Goal: Task Accomplishment & Management: Manage account settings

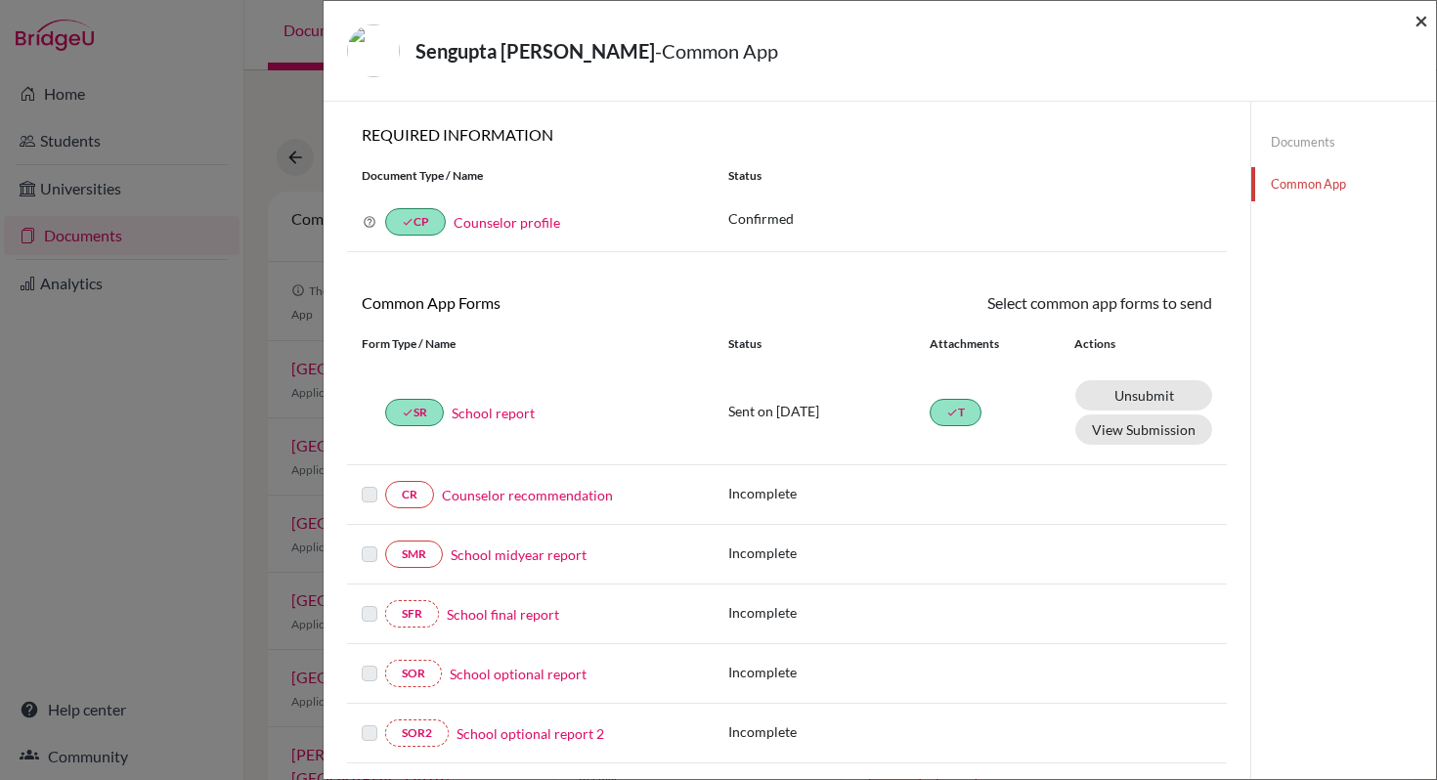
click at [1418, 21] on span "×" at bounding box center [1421, 20] width 14 height 28
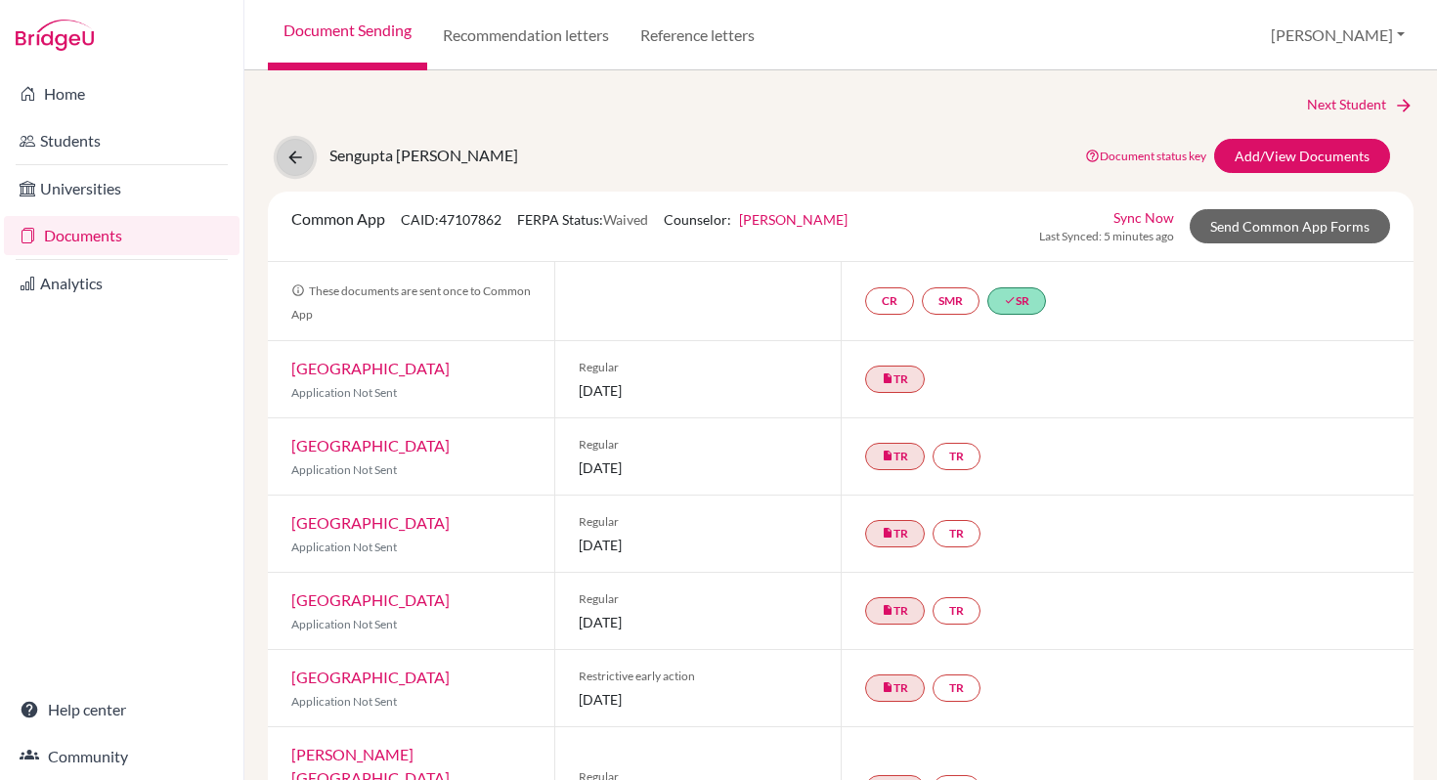
click at [303, 159] on icon at bounding box center [295, 158] width 20 height 20
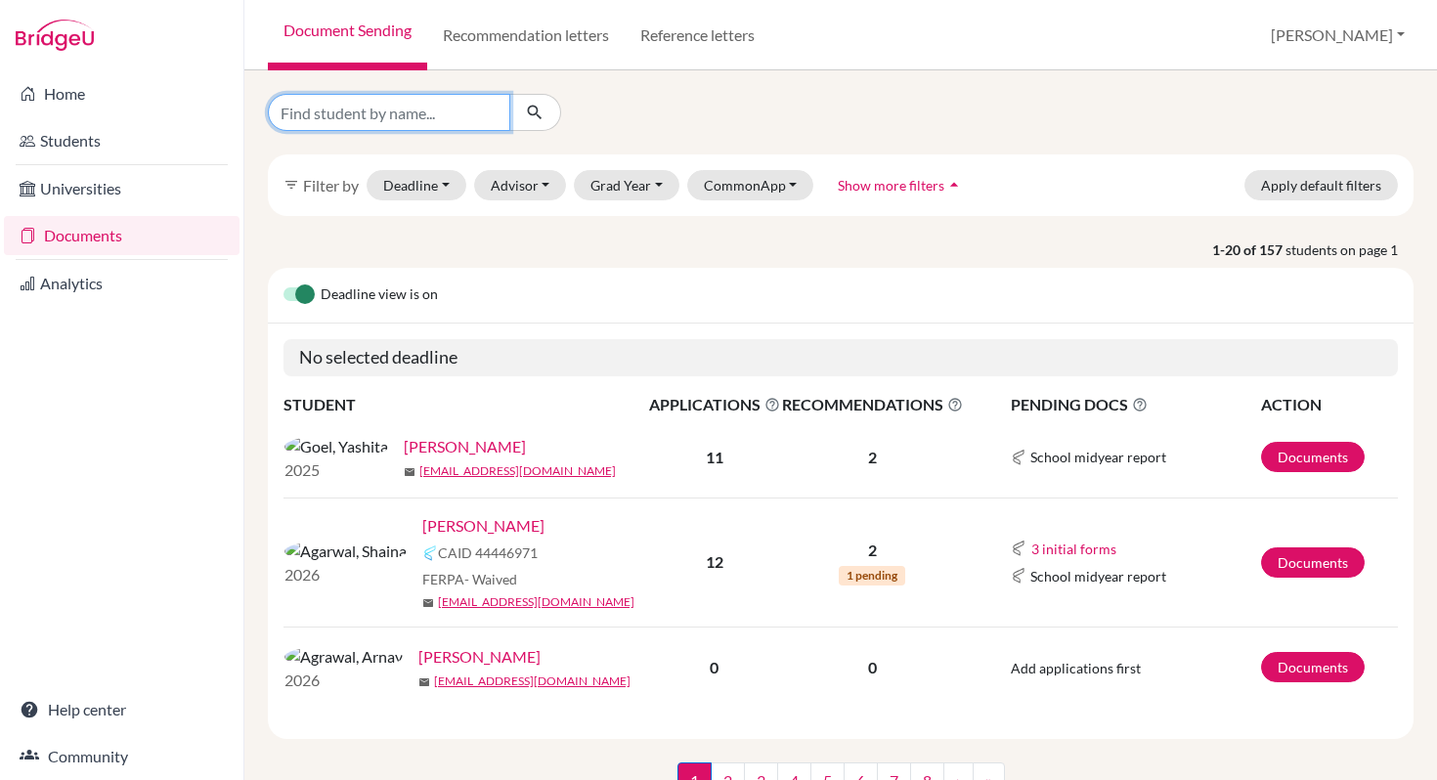
click at [384, 113] on input "Find student by name..." at bounding box center [389, 112] width 242 height 37
type input "Aninditha"
click at [530, 112] on icon "submit" at bounding box center [535, 113] width 20 height 20
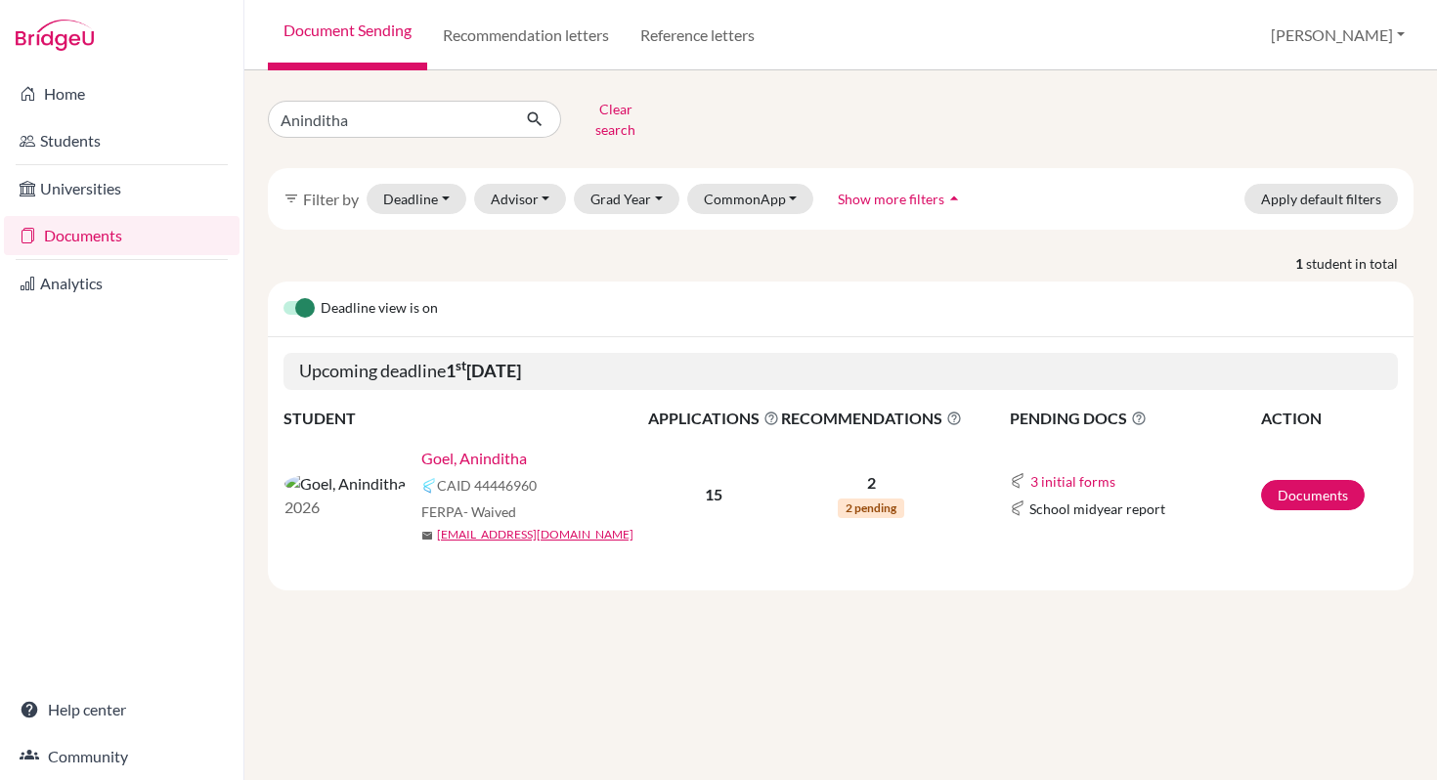
click at [423, 447] on link "Goel, Aninditha" at bounding box center [474, 458] width 106 height 23
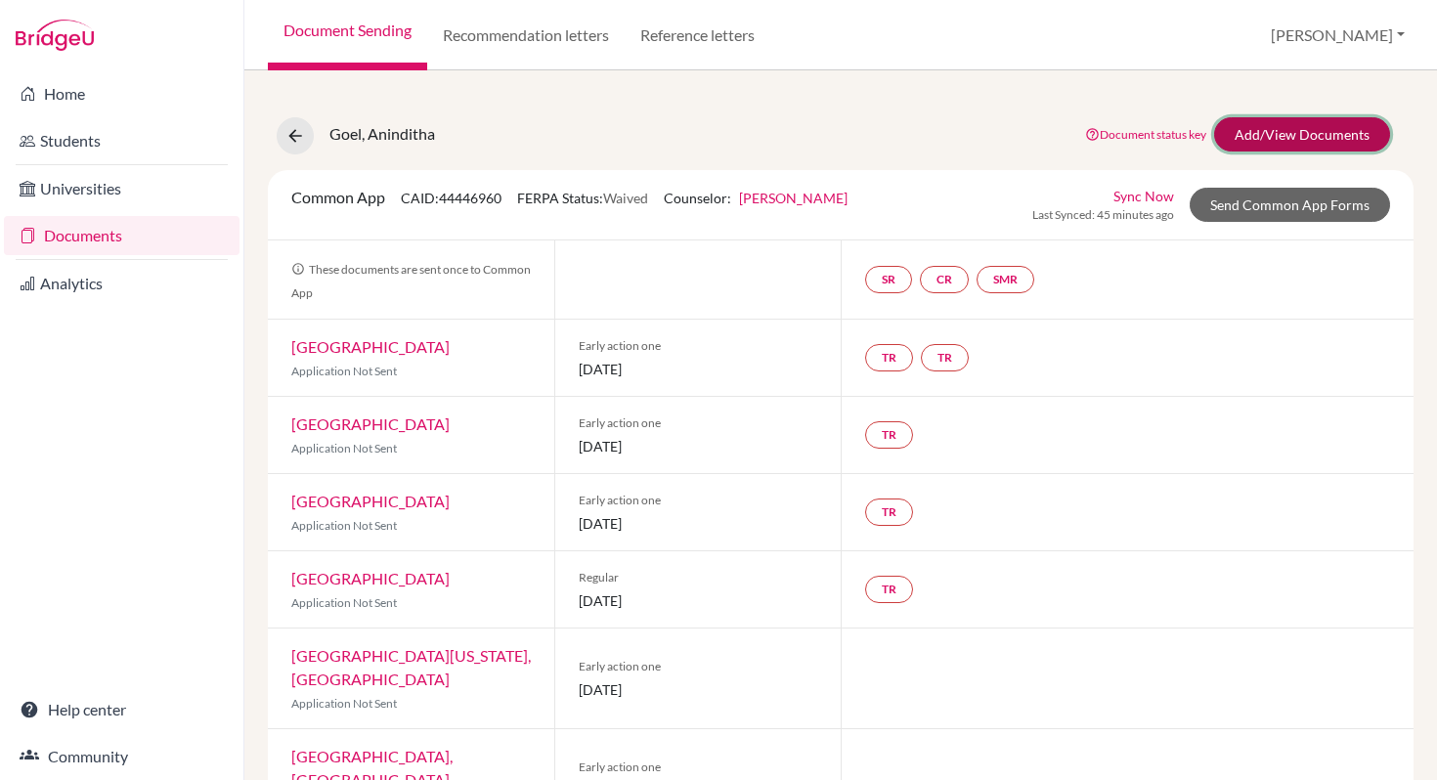
click at [1302, 138] on link "Add/View Documents" at bounding box center [1302, 134] width 176 height 34
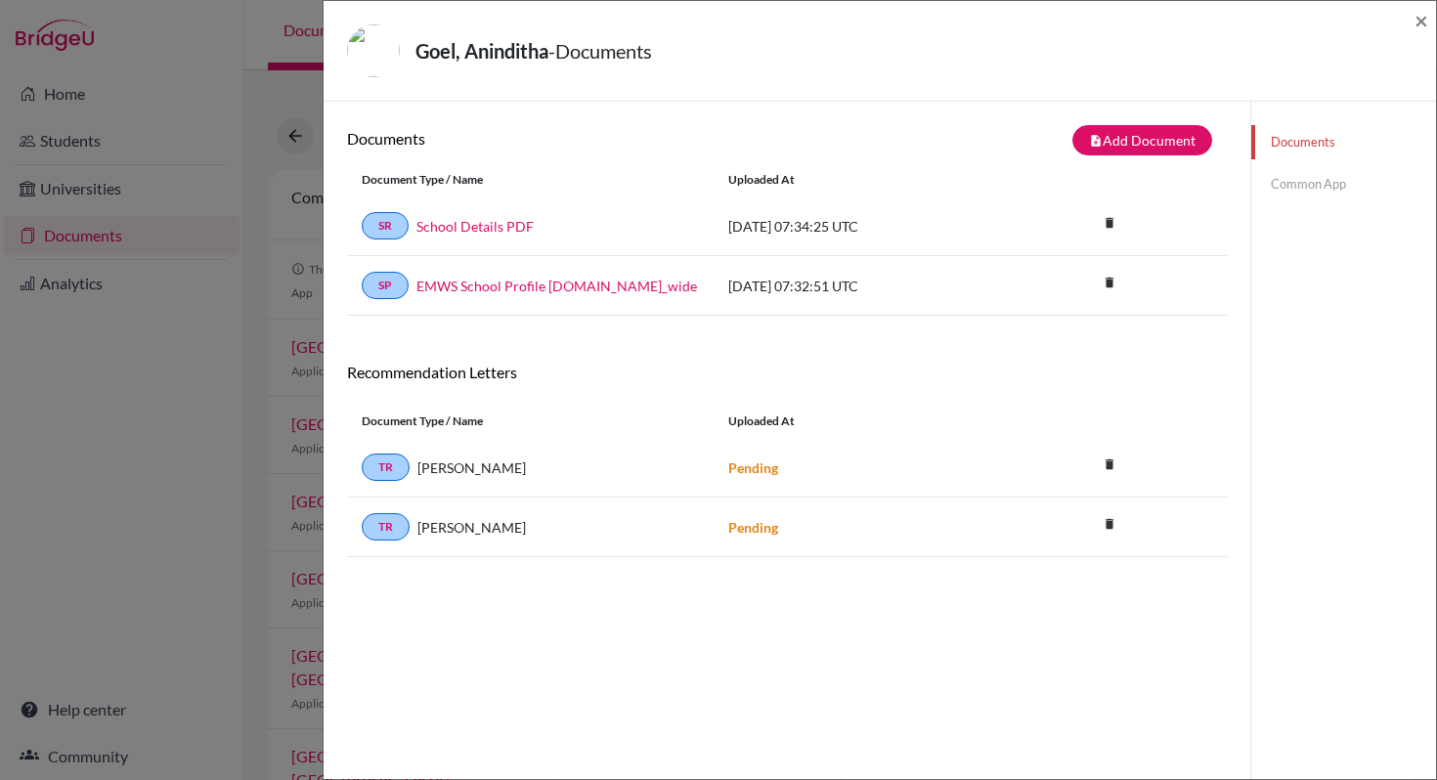
click at [1274, 186] on link "Common App" at bounding box center [1343, 184] width 185 height 34
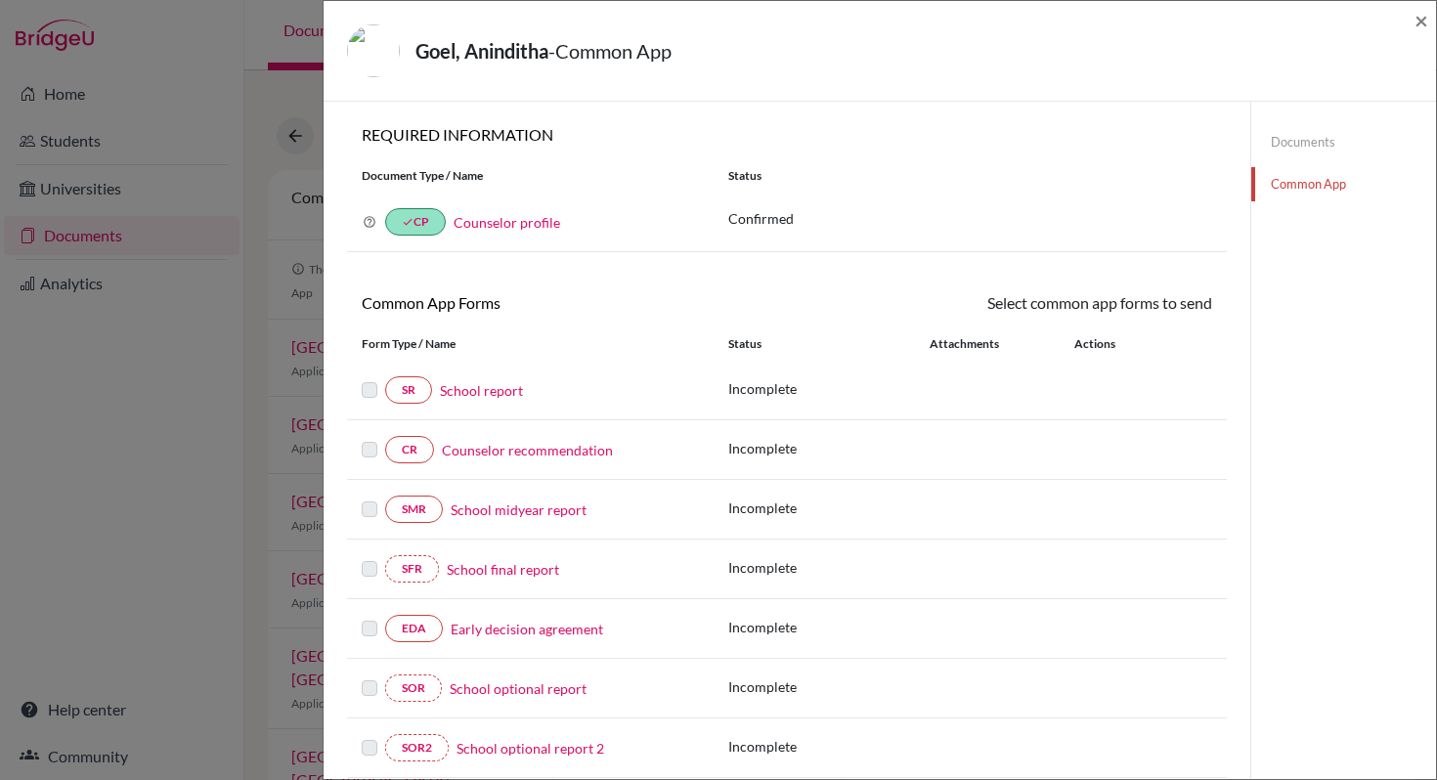
click at [468, 387] on link "School report" at bounding box center [481, 390] width 83 height 21
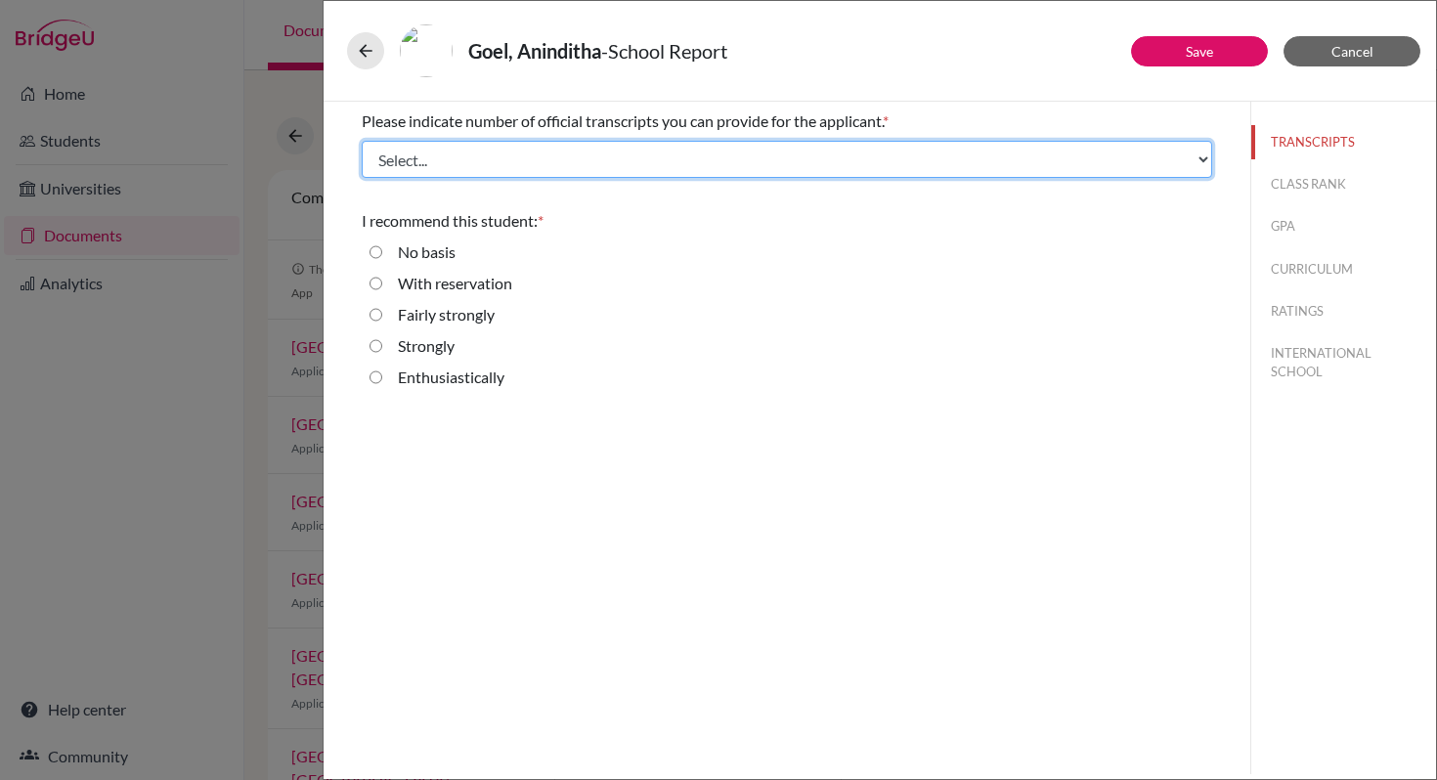
click at [1210, 160] on select "Select... 1 2 3 4" at bounding box center [787, 159] width 850 height 37
select select "1"
click at [362, 141] on select "Select... 1 2 3 4" at bounding box center [787, 159] width 850 height 37
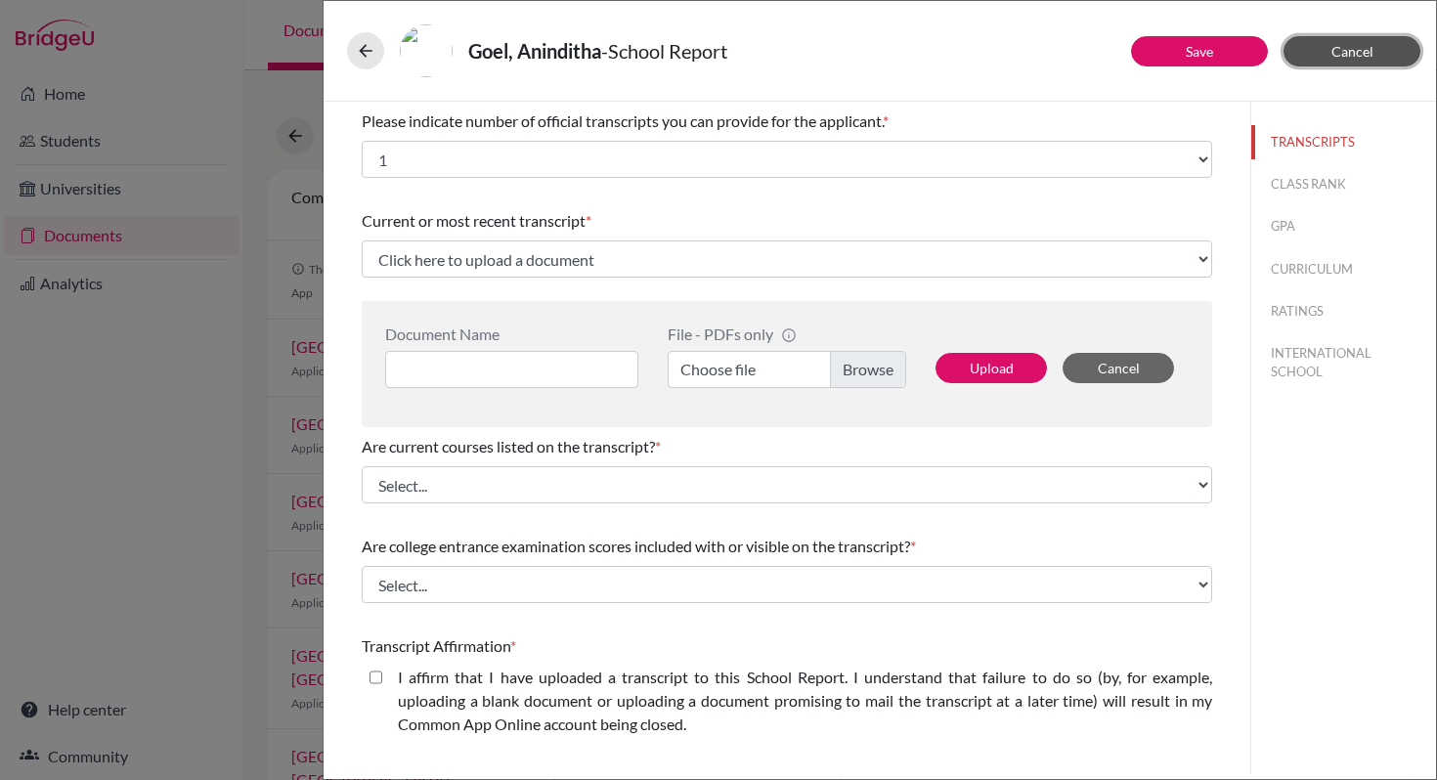
click at [1330, 55] on button "Cancel" at bounding box center [1351, 51] width 137 height 30
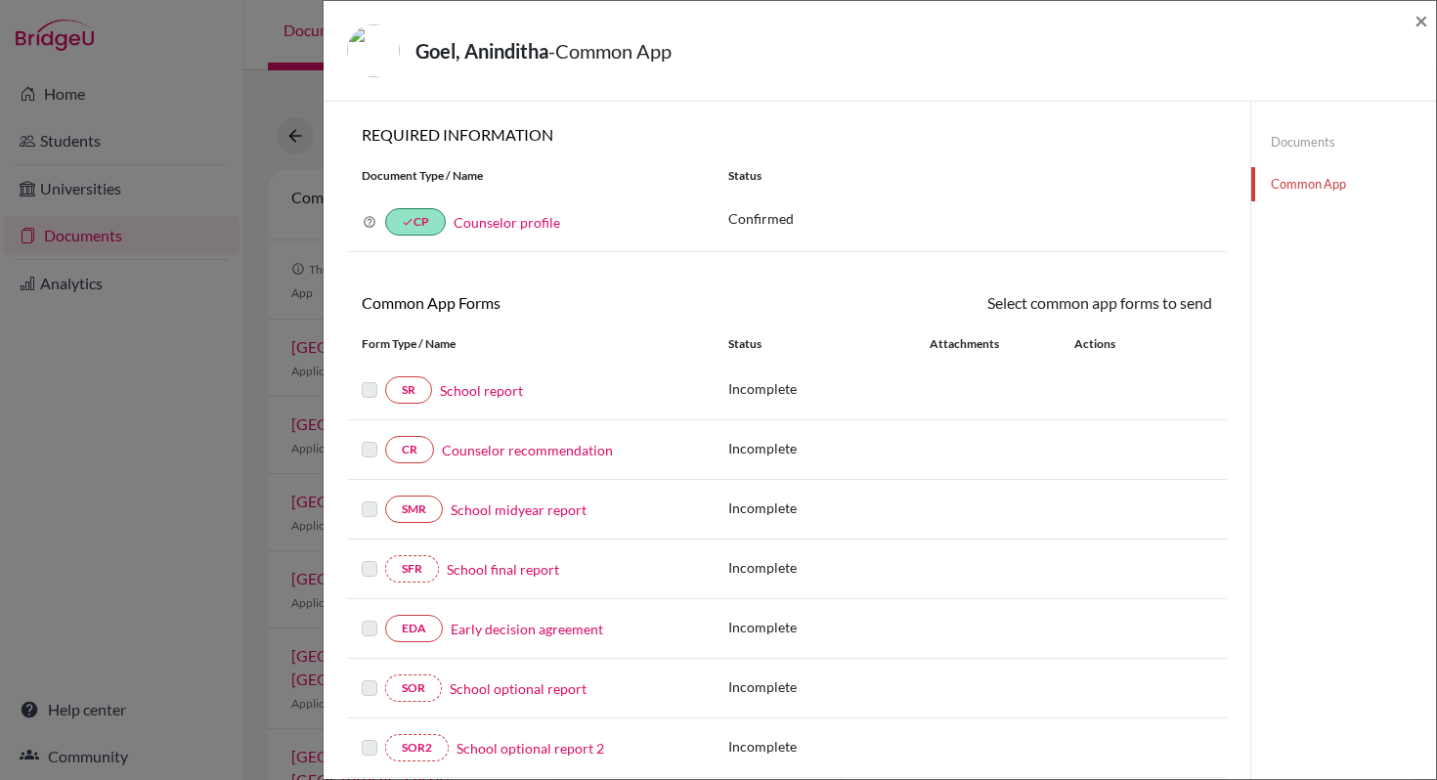
click at [1296, 148] on link "Documents" at bounding box center [1343, 142] width 185 height 34
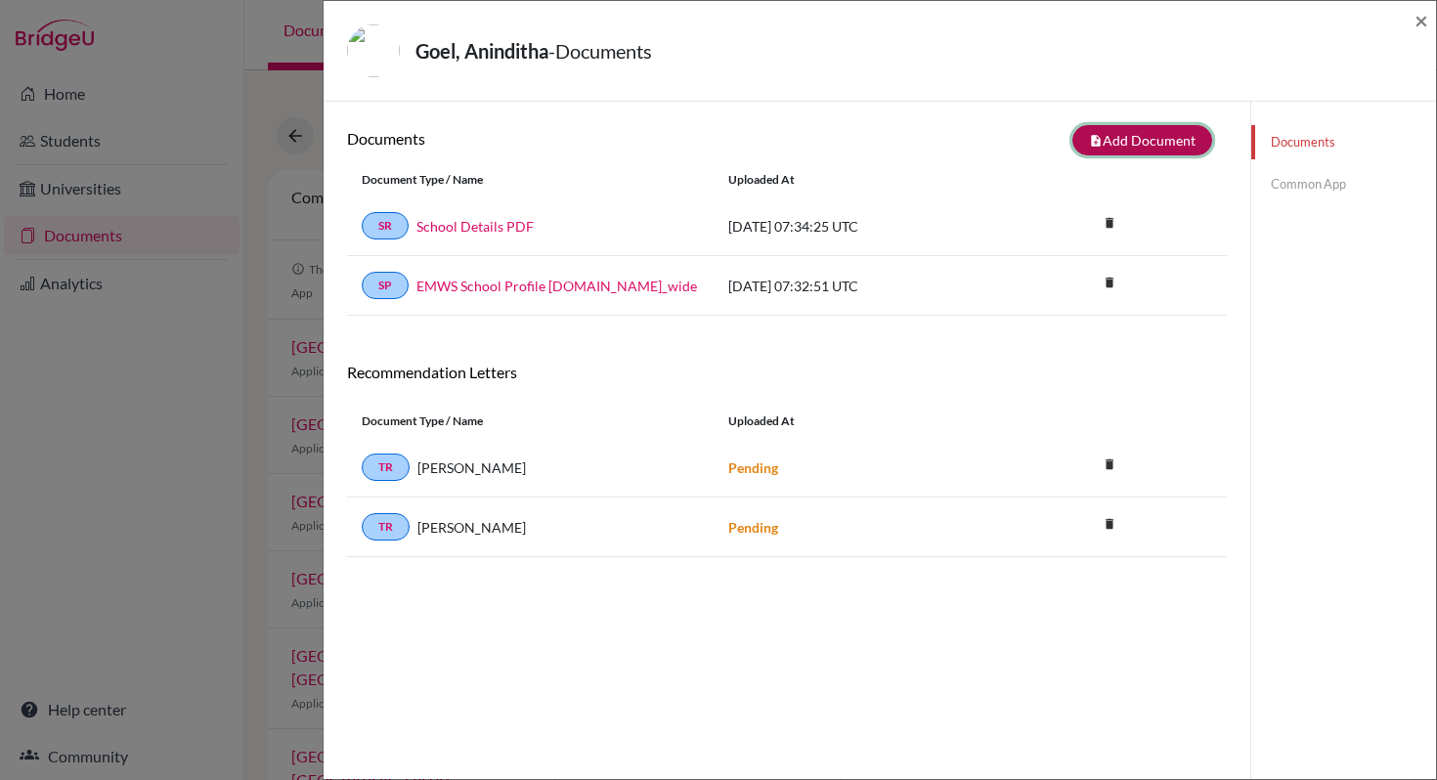
click at [1170, 148] on button "note_add Add Document" at bounding box center [1142, 140] width 140 height 30
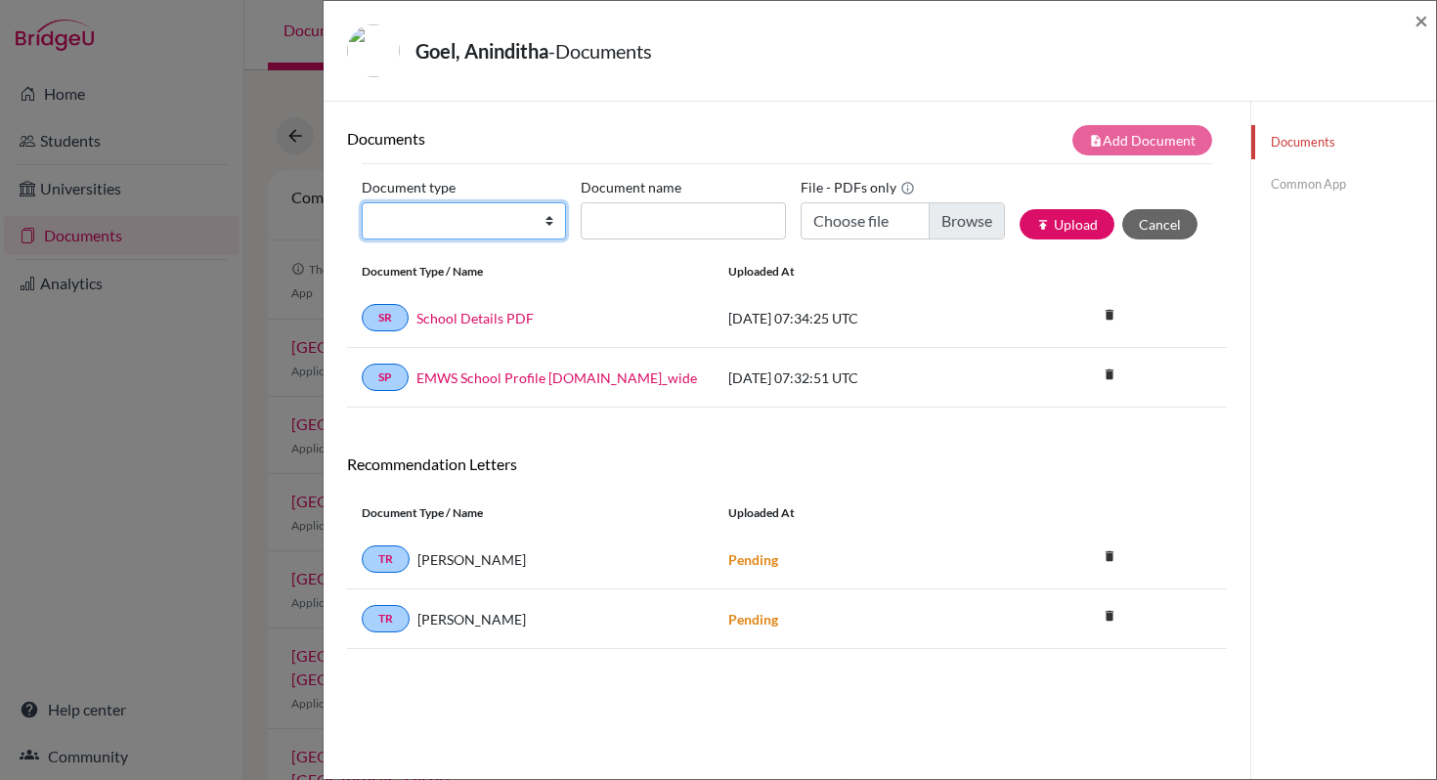
click at [547, 225] on select "Change explanation for Common App reports Counselor recommendation Internationa…" at bounding box center [464, 220] width 204 height 37
select select "2"
click at [362, 202] on select "Change explanation for Common App reports Counselor recommendation Internationa…" at bounding box center [464, 220] width 204 height 37
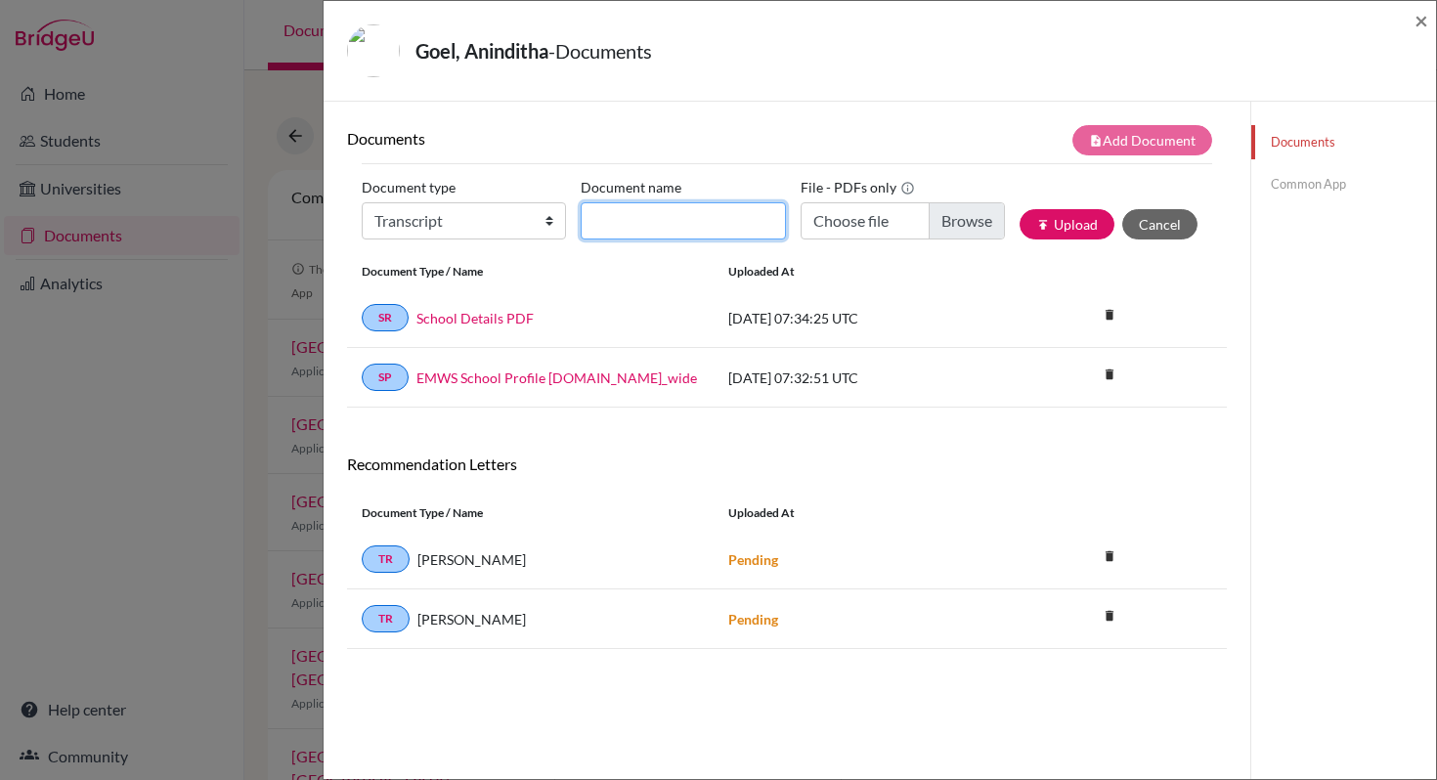
click at [644, 227] on input "Document name" at bounding box center [683, 220] width 204 height 37
type input "Transcript Gr 9 to 11"
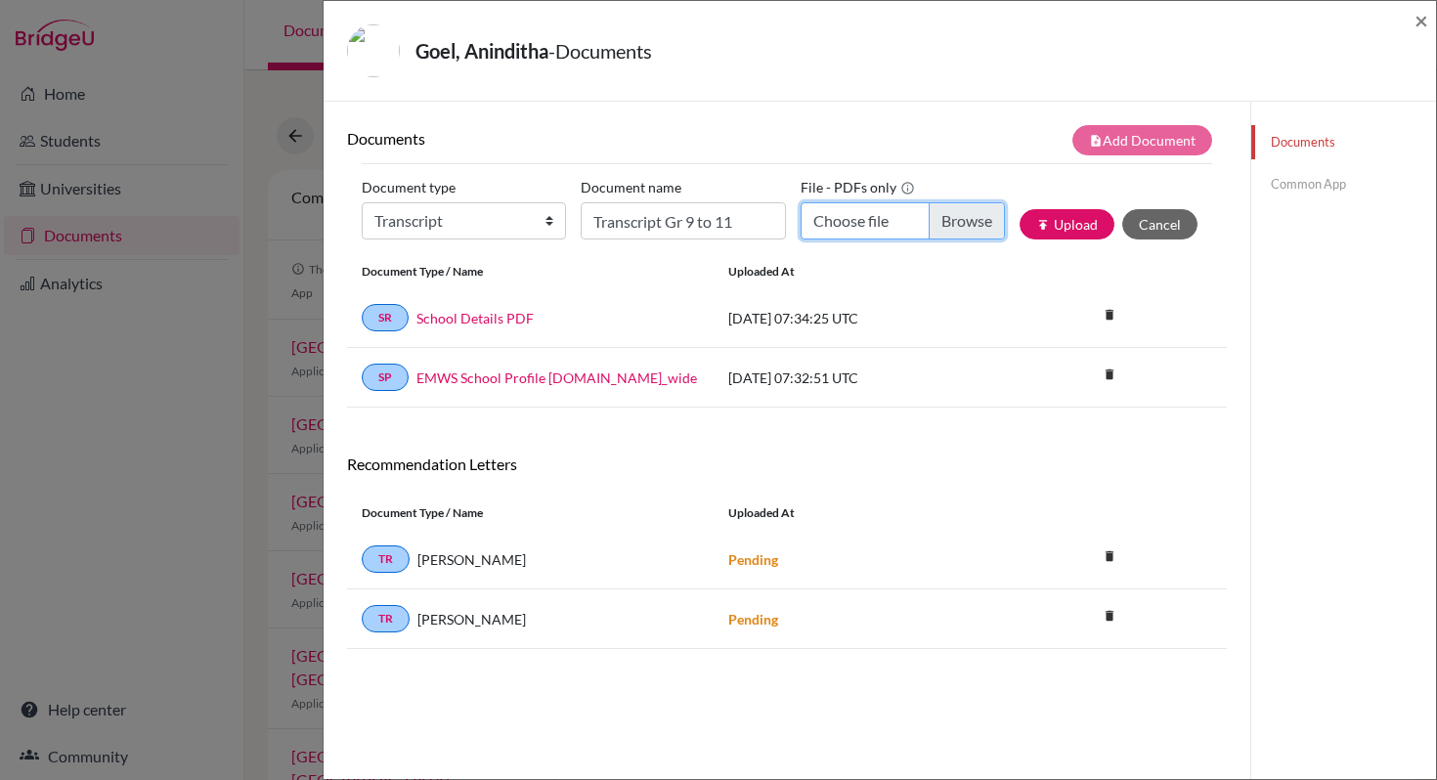
click at [871, 225] on input "Choose file" at bounding box center [903, 220] width 204 height 37
type input "C:\fakepath\Transcript Gr 9 to 11_Aninditha.pdf"
click at [1065, 235] on button "publish Upload" at bounding box center [1066, 224] width 95 height 30
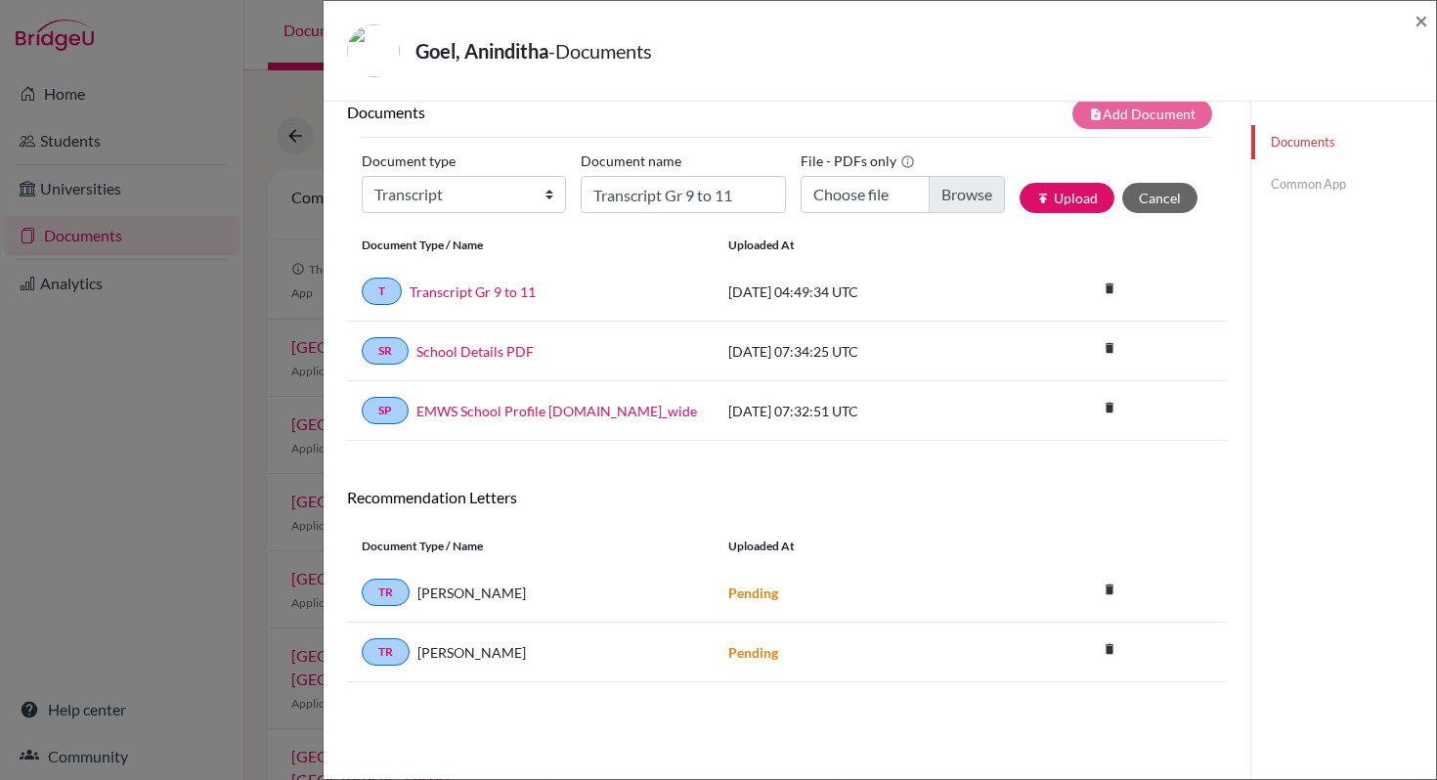
scroll to position [26, 0]
click at [1305, 187] on link "Common App" at bounding box center [1343, 184] width 185 height 34
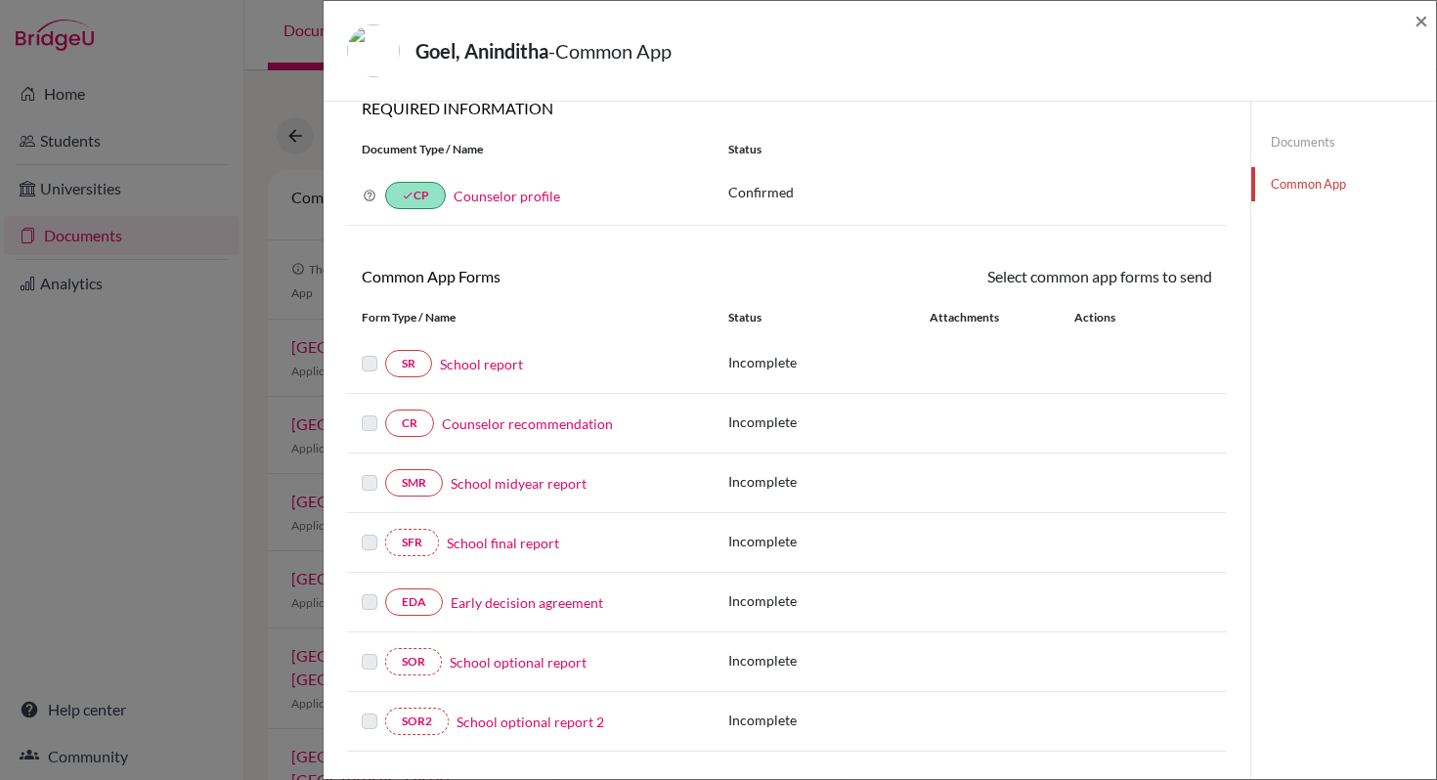
click at [474, 369] on link "School report" at bounding box center [481, 364] width 83 height 21
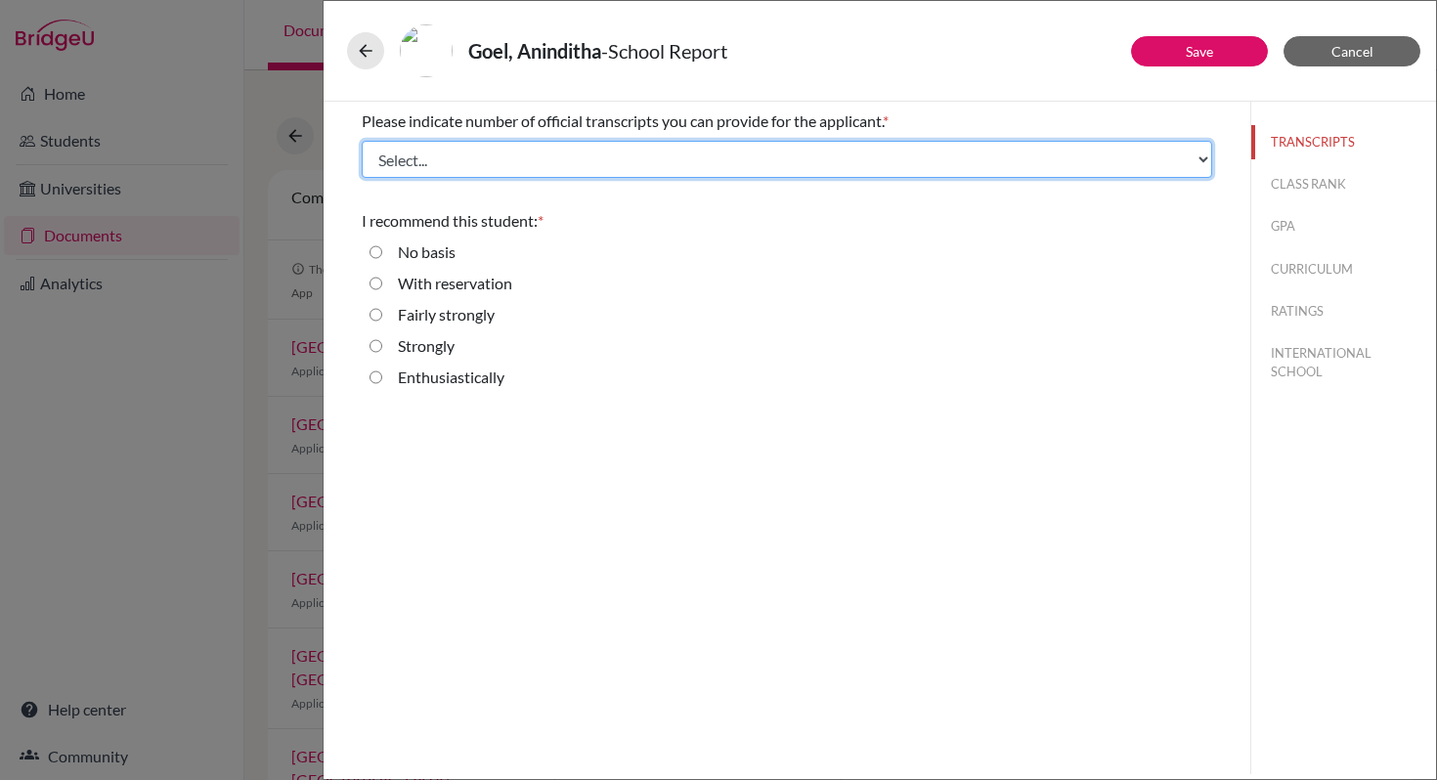
click at [1199, 159] on select "Select... 1 2 3 4" at bounding box center [787, 159] width 850 height 37
select select "1"
click at [362, 141] on select "Select... 1 2 3 4" at bounding box center [787, 159] width 850 height 37
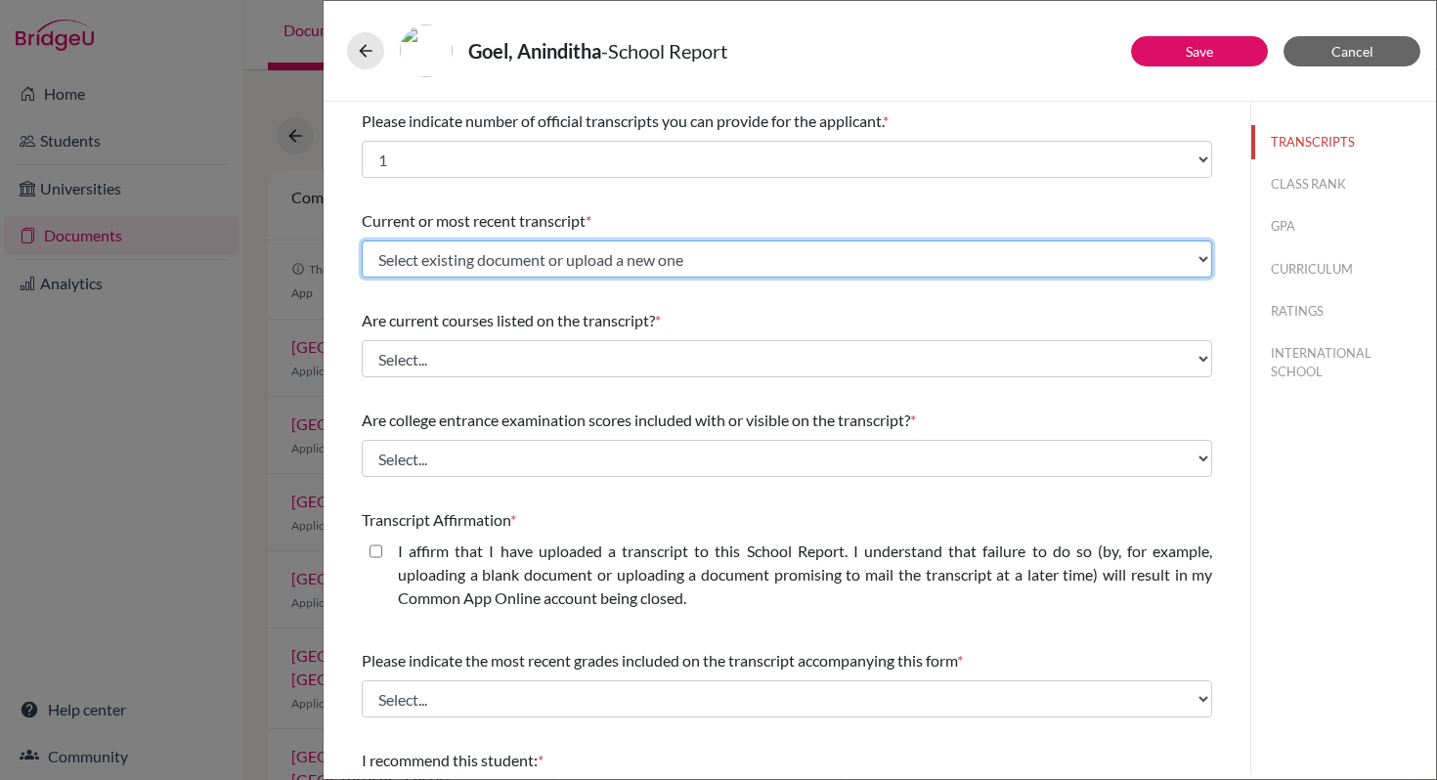
click at [1192, 261] on select "Select existing document or upload a new one Transcript Gr 9 to 11 Upload New F…" at bounding box center [787, 258] width 850 height 37
select select "687245"
click at [362, 240] on select "Select existing document or upload a new one Transcript Gr 9 to 11 Upload New F…" at bounding box center [787, 258] width 850 height 37
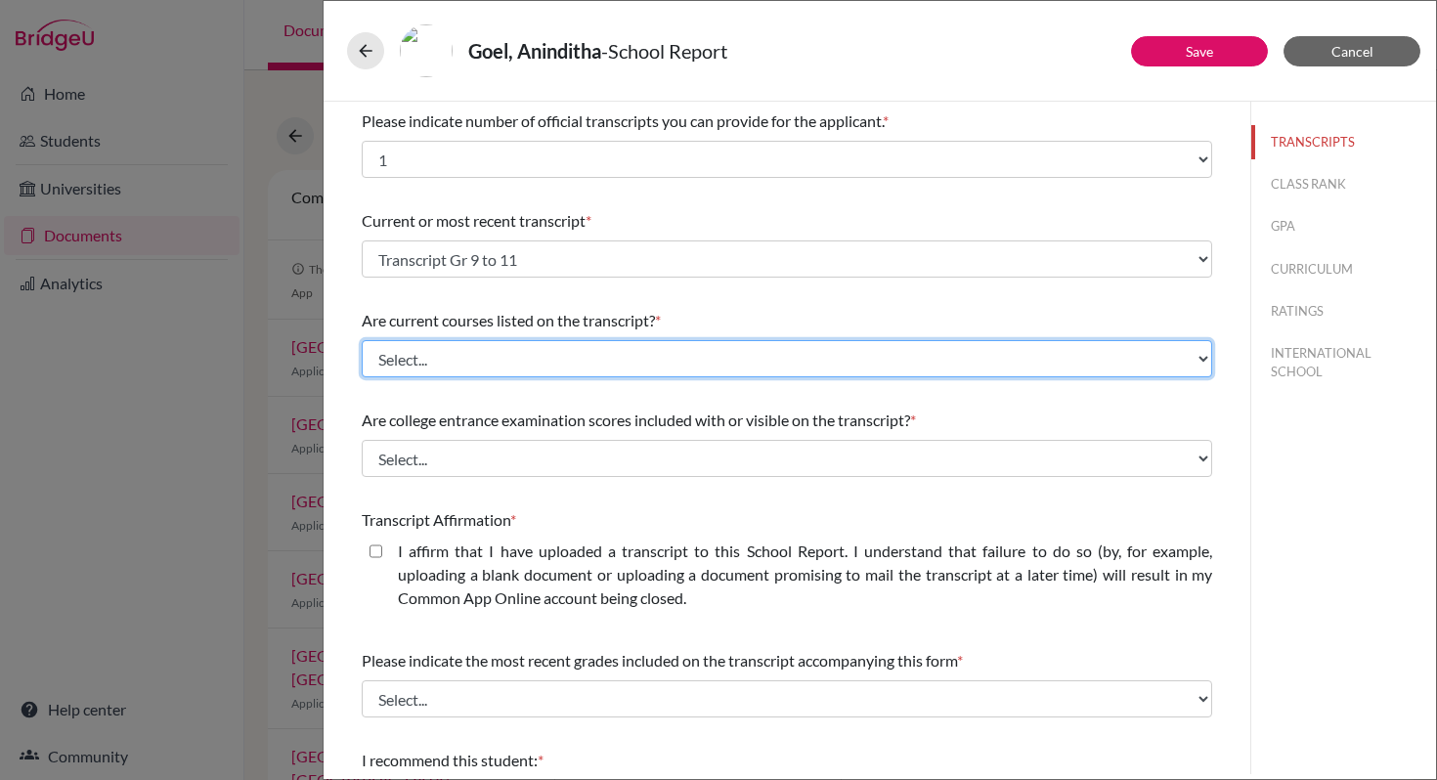
click at [1190, 363] on select "Select... Yes No" at bounding box center [787, 358] width 850 height 37
select select "0"
click at [362, 340] on select "Select... Yes No" at bounding box center [787, 358] width 850 height 37
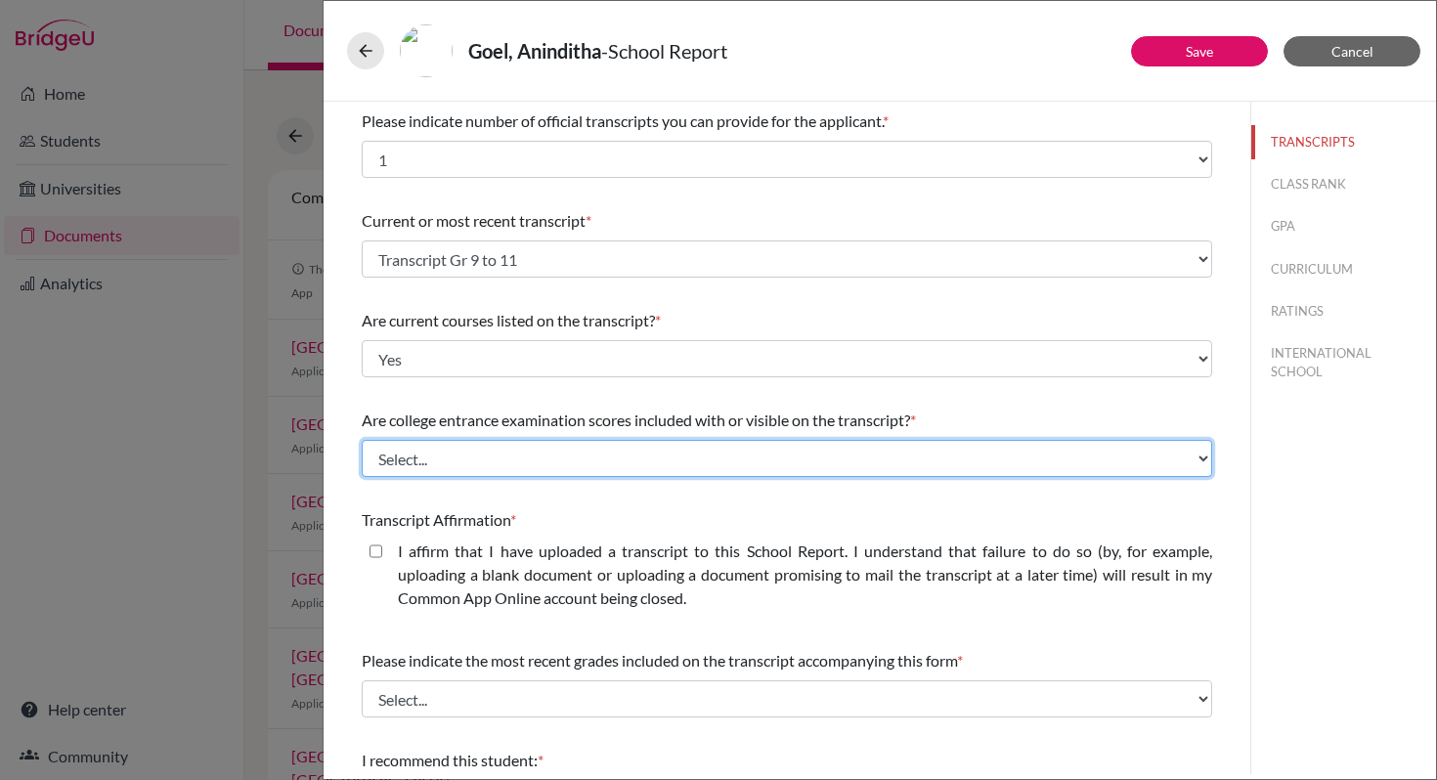
click at [1190, 460] on select "Select... Yes No" at bounding box center [787, 458] width 850 height 37
select select "1"
click at [362, 440] on select "Select... Yes No" at bounding box center [787, 458] width 850 height 37
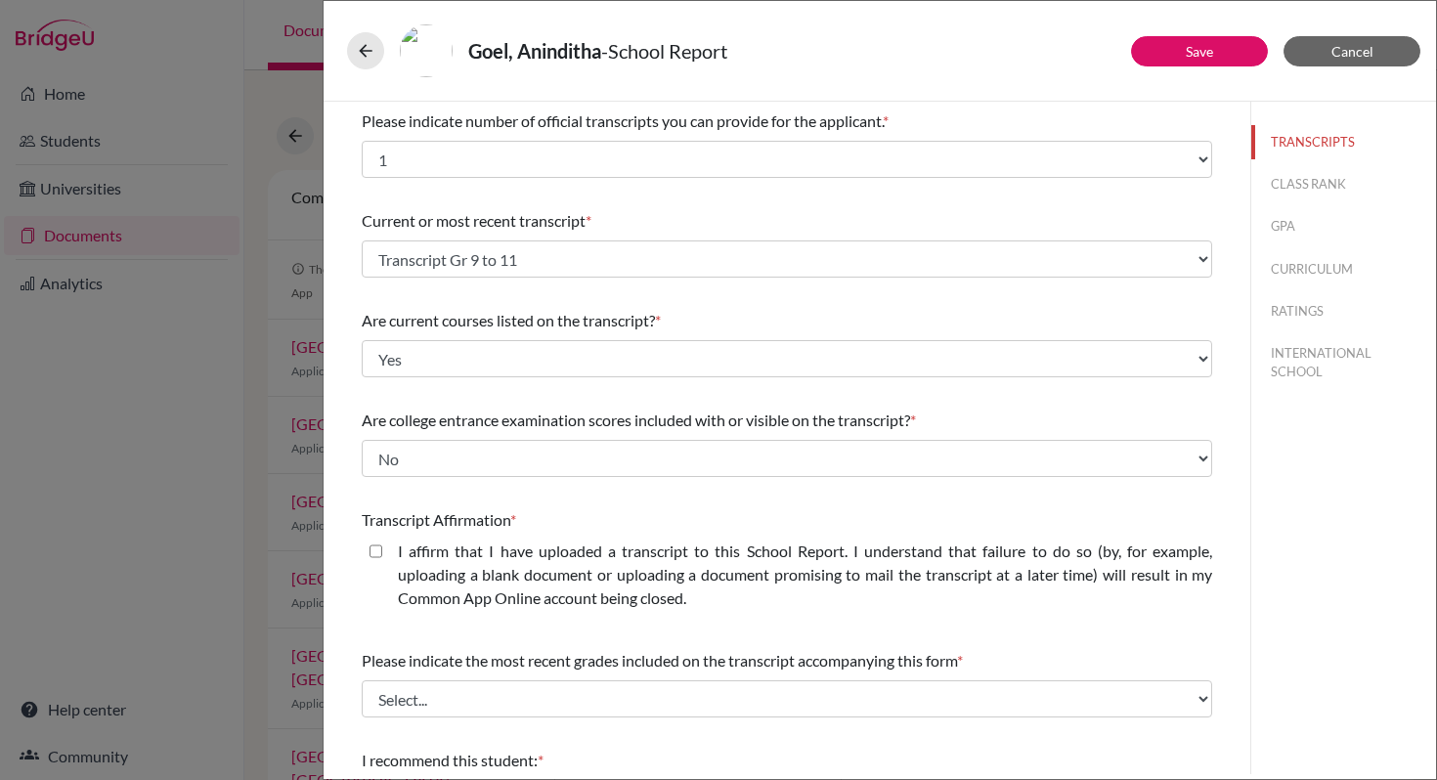
click at [380, 556] on closed\ "I affirm that I have uploaded a transcript to this School Report. I understand …" at bounding box center [375, 551] width 13 height 23
checkbox closed\ "true"
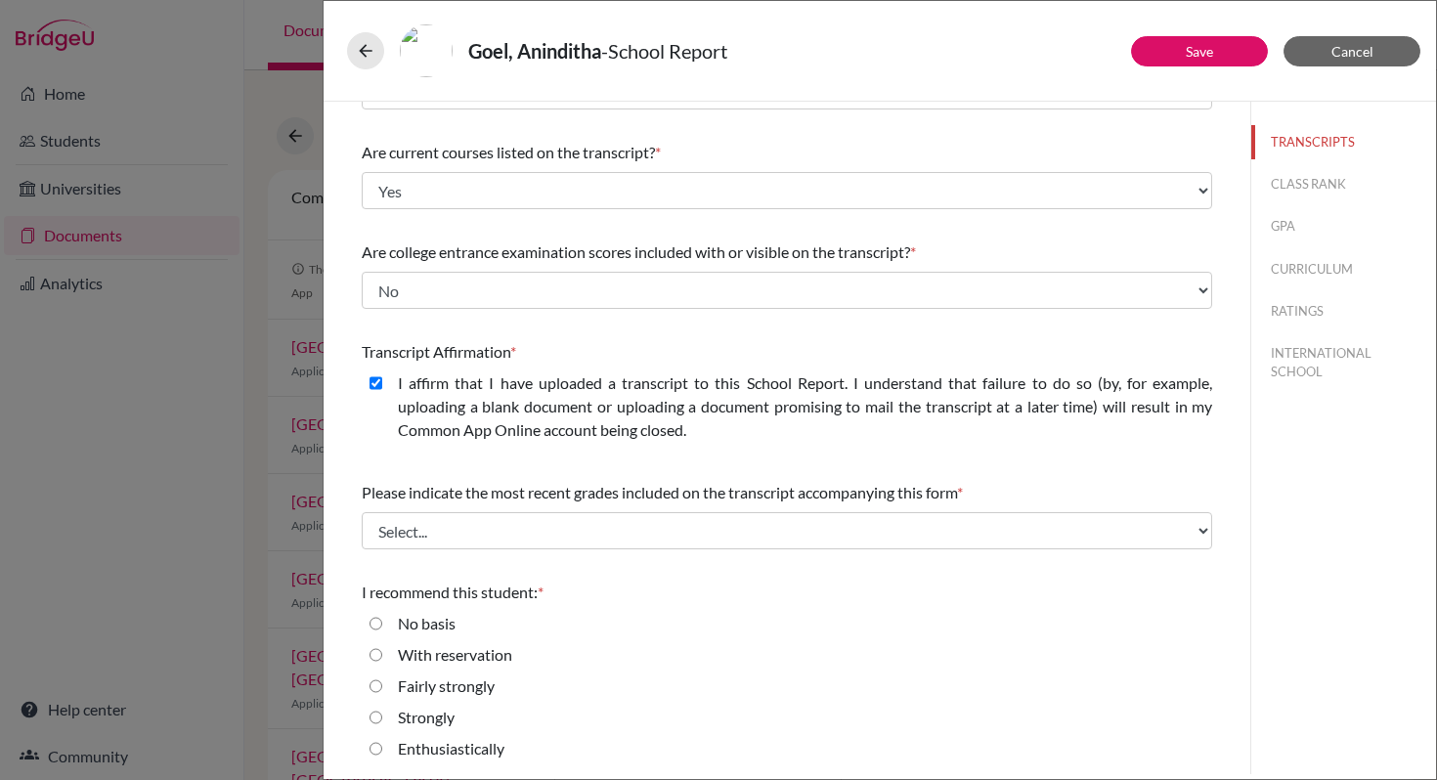
scroll to position [170, 0]
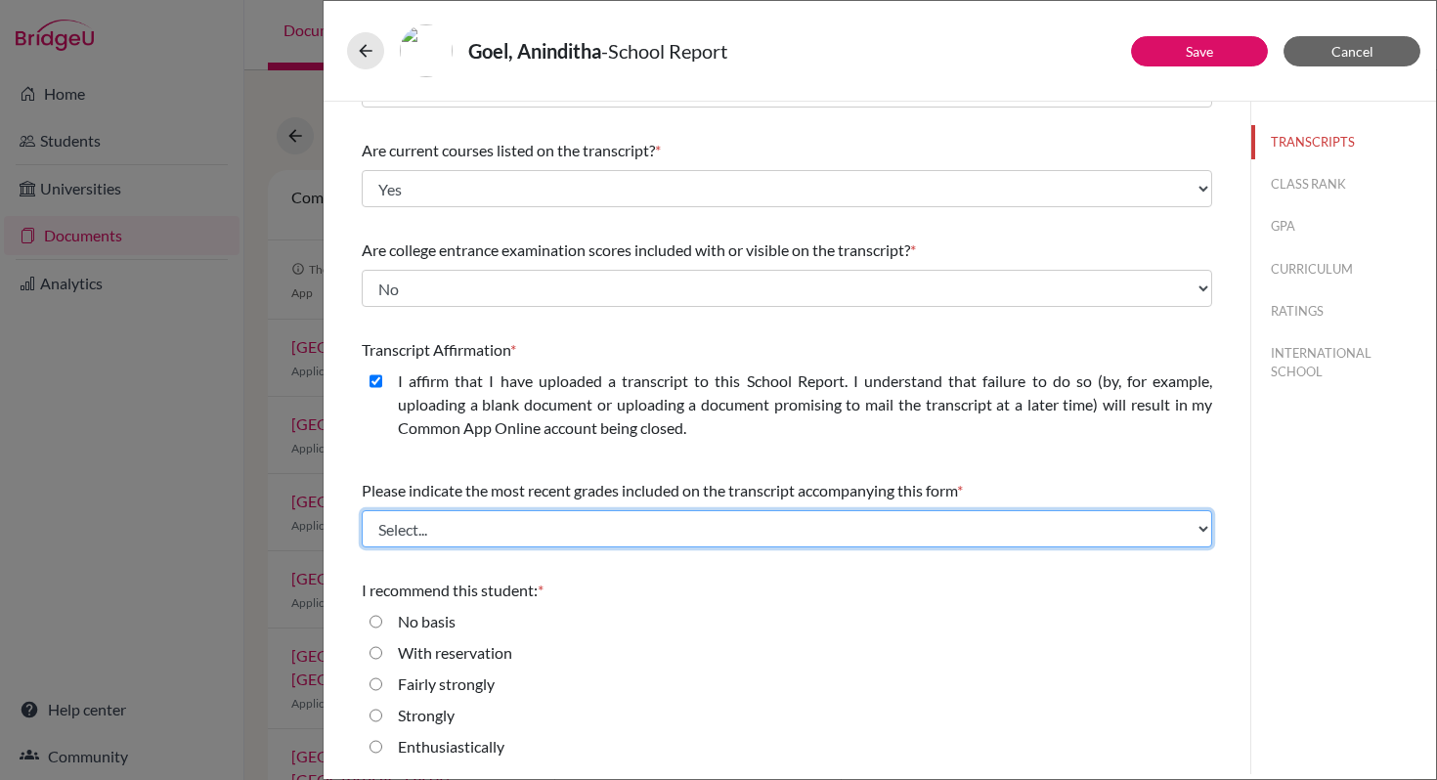
click at [1193, 532] on select "Select... Final junior year grades 1st Quarter senior year grades 2nd Quarter/1…" at bounding box center [787, 528] width 850 height 37
select select "0"
click at [362, 510] on select "Select... Final junior year grades 1st Quarter senior year grades 2nd Quarter/1…" at bounding box center [787, 528] width 850 height 37
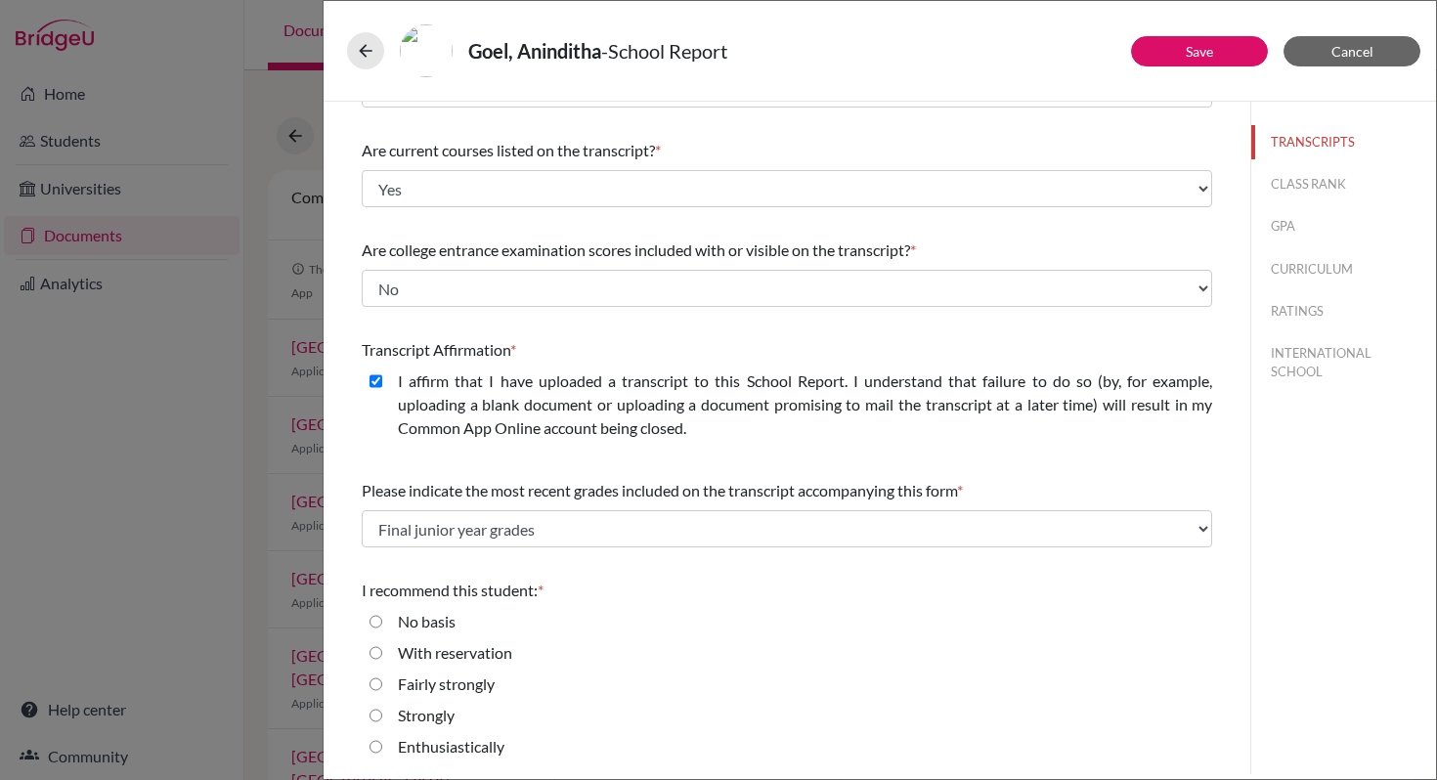
click at [445, 742] on label "Enthusiastically" at bounding box center [451, 746] width 107 height 23
click at [382, 742] on input "Enthusiastically" at bounding box center [375, 746] width 13 height 23
radio input "true"
click at [1159, 61] on button "Save" at bounding box center [1199, 51] width 137 height 30
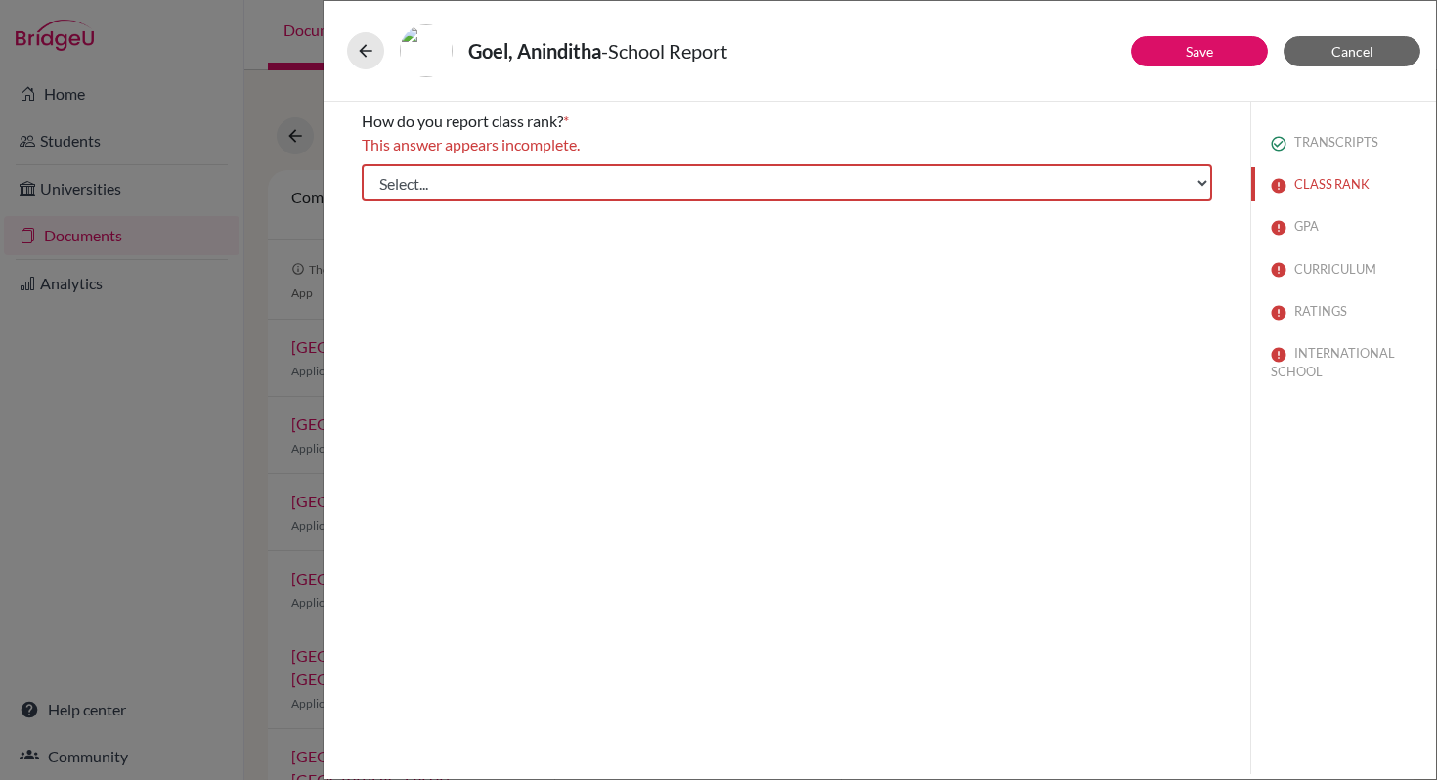
scroll to position [0, 0]
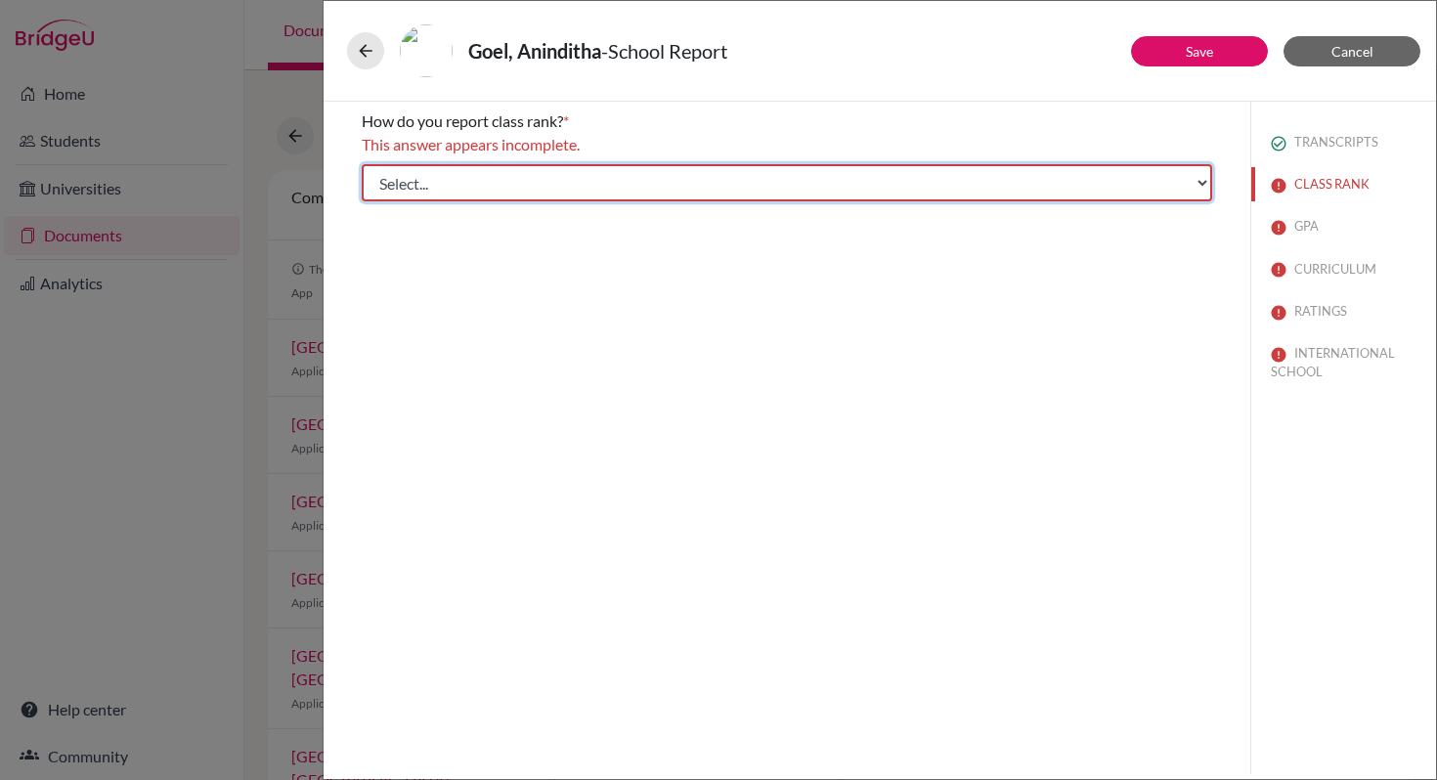
click at [1201, 186] on select "Select... Exact Decile Quintile Quartile None" at bounding box center [787, 182] width 850 height 37
select select "5"
click at [362, 164] on select "Select... Exact Decile Quintile Quartile None" at bounding box center [787, 182] width 850 height 37
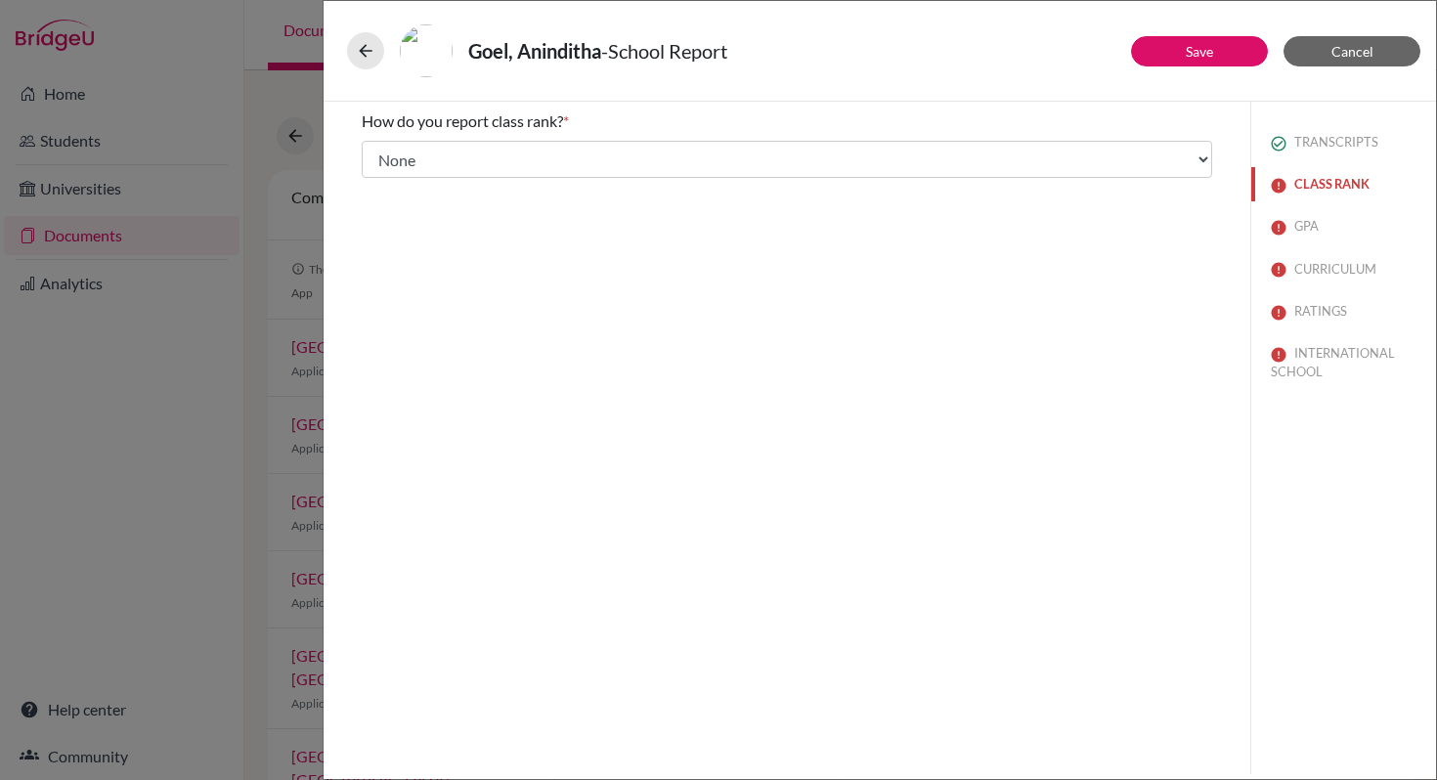
click at [1305, 185] on button "CLASS RANK" at bounding box center [1343, 184] width 185 height 34
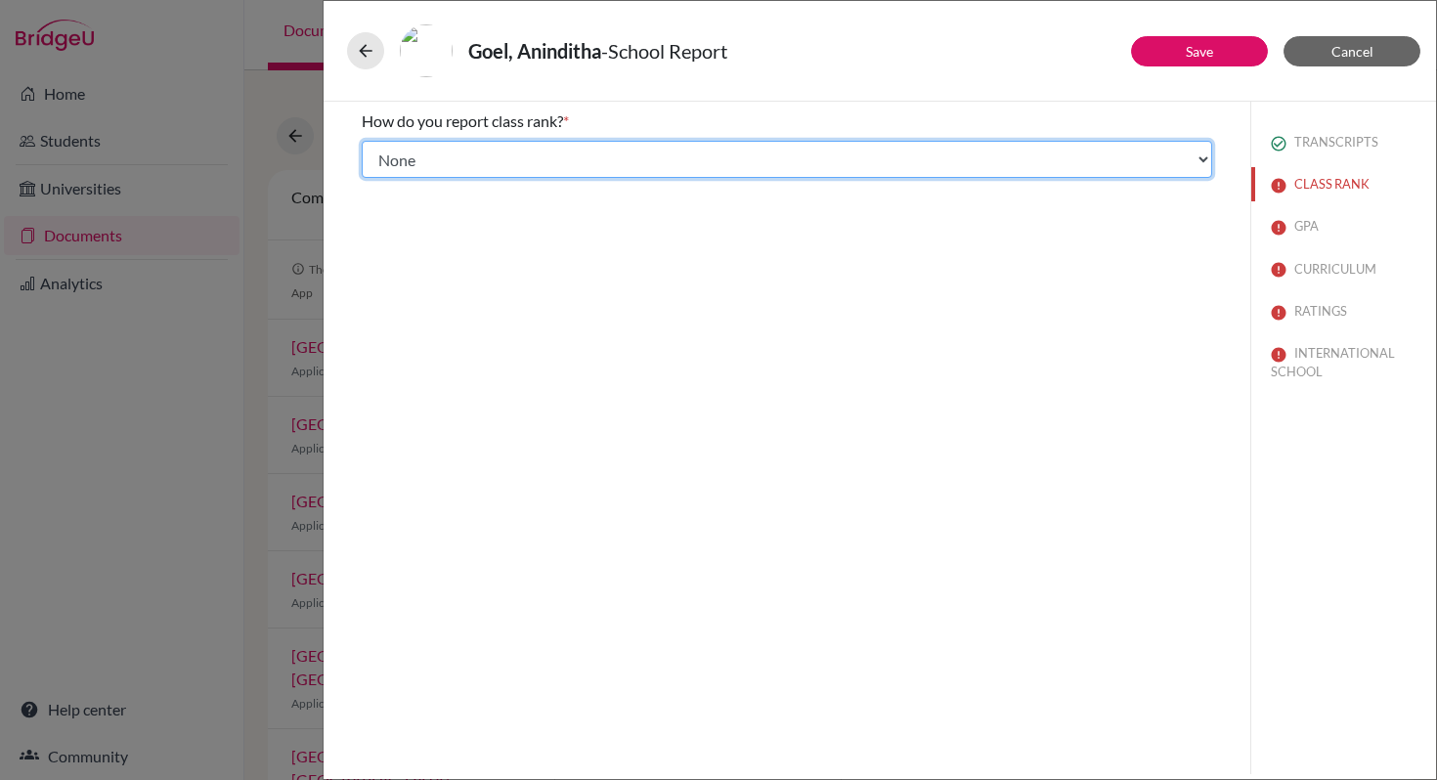
click at [1202, 163] on select "Select... Exact Decile Quintile Quartile None" at bounding box center [787, 159] width 850 height 37
click at [362, 141] on select "Select... Exact Decile Quintile Quartile None" at bounding box center [787, 159] width 850 height 37
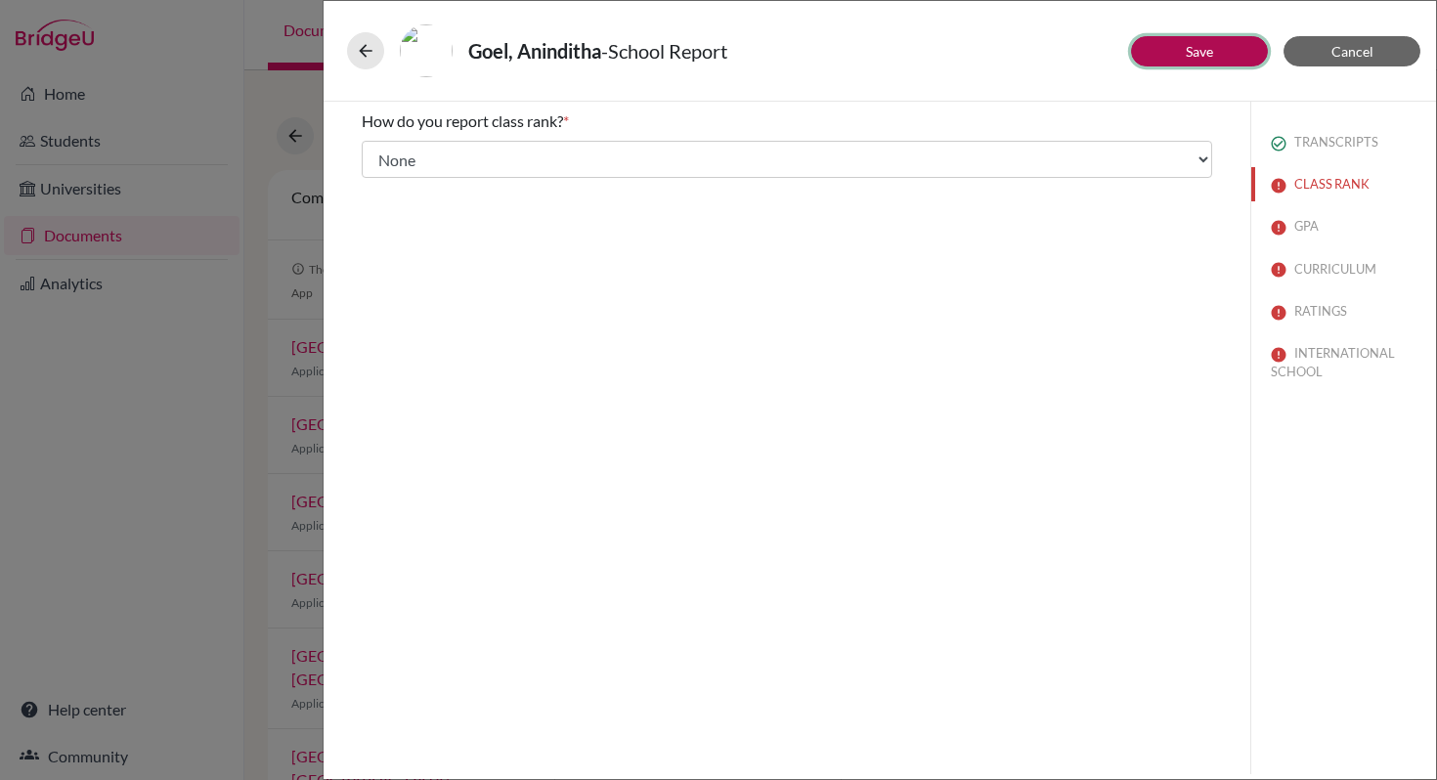
click at [1192, 49] on link "Save" at bounding box center [1199, 51] width 27 height 17
click at [1322, 227] on button "GPA" at bounding box center [1343, 226] width 185 height 34
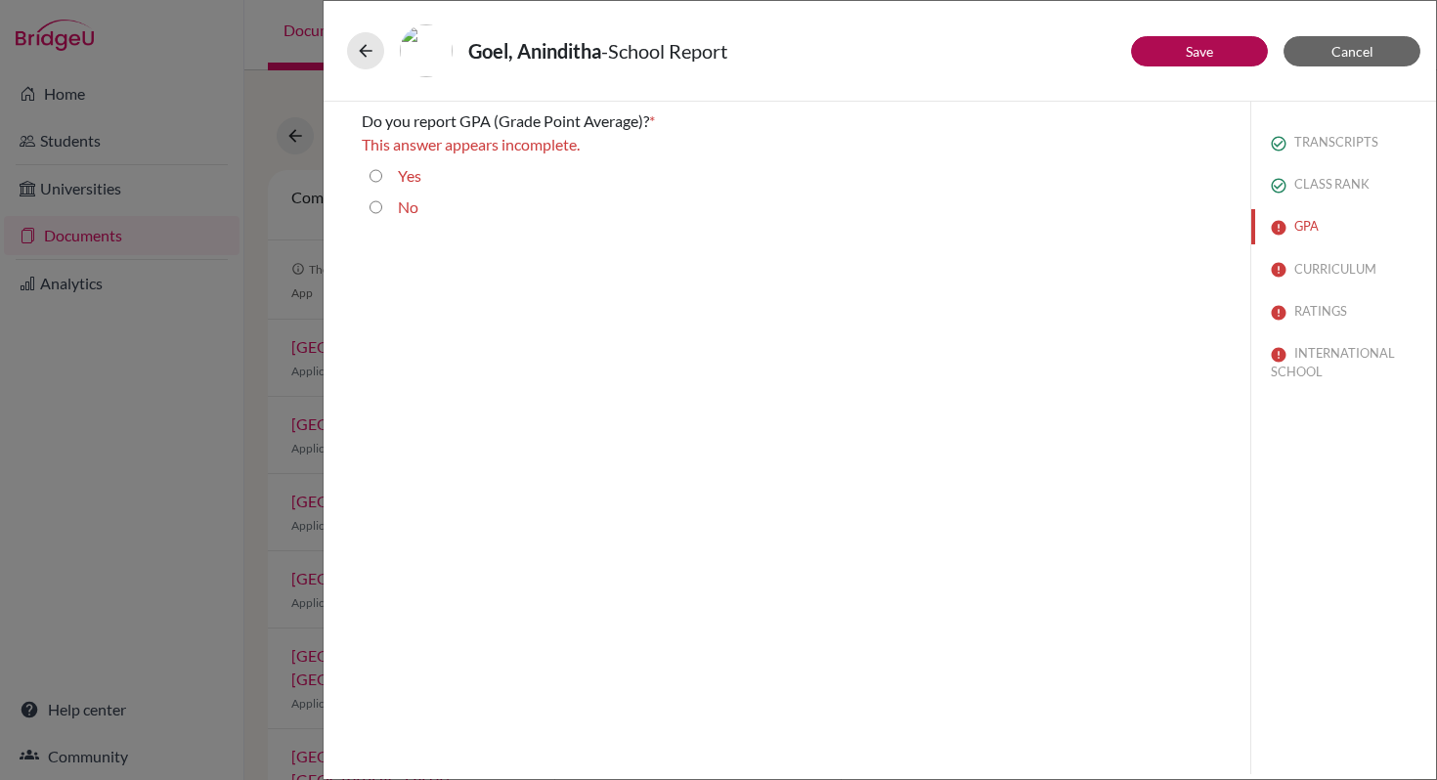
click at [380, 209] on input "No" at bounding box center [375, 206] width 13 height 23
radio input "true"
drag, startPoint x: 1174, startPoint y: 58, endPoint x: 1184, endPoint y: 62, distance: 10.5
click at [1174, 57] on button "Save" at bounding box center [1199, 51] width 137 height 30
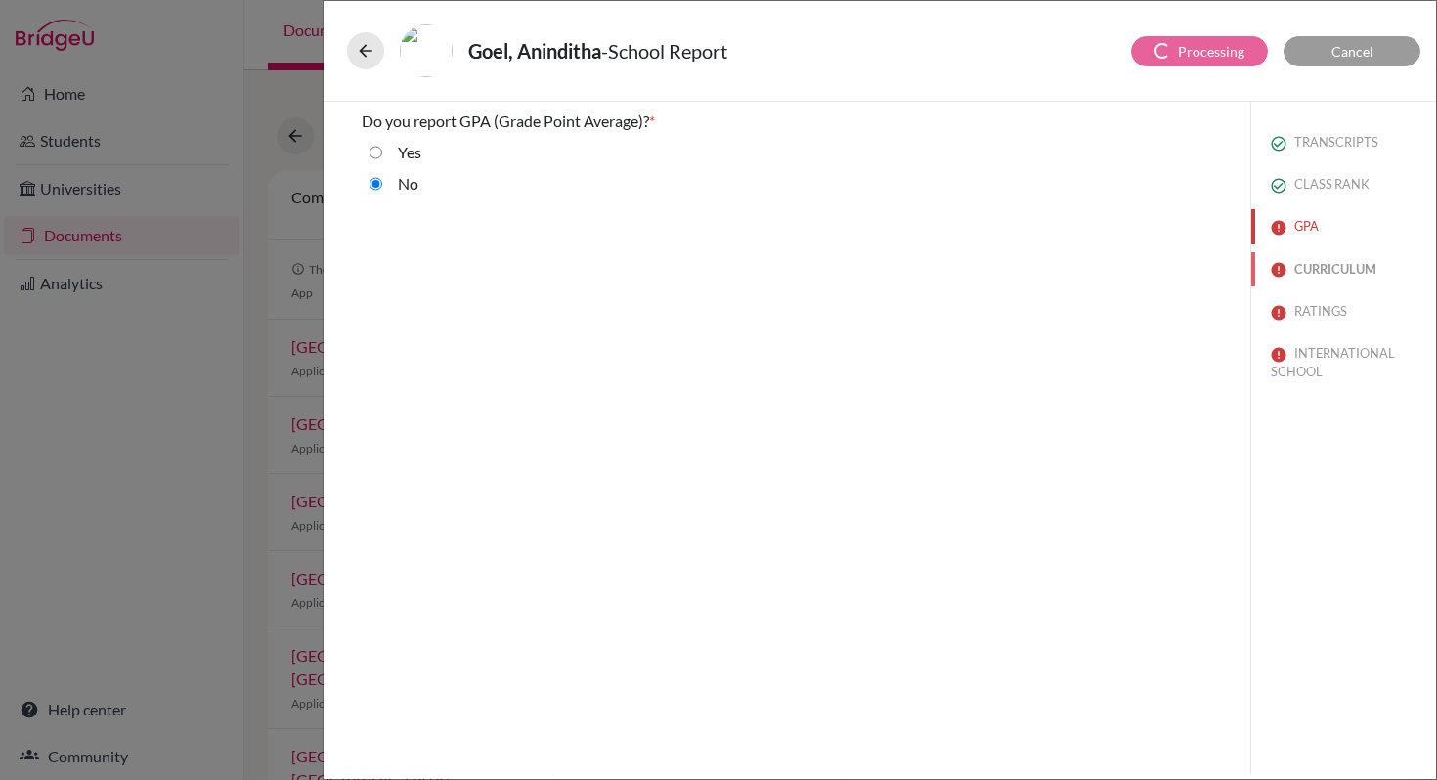
click at [1334, 271] on button "CURRICULUM" at bounding box center [1343, 269] width 185 height 34
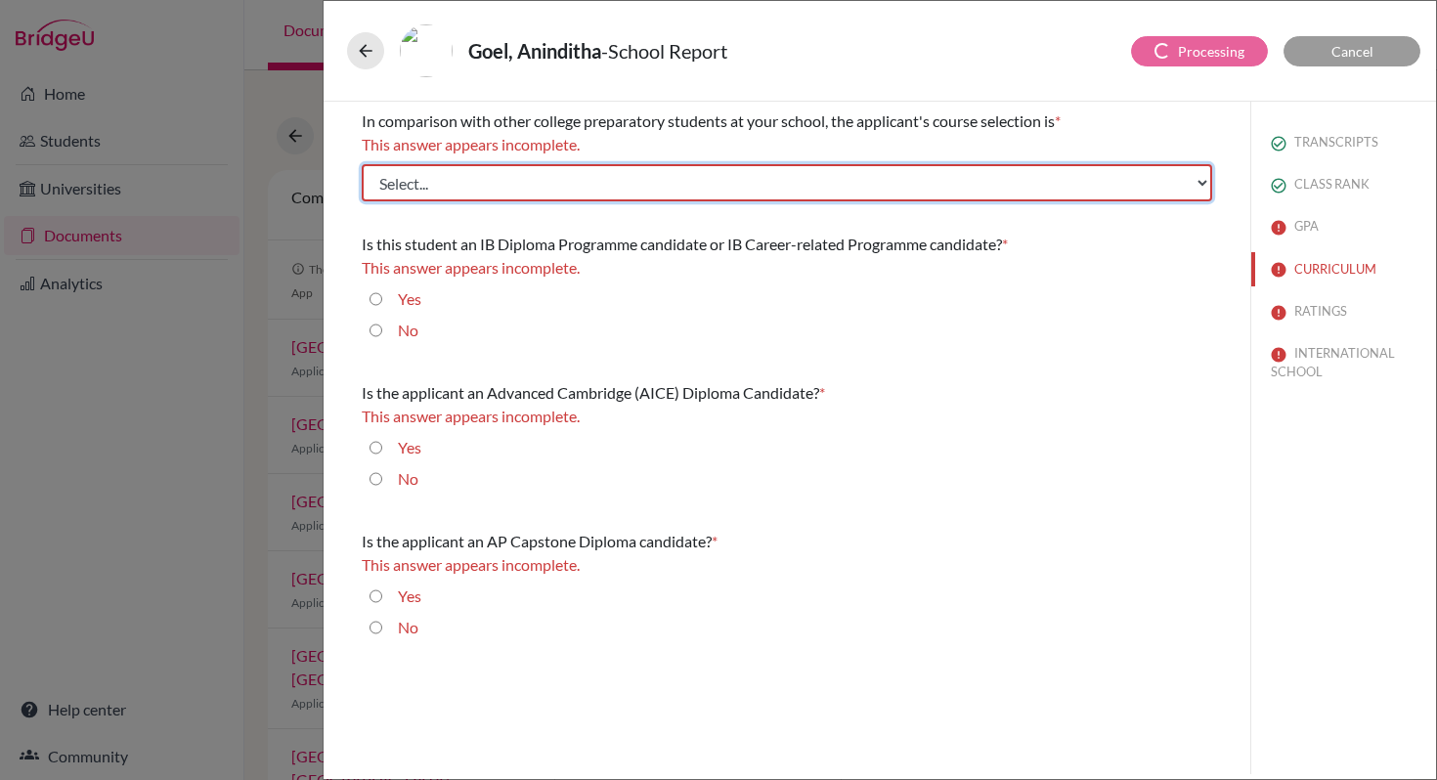
click at [1204, 187] on select "Select... Less than demanding Average Demanding Very demanding Most demanding P…" at bounding box center [787, 182] width 850 height 37
select select "4"
click at [362, 164] on select "Select... Less than demanding Average Demanding Very demanding Most demanding P…" at bounding box center [787, 182] width 850 height 37
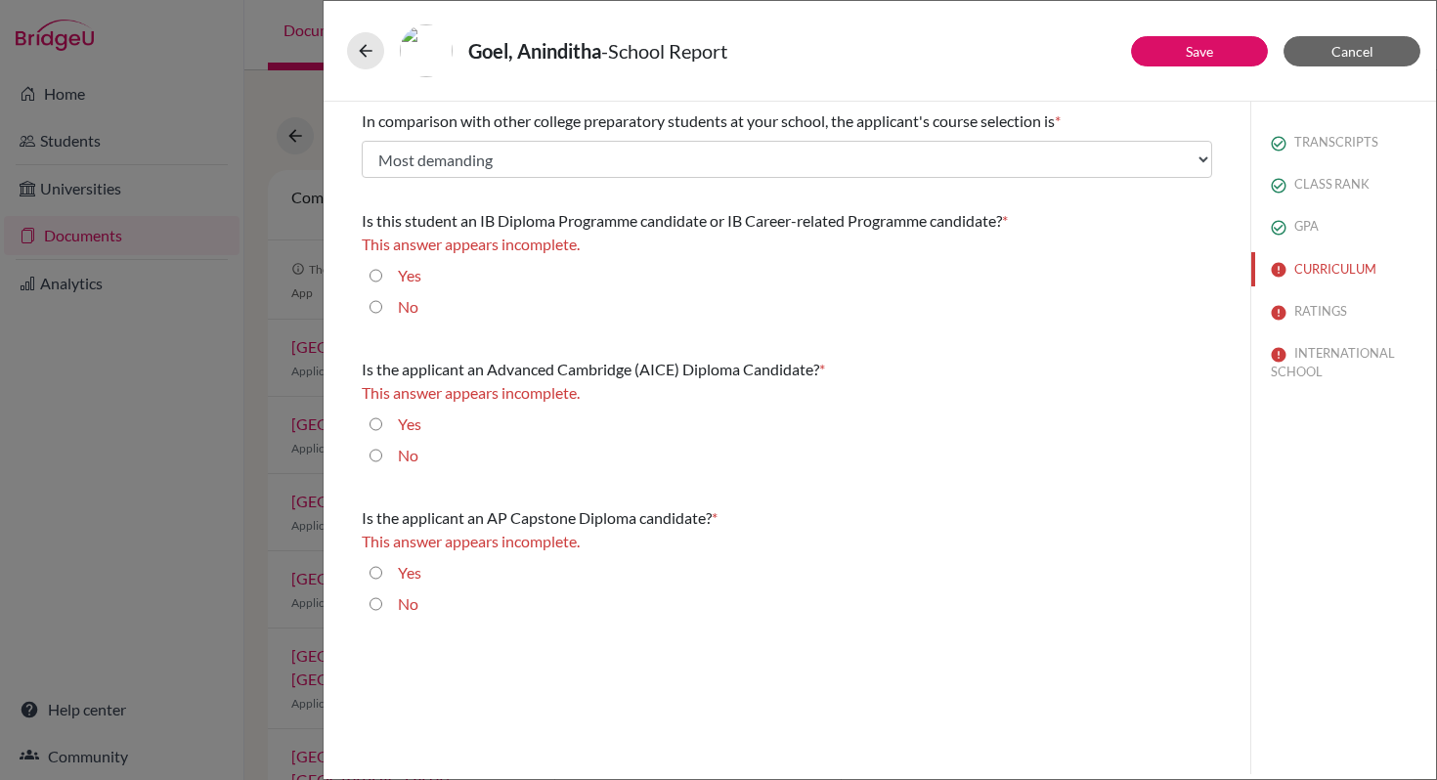
click at [381, 278] on input "Yes" at bounding box center [375, 275] width 13 height 23
radio input "true"
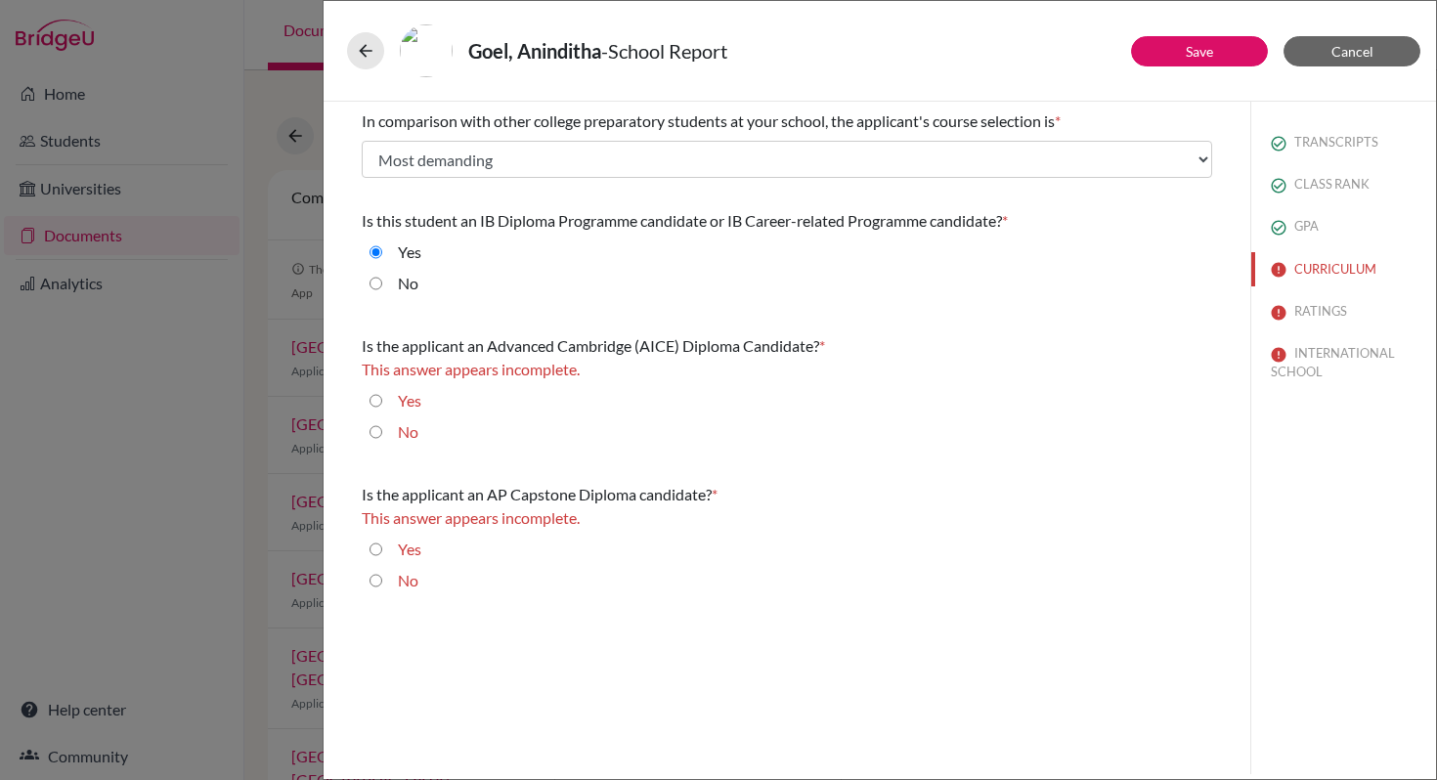
click at [380, 432] on input "No" at bounding box center [375, 431] width 13 height 23
radio input "true"
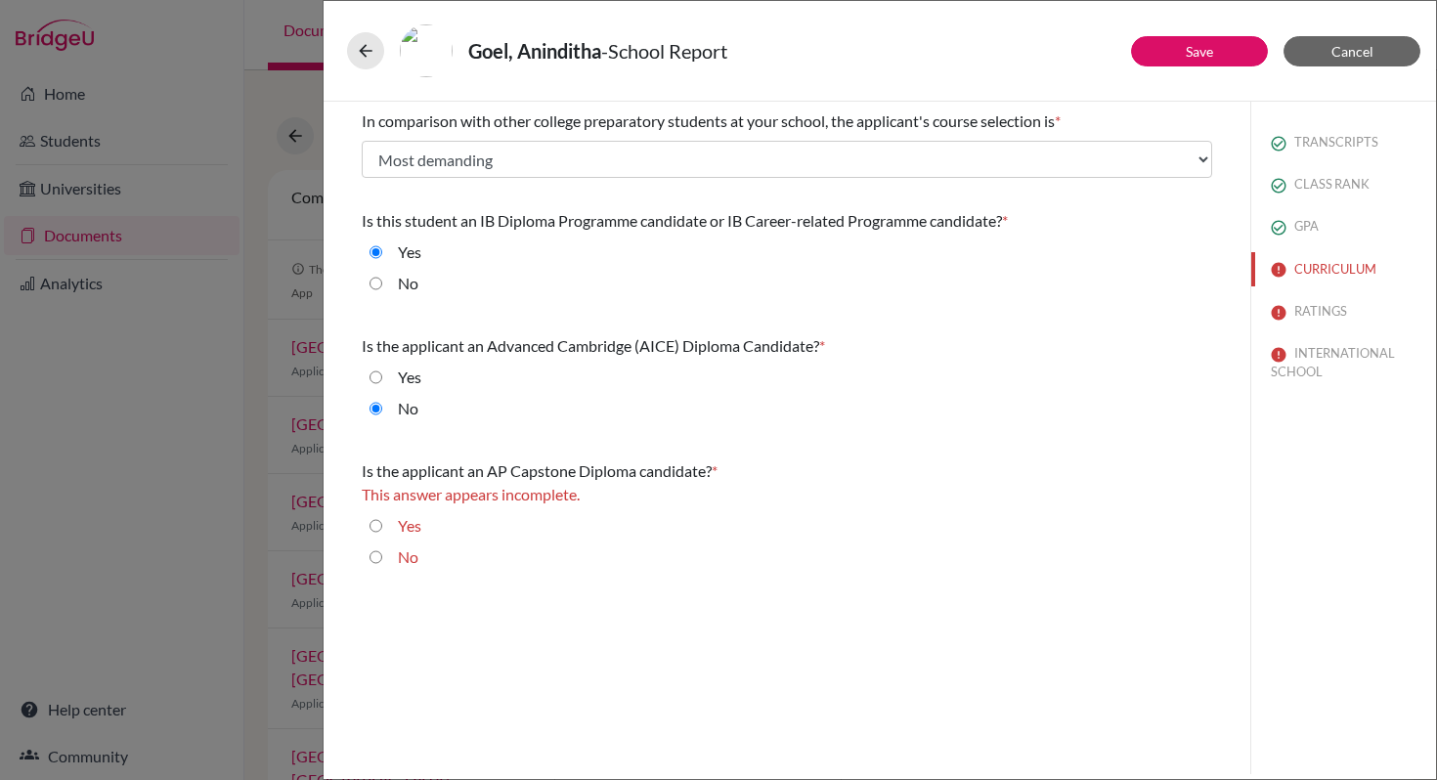
click at [377, 561] on input "No" at bounding box center [375, 556] width 13 height 23
radio input "true"
click at [1216, 56] on button "Save" at bounding box center [1199, 51] width 137 height 30
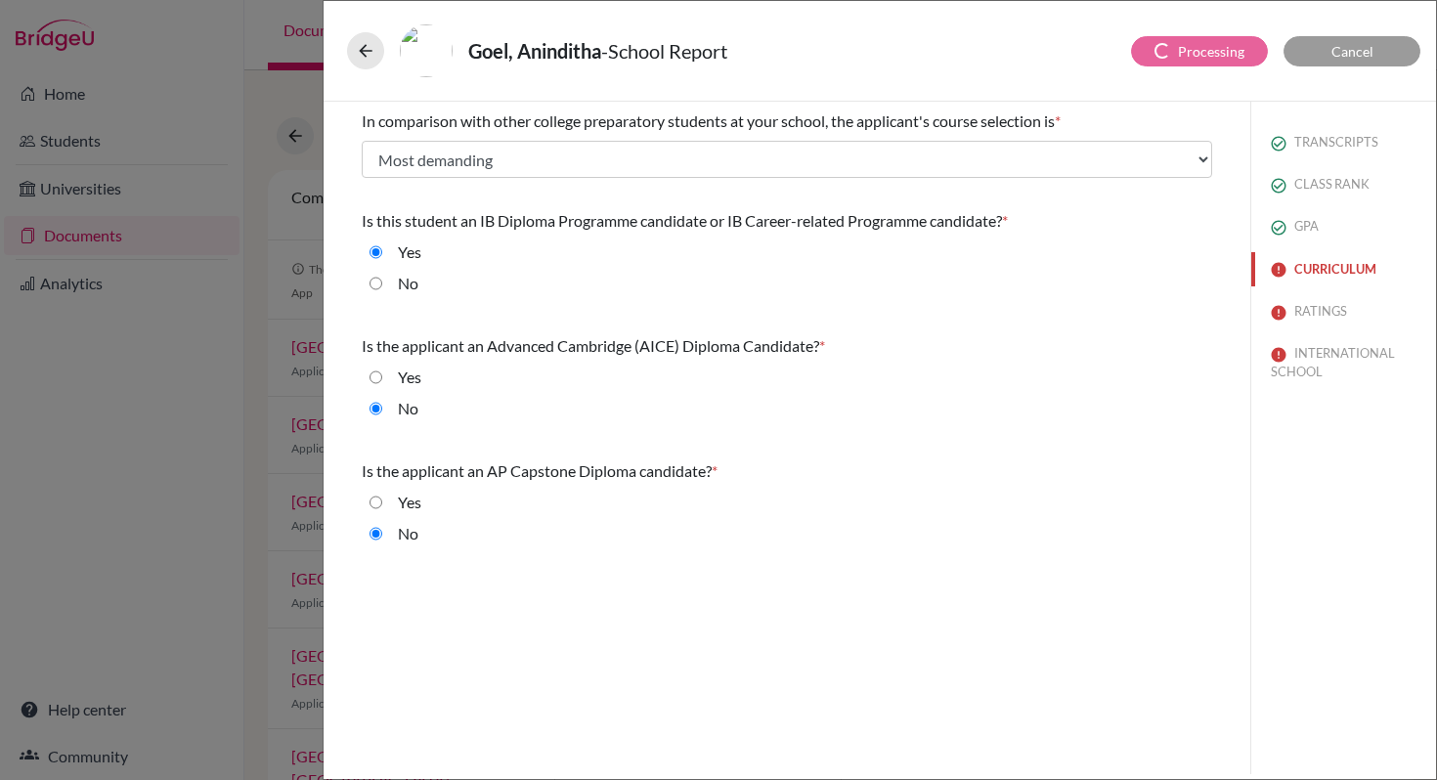
click at [1337, 268] on button "CURRICULUM" at bounding box center [1343, 269] width 185 height 34
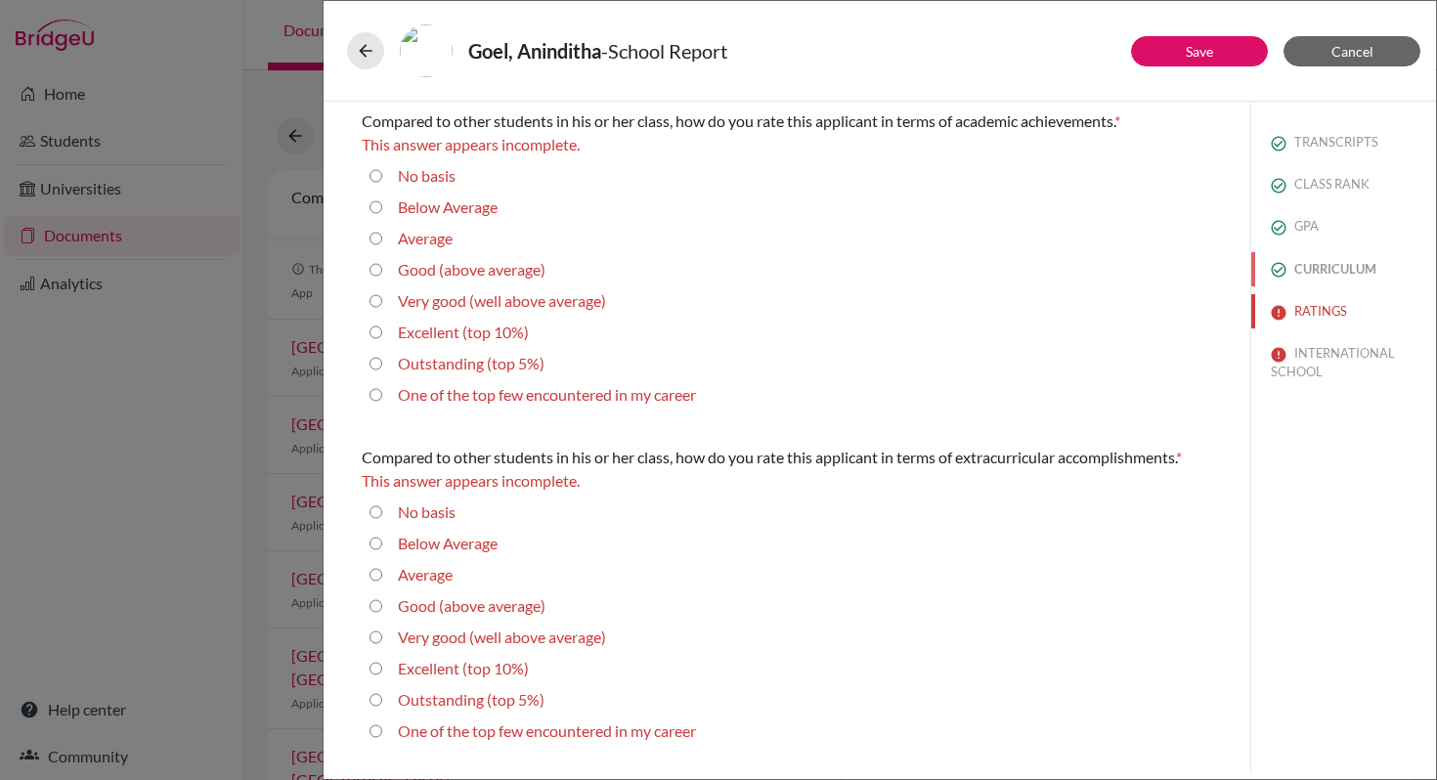
click at [1286, 275] on button "CURRICULUM" at bounding box center [1343, 269] width 185 height 34
select select "4"
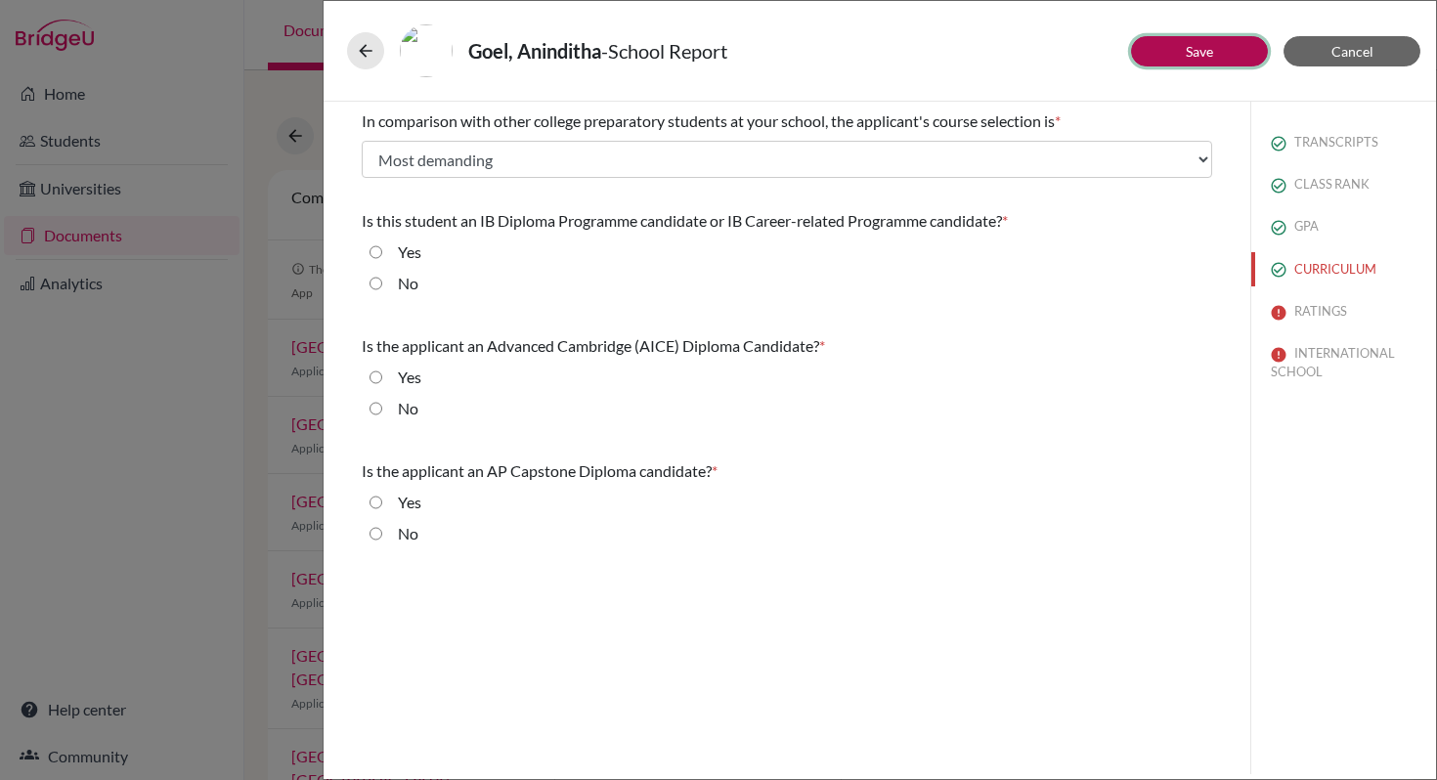
click at [1232, 62] on button "Save" at bounding box center [1199, 51] width 137 height 30
click at [1321, 306] on button "RATINGS" at bounding box center [1343, 311] width 185 height 34
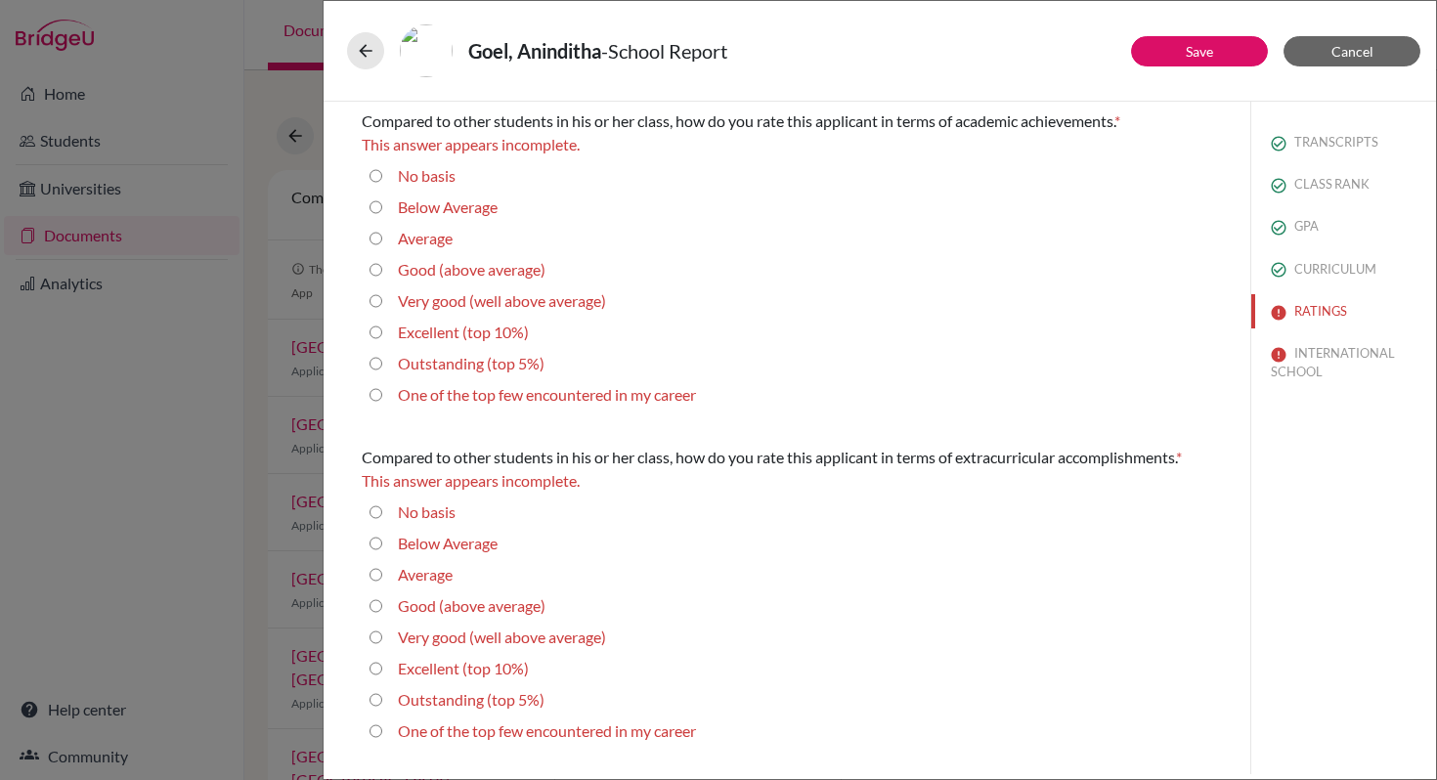
click at [439, 372] on label "Outstanding (top 5%)" at bounding box center [471, 363] width 147 height 23
click at [382, 372] on 5\%\) "Outstanding (top 5%)" at bounding box center [375, 363] width 13 height 23
radio 5\%\) "true"
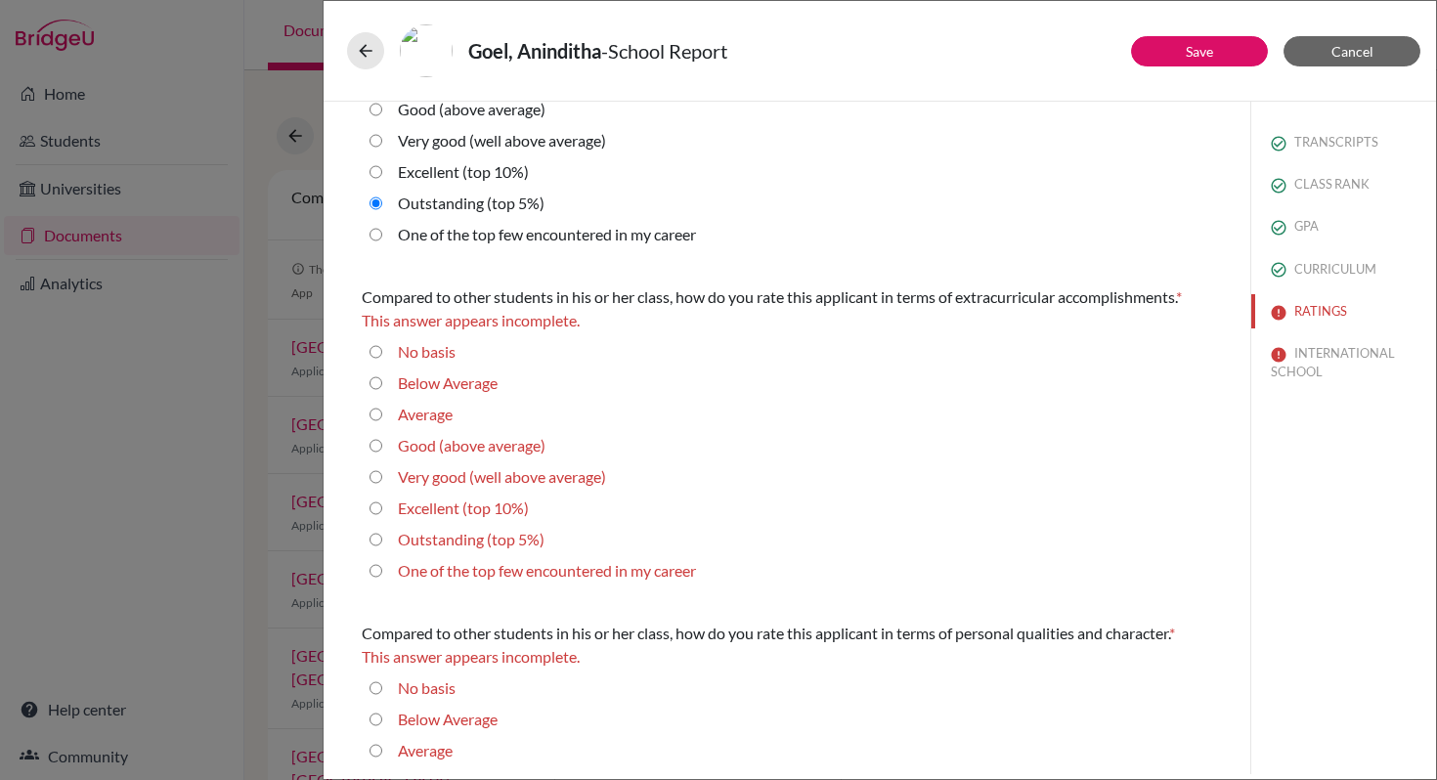
scroll to position [137, 0]
click at [449, 542] on label "Outstanding (top 5%)" at bounding box center [471, 539] width 147 height 23
click at [382, 542] on 5\%\) "Outstanding (top 5%)" at bounding box center [375, 539] width 13 height 23
radio 5\%\) "true"
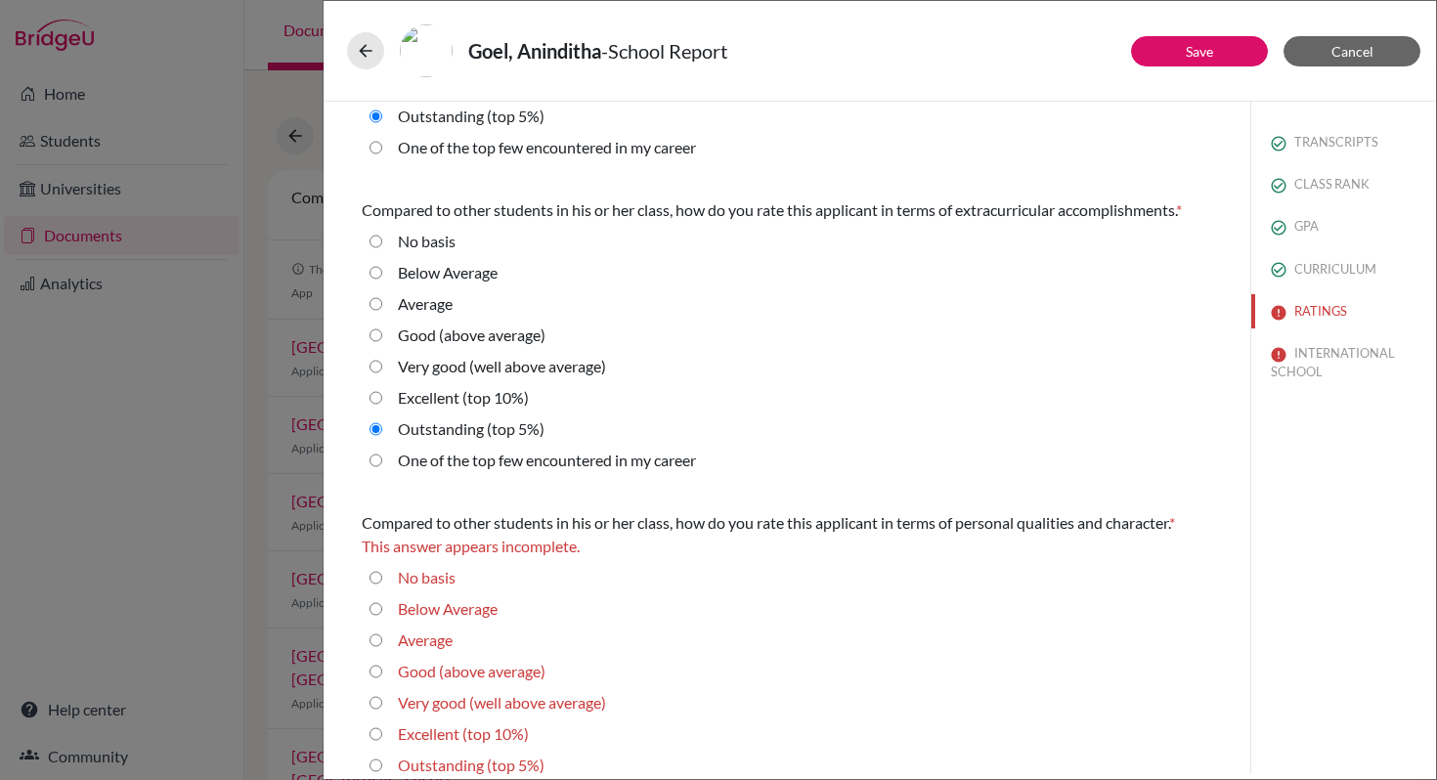
scroll to position [306, 0]
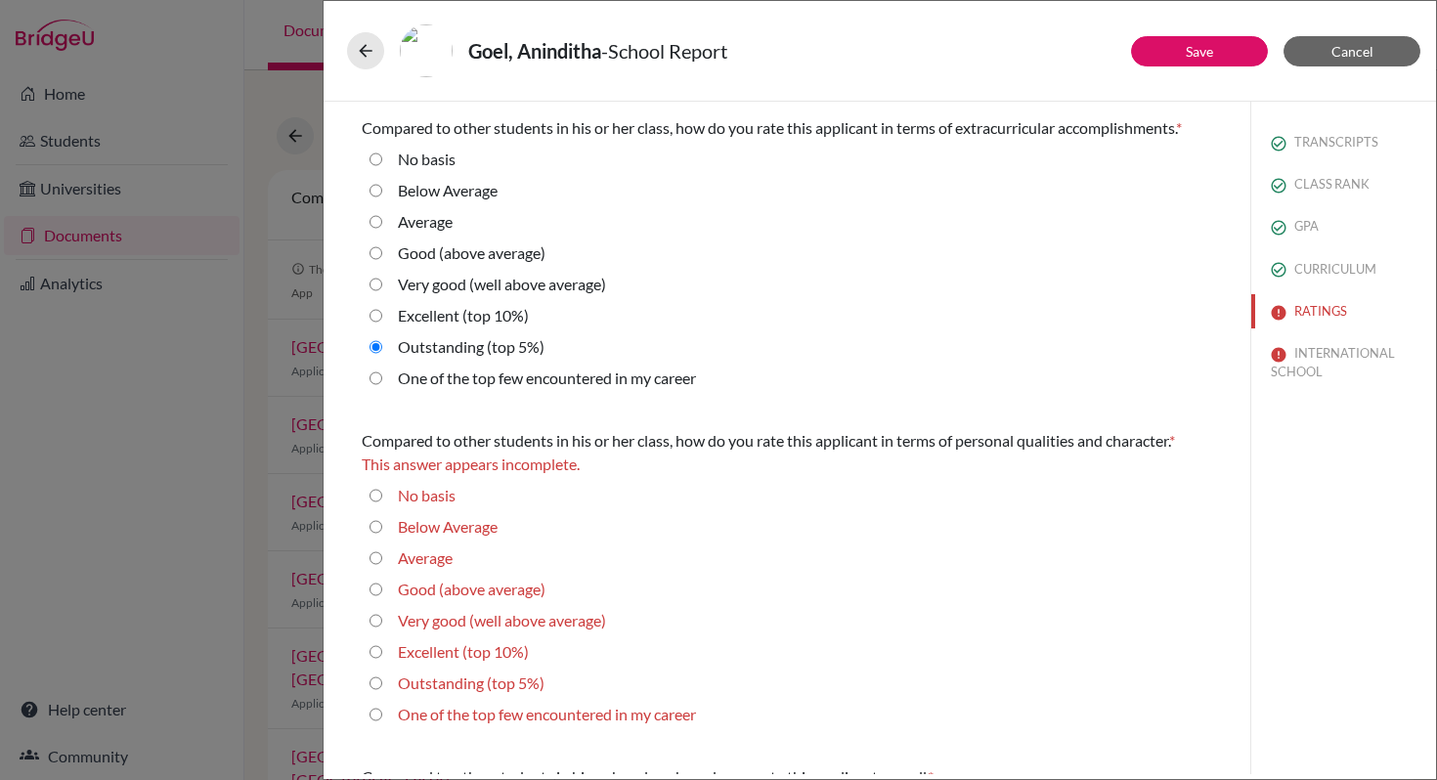
drag, startPoint x: 438, startPoint y: 681, endPoint x: 463, endPoint y: 653, distance: 38.1
click at [439, 681] on label "Outstanding (top 5%)" at bounding box center [471, 683] width 147 height 23
click at [382, 681] on 5\%\) "Outstanding (top 5%)" at bounding box center [375, 683] width 13 height 23
radio 5\%\) "true"
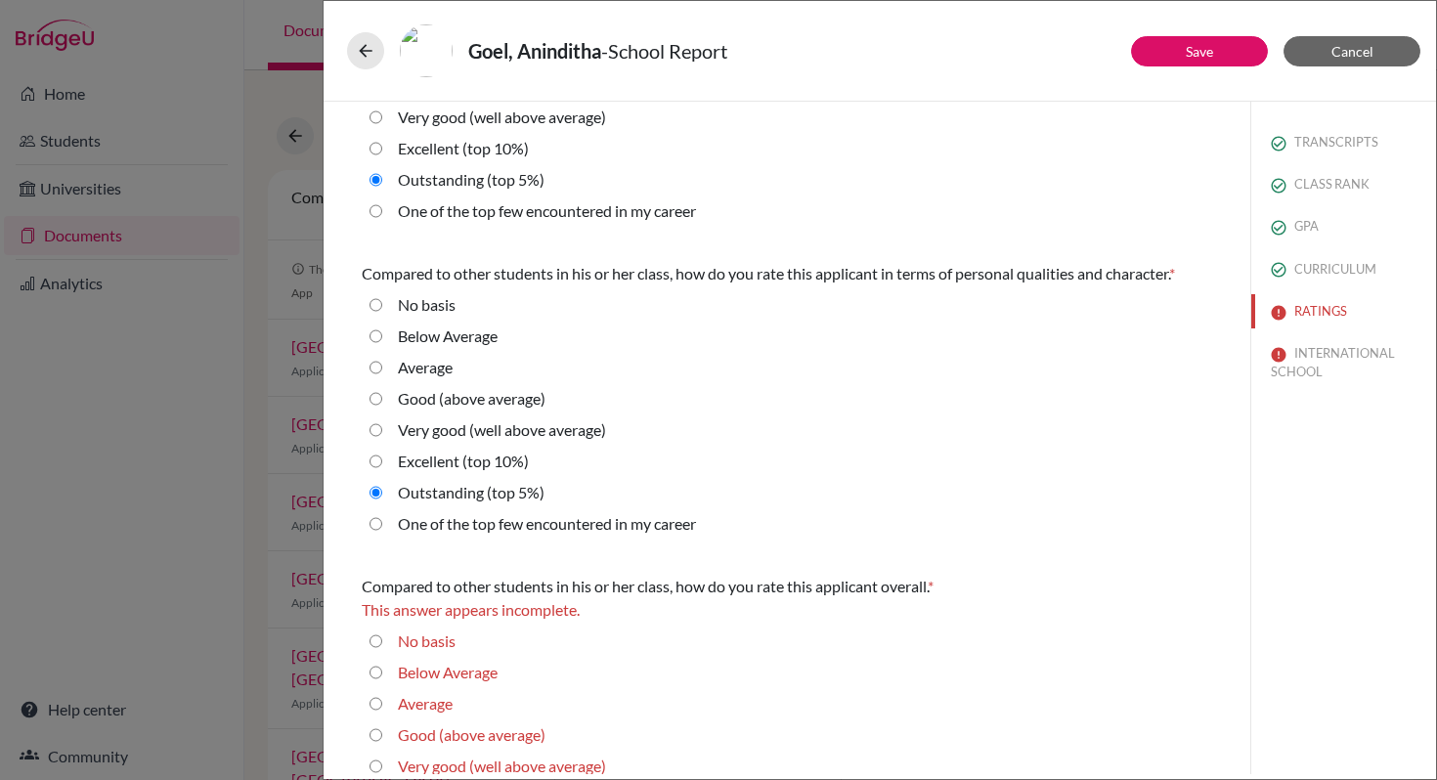
scroll to position [586, 0]
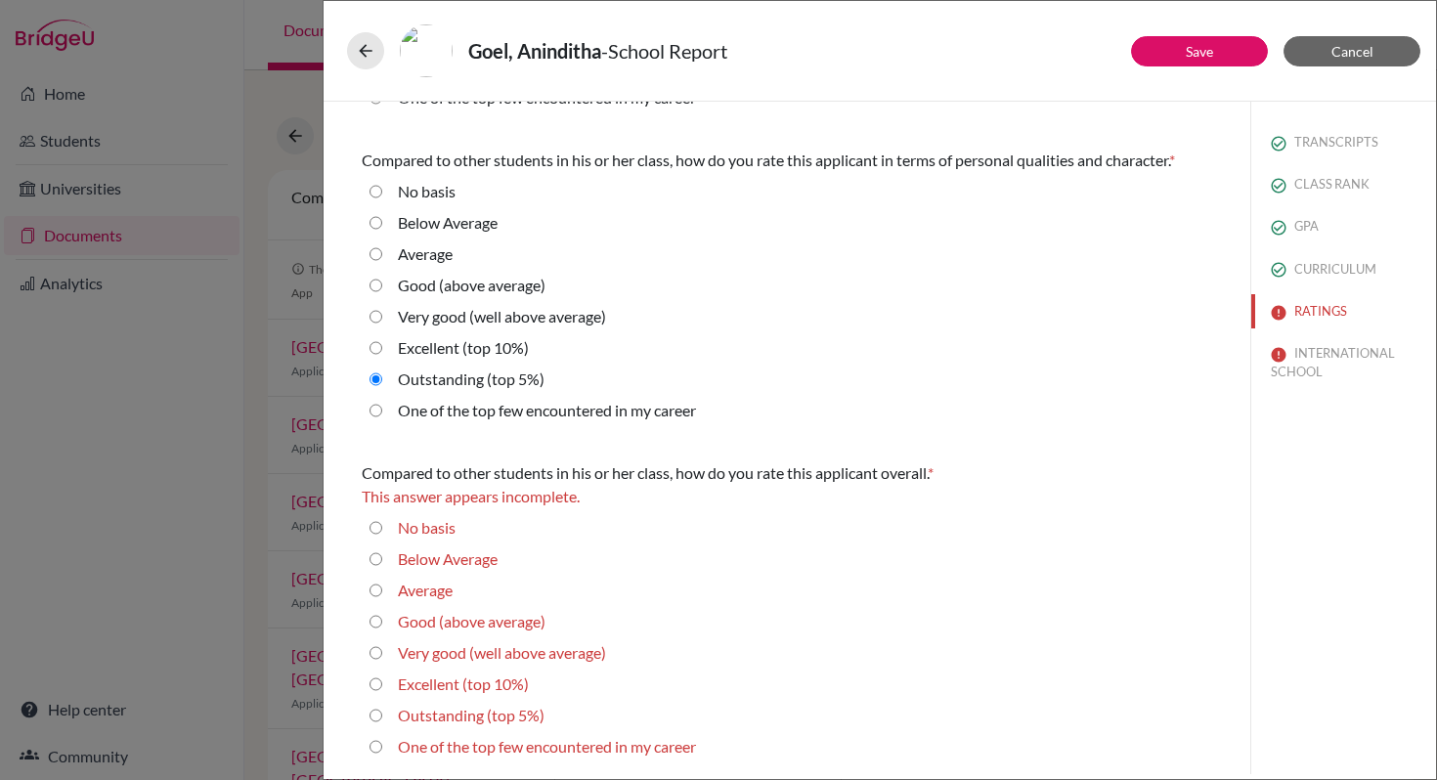
click at [432, 712] on label "Outstanding (top 5%)" at bounding box center [471, 715] width 147 height 23
click at [382, 712] on 5\%\) "Outstanding (top 5%)" at bounding box center [375, 715] width 13 height 23
radio 5\%\) "true"
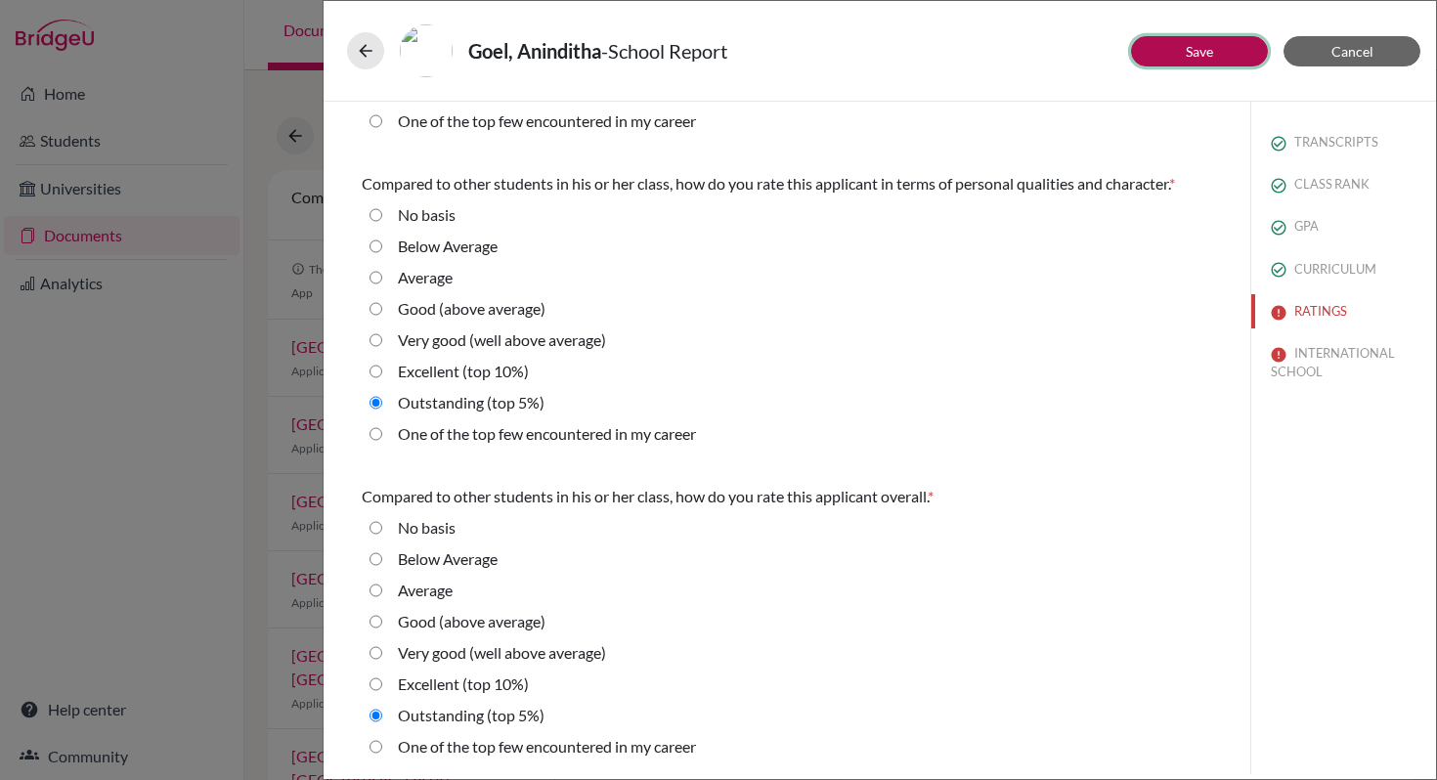
click at [1182, 57] on button "Save" at bounding box center [1199, 51] width 137 height 30
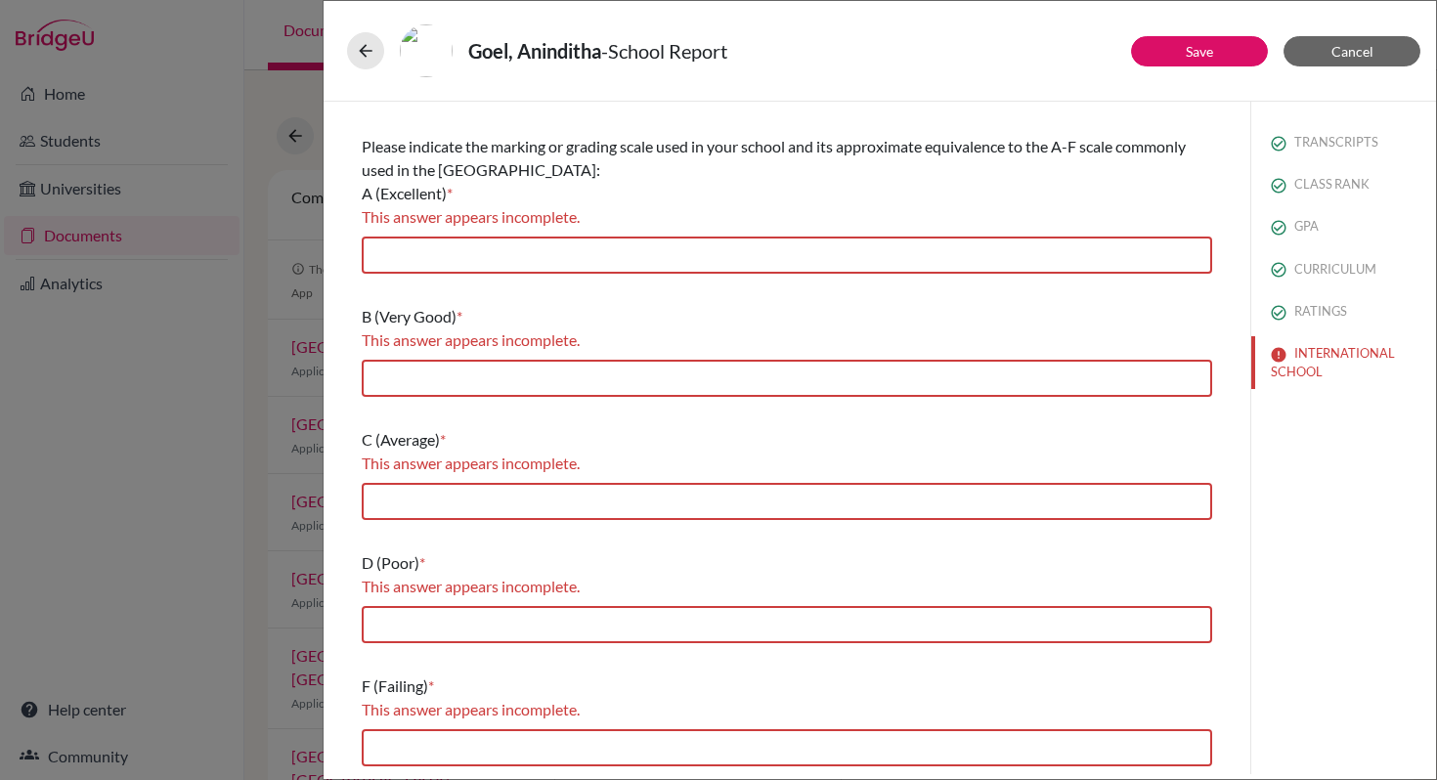
scroll to position [293, 0]
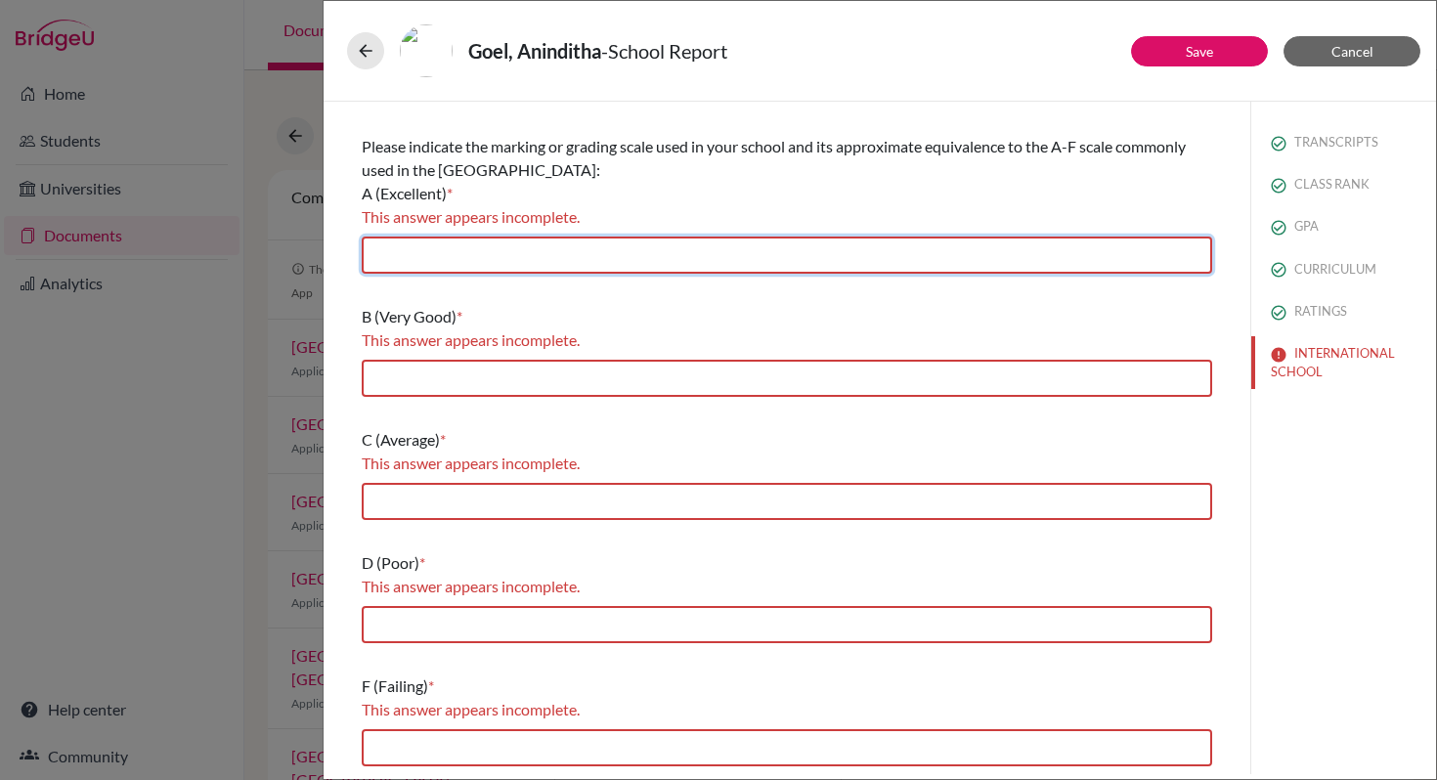
click at [517, 249] on input "text" at bounding box center [787, 255] width 850 height 37
type input "7"
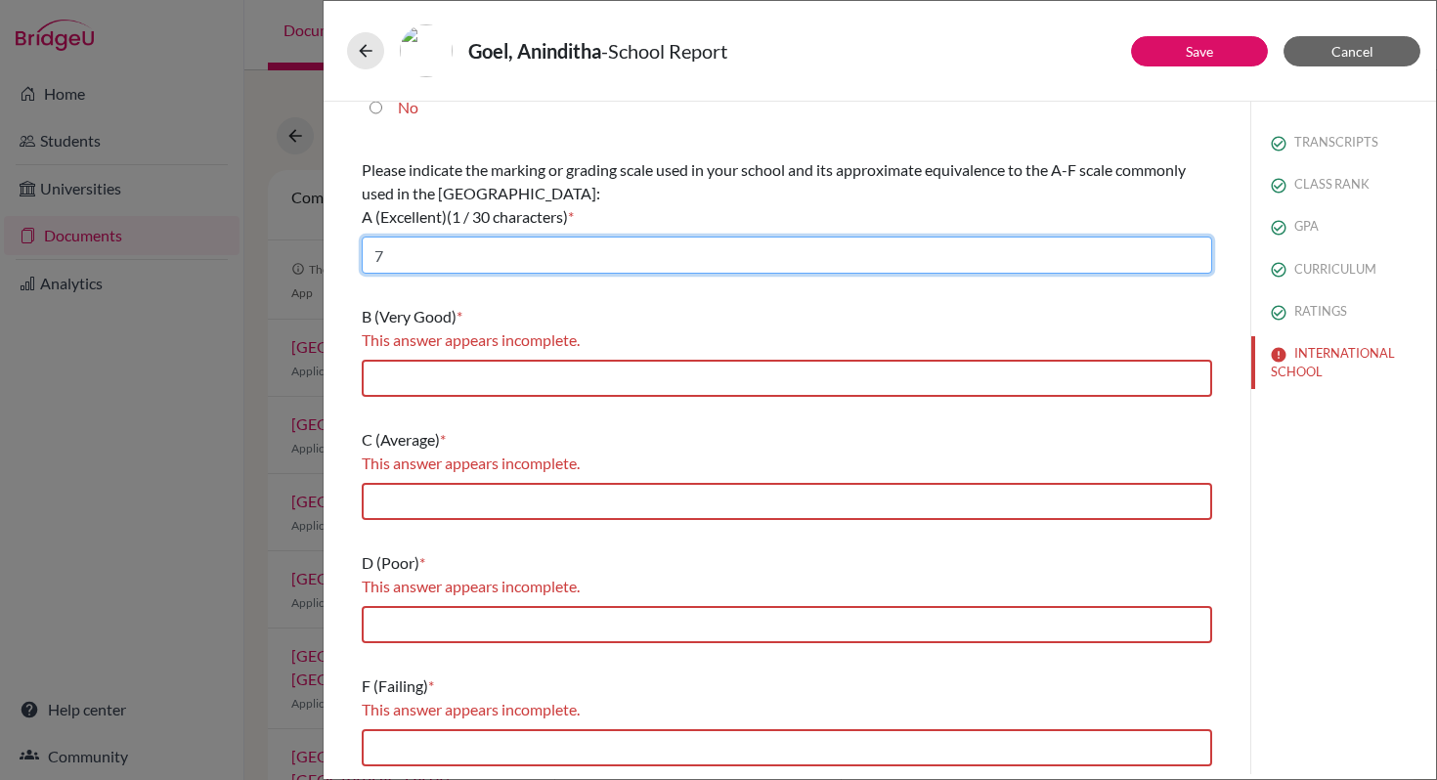
scroll to position [270, 0]
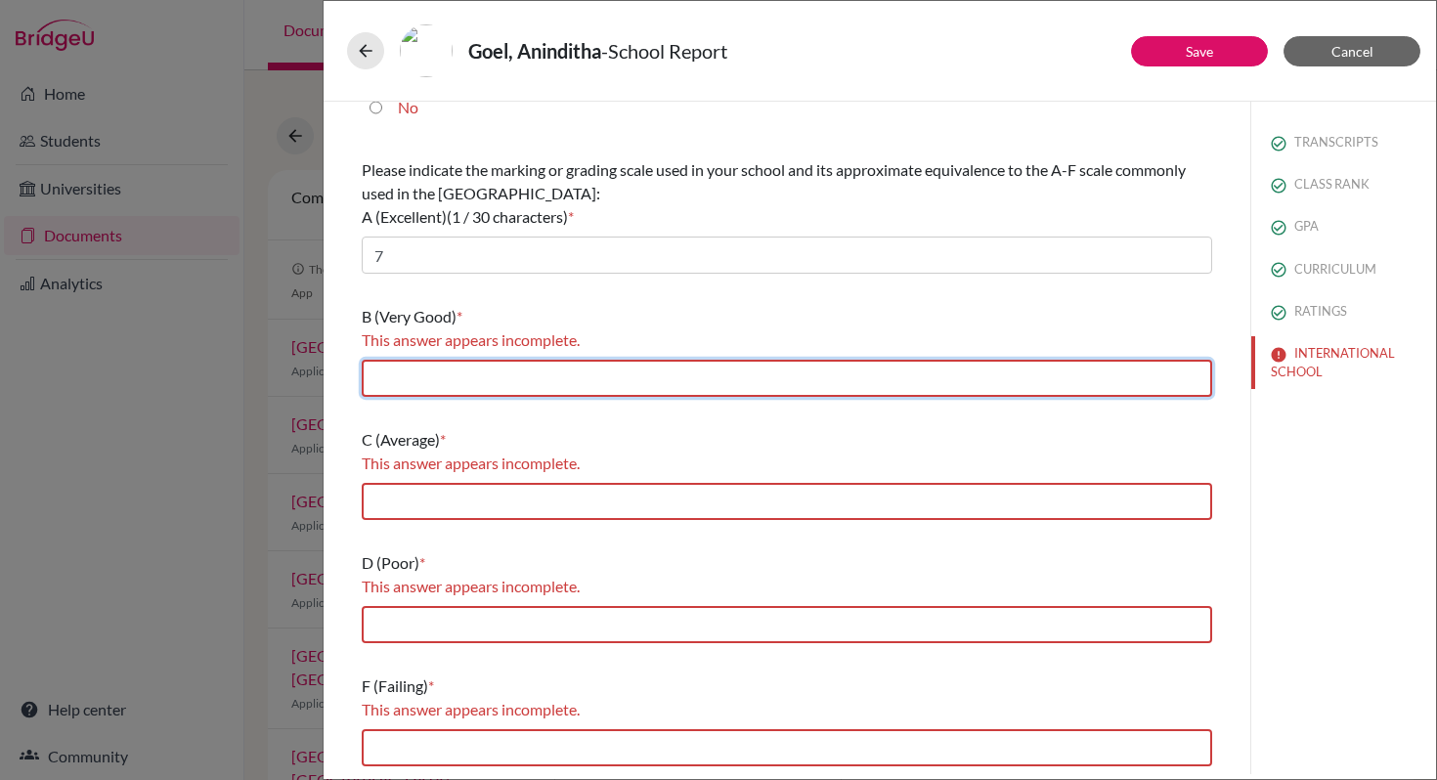
click at [434, 381] on input "text" at bounding box center [787, 378] width 850 height 37
type input "6"
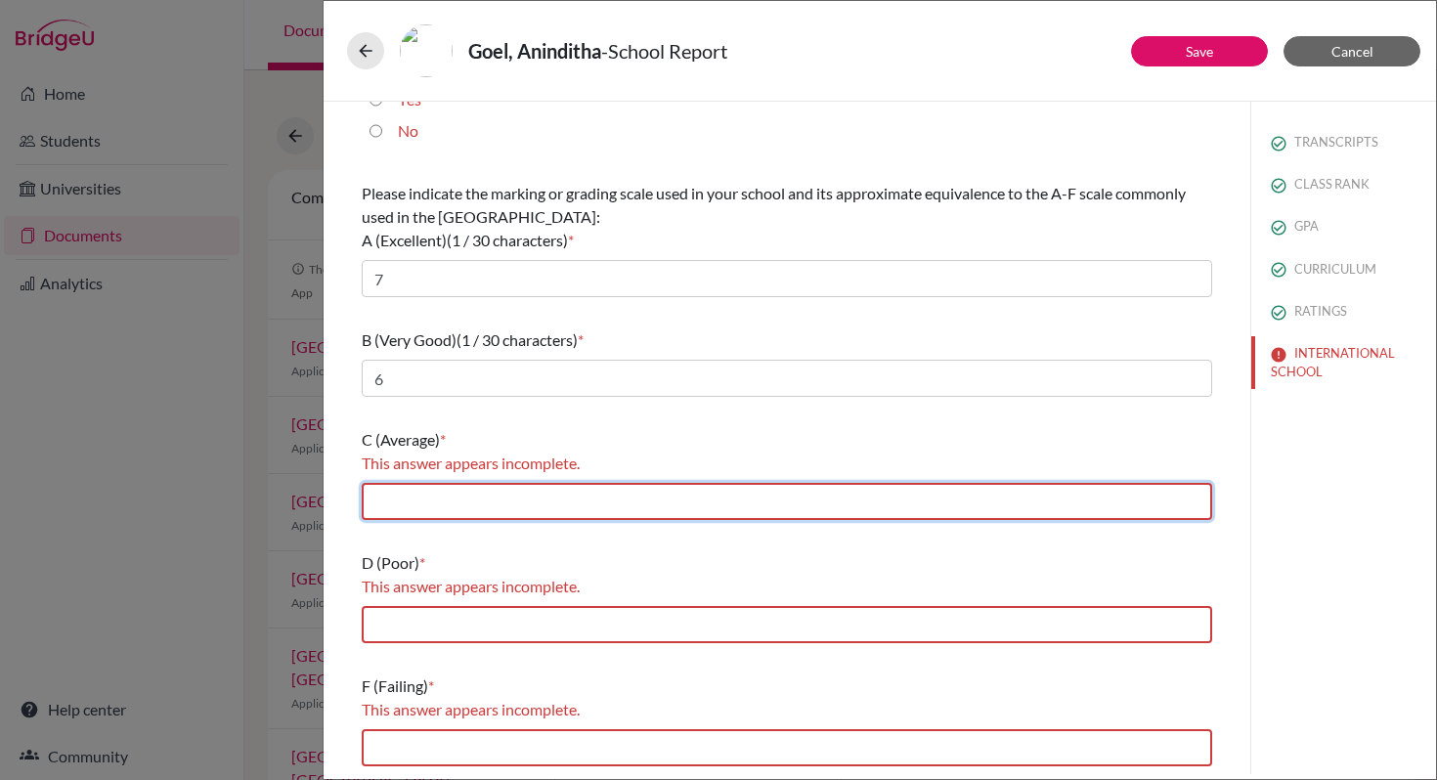
click at [456, 495] on input "text" at bounding box center [787, 501] width 850 height 37
type input "4-5"
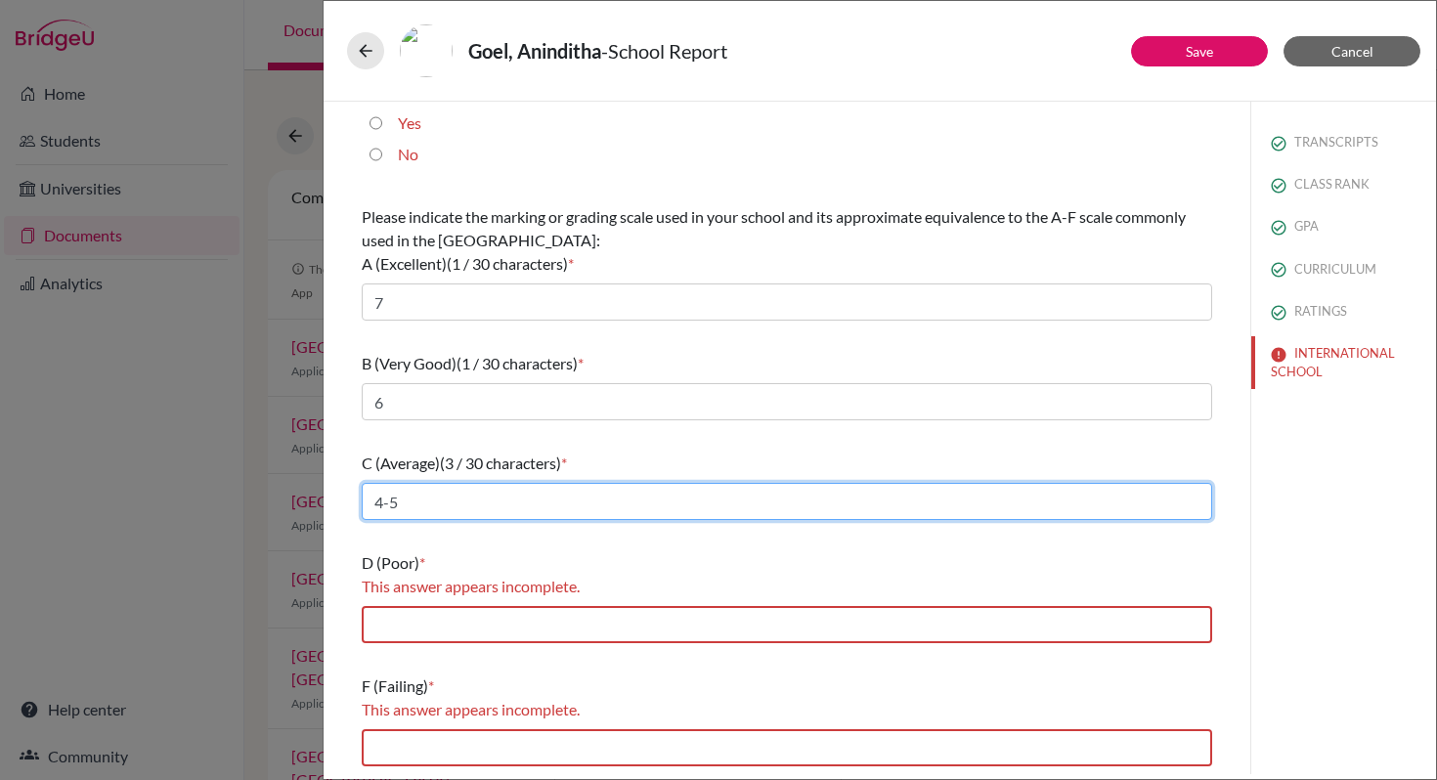
scroll to position [223, 0]
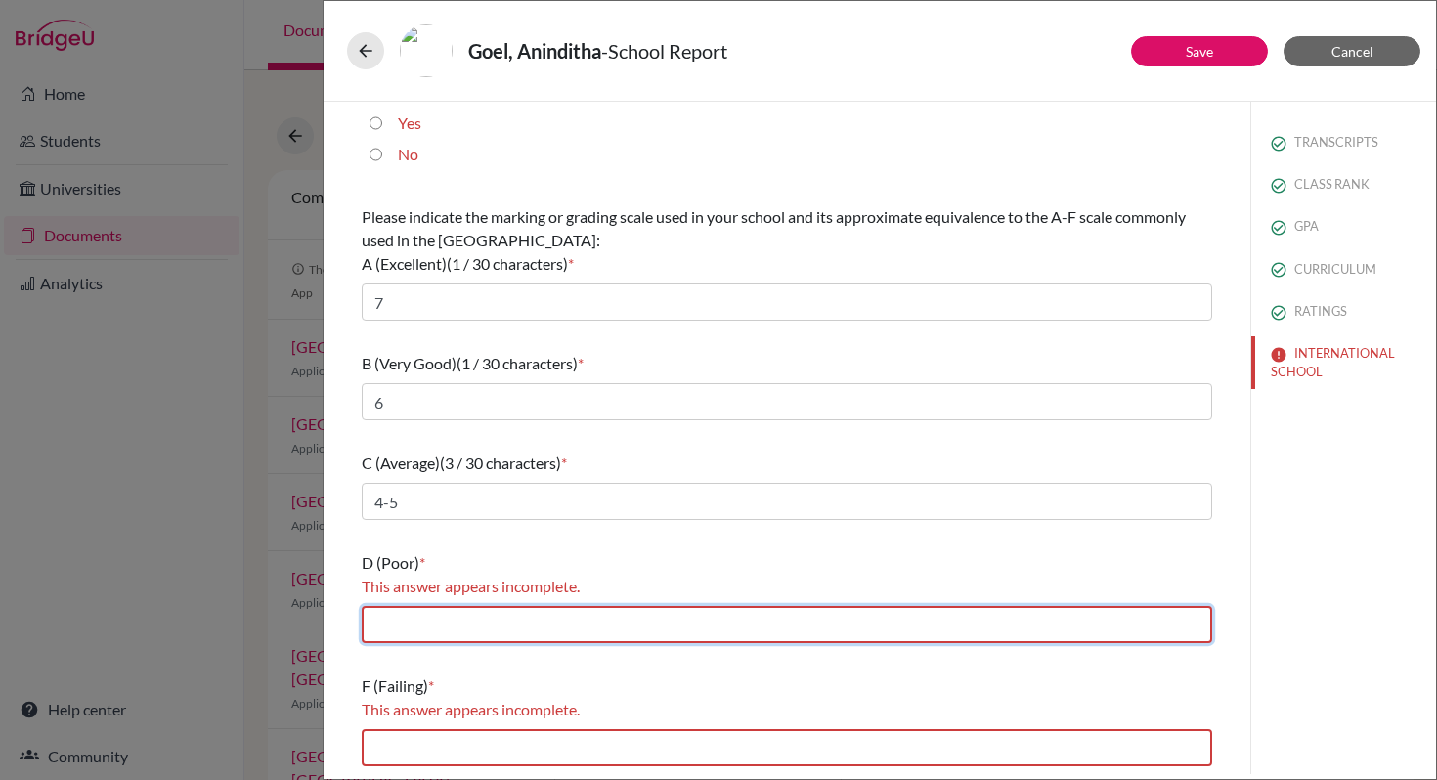
click at [460, 610] on input "text" at bounding box center [787, 624] width 850 height 37
type input "2-3"
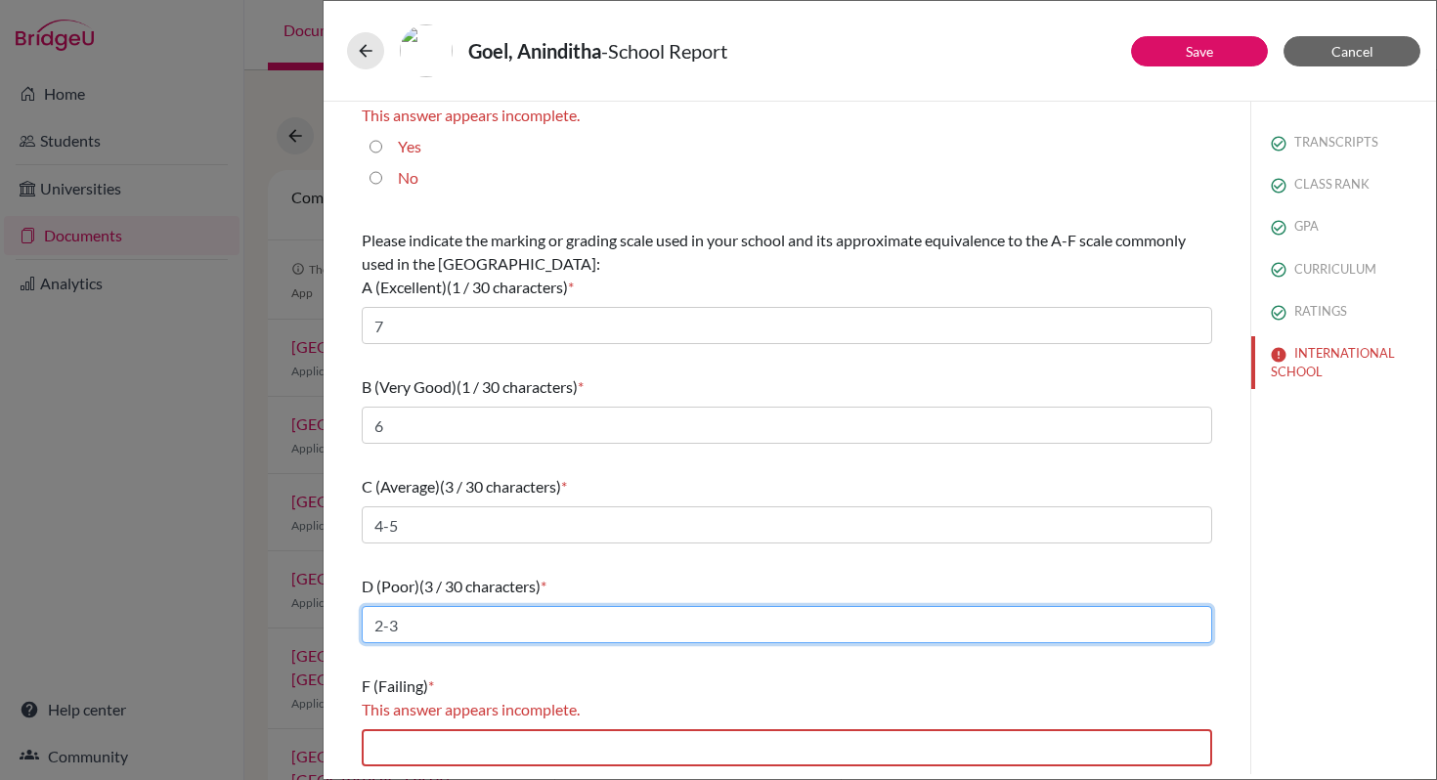
scroll to position [199, 0]
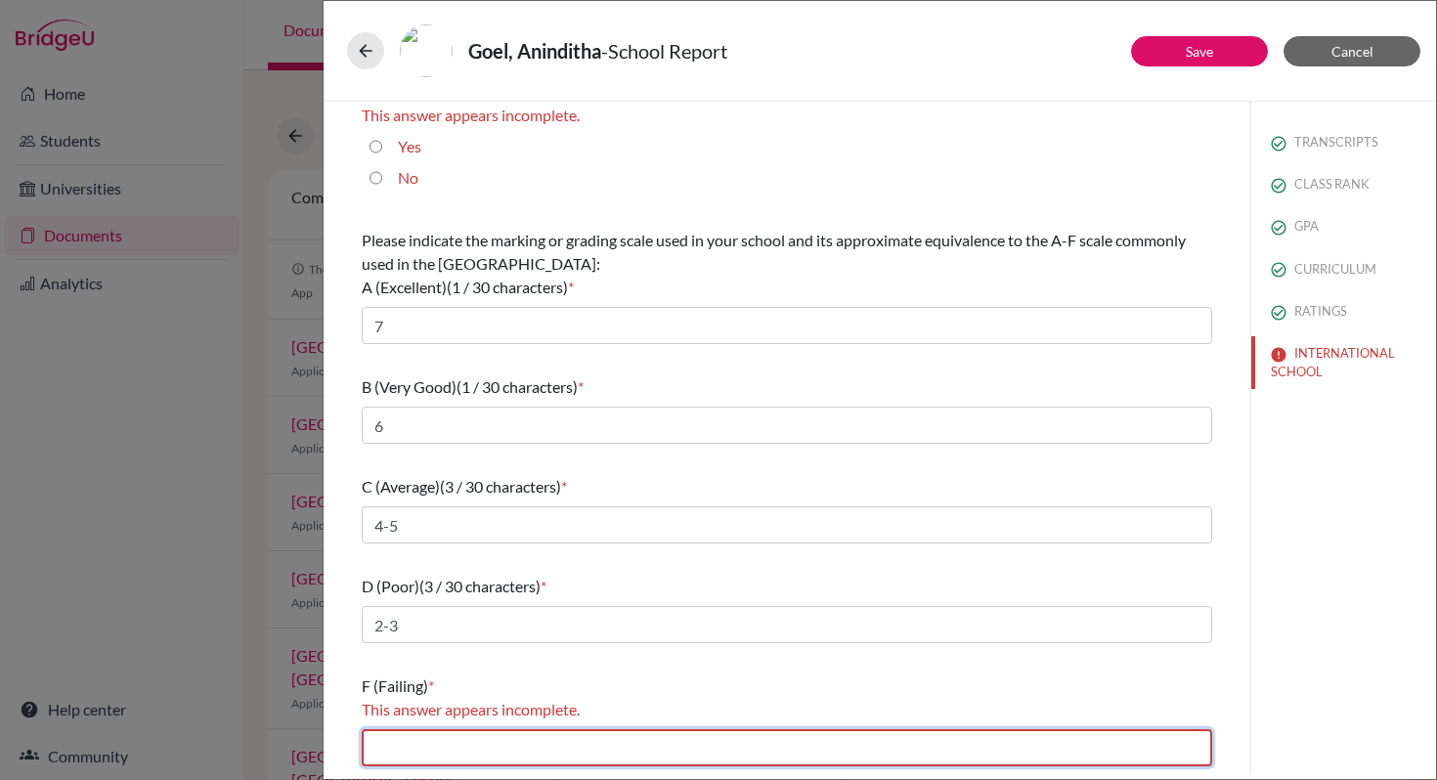
click at [449, 748] on input "text" at bounding box center [787, 747] width 850 height 37
type input "1"
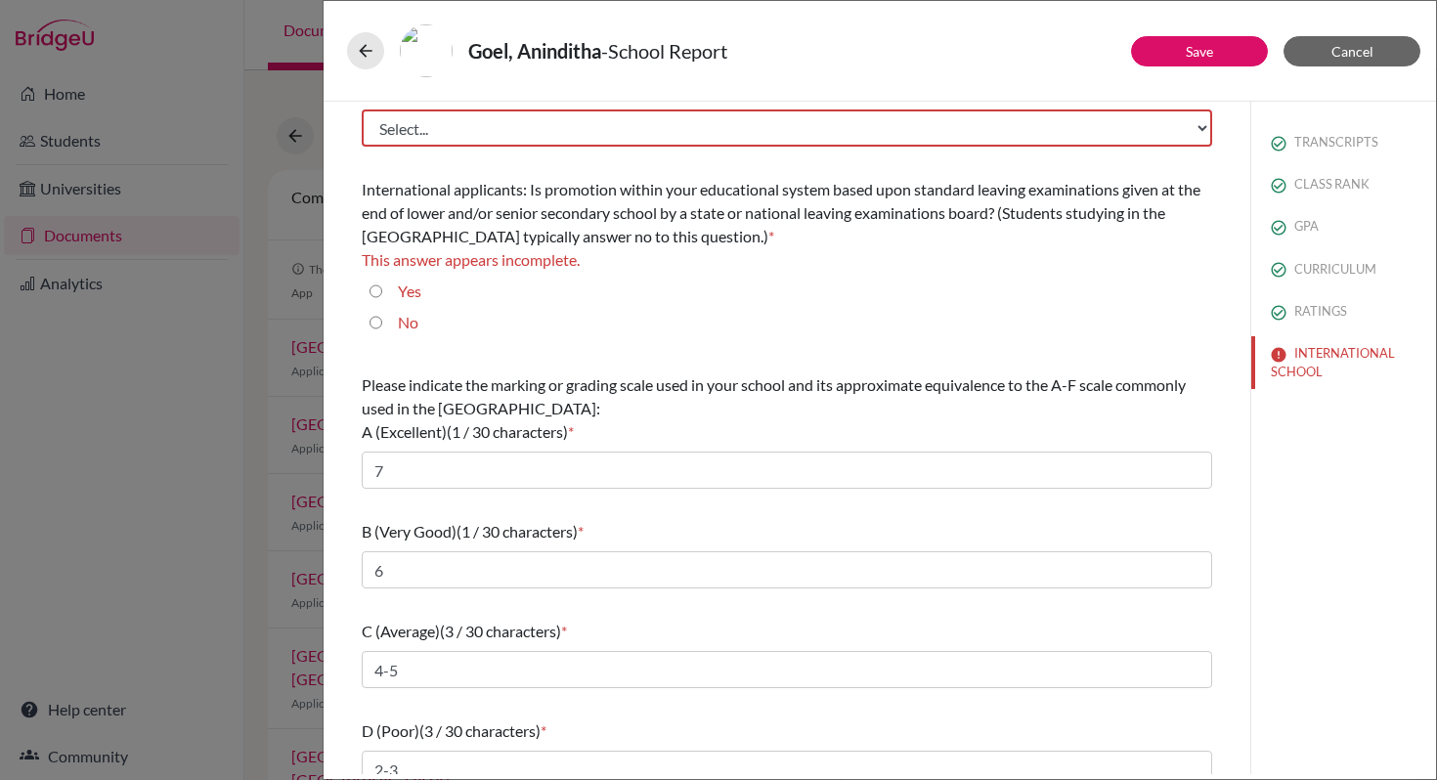
scroll to position [9, 0]
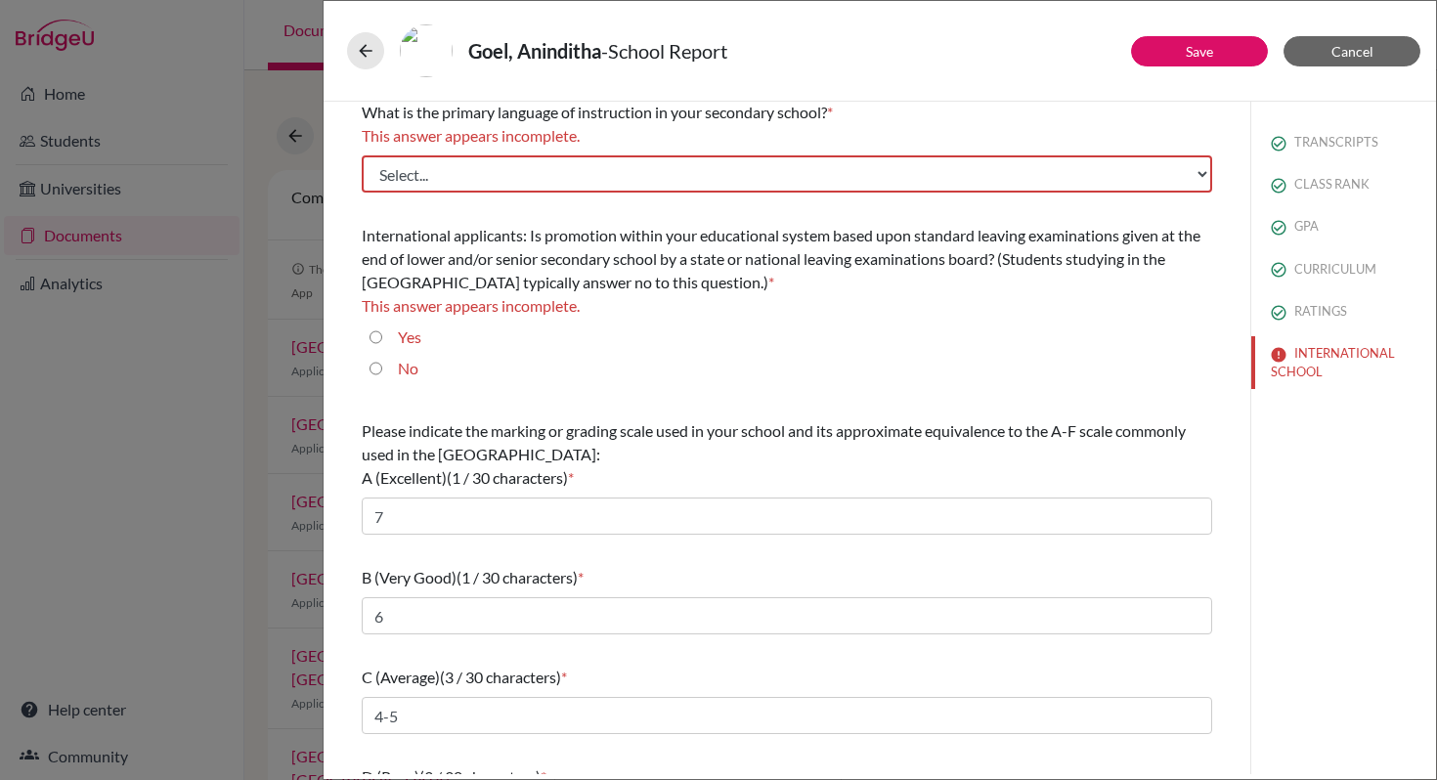
click at [382, 368] on div "No" at bounding box center [400, 372] width 36 height 31
click at [376, 372] on input "No" at bounding box center [375, 368] width 13 height 23
radio input "true"
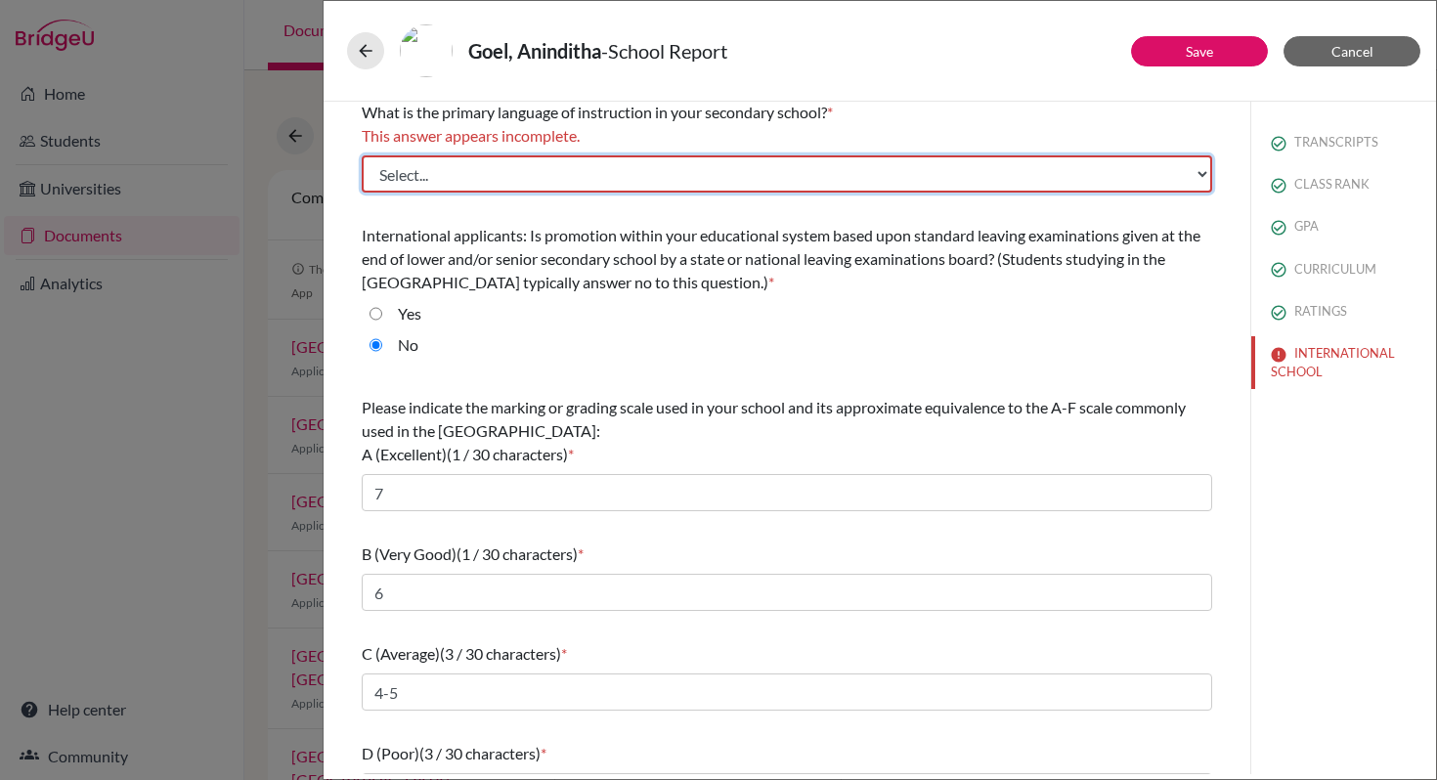
click at [1191, 177] on select "Select... Albanian Arabic Armenian Assamese Azerbaijani Belarusian Bengali Bulg…" at bounding box center [787, 173] width 850 height 37
select select "14"
click at [362, 155] on select "Select... Albanian Arabic Armenian Assamese Azerbaijani Belarusian Bengali Bulg…" at bounding box center [787, 173] width 850 height 37
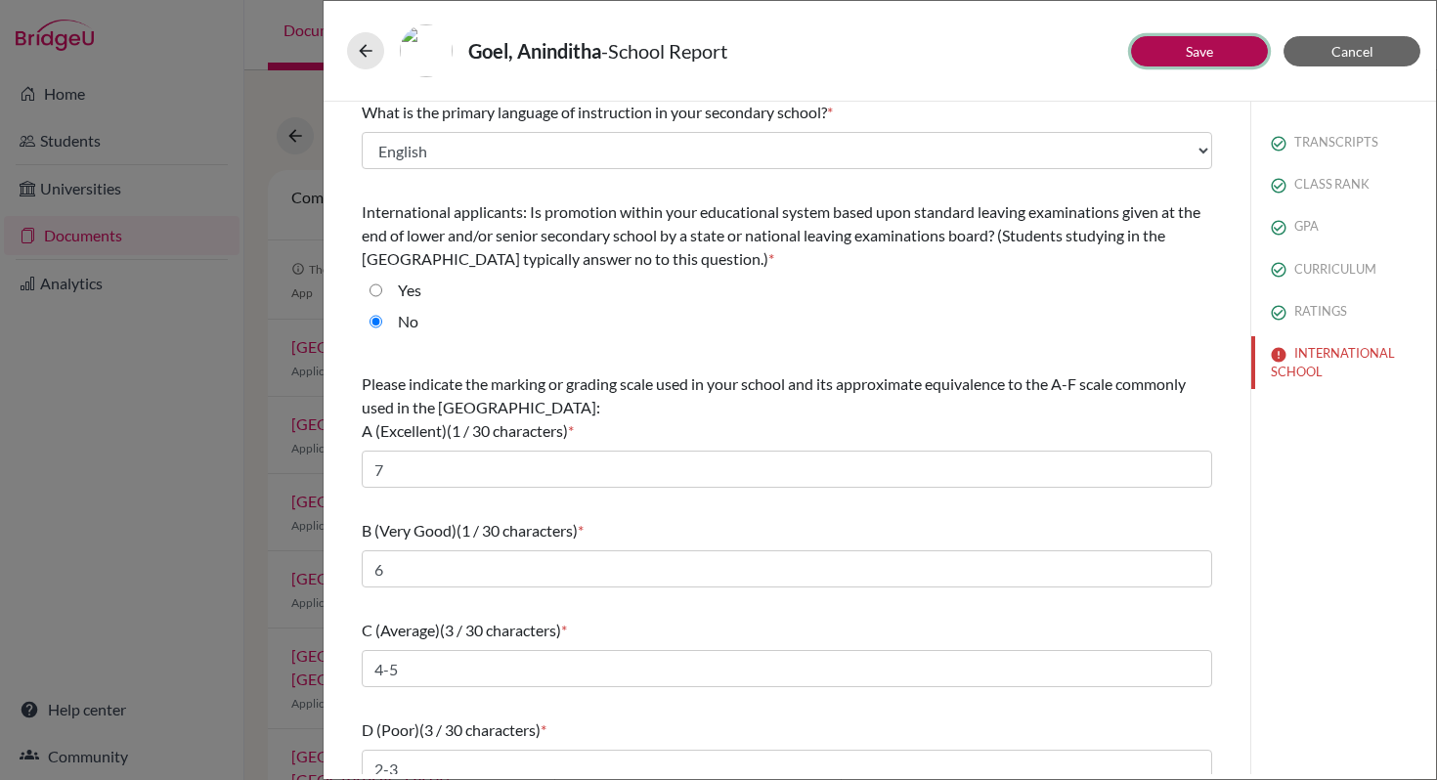
click at [1152, 55] on button "Save" at bounding box center [1199, 51] width 137 height 30
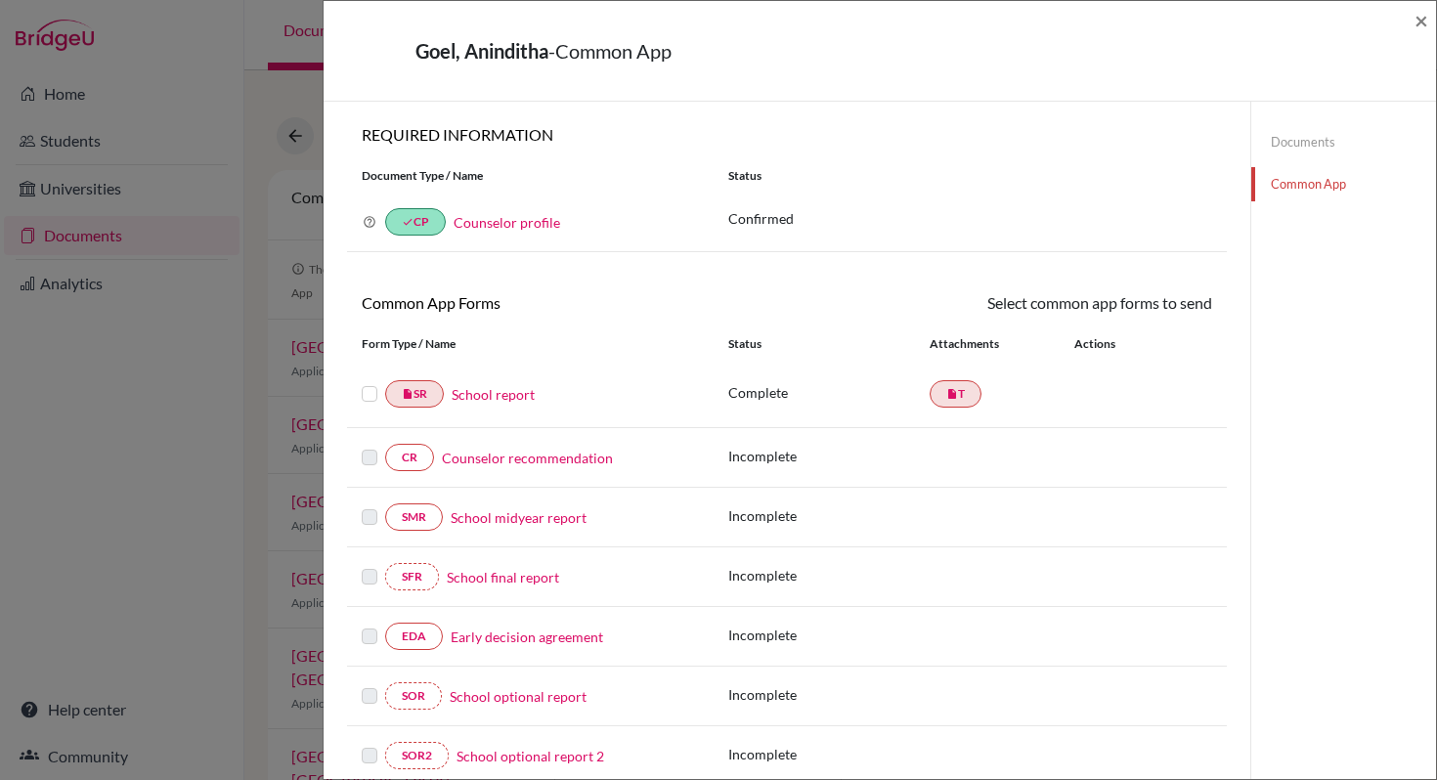
scroll to position [177, 0]
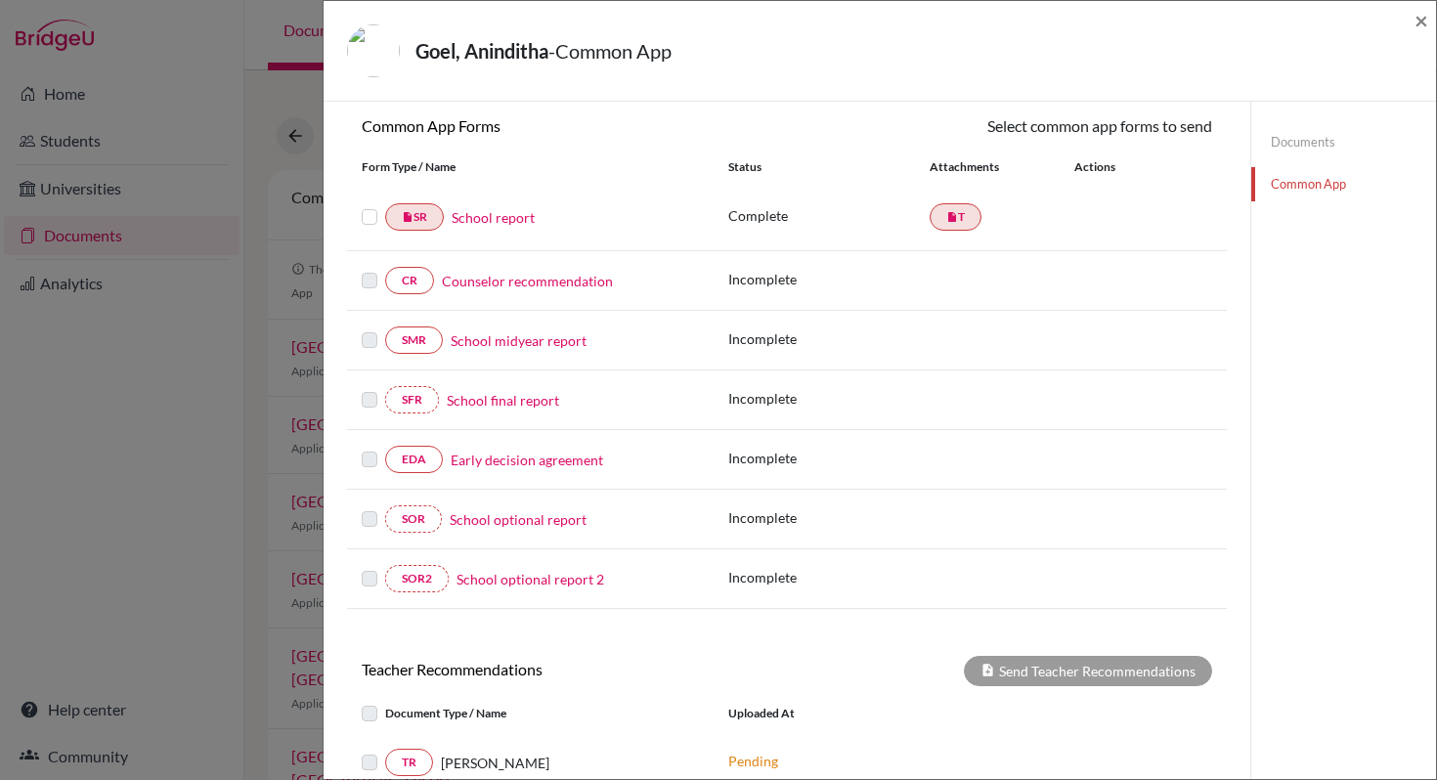
click at [369, 205] on label at bounding box center [370, 205] width 16 height 0
click at [0, 0] on input "checkbox" at bounding box center [0, 0] width 0 height 0
click at [1166, 136] on link "Send" at bounding box center [1171, 129] width 81 height 30
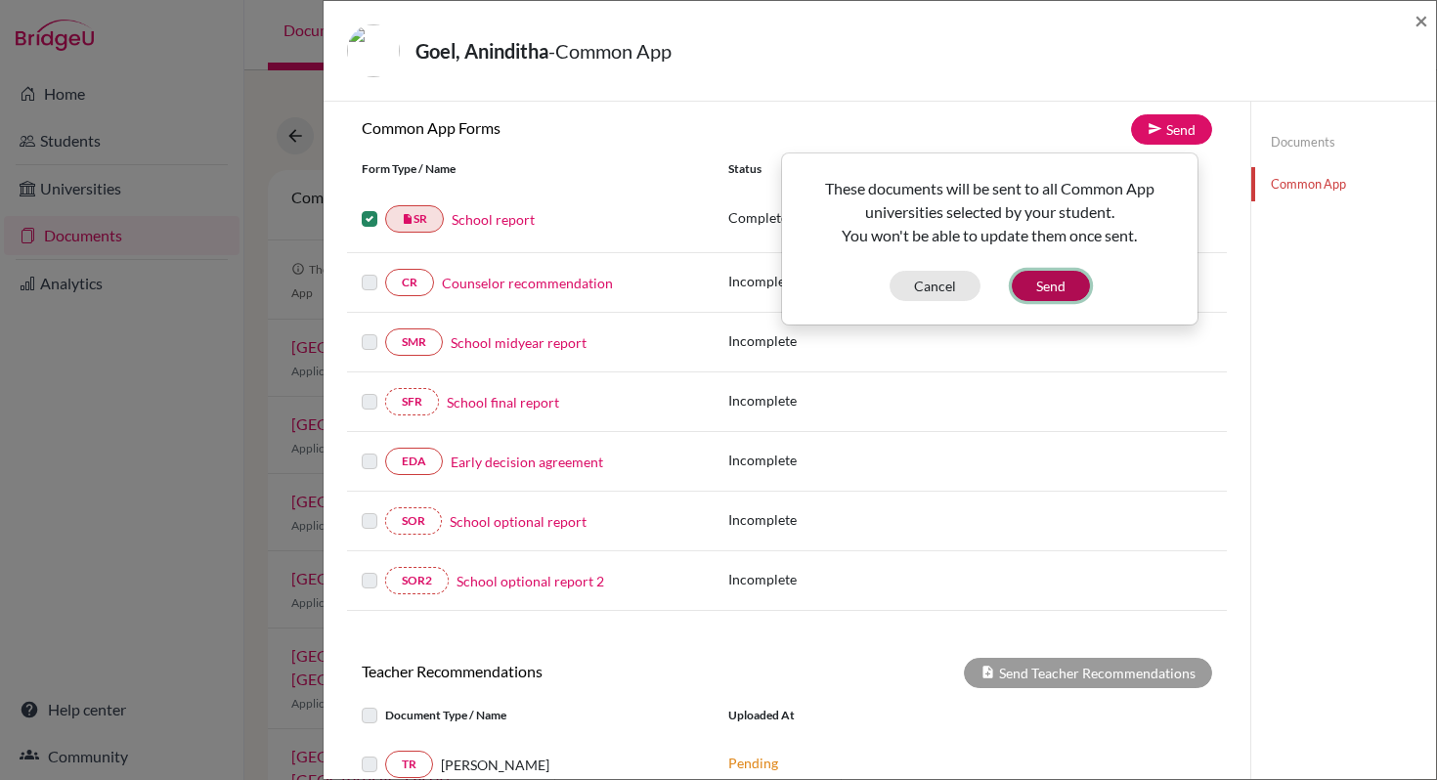
click at [1060, 288] on button "Send" at bounding box center [1051, 286] width 78 height 30
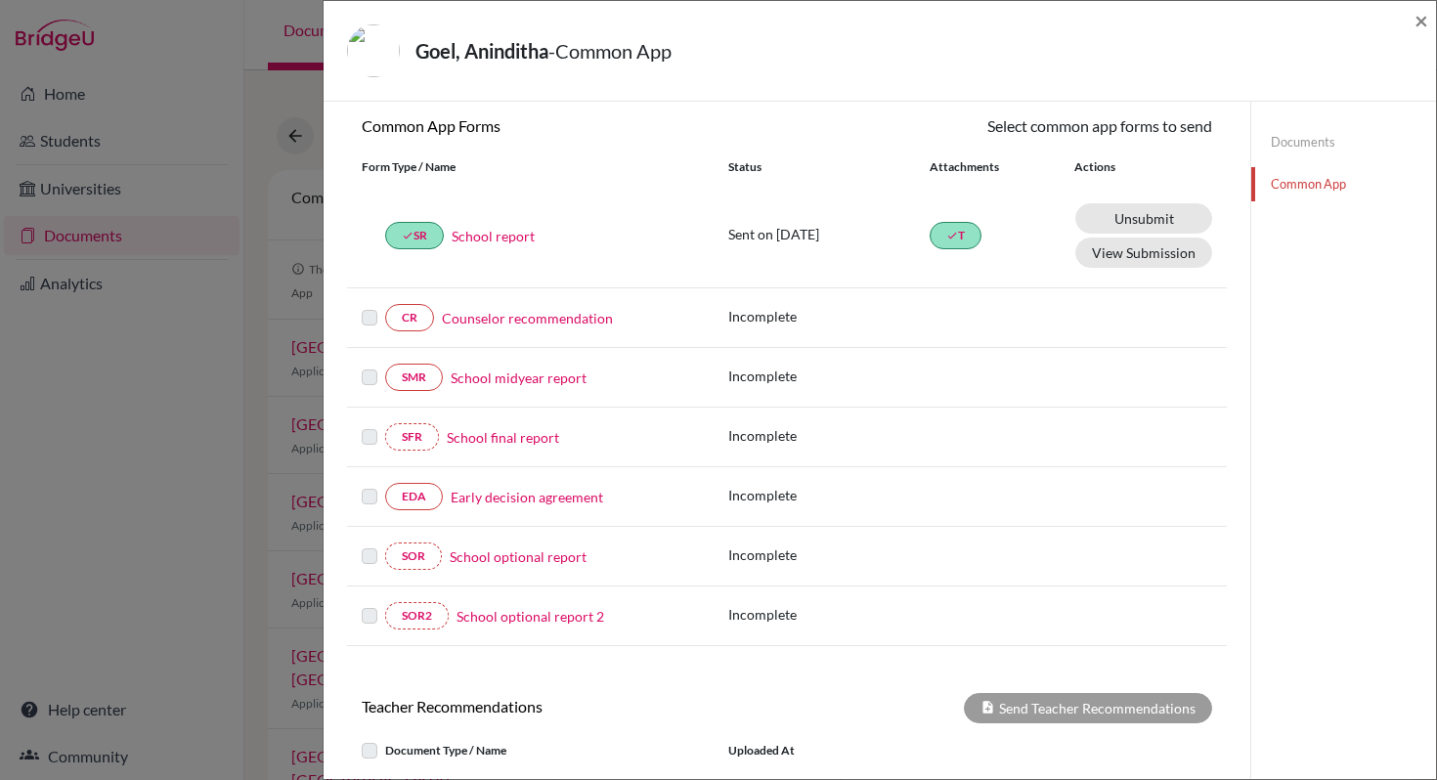
click at [539, 501] on link "Early decision agreement" at bounding box center [527, 497] width 152 height 21
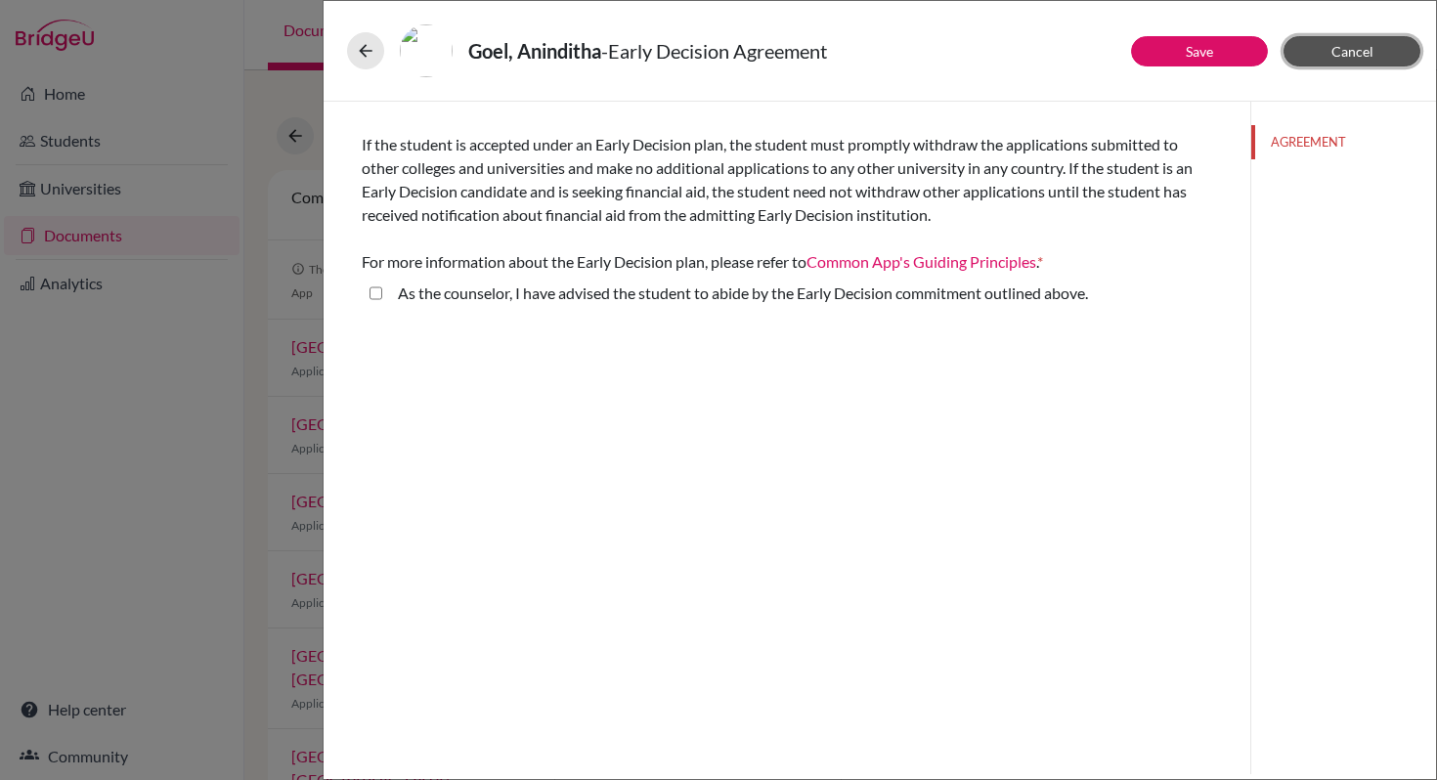
click at [1303, 59] on button "Cancel" at bounding box center [1351, 51] width 137 height 30
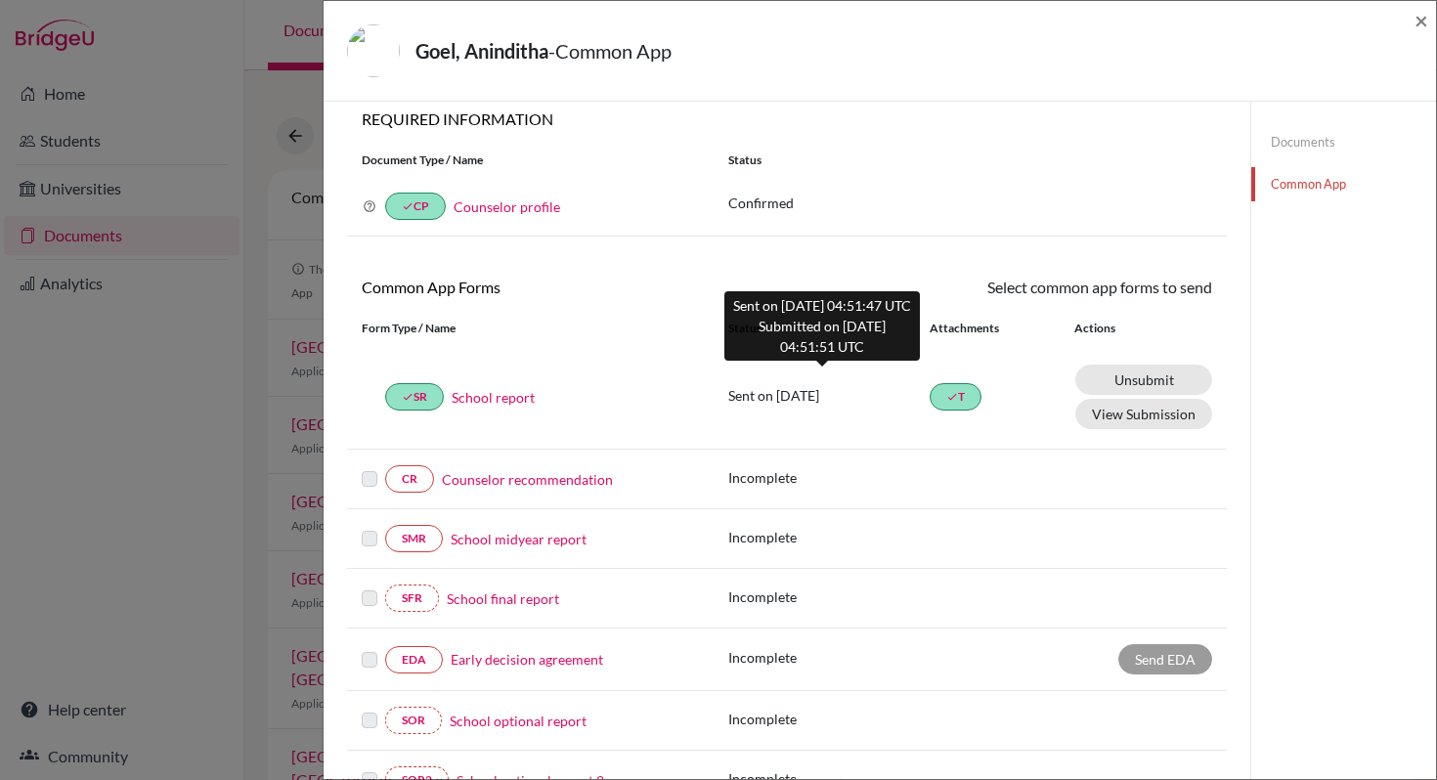
scroll to position [17, 0]
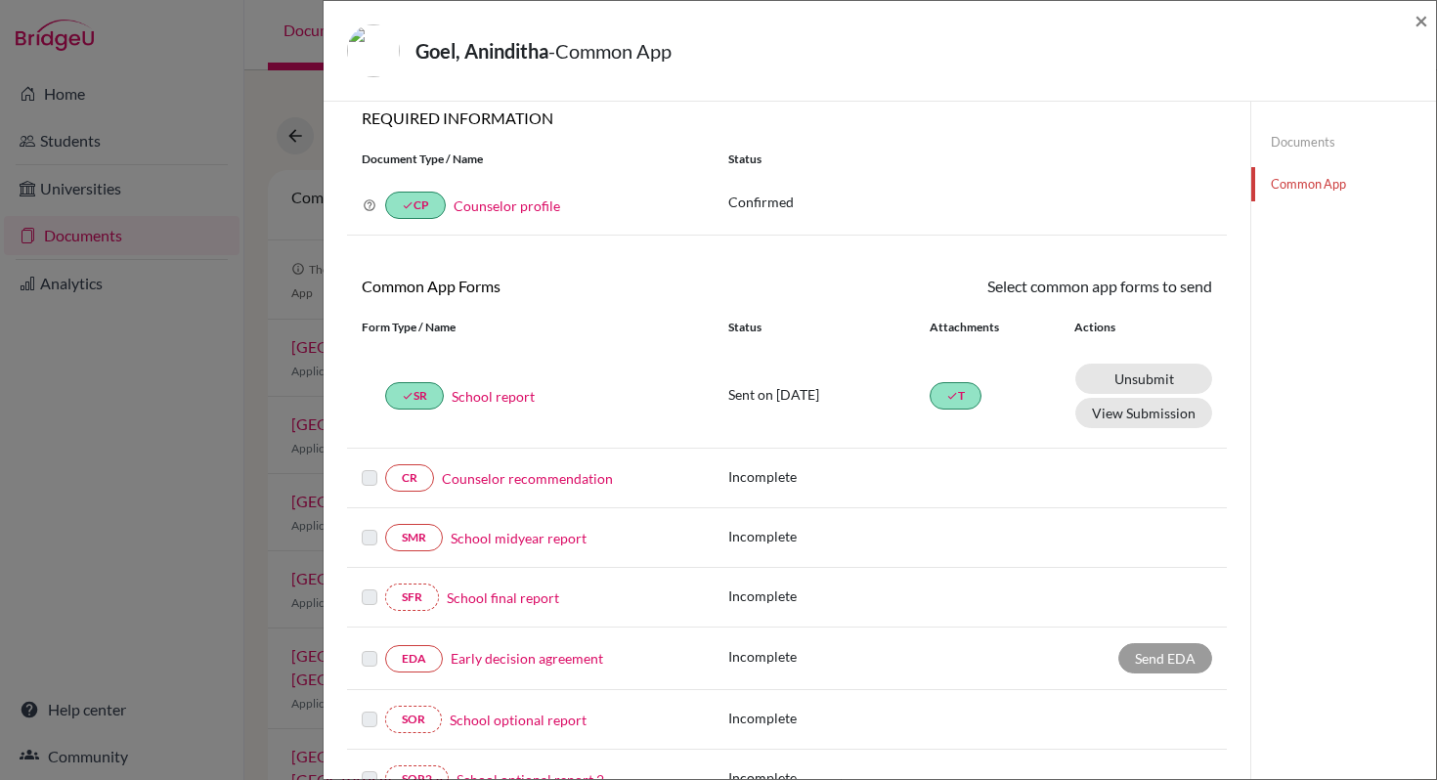
click at [537, 487] on link "Counselor recommendation" at bounding box center [527, 478] width 171 height 21
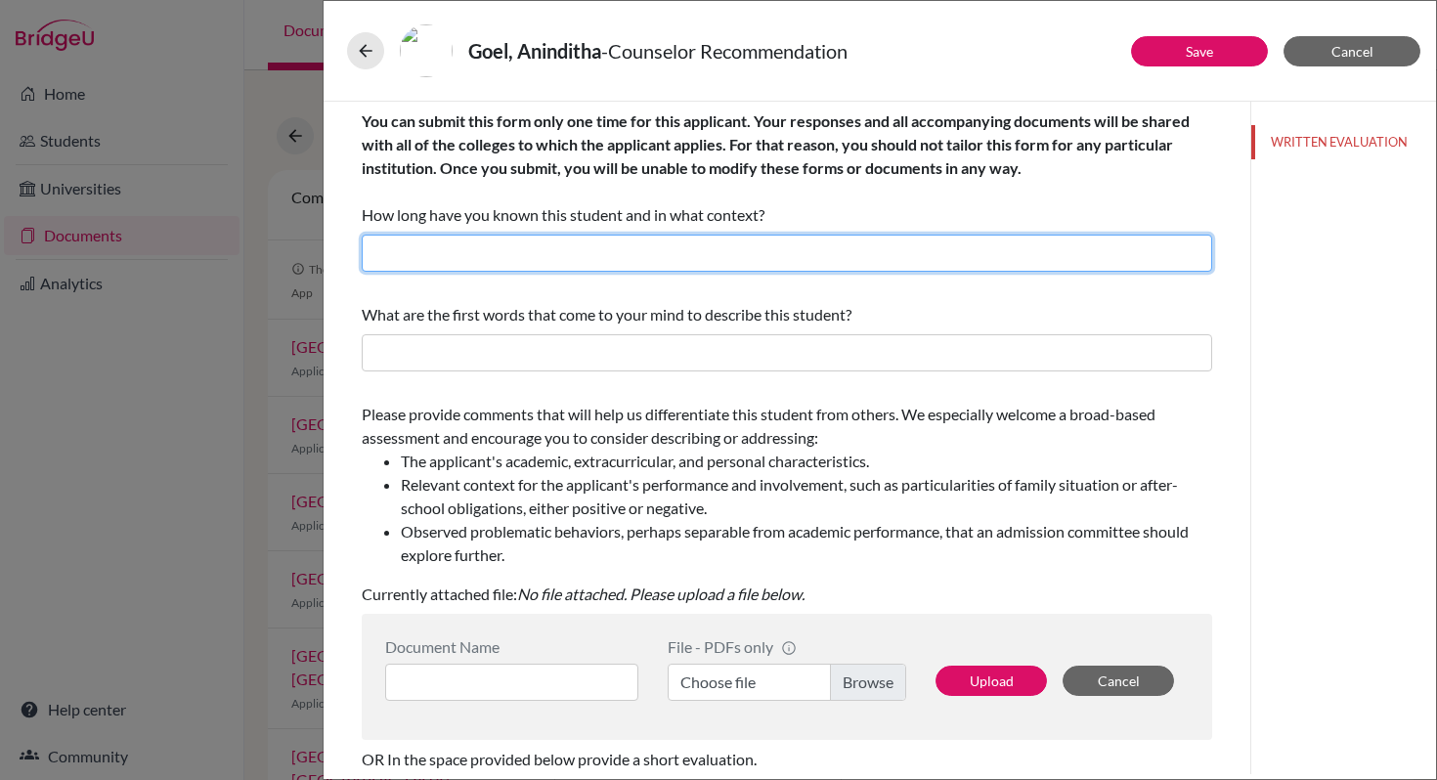
click at [501, 256] on input "text" at bounding box center [787, 253] width 850 height 37
drag, startPoint x: 423, startPoint y: 253, endPoint x: 488, endPoint y: 252, distance: 64.5
click at [488, 252] on input "I know Adhieraaj since July 2023 in the capacity of a student" at bounding box center [787, 253] width 850 height 37
type input "I know Aninditha since July 2023 in the capacity of a student"
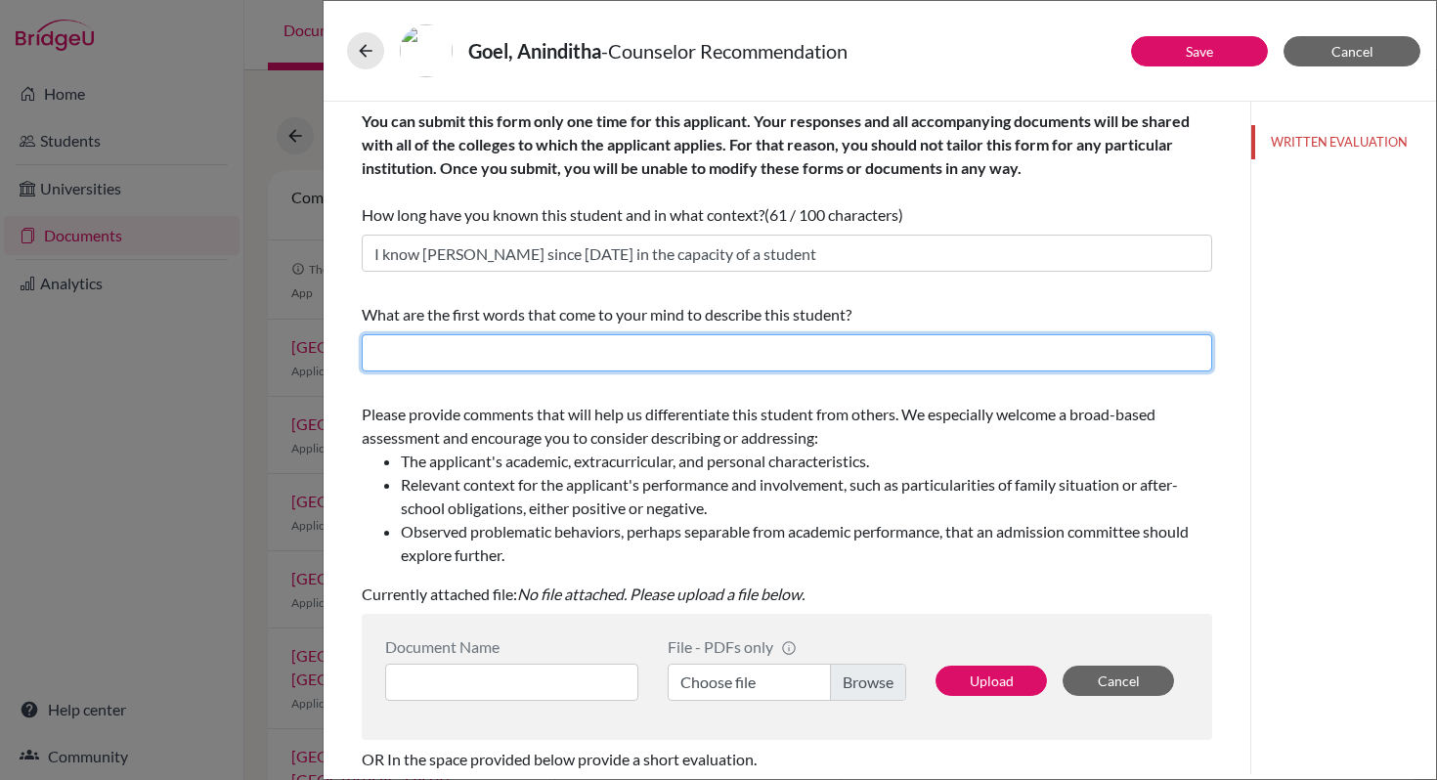
click at [444, 353] on input "text" at bounding box center [787, 352] width 850 height 37
paste input "calm presence, she approaches everything she does with sincerity, care, and a d…"
click at [372, 354] on input "calm presence, she approaches everything she does with sincerity, care, and a d…" at bounding box center [787, 352] width 850 height 37
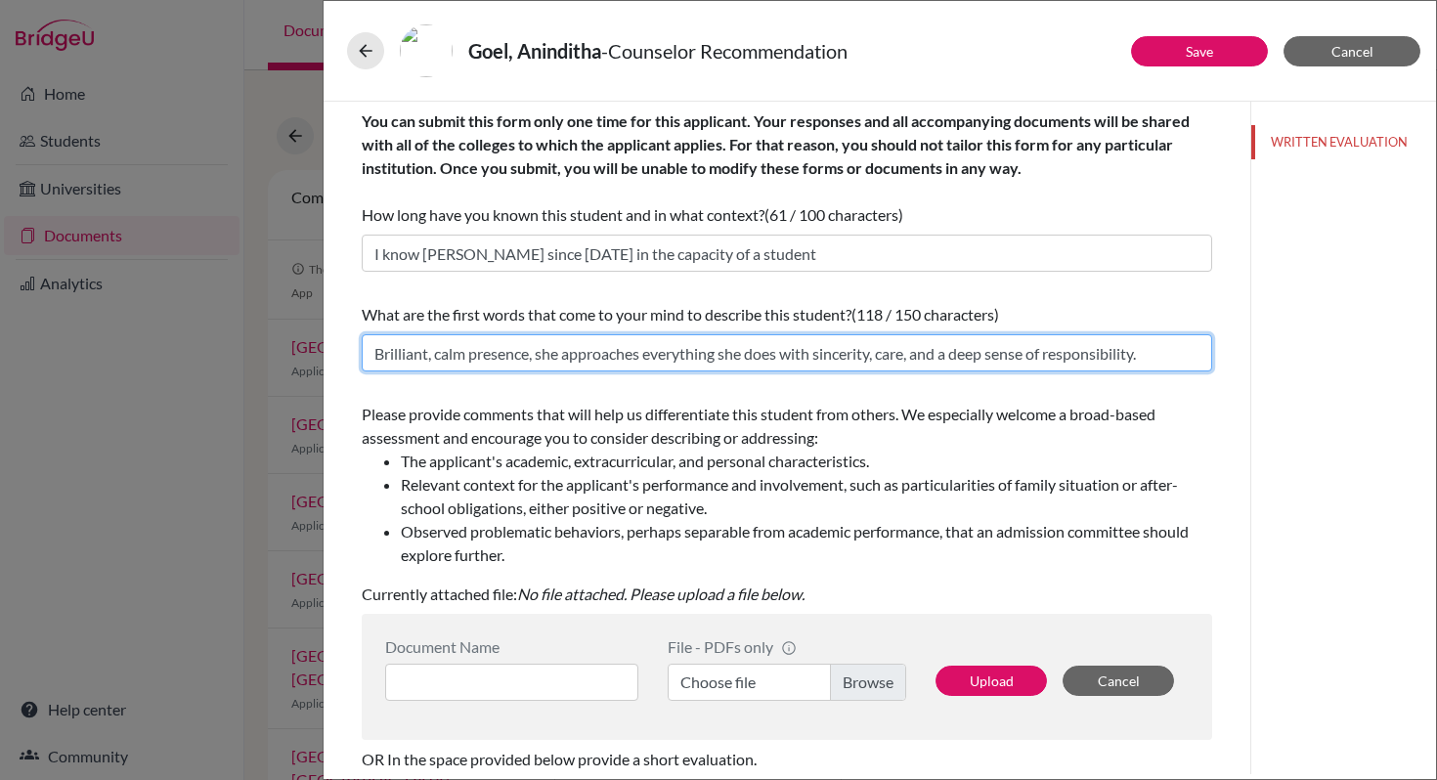
drag, startPoint x: 472, startPoint y: 354, endPoint x: 817, endPoint y: 354, distance: 345.0
click at [817, 354] on input "Brilliant, calm presence, she approaches everything she does with sincerity, ca…" at bounding box center [787, 352] width 850 height 37
click at [535, 350] on input "Brilliant, calm , sincerity, care, and a deep sense of responsibility." at bounding box center [787, 352] width 850 height 37
click at [562, 356] on input "Brilliant, calm , sincere, care, and a deep sense of responsibility." at bounding box center [787, 352] width 850 height 37
click at [612, 354] on input "Brilliant, calm , sincere, caring, and a deep sense of responsibility." at bounding box center [787, 352] width 850 height 37
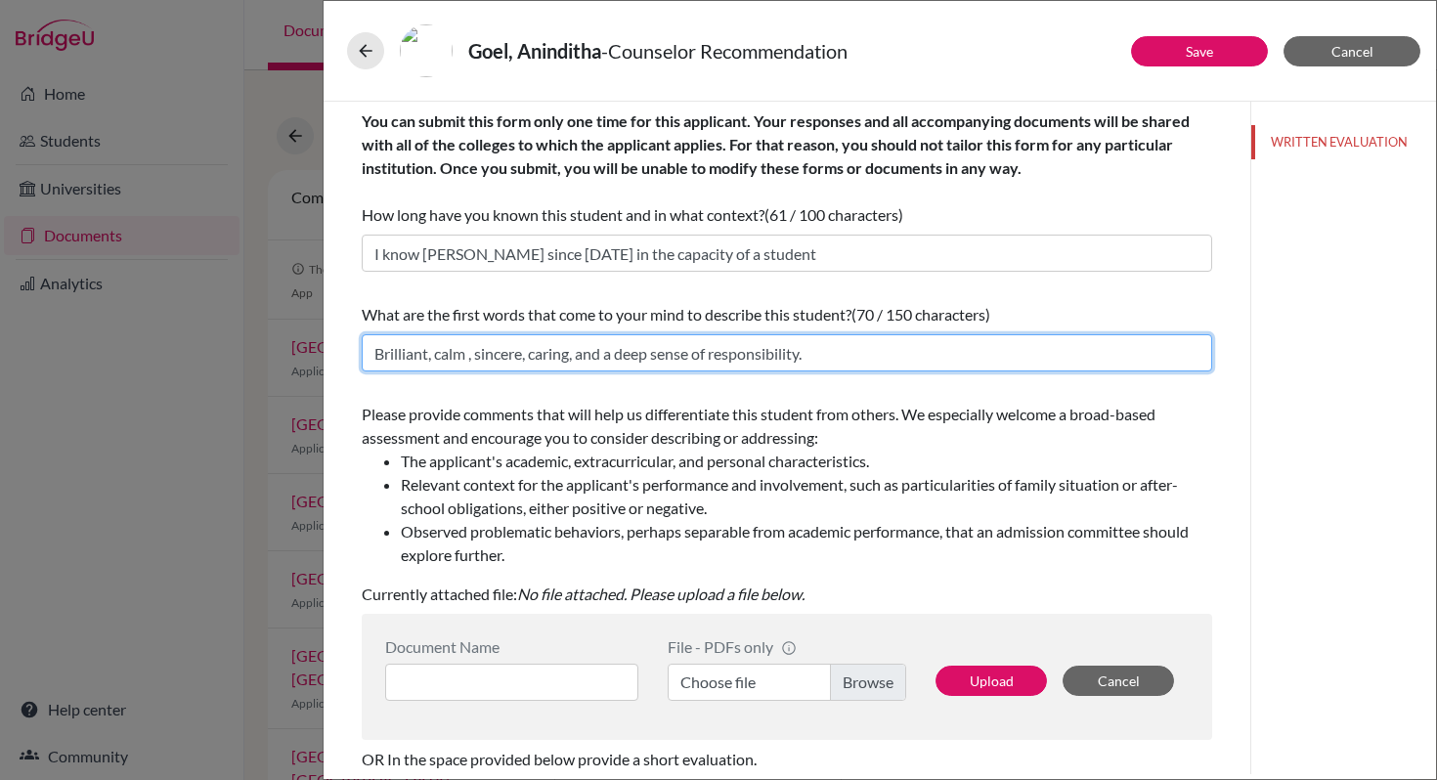
click at [622, 351] on input "Brilliant, calm , sincere, caring, and a deep sense of responsibility." at bounding box center [787, 352] width 850 height 37
click at [902, 362] on input "Brilliant, calm , sincere, caring, and a person with deep sense of responsibili…" at bounding box center [787, 352] width 850 height 37
type input "Brilliant, calm , sincere, caring, and a person with deep sense of responsibili…"
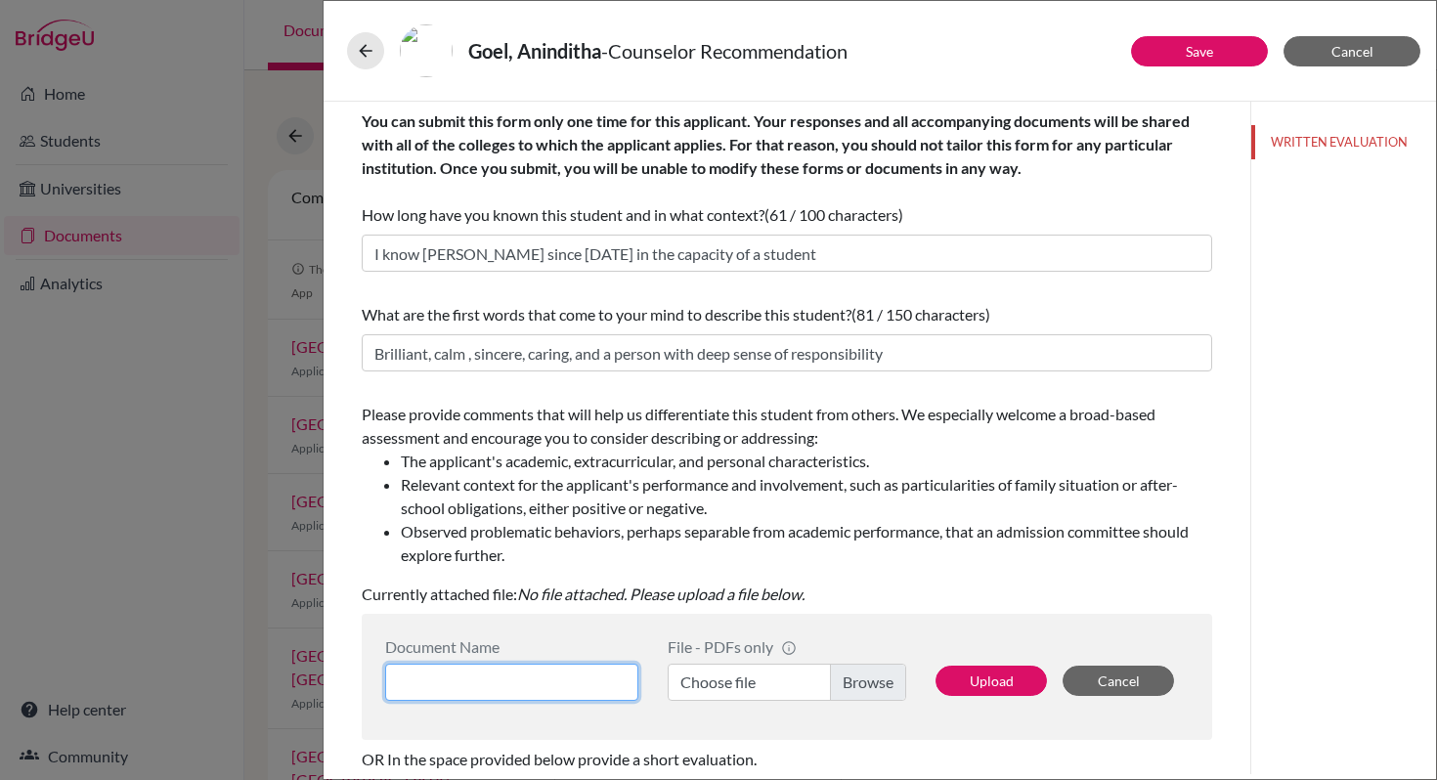
click at [455, 672] on input at bounding box center [511, 682] width 253 height 37
type input "Letter of Recommendation"
click at [1331, 62] on button "Cancel" at bounding box center [1351, 51] width 137 height 30
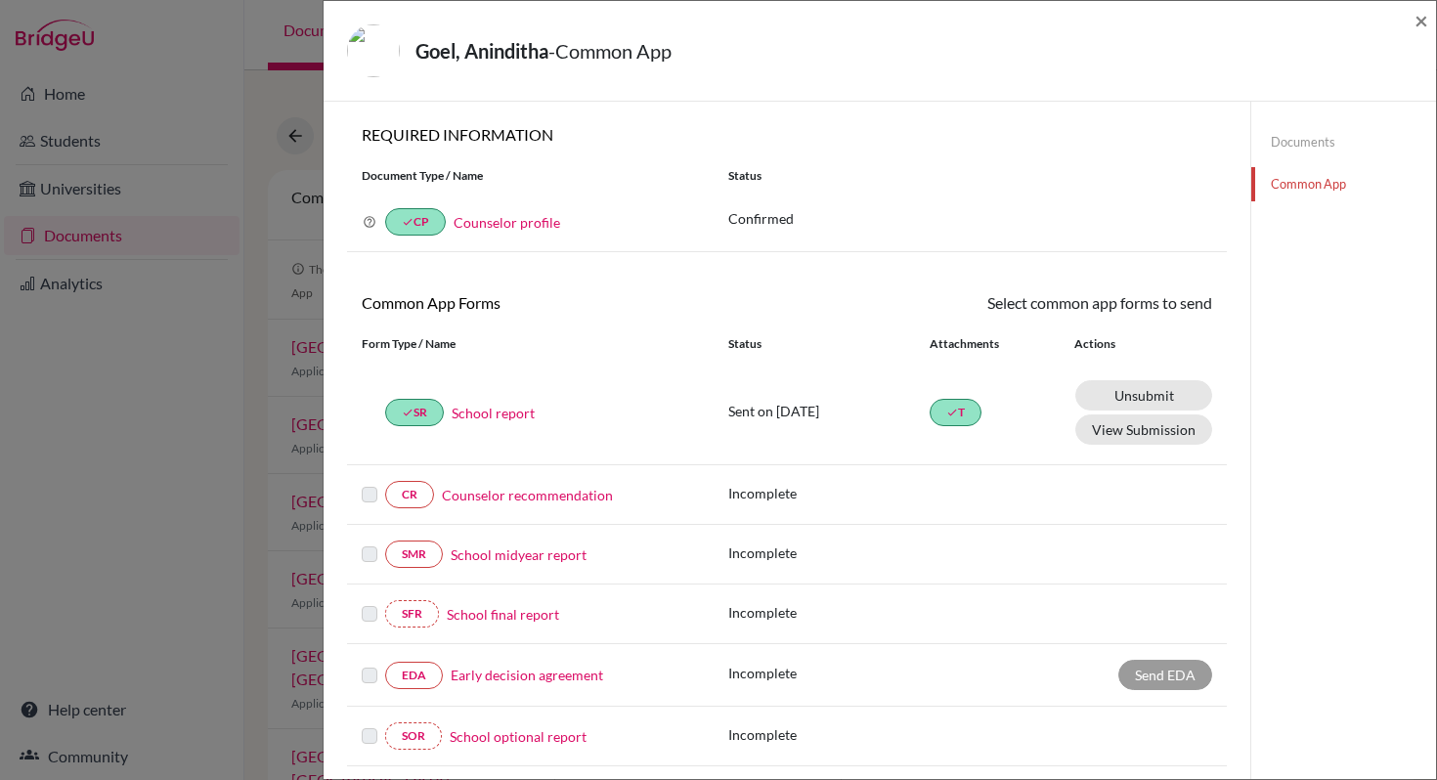
click at [1314, 140] on link "Documents" at bounding box center [1343, 142] width 185 height 34
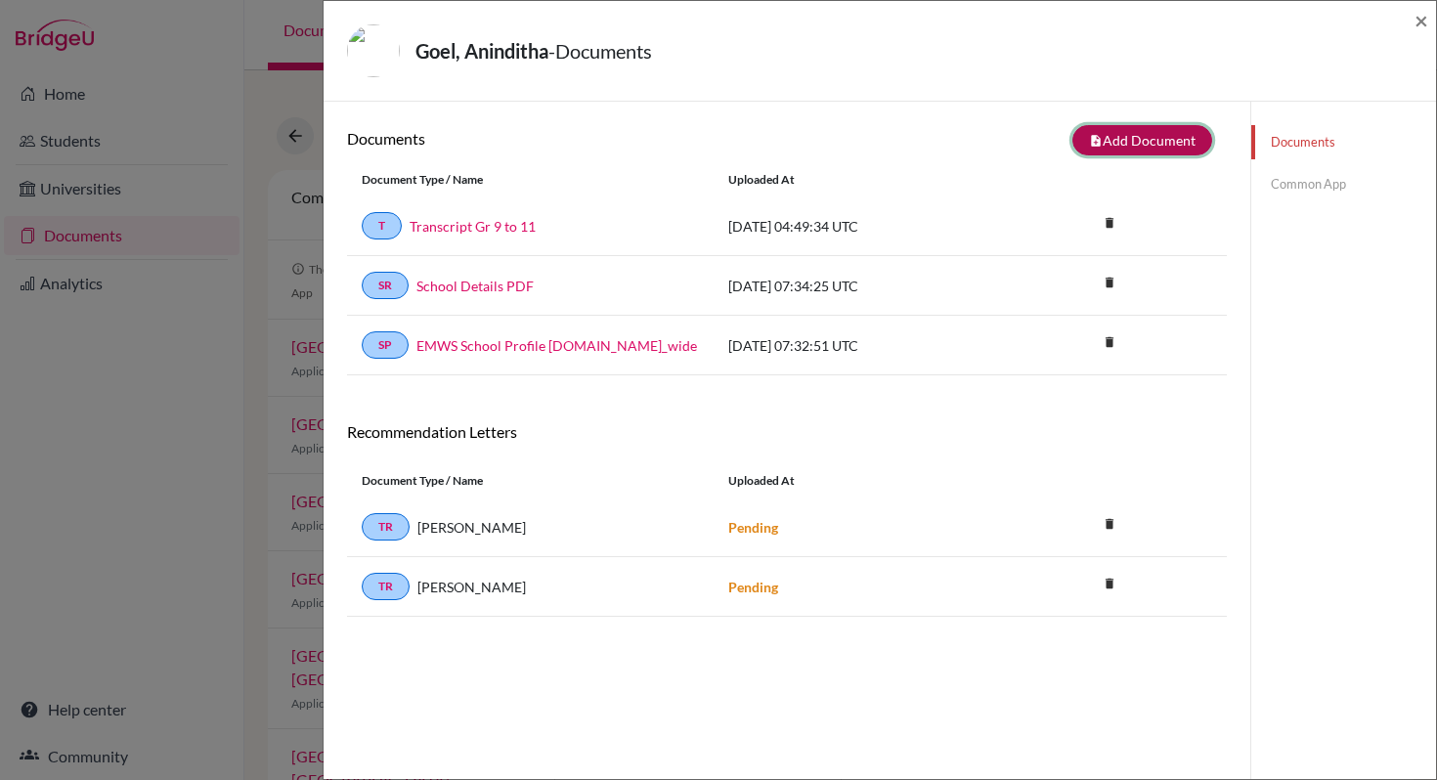
click at [1132, 152] on button "note_add Add Document" at bounding box center [1142, 140] width 140 height 30
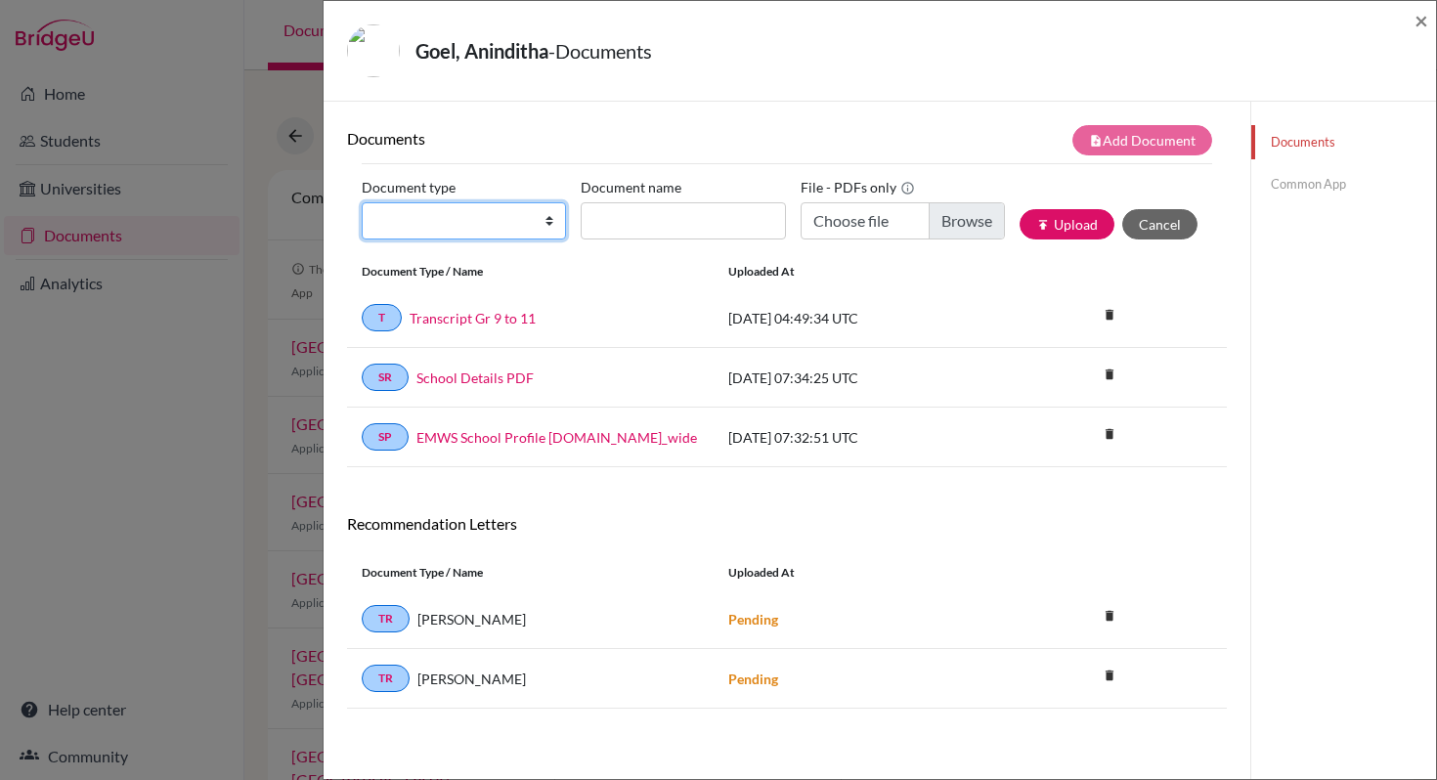
click at [546, 223] on select "Change explanation for Common App reports Counselor recommendation Internationa…" at bounding box center [464, 220] width 204 height 37
select select "4"
click at [362, 202] on select "Change explanation for Common App reports Counselor recommendation Internationa…" at bounding box center [464, 220] width 204 height 37
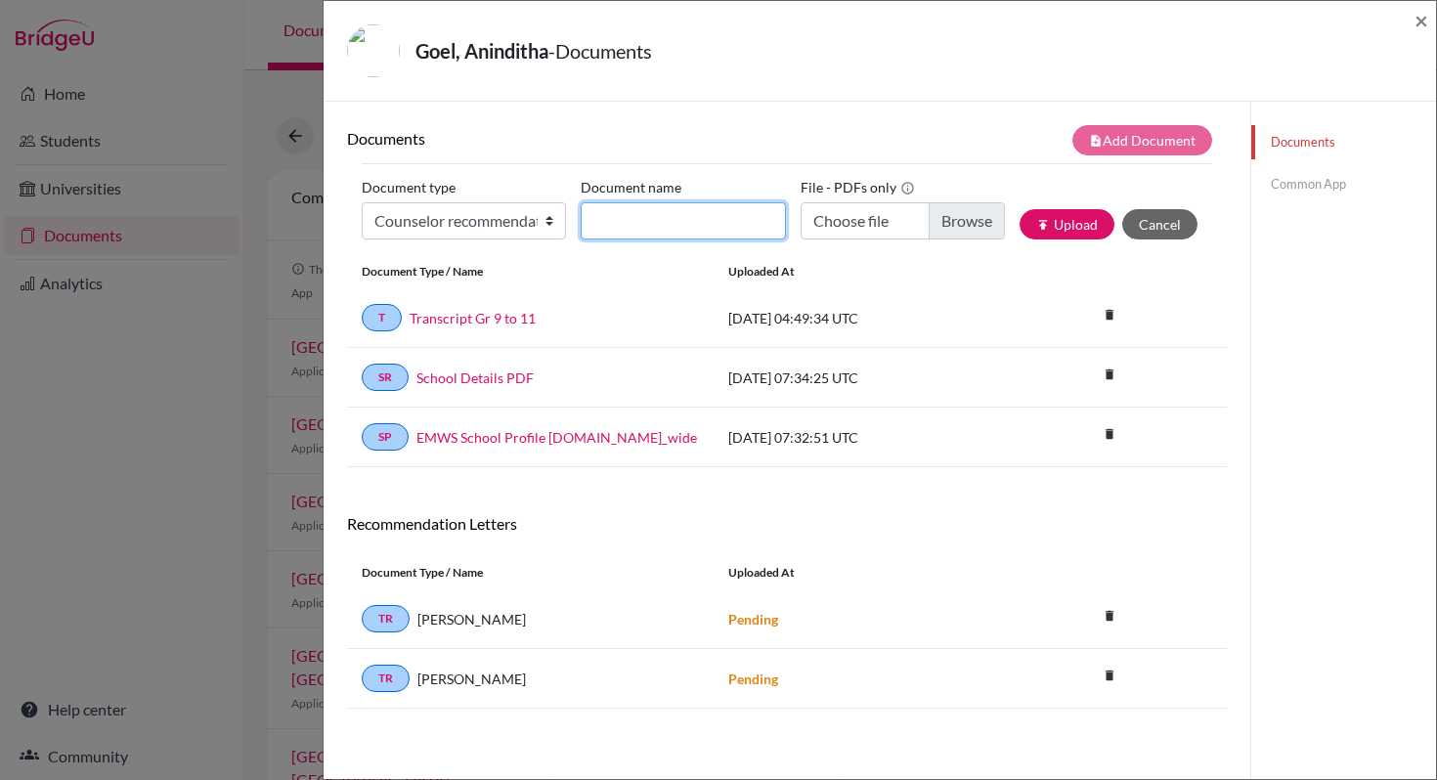
click at [702, 220] on input "Document name" at bounding box center [683, 220] width 204 height 37
type input "Letter of Recommendation"
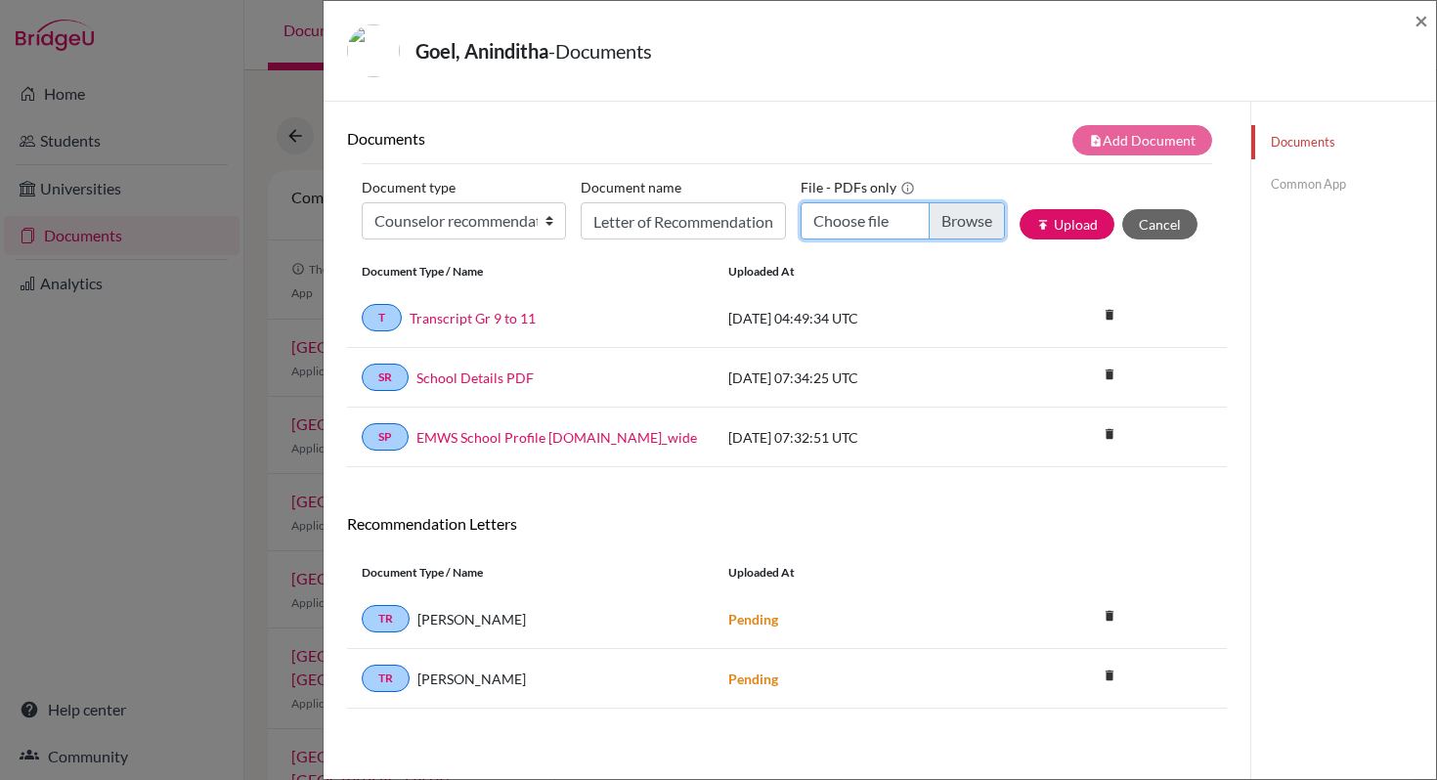
click at [844, 226] on input "Choose file" at bounding box center [903, 220] width 204 height 37
type input "C:\fakepath\Counsellor LOR_Aninditha.pdf"
click at [1051, 220] on button "publish Upload" at bounding box center [1066, 224] width 95 height 30
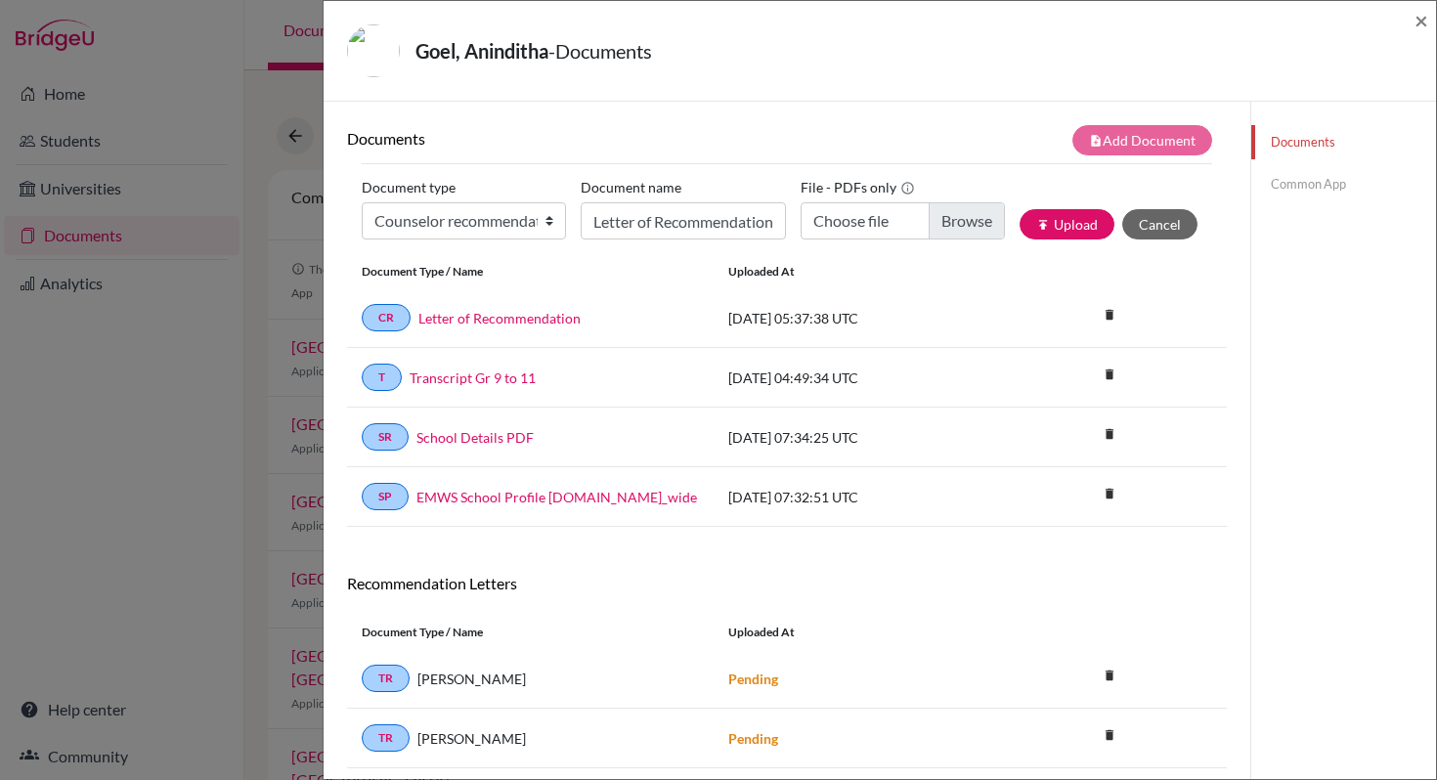
click at [1279, 191] on link "Common App" at bounding box center [1343, 184] width 185 height 34
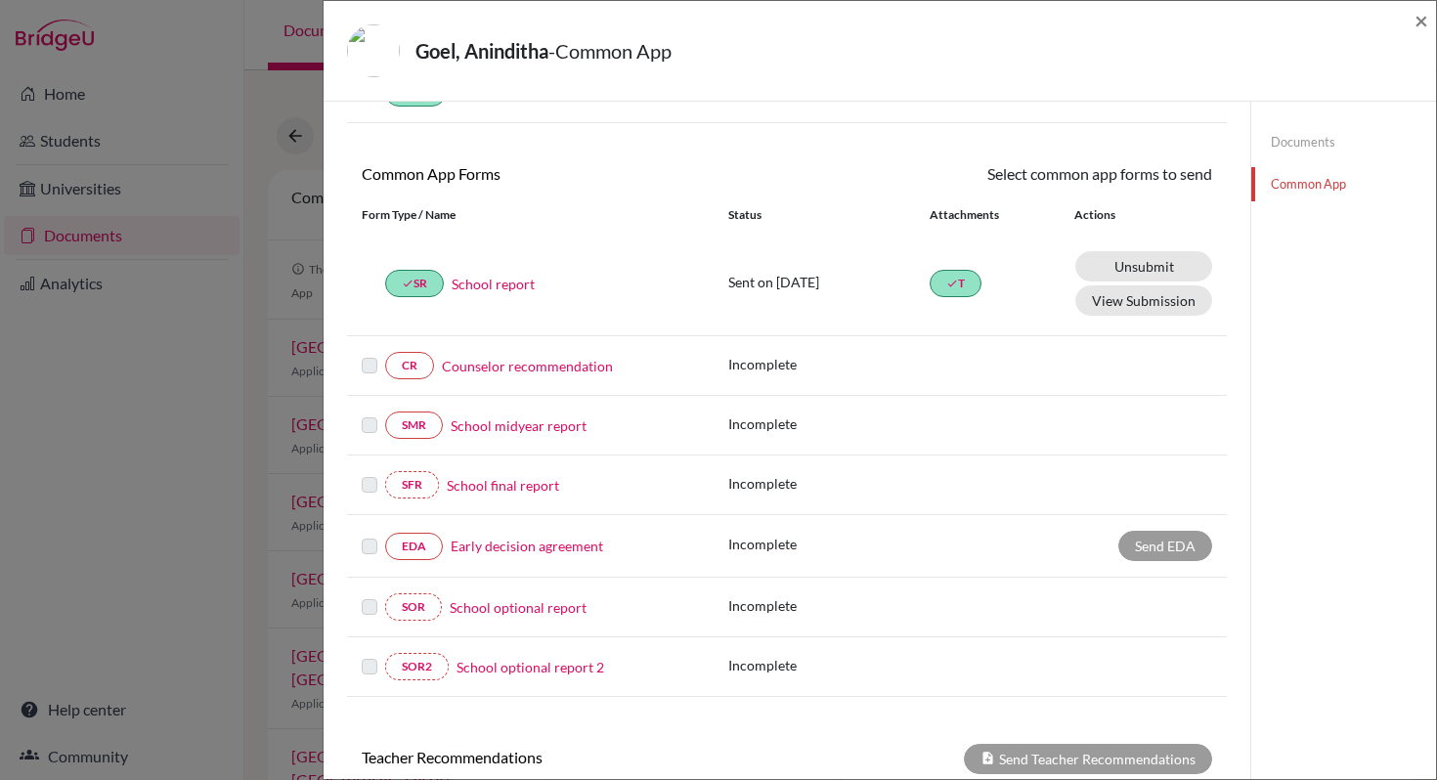
scroll to position [203, 0]
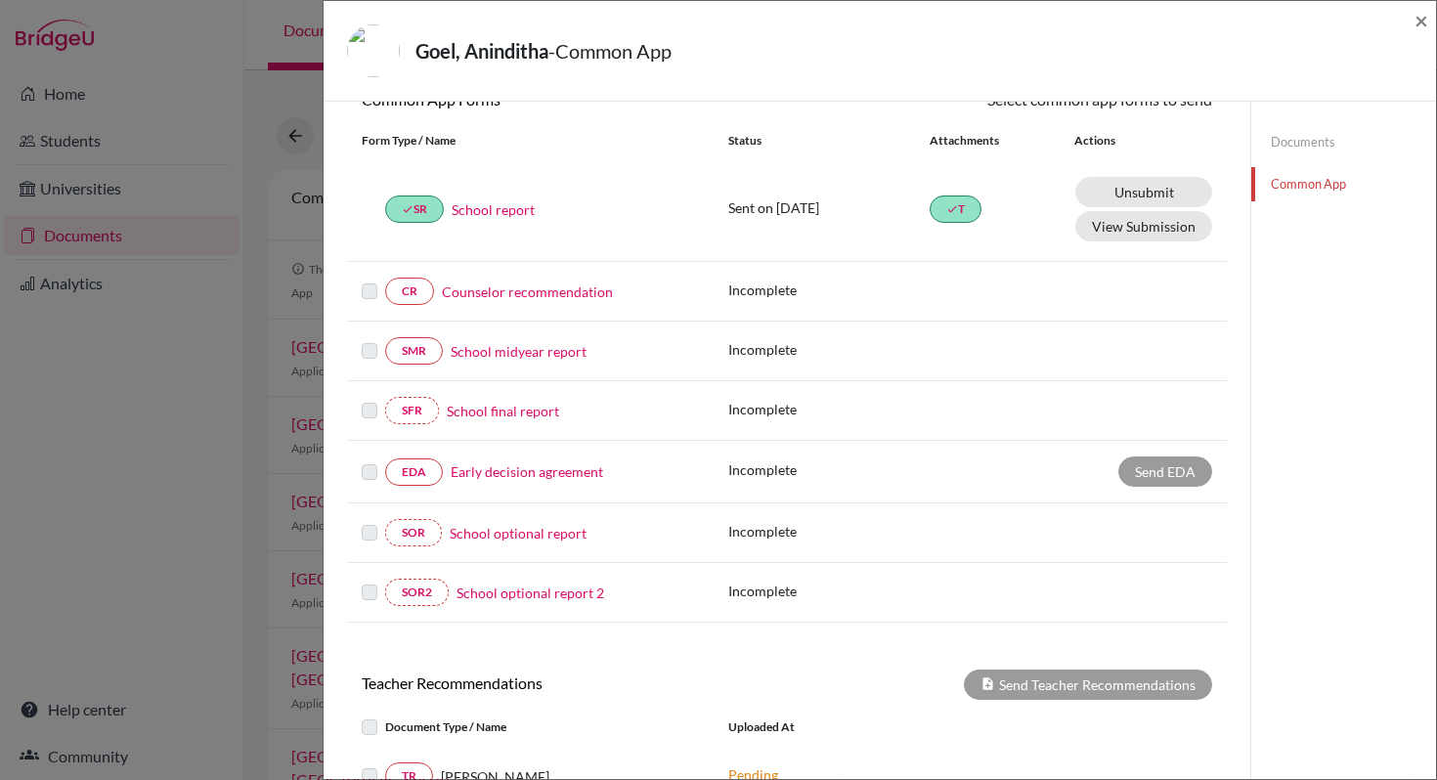
click at [533, 298] on link "Counselor recommendation" at bounding box center [527, 292] width 171 height 21
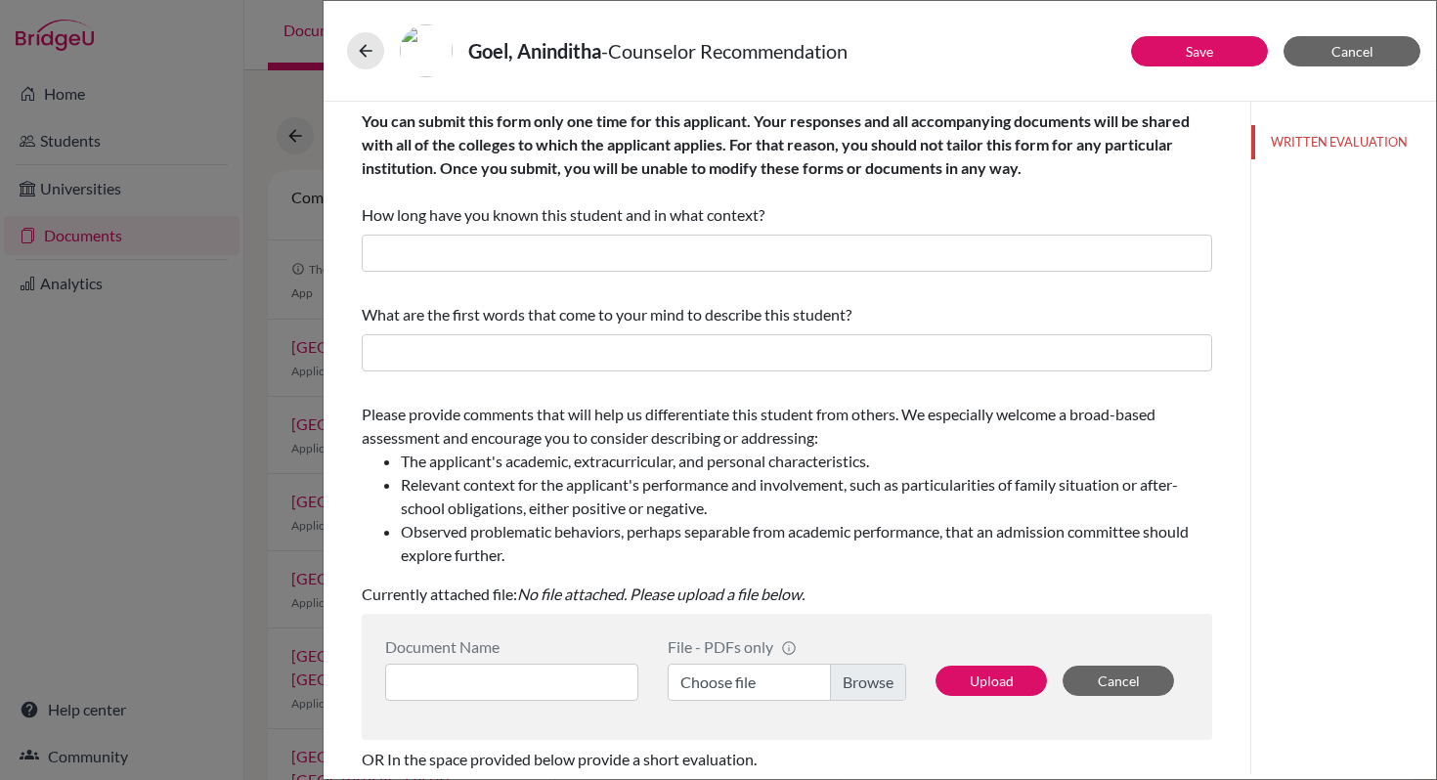
click at [537, 299] on div "What are the first words that come to your mind to describe this student?" at bounding box center [787, 337] width 850 height 84
click at [1315, 51] on button "Cancel" at bounding box center [1351, 51] width 137 height 30
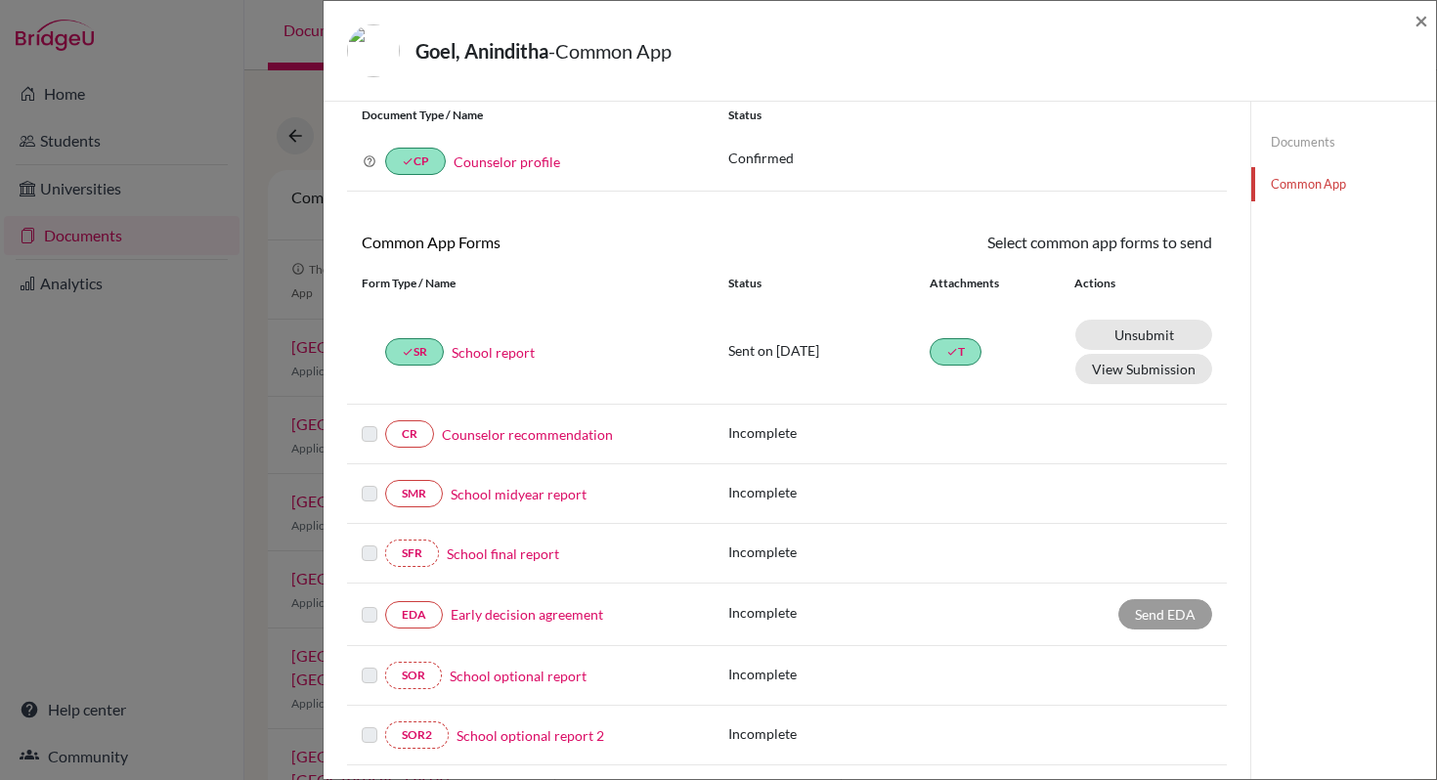
scroll to position [67, 0]
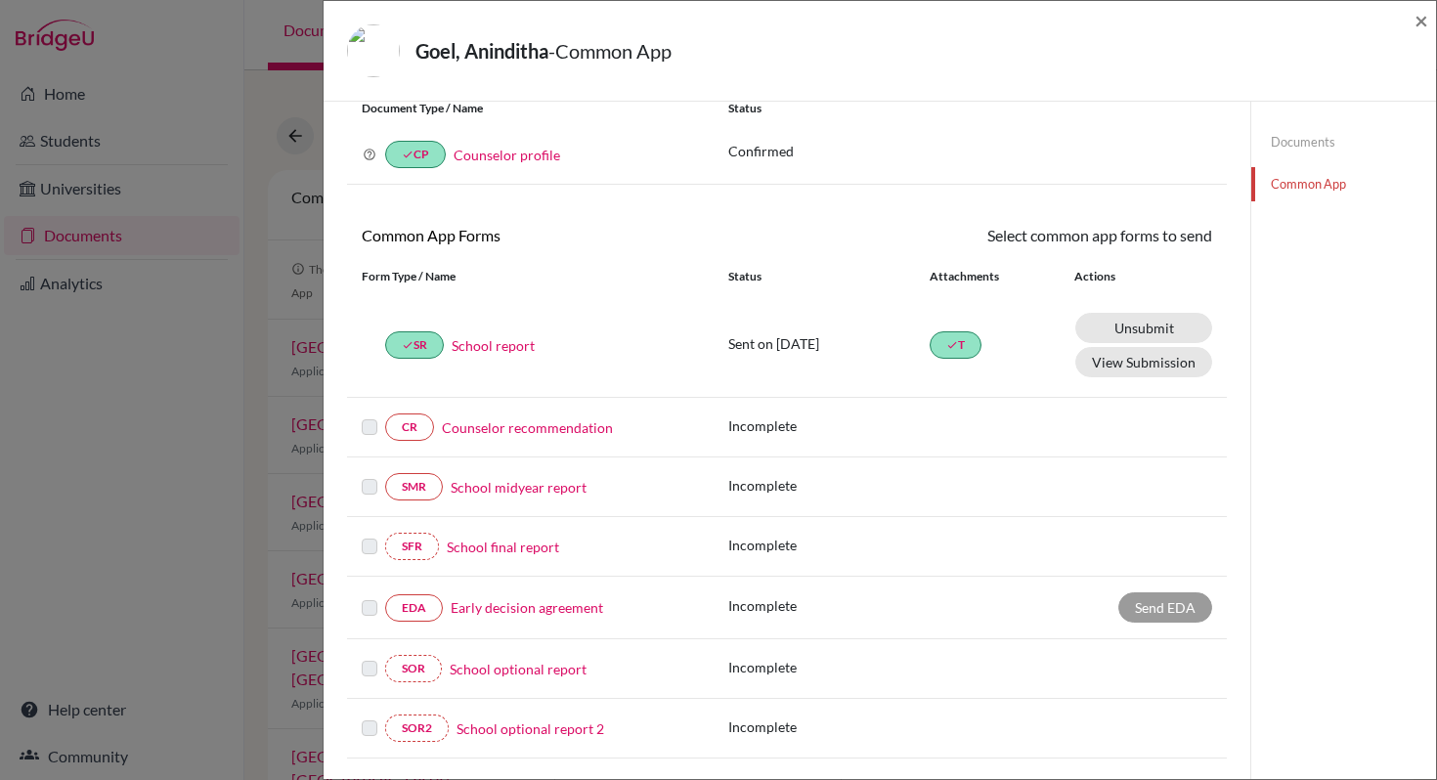
click at [1308, 181] on link "Common App" at bounding box center [1343, 184] width 185 height 34
click at [531, 425] on link "Counselor recommendation" at bounding box center [527, 427] width 171 height 21
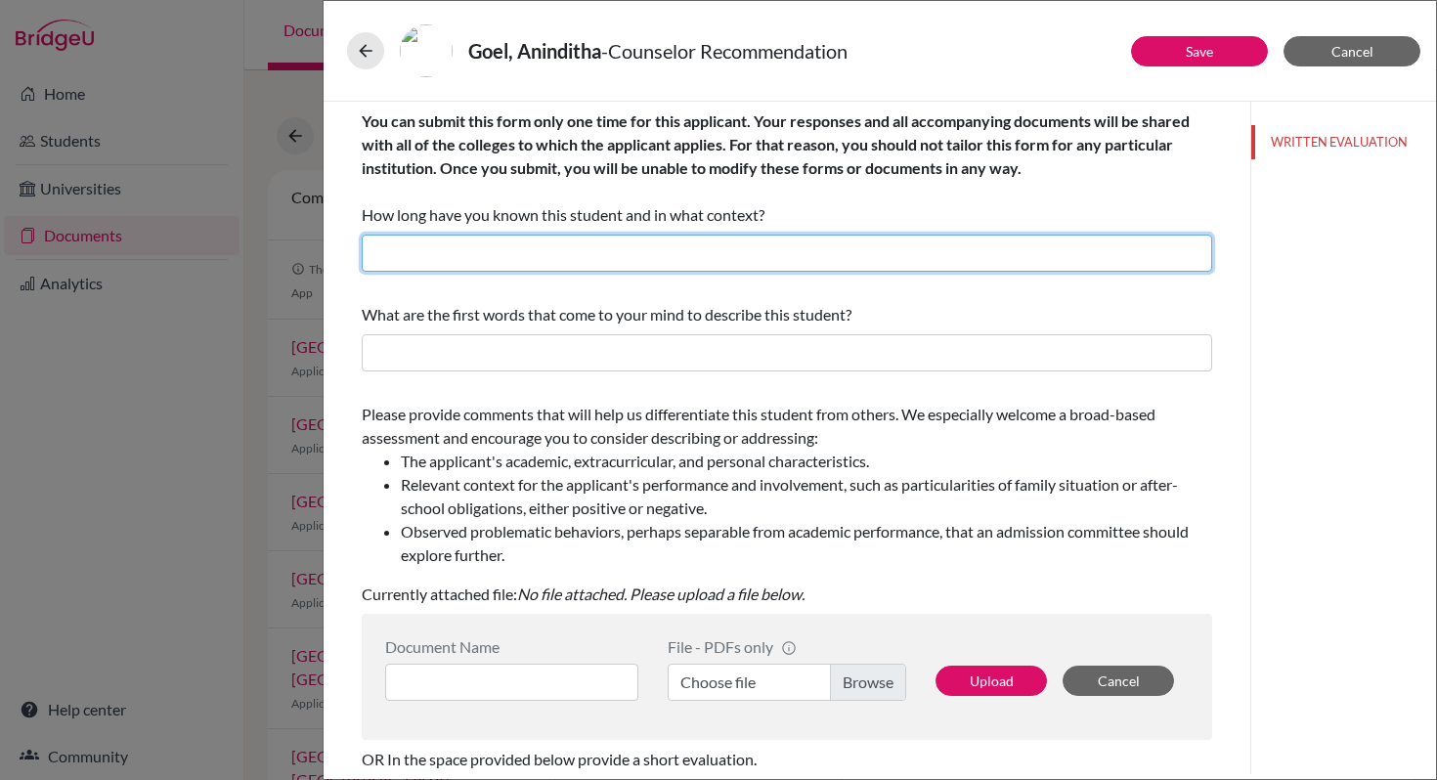
click at [633, 251] on input "text" at bounding box center [787, 253] width 850 height 37
drag, startPoint x: 424, startPoint y: 253, endPoint x: 489, endPoint y: 255, distance: 64.5
click at [489, 255] on input "I know Adhieraaj since July 2023 in the capacity of a student" at bounding box center [787, 253] width 850 height 37
type input "I know Aninditha since July 2023 in the capacity of a student"
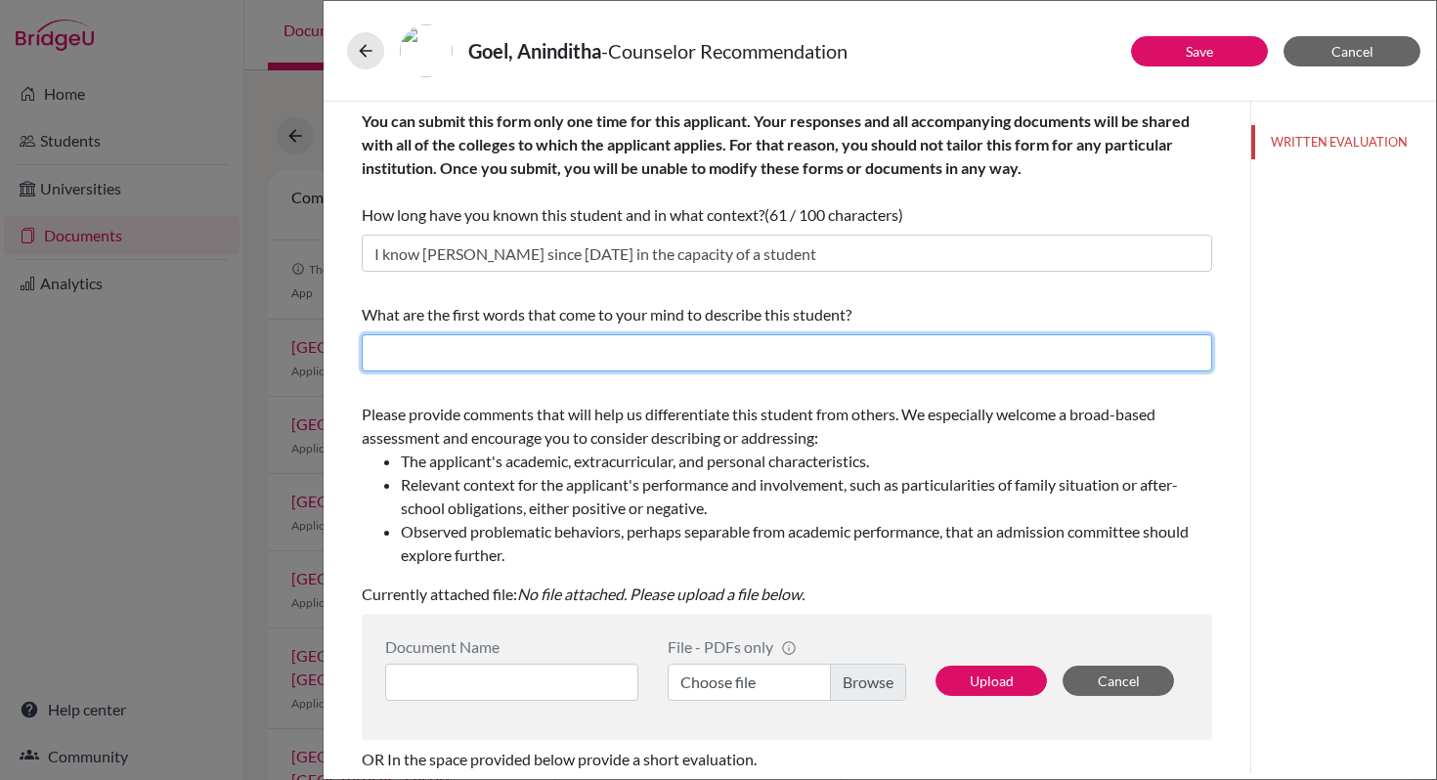
click at [468, 355] on input "text" at bounding box center [787, 352] width 850 height 37
paste input "calm presence, she approaches everything she does with sincerity, care, and a d…"
click at [380, 355] on input "calm presence, she approaches everything she does with sincerity, care, and a d…" at bounding box center [787, 352] width 850 height 37
drag, startPoint x: 412, startPoint y: 357, endPoint x: 473, endPoint y: 354, distance: 60.7
click at [473, 354] on input "Calm presence, she approaches everything she does with sincerity, care, and a d…" at bounding box center [787, 352] width 850 height 37
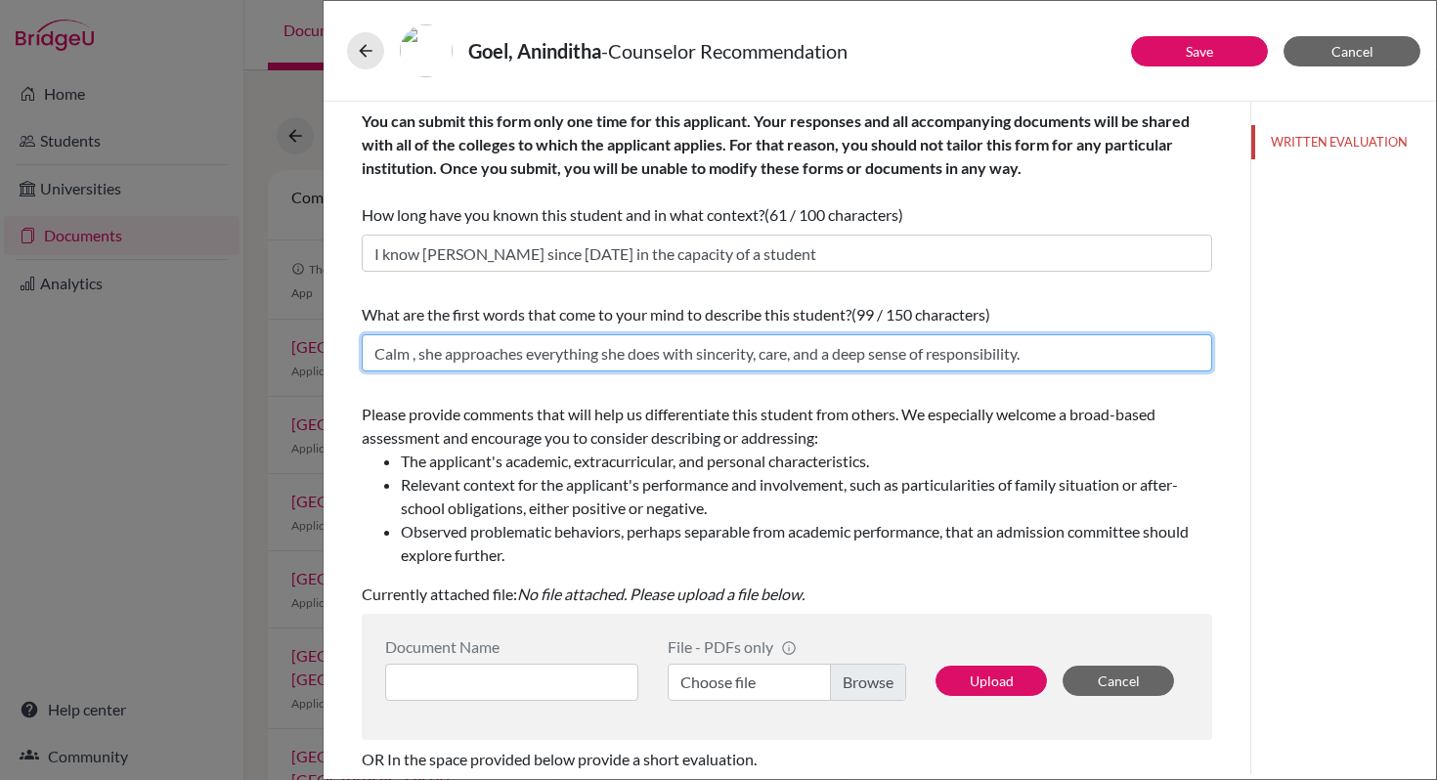
click at [373, 353] on input "Calm , she approaches everything she does with sincerity, care, and a deep sens…" at bounding box center [787, 352] width 850 height 37
drag, startPoint x: 474, startPoint y: 357, endPoint x: 762, endPoint y: 355, distance: 288.4
click at [762, 355] on input "Brilliant, Calm , she approaches everything she does with sincerity, care, and …" at bounding box center [787, 352] width 850 height 37
click at [567, 353] on input "Brilliant, Calm , sincere, care, and a deep sense of responsibility." at bounding box center [787, 352] width 850 height 37
click at [626, 356] on input "Brilliant, Calm , sincere, caring, and a deep sense of responsibility." at bounding box center [787, 352] width 850 height 37
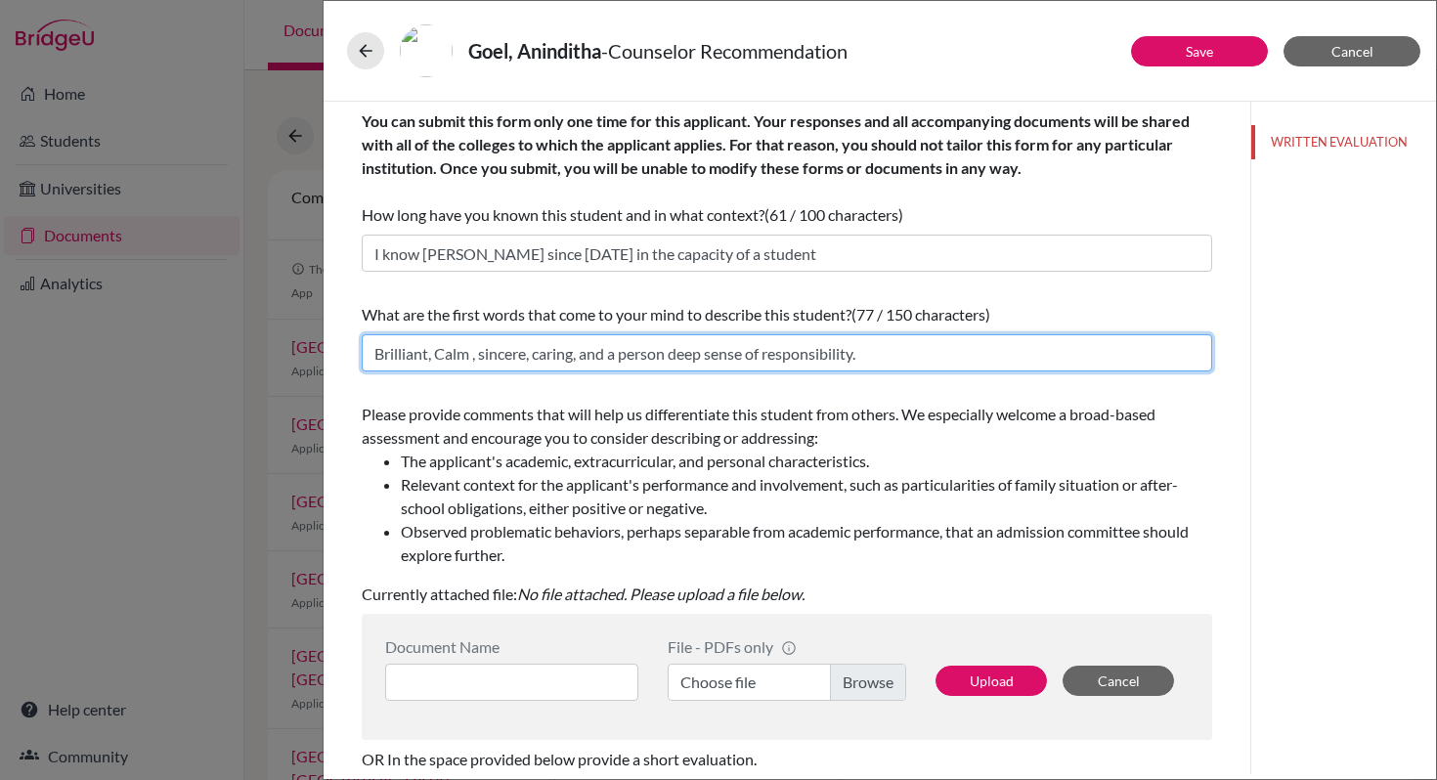
click at [585, 354] on input "Brilliant, Calm , sincere, caring, and a person deep sense of responsibility." at bounding box center [787, 352] width 850 height 37
click at [962, 353] on input "Brilliant, Calm , sincere, caring, hard working and a person deep sense of resp…" at bounding box center [787, 352] width 850 height 37
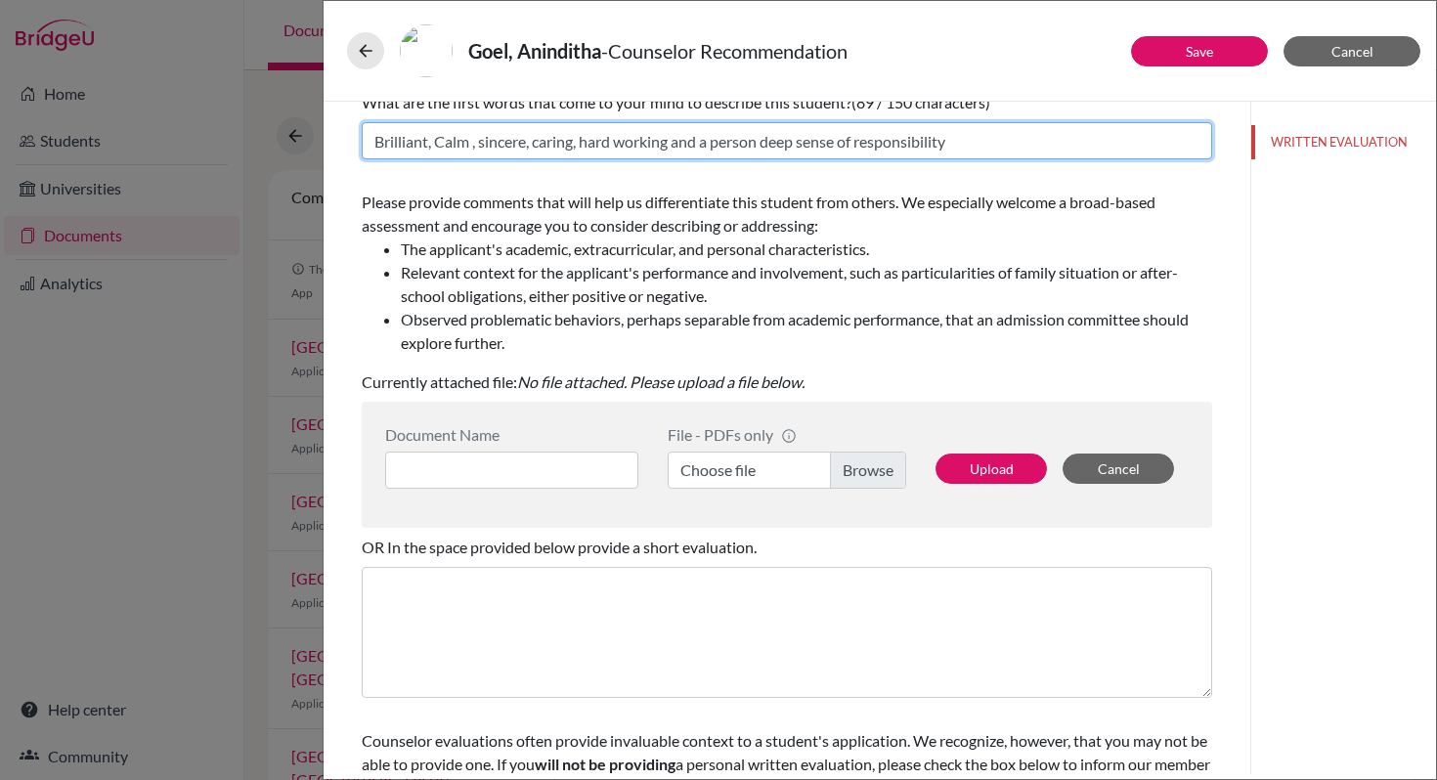
scroll to position [308, 0]
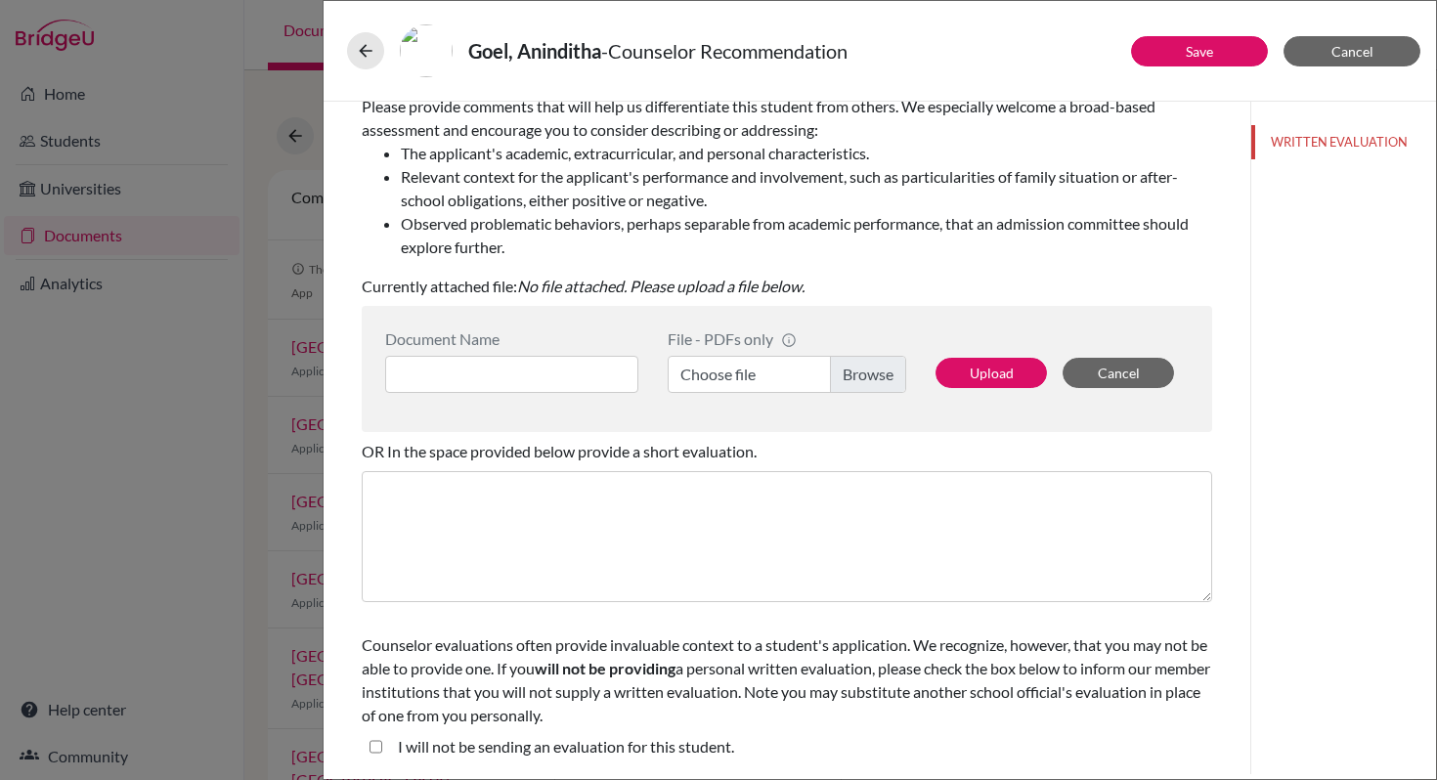
type input "Brilliant, Calm , sincere, caring, hard working and a person deep sense of resp…"
click at [512, 373] on input at bounding box center [511, 374] width 253 height 37
click at [505, 362] on input at bounding box center [511, 374] width 253 height 37
type input "l"
type input "Letter of Recommendation"
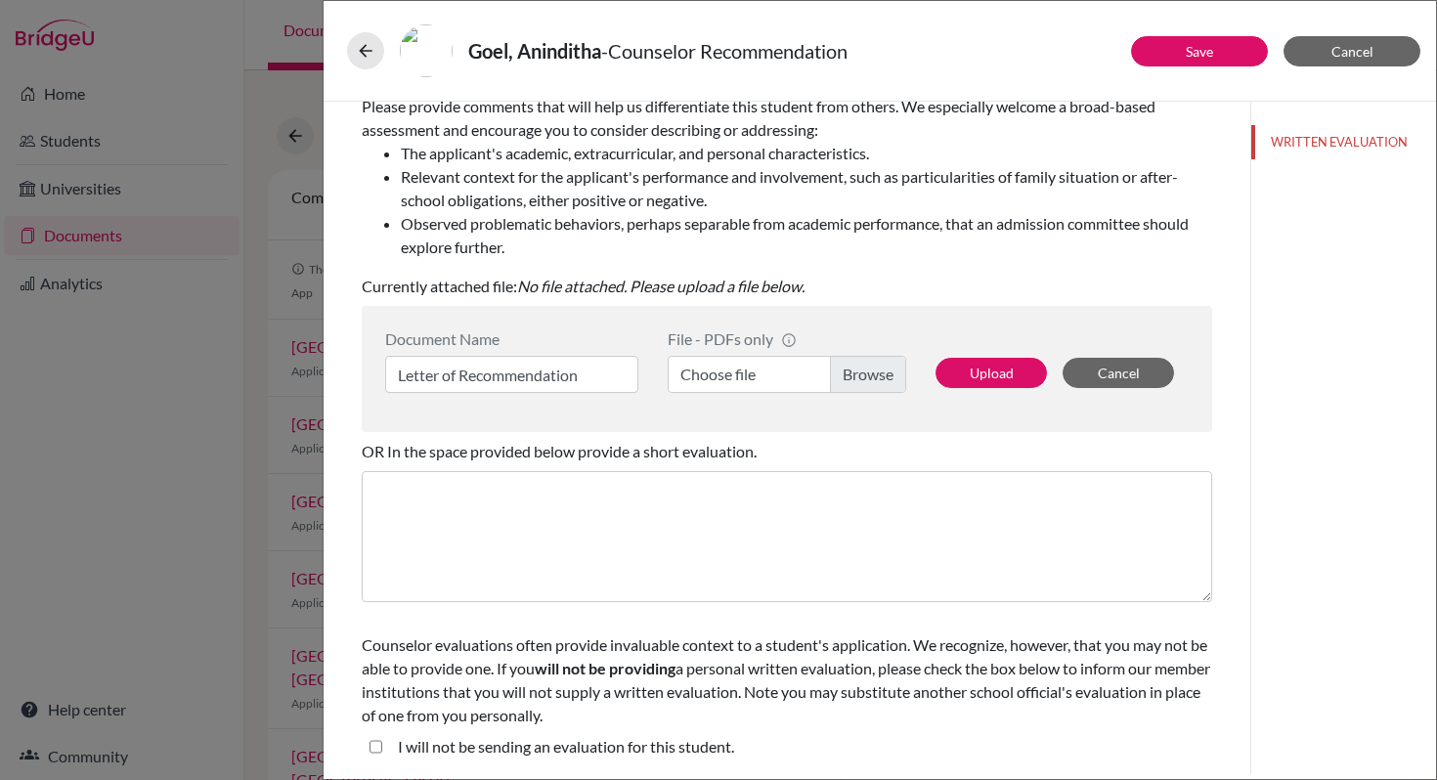
click at [859, 373] on label "Choose file" at bounding box center [787, 374] width 238 height 37
click at [859, 373] on input "Choose file" at bounding box center [787, 374] width 238 height 37
click at [954, 380] on button "Upload" at bounding box center [990, 373] width 111 height 30
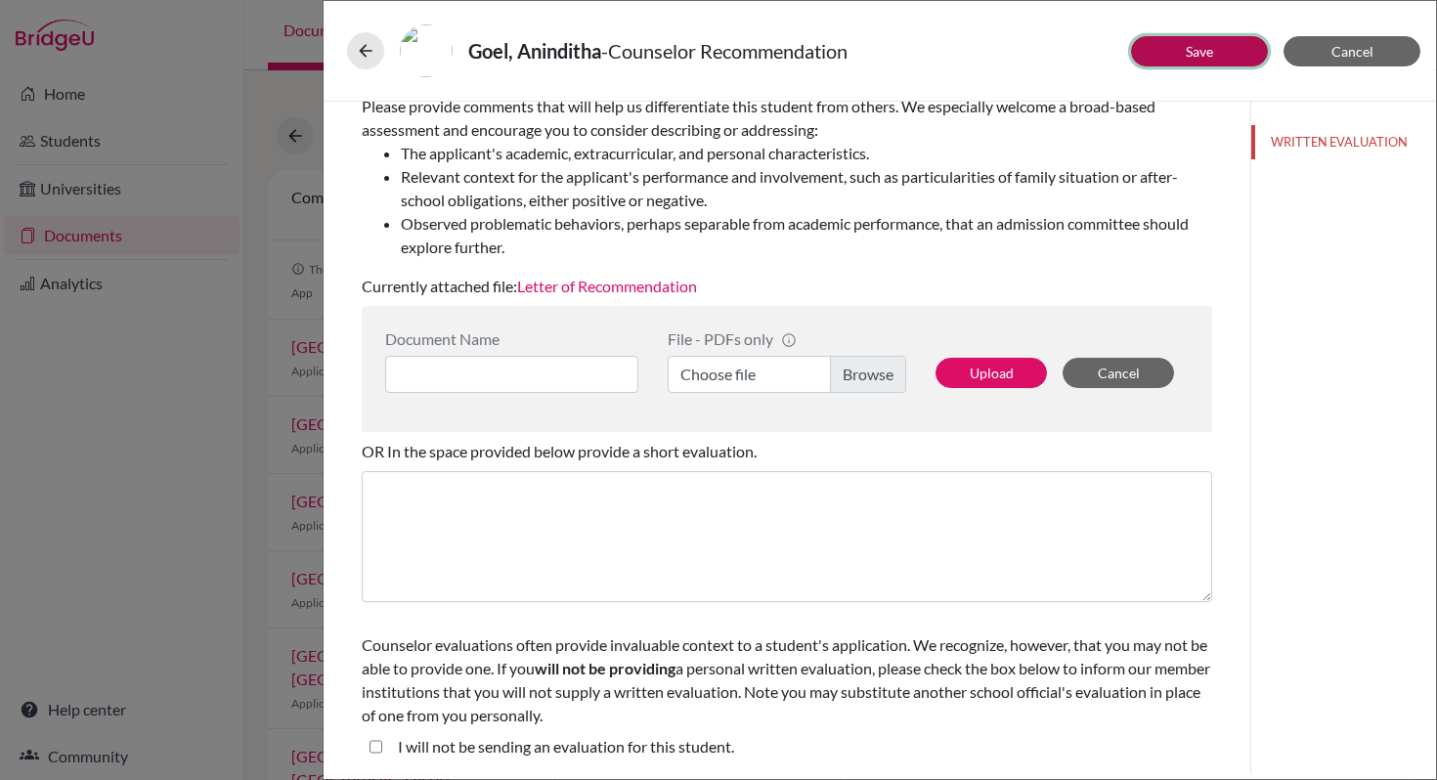
click at [1218, 52] on button "Save" at bounding box center [1199, 51] width 137 height 30
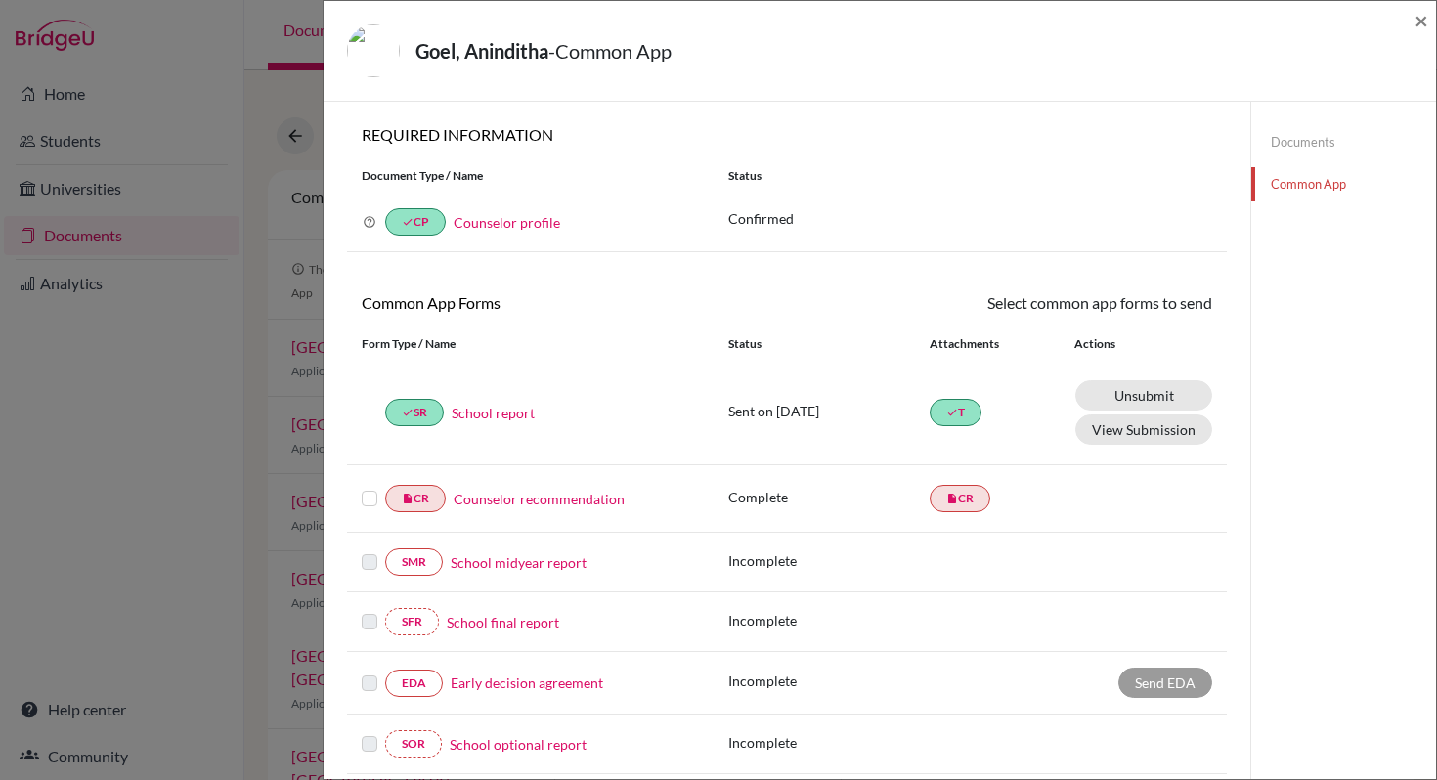
click at [368, 487] on label at bounding box center [370, 487] width 16 height 0
click at [0, 0] on input "checkbox" at bounding box center [0, 0] width 0 height 0
click at [1160, 304] on link "Send" at bounding box center [1171, 306] width 81 height 30
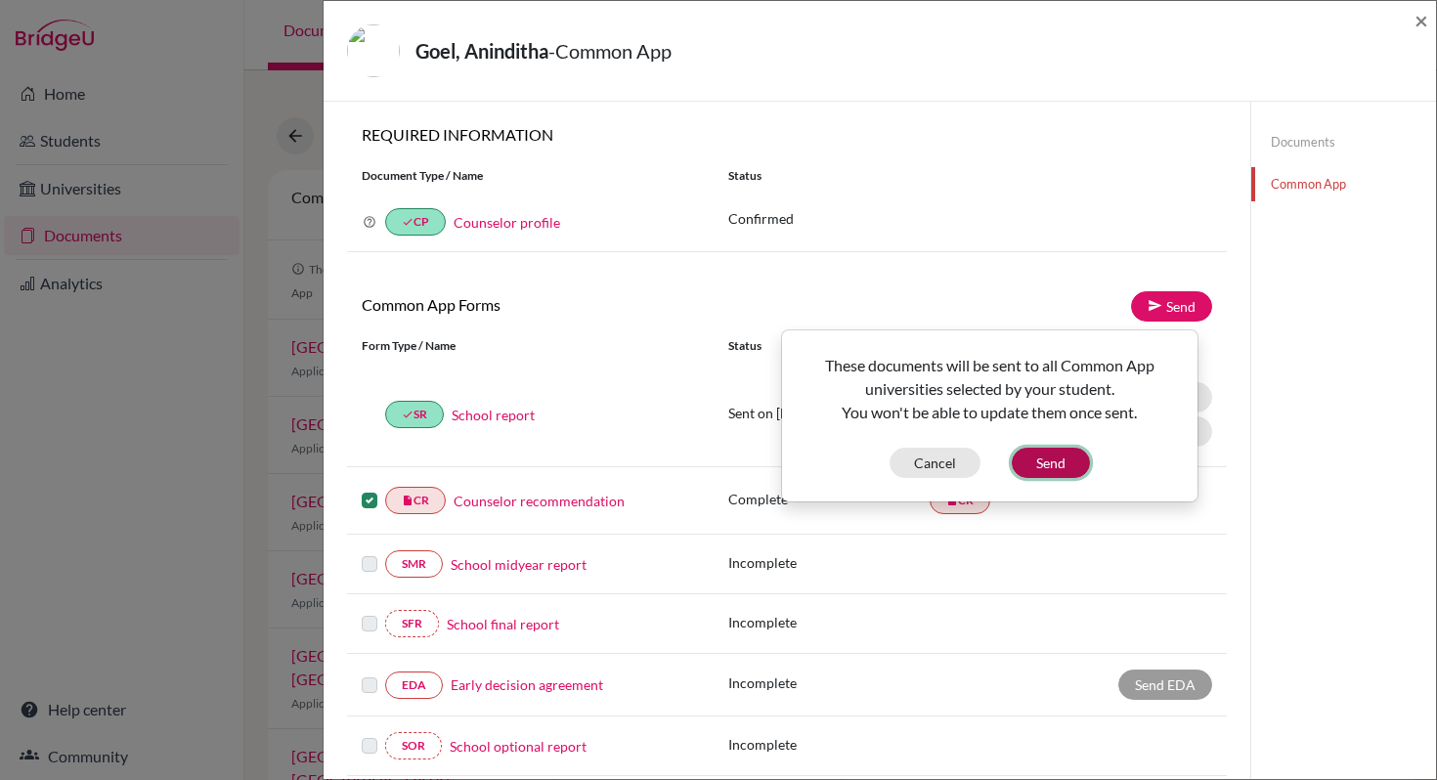
click at [1046, 458] on button "Send" at bounding box center [1051, 463] width 78 height 30
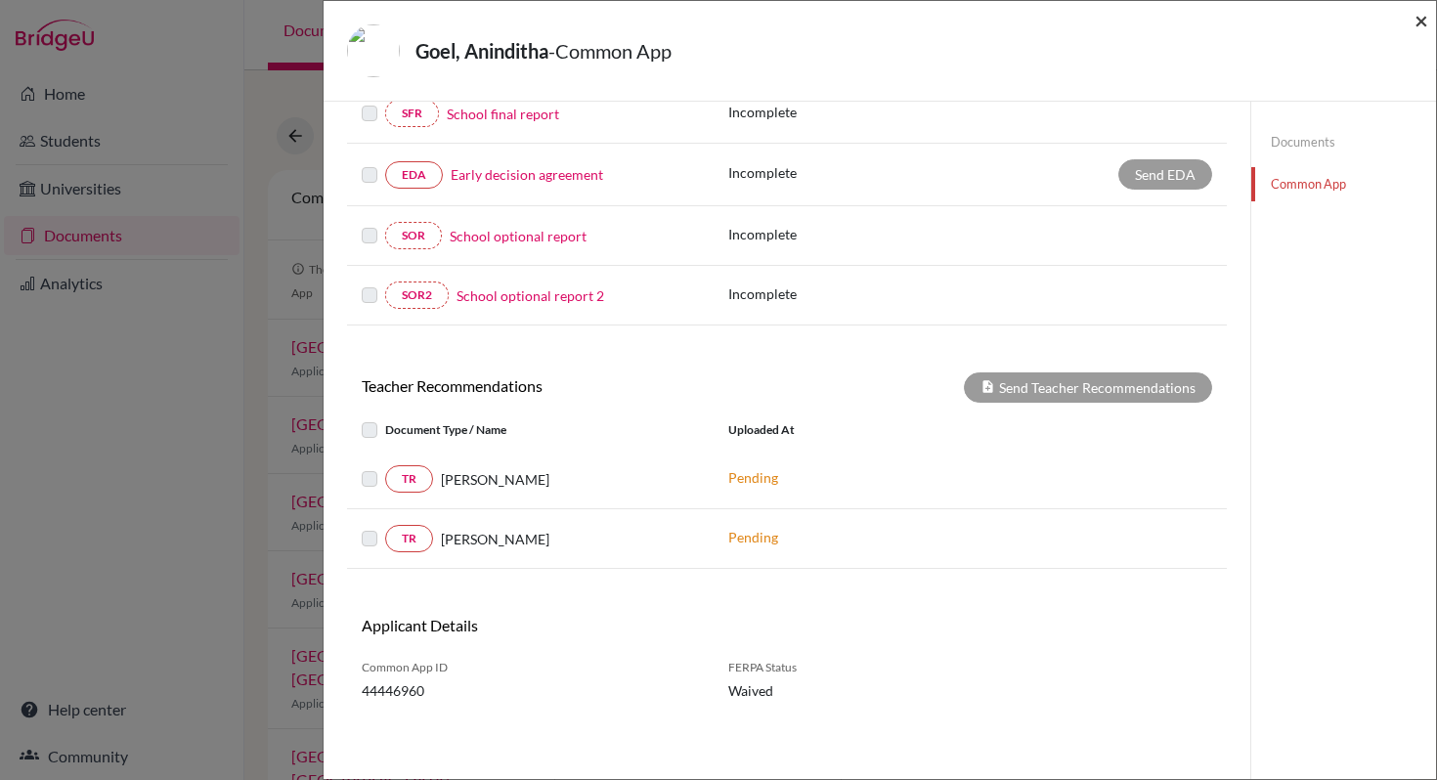
scroll to position [511, 0]
drag, startPoint x: 1419, startPoint y: 21, endPoint x: 988, endPoint y: 231, distance: 479.6
click at [988, 231] on div "Goel, Aninditha - Common App × × REQUIRED INFORMATION Document Type / Name Stat…" at bounding box center [880, 390] width 1114 height 780
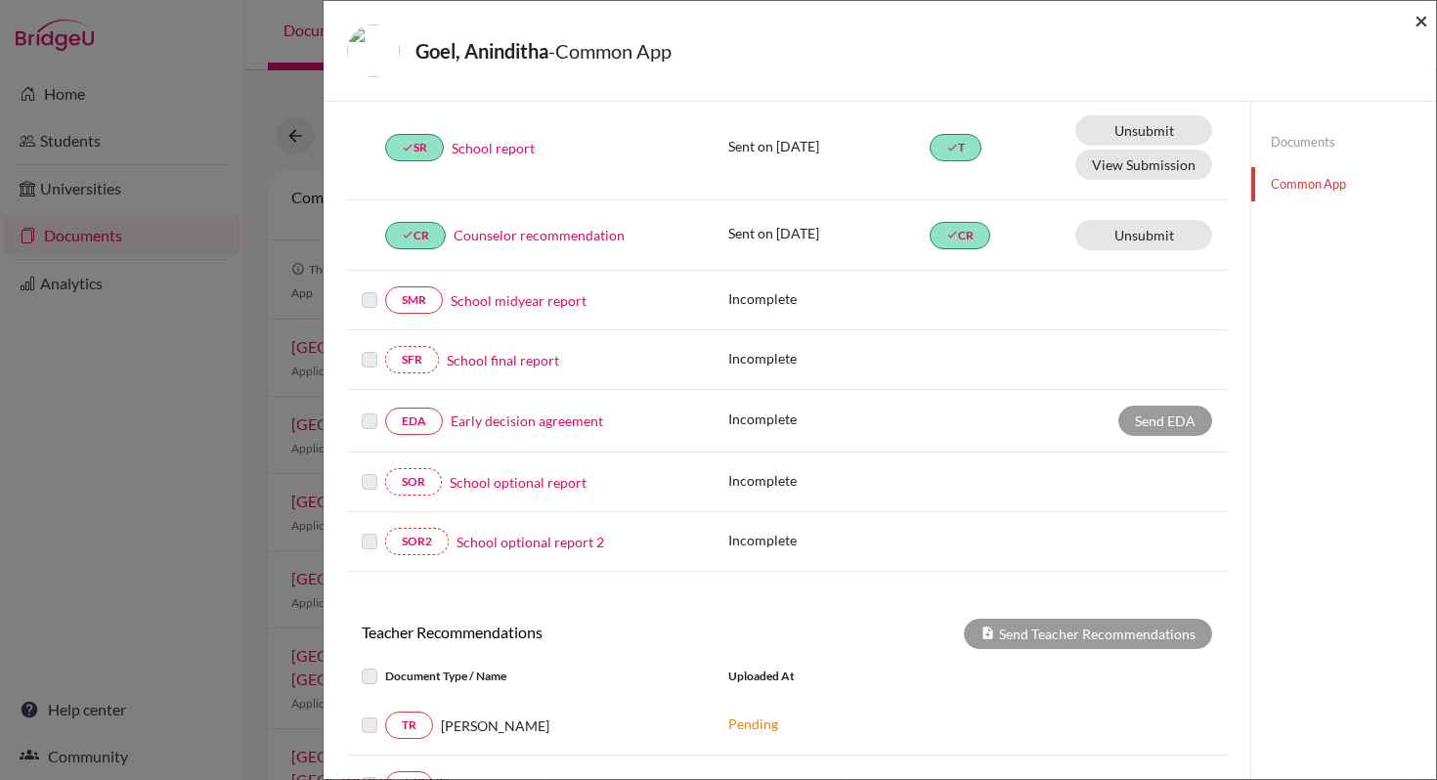
scroll to position [55, 0]
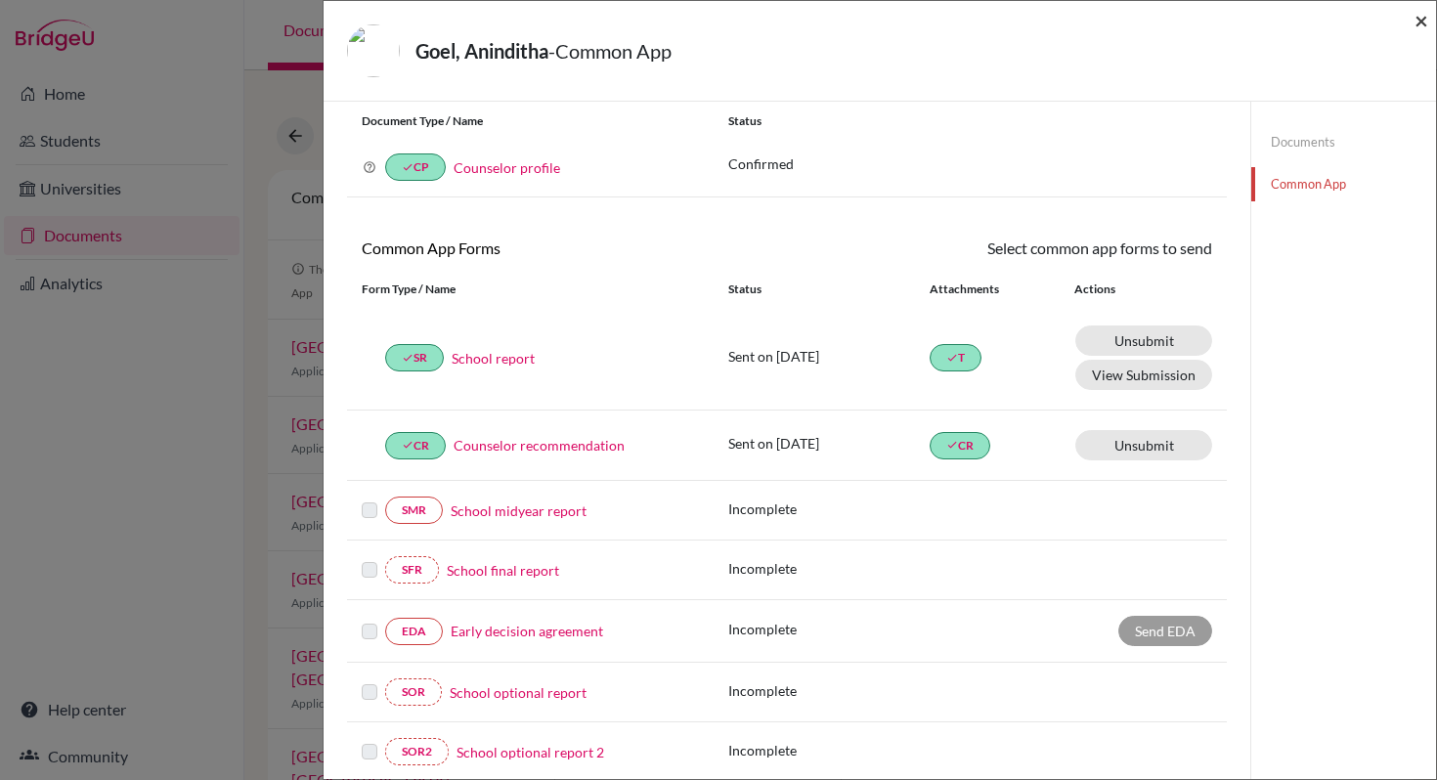
click at [1426, 23] on span "×" at bounding box center [1421, 20] width 14 height 28
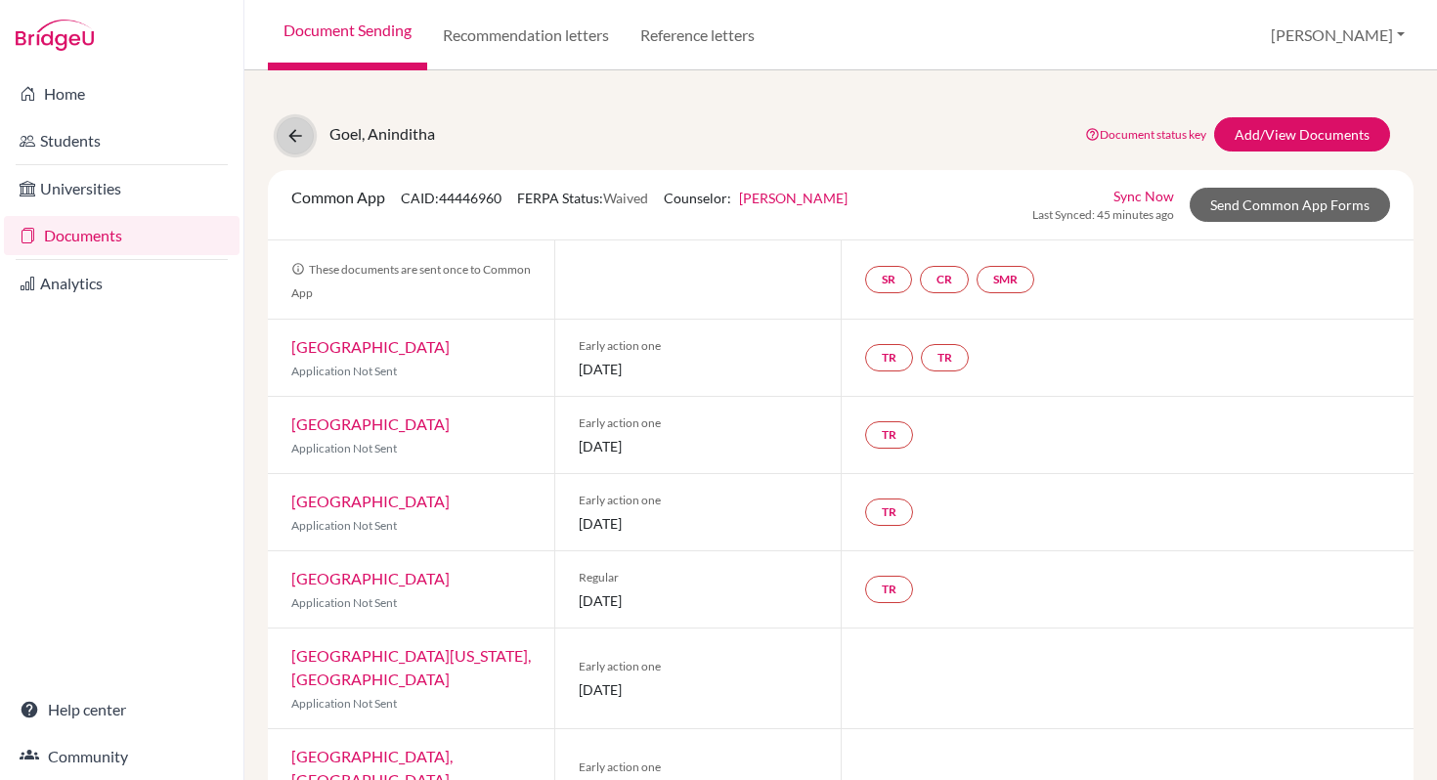
click at [293, 138] on icon at bounding box center [295, 136] width 20 height 20
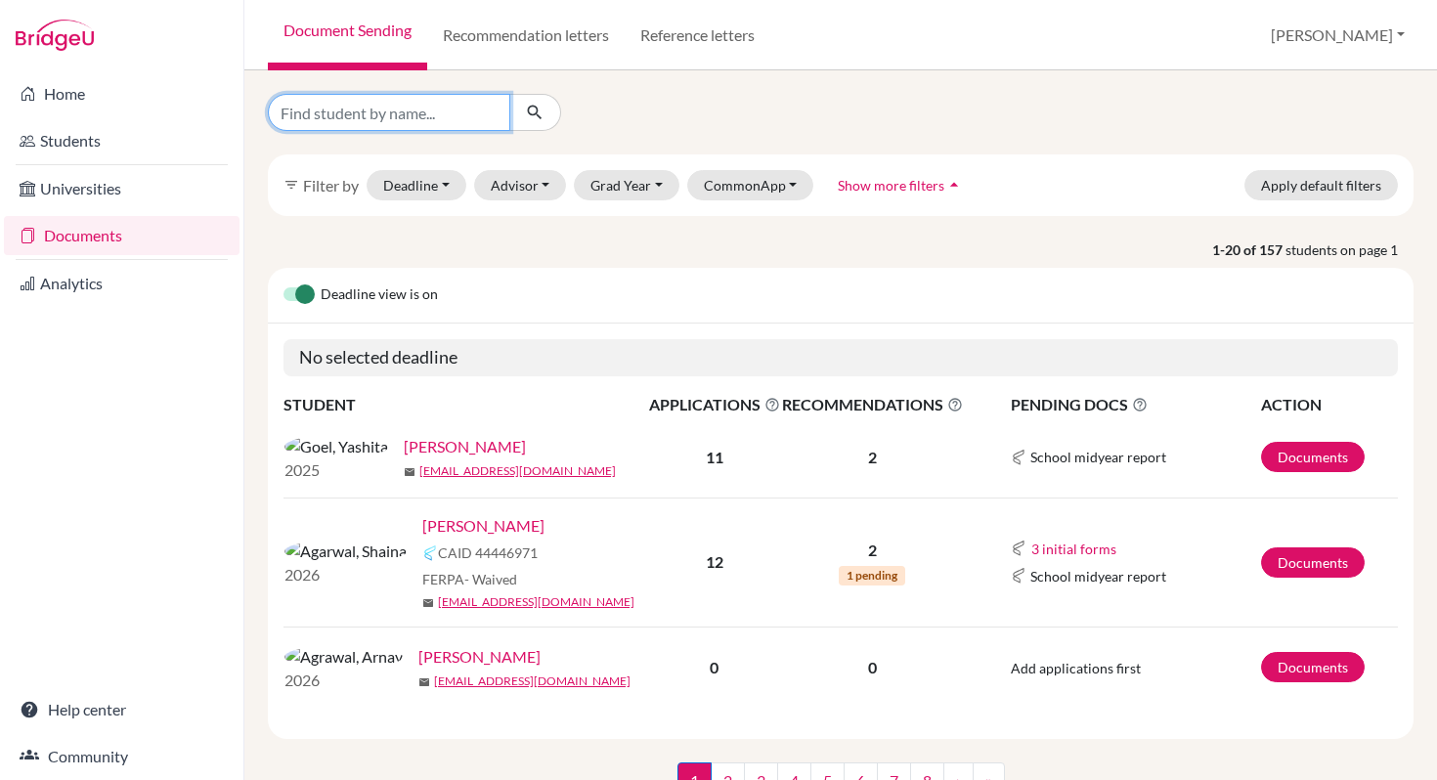
click at [363, 113] on input "Find student by name..." at bounding box center [389, 112] width 242 height 37
type input "Shaina"
click button "submit" at bounding box center [535, 112] width 52 height 37
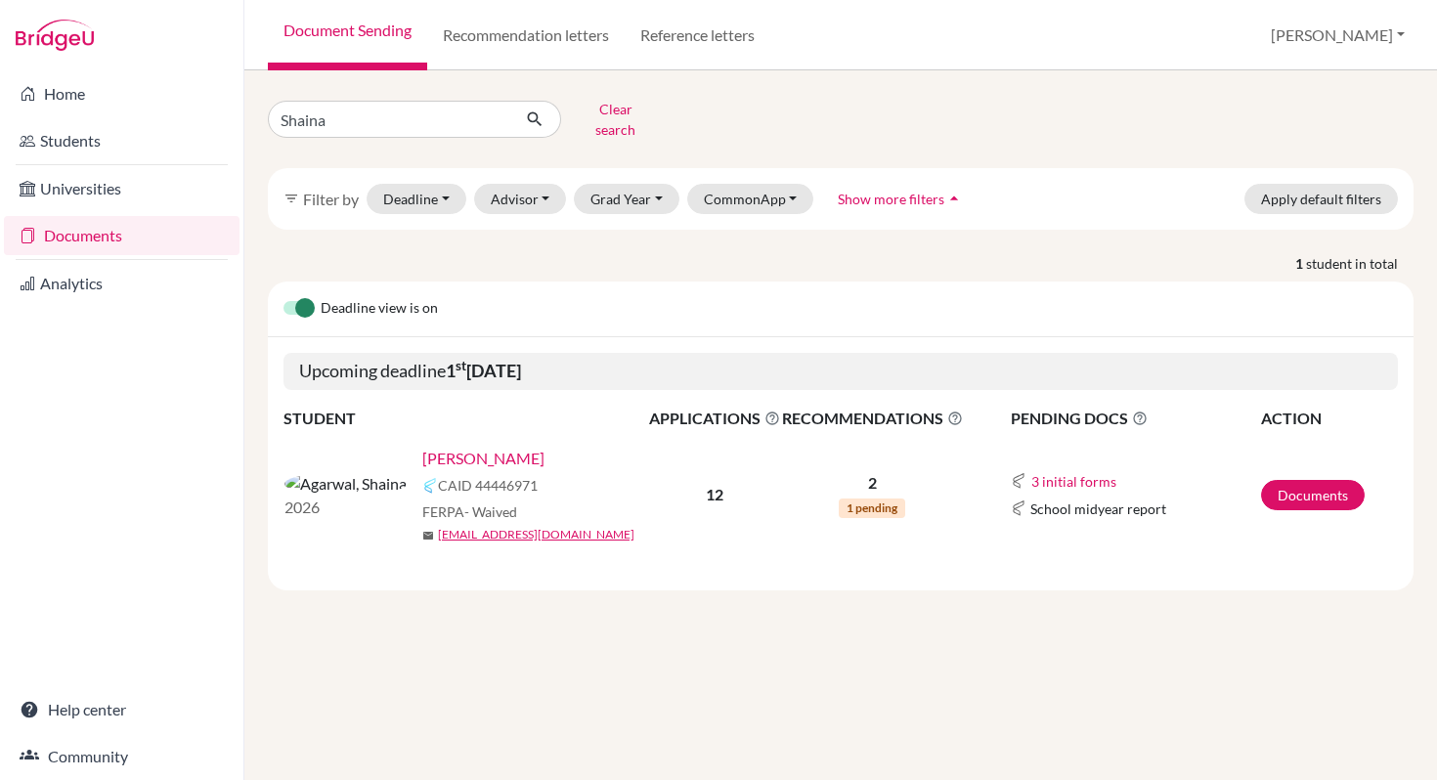
click at [439, 447] on link "[PERSON_NAME]" at bounding box center [483, 458] width 122 height 23
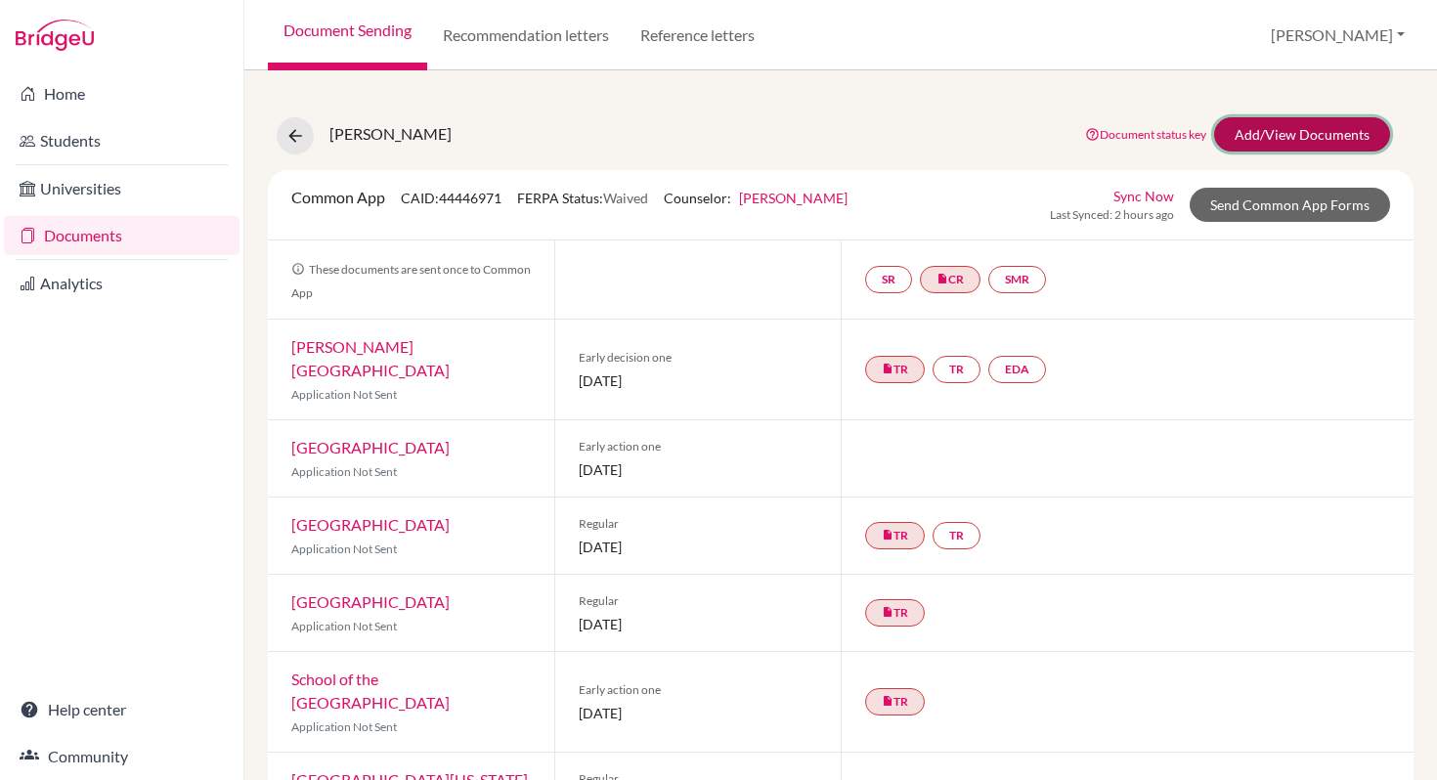
click at [1263, 141] on link "Add/View Documents" at bounding box center [1302, 134] width 176 height 34
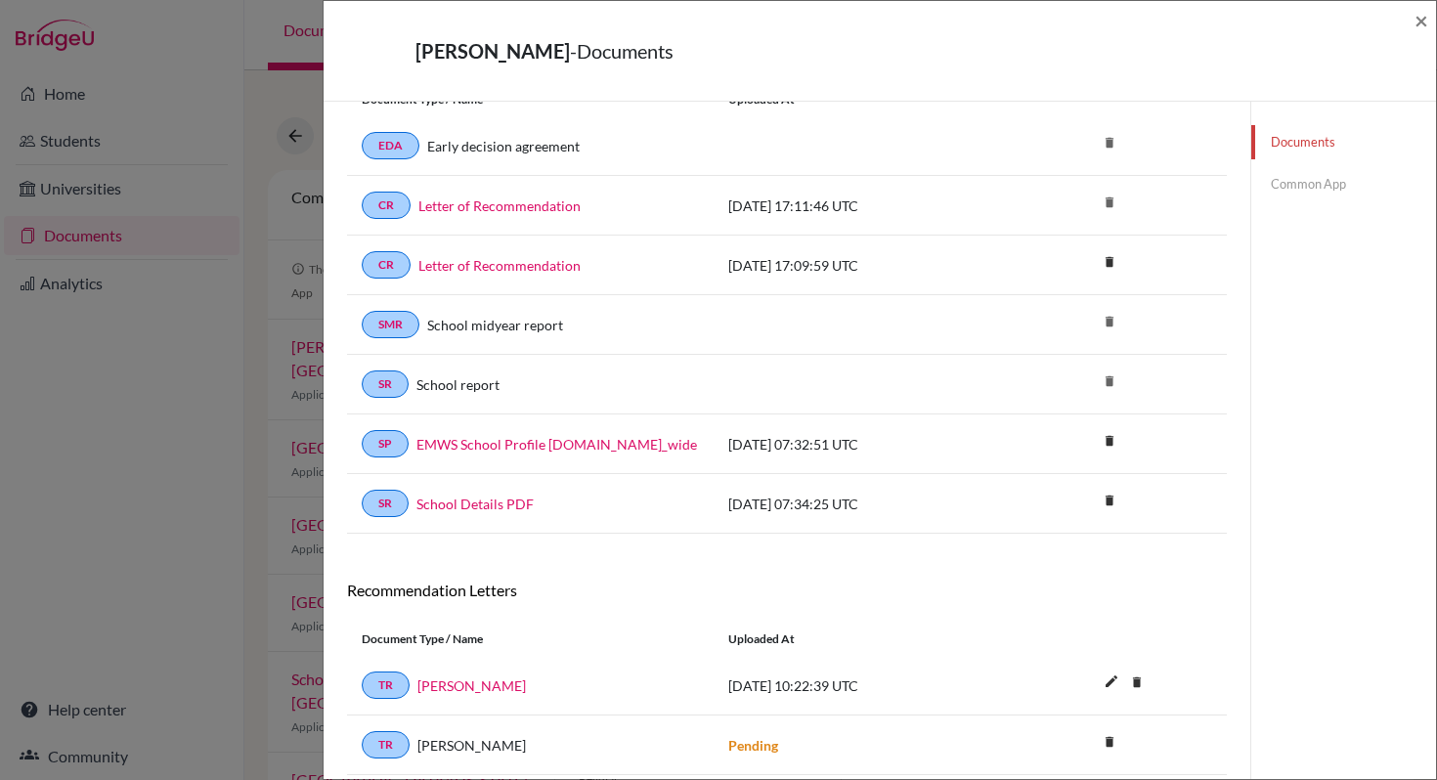
scroll to position [147, 0]
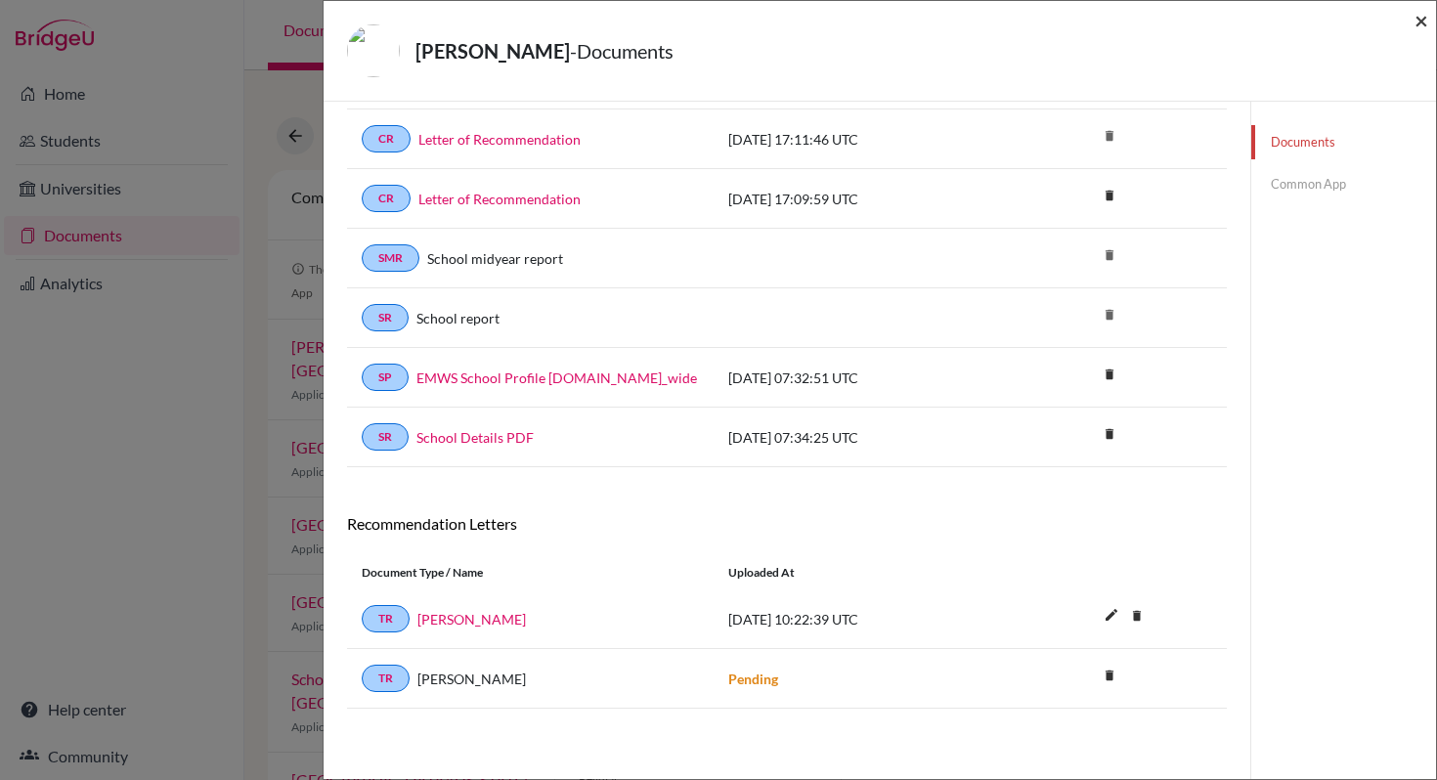
click at [1416, 23] on span "×" at bounding box center [1421, 20] width 14 height 28
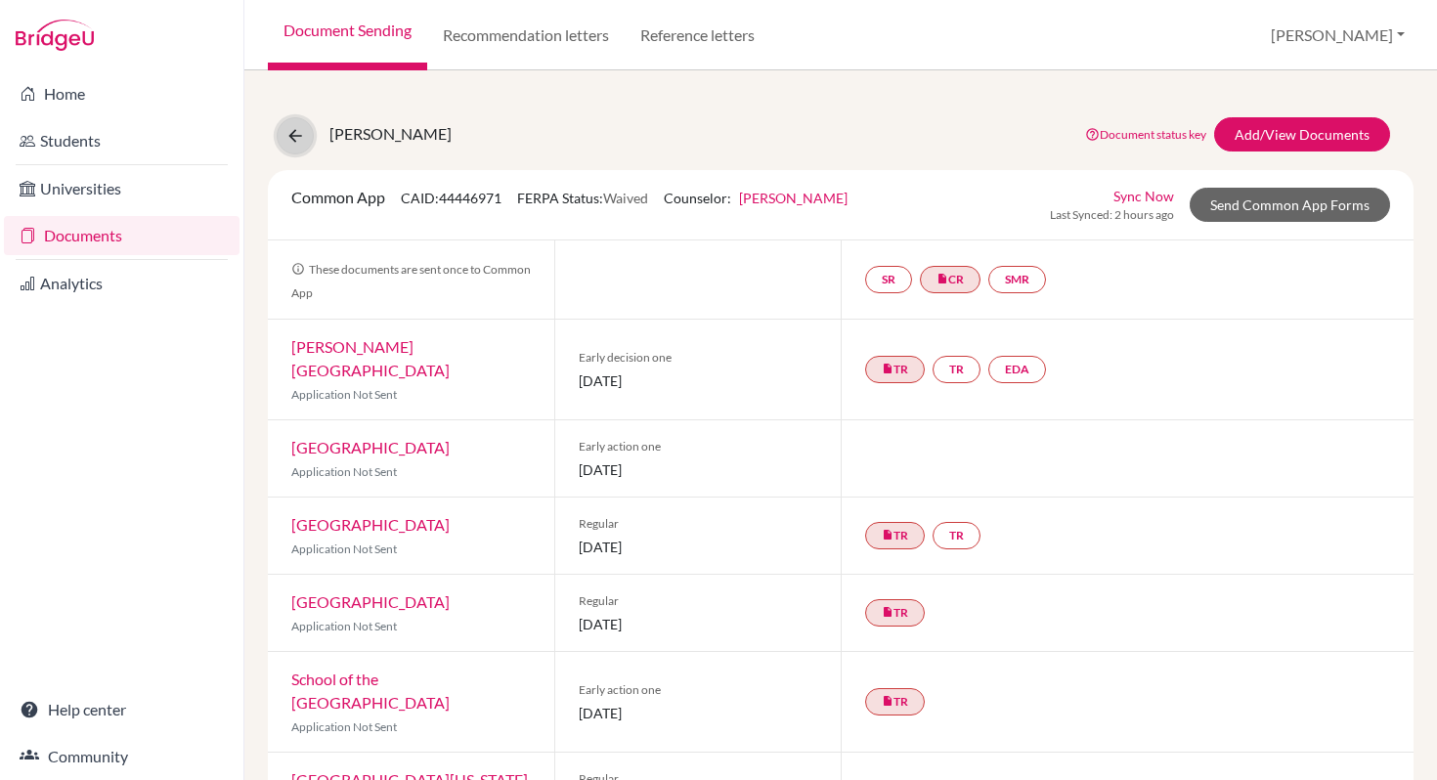
click at [296, 142] on icon at bounding box center [295, 136] width 20 height 20
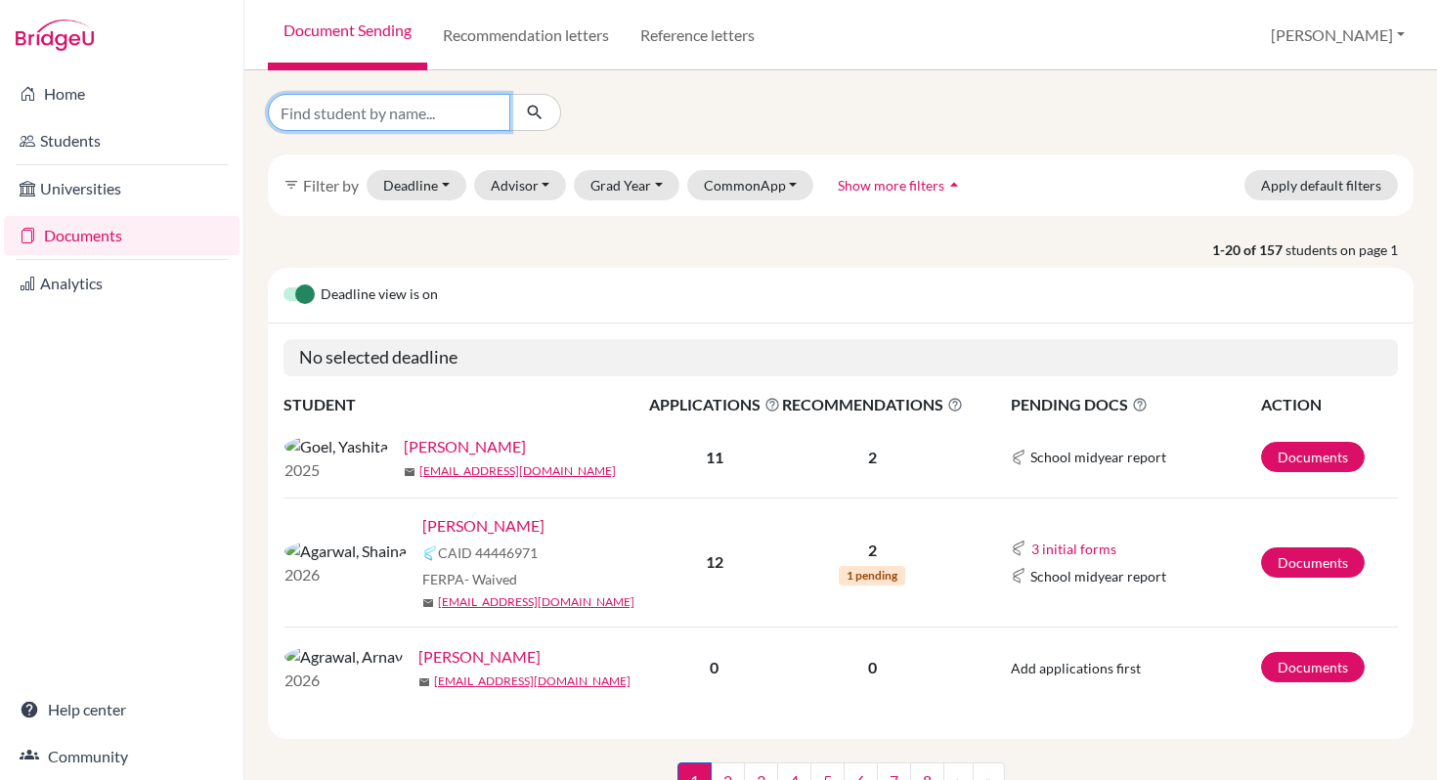
click at [359, 113] on input "Find student by name..." at bounding box center [389, 112] width 242 height 37
type input "zara"
click button "submit" at bounding box center [535, 112] width 52 height 37
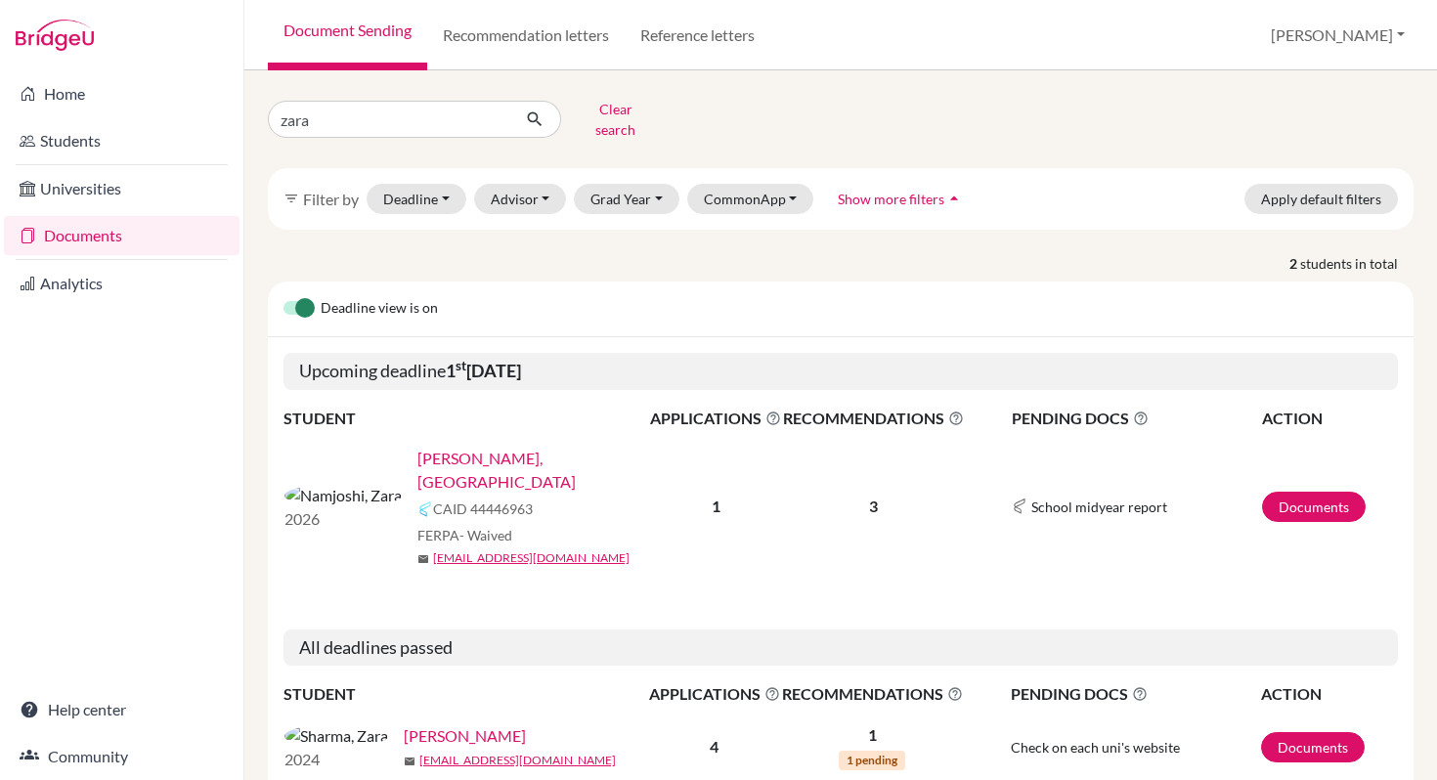
click at [426, 447] on link "[PERSON_NAME], [GEOGRAPHIC_DATA]" at bounding box center [539, 470] width 245 height 47
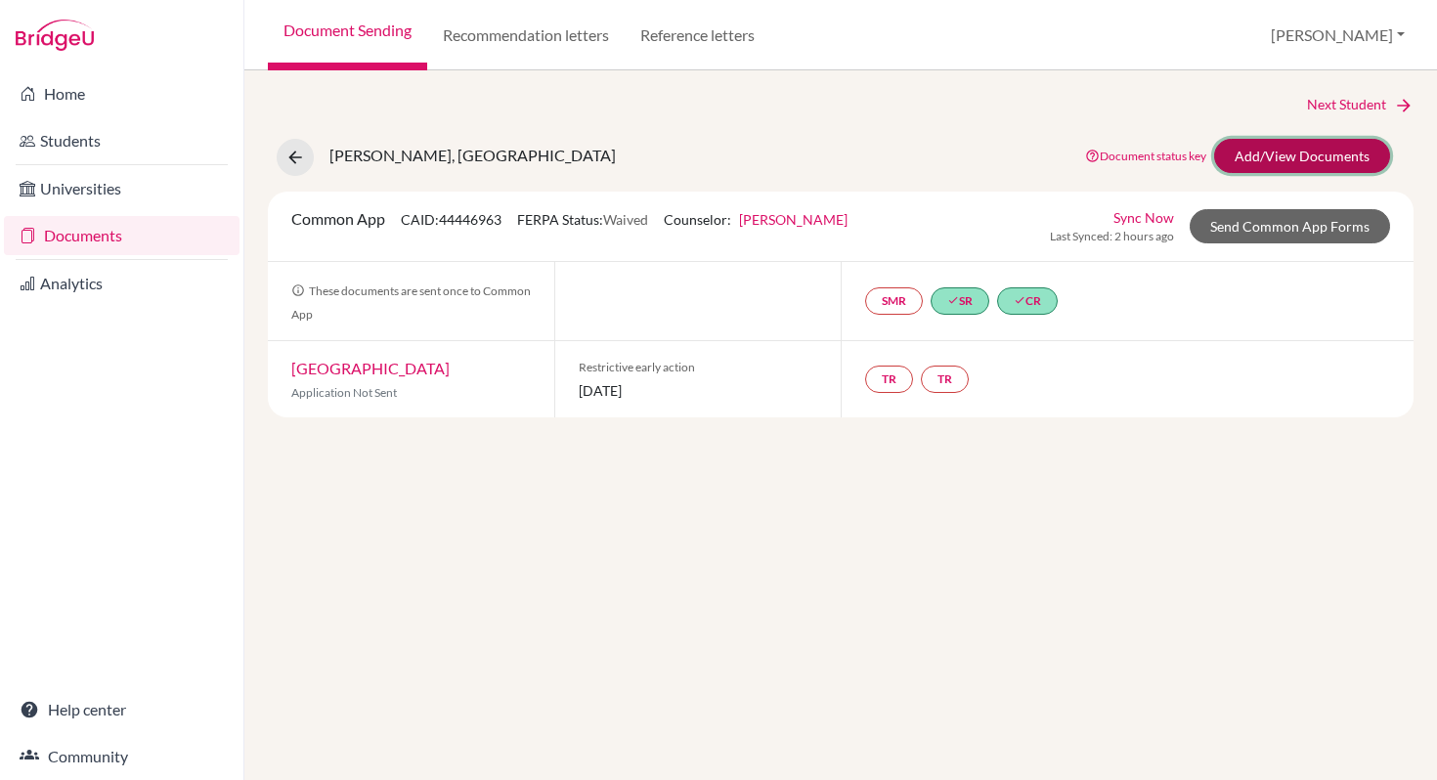
click at [1246, 158] on link "Add/View Documents" at bounding box center [1302, 156] width 176 height 34
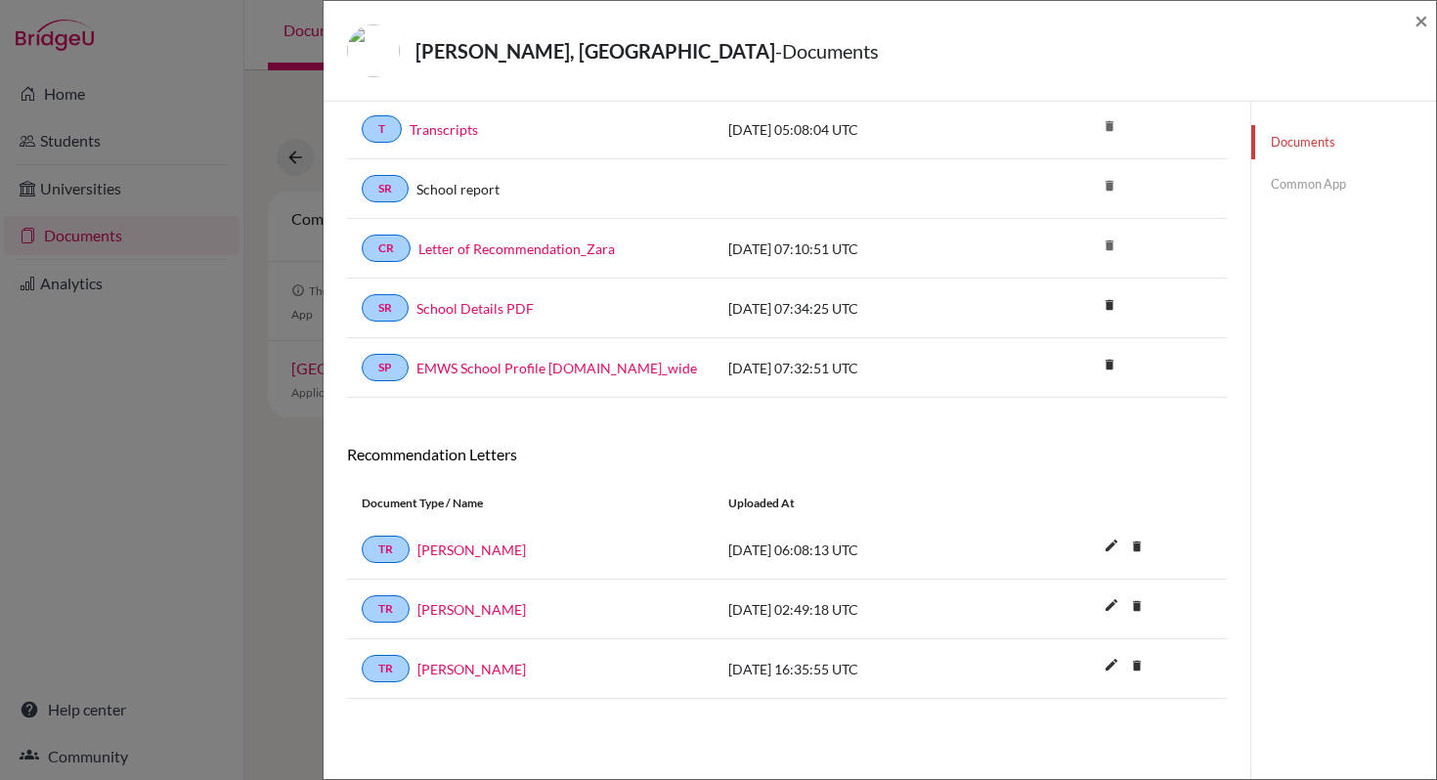
scroll to position [103, 0]
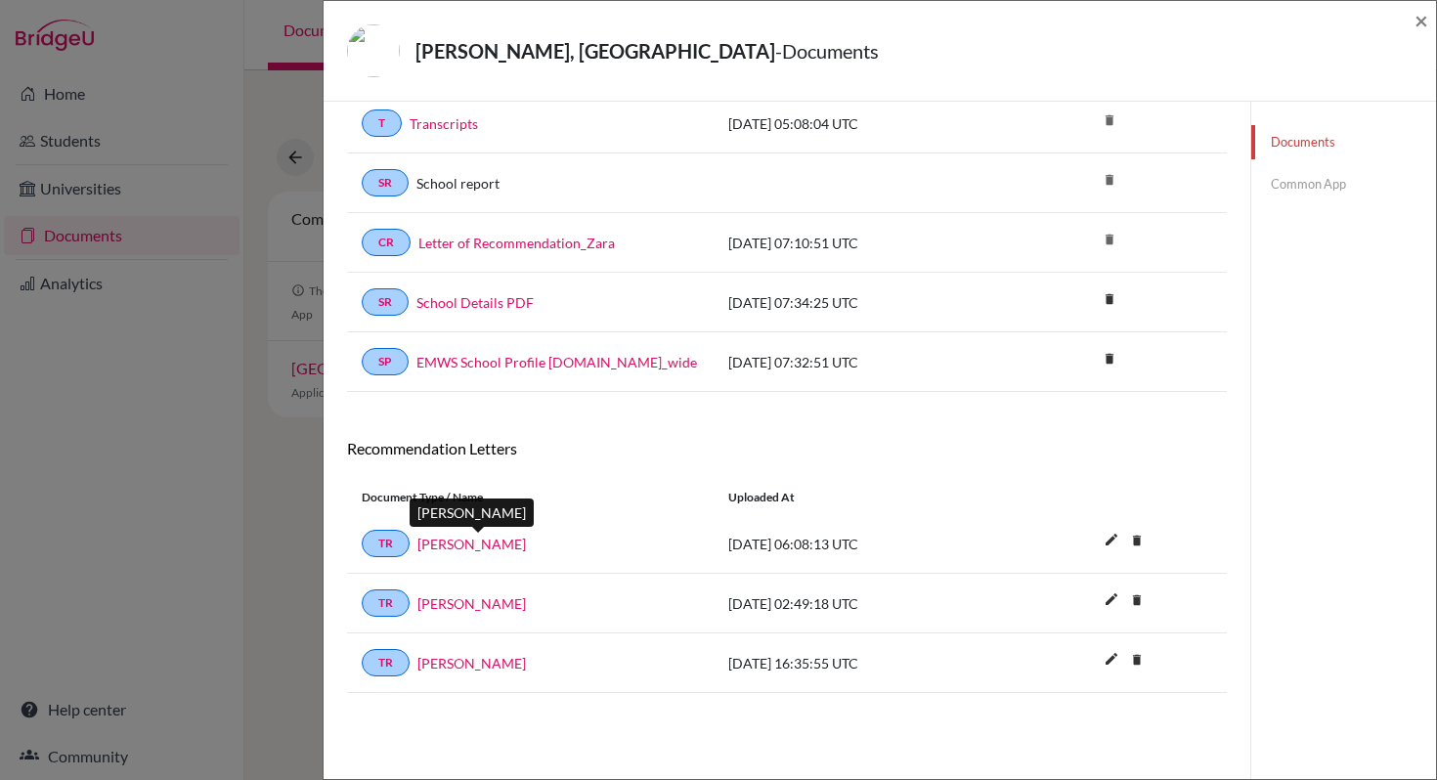
click at [521, 544] on link "[PERSON_NAME]" at bounding box center [471, 544] width 108 height 21
click at [1294, 187] on link "Common App" at bounding box center [1343, 184] width 185 height 34
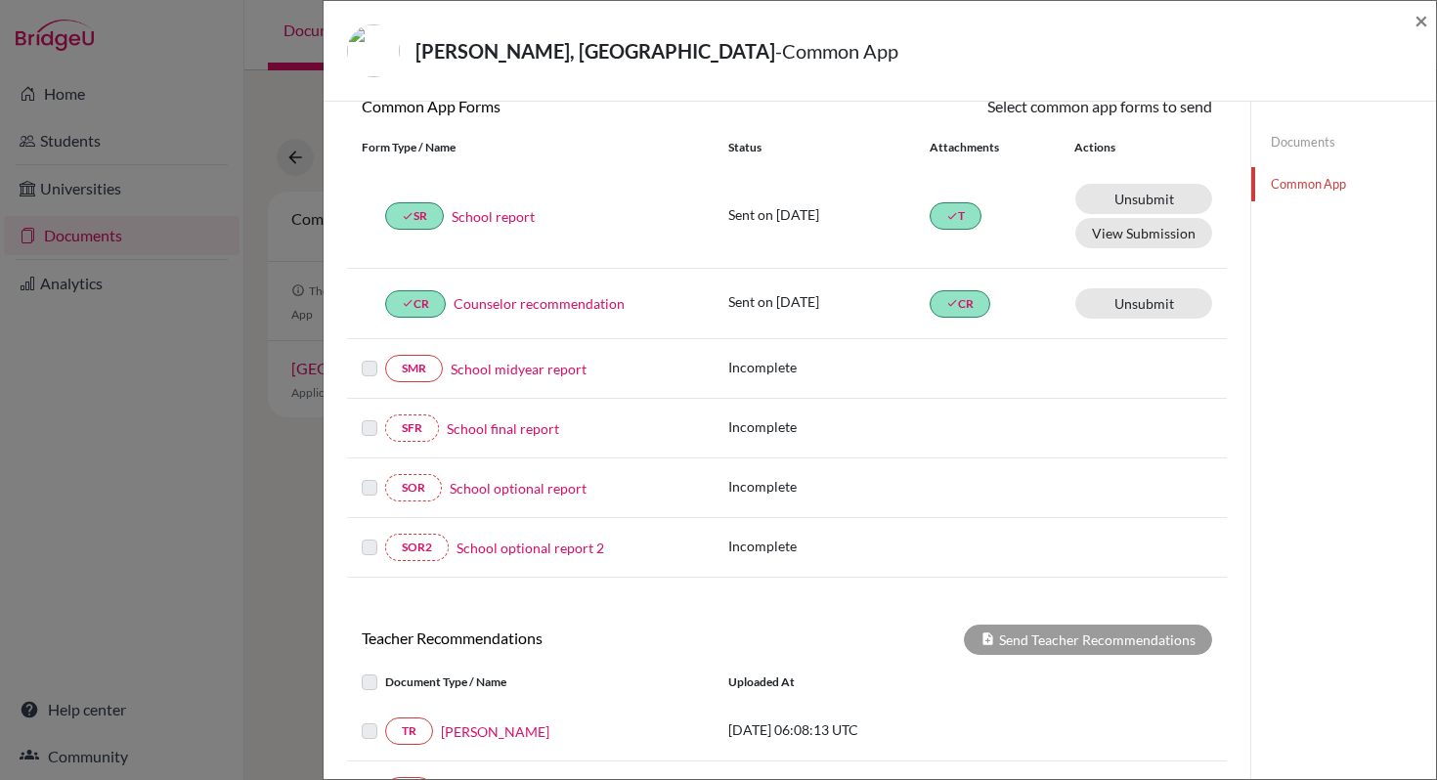
scroll to position [263, 0]
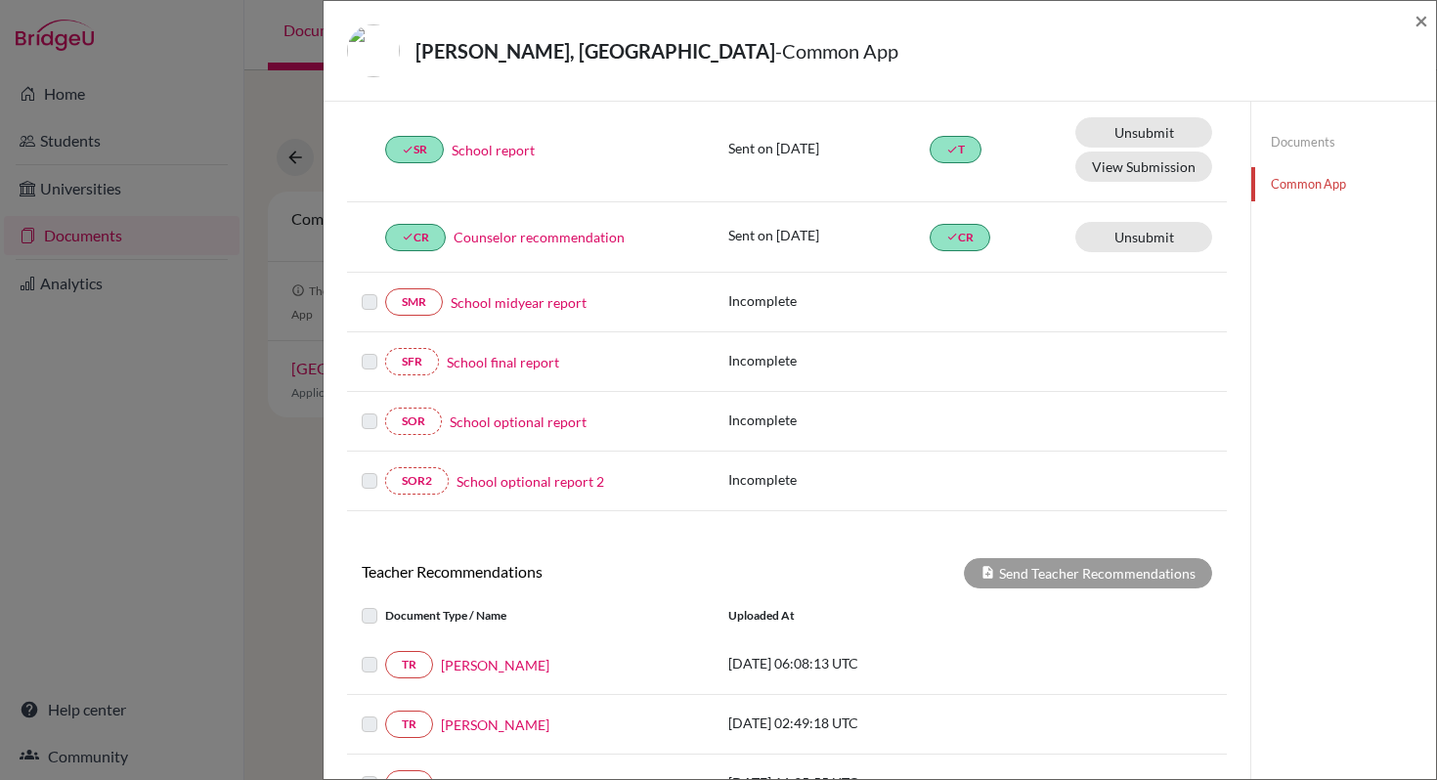
click at [1309, 188] on link "Common App" at bounding box center [1343, 184] width 185 height 34
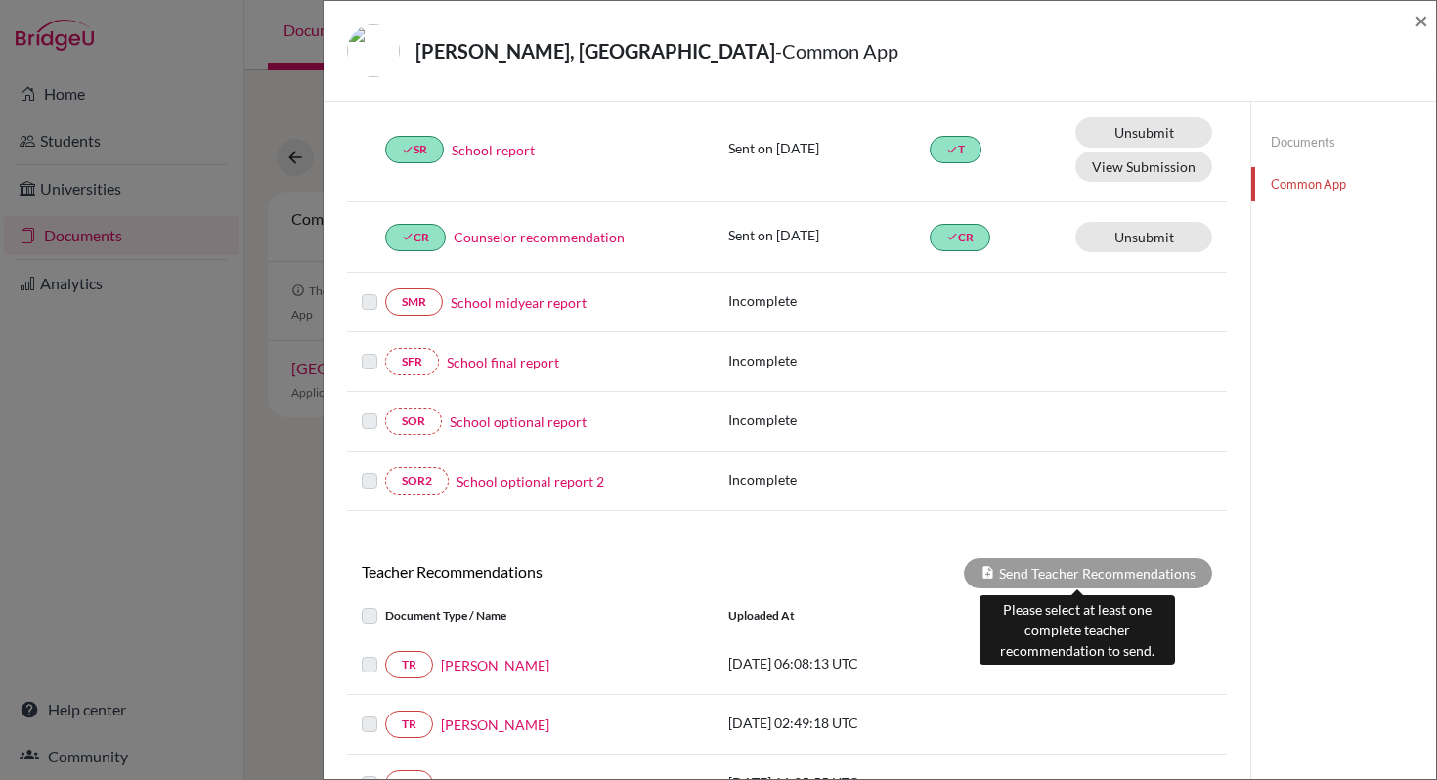
click at [1086, 572] on div "Send Teacher Recommendations" at bounding box center [1088, 573] width 248 height 30
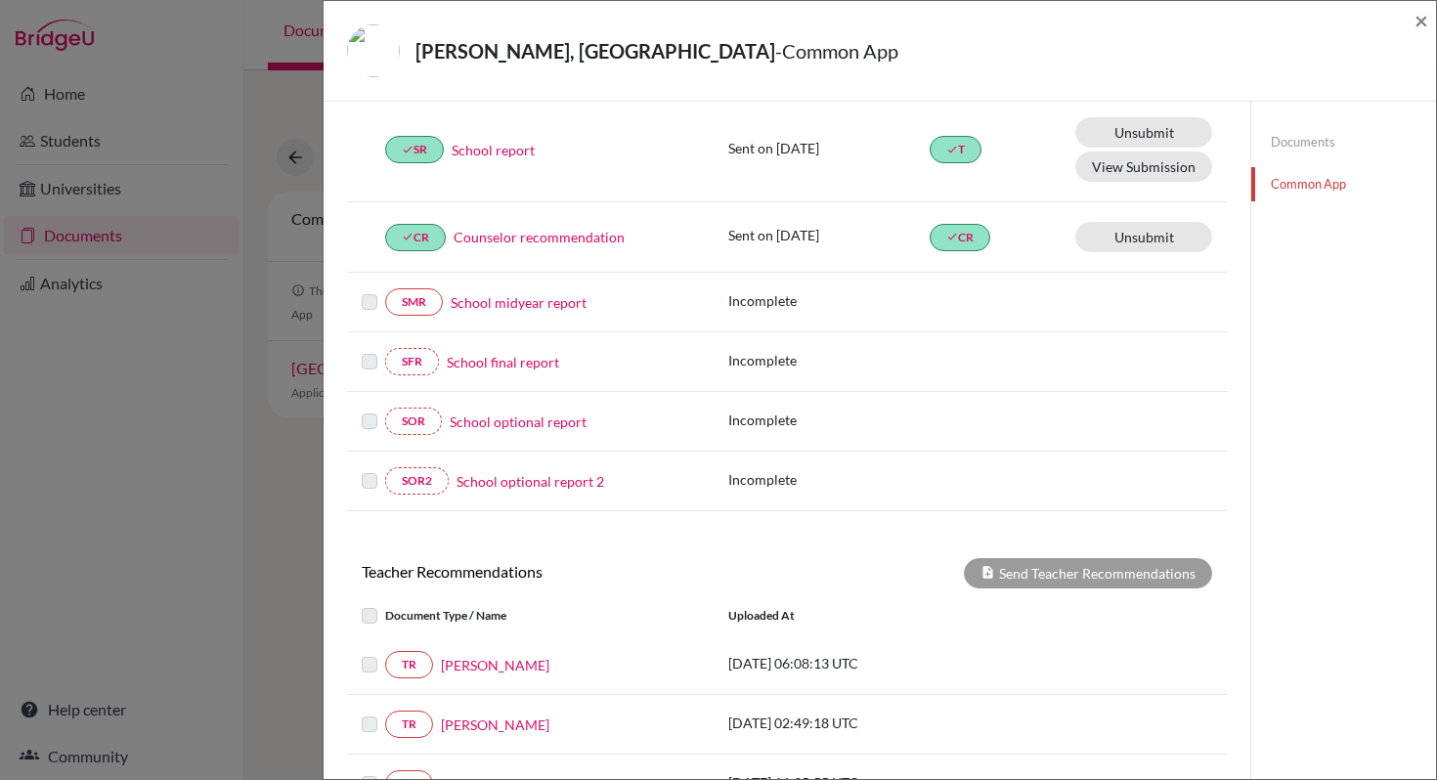
click at [1288, 146] on link "Documents" at bounding box center [1343, 142] width 185 height 34
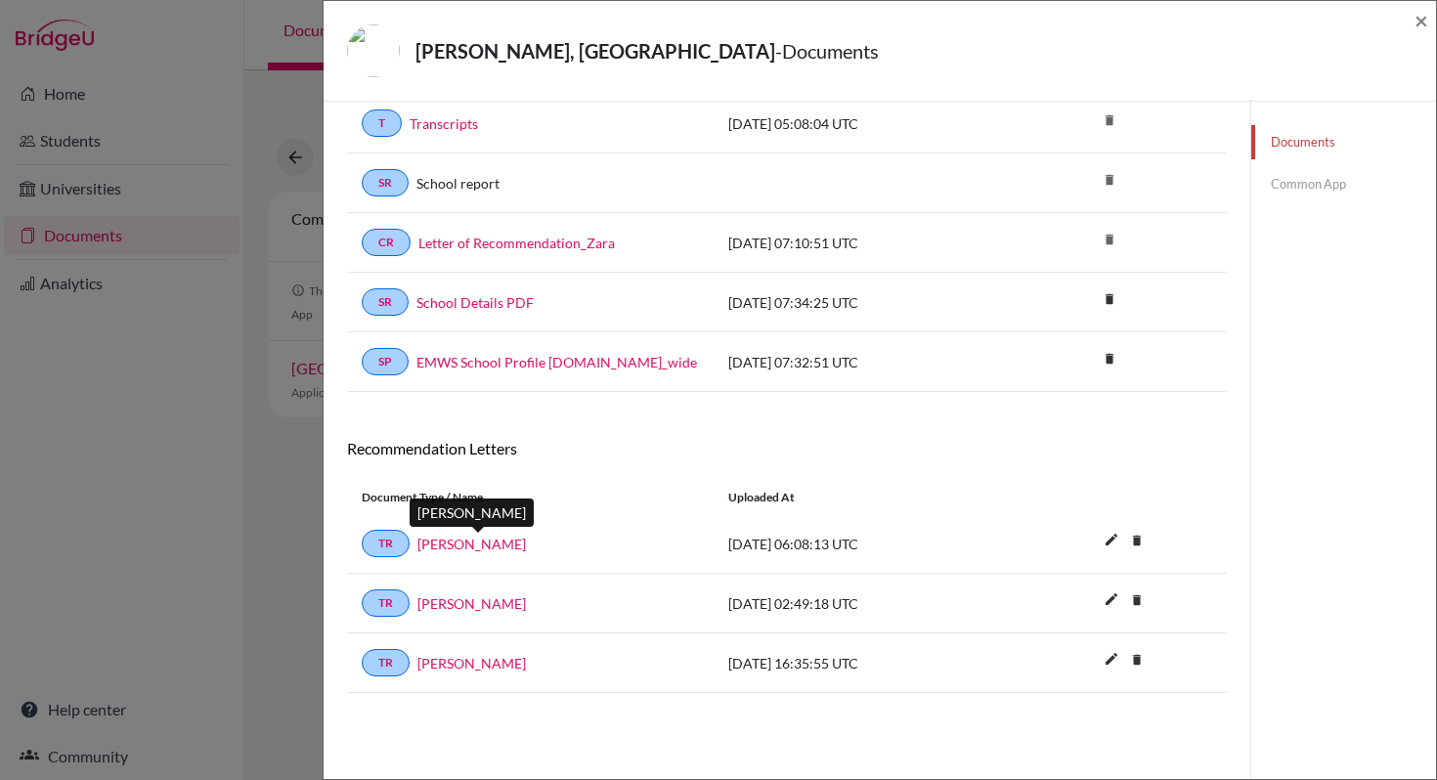
click at [477, 544] on link "Ms.Rajee Venugopal" at bounding box center [471, 544] width 108 height 21
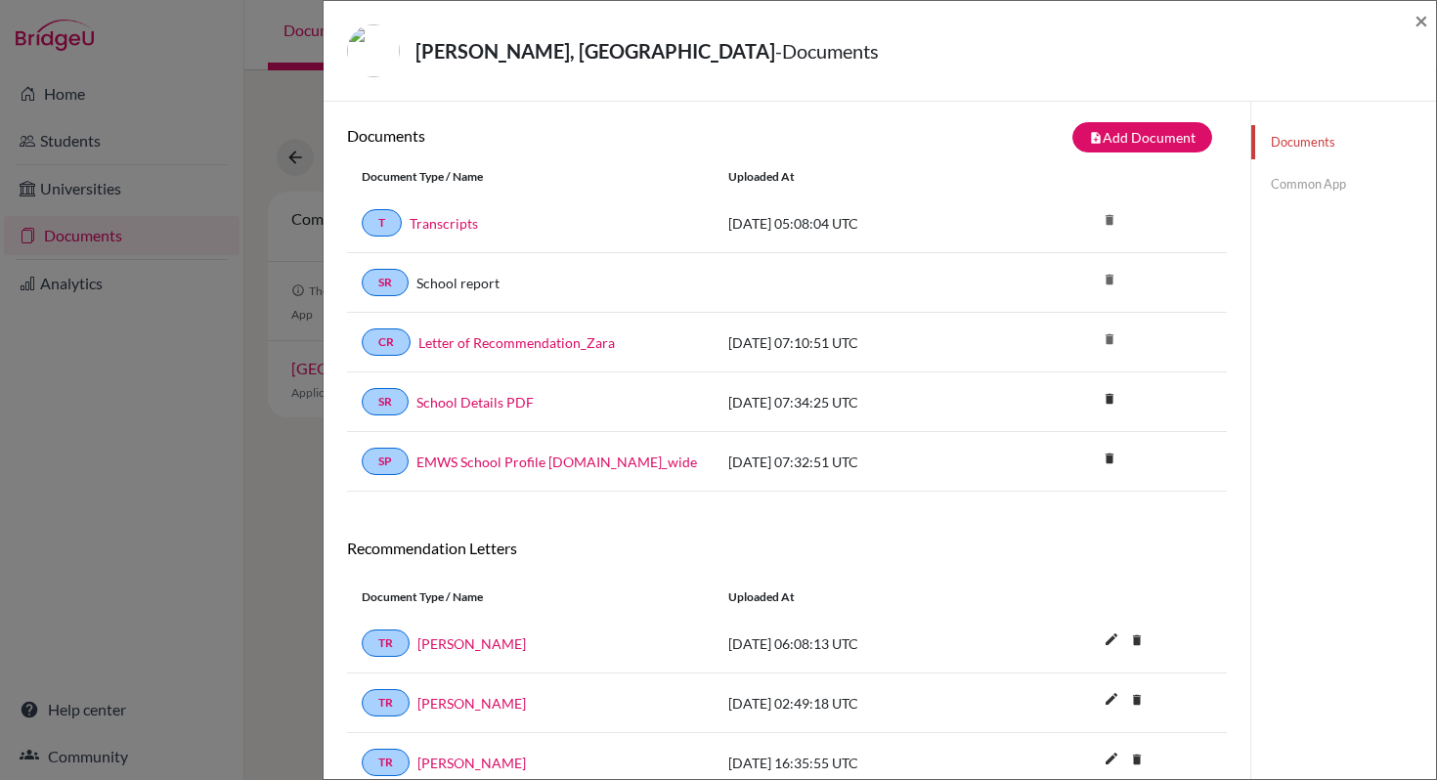
scroll to position [0, 0]
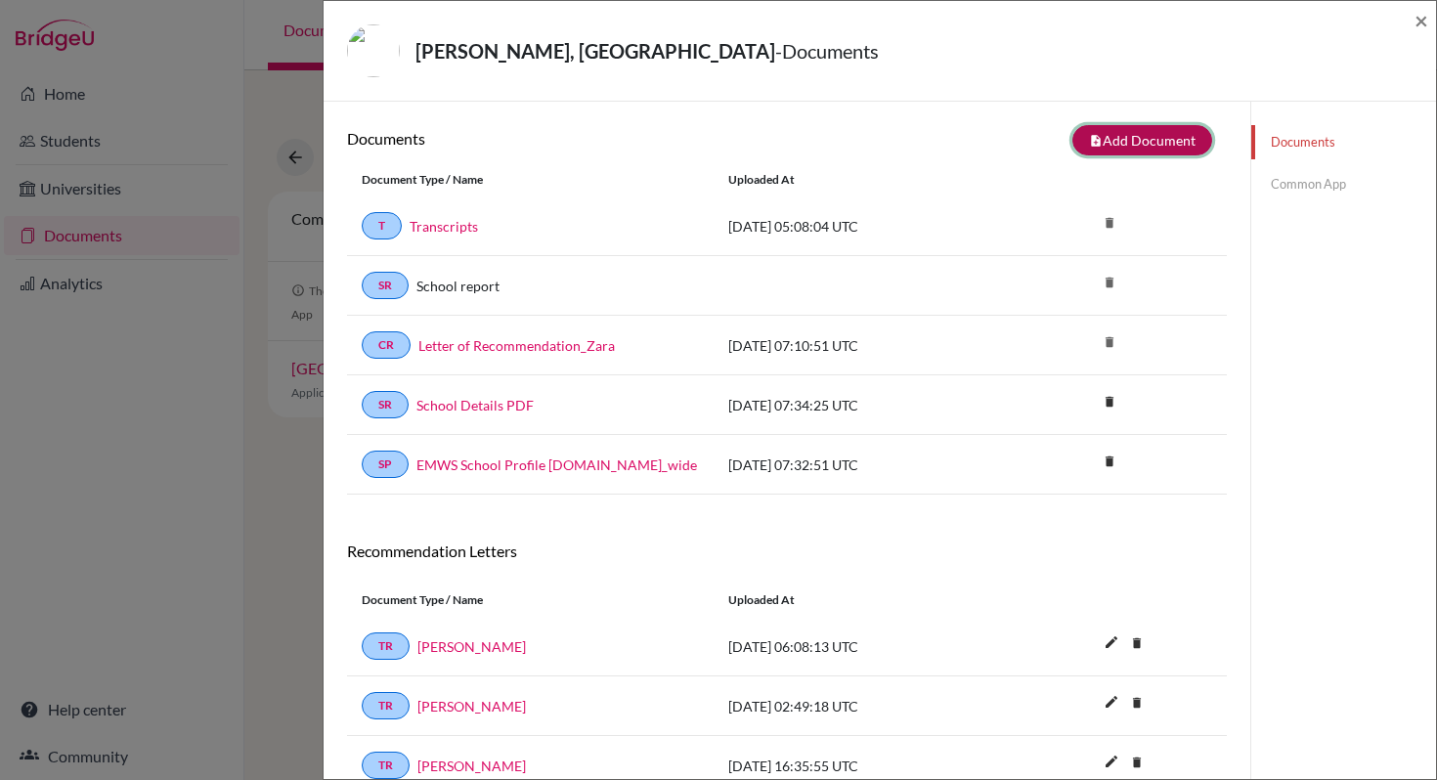
click at [1171, 146] on button "note_add Add Document" at bounding box center [1142, 140] width 140 height 30
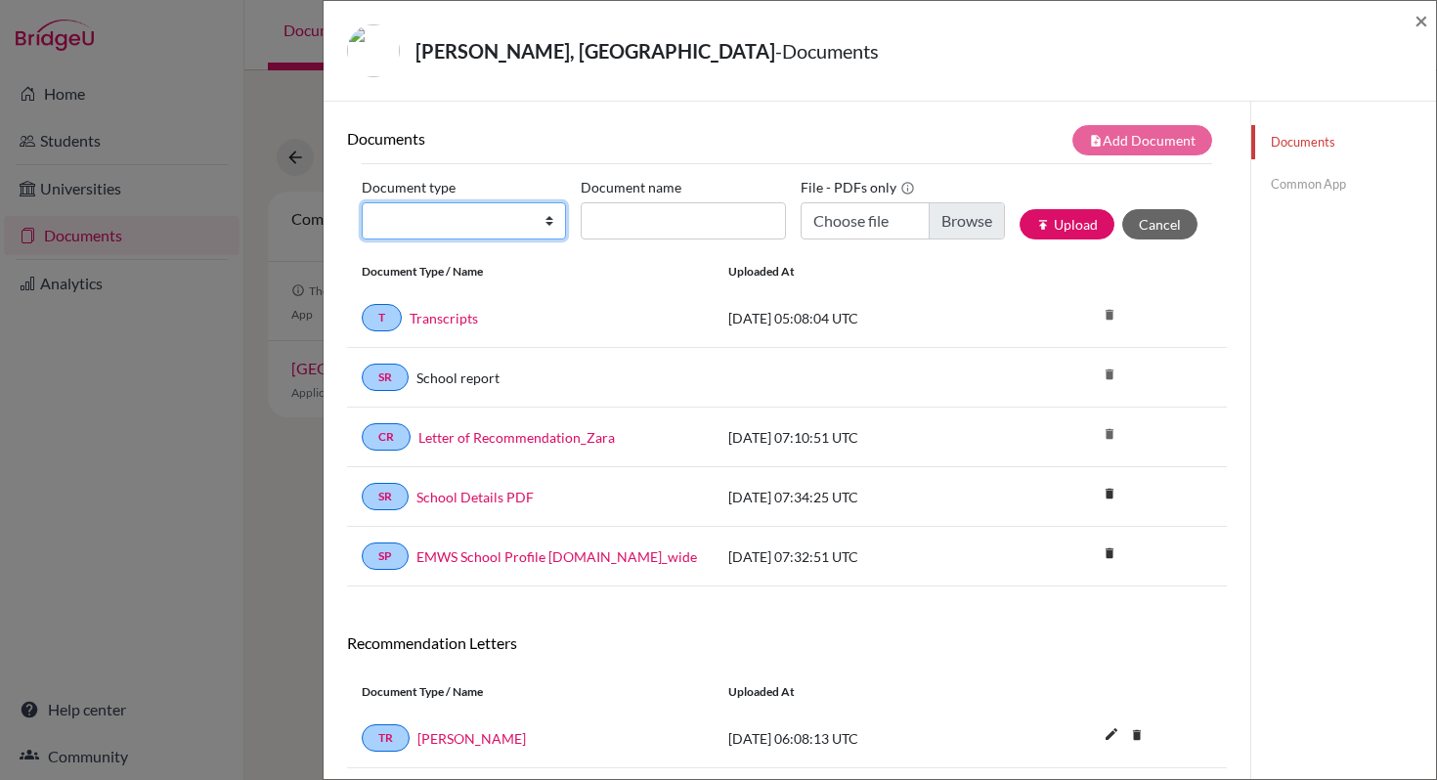
click at [544, 225] on select "Change explanation for Common App reports Counselor recommendation Internationa…" at bounding box center [464, 220] width 204 height 37
select select "39"
click at [362, 202] on select "Change explanation for Common App reports Counselor recommendation Internationa…" at bounding box center [464, 220] width 204 height 37
click at [1353, 389] on div "Documents Common App" at bounding box center [1343, 530] width 186 height 856
click at [542, 225] on select "Change explanation for Common App reports Counselor recommendation Internationa…" at bounding box center [464, 220] width 204 height 37
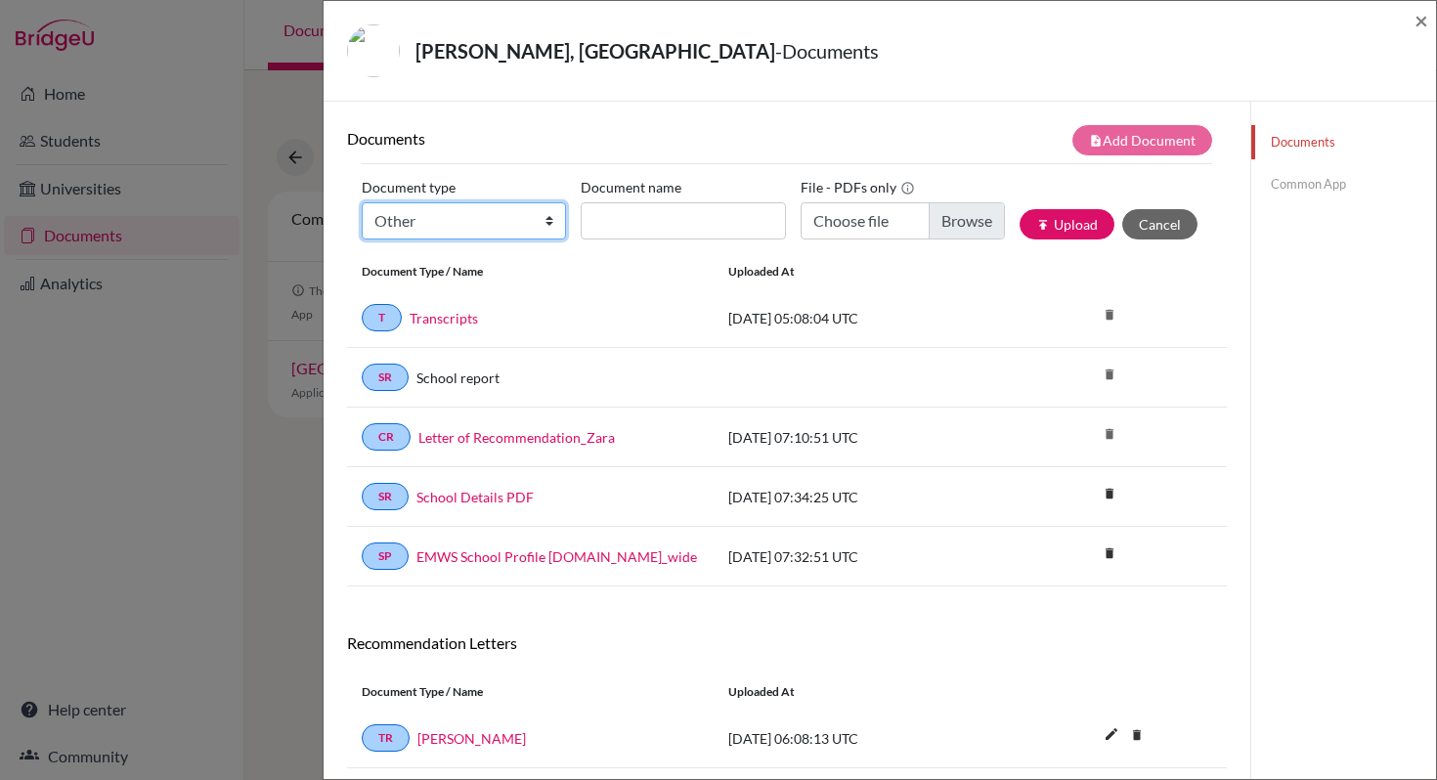
click at [362, 202] on select "Change explanation for Common App reports Counselor recommendation Internationa…" at bounding box center [464, 220] width 204 height 37
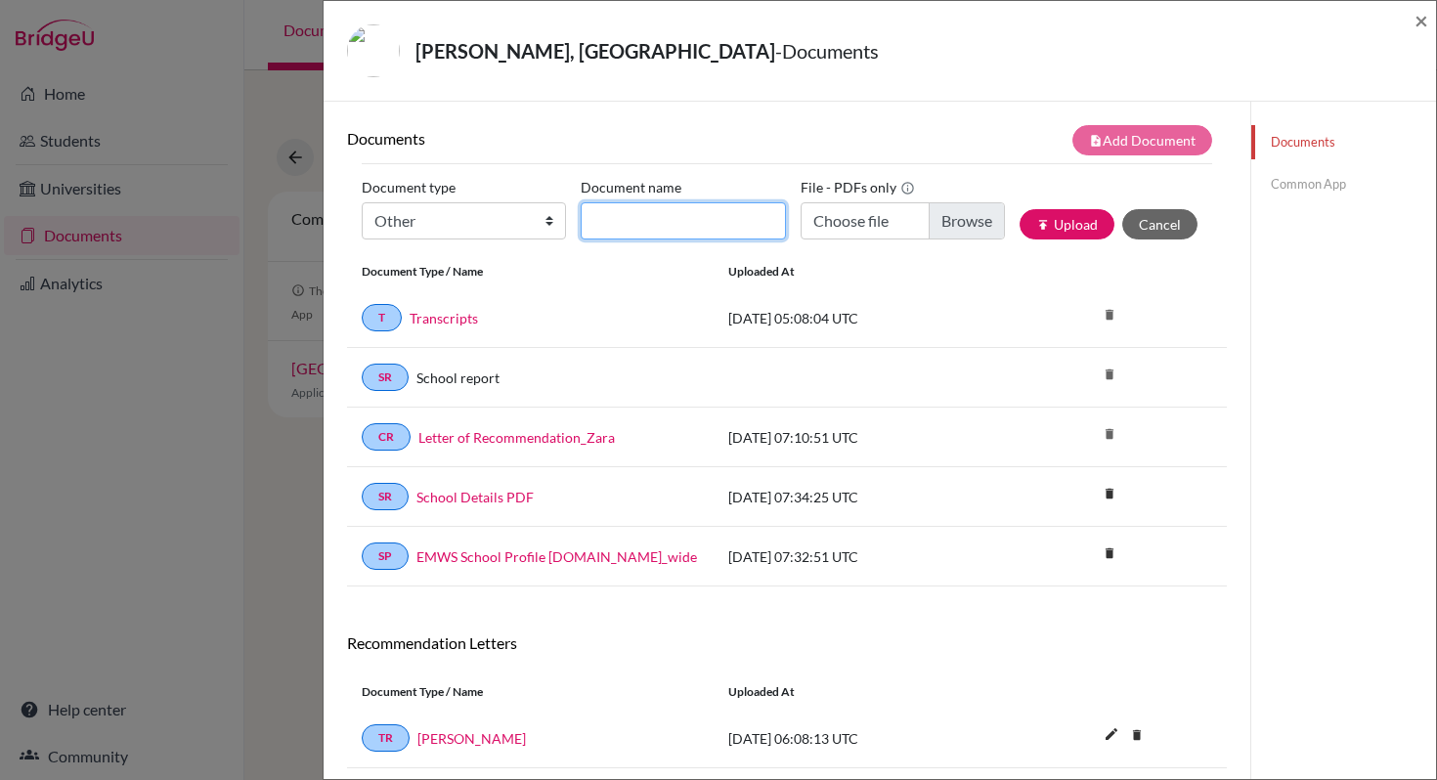
click at [686, 229] on input "Document name" at bounding box center [683, 220] width 204 height 37
type input "Cornell Transcript"
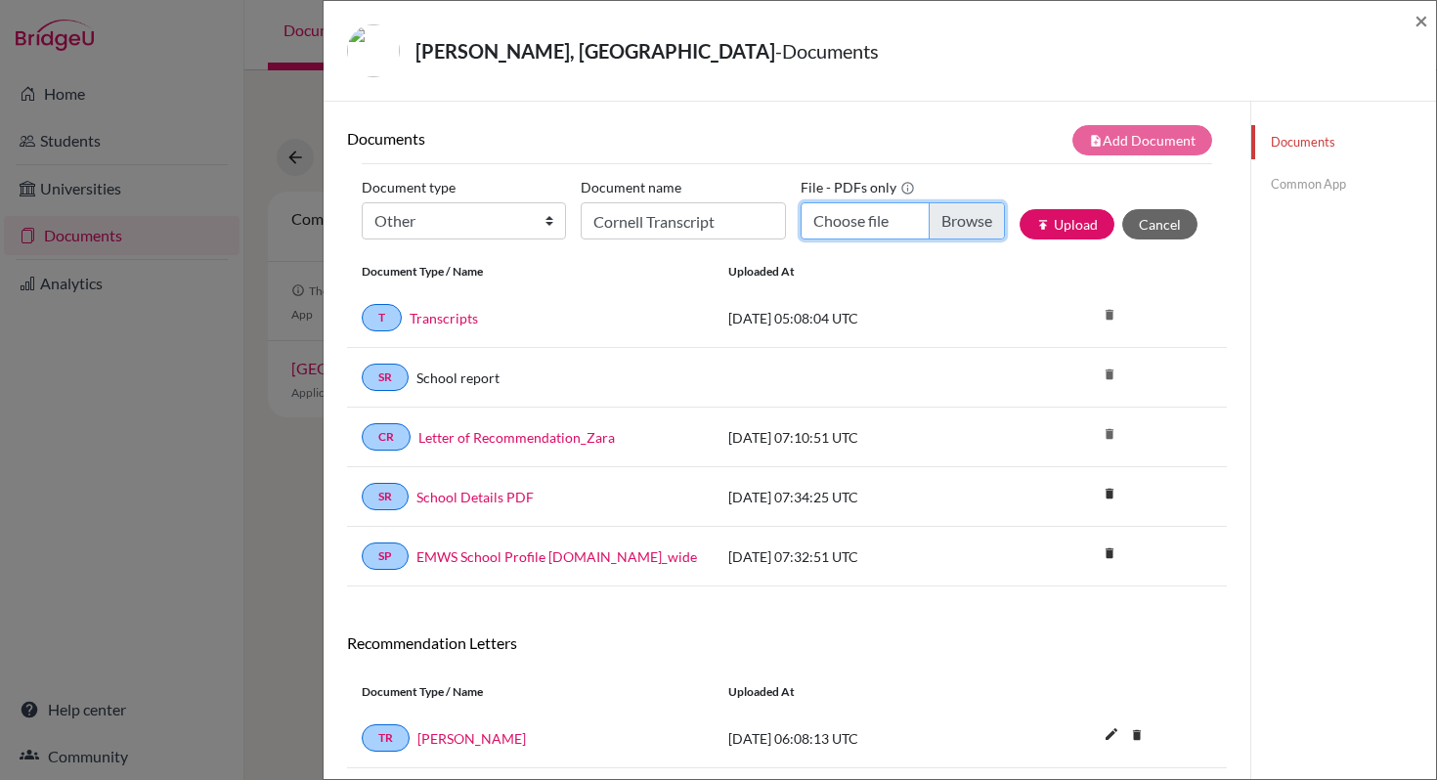
click at [838, 223] on input "Choose file" at bounding box center [903, 220] width 204 height 37
type input "C:\fakepath\Cornell Transcript.pdf"
click at [1300, 332] on div "Documents Common App" at bounding box center [1343, 530] width 186 height 856
click at [1040, 220] on button "publish Upload" at bounding box center [1066, 224] width 95 height 30
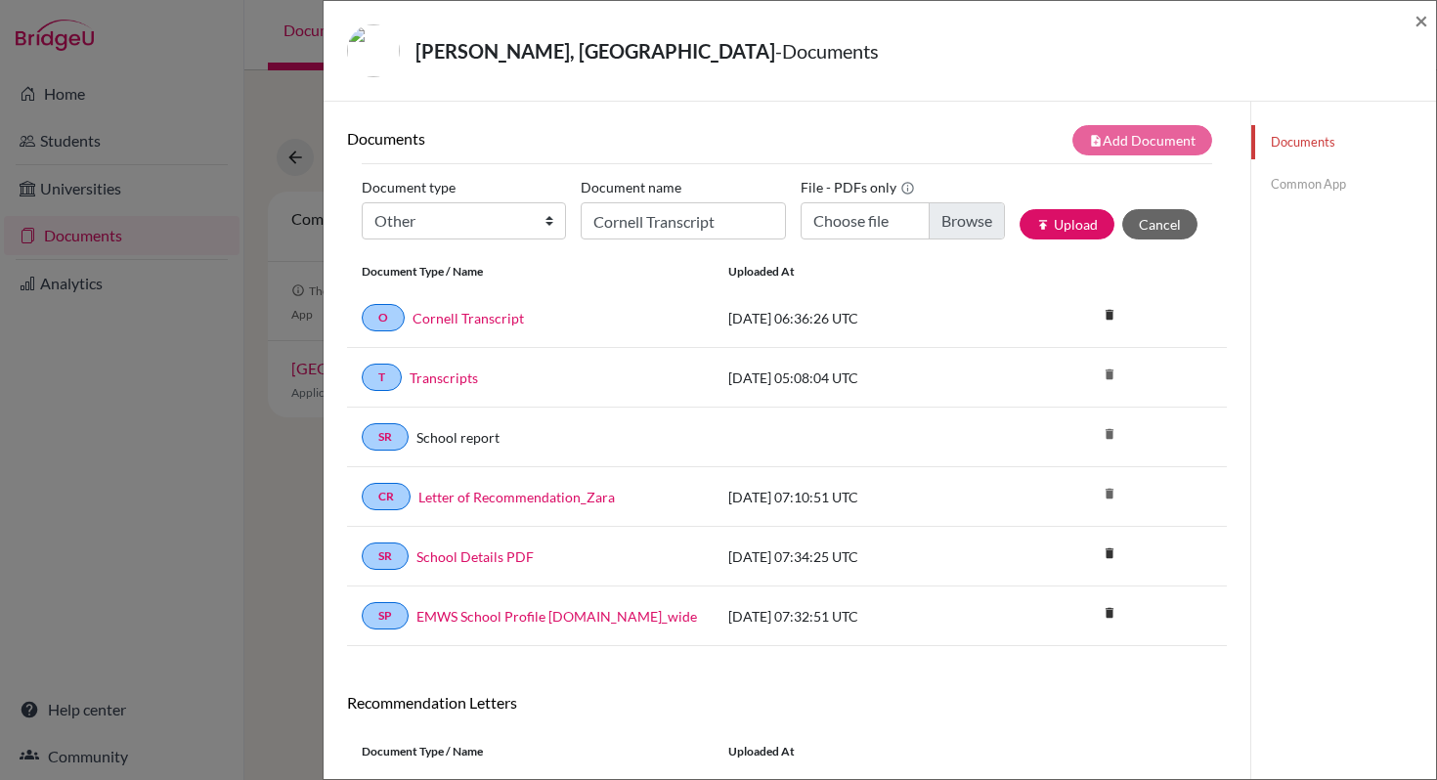
click at [1307, 180] on link "Common App" at bounding box center [1343, 184] width 185 height 34
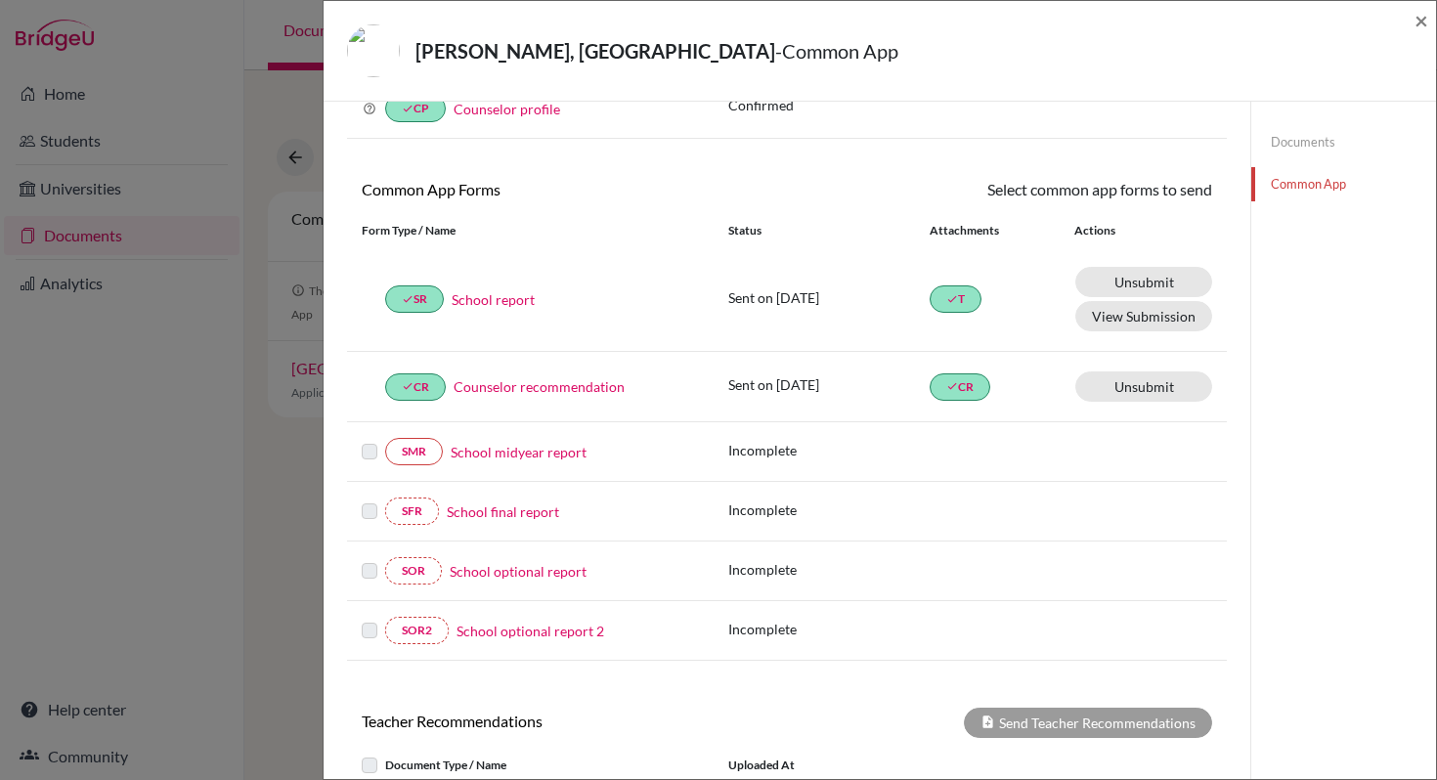
scroll to position [128, 0]
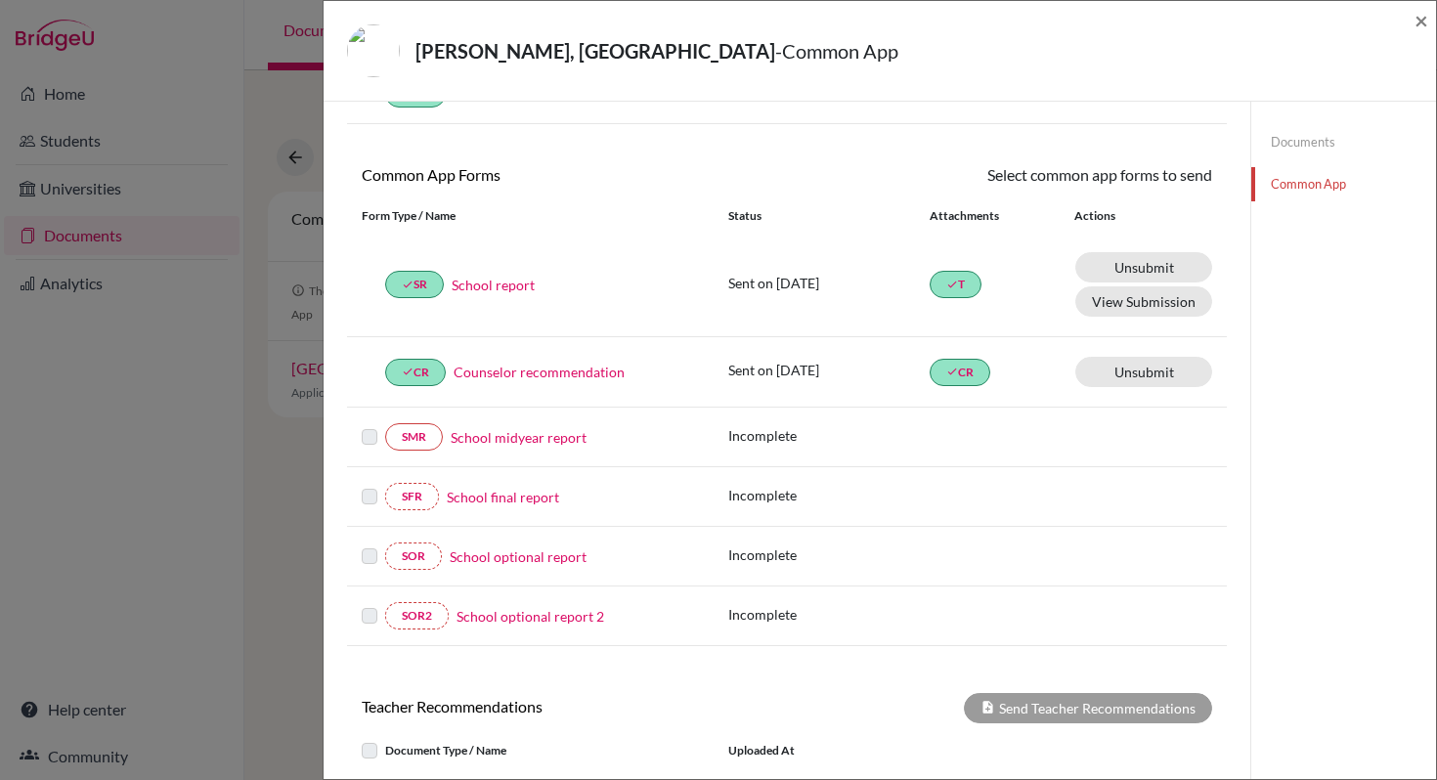
click at [529, 561] on link "School optional report" at bounding box center [518, 556] width 137 height 21
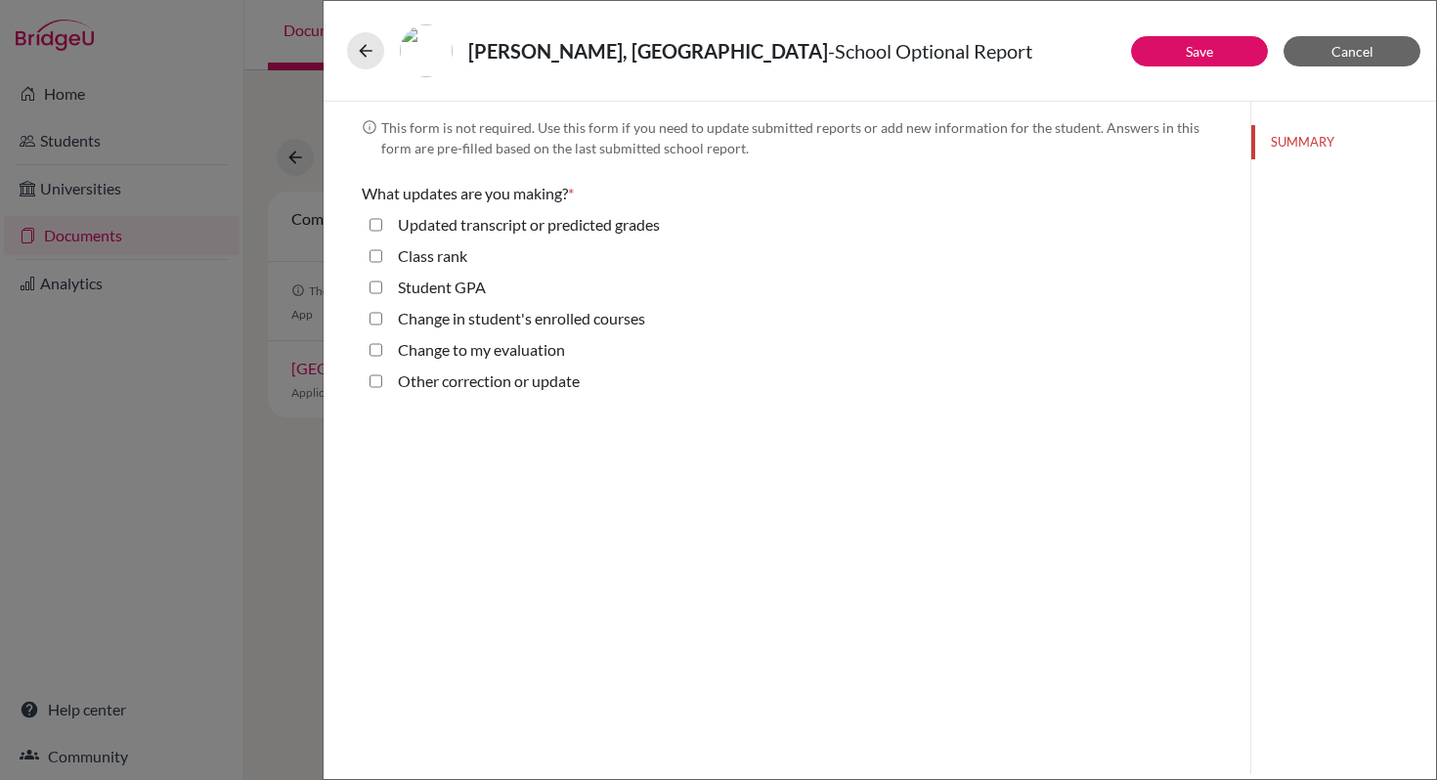
click at [478, 386] on label "Other correction or update" at bounding box center [489, 380] width 182 height 23
click at [382, 386] on update "Other correction or update" at bounding box center [375, 380] width 13 height 23
checkbox update "true"
click at [1176, 46] on button "Save" at bounding box center [1199, 51] width 137 height 30
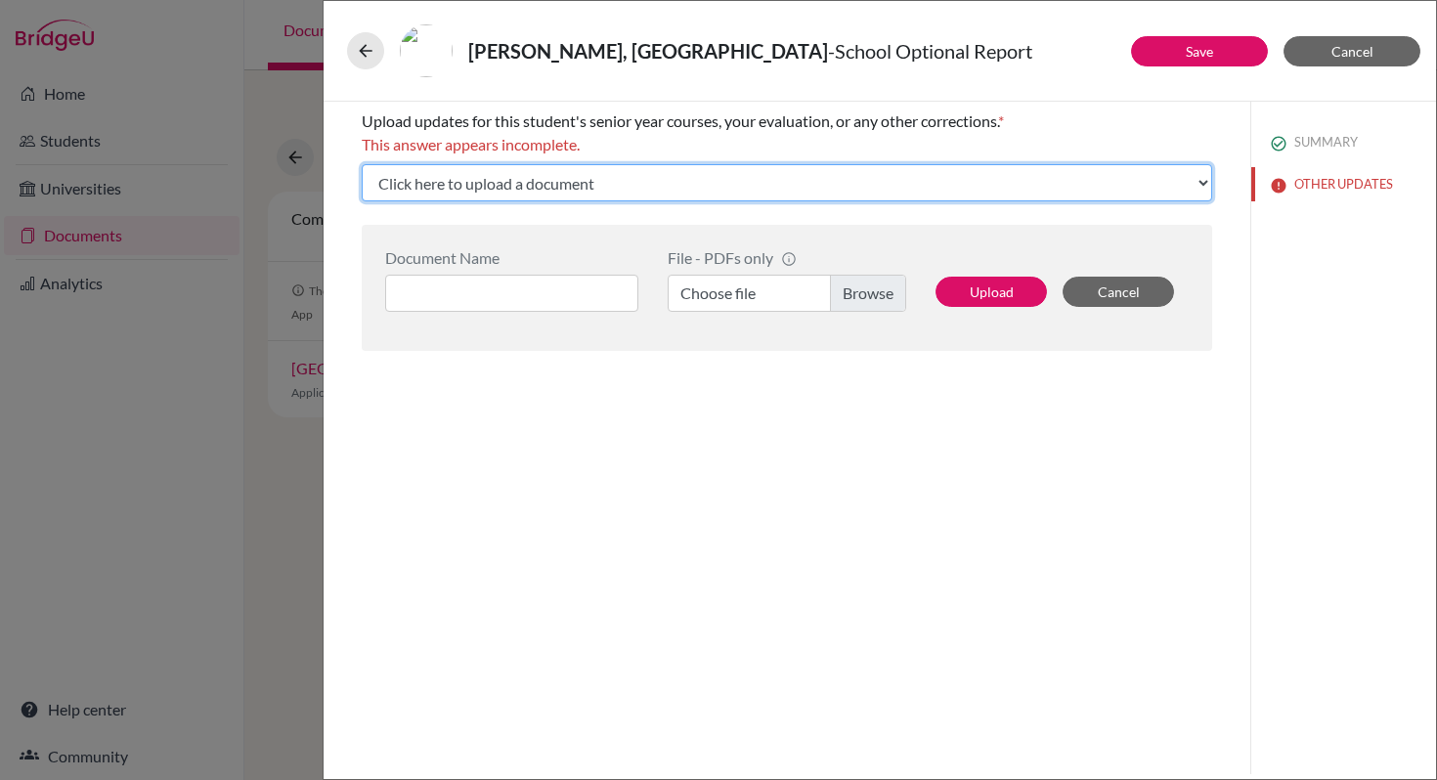
click at [535, 188] on select "Click here to upload a document Upload New File" at bounding box center [787, 182] width 850 height 37
select select "Upload New File"
click at [362, 164] on select "Click here to upload a document Upload New File" at bounding box center [787, 182] width 850 height 37
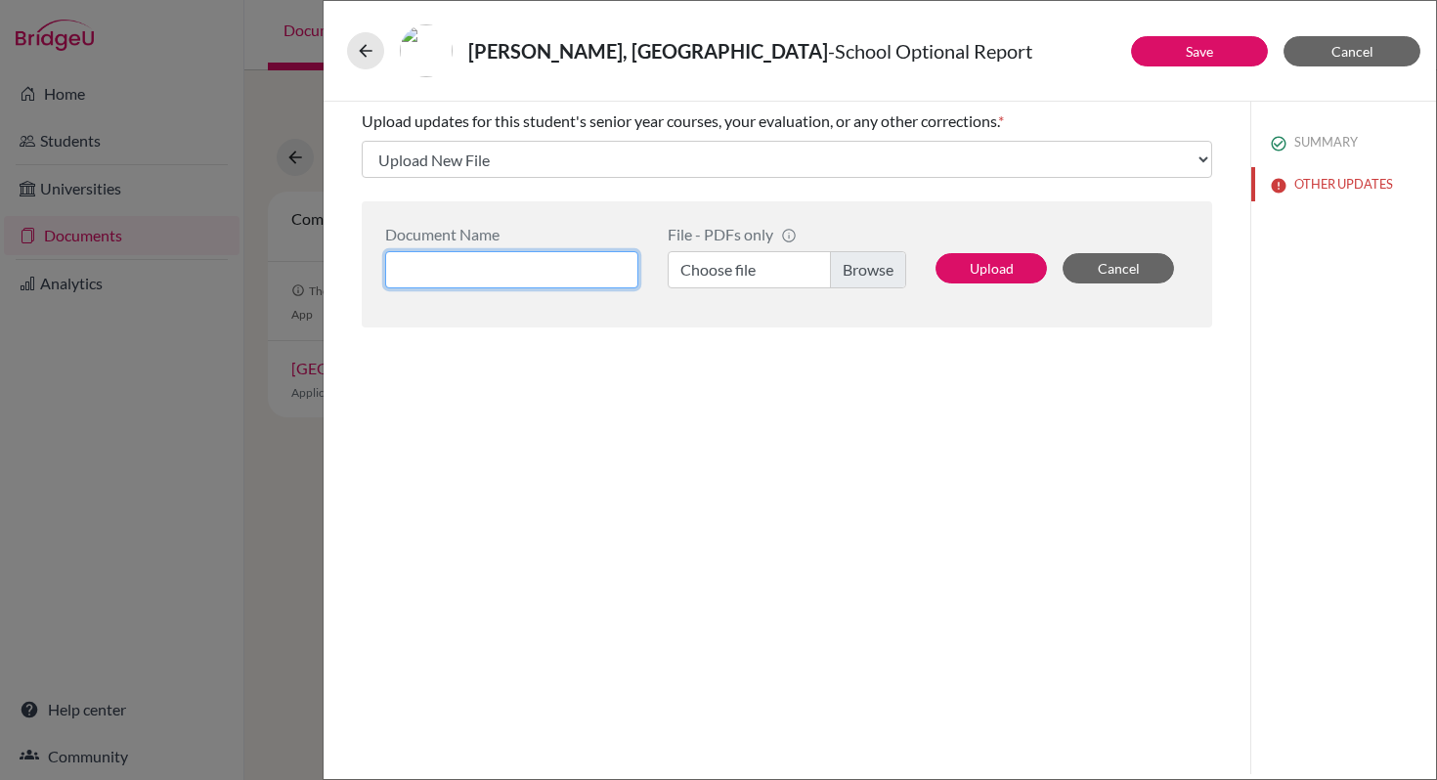
click at [477, 265] on input at bounding box center [511, 269] width 253 height 37
type input "Cornell Transcript"
click at [706, 270] on label "Choose file" at bounding box center [787, 269] width 238 height 37
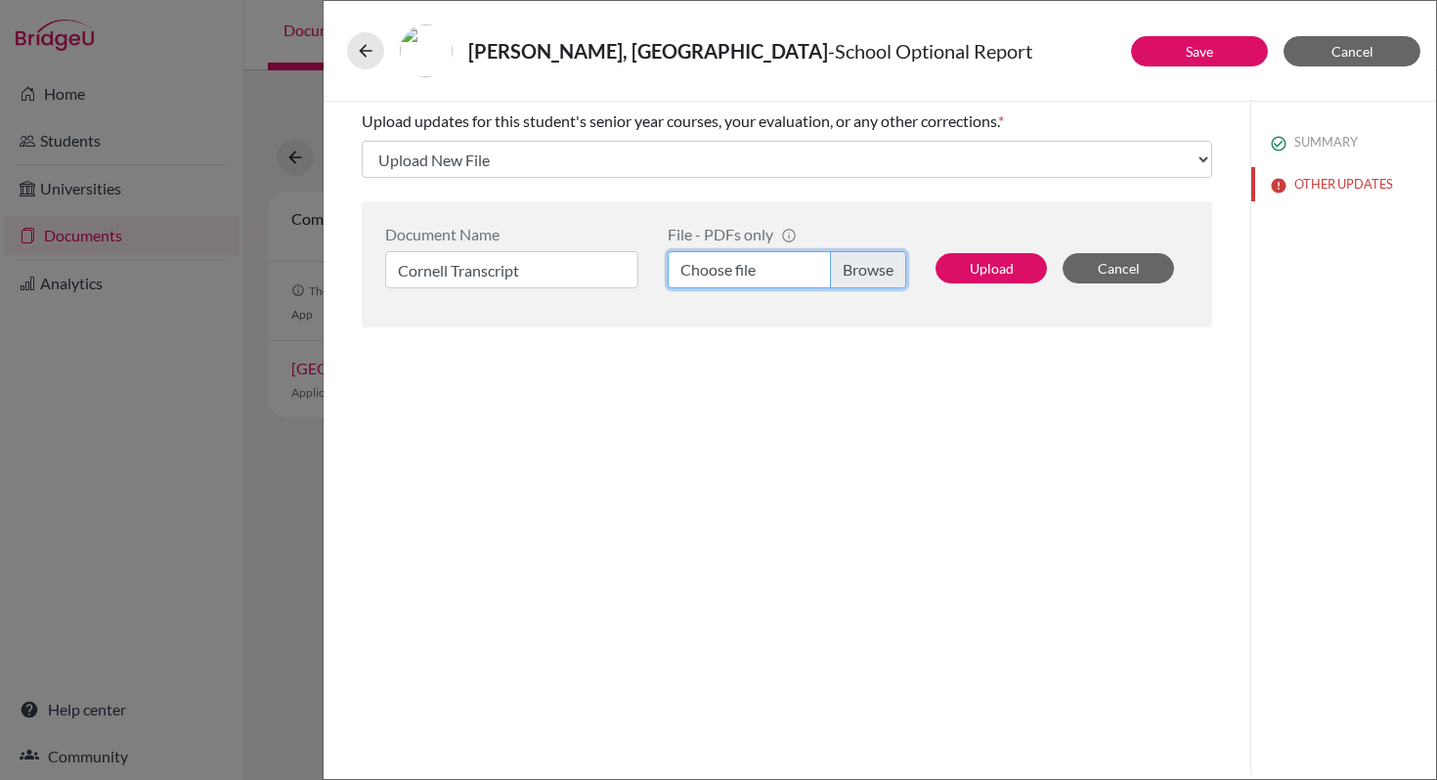
click at [706, 270] on input "Choose file" at bounding box center [787, 269] width 238 height 37
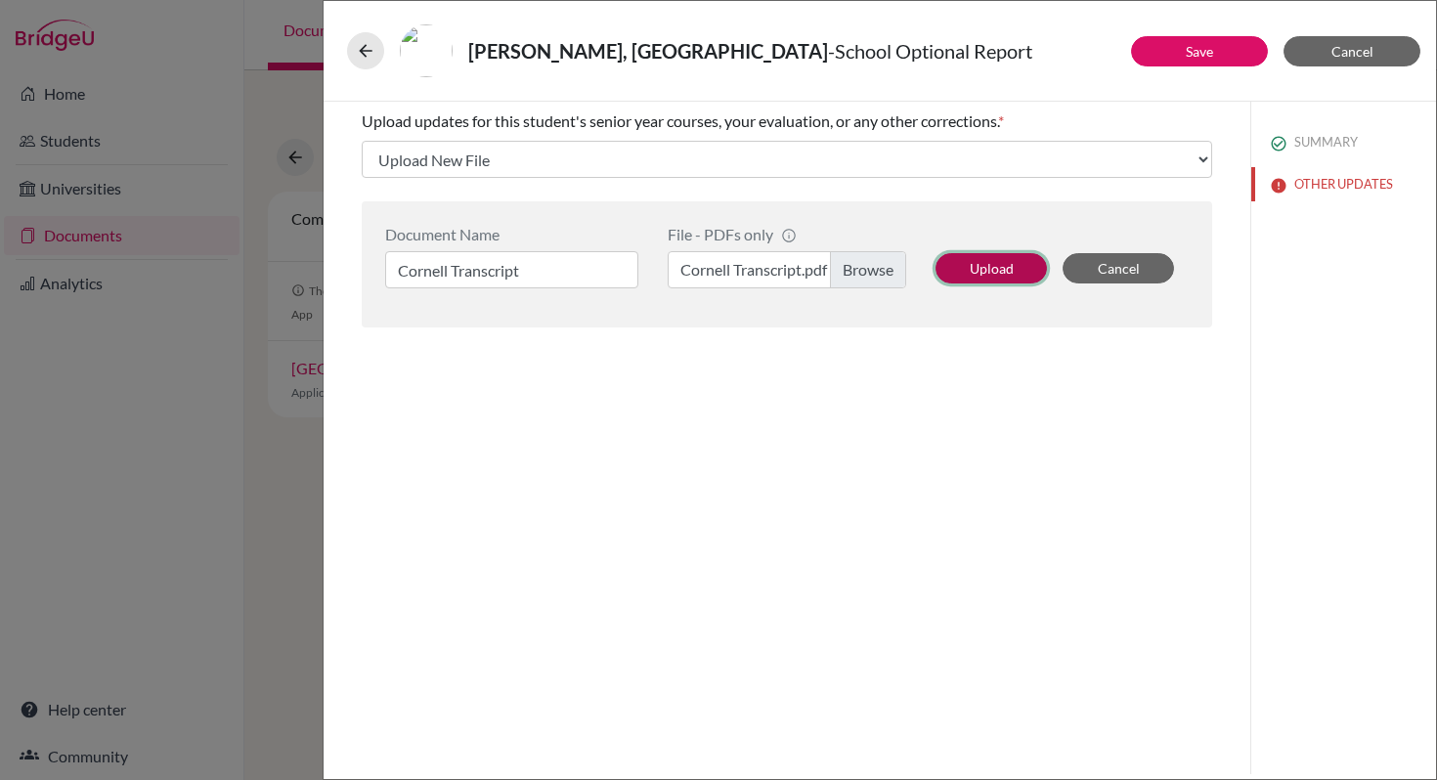
click at [960, 270] on button "Upload" at bounding box center [990, 268] width 111 height 30
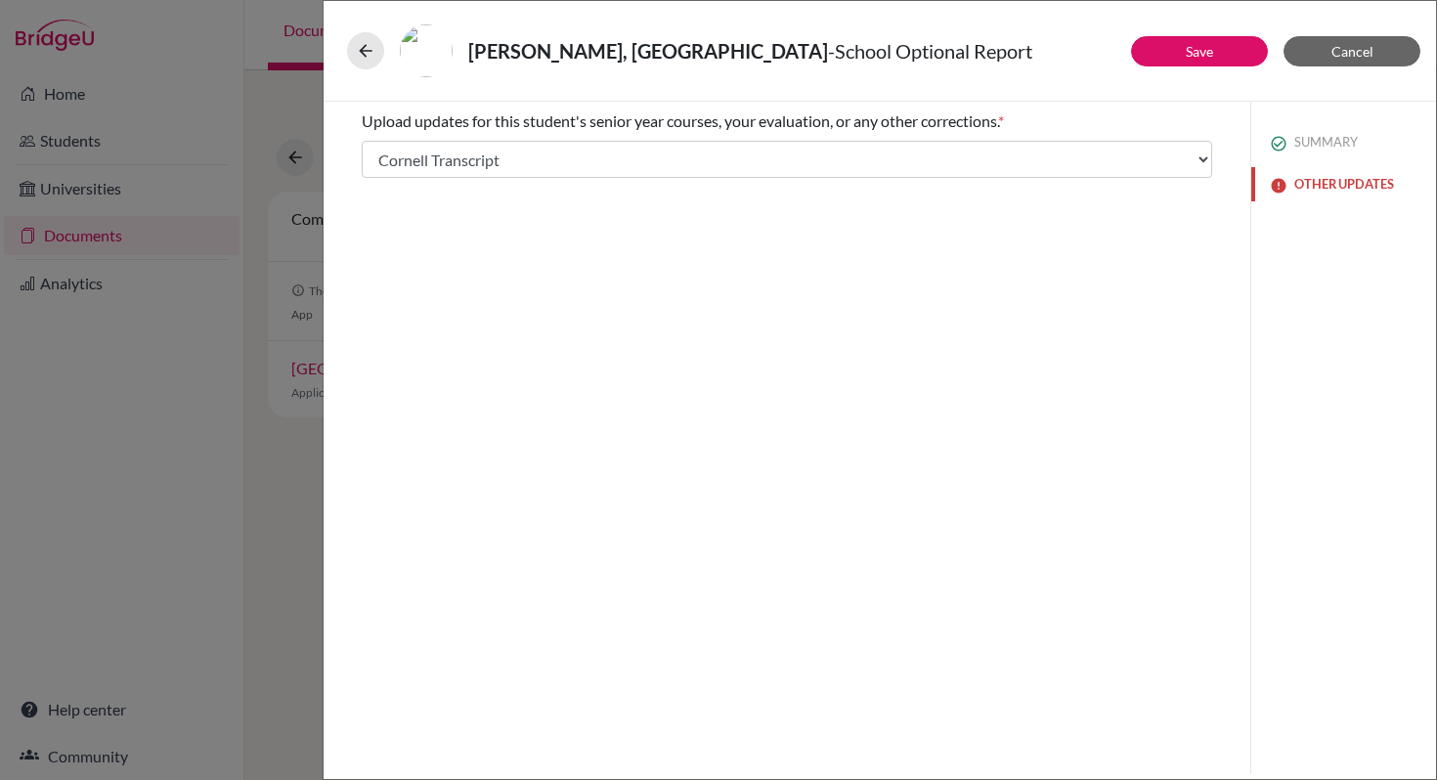
click at [1316, 182] on button "OTHER UPDATES" at bounding box center [1343, 184] width 185 height 34
click at [1219, 60] on button "Save" at bounding box center [1199, 51] width 137 height 30
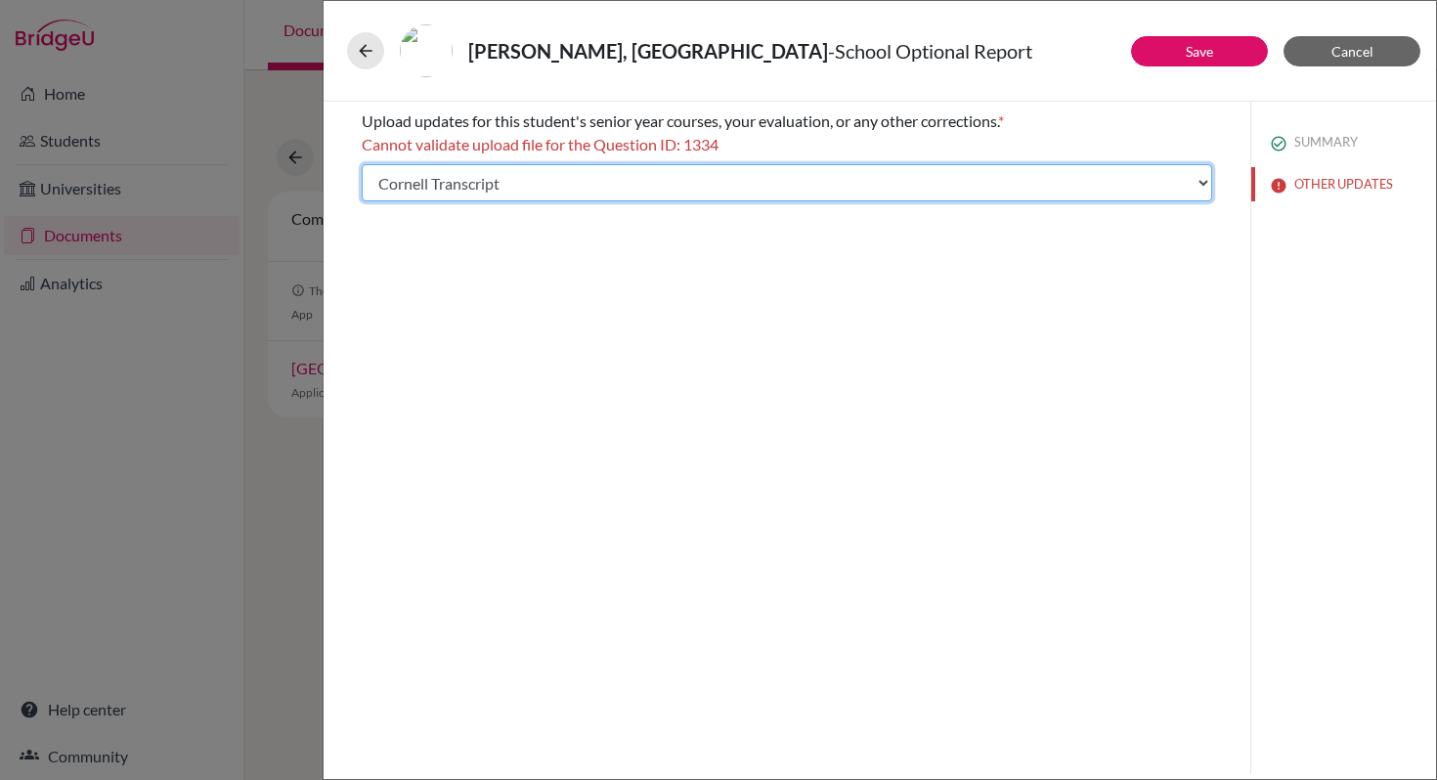
click at [1206, 183] on select "Select existing document or upload a new one Cornell Transcript Upload New File" at bounding box center [787, 182] width 850 height 37
select select "Upload New File"
click at [362, 164] on select "Select existing document or upload a new one Cornell Transcript Upload New File" at bounding box center [787, 182] width 850 height 37
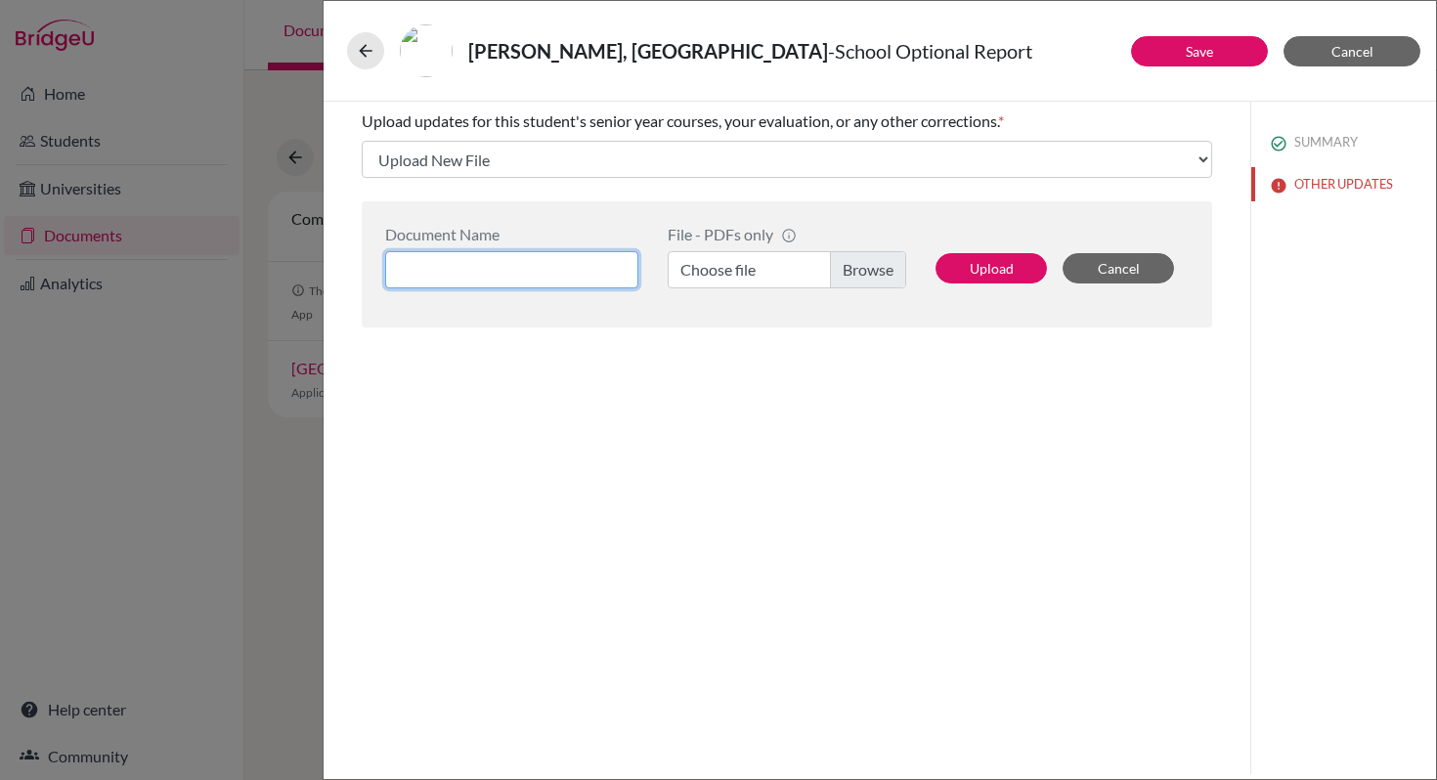
click at [527, 262] on input at bounding box center [511, 269] width 253 height 37
type input "Cornell Transcr"
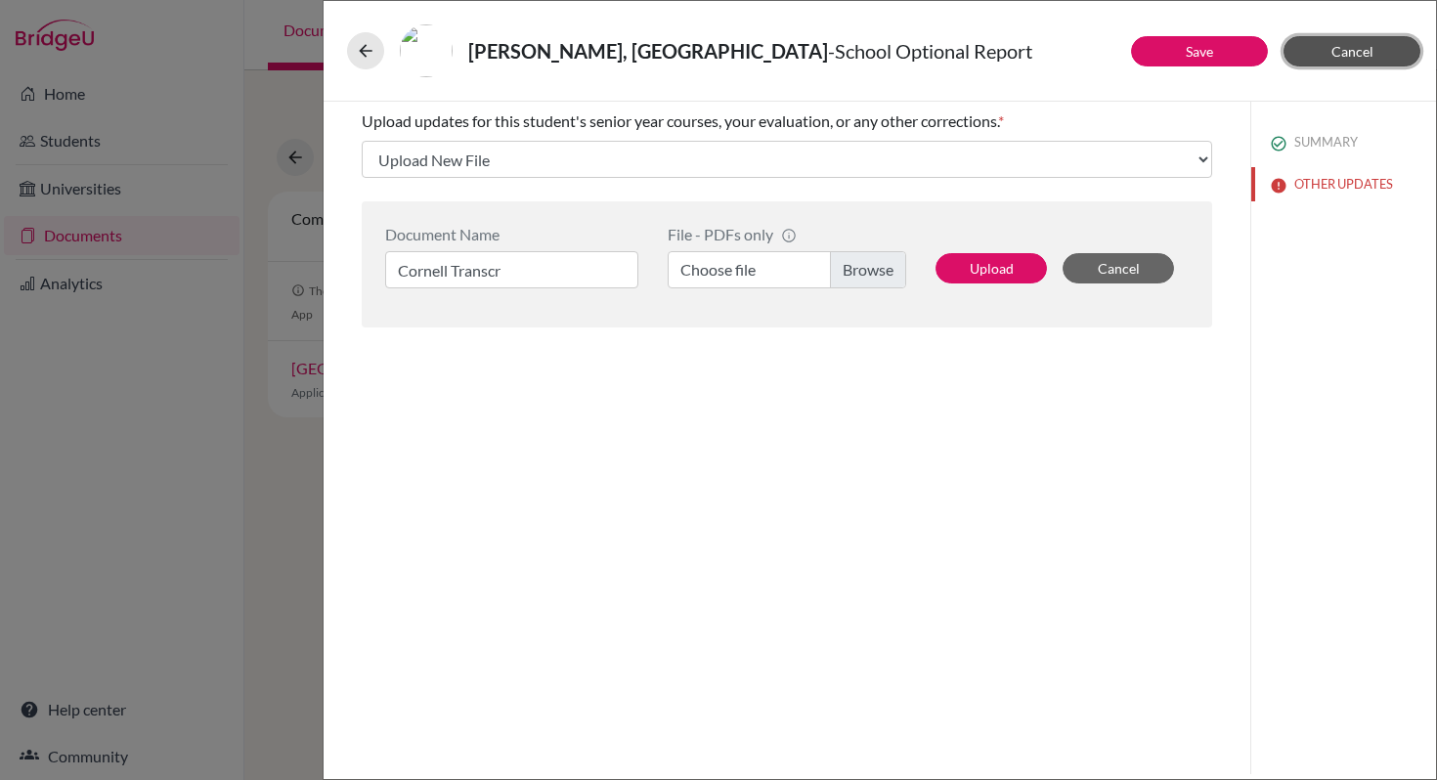
click at [1364, 59] on span "Cancel" at bounding box center [1352, 51] width 42 height 17
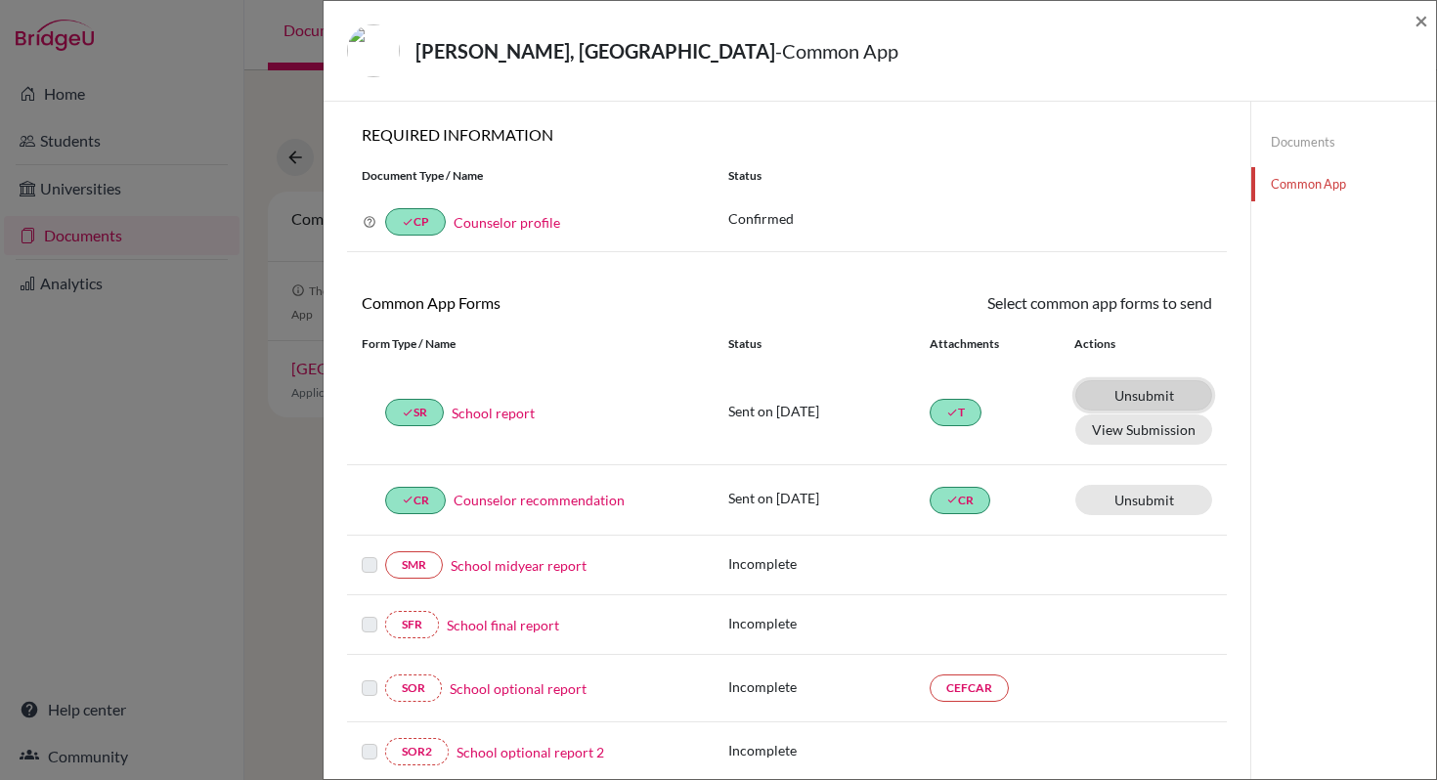
click at [1131, 398] on link "Unsubmit This document will be un-submitted from all Common App universities it…" at bounding box center [1143, 395] width 137 height 30
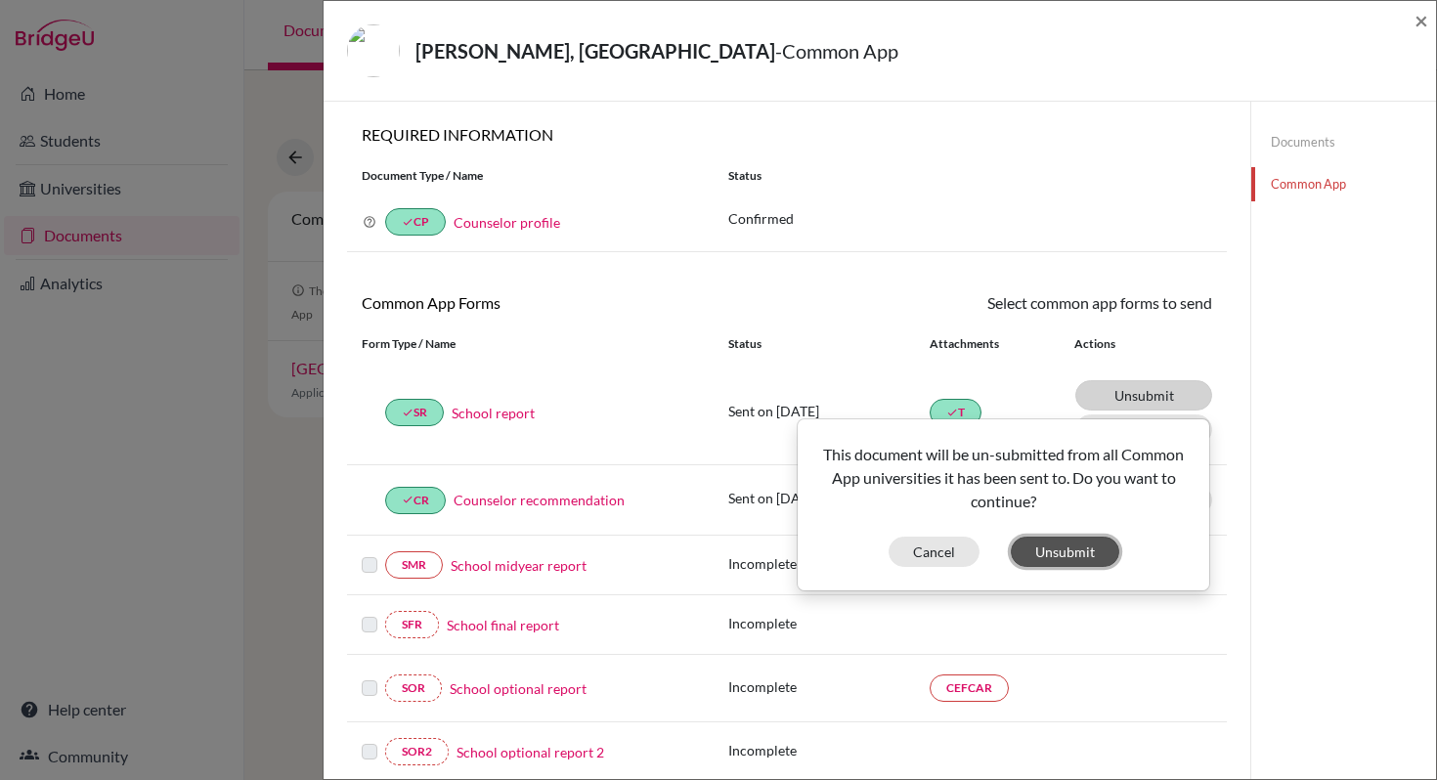
click at [1053, 559] on button "Unsubmit" at bounding box center [1065, 552] width 108 height 30
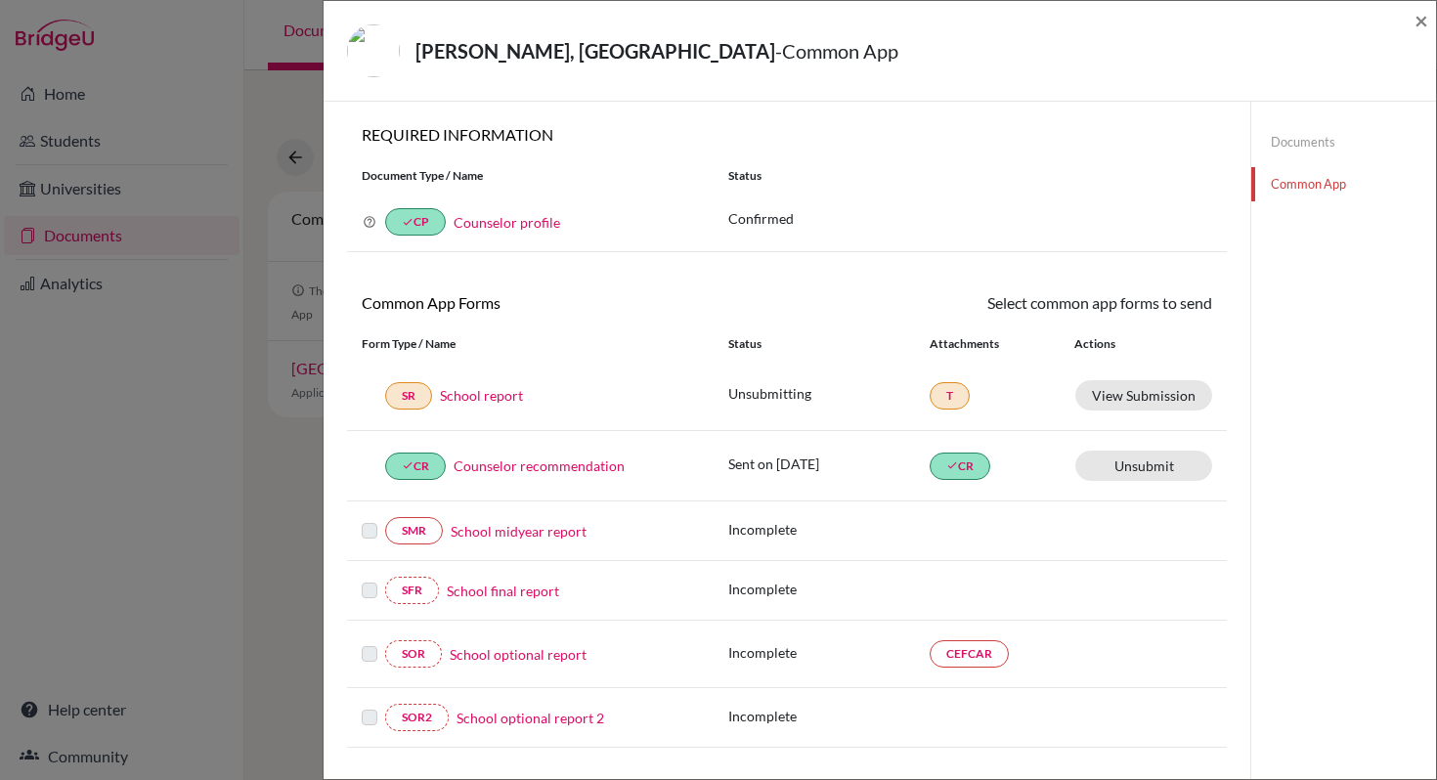
click at [498, 402] on link "School report" at bounding box center [481, 395] width 83 height 21
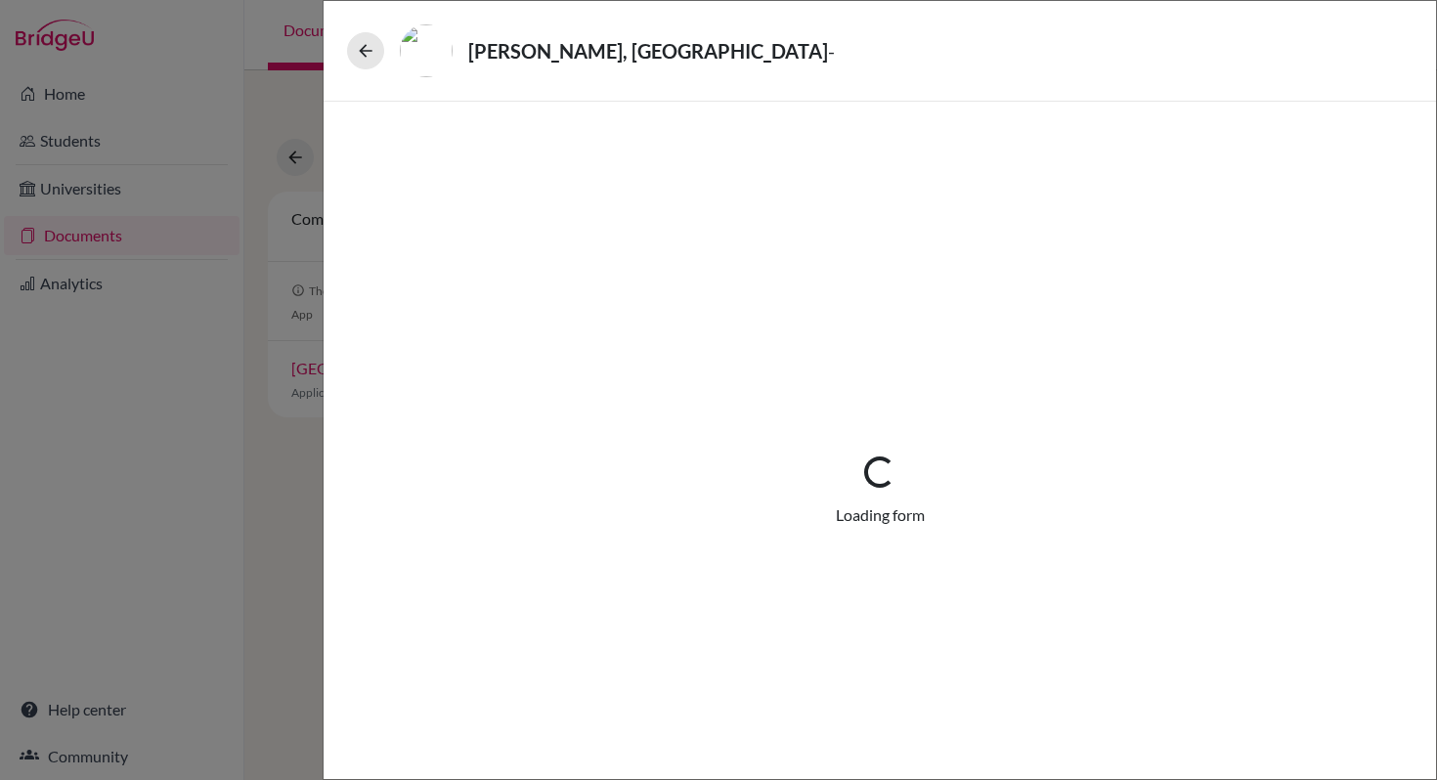
select select "1"
select select "684609"
select select "0"
select select "1"
select select "0"
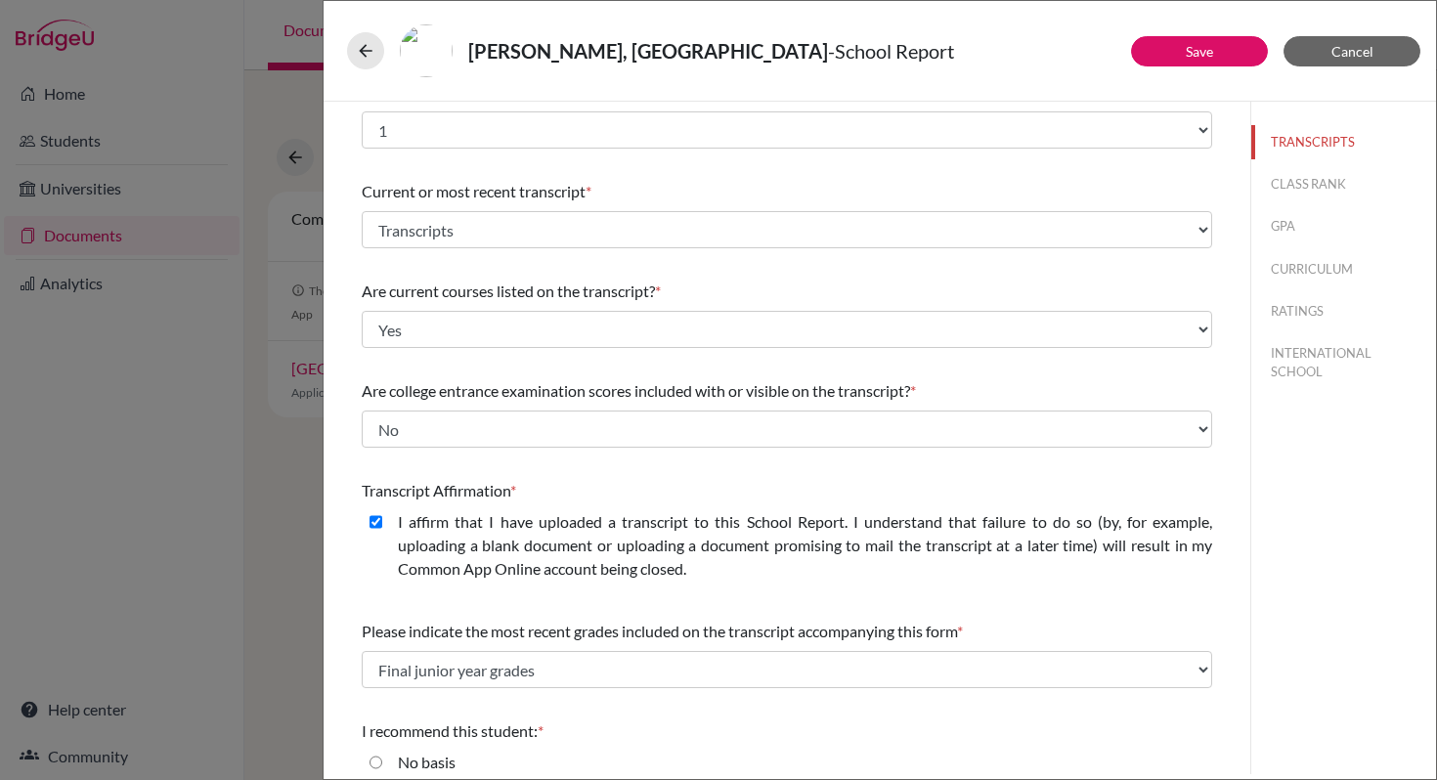
scroll to position [156, 0]
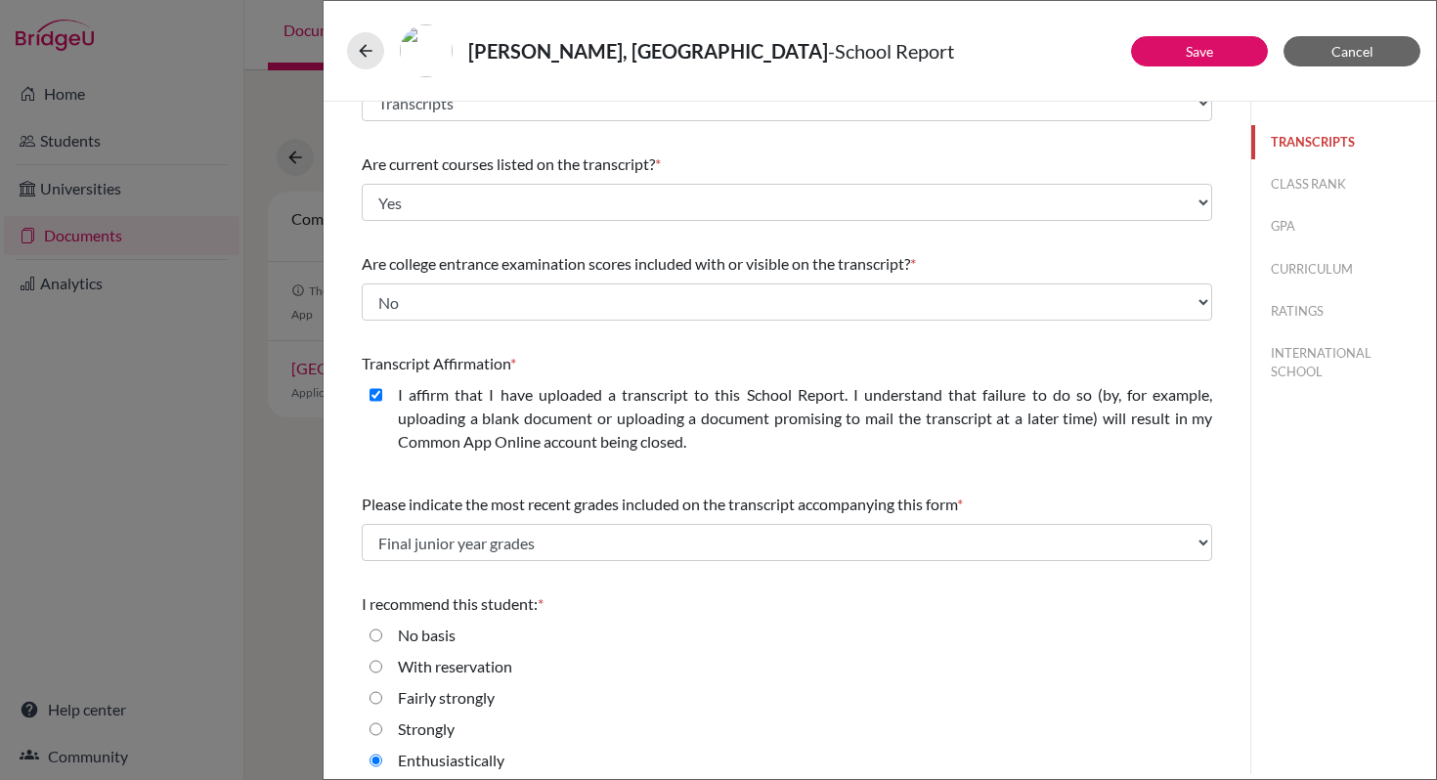
click at [1296, 139] on button "TRANSCRIPTS" at bounding box center [1343, 142] width 185 height 34
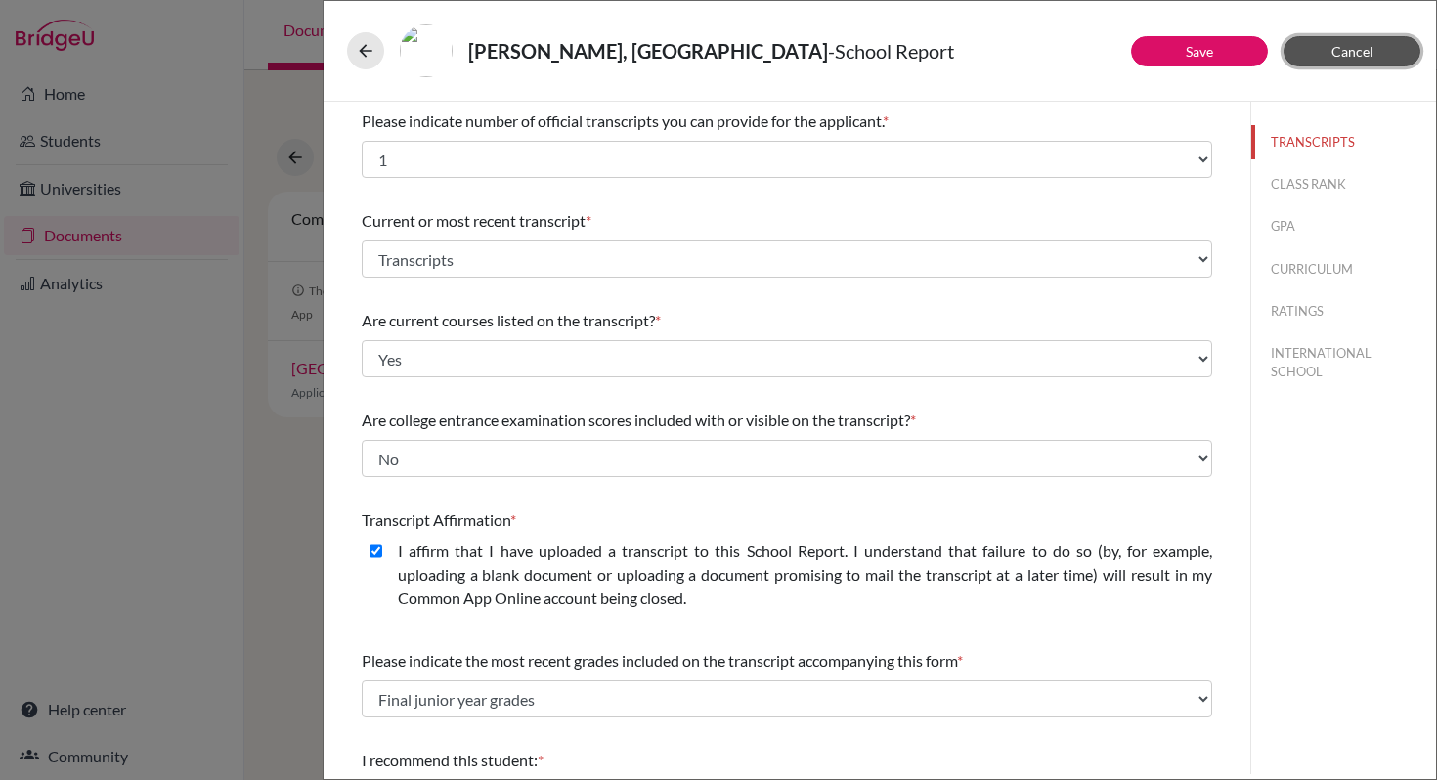
click at [1354, 47] on span "Cancel" at bounding box center [1352, 51] width 42 height 17
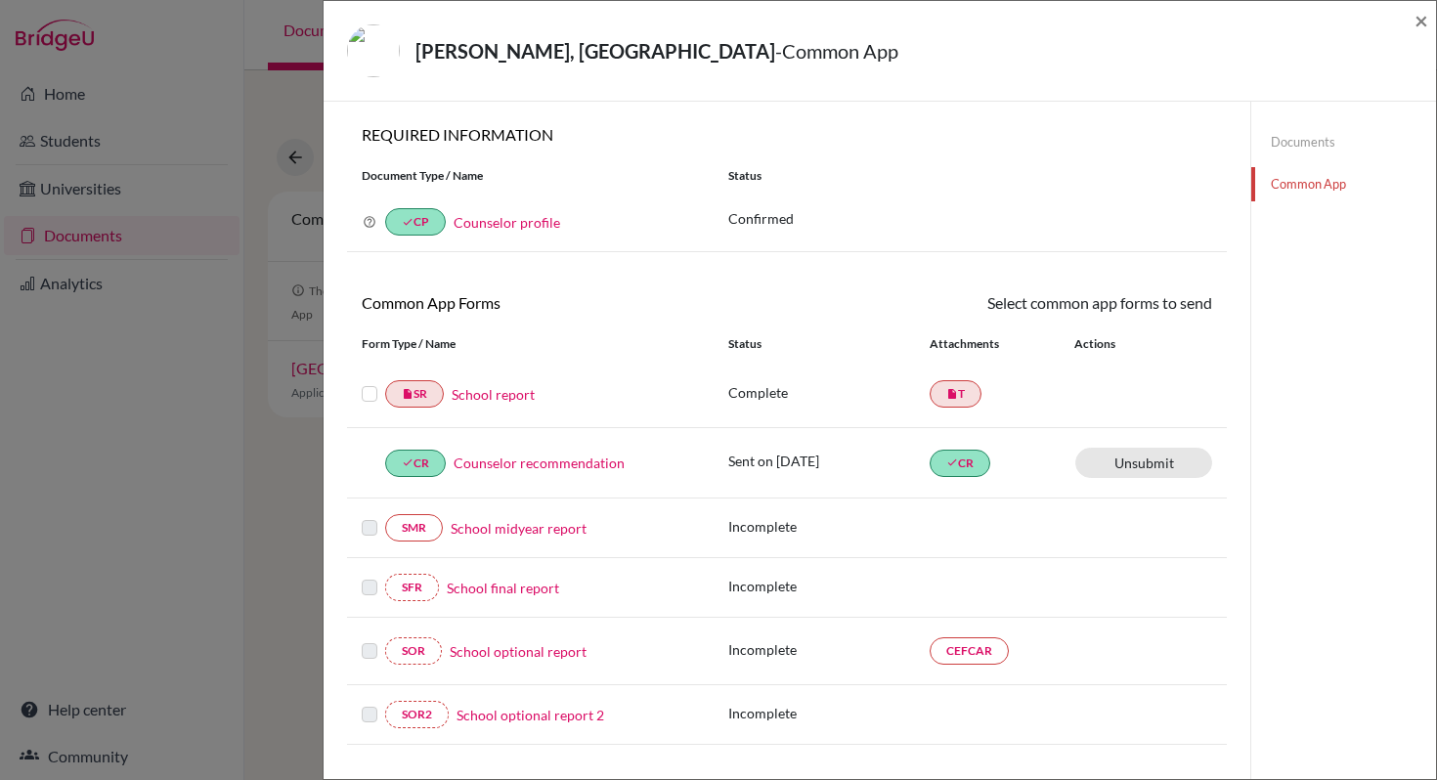
drag, startPoint x: 1273, startPoint y: 139, endPoint x: 1240, endPoint y: 150, distance: 34.0
click at [1273, 139] on link "Documents" at bounding box center [1343, 142] width 185 height 34
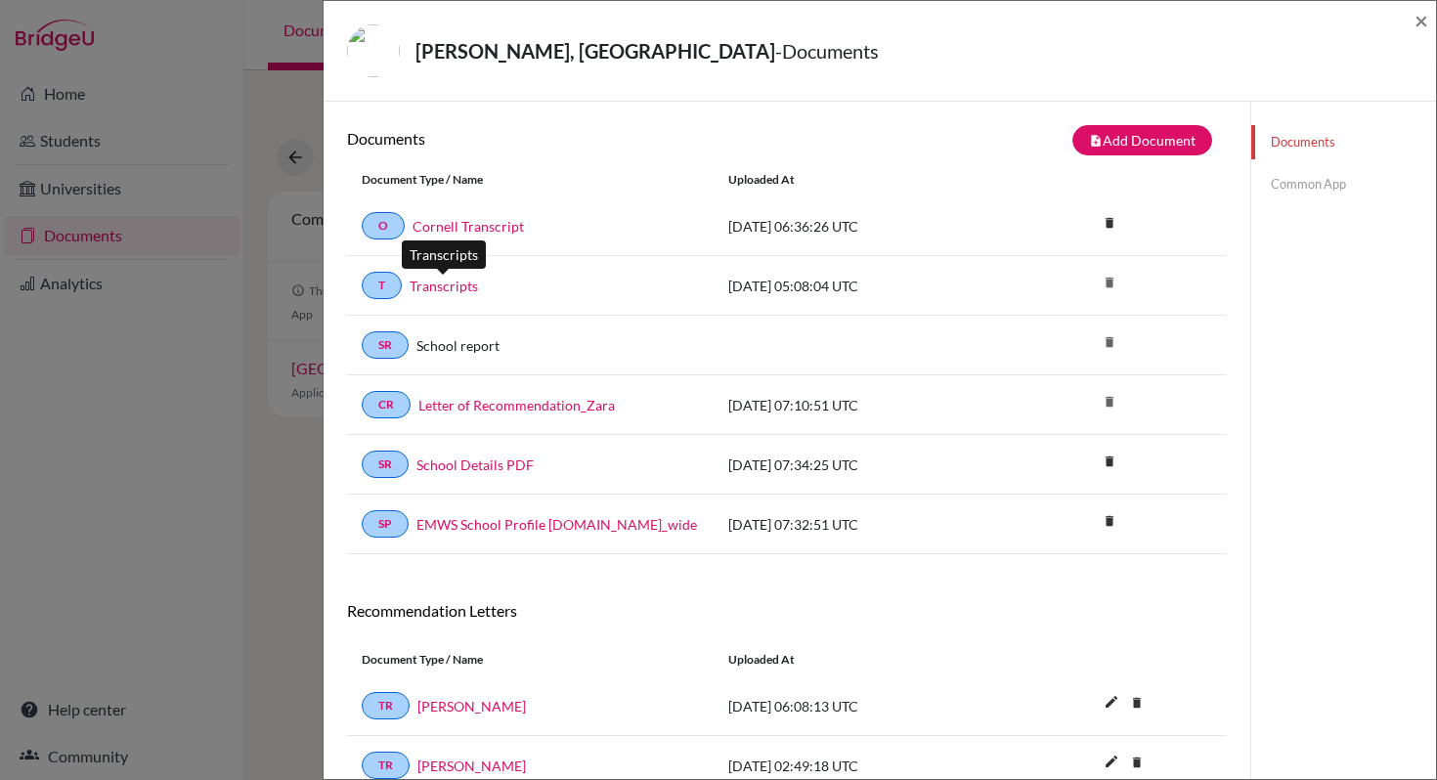
click at [443, 288] on link "Transcripts" at bounding box center [444, 286] width 68 height 21
click at [455, 286] on link "Transcripts" at bounding box center [444, 286] width 68 height 21
click at [1105, 250] on div "O Cornell Transcript 2025-10-13 06:36:26 UTC delete Delete this document? Cance…" at bounding box center [787, 226] width 880 height 60
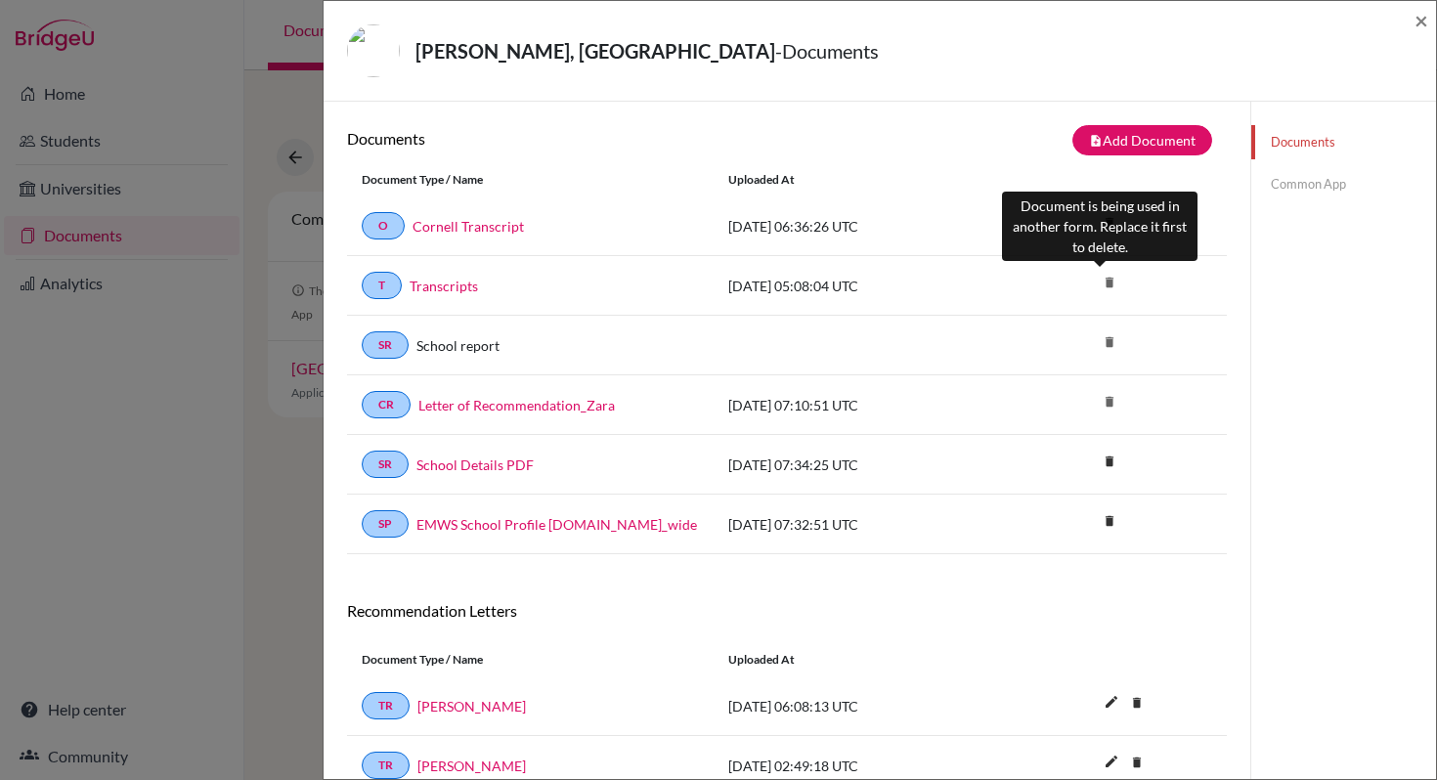
click at [1100, 279] on icon "delete" at bounding box center [1109, 282] width 29 height 29
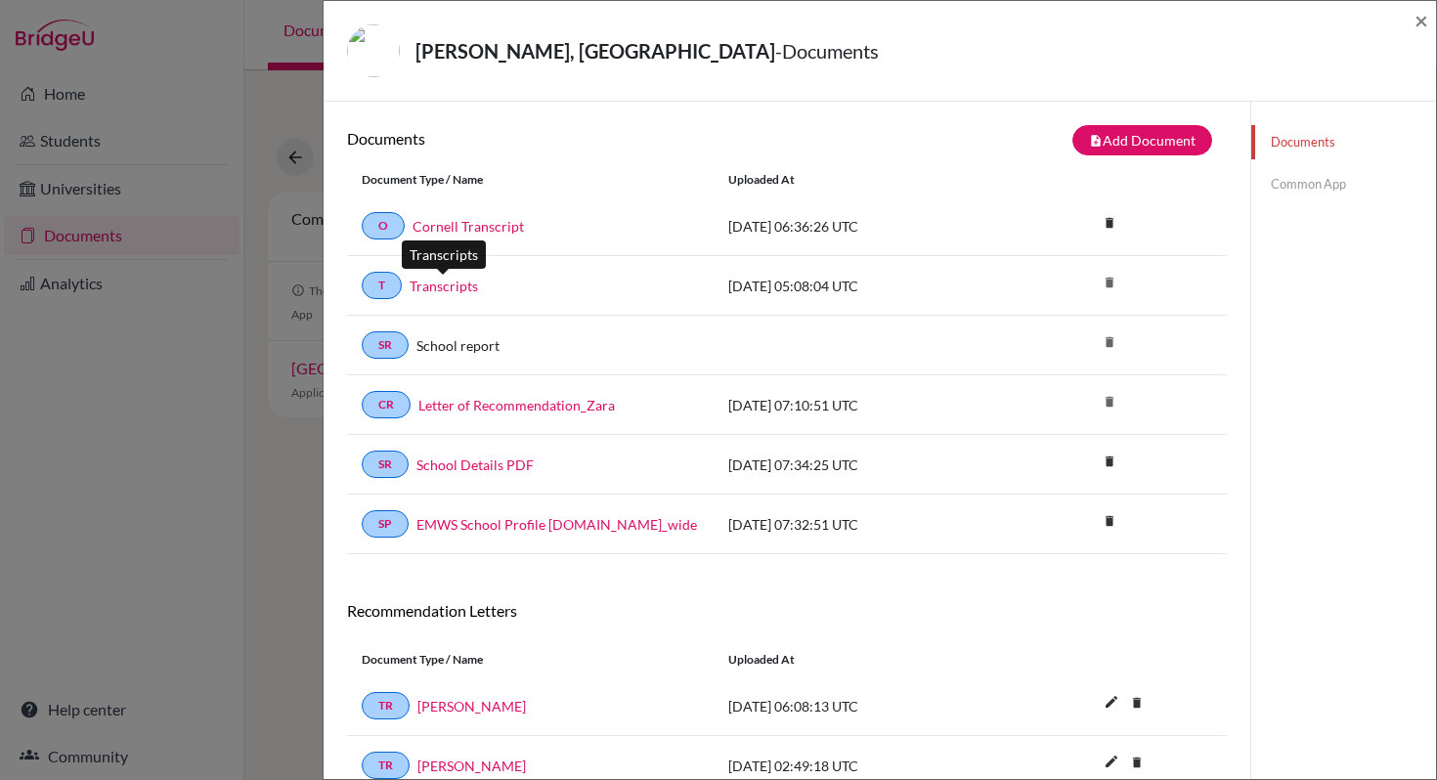
click at [463, 290] on link "Transcripts" at bounding box center [444, 286] width 68 height 21
click at [1148, 150] on button "note_add Add Document" at bounding box center [1142, 140] width 140 height 30
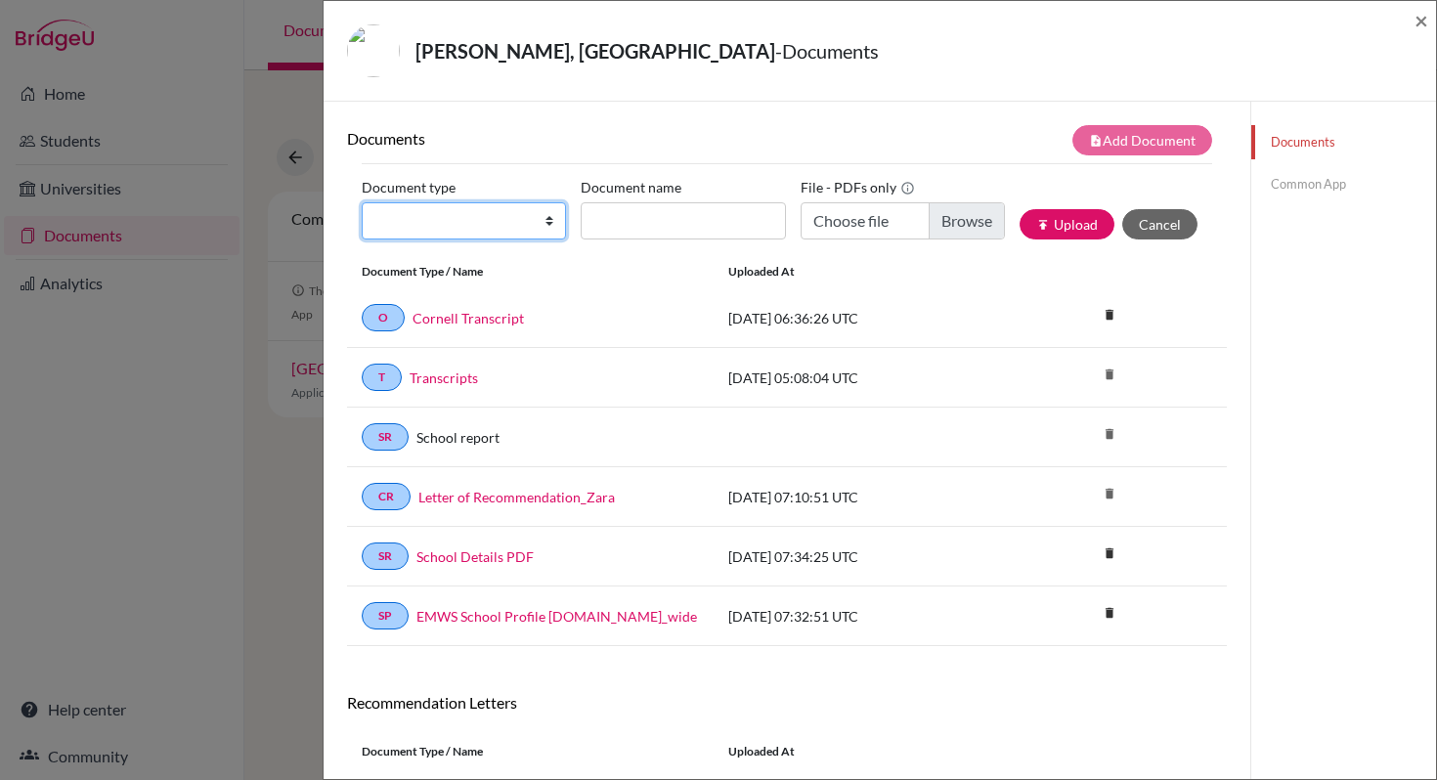
click at [546, 227] on select "Change explanation for Common App reports Counselor recommendation Internationa…" at bounding box center [464, 220] width 204 height 37
select select "2"
click at [362, 202] on select "Change explanation for Common App reports Counselor recommendation Internationa…" at bounding box center [464, 220] width 204 height 37
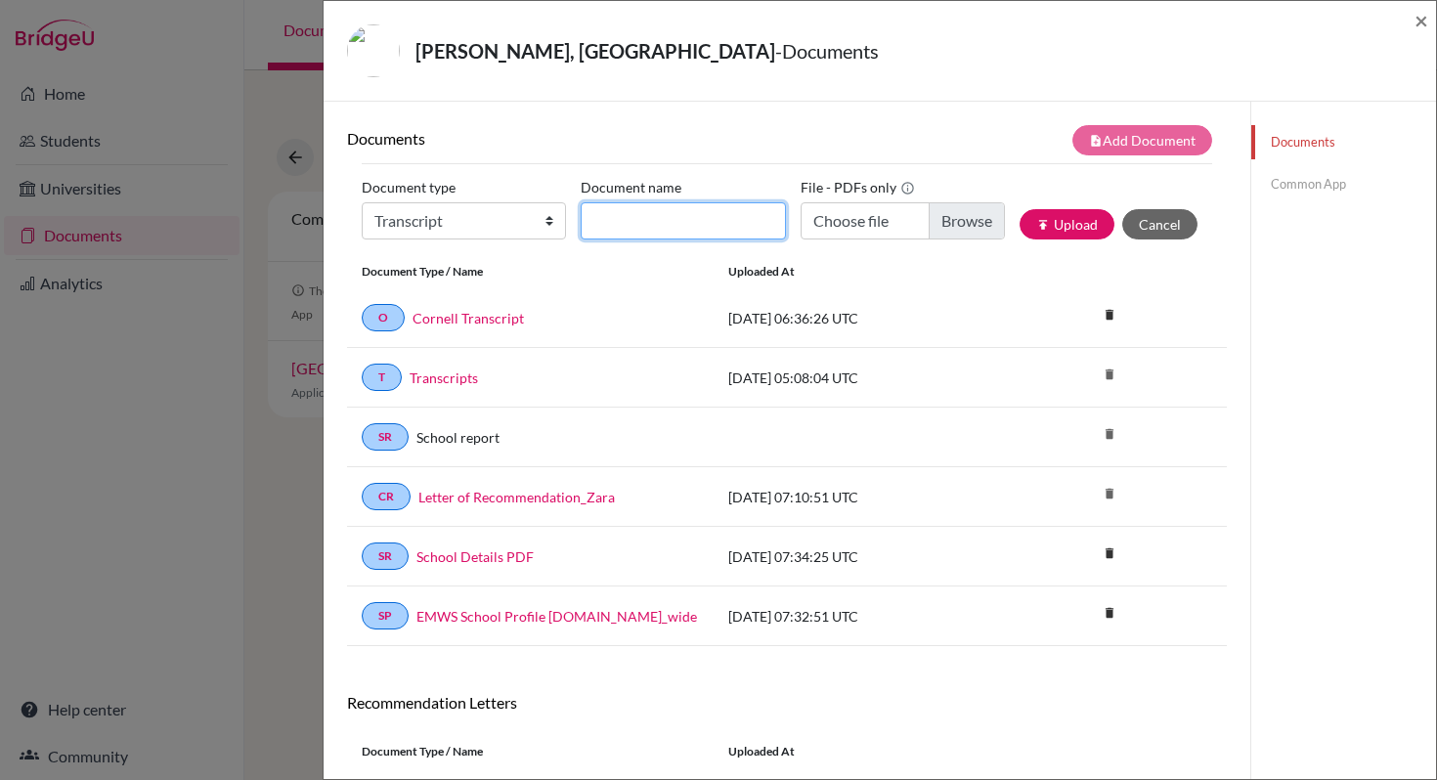
click at [609, 226] on input "Document name" at bounding box center [683, 220] width 204 height 37
type input "Transcripts"
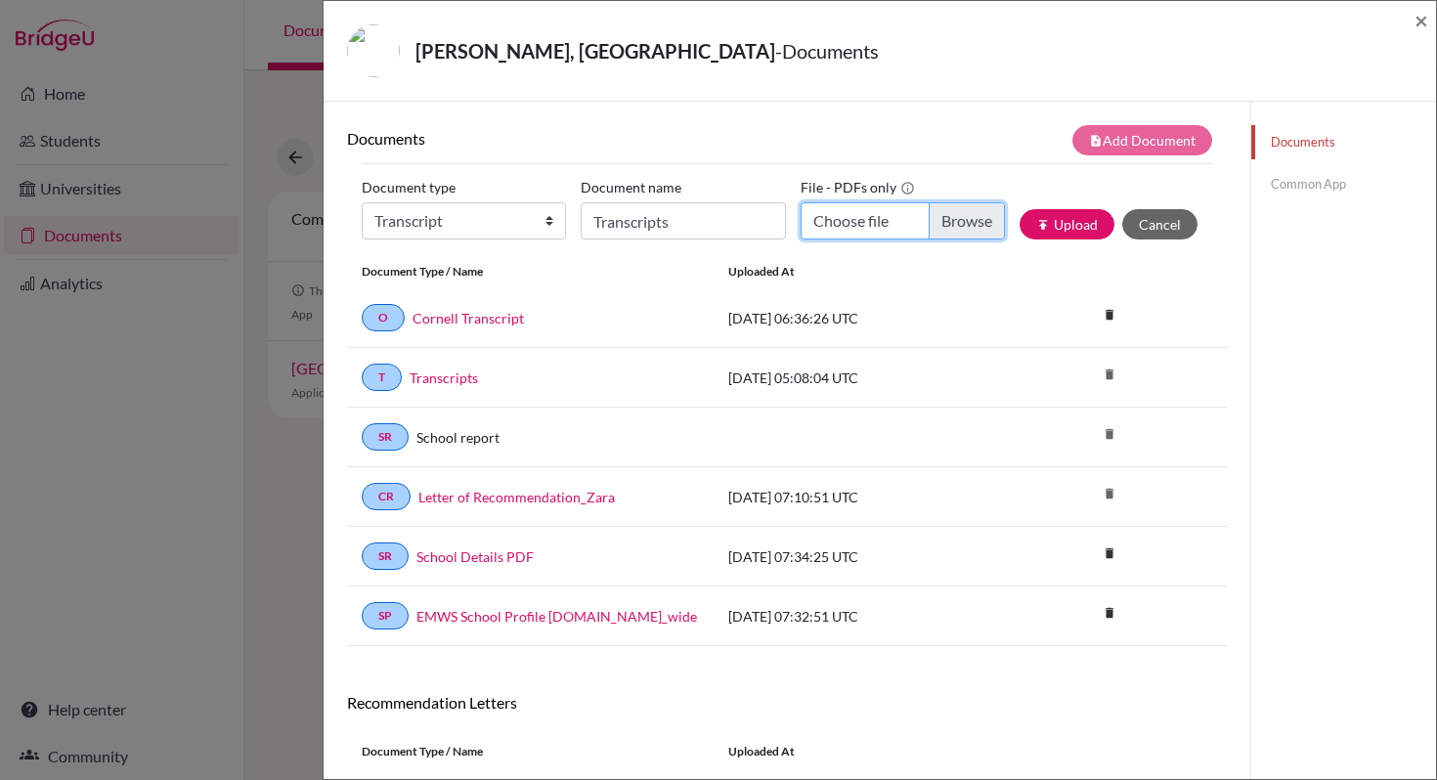
click at [937, 232] on input "Choose file" at bounding box center [903, 220] width 204 height 37
type input "C:\fakepath\Transcripts_Zara.pdf"
click at [1044, 228] on button "publish Upload" at bounding box center [1066, 224] width 95 height 30
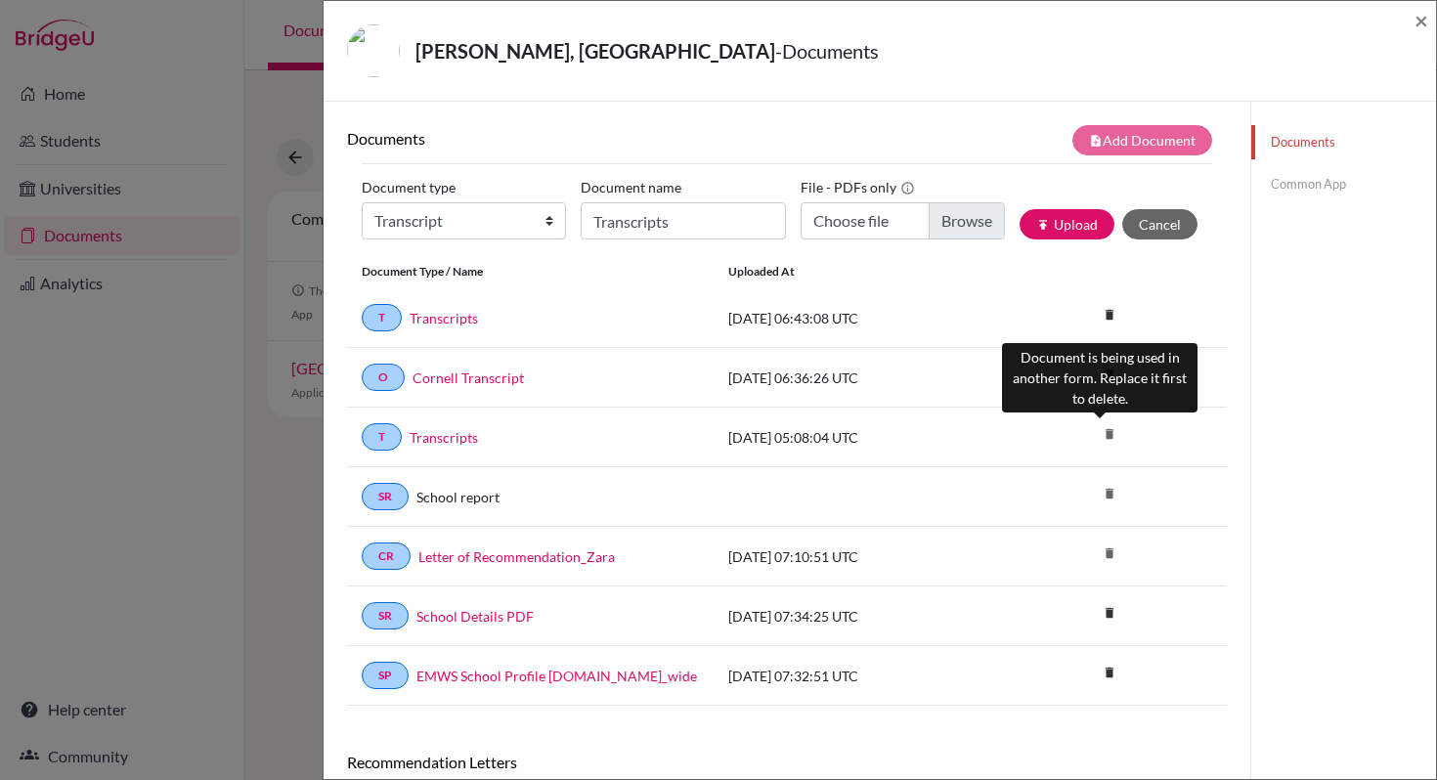
click at [1105, 433] on icon "delete" at bounding box center [1109, 433] width 29 height 29
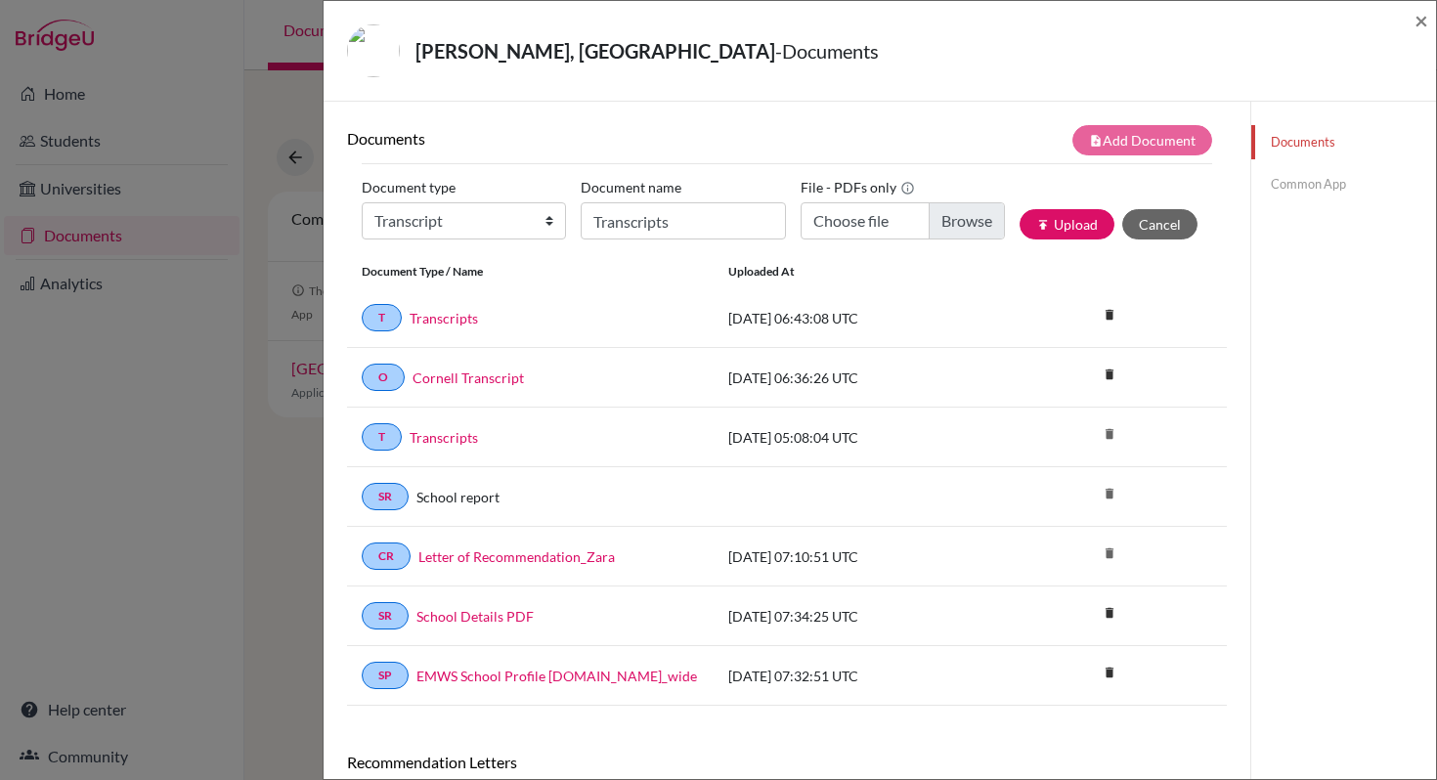
click at [1289, 184] on link "Common App" at bounding box center [1343, 184] width 185 height 34
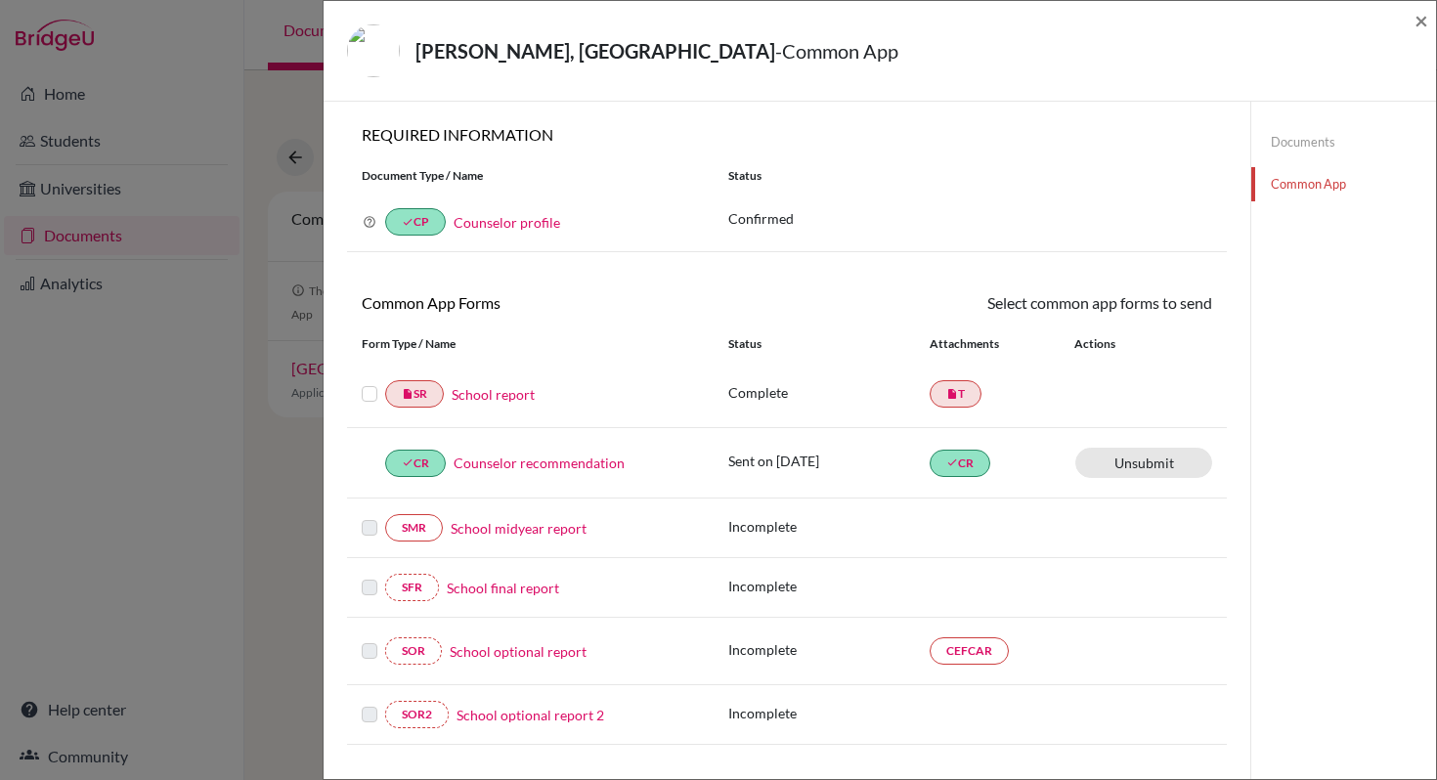
click at [503, 400] on link "School report" at bounding box center [493, 394] width 83 height 21
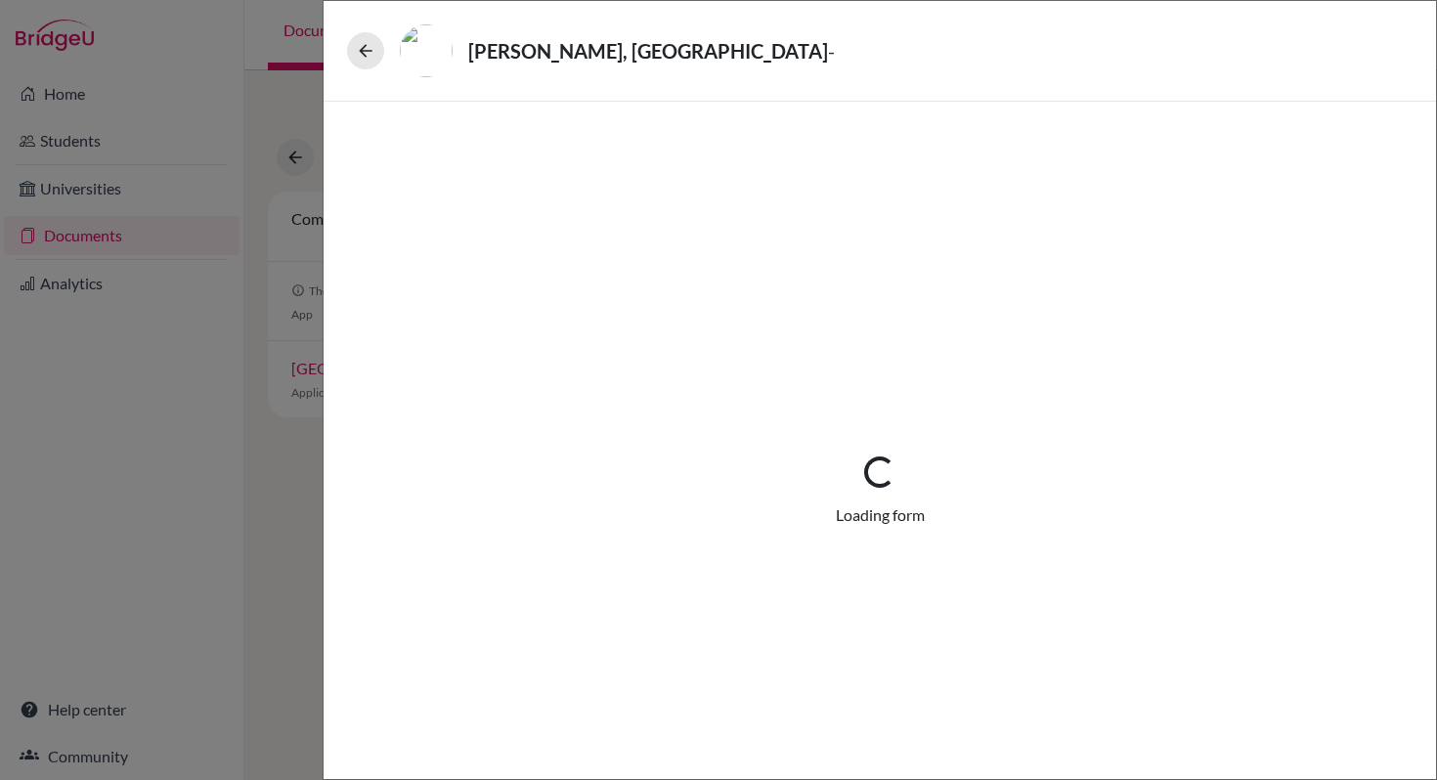
select select "1"
select select "684609"
select select "0"
select select "1"
select select "0"
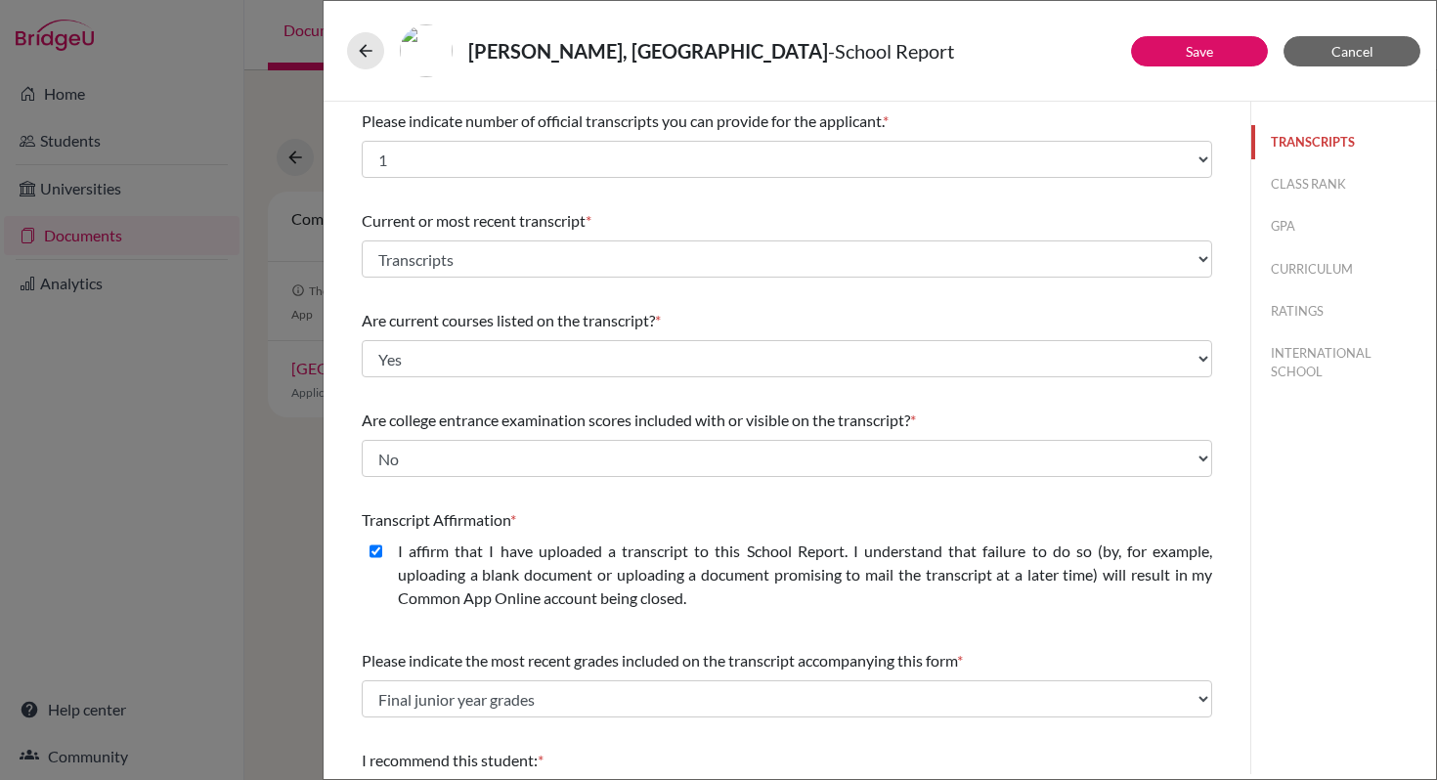
click at [1298, 145] on button "TRANSCRIPTS" at bounding box center [1343, 142] width 185 height 34
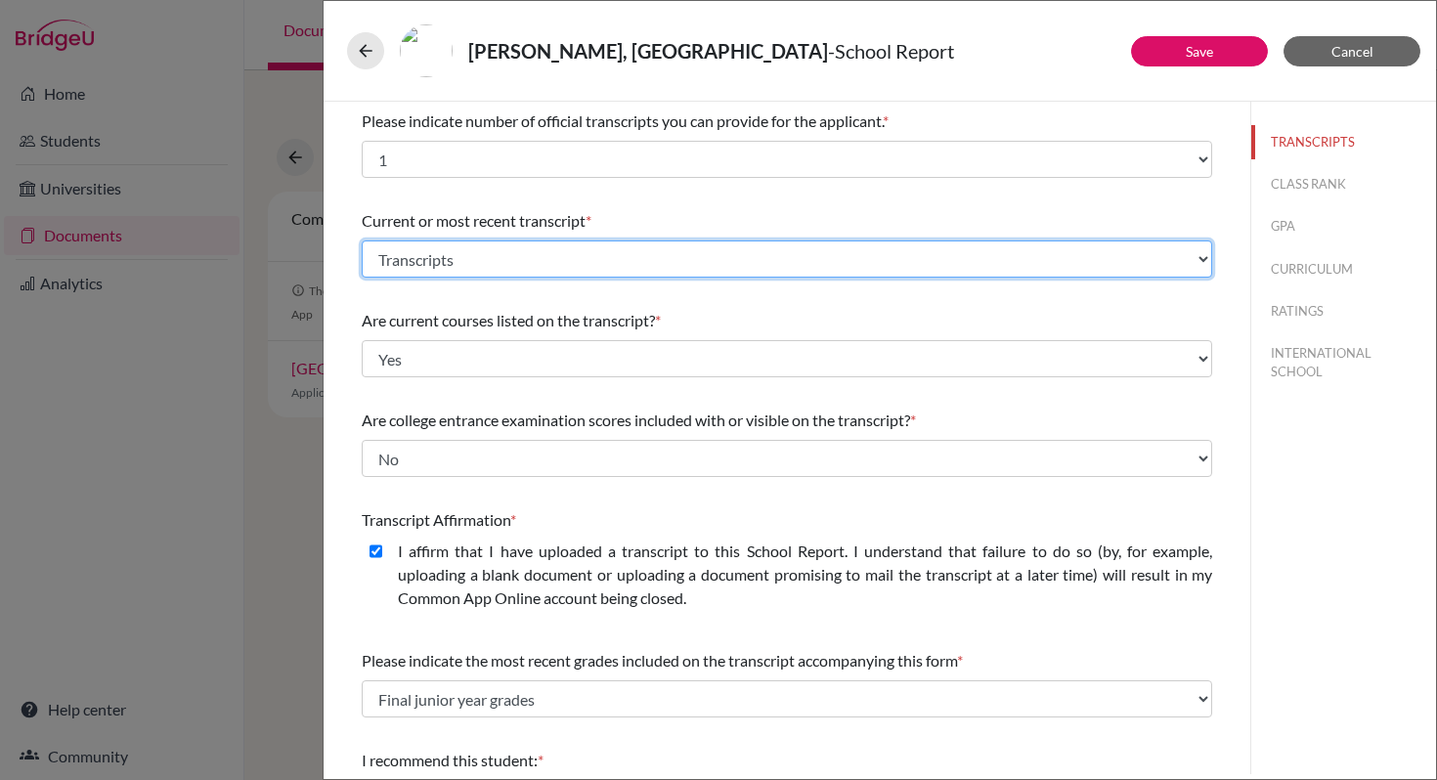
click at [1190, 259] on select "Select existing document or upload a new one Transcripts Transcripts Upload New…" at bounding box center [787, 258] width 850 height 37
select select "687392"
click at [362, 240] on select "Select existing document or upload a new one Transcripts Transcripts Upload New…" at bounding box center [787, 258] width 850 height 37
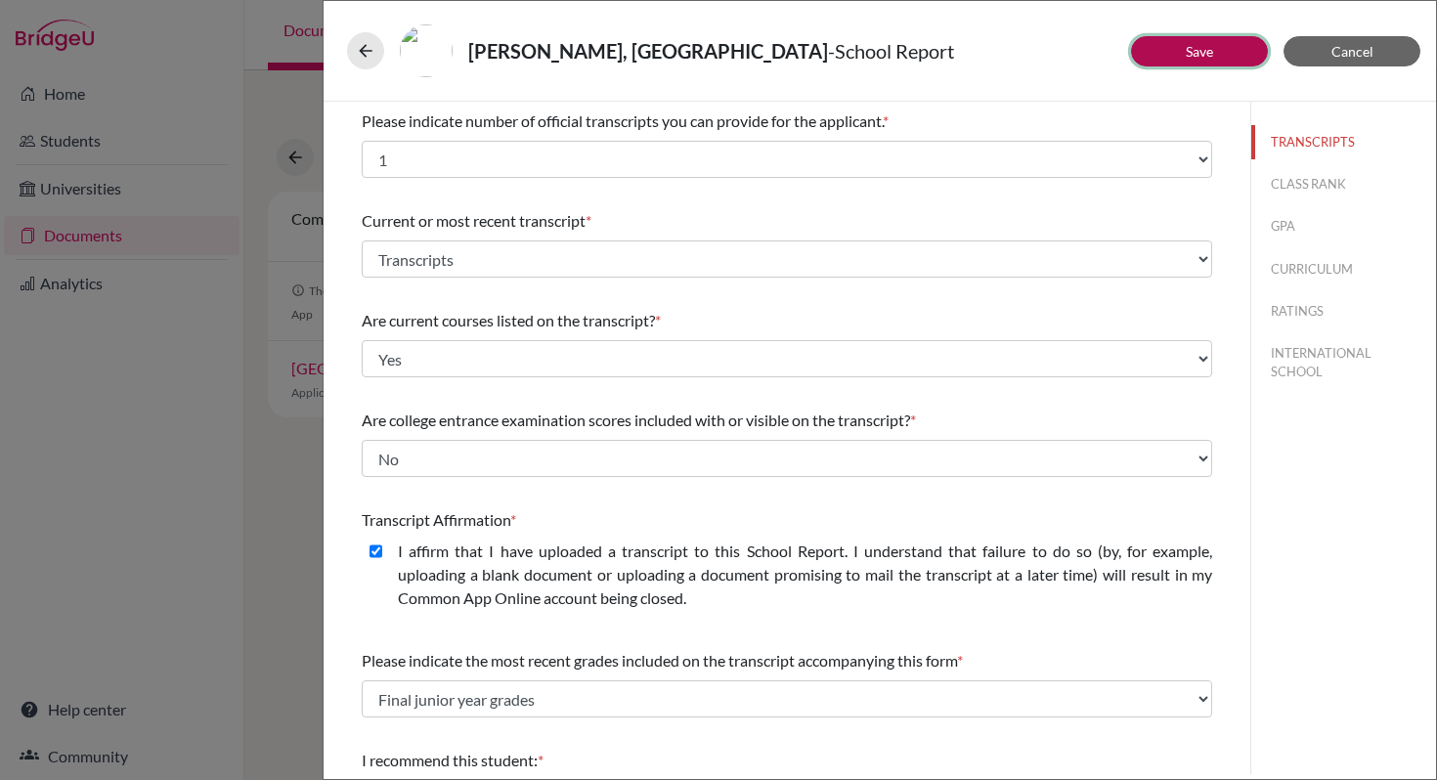
click at [1166, 53] on button "Save" at bounding box center [1199, 51] width 137 height 30
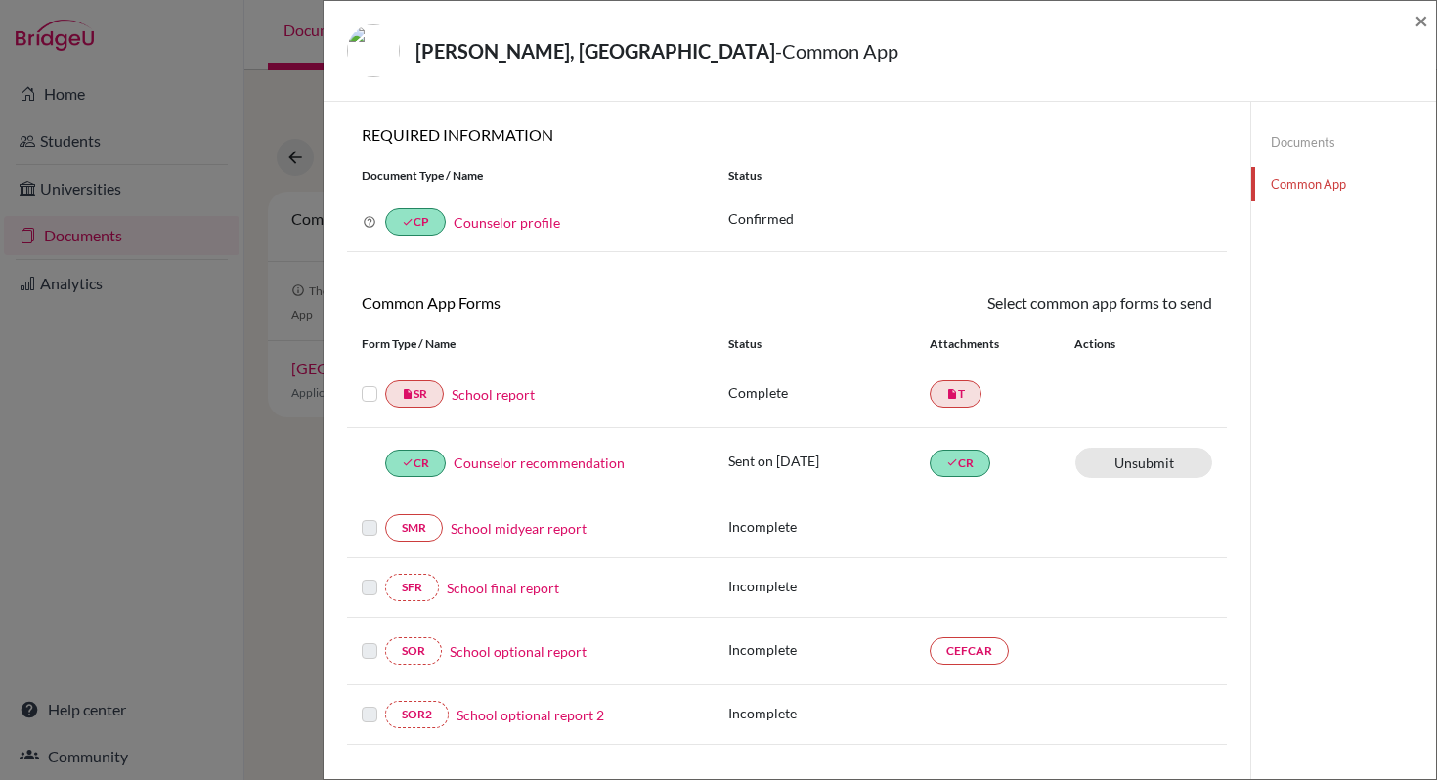
click at [1272, 148] on link "Documents" at bounding box center [1343, 142] width 185 height 34
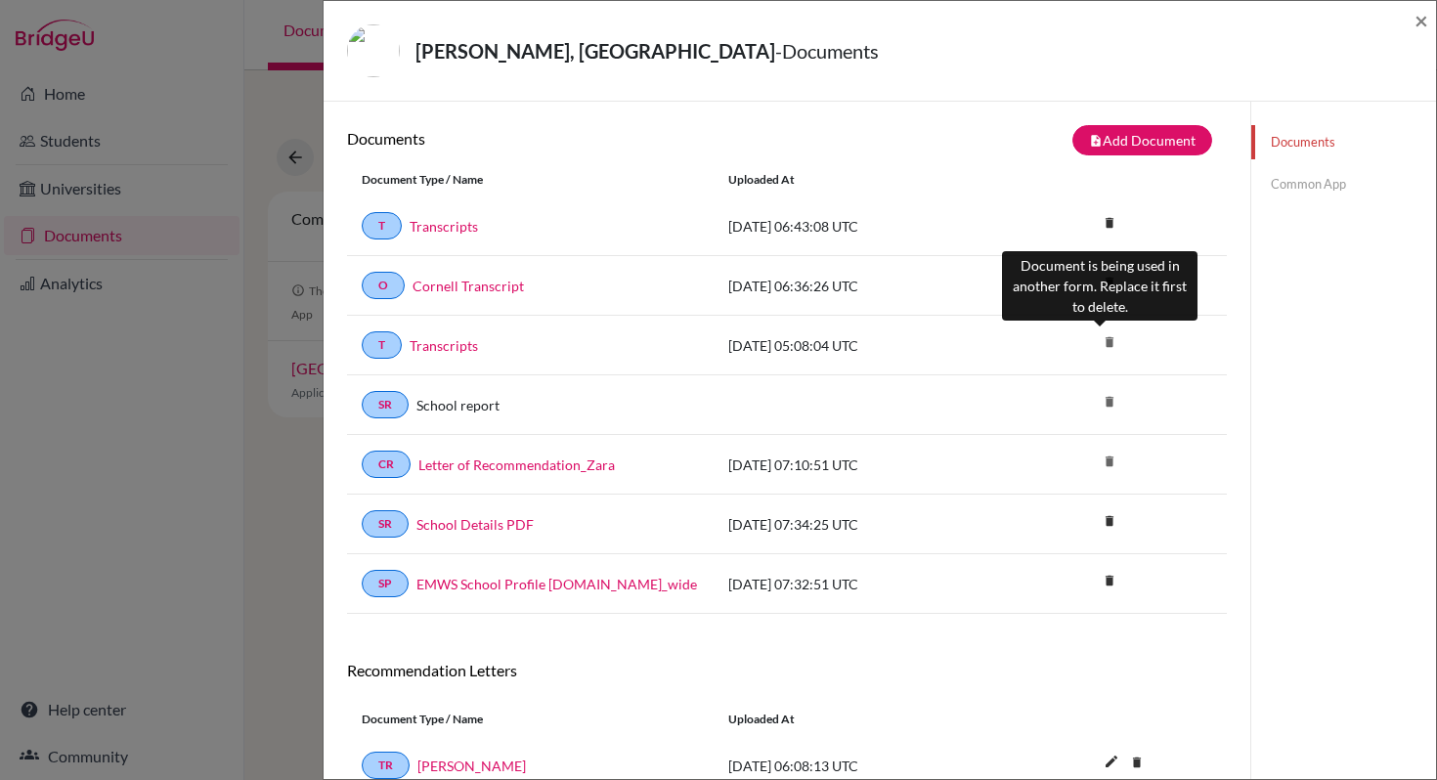
click at [1103, 341] on icon "delete" at bounding box center [1109, 341] width 29 height 29
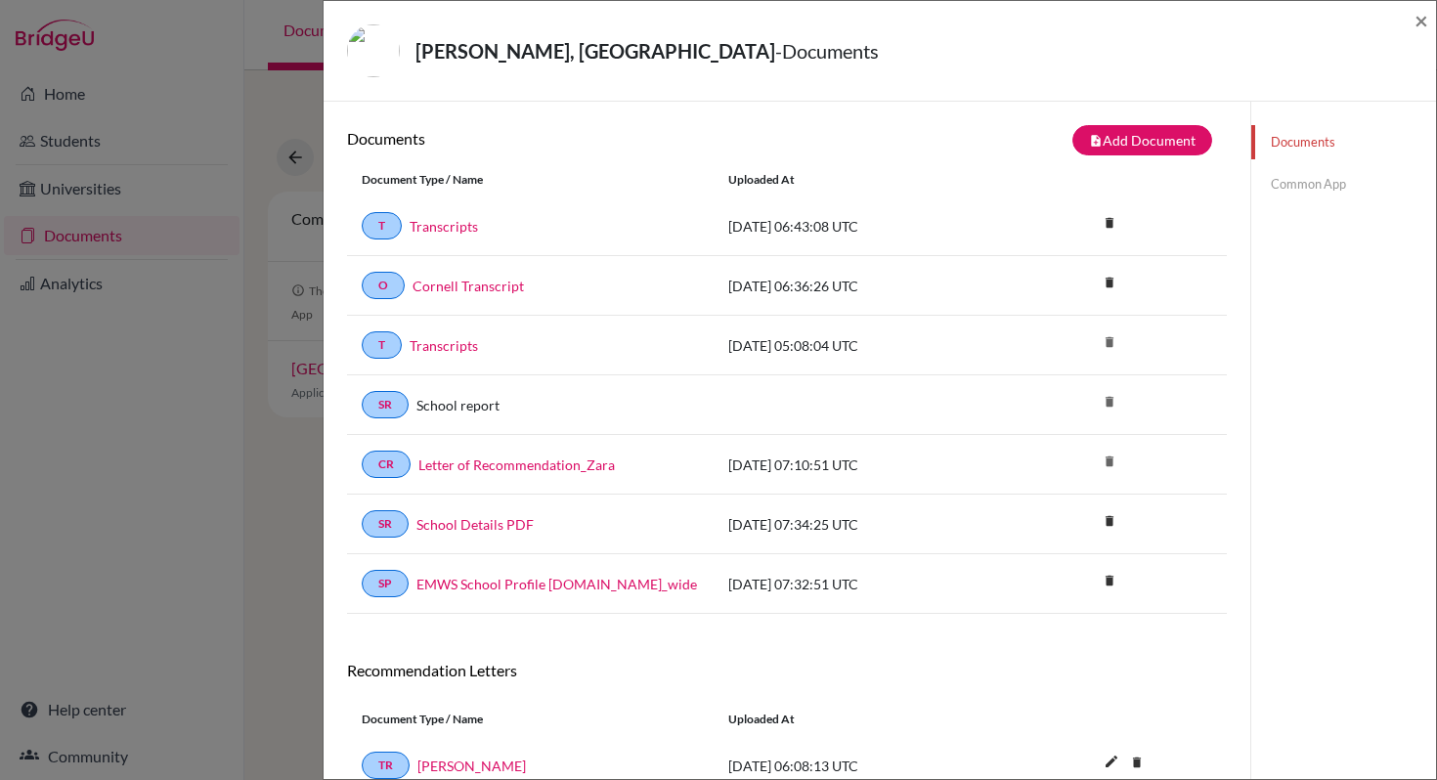
drag, startPoint x: 893, startPoint y: 344, endPoint x: 706, endPoint y: 344, distance: 187.7
click at [706, 344] on div "T Transcripts 2025-10-10 05:08:04 UTC delete" at bounding box center [787, 346] width 880 height 60
click at [1290, 181] on link "Common App" at bounding box center [1343, 184] width 185 height 34
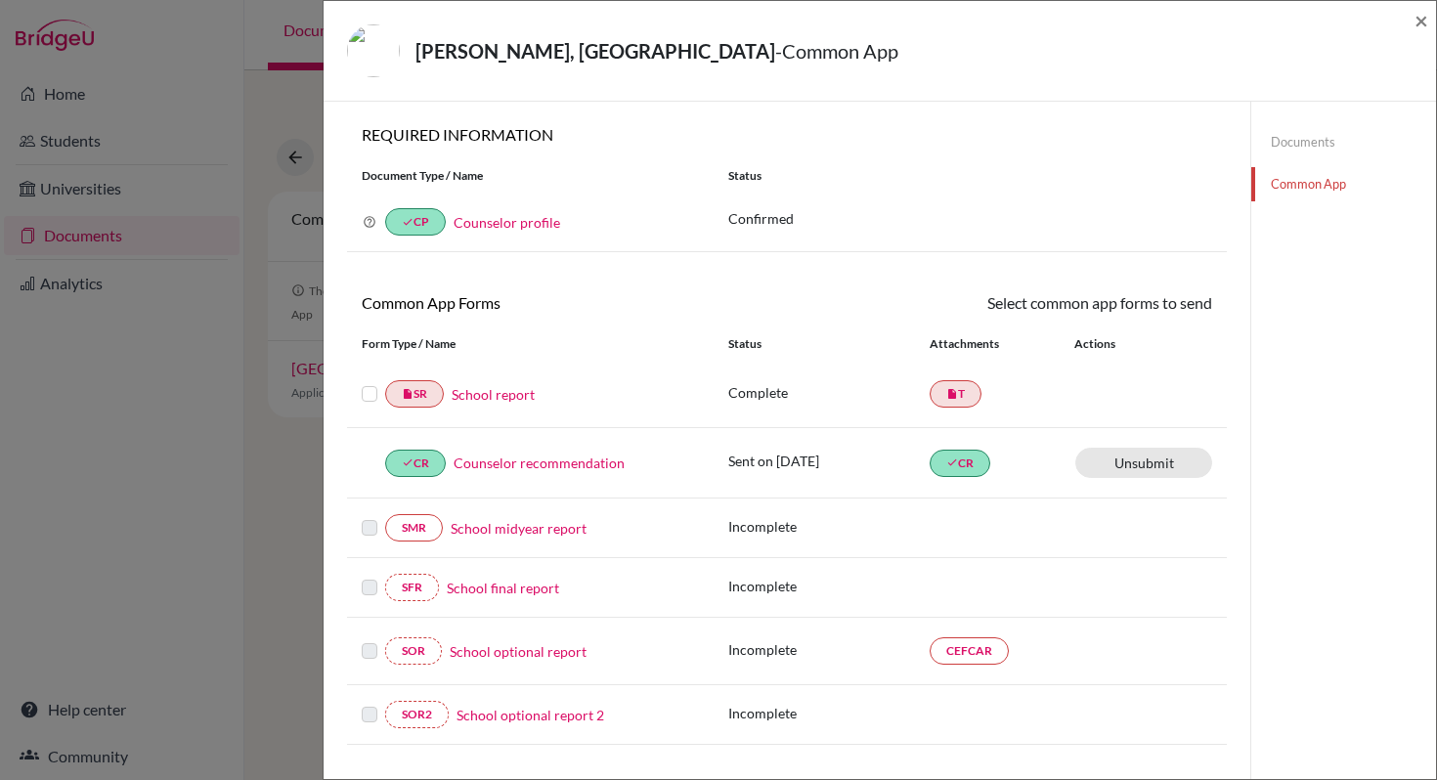
click at [511, 400] on link "School report" at bounding box center [493, 394] width 83 height 21
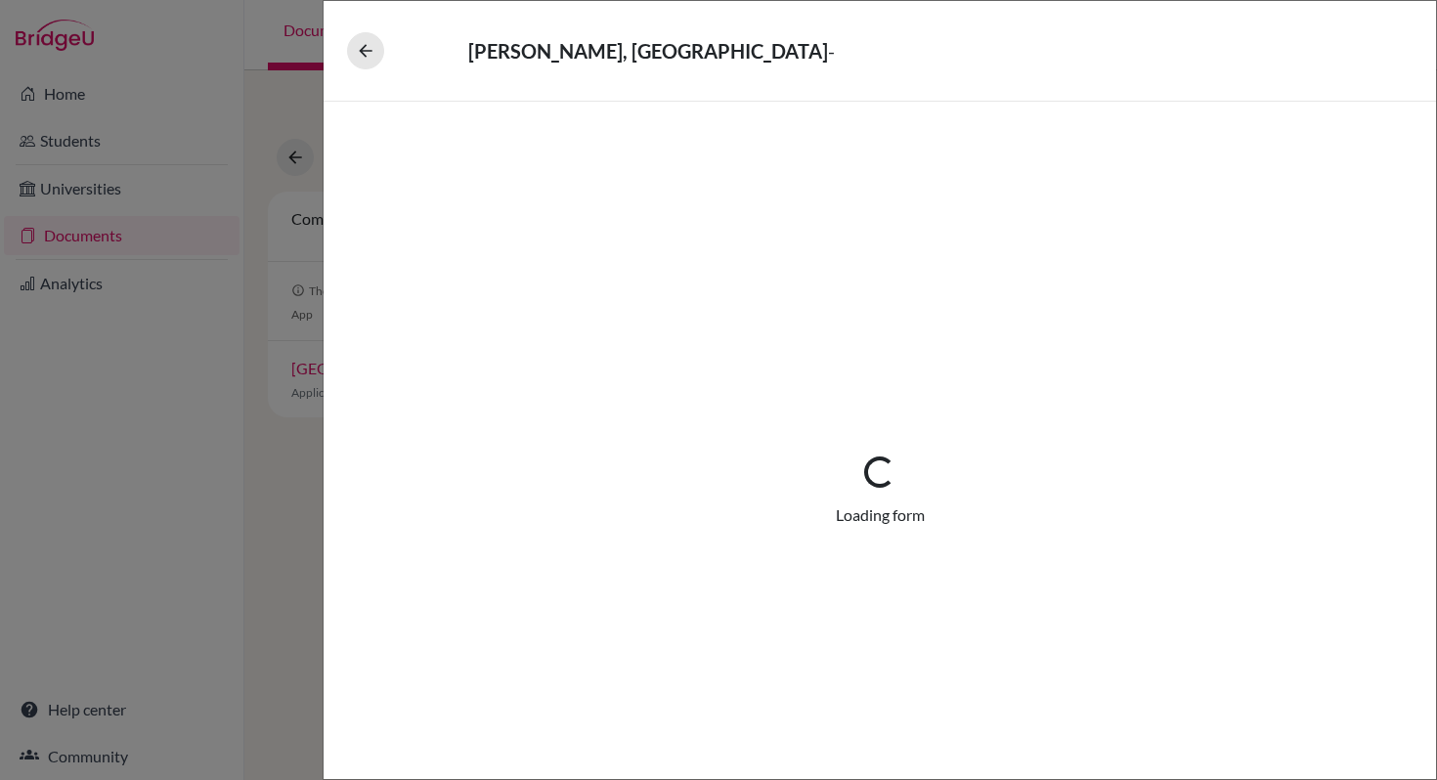
select select "1"
select select "687392"
select select "0"
select select "1"
select select "0"
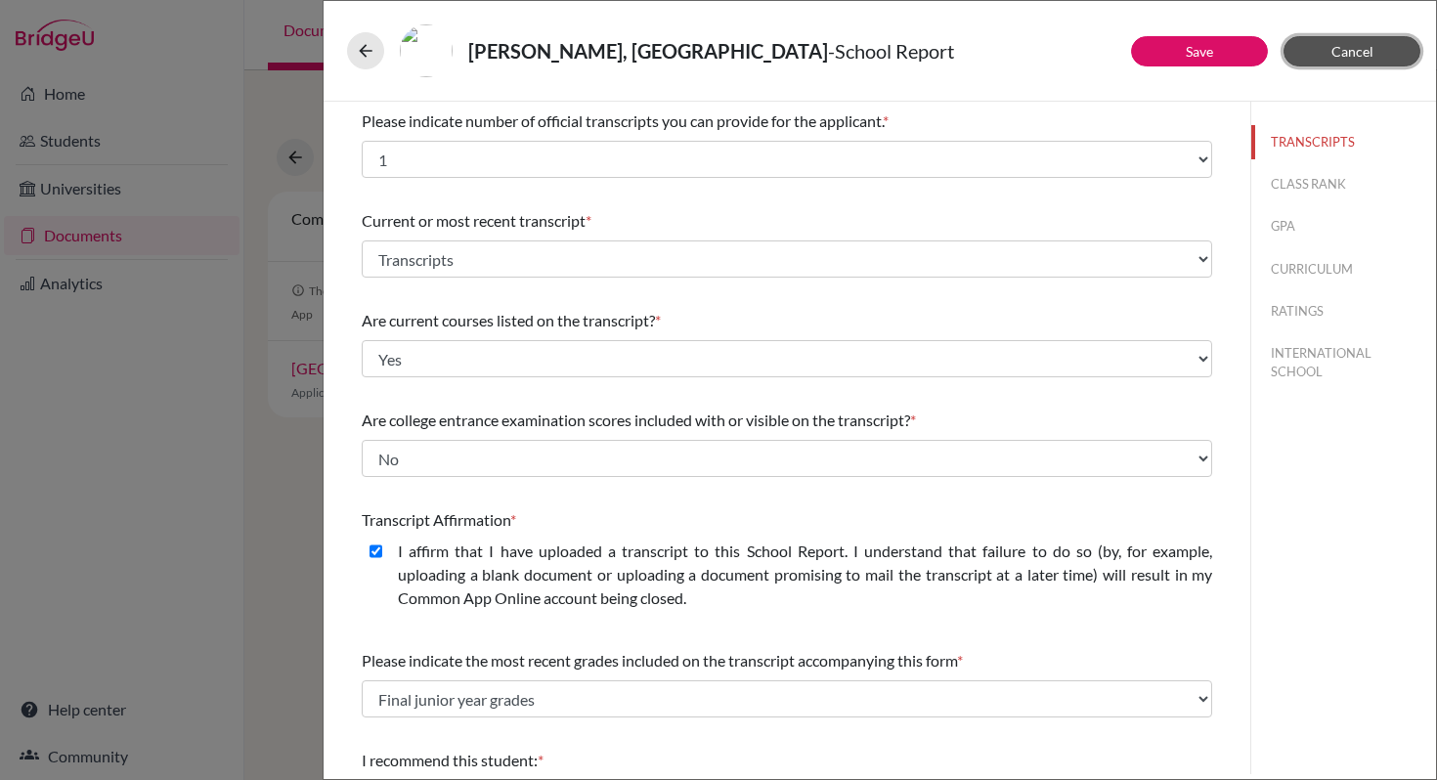
click at [1305, 61] on button "Cancel" at bounding box center [1351, 51] width 137 height 30
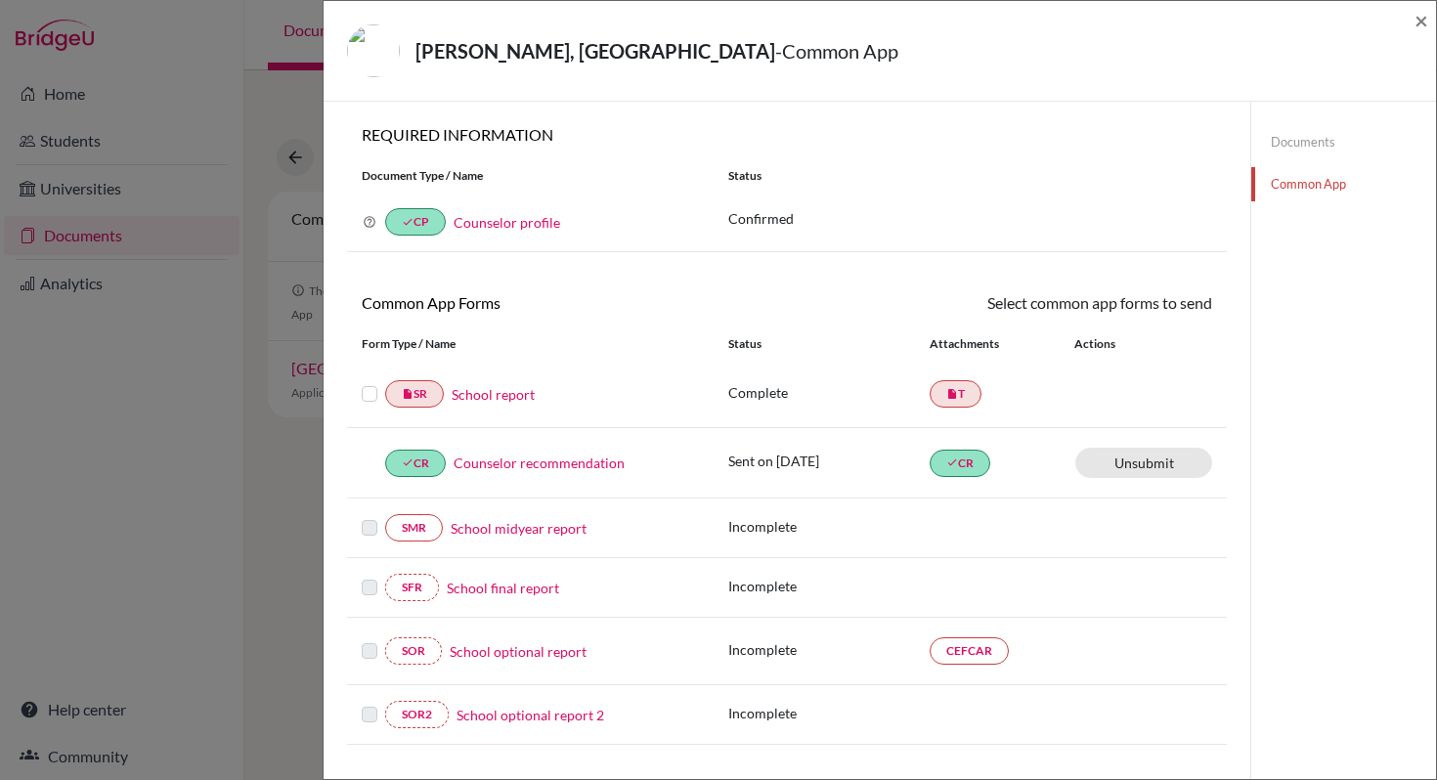
click at [1278, 144] on link "Documents" at bounding box center [1343, 142] width 185 height 34
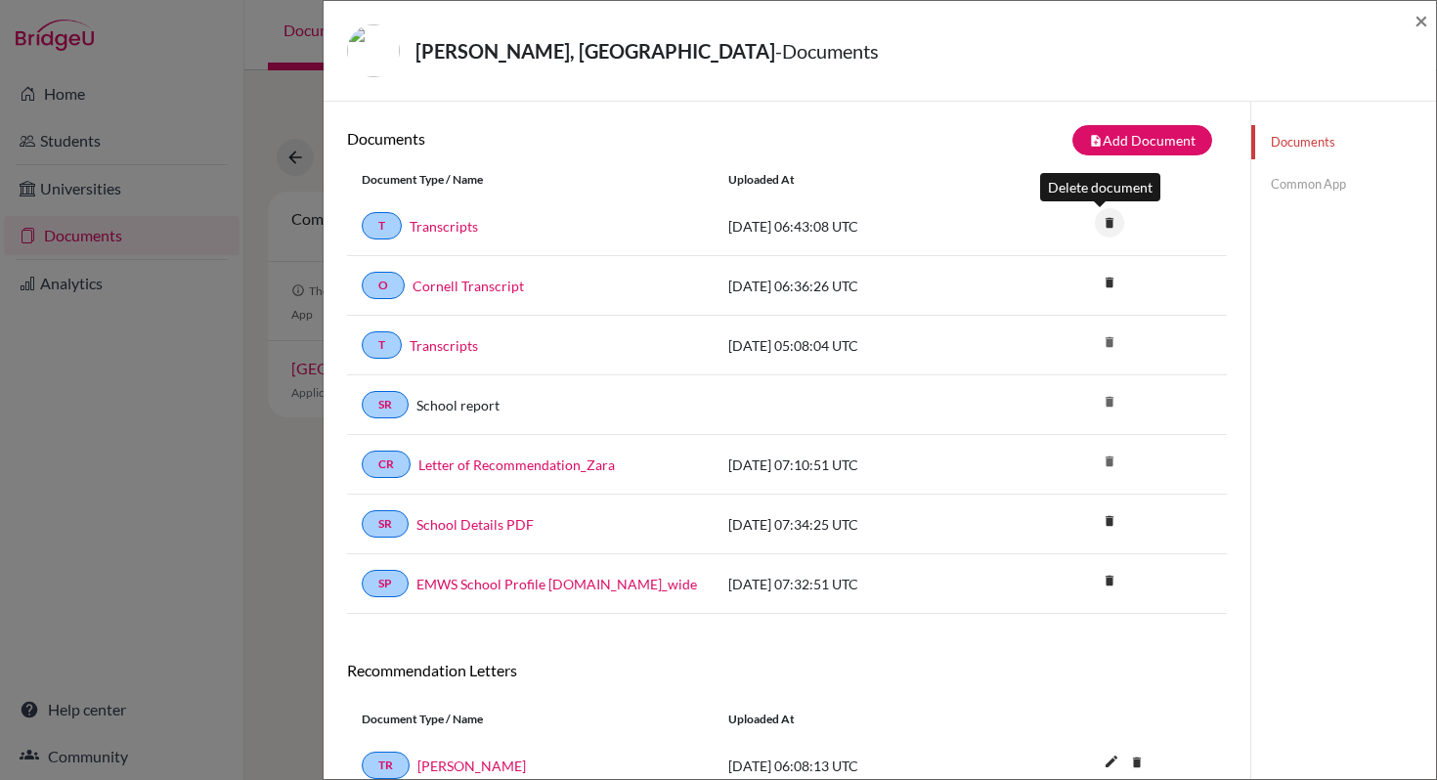
click at [1106, 221] on icon "delete" at bounding box center [1109, 222] width 29 height 29
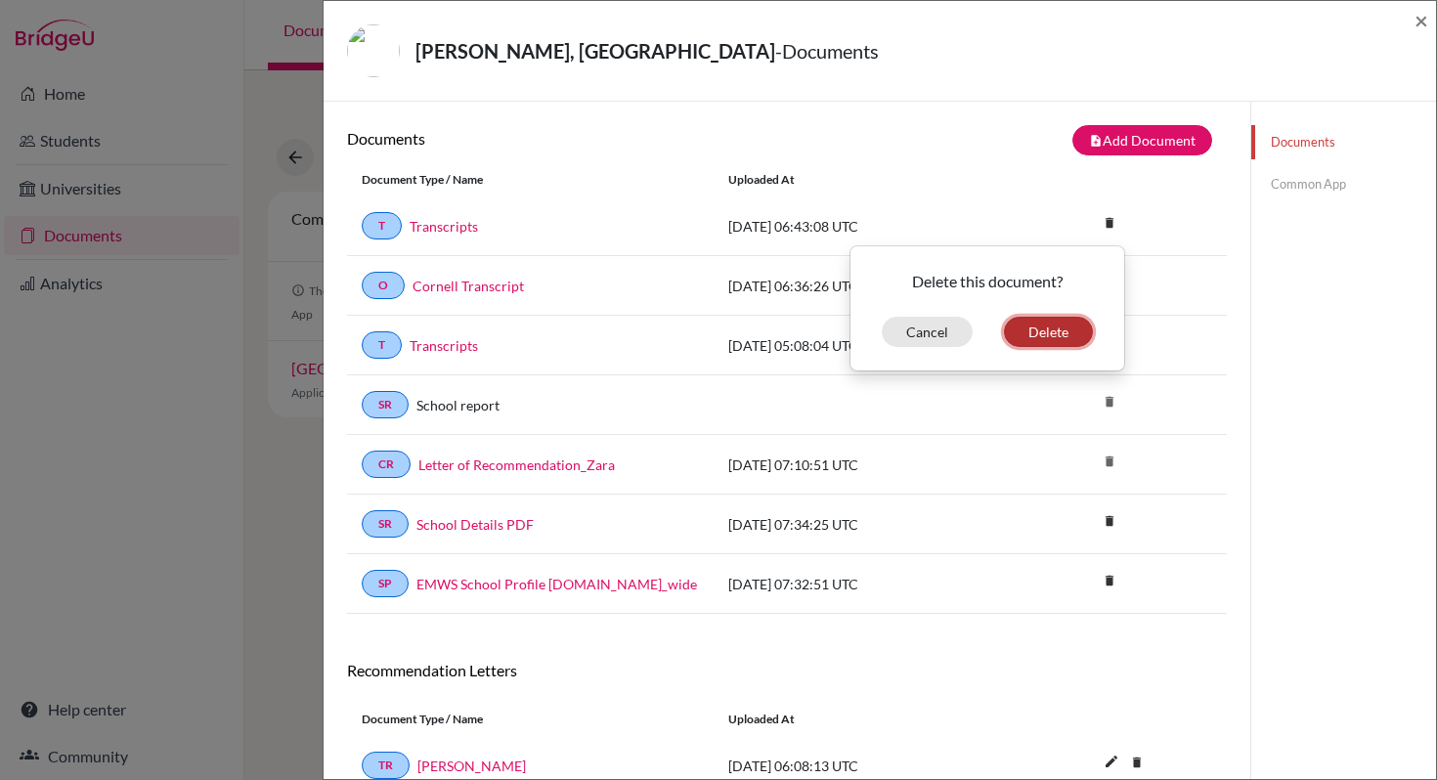
click at [1063, 325] on button "Delete" at bounding box center [1048, 332] width 89 height 30
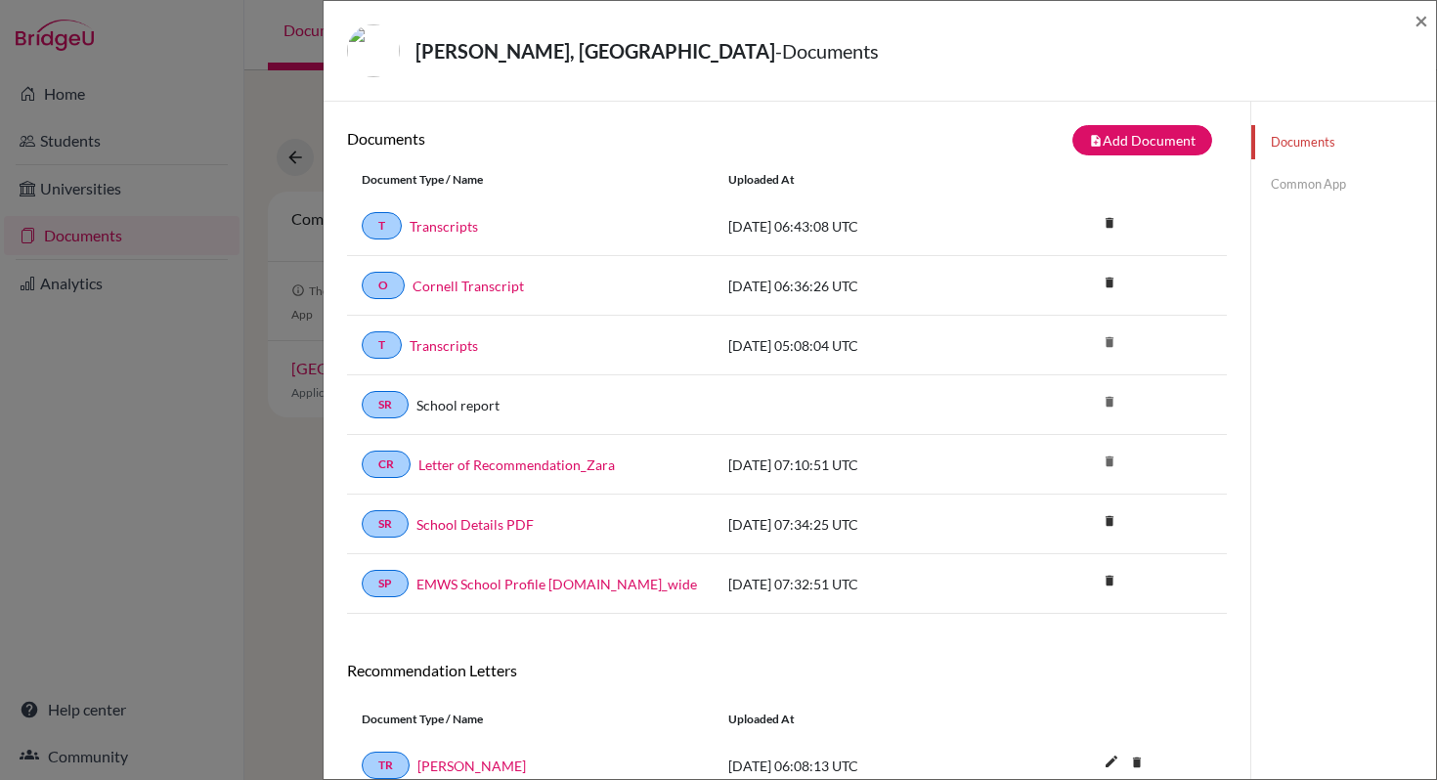
click at [1304, 182] on link "Common App" at bounding box center [1343, 184] width 185 height 34
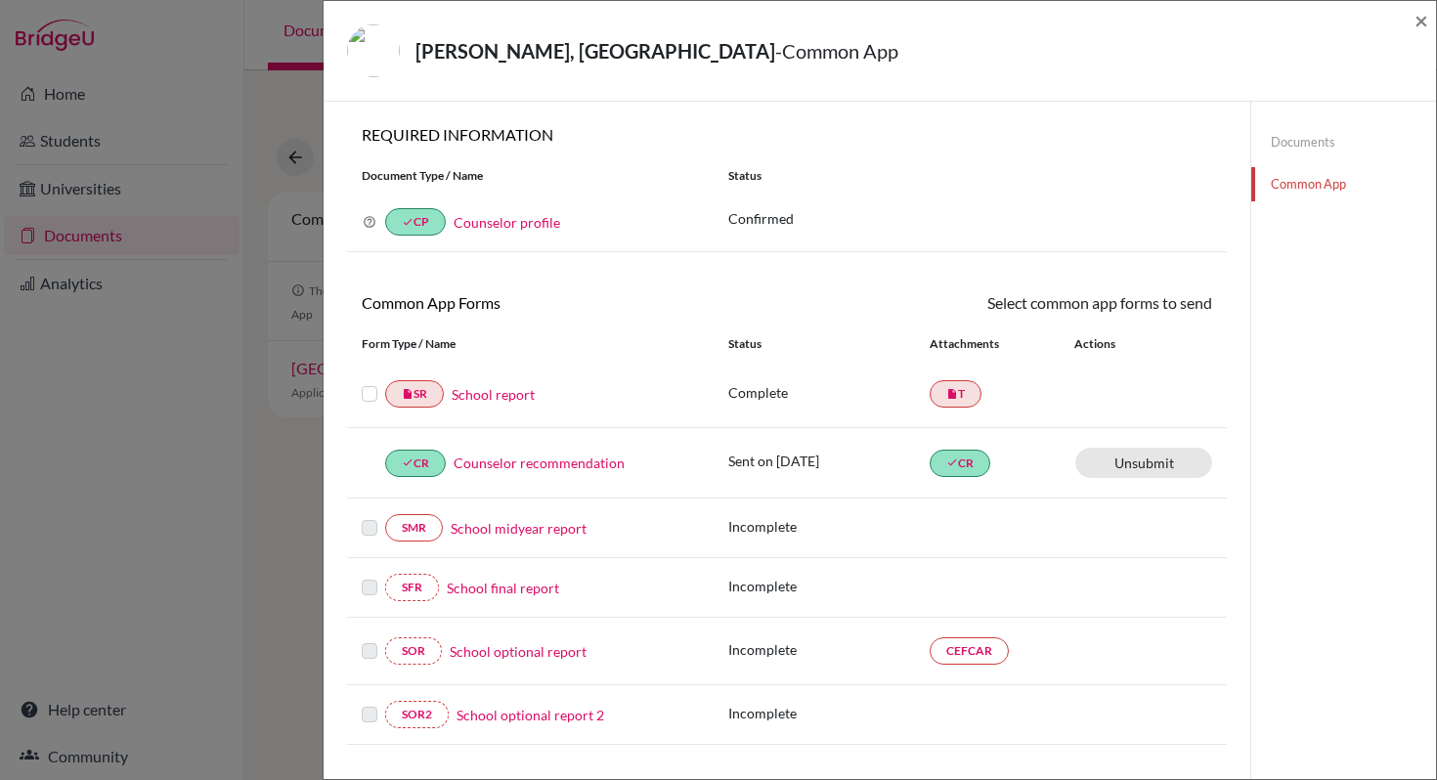
scroll to position [26, 0]
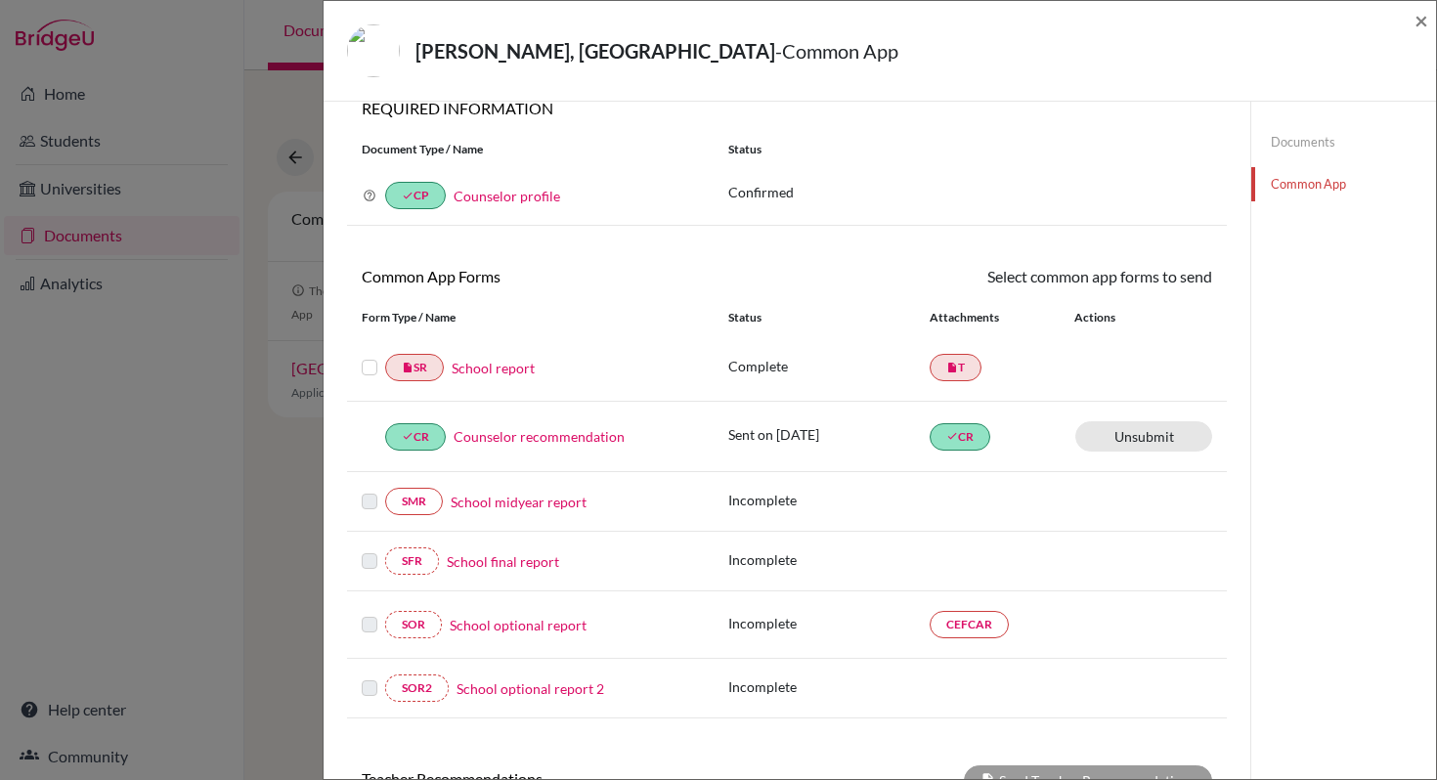
click at [494, 369] on link "School report" at bounding box center [493, 368] width 83 height 21
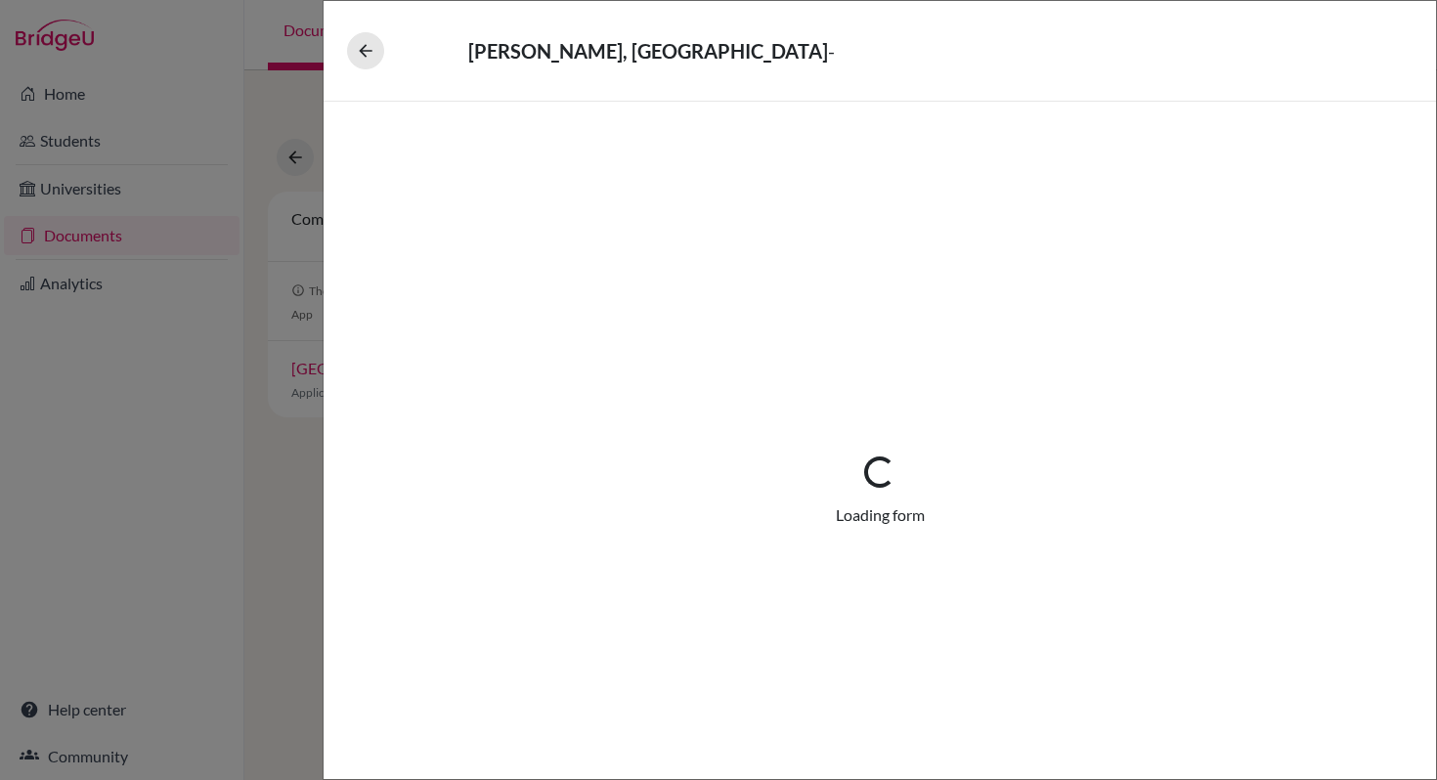
select select "1"
select select "687392"
select select "0"
select select "1"
select select "0"
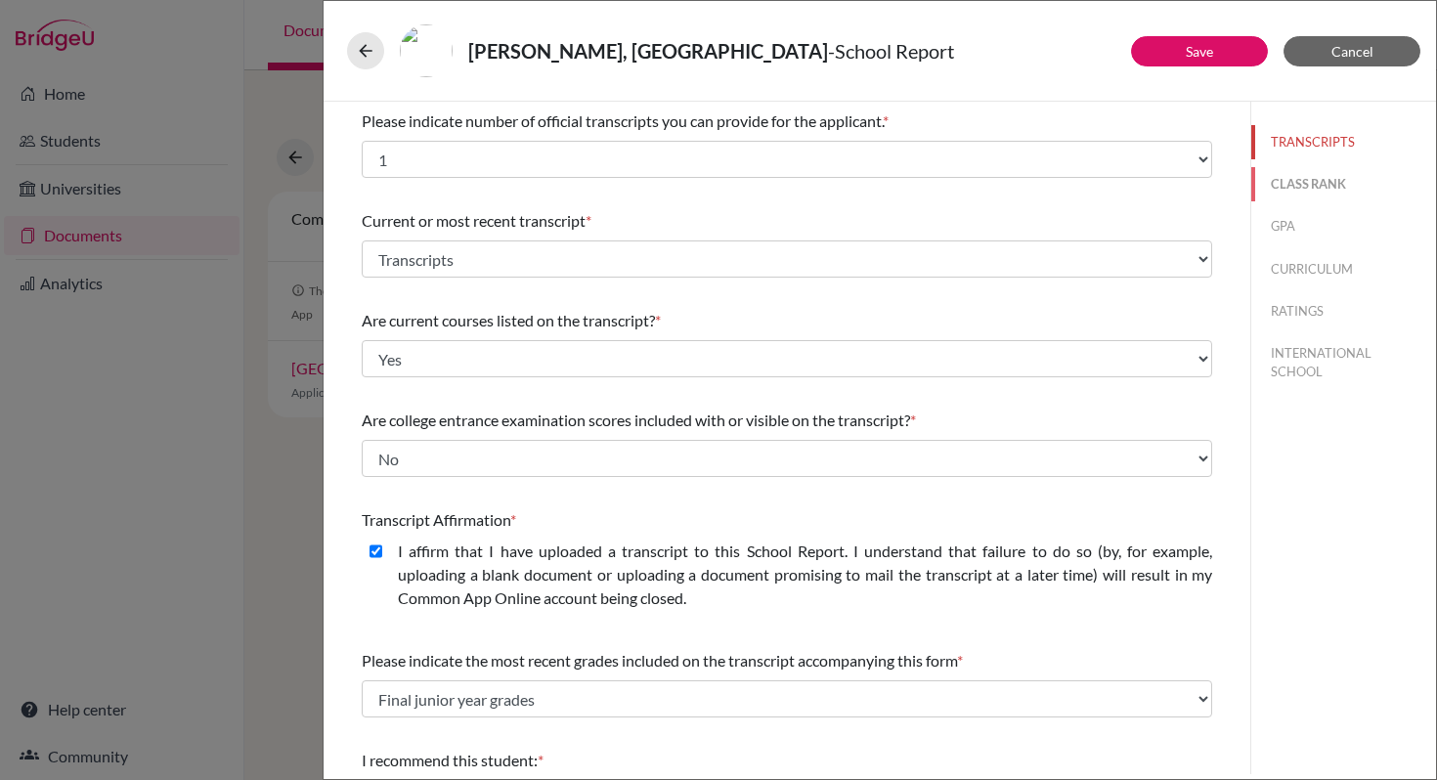
click at [1321, 179] on button "CLASS RANK" at bounding box center [1343, 184] width 185 height 34
select select "5"
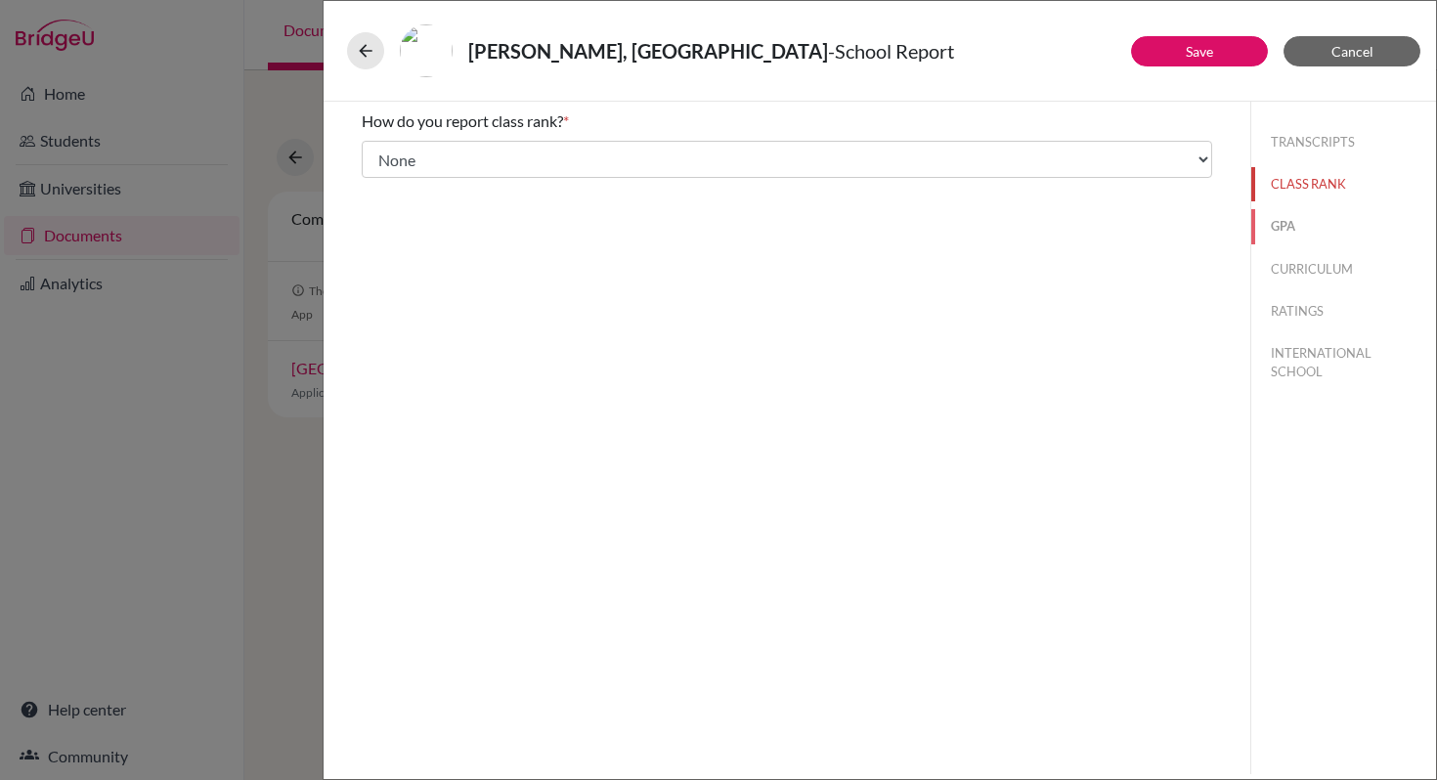
click at [1289, 226] on button "GPA" at bounding box center [1343, 226] width 185 height 34
click at [1295, 269] on button "CURRICULUM" at bounding box center [1343, 269] width 185 height 34
select select "4"
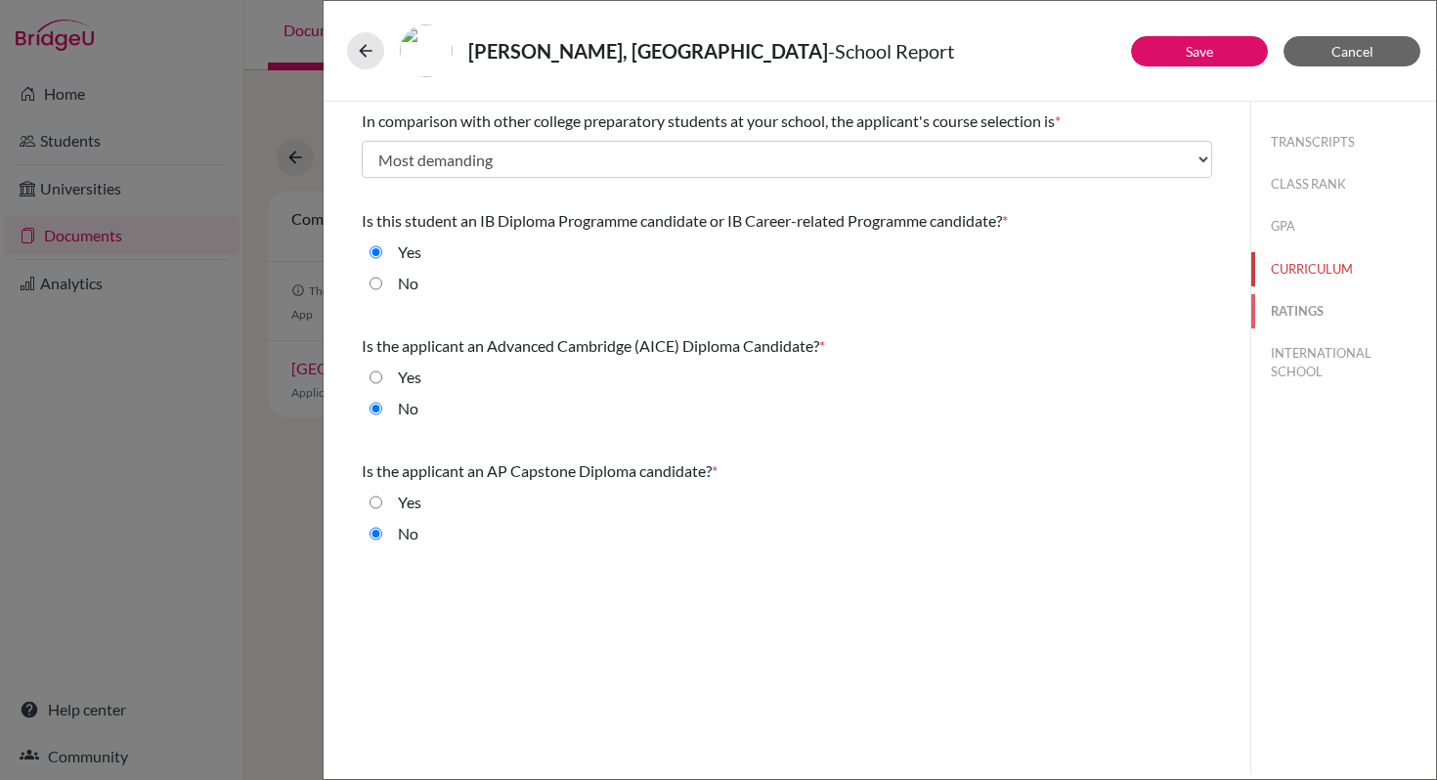
click at [1309, 317] on button "RATINGS" at bounding box center [1343, 311] width 185 height 34
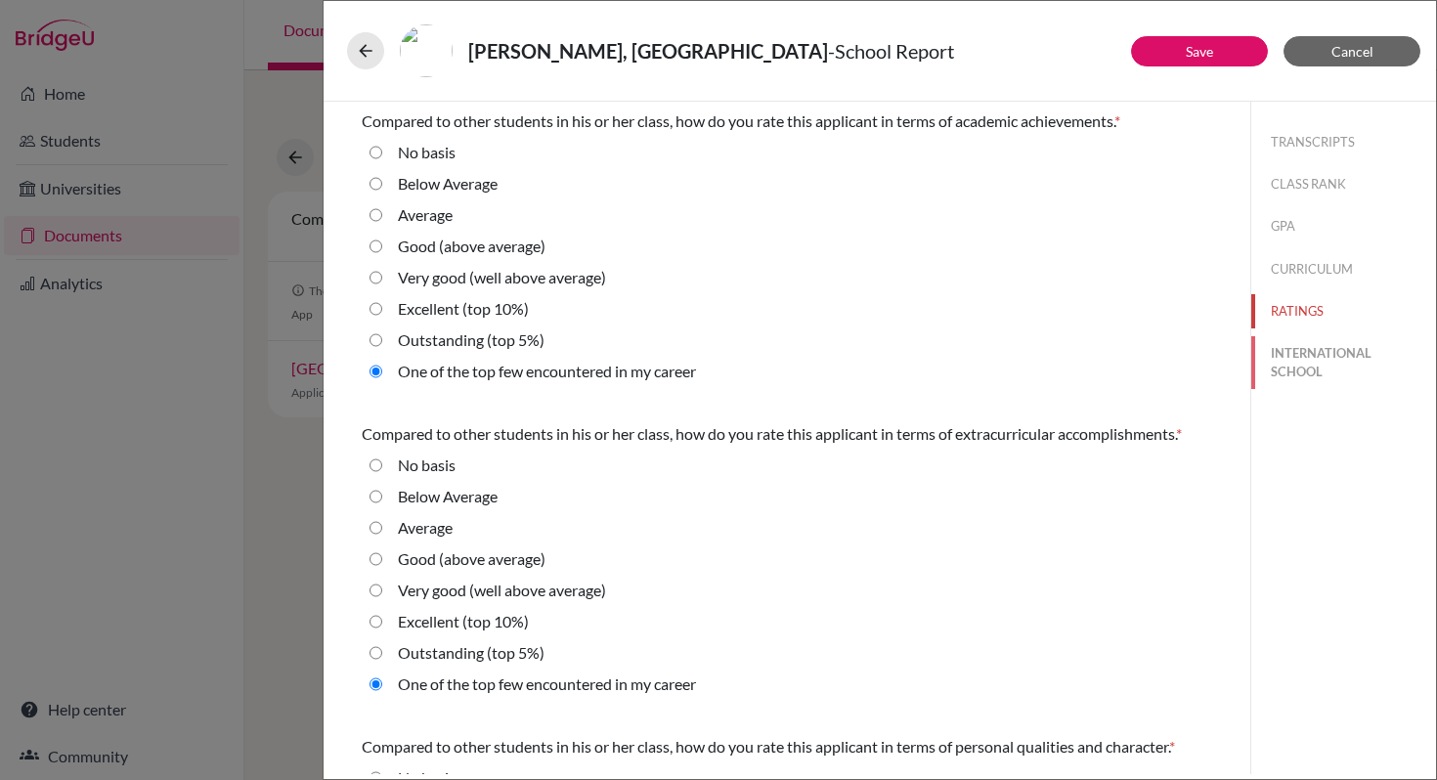
click at [1299, 374] on button "INTERNATIONAL SCHOOL" at bounding box center [1343, 362] width 185 height 53
radio Average "true"
select select "14"
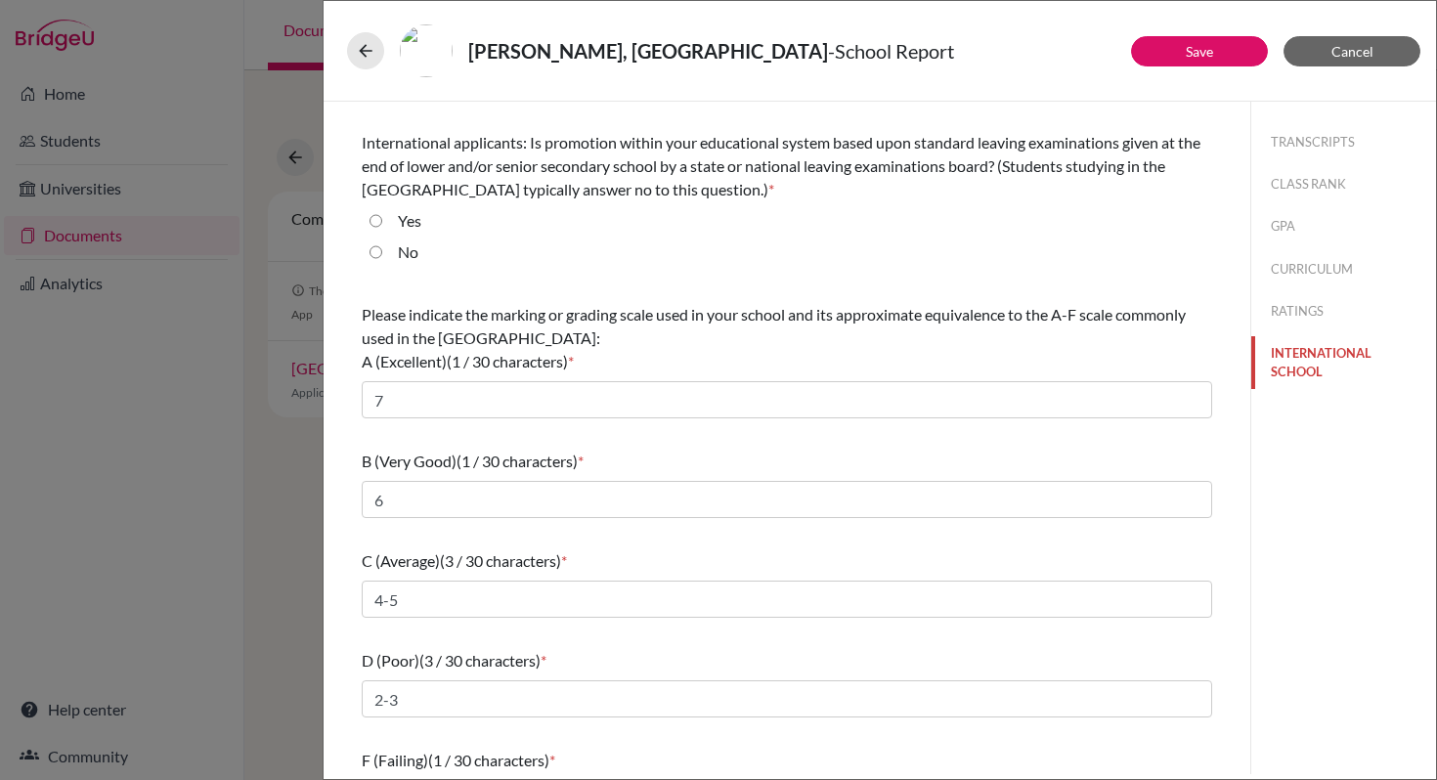
scroll to position [129, 0]
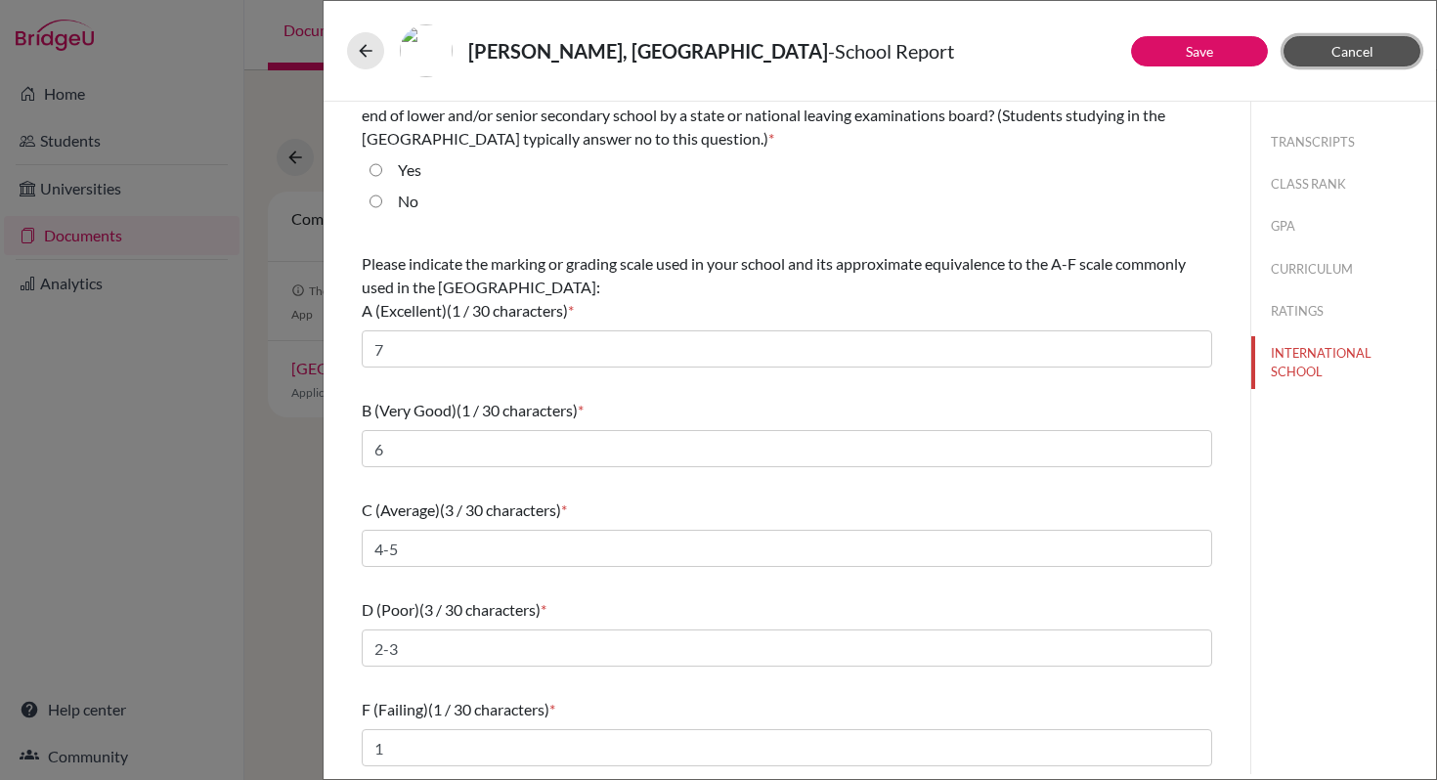
click at [1362, 58] on span "Cancel" at bounding box center [1352, 51] width 42 height 17
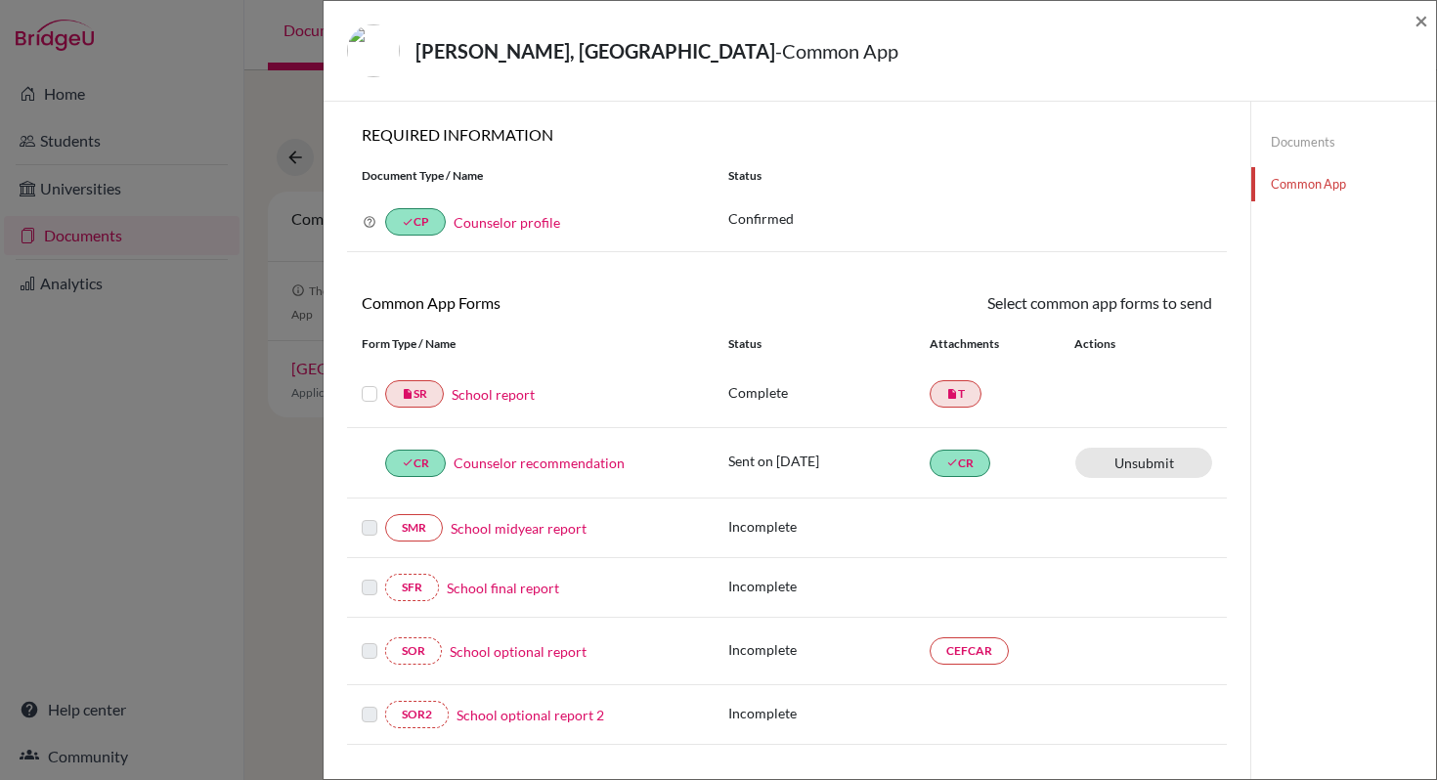
click at [1280, 148] on link "Documents" at bounding box center [1343, 142] width 185 height 34
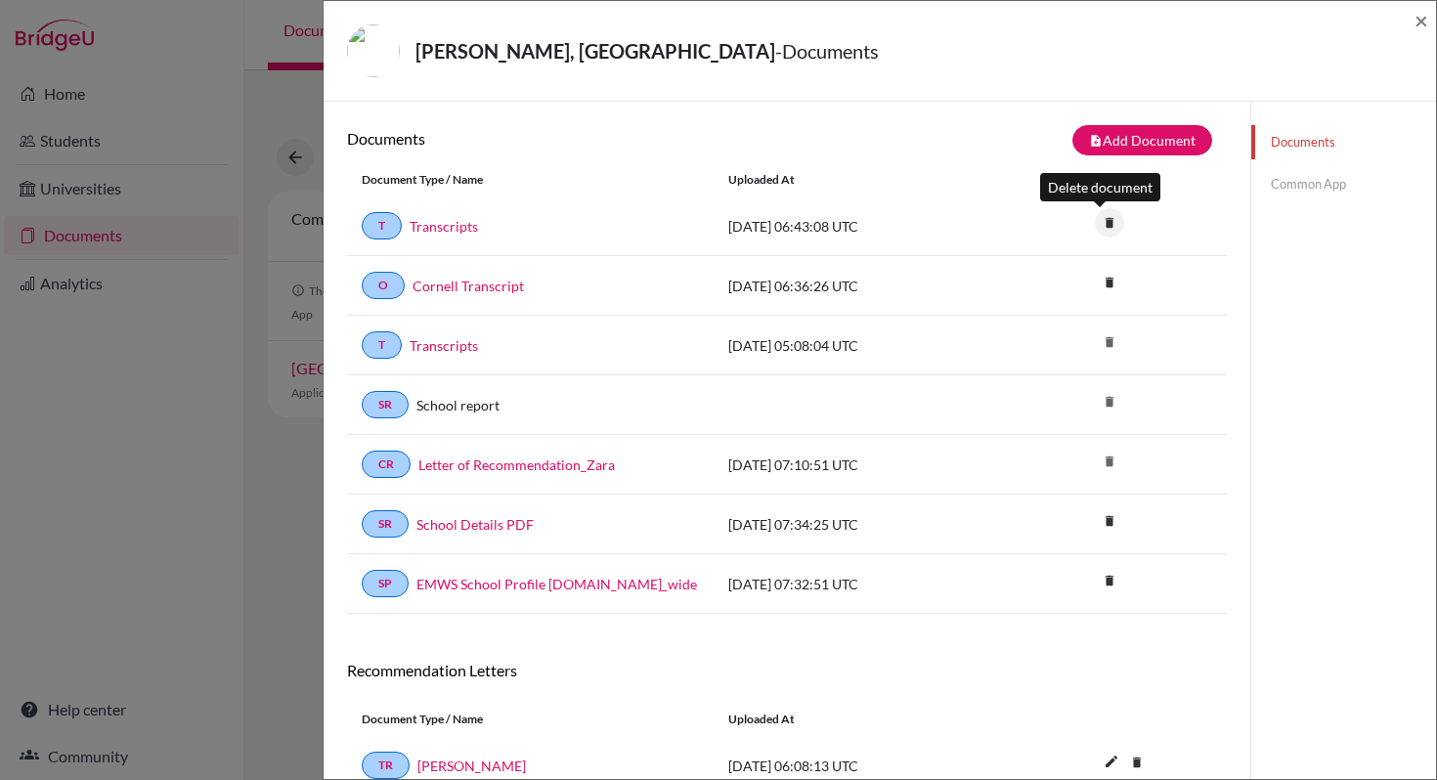
click at [1099, 228] on icon "delete" at bounding box center [1109, 222] width 29 height 29
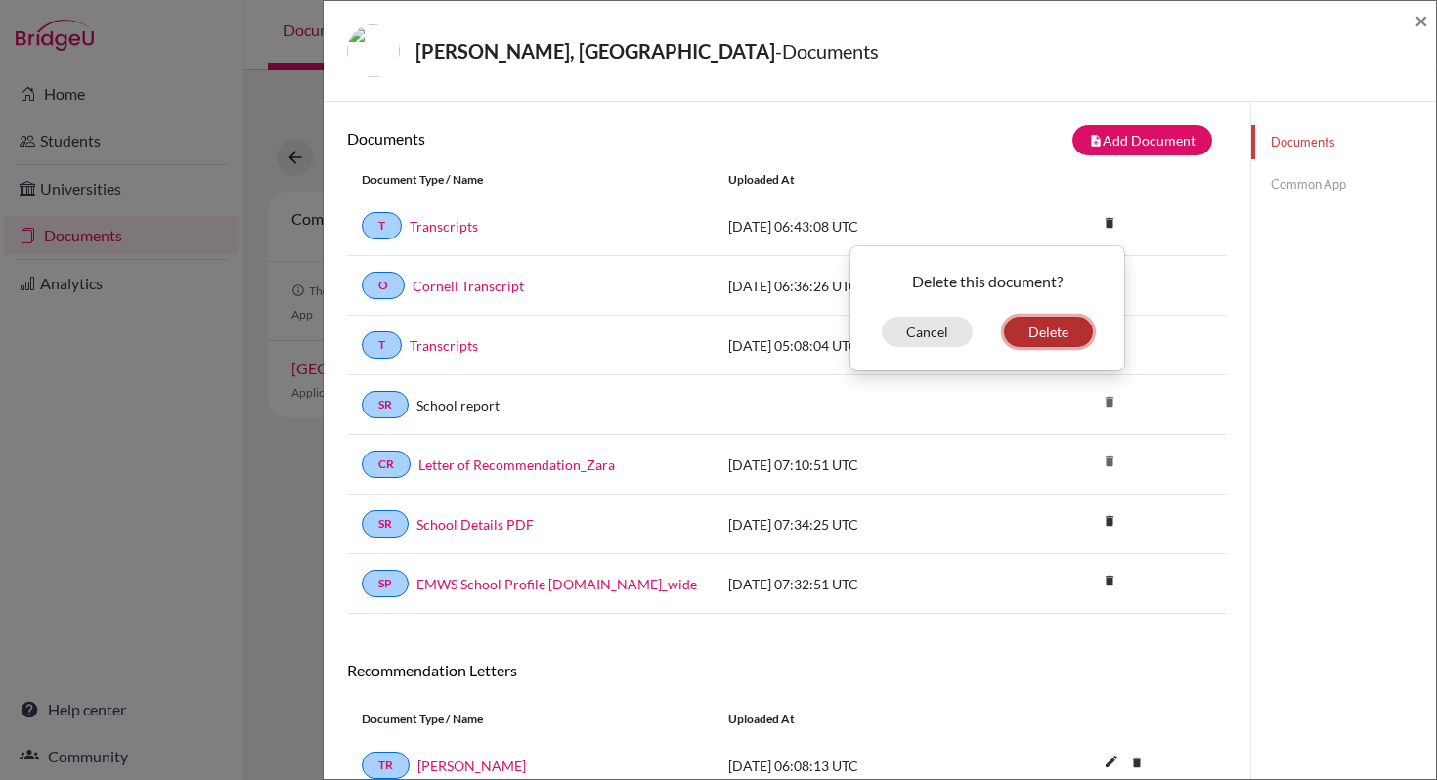
click at [1061, 328] on button "Delete" at bounding box center [1048, 332] width 89 height 30
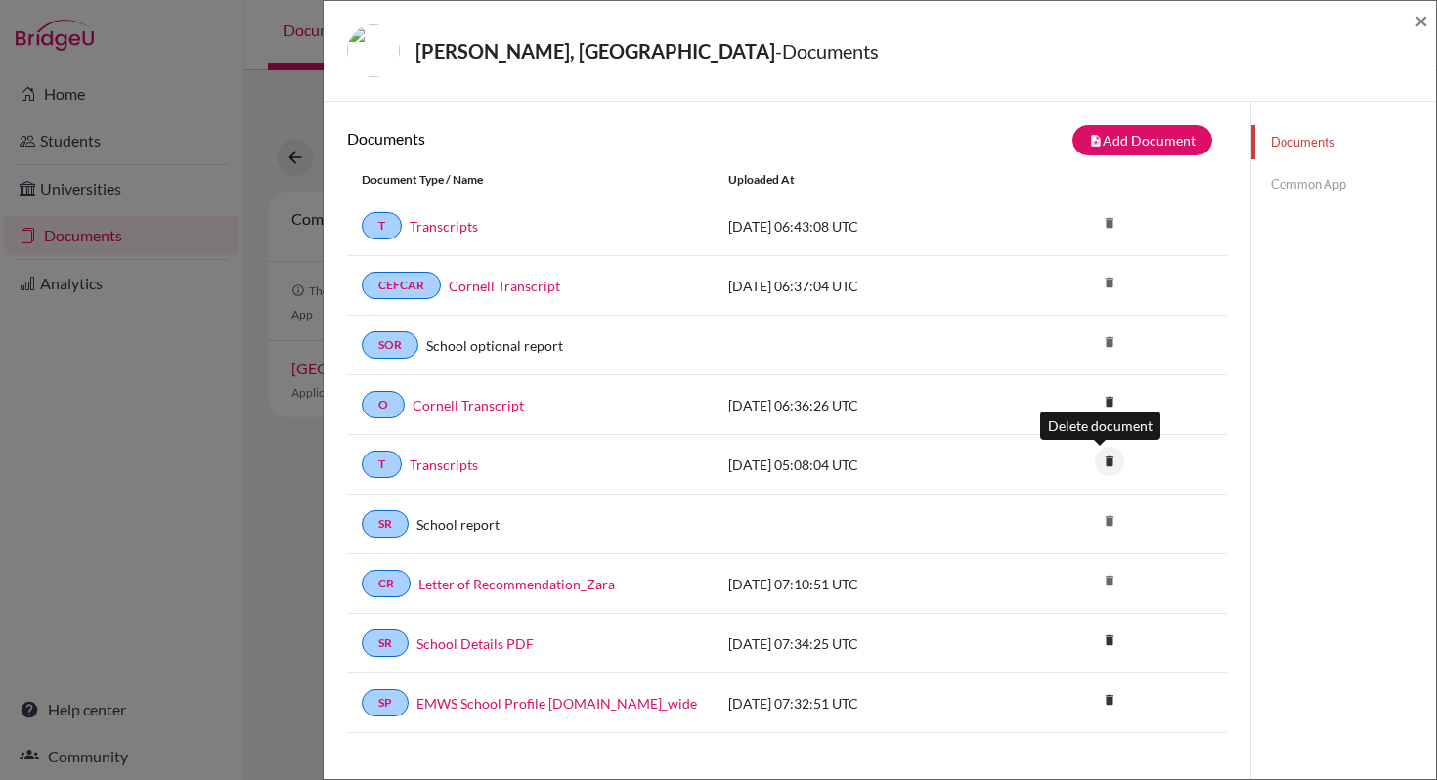
click at [1099, 461] on icon "delete" at bounding box center [1109, 461] width 29 height 29
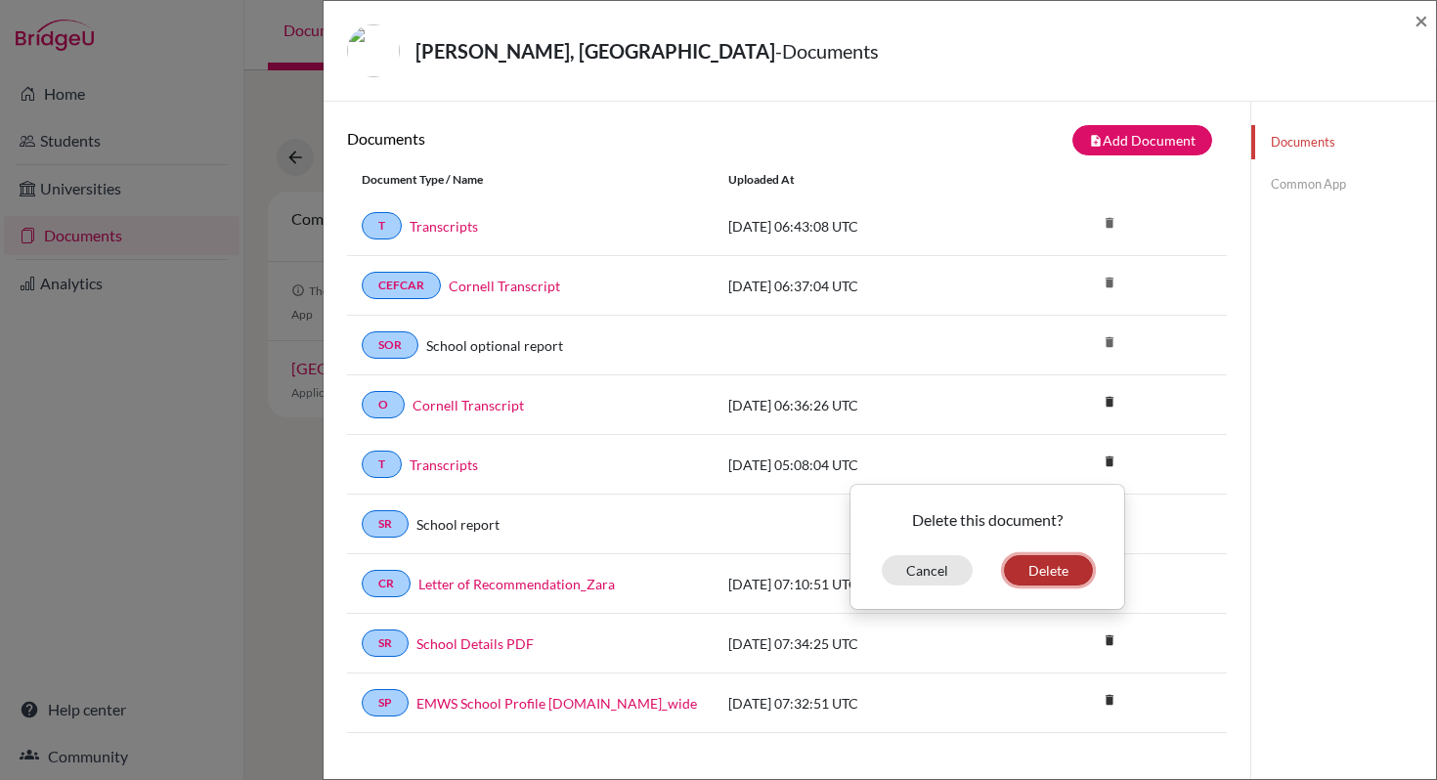
click at [1028, 577] on button "Delete" at bounding box center [1048, 570] width 89 height 30
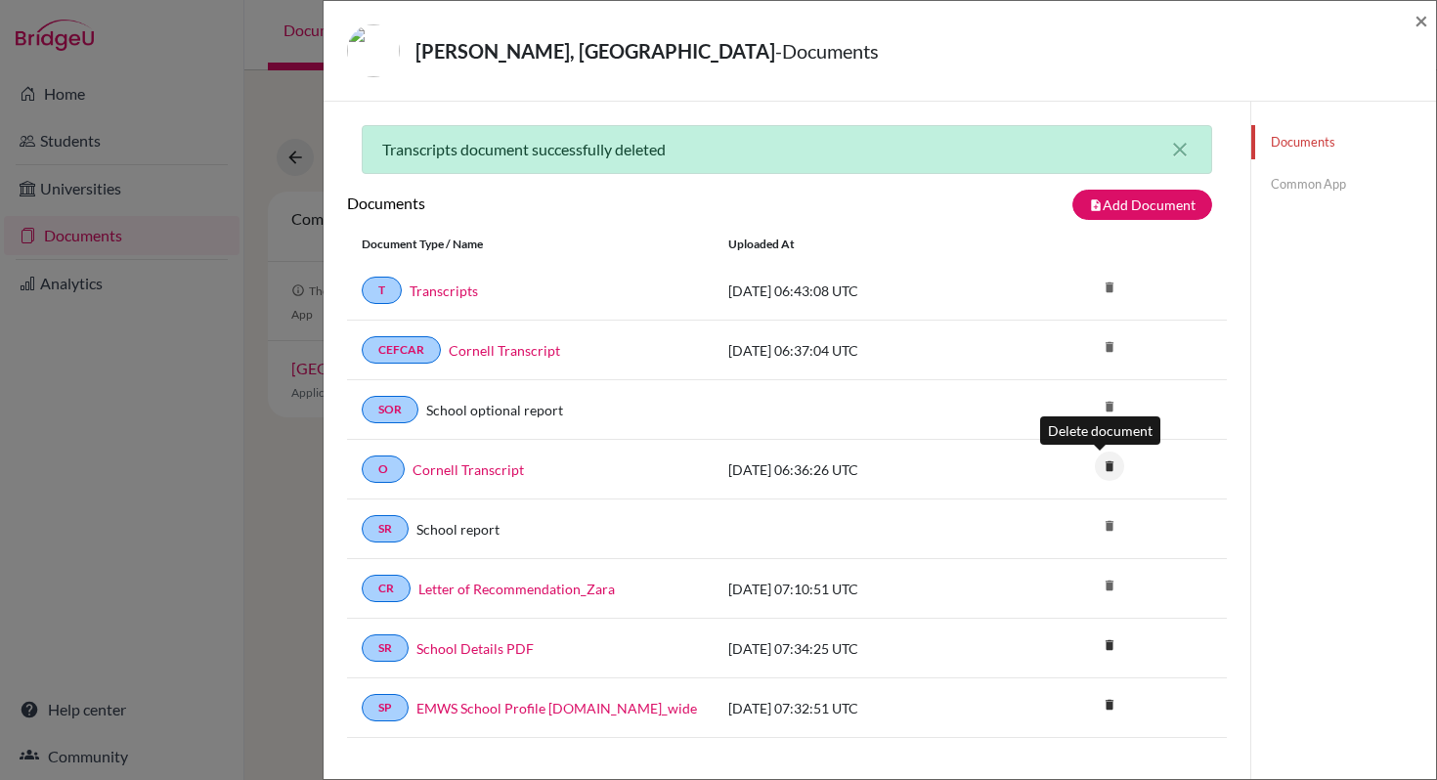
click at [1097, 468] on icon "delete" at bounding box center [1109, 466] width 29 height 29
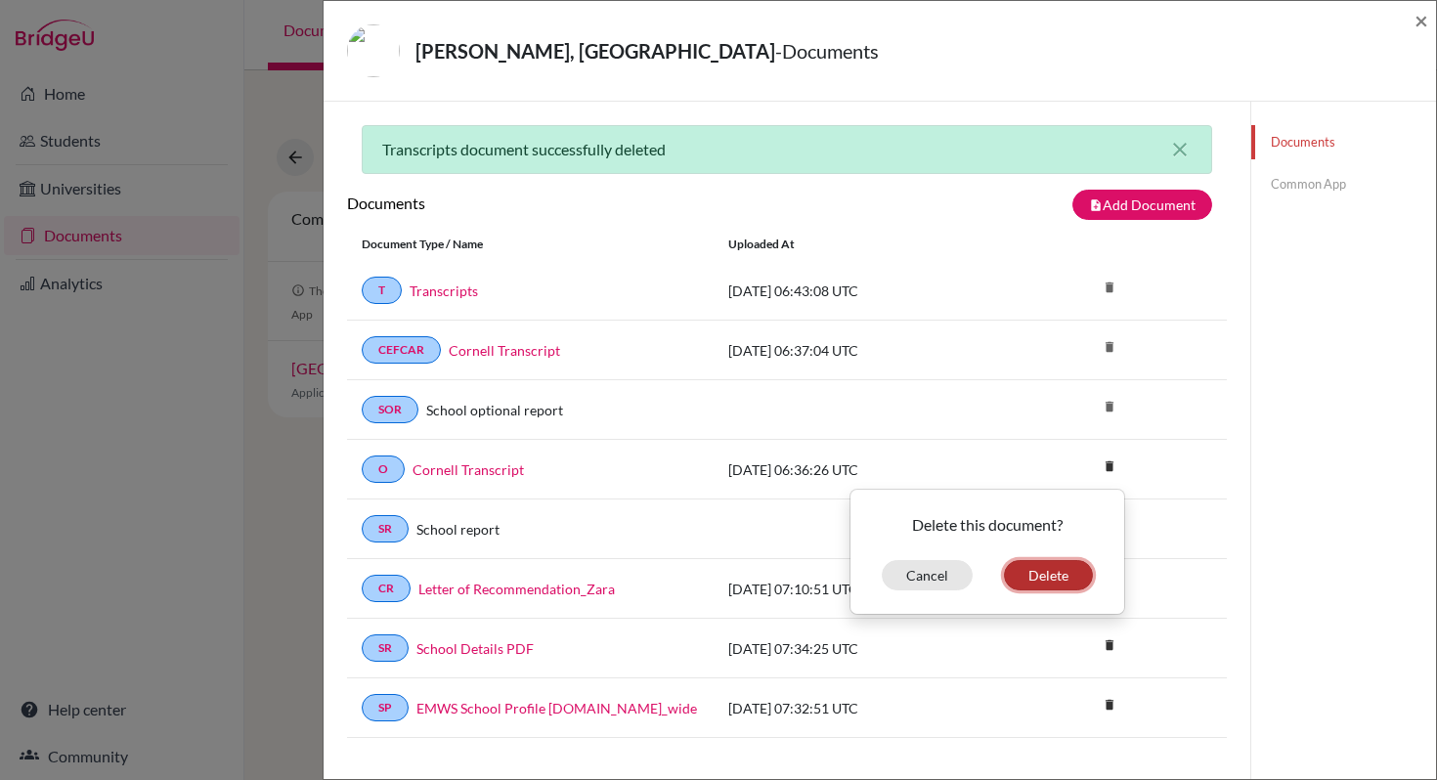
click at [1051, 572] on button "Delete" at bounding box center [1048, 575] width 89 height 30
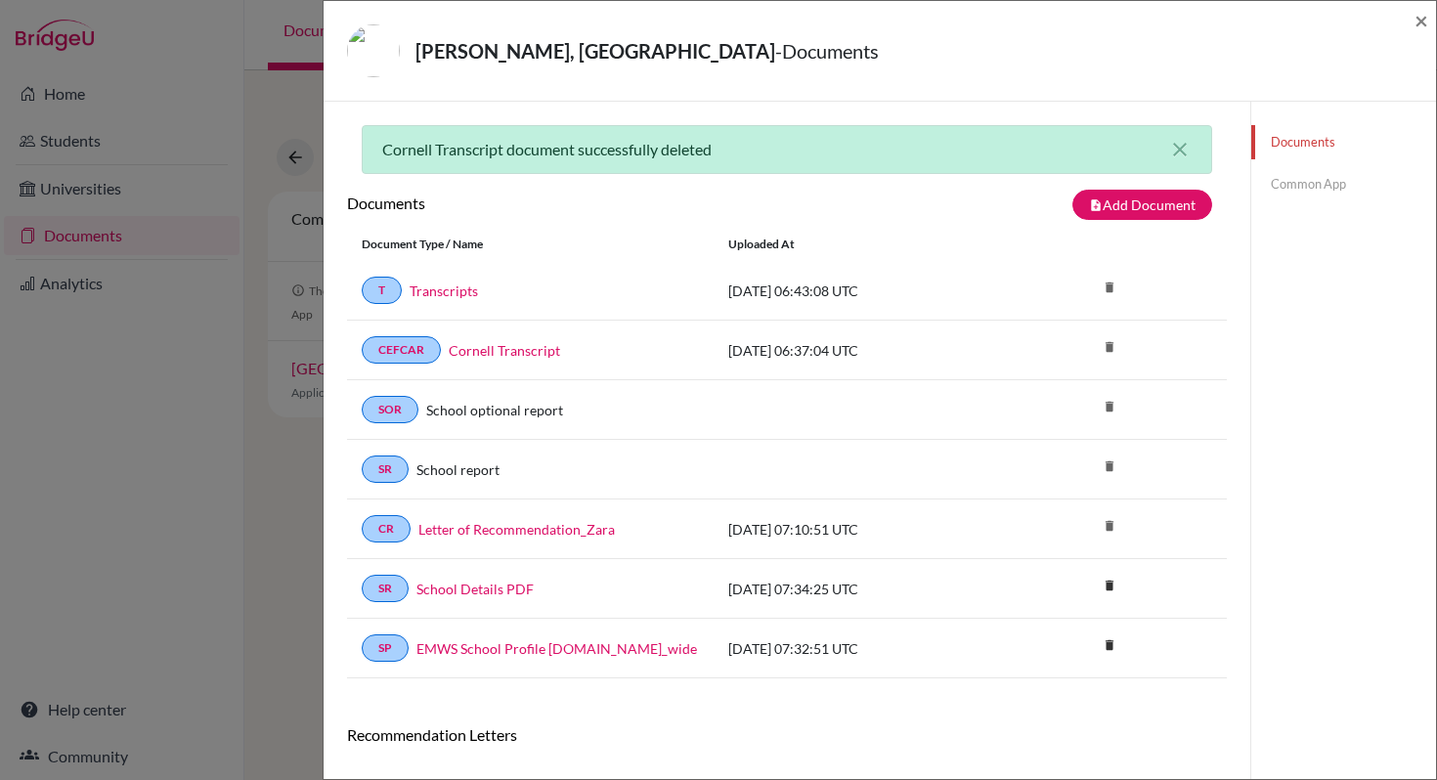
click at [1124, 291] on div "delete" at bounding box center [1153, 291] width 147 height 24
click at [1126, 200] on button "note_add Add Document" at bounding box center [1142, 205] width 140 height 30
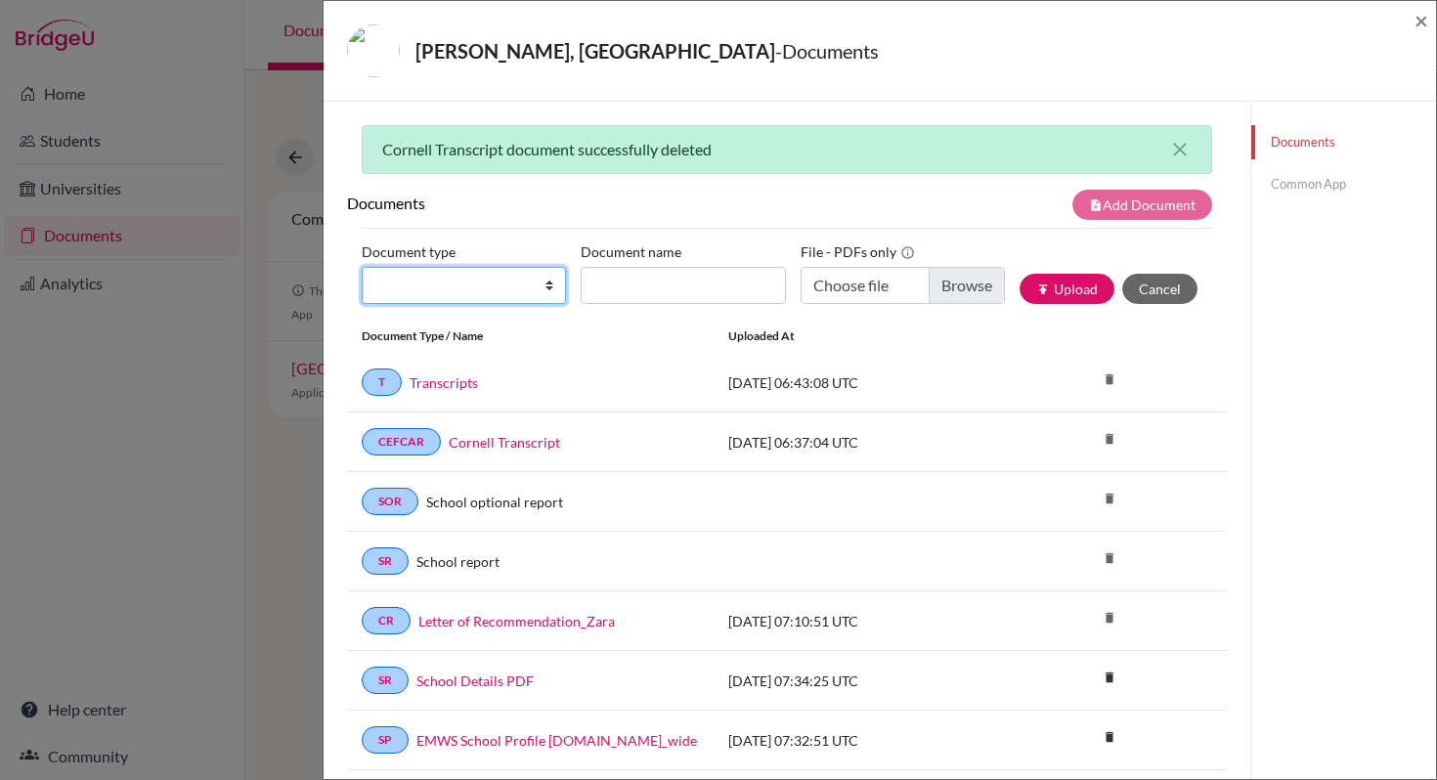
click at [548, 286] on select "Change explanation for Common App reports Counselor recommendation Internationa…" at bounding box center [464, 285] width 204 height 37
select select "2"
click at [362, 267] on select "Change explanation for Common App reports Counselor recommendation Internationa…" at bounding box center [464, 285] width 204 height 37
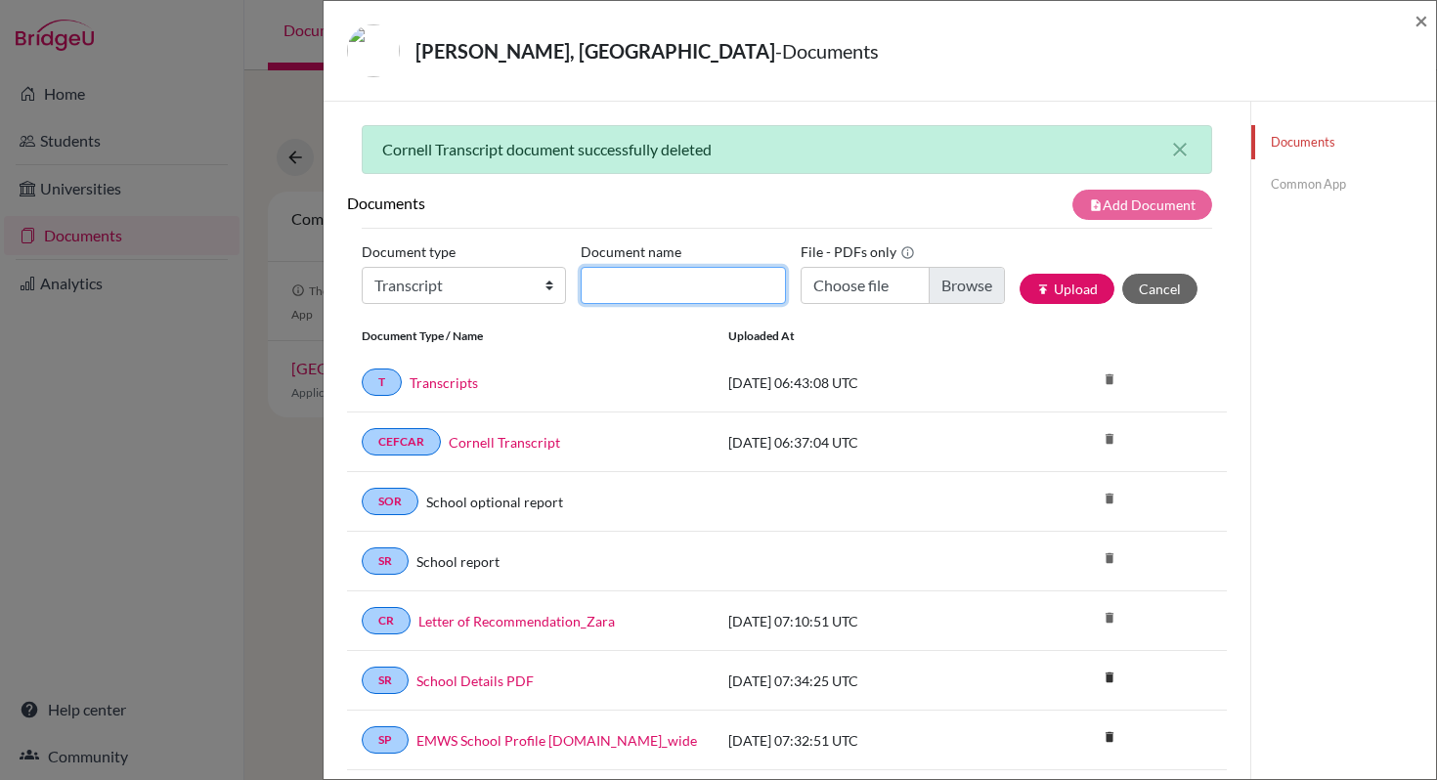
click at [660, 282] on input "Document name" at bounding box center [683, 285] width 204 height 37
type input "Transcripts_Zara"
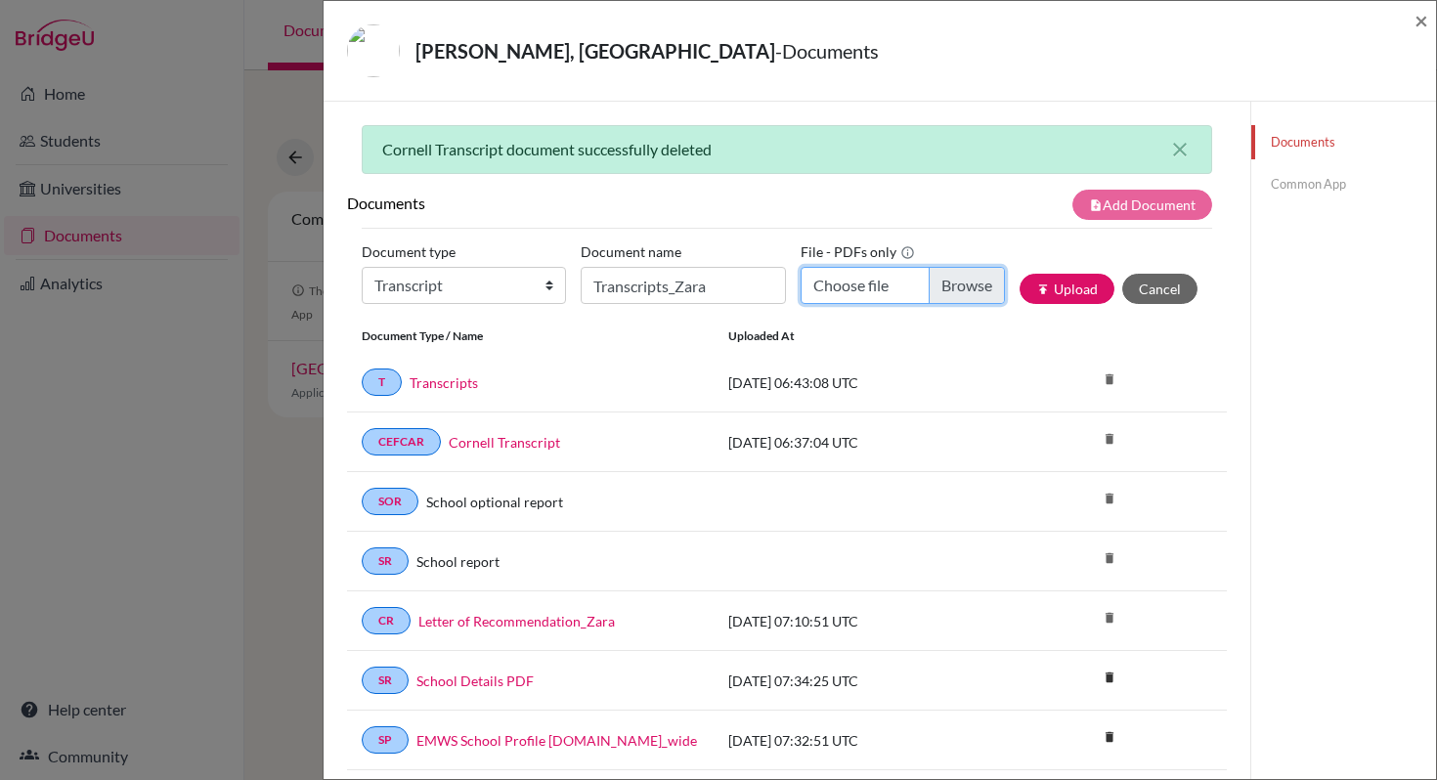
click at [945, 295] on input "Choose file" at bounding box center [903, 285] width 204 height 37
type input "C:\fakepath\Transcripts_Zara.pdf"
click at [1078, 297] on button "publish Upload" at bounding box center [1066, 289] width 95 height 30
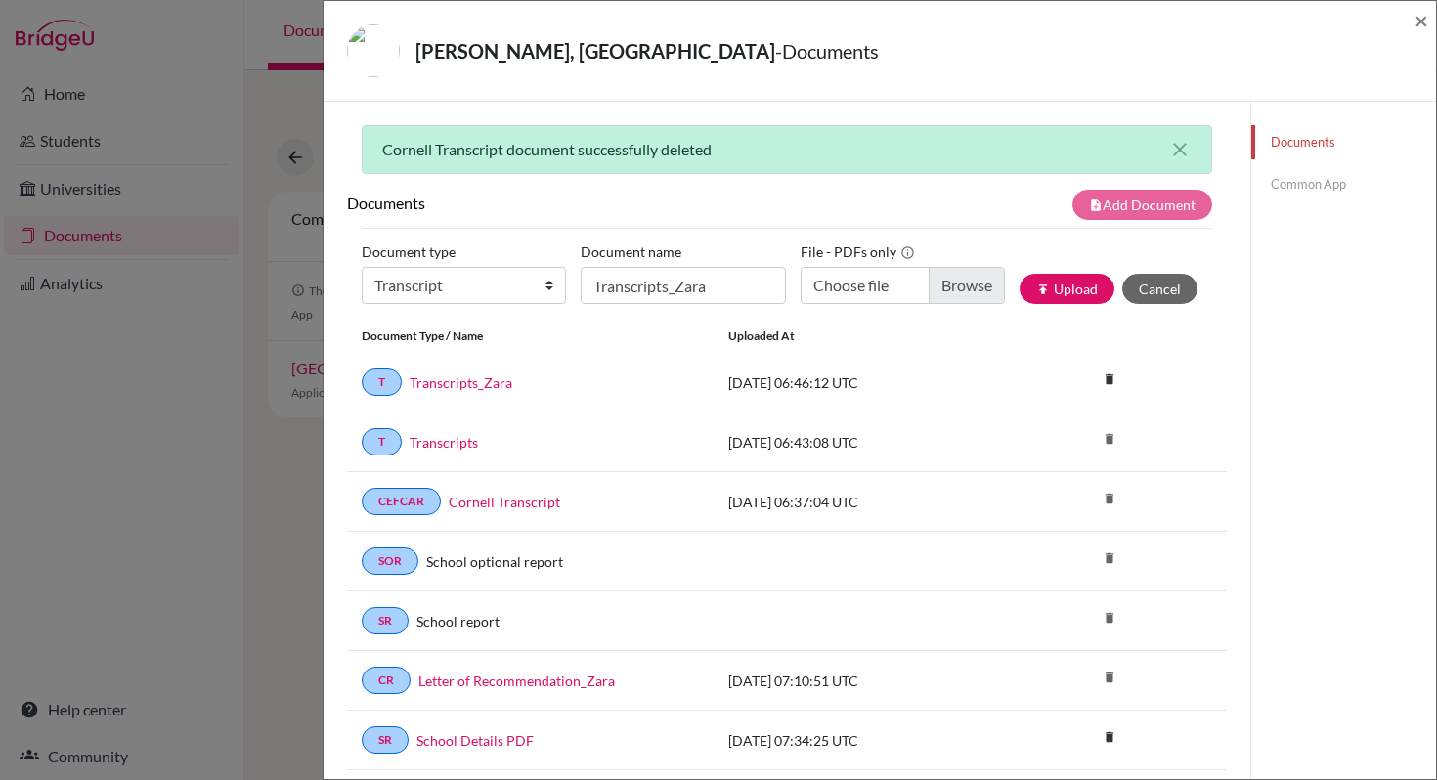
click at [1294, 181] on link "Common App" at bounding box center [1343, 184] width 185 height 34
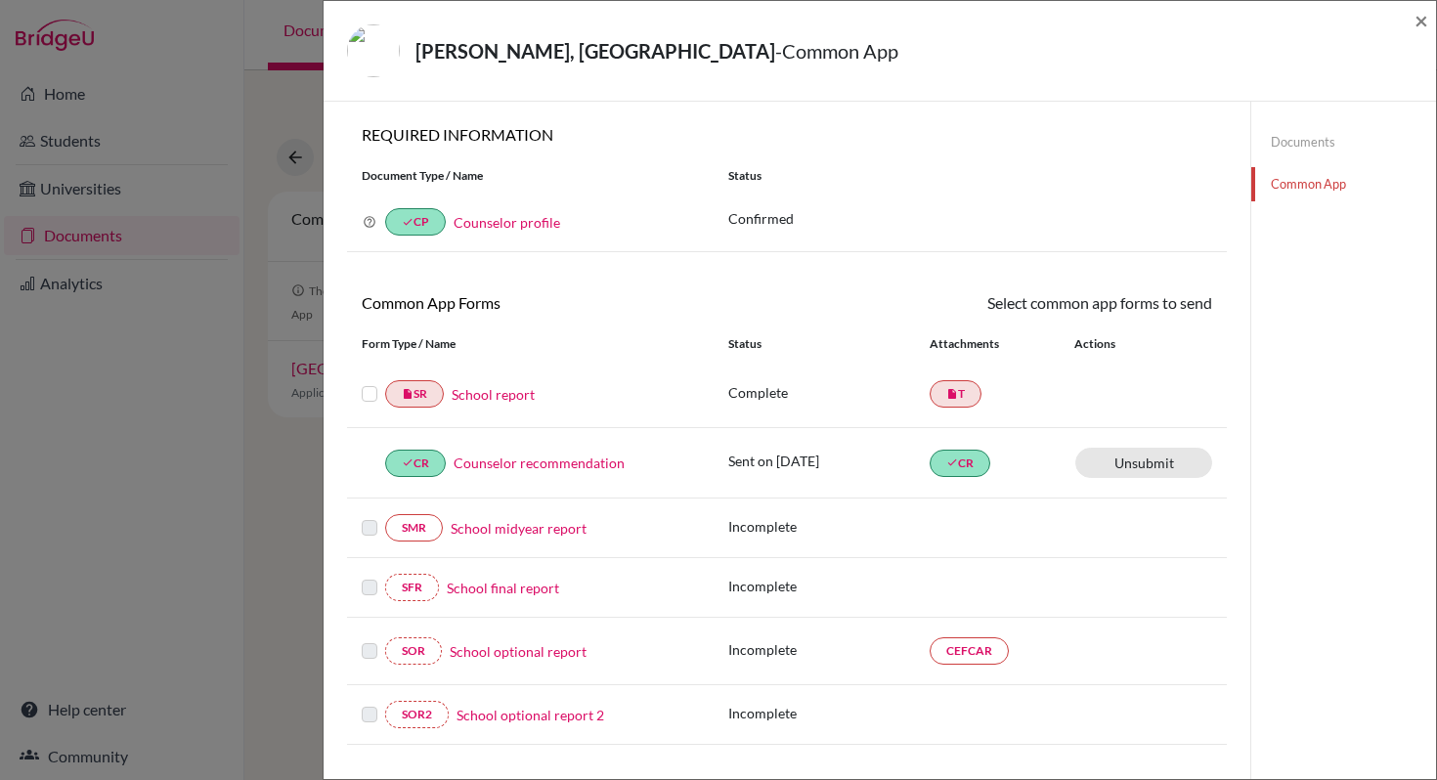
click at [502, 401] on link "School report" at bounding box center [493, 394] width 83 height 21
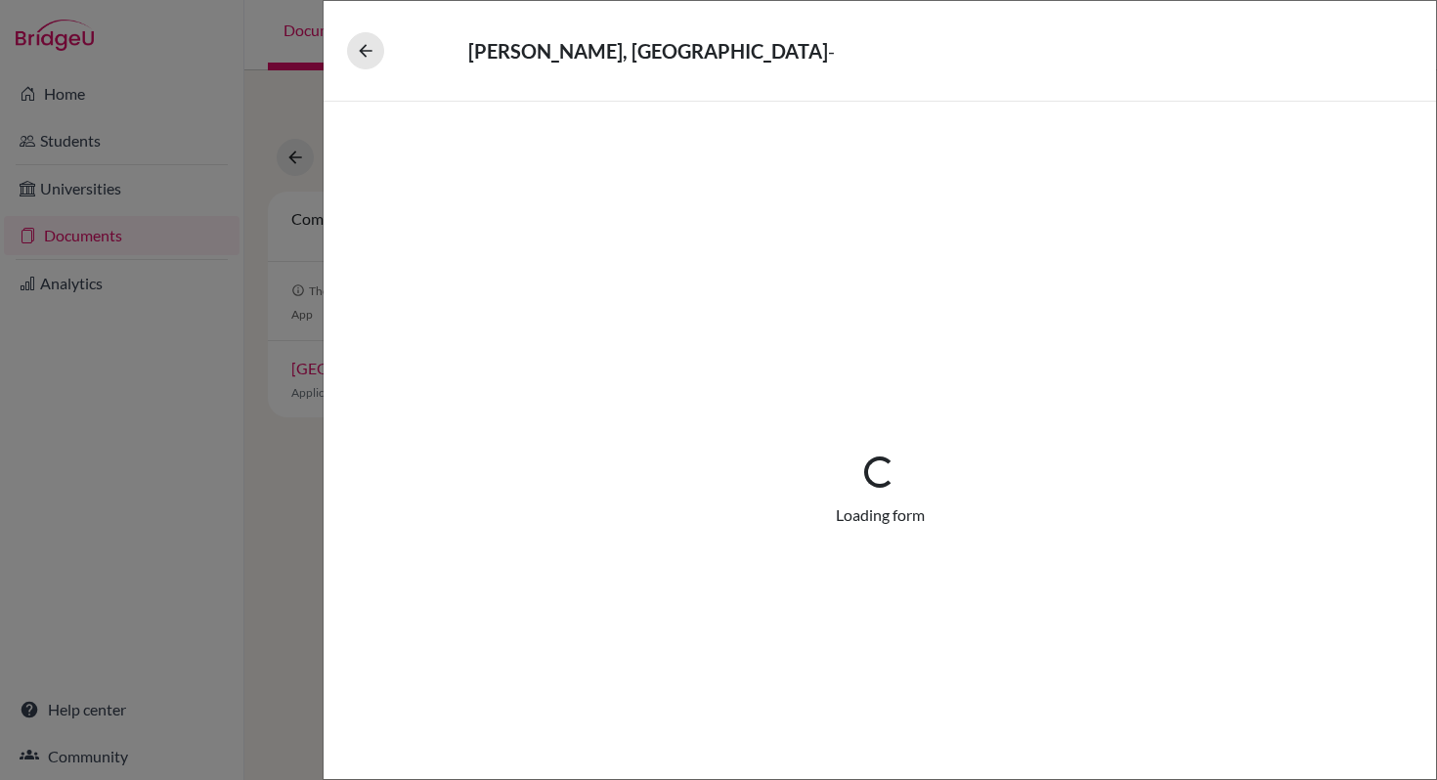
select select "1"
select select "687392"
select select "0"
select select "1"
select select "0"
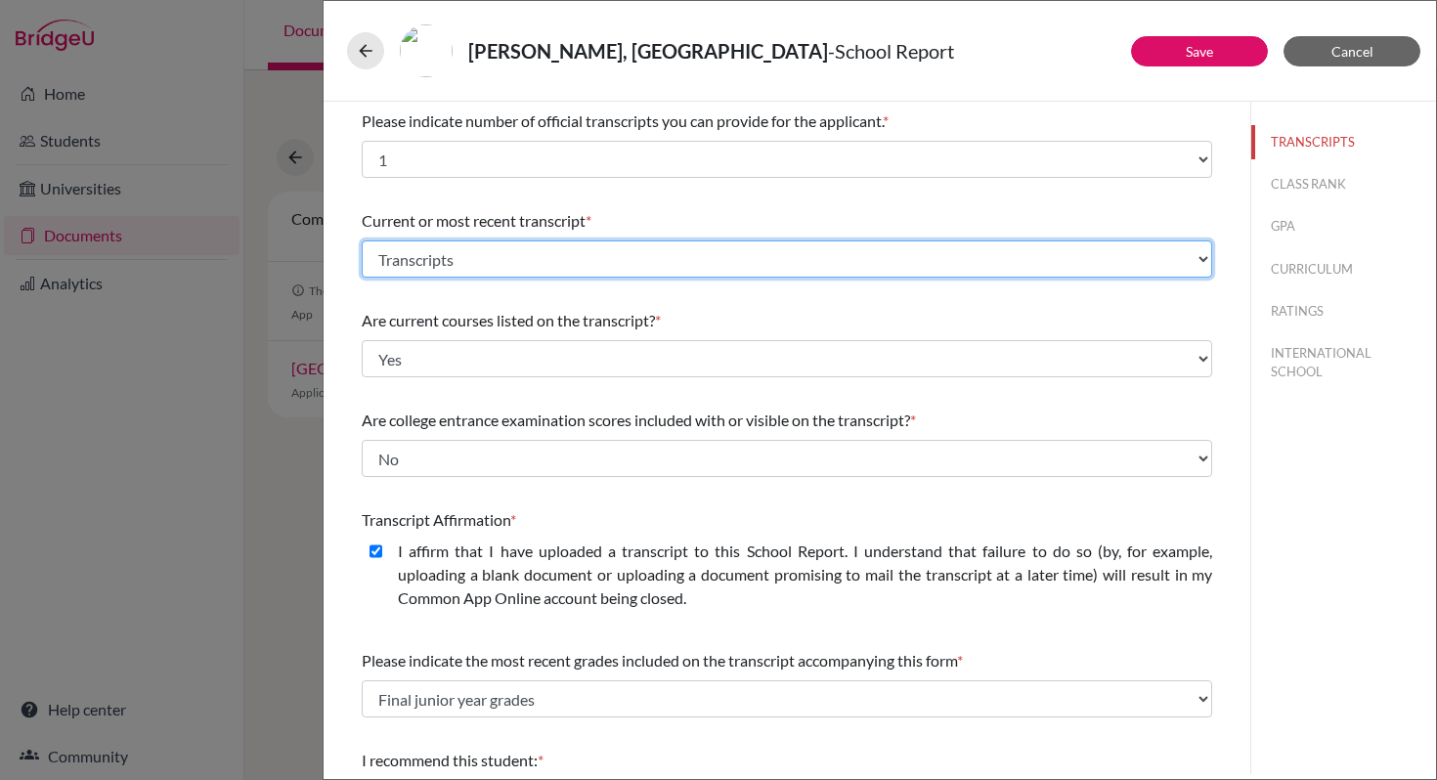
click at [1192, 257] on select "Select existing document or upload a new one Transcripts_Zara Transcripts Uploa…" at bounding box center [787, 258] width 850 height 37
select select "687400"
click at [362, 240] on select "Select existing document or upload a new one Transcripts_Zara Transcripts Uploa…" at bounding box center [787, 258] width 850 height 37
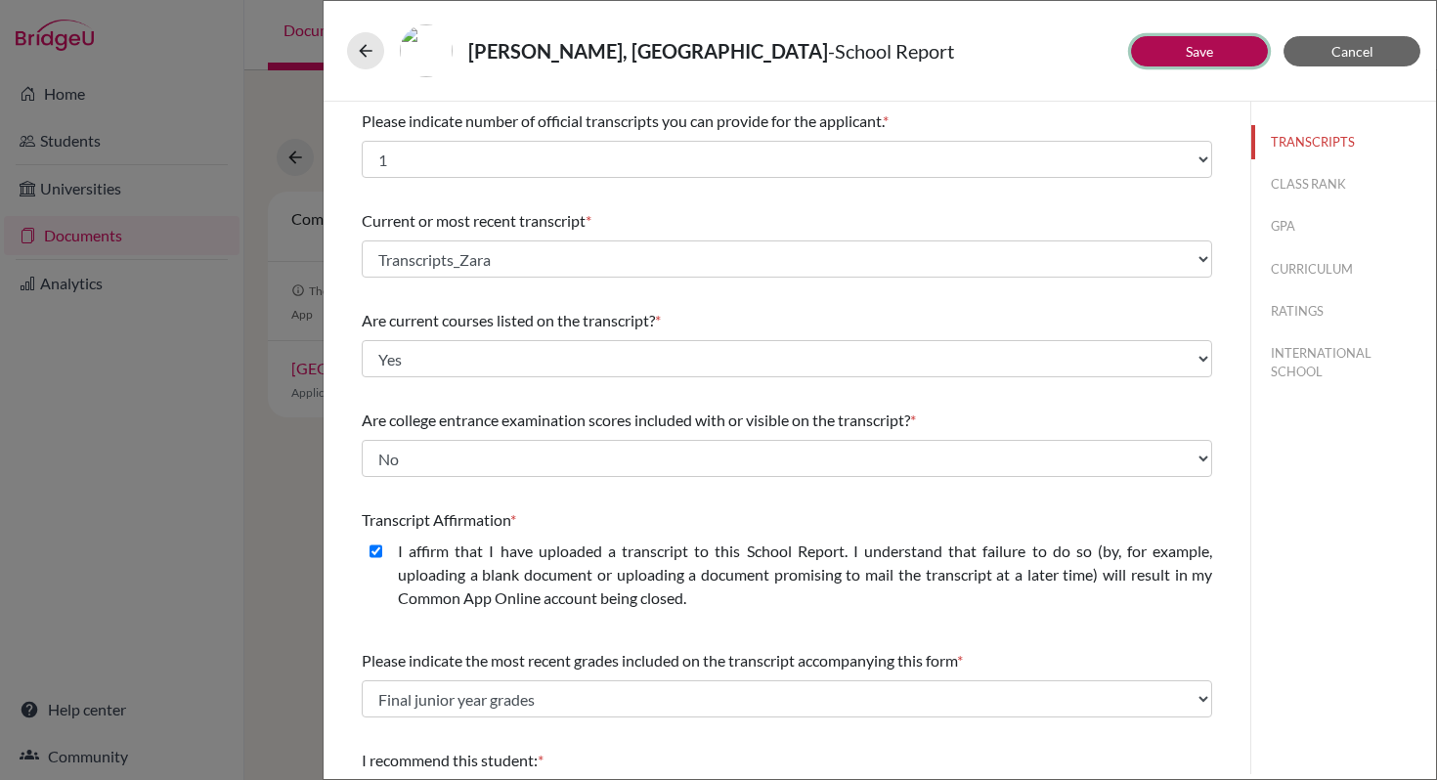
click at [1229, 52] on button "Save" at bounding box center [1199, 51] width 137 height 30
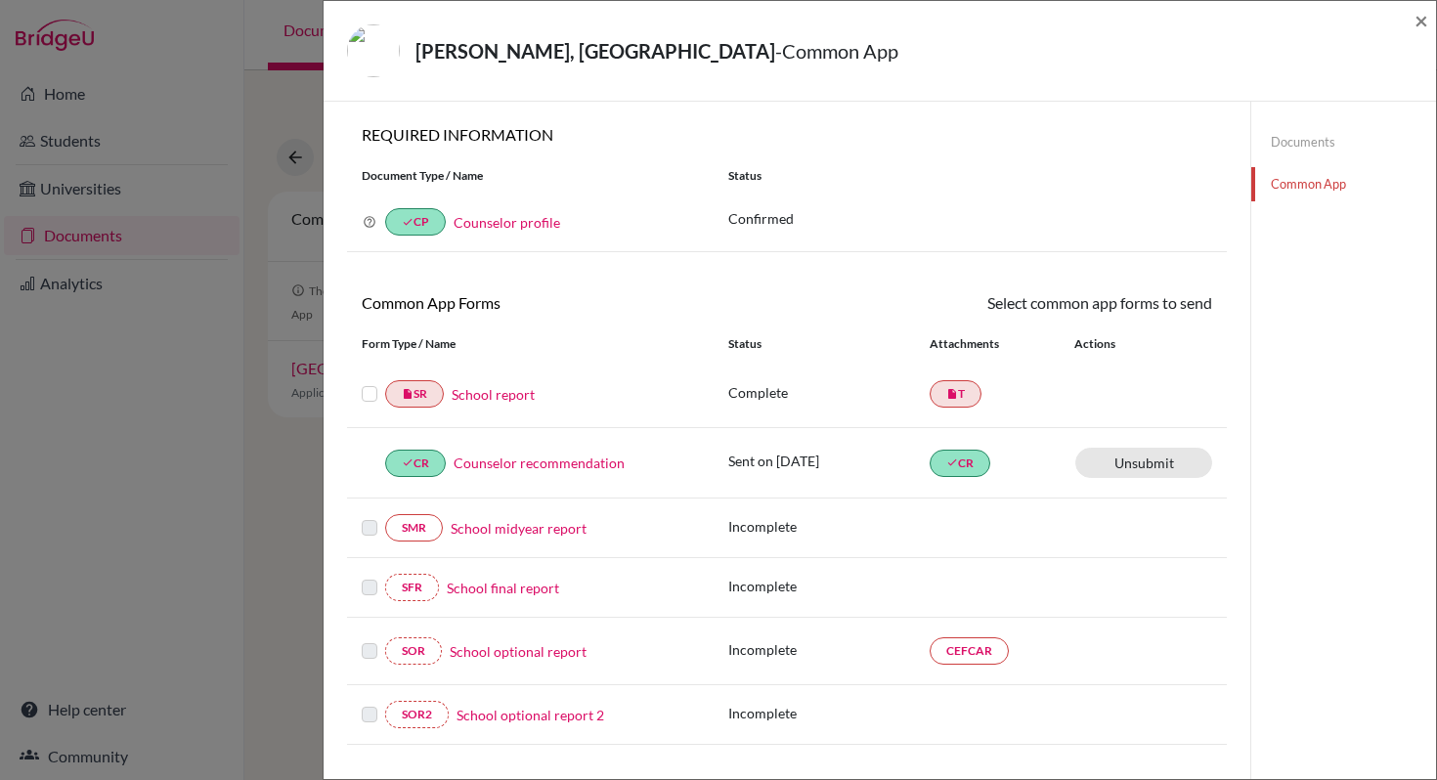
click at [1282, 140] on link "Documents" at bounding box center [1343, 142] width 185 height 34
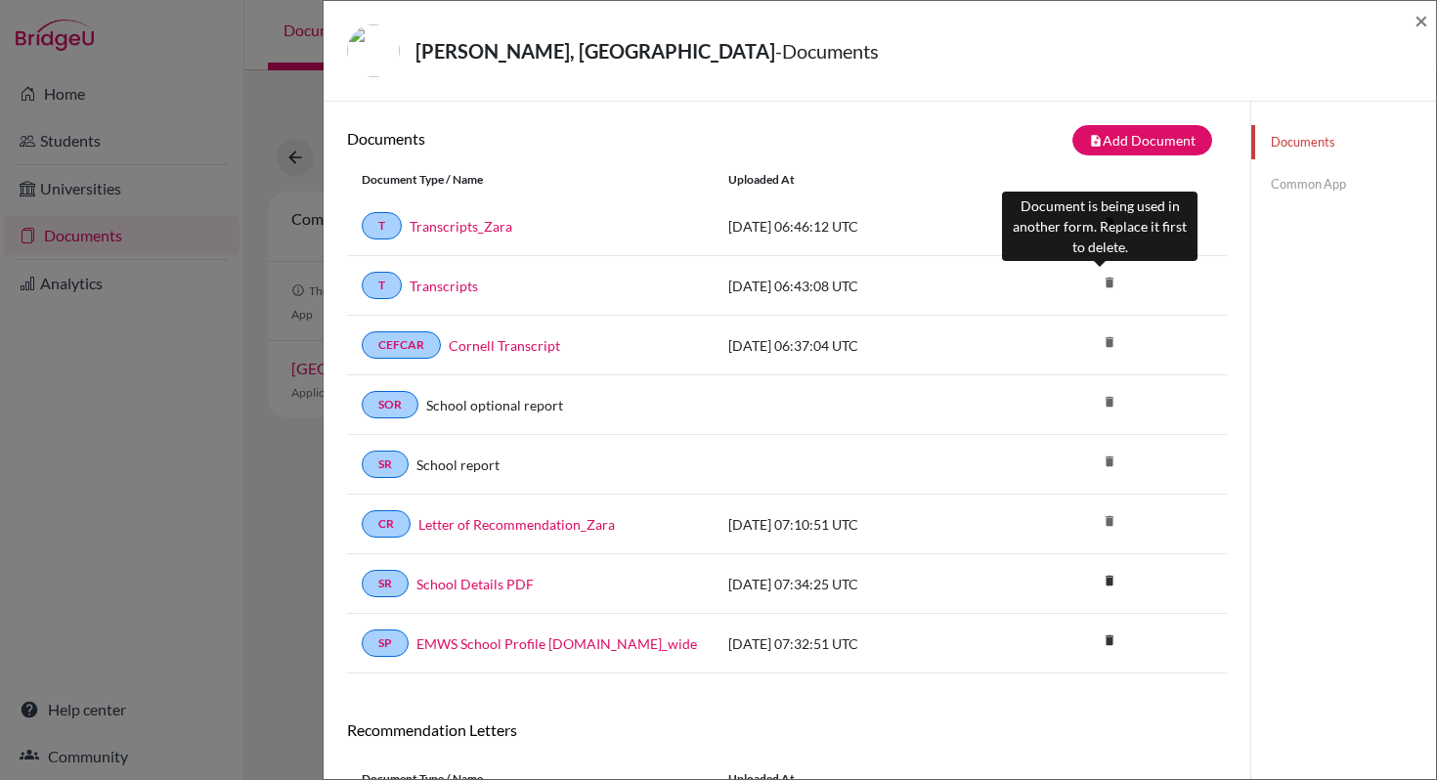
drag, startPoint x: 1102, startPoint y: 289, endPoint x: 1002, endPoint y: 284, distance: 99.8
click at [1102, 289] on icon "delete" at bounding box center [1109, 282] width 29 height 29
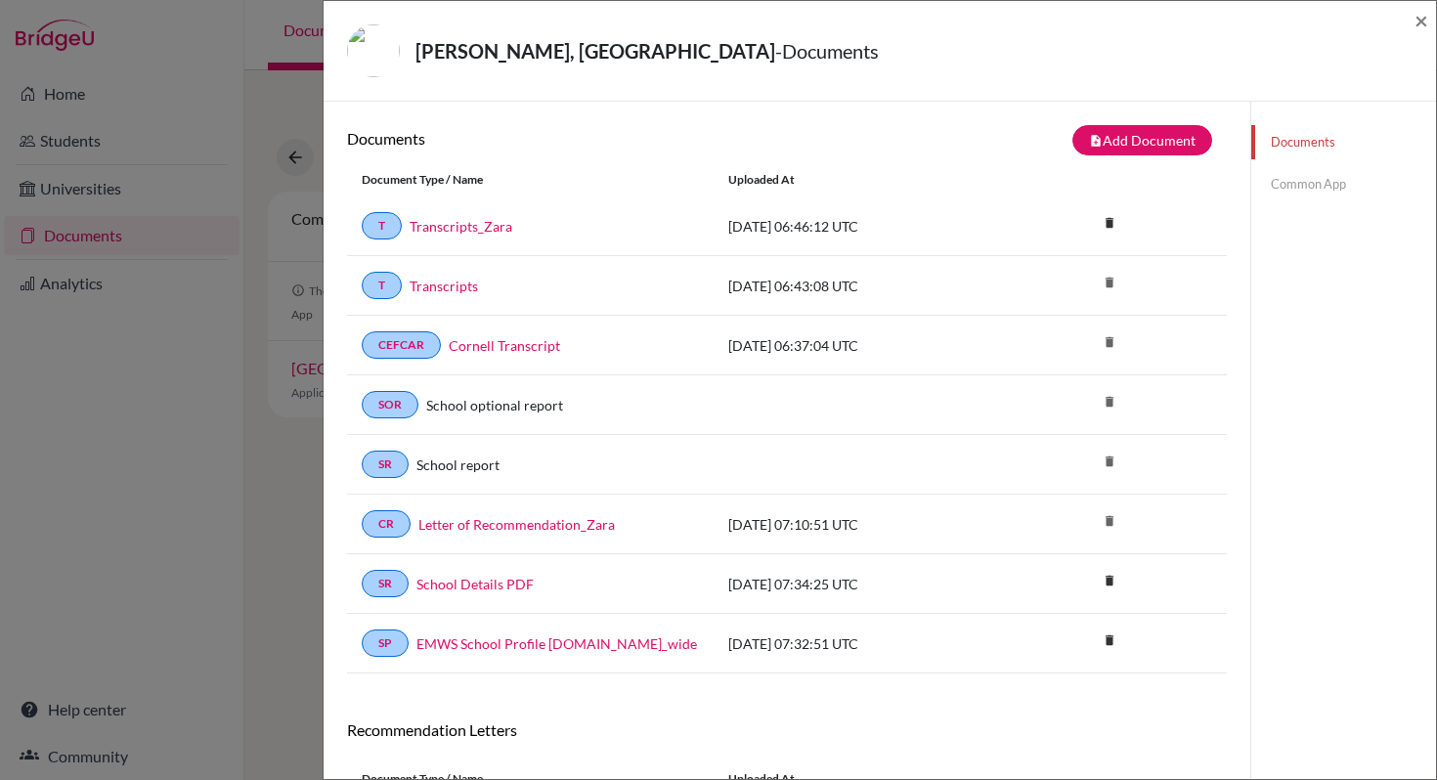
click at [1317, 192] on link "Common App" at bounding box center [1343, 184] width 185 height 34
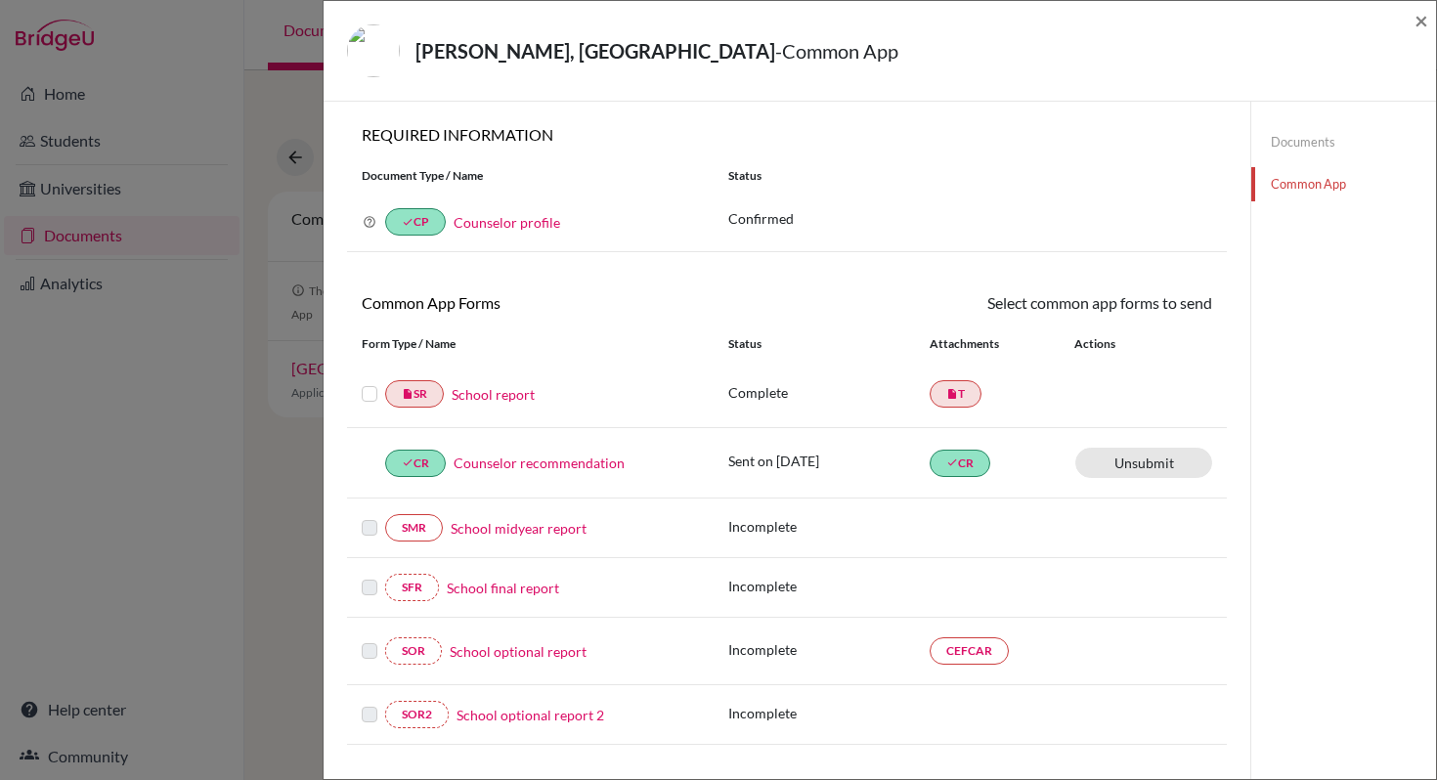
click at [471, 391] on link "School report" at bounding box center [493, 394] width 83 height 21
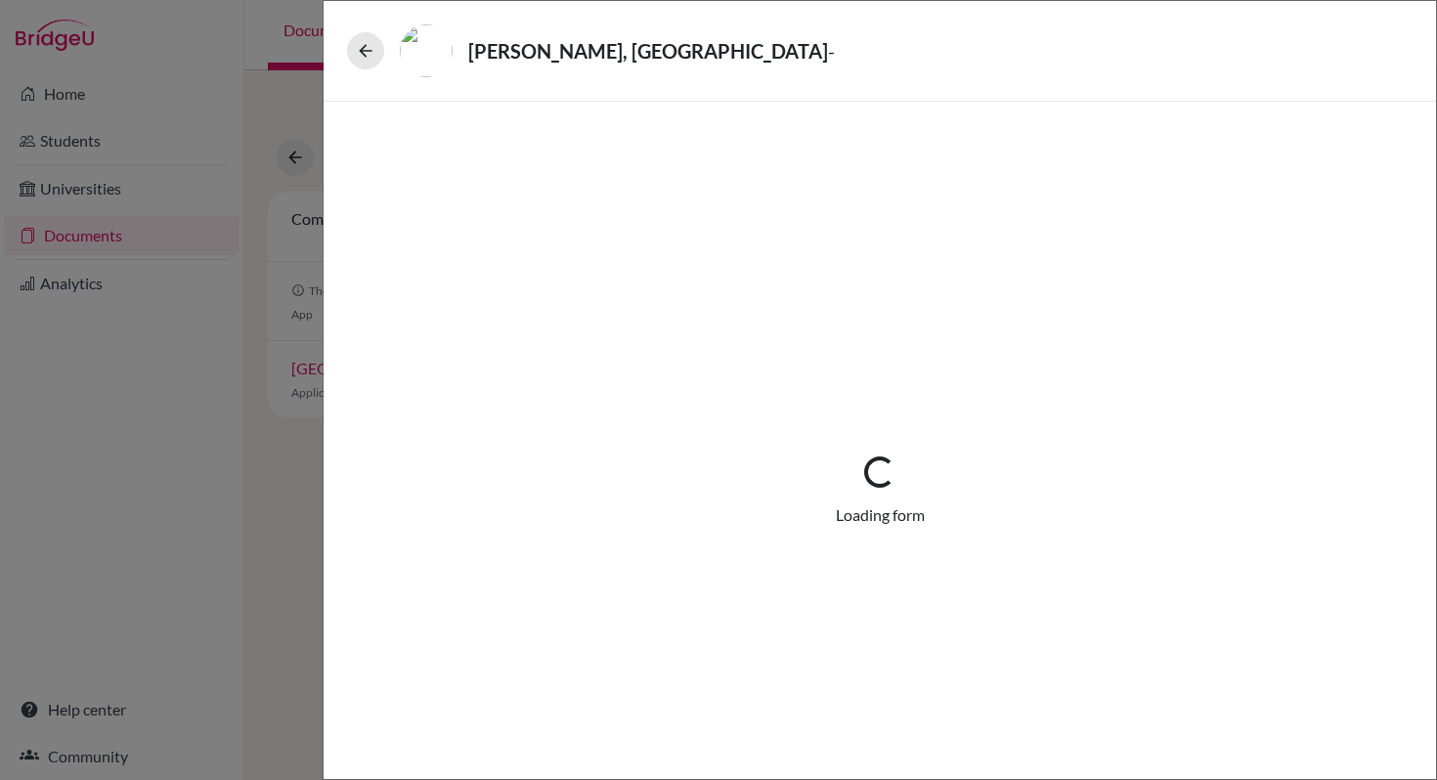
select select "1"
select select "687400"
select select "0"
select select "1"
select select "0"
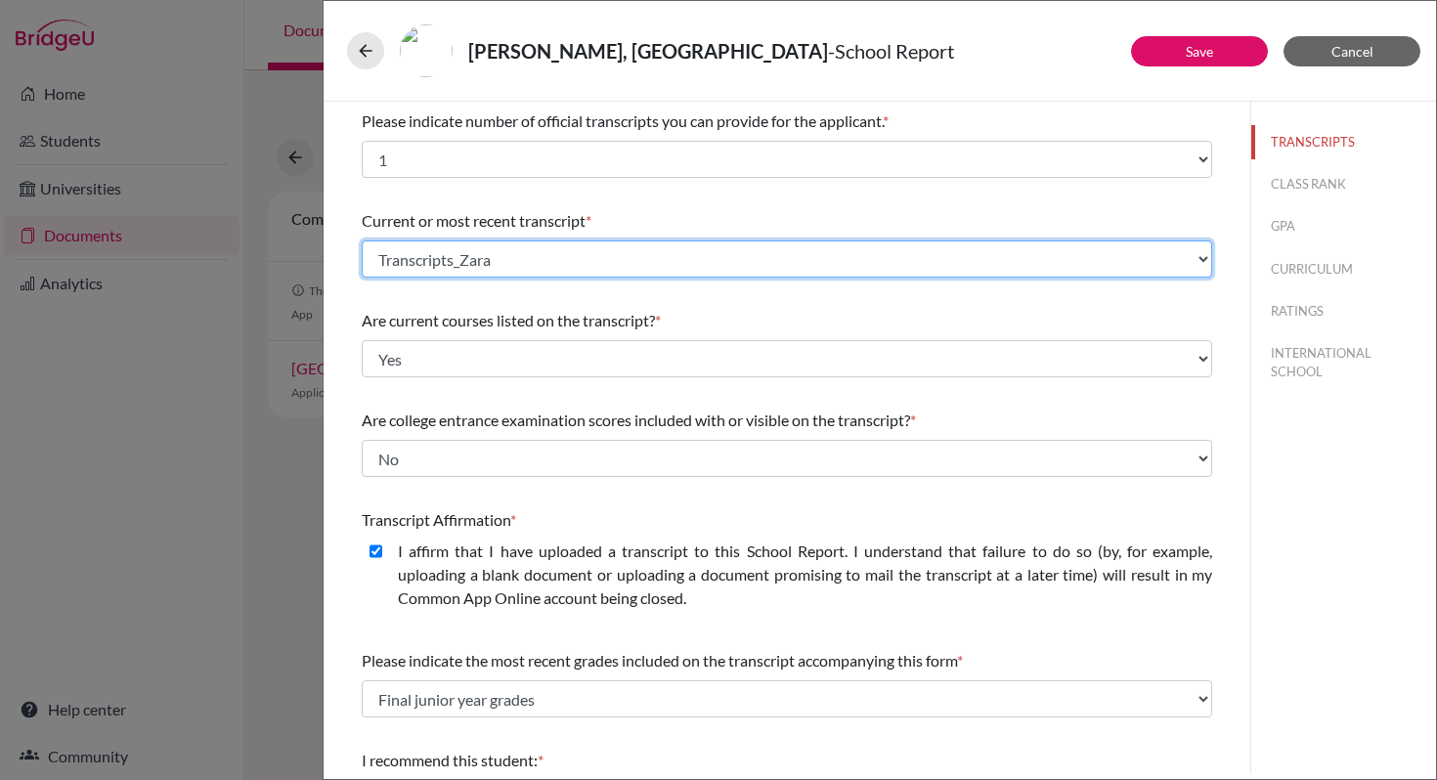
click at [439, 265] on select "Select existing document or upload a new one Transcripts_Zara Transcripts Uploa…" at bounding box center [787, 258] width 850 height 37
click at [362, 240] on select "Select existing document or upload a new one Transcripts_Zara Transcripts Uploa…" at bounding box center [787, 258] width 850 height 37
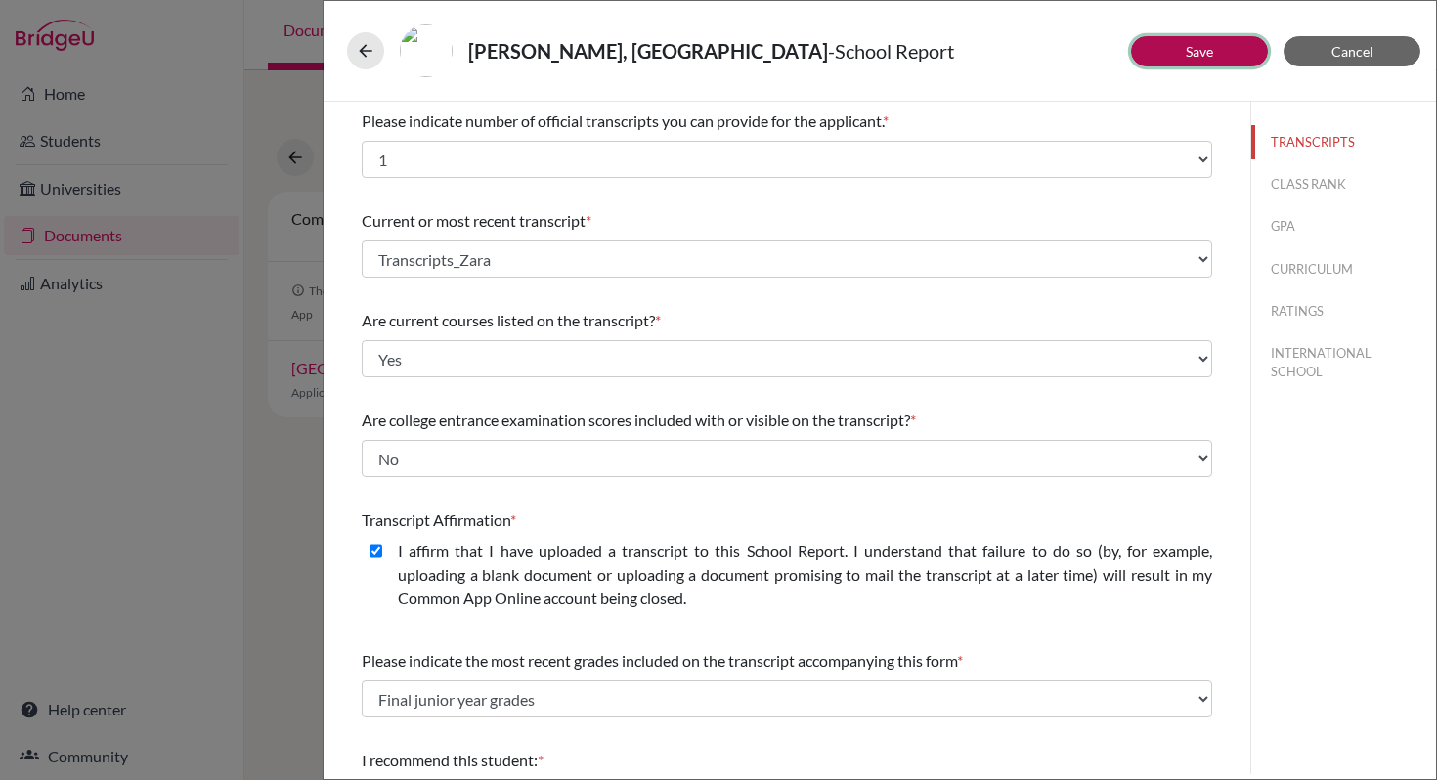
click at [1204, 59] on link "Save" at bounding box center [1199, 51] width 27 height 17
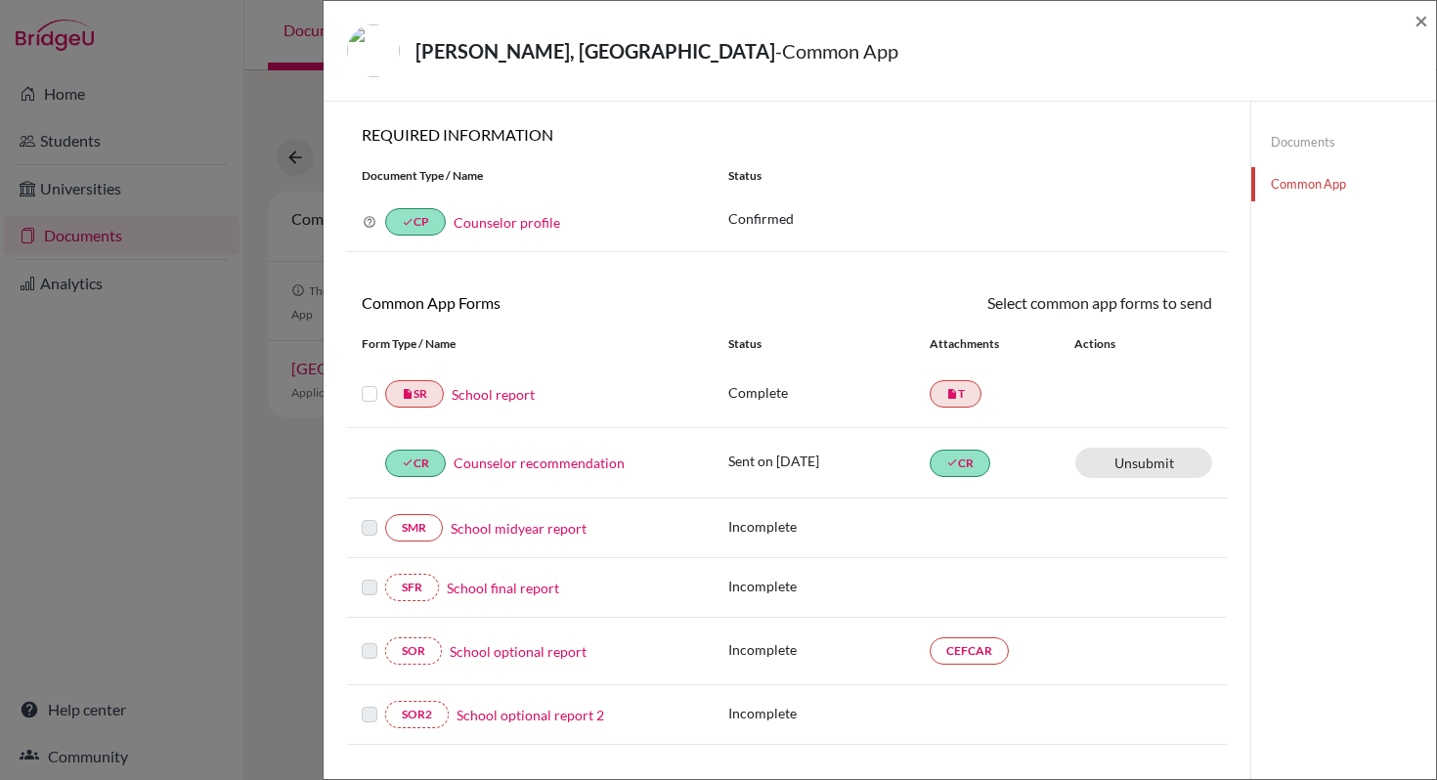
click at [370, 382] on label at bounding box center [370, 382] width 16 height 0
click at [0, 0] on input "checkbox" at bounding box center [0, 0] width 0 height 0
click at [1148, 308] on icon at bounding box center [1155, 305] width 15 height 15
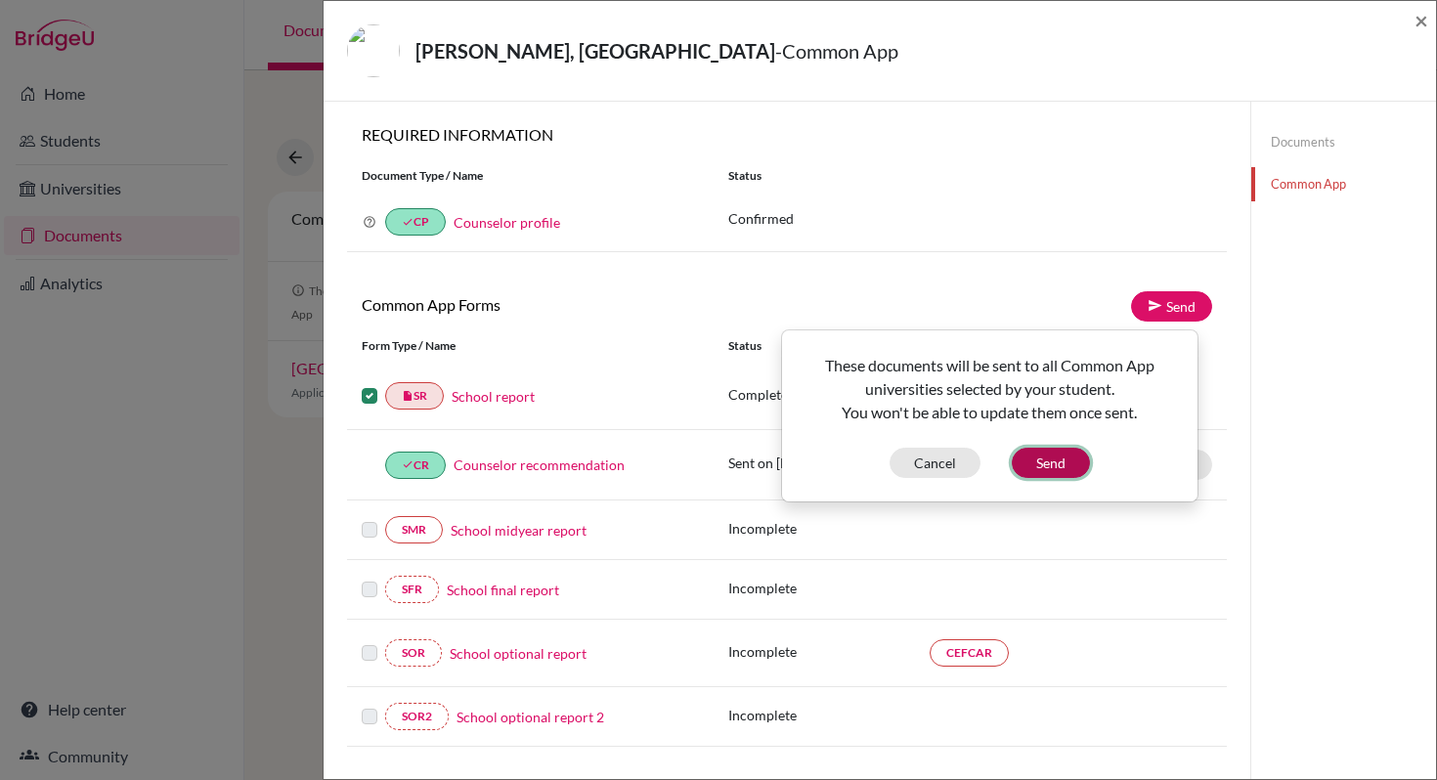
click at [1067, 463] on button "Send" at bounding box center [1051, 463] width 78 height 30
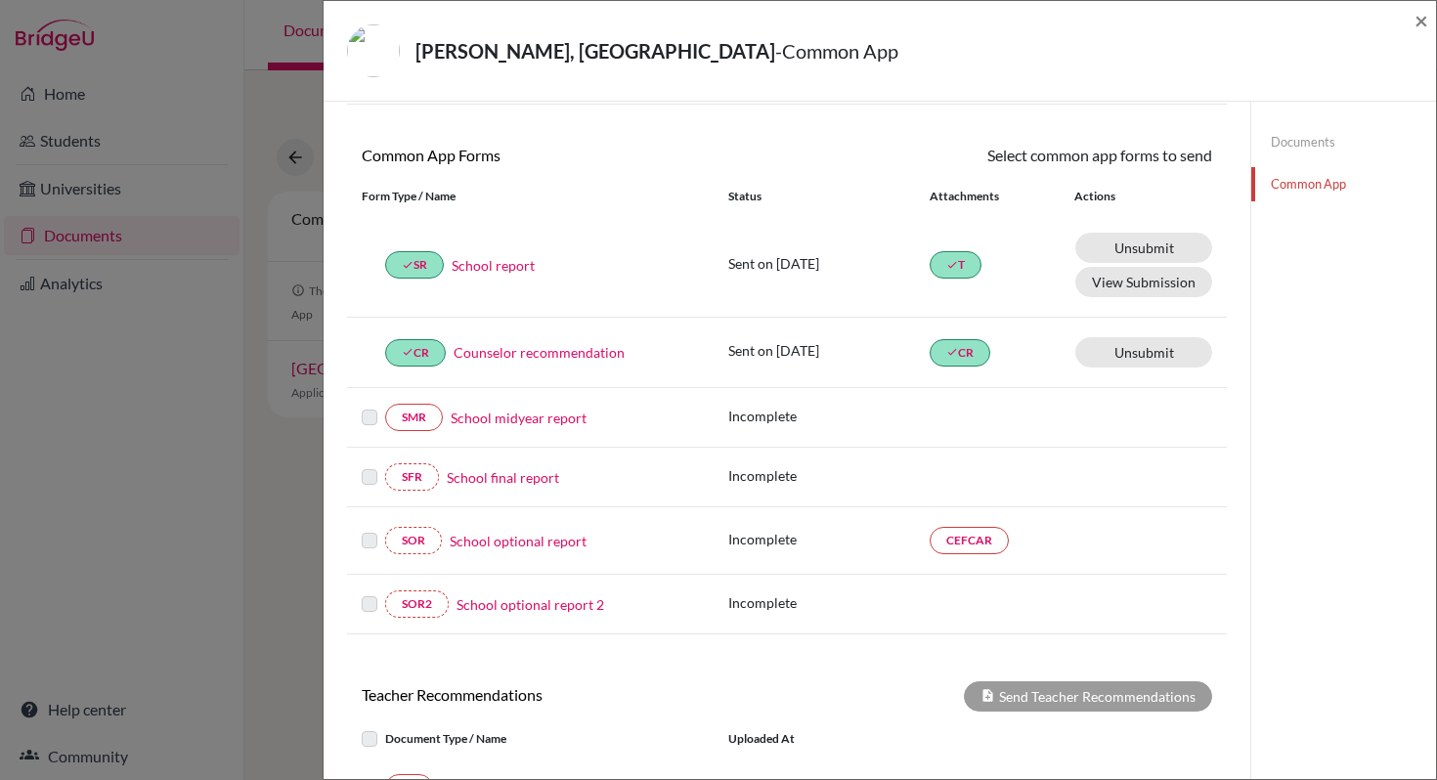
scroll to position [149, 0]
click at [1114, 352] on link "Unsubmit This document will be un-submitted from all Common App universities it…" at bounding box center [1143, 351] width 137 height 30
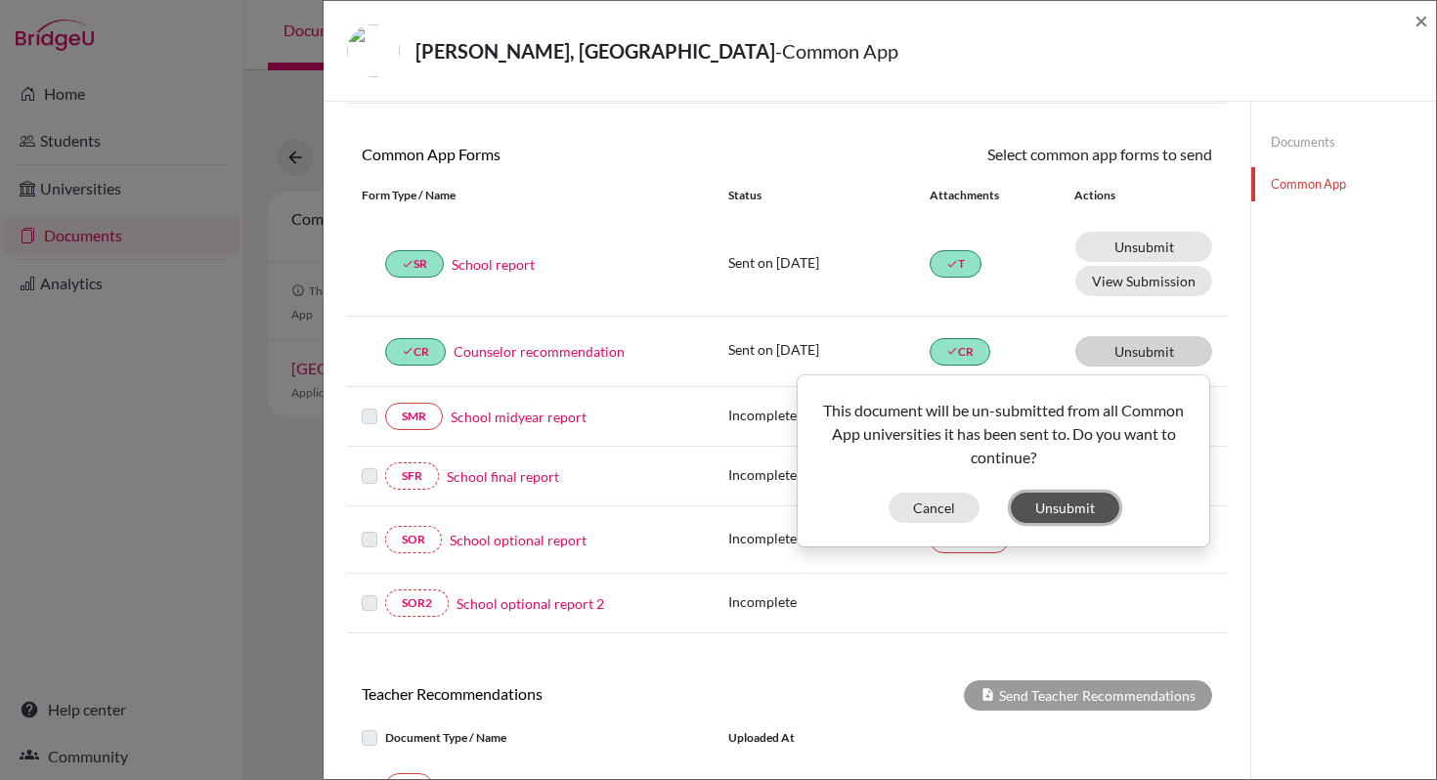
click at [1051, 512] on button "Unsubmit" at bounding box center [1065, 508] width 108 height 30
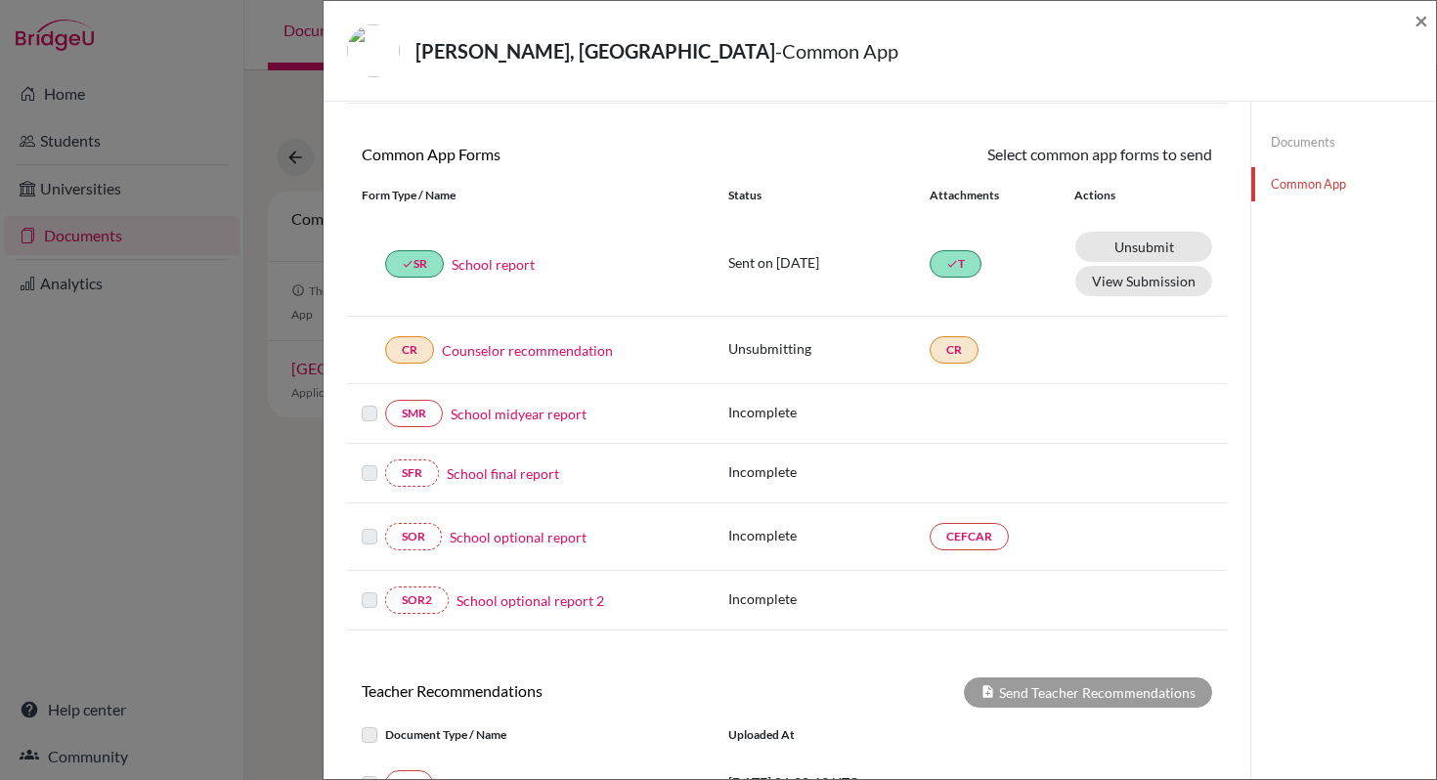
click at [518, 354] on link "Counselor recommendation" at bounding box center [527, 350] width 171 height 21
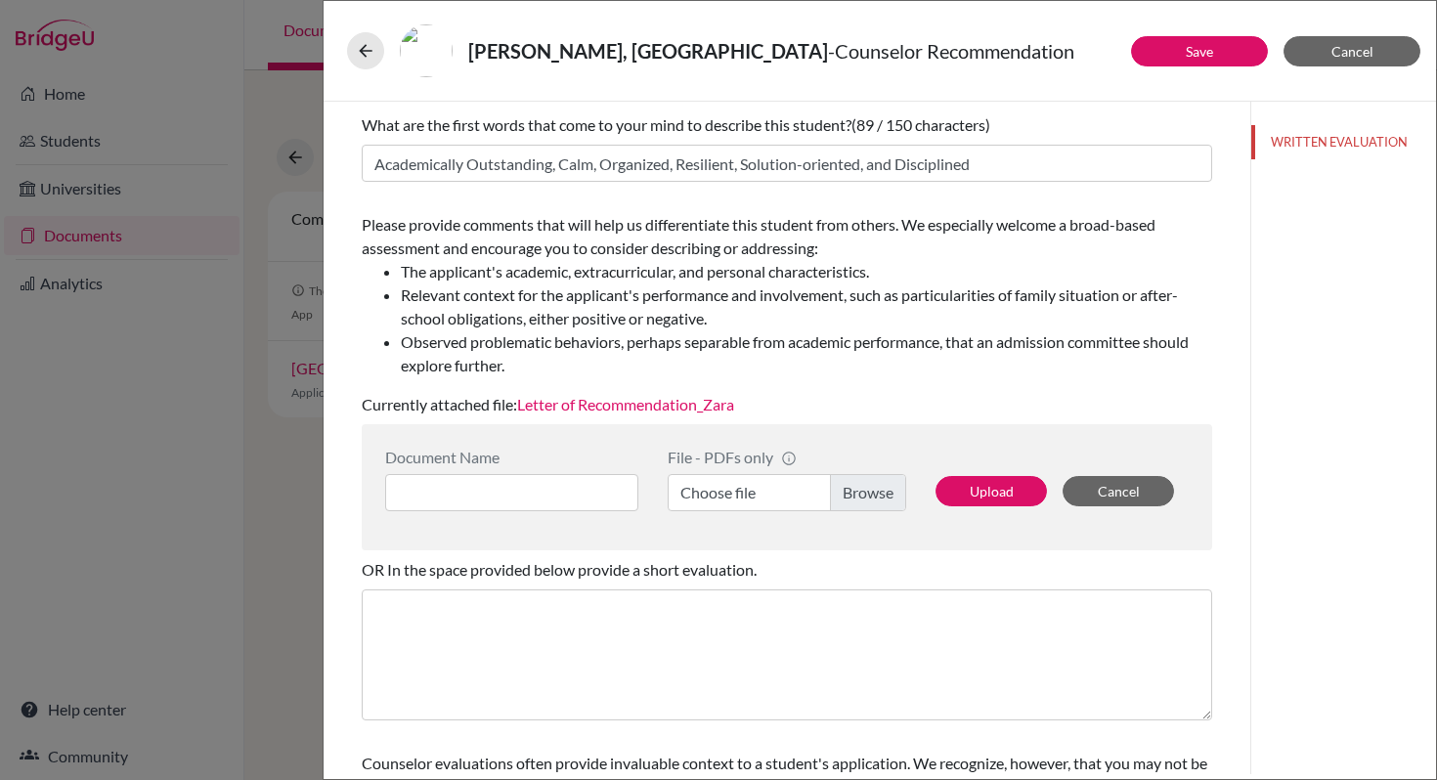
scroll to position [205, 0]
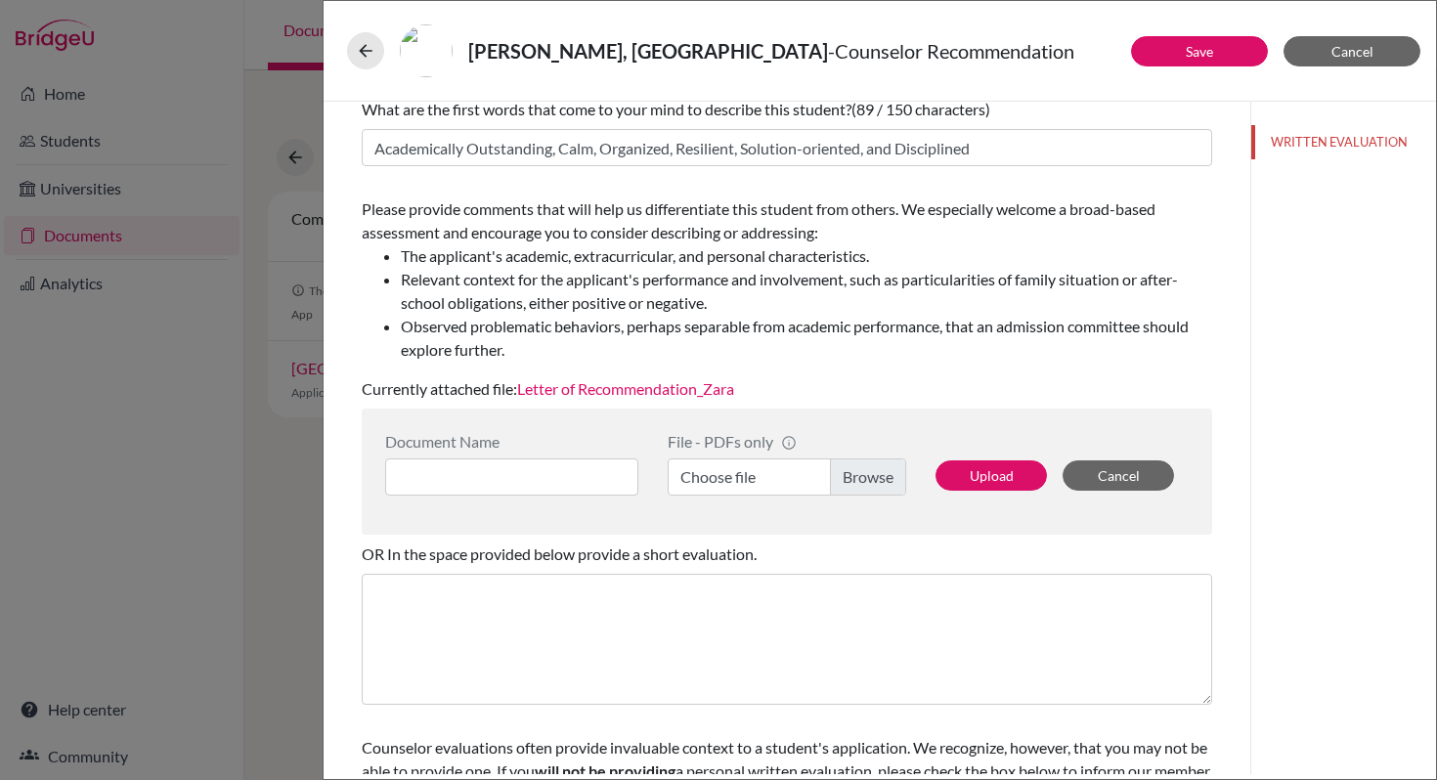
click at [659, 396] on link "Letter of Recommendation_Zara" at bounding box center [625, 388] width 217 height 19
click at [448, 481] on input at bounding box center [511, 476] width 253 height 37
type input "Letter of Recommendation"
click at [838, 481] on label "Choose file" at bounding box center [787, 476] width 238 height 37
click at [838, 481] on input "Choose file" at bounding box center [787, 476] width 238 height 37
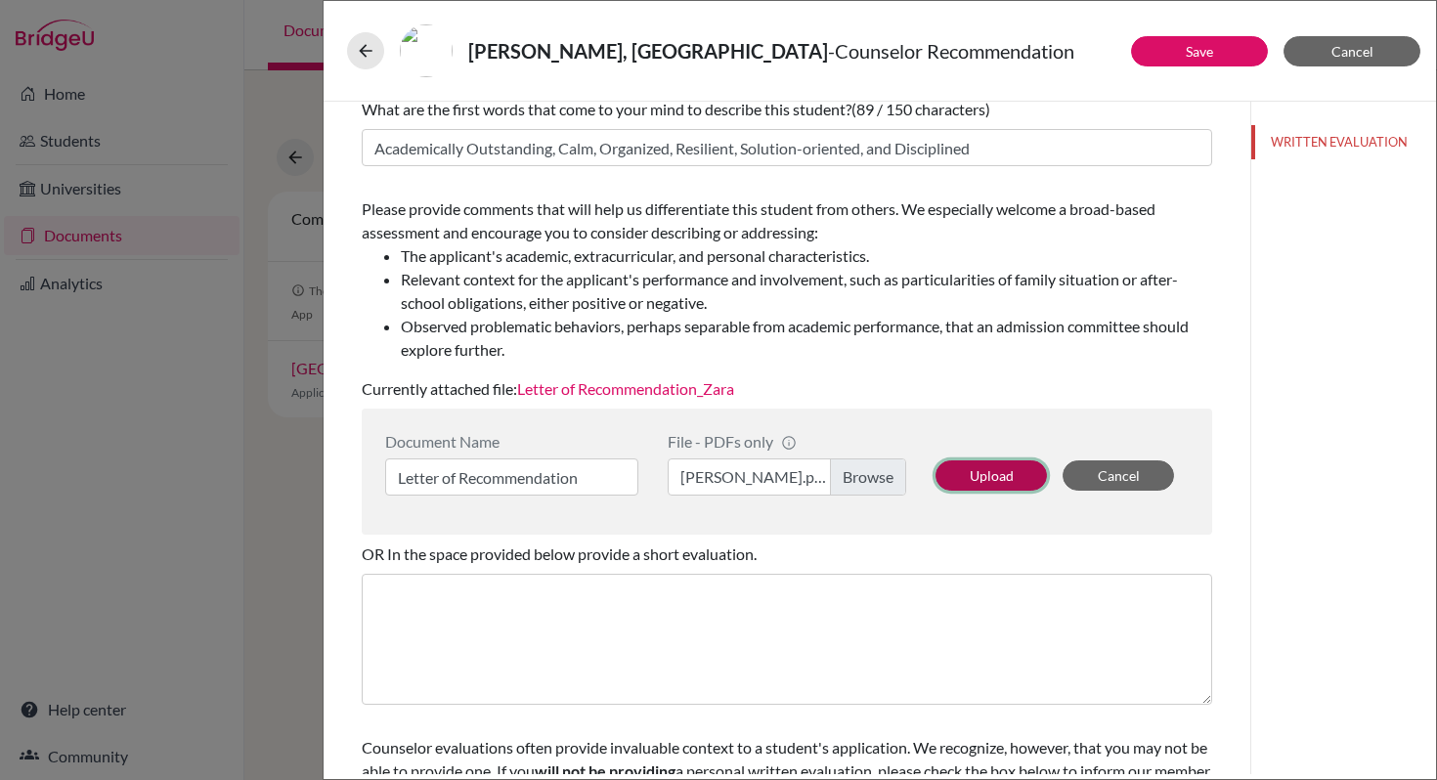
click at [1009, 481] on button "Upload" at bounding box center [990, 475] width 111 height 30
click at [657, 393] on link "Letter of Recommendation" at bounding box center [607, 388] width 180 height 19
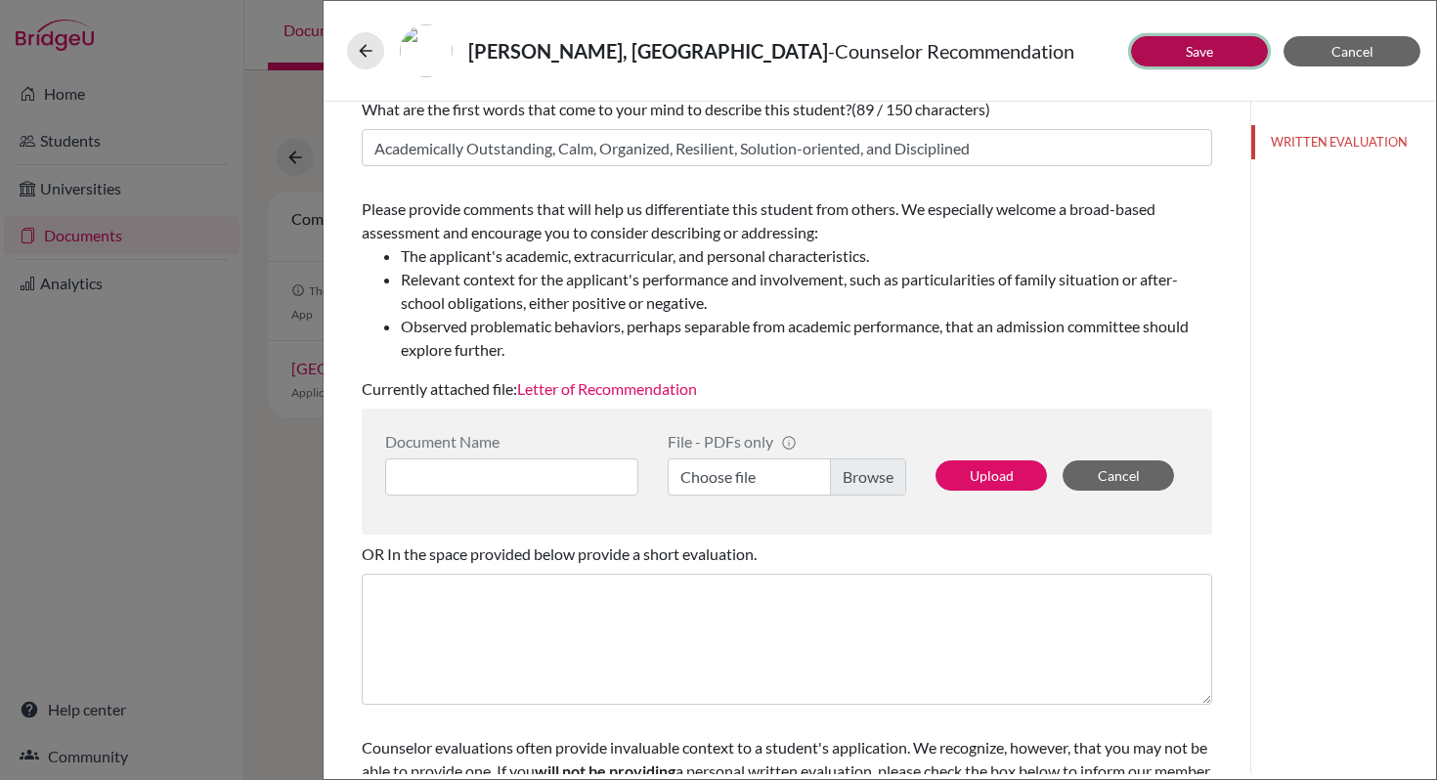
click at [1224, 59] on button "Save" at bounding box center [1199, 51] width 137 height 30
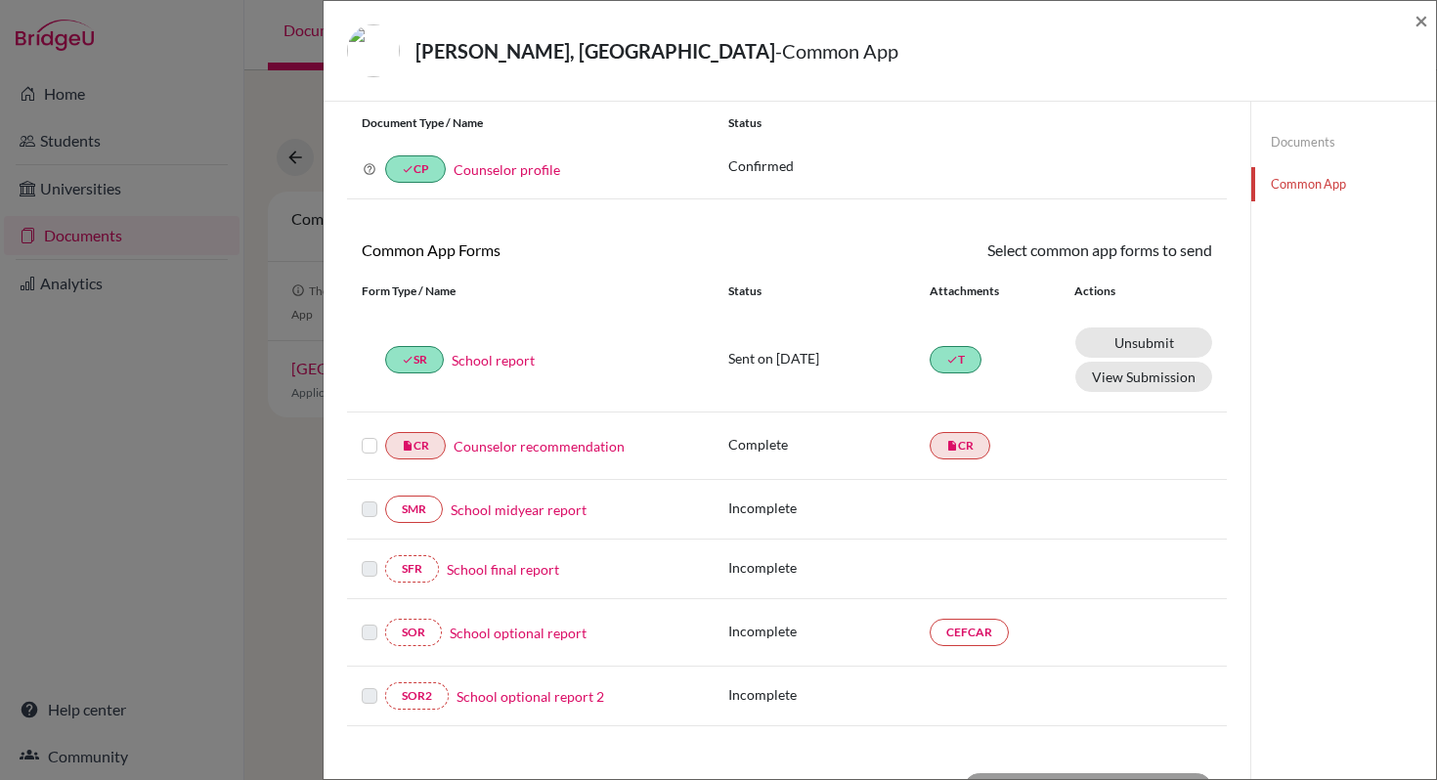
scroll to position [164, 0]
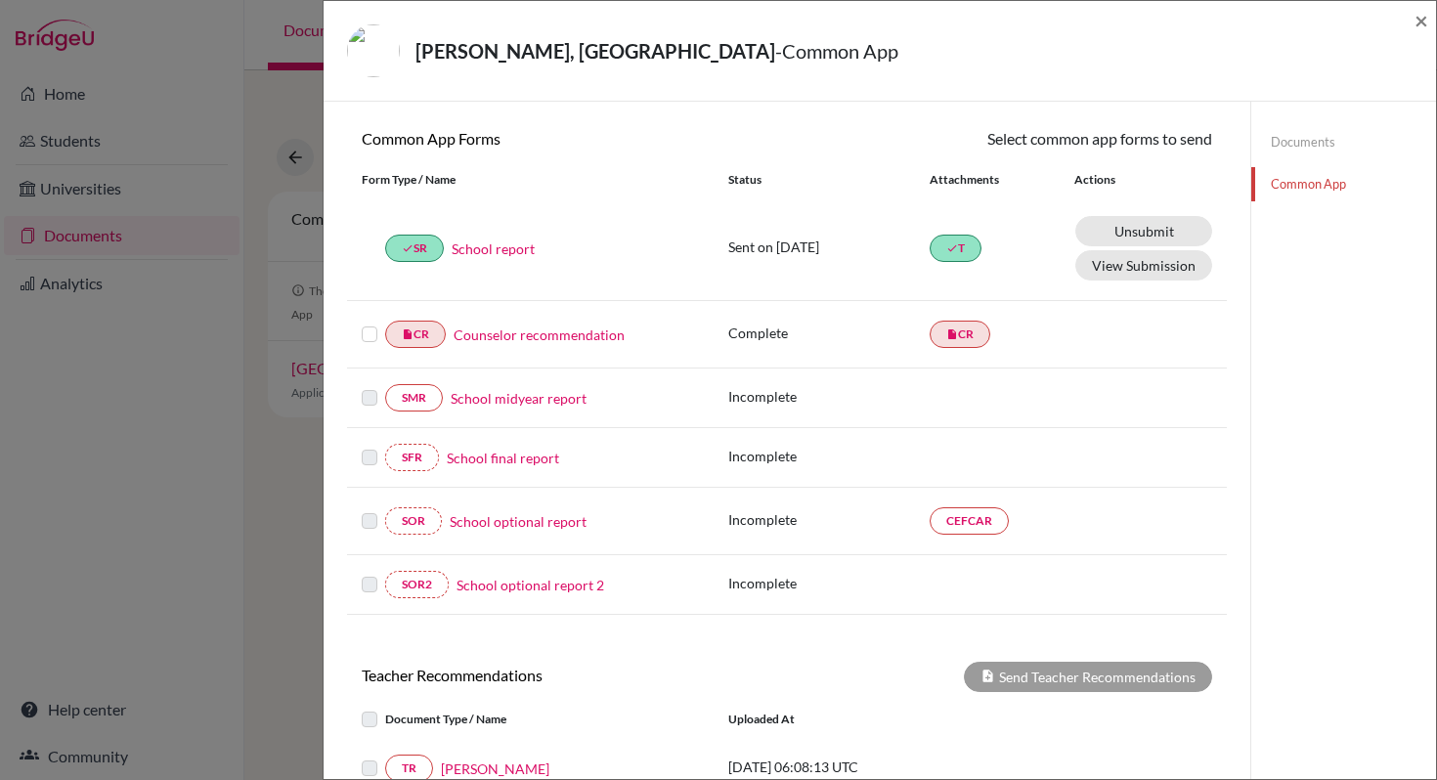
click at [368, 323] on label at bounding box center [370, 323] width 16 height 0
click at [0, 0] on input "checkbox" at bounding box center [0, 0] width 0 height 0
click at [1143, 152] on link "Send" at bounding box center [1171, 142] width 81 height 30
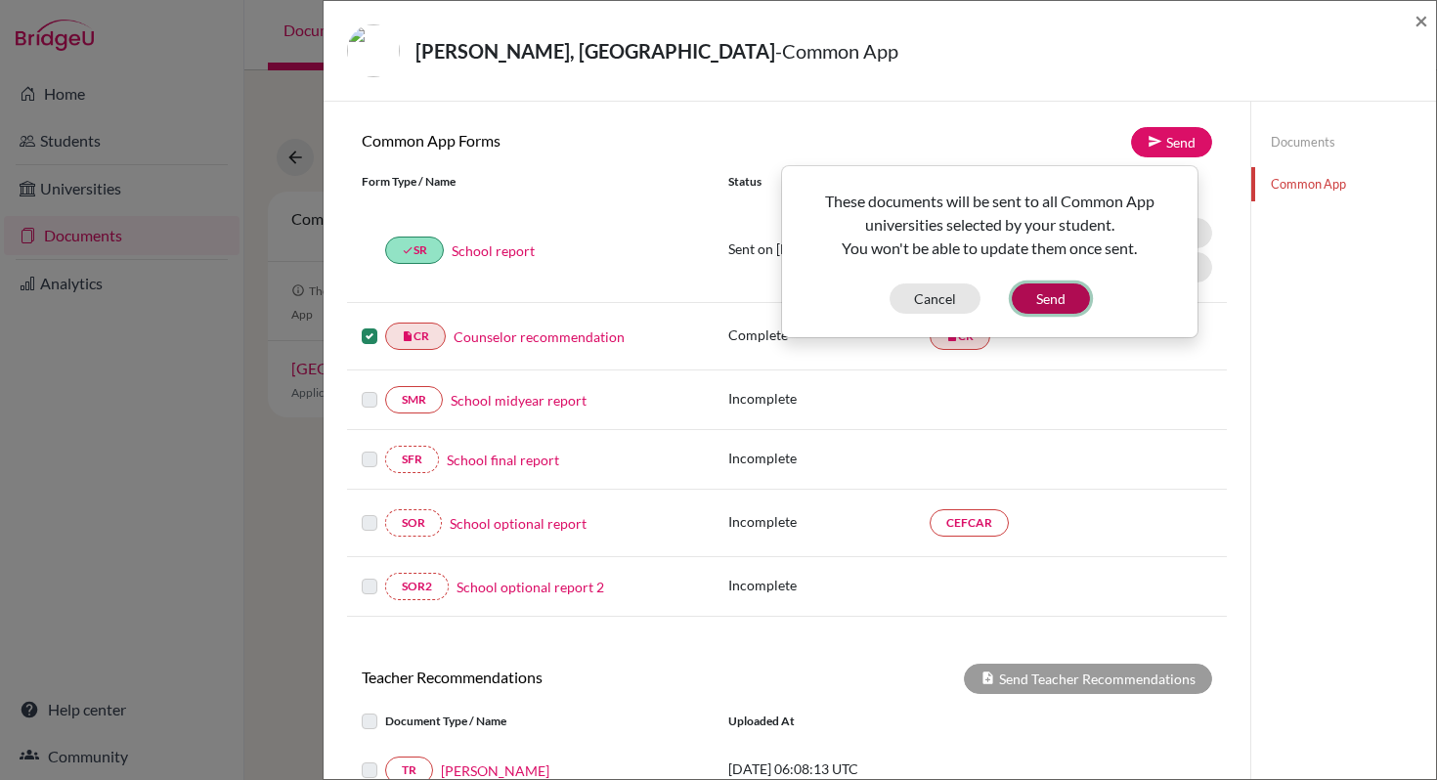
click at [1042, 304] on button "Send" at bounding box center [1051, 298] width 78 height 30
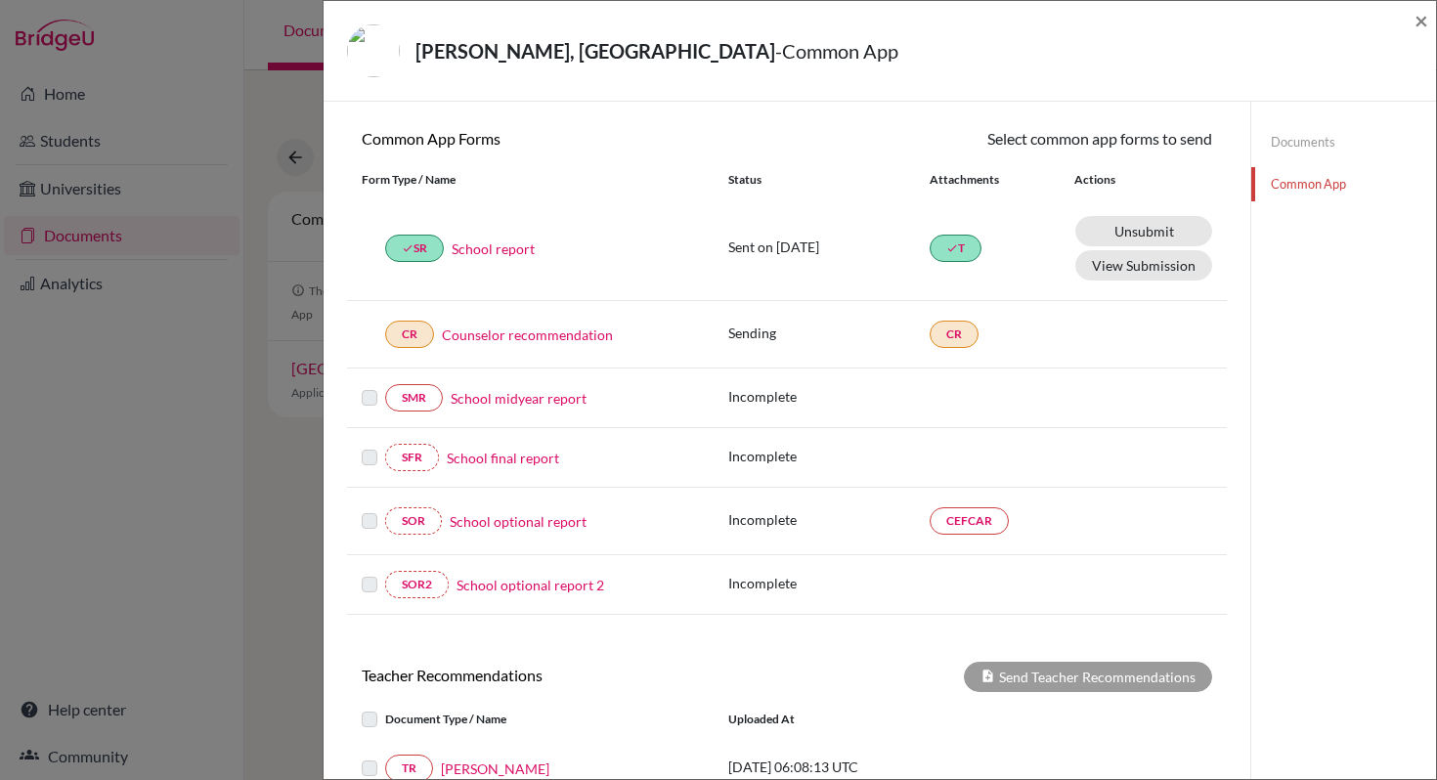
click at [1292, 189] on link "Common App" at bounding box center [1343, 184] width 185 height 34
click at [1280, 186] on link "Common App" at bounding box center [1343, 184] width 185 height 34
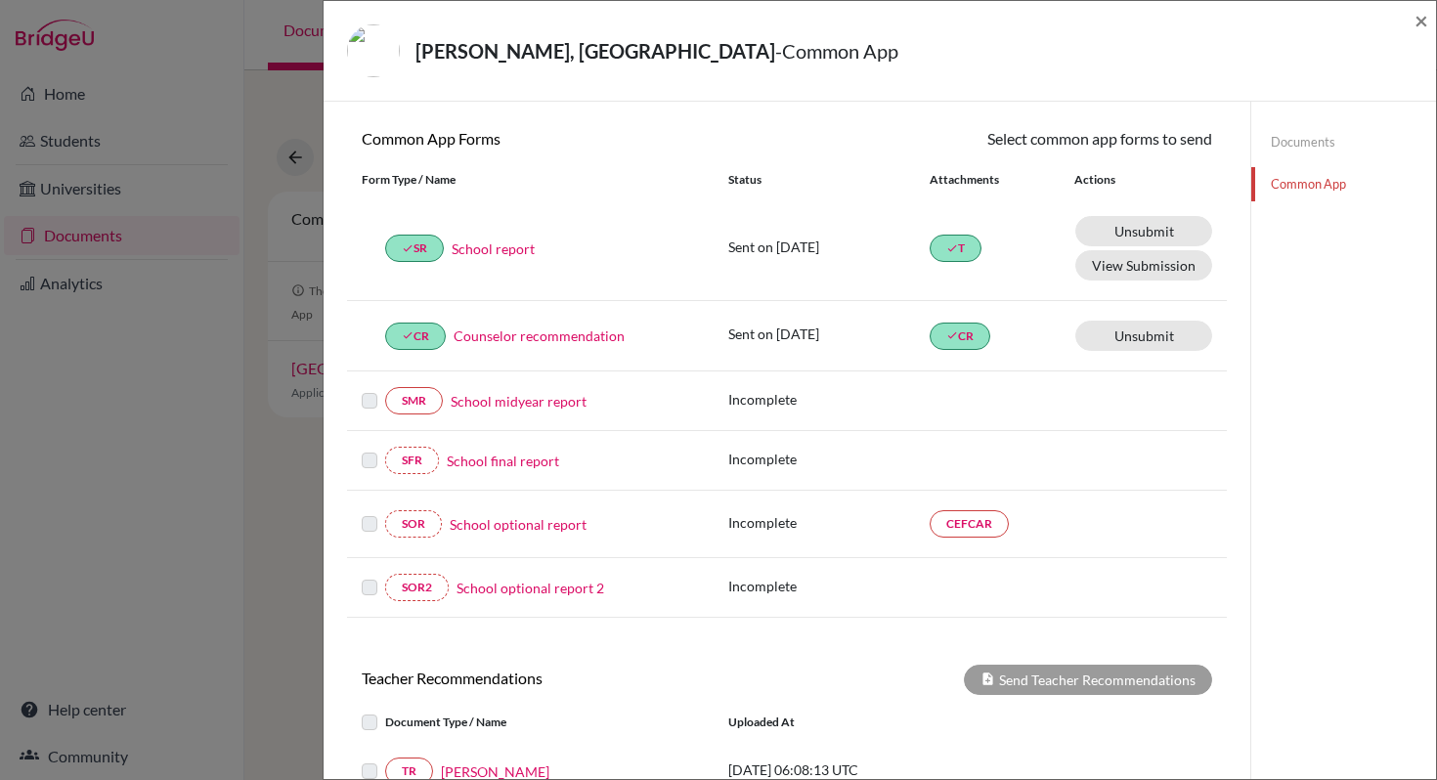
click at [578, 335] on link "Counselor recommendation" at bounding box center [539, 335] width 171 height 21
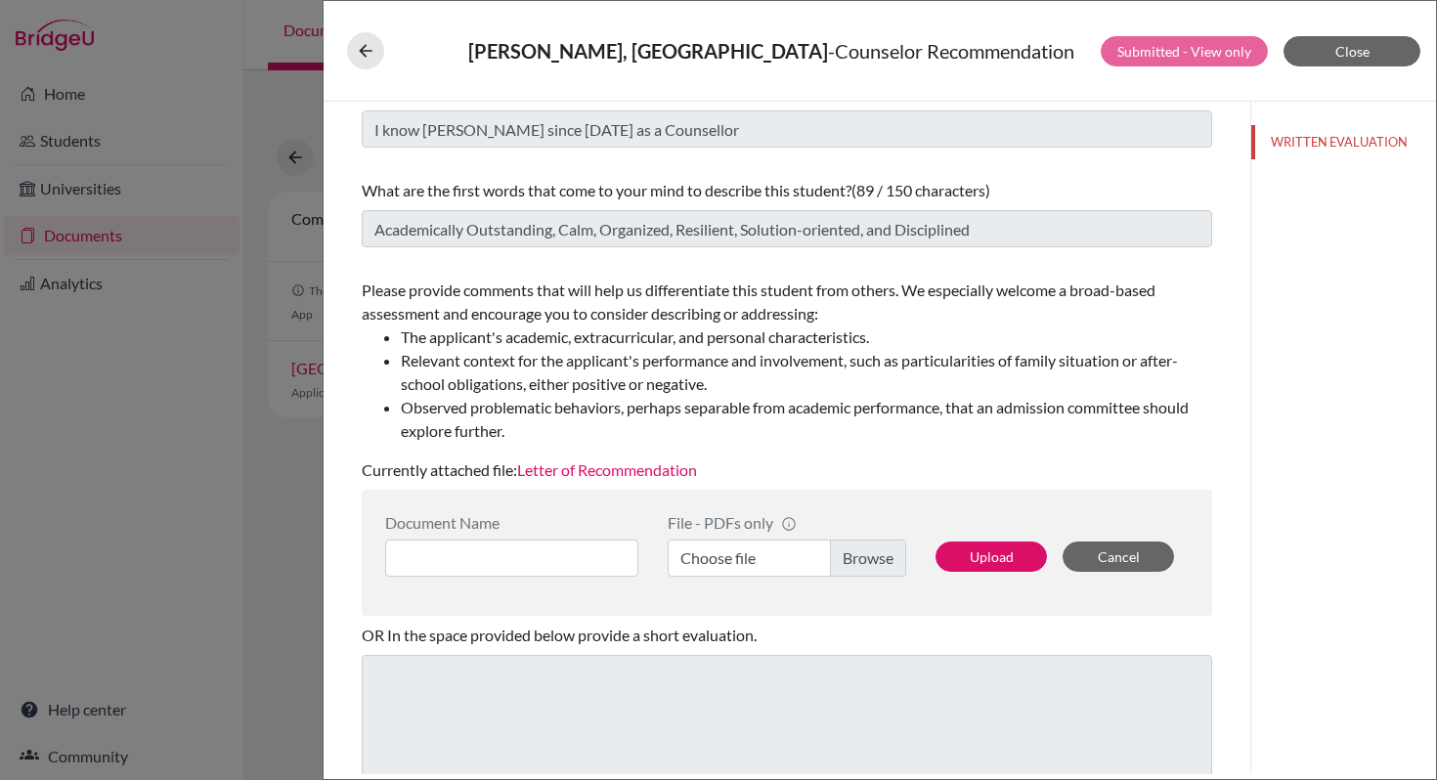
scroll to position [137, 0]
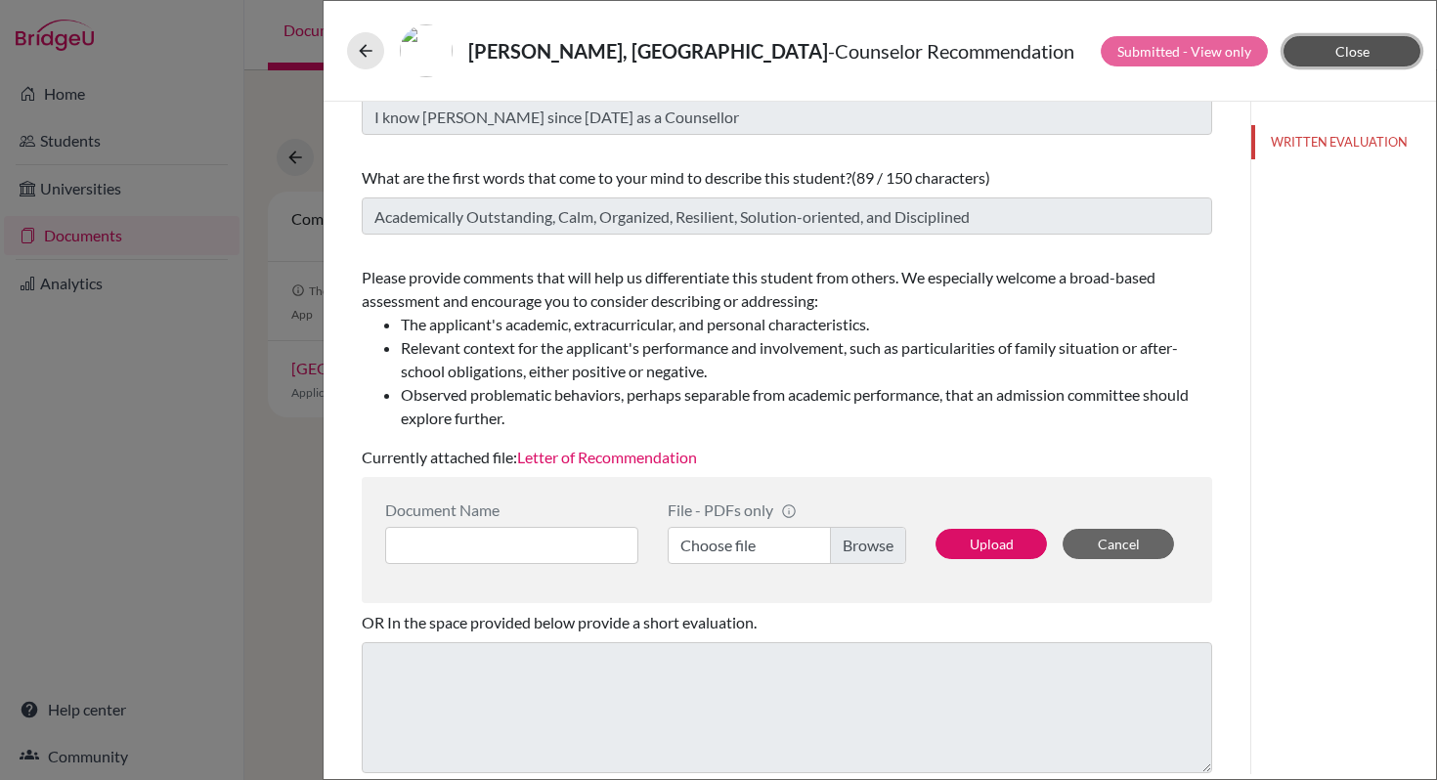
click at [1314, 58] on button "Close" at bounding box center [1351, 51] width 137 height 30
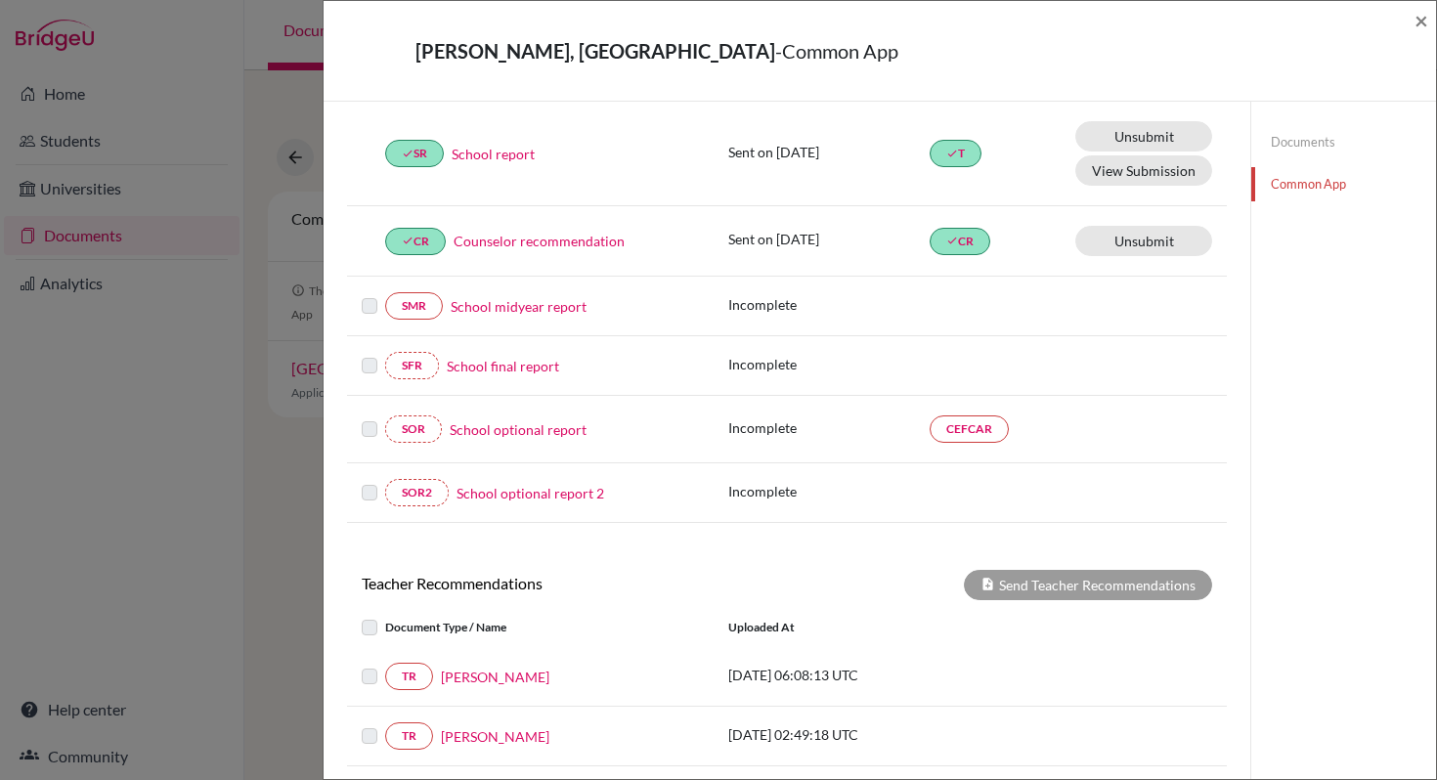
scroll to position [379, 0]
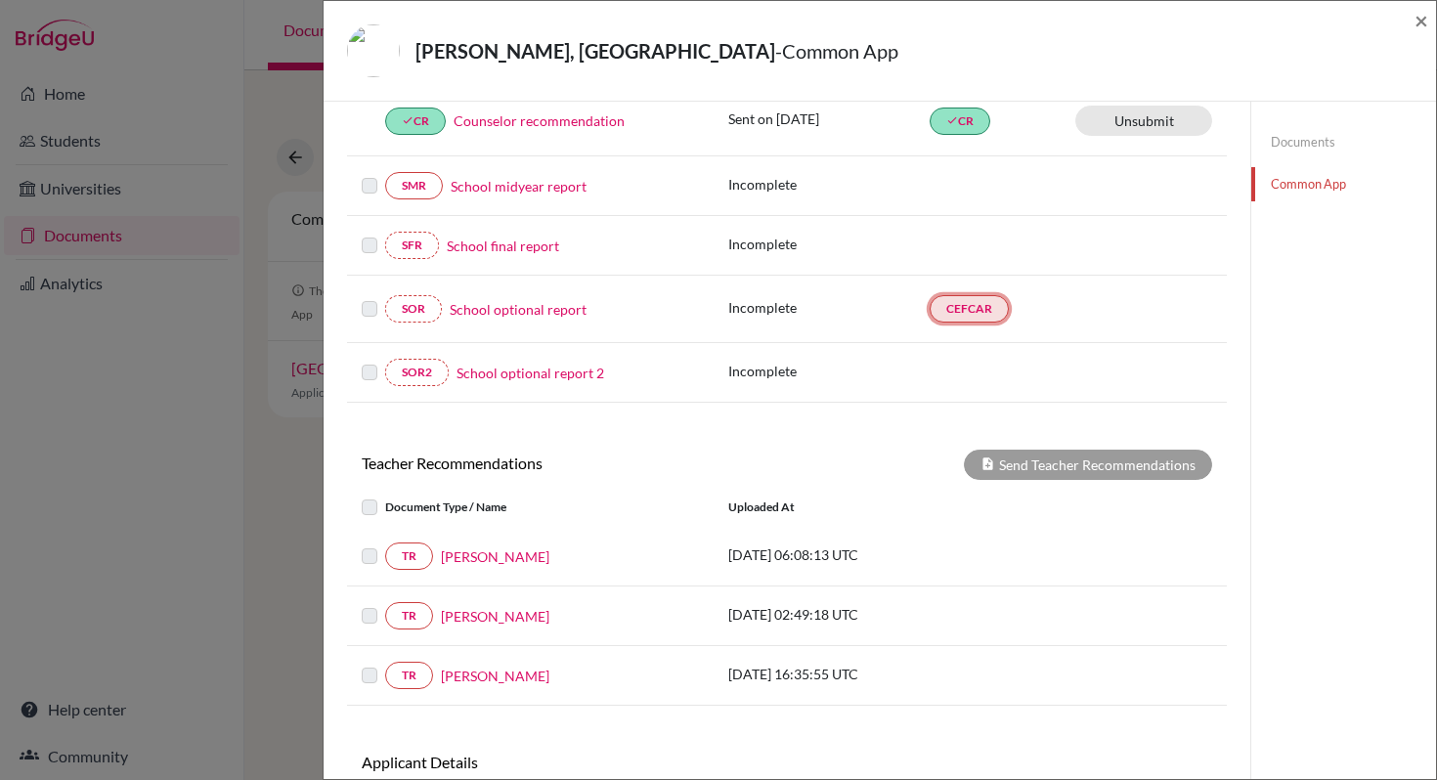
click at [946, 310] on link "CEFCAR" at bounding box center [969, 308] width 79 height 27
click at [947, 310] on link "CEFCAR" at bounding box center [969, 308] width 79 height 27
click at [548, 316] on link "School optional report" at bounding box center [518, 309] width 137 height 21
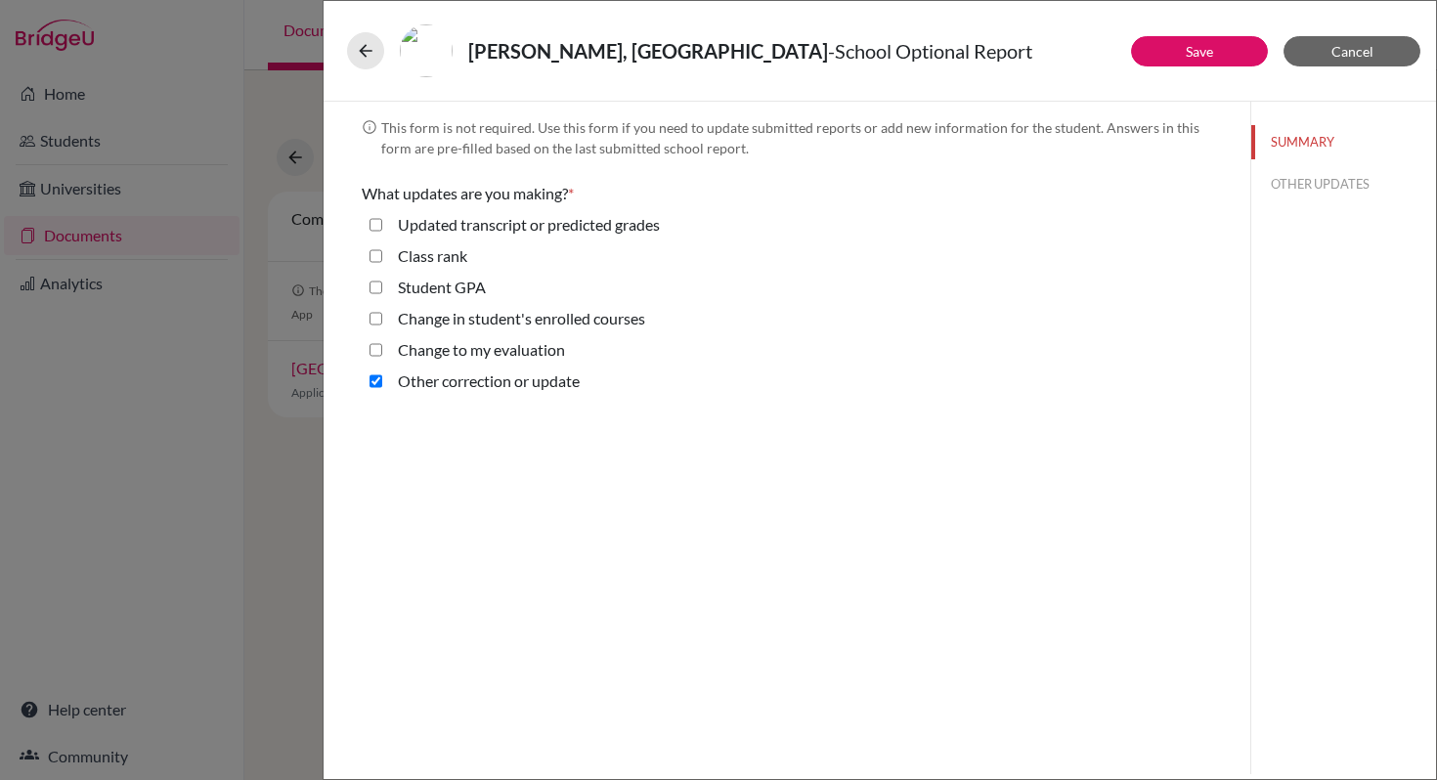
click at [377, 385] on update "Other correction or update" at bounding box center [375, 380] width 13 height 23
checkbox update "false"
click at [1234, 56] on button "Save" at bounding box center [1199, 51] width 137 height 30
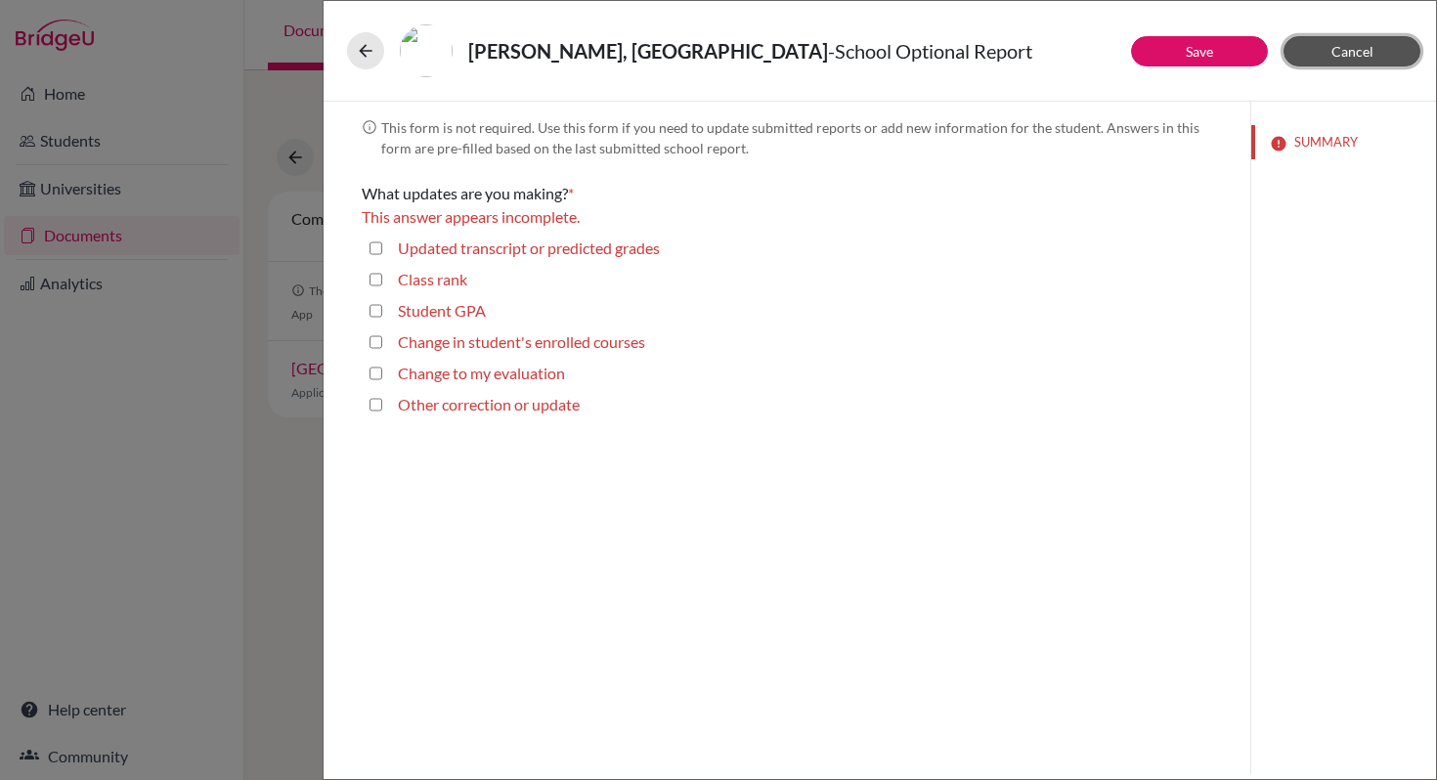
click at [1334, 59] on span "Cancel" at bounding box center [1352, 51] width 42 height 17
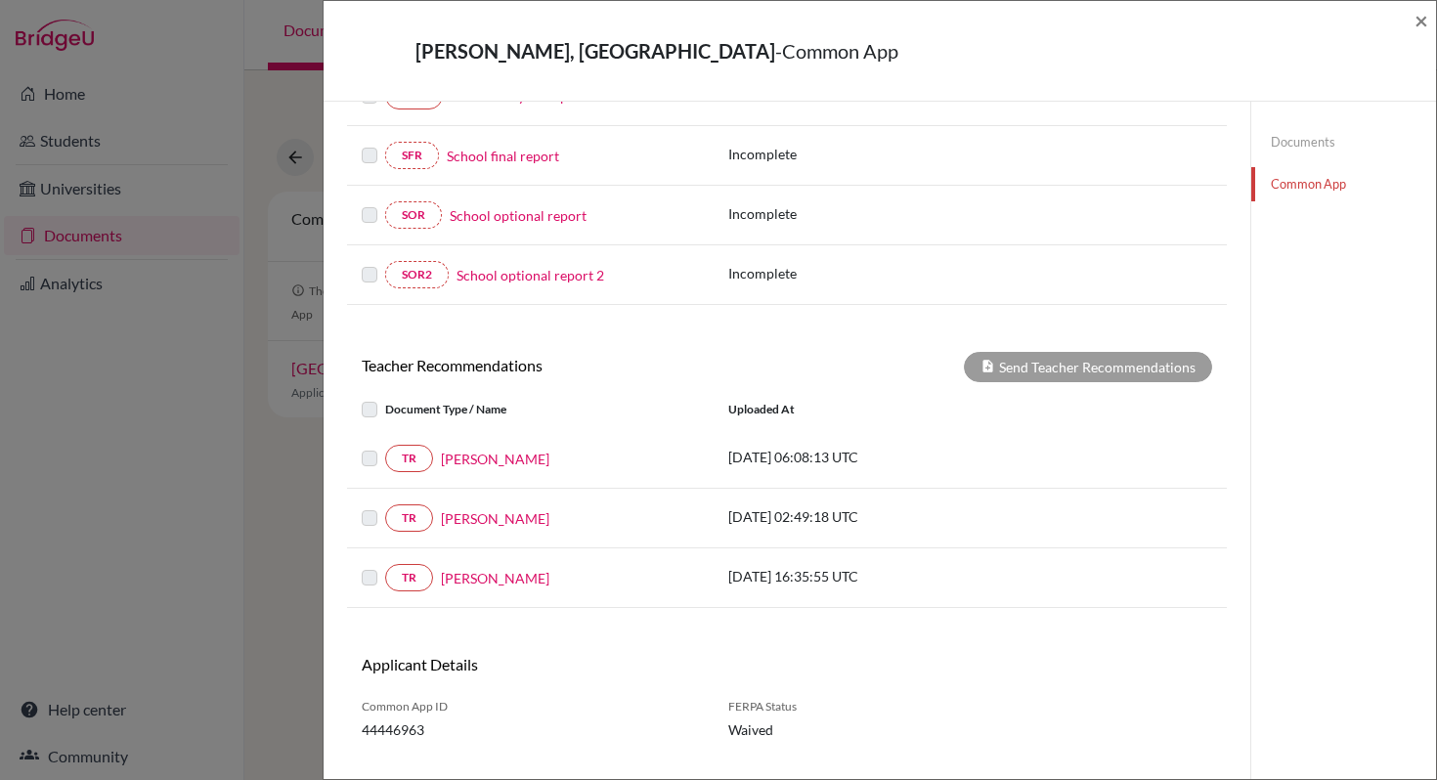
scroll to position [470, 0]
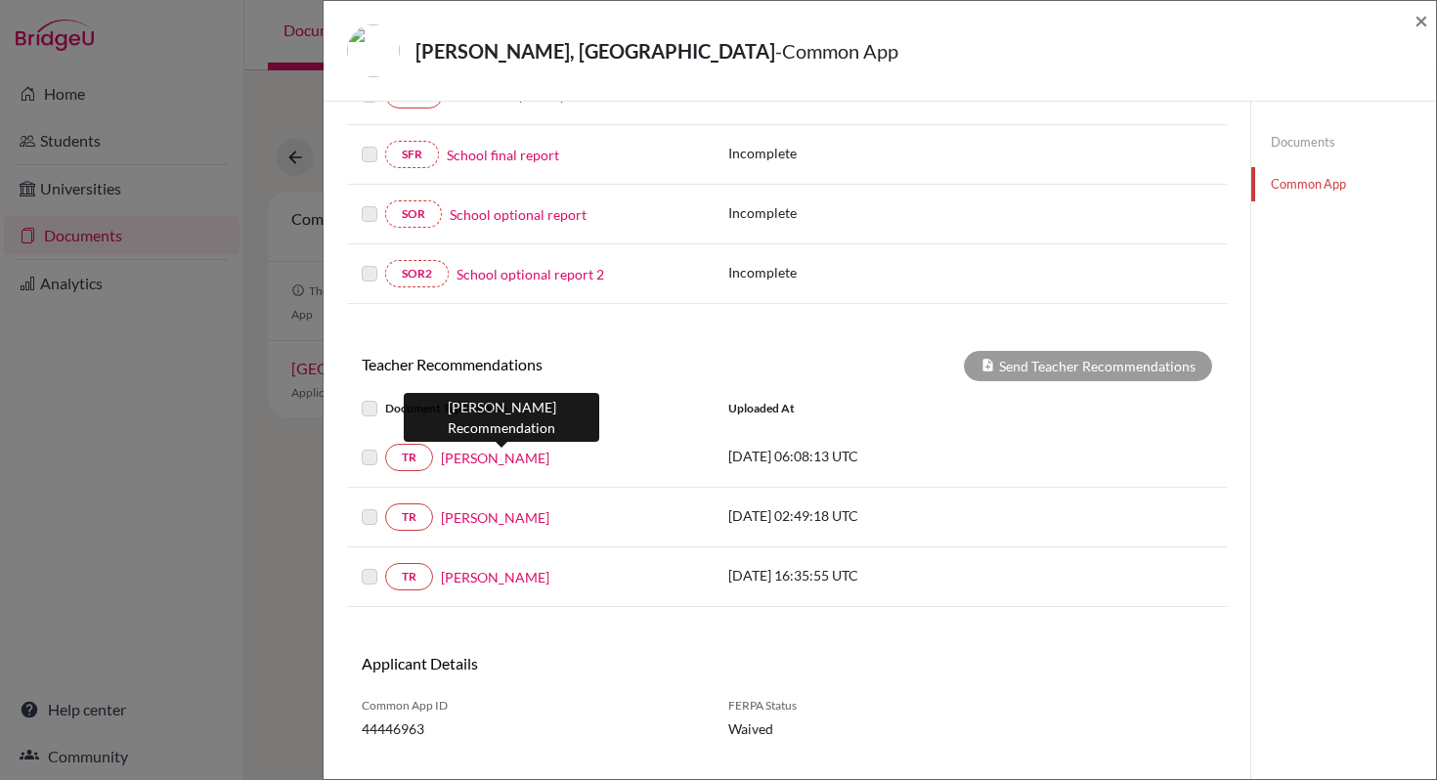
click at [511, 461] on link "Ms.Rajee Venugopal" at bounding box center [495, 458] width 108 height 21
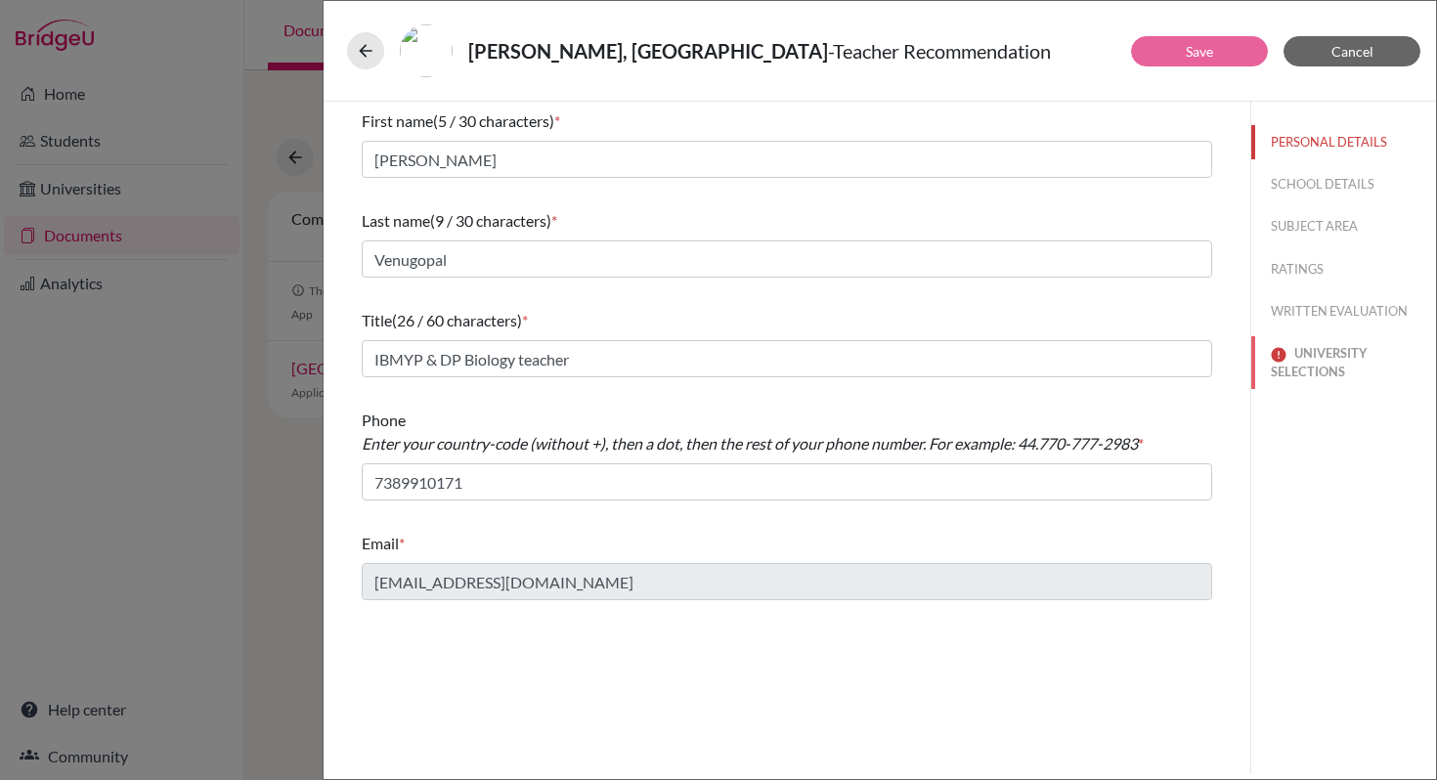
click at [1321, 366] on button "UNIVERSITY SELECTIONS" at bounding box center [1343, 362] width 185 height 53
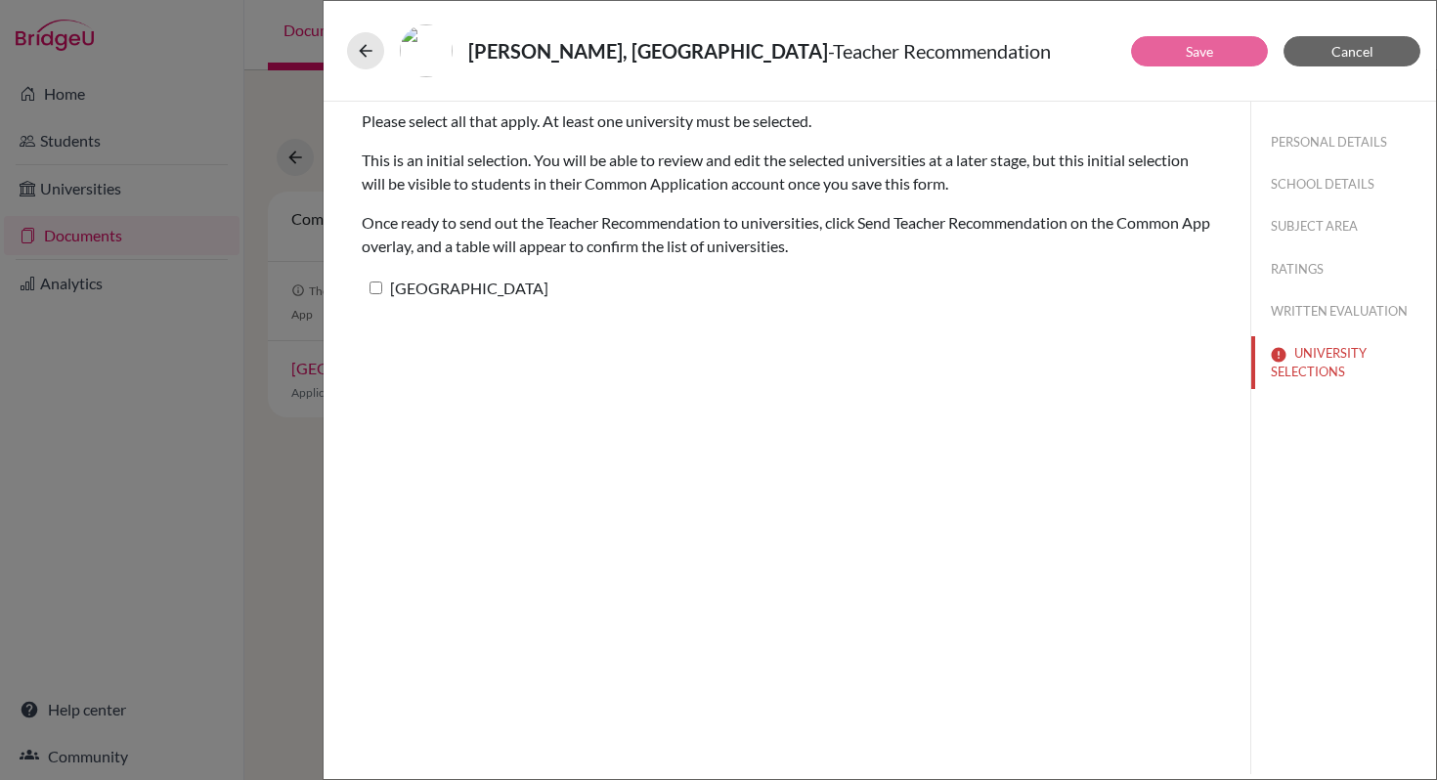
drag, startPoint x: 378, startPoint y: 289, endPoint x: 392, endPoint y: 288, distance: 13.7
click at [379, 289] on input "[GEOGRAPHIC_DATA]" at bounding box center [375, 288] width 13 height 13
checkbox input "true"
click at [1157, 64] on button "Save" at bounding box center [1199, 51] width 137 height 30
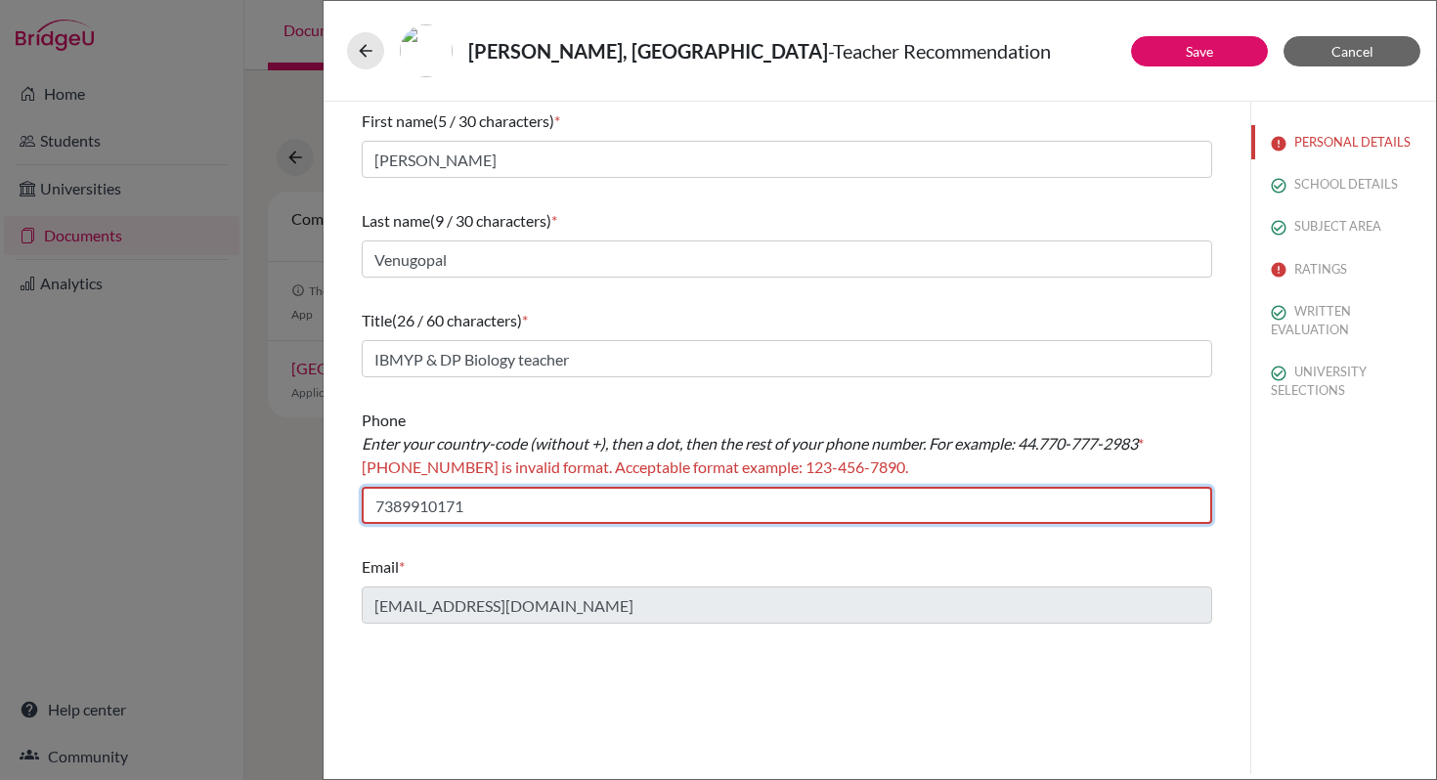
click at [377, 506] on input "7389910171" at bounding box center [787, 505] width 850 height 37
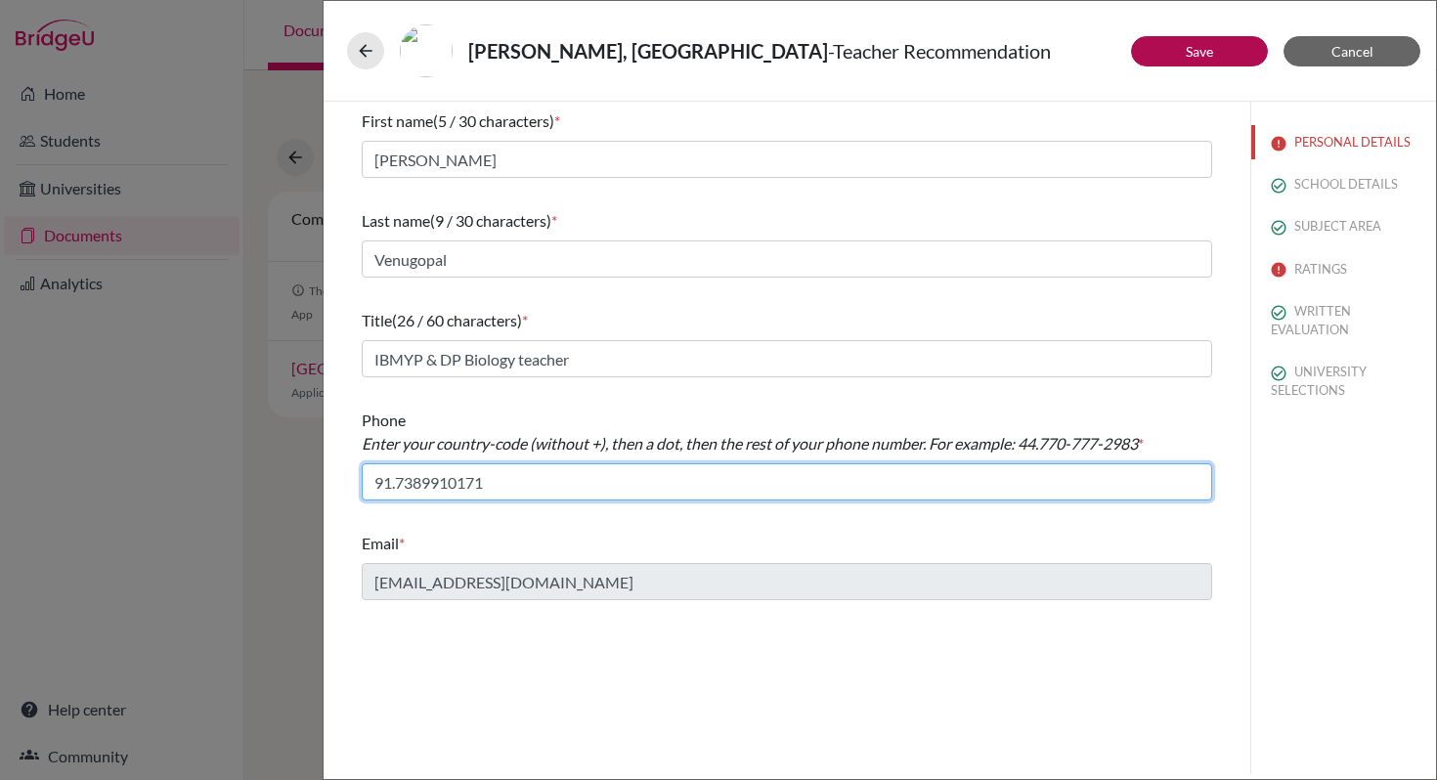
type input "91.7389910171"
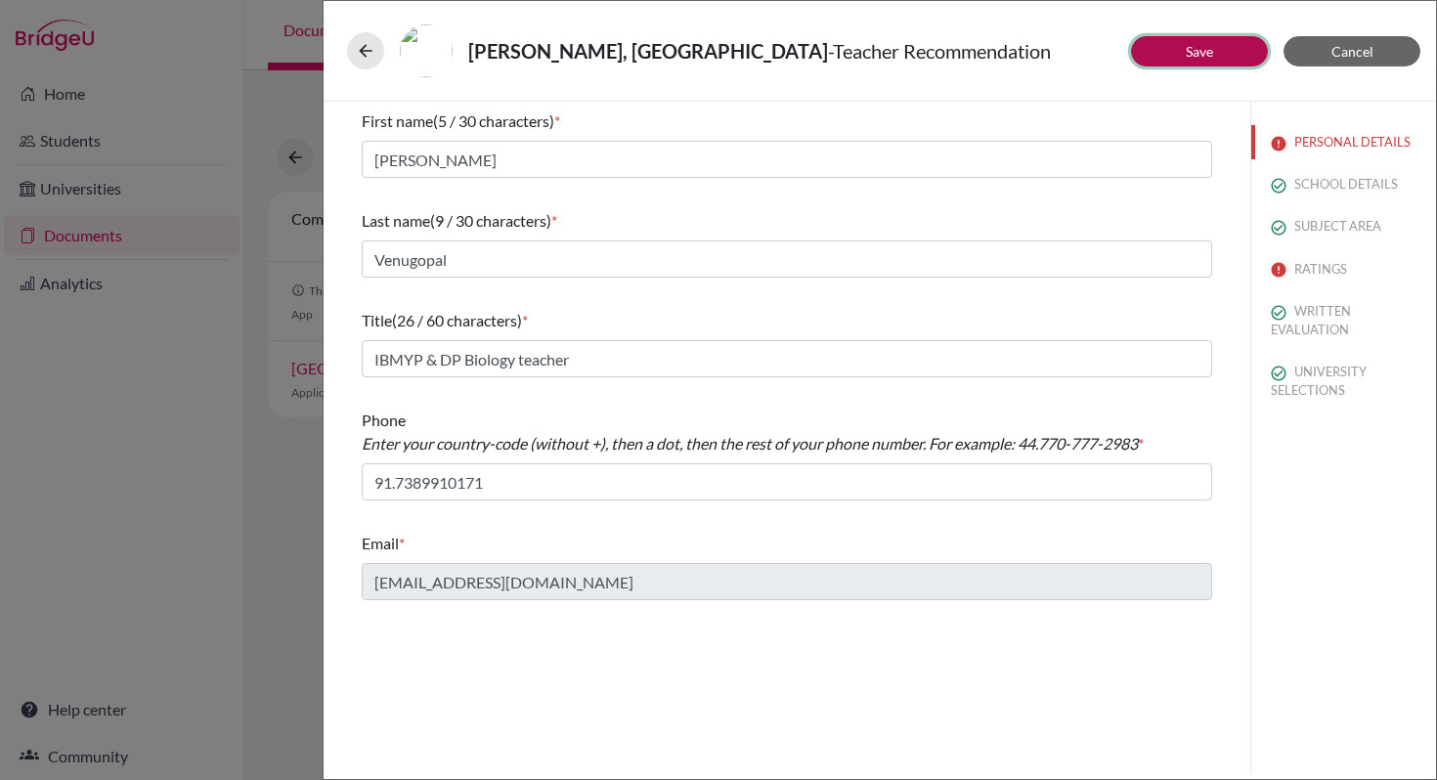
click at [1188, 55] on link "Save" at bounding box center [1199, 51] width 27 height 17
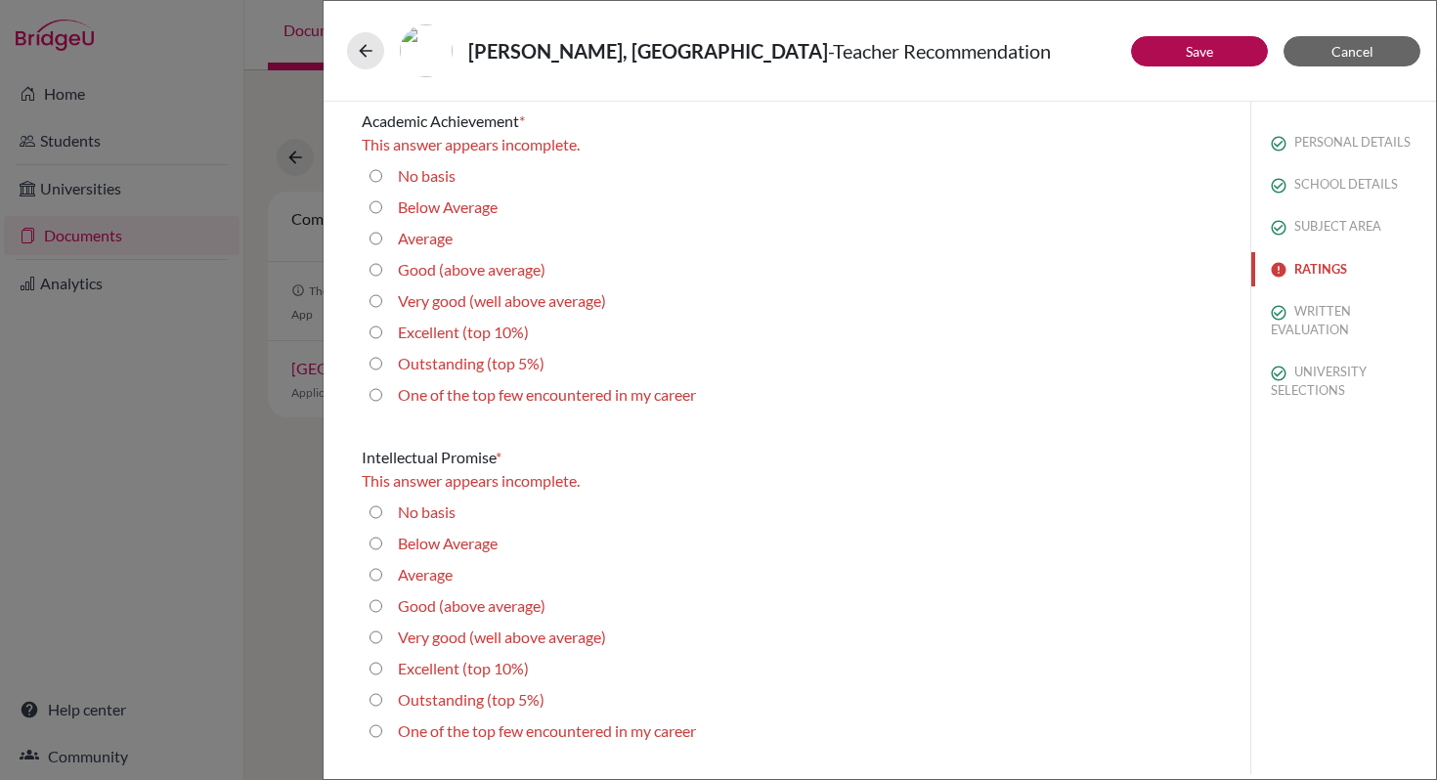
click at [1299, 272] on button "RATINGS" at bounding box center [1343, 269] width 185 height 34
click at [373, 395] on career "One of the top few encountered in my career" at bounding box center [375, 394] width 13 height 23
radio career "true"
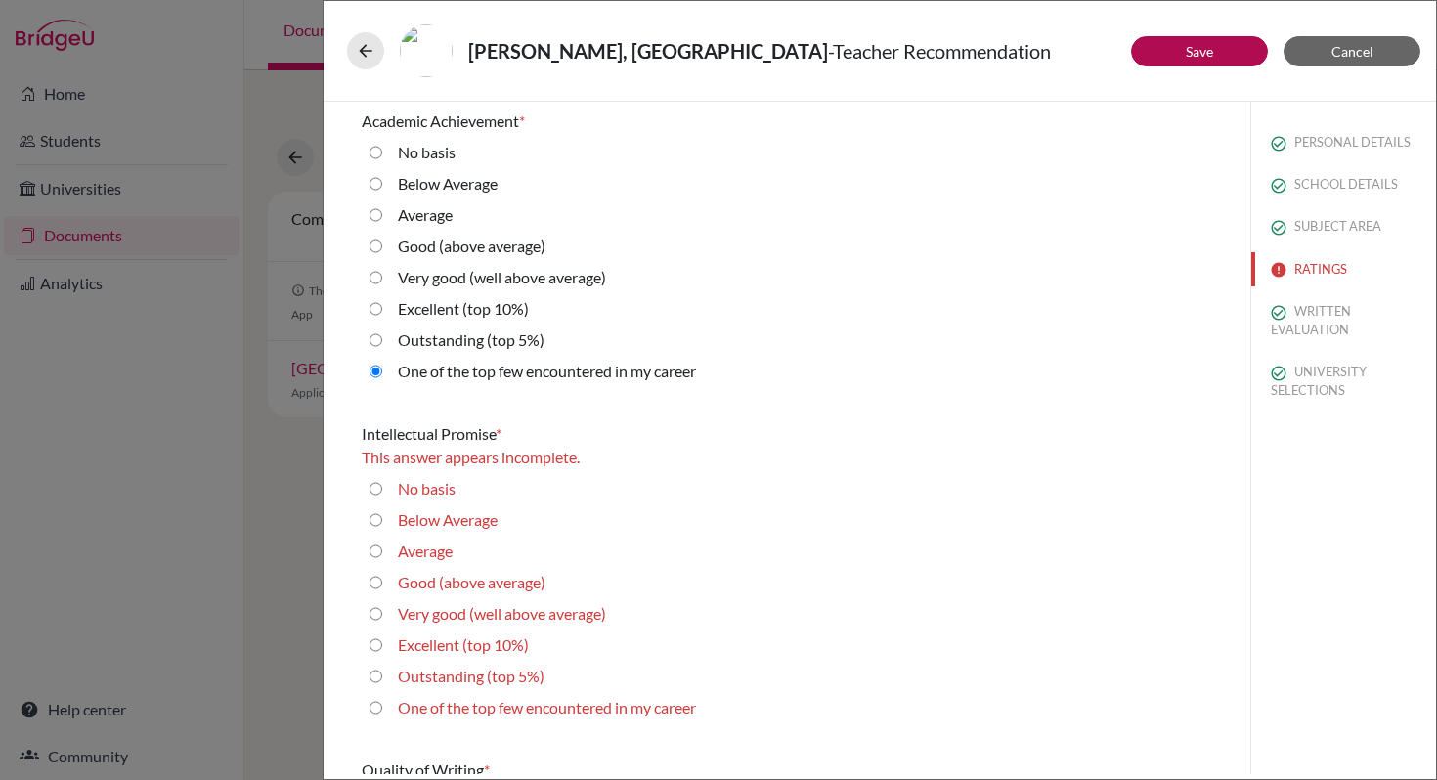
scroll to position [131, 0]
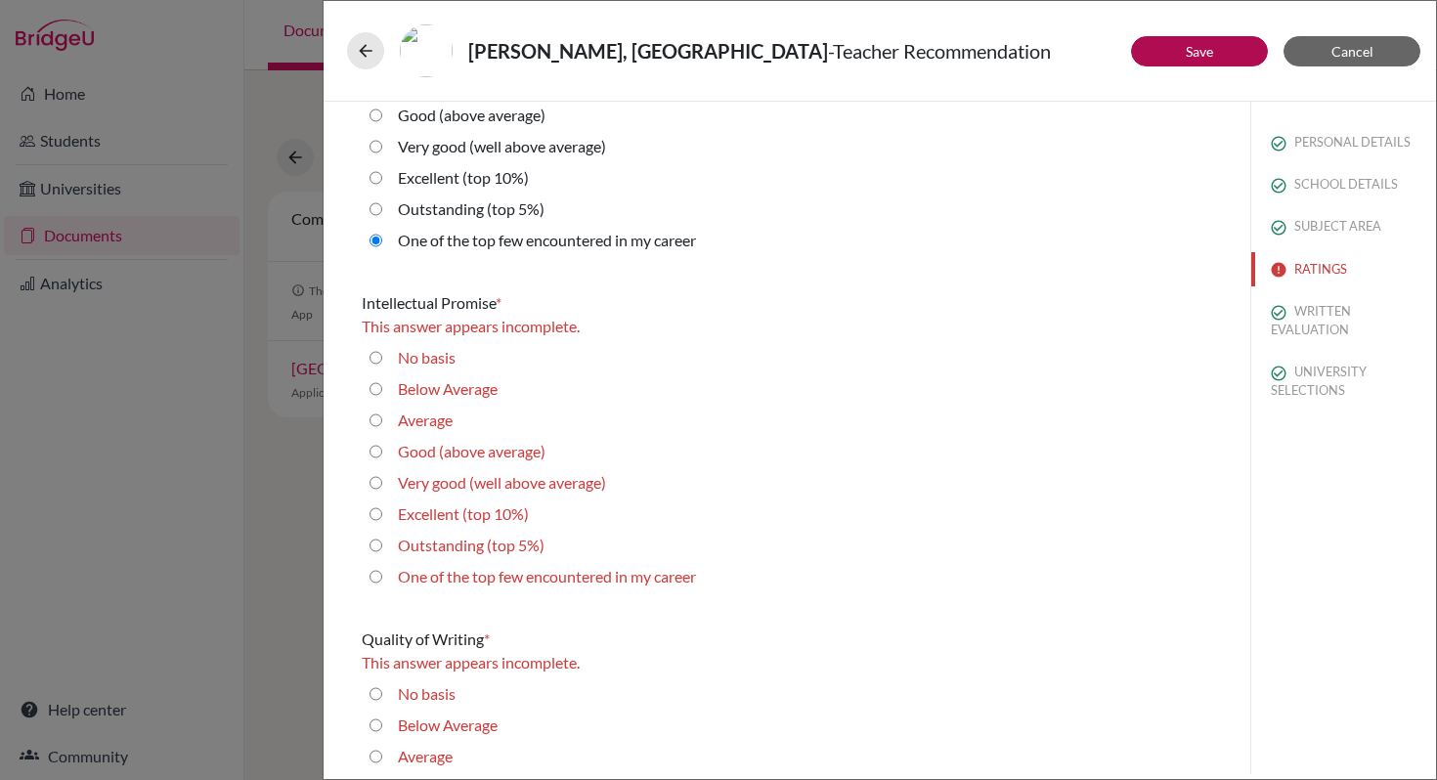
click at [379, 580] on career "One of the top few encountered in my career" at bounding box center [375, 576] width 13 height 23
radio career "true"
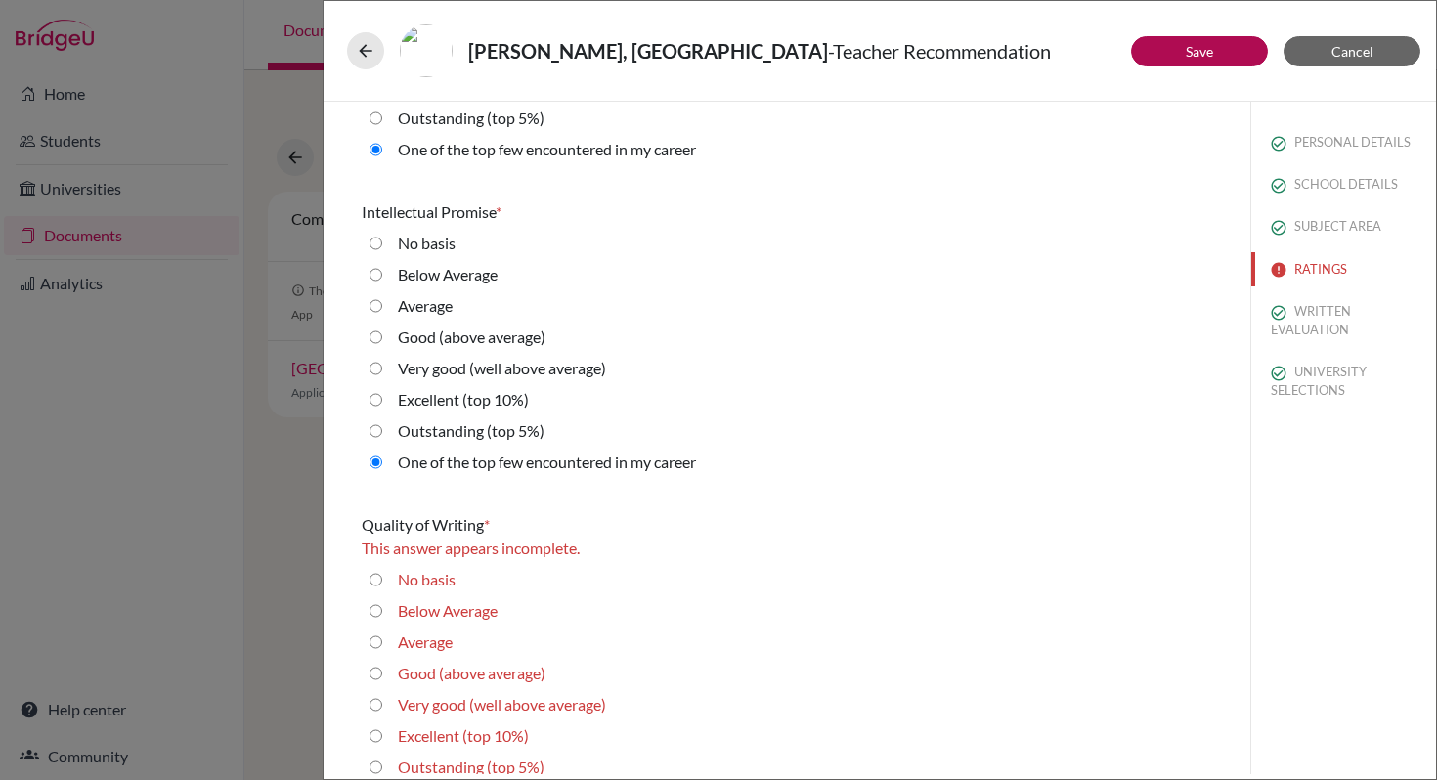
scroll to position [297, 0]
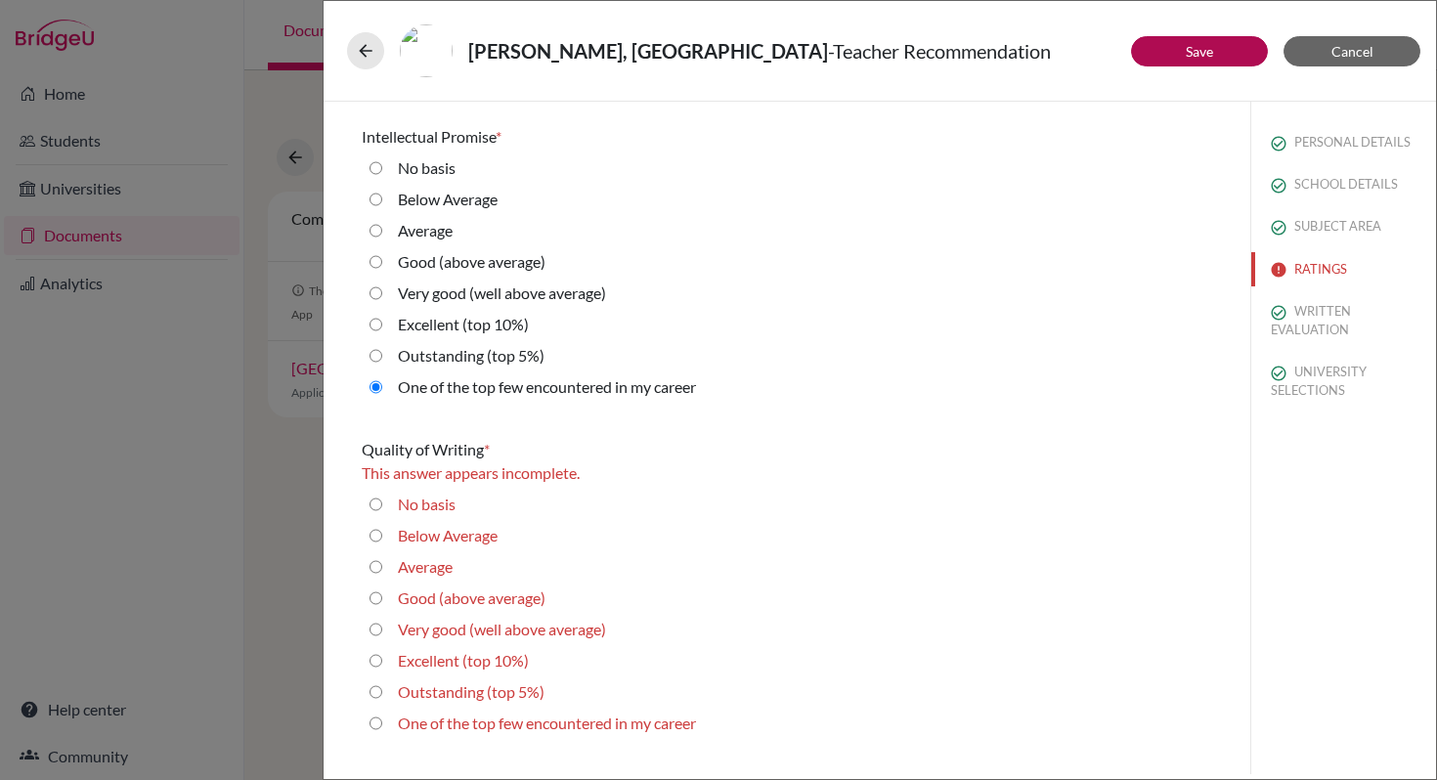
click at [374, 719] on career "One of the top few encountered in my career" at bounding box center [375, 723] width 13 height 23
radio career "true"
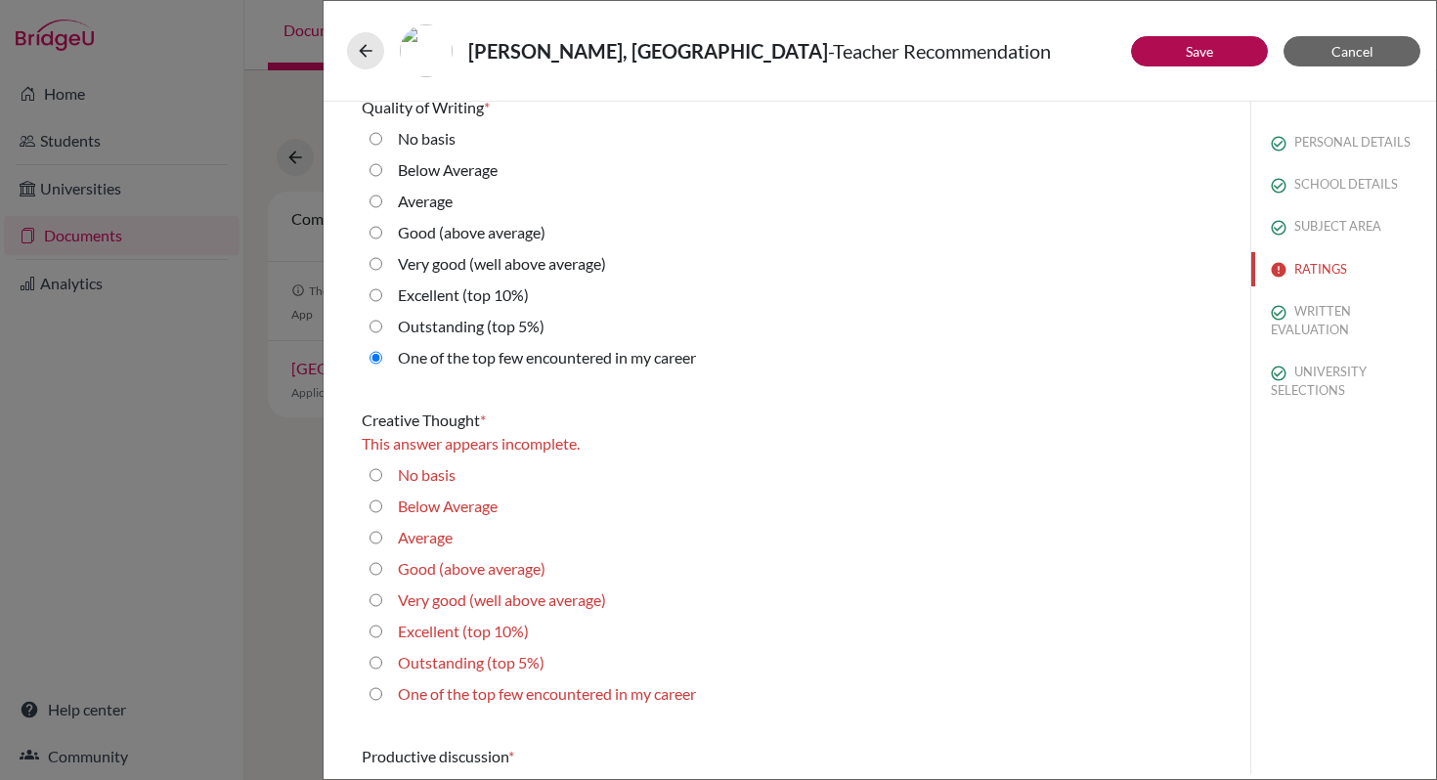
scroll to position [709, 0]
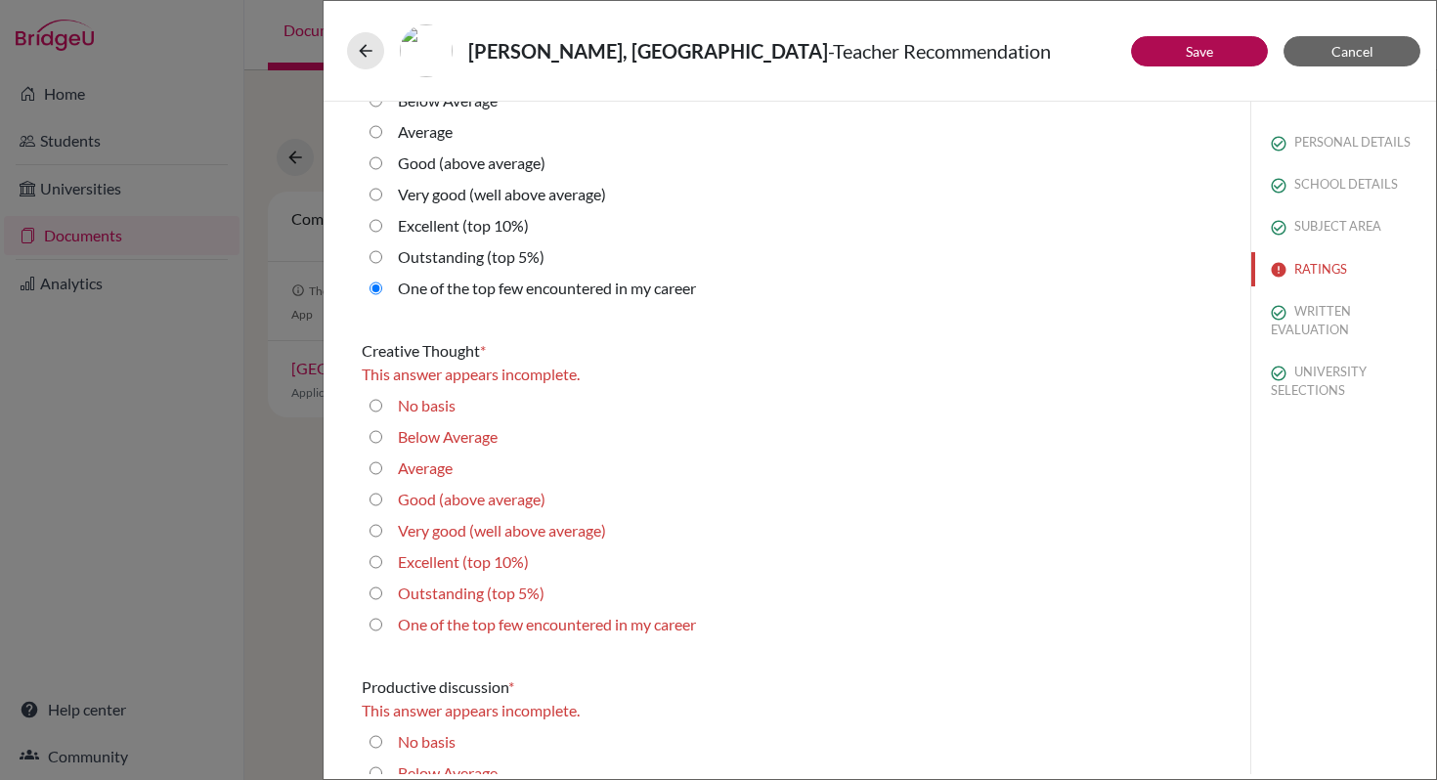
click at [377, 624] on career "One of the top few encountered in my career" at bounding box center [375, 624] width 13 height 23
radio career "true"
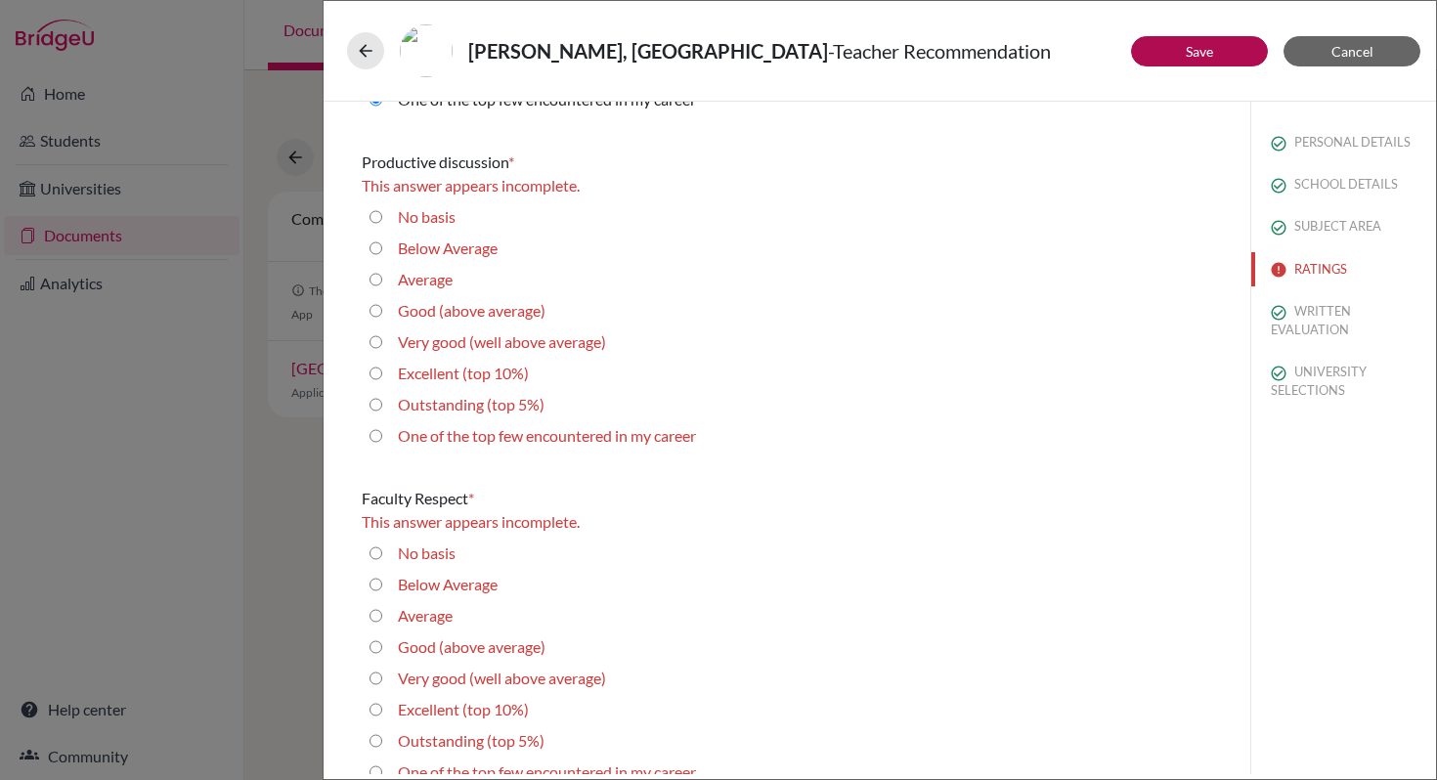
scroll to position [1361, 0]
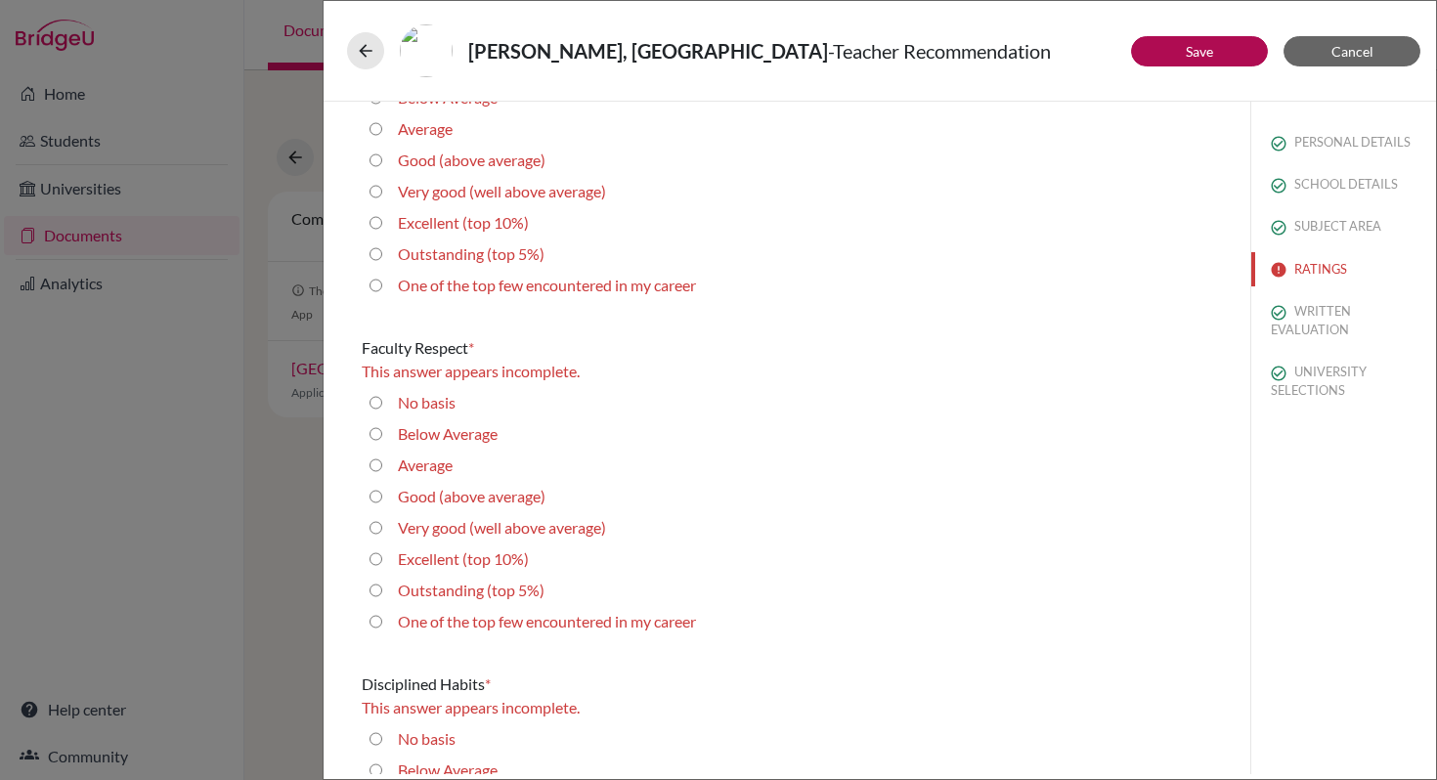
click at [373, 626] on career "One of the top few encountered in my career" at bounding box center [375, 621] width 13 height 23
radio career "true"
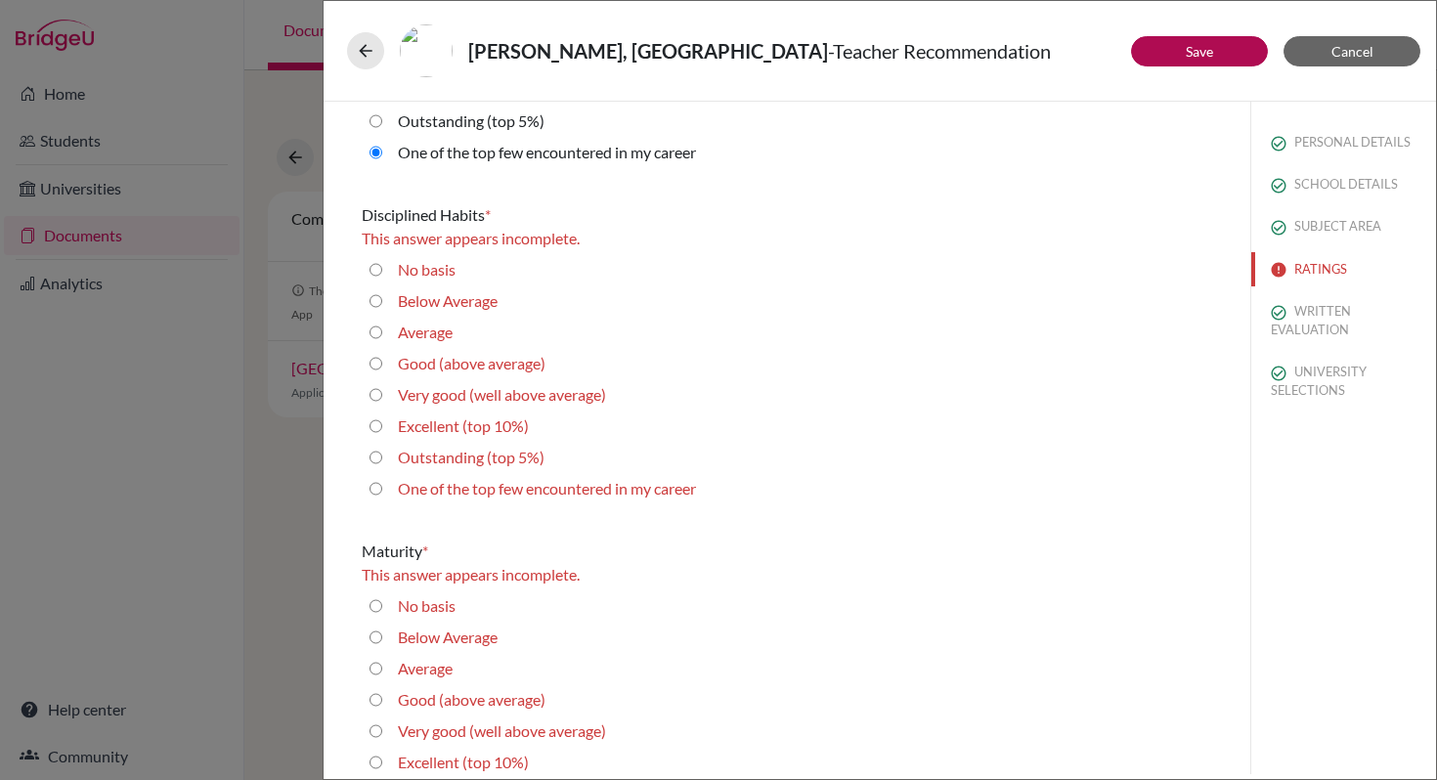
scroll to position [1912, 0]
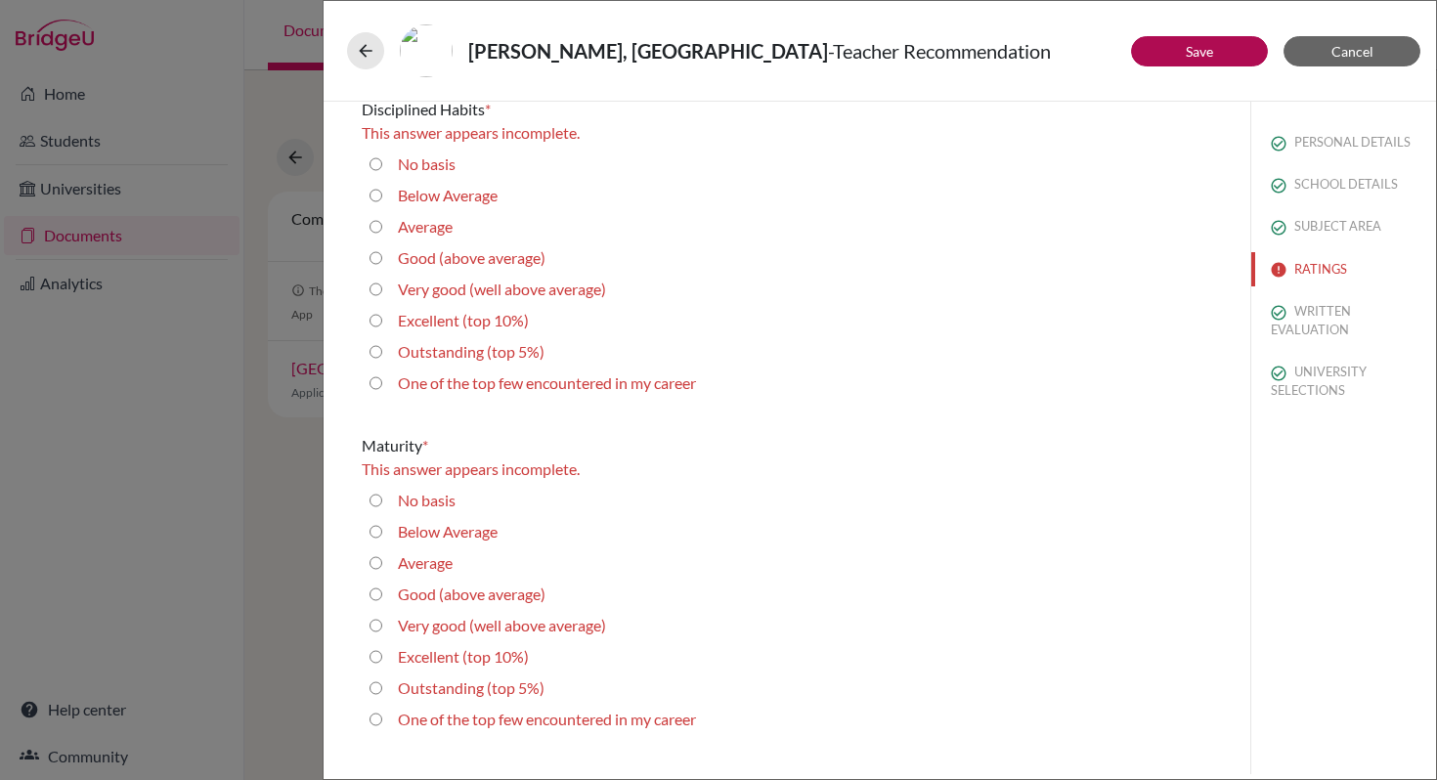
click at [379, 719] on career "One of the top few encountered in my career" at bounding box center [375, 719] width 13 height 23
radio career "true"
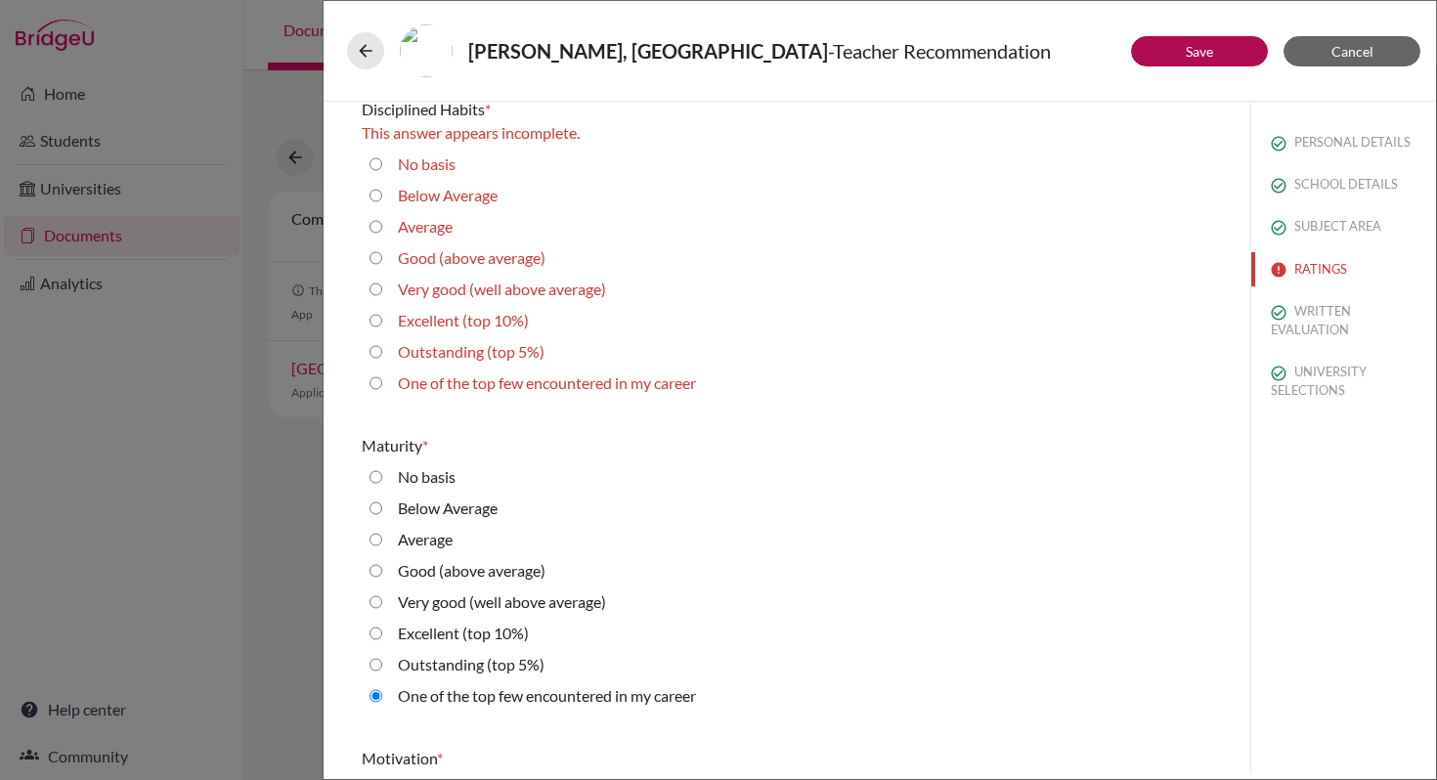
click at [377, 382] on career "One of the top few encountered in my career" at bounding box center [375, 382] width 13 height 23
radio career "true"
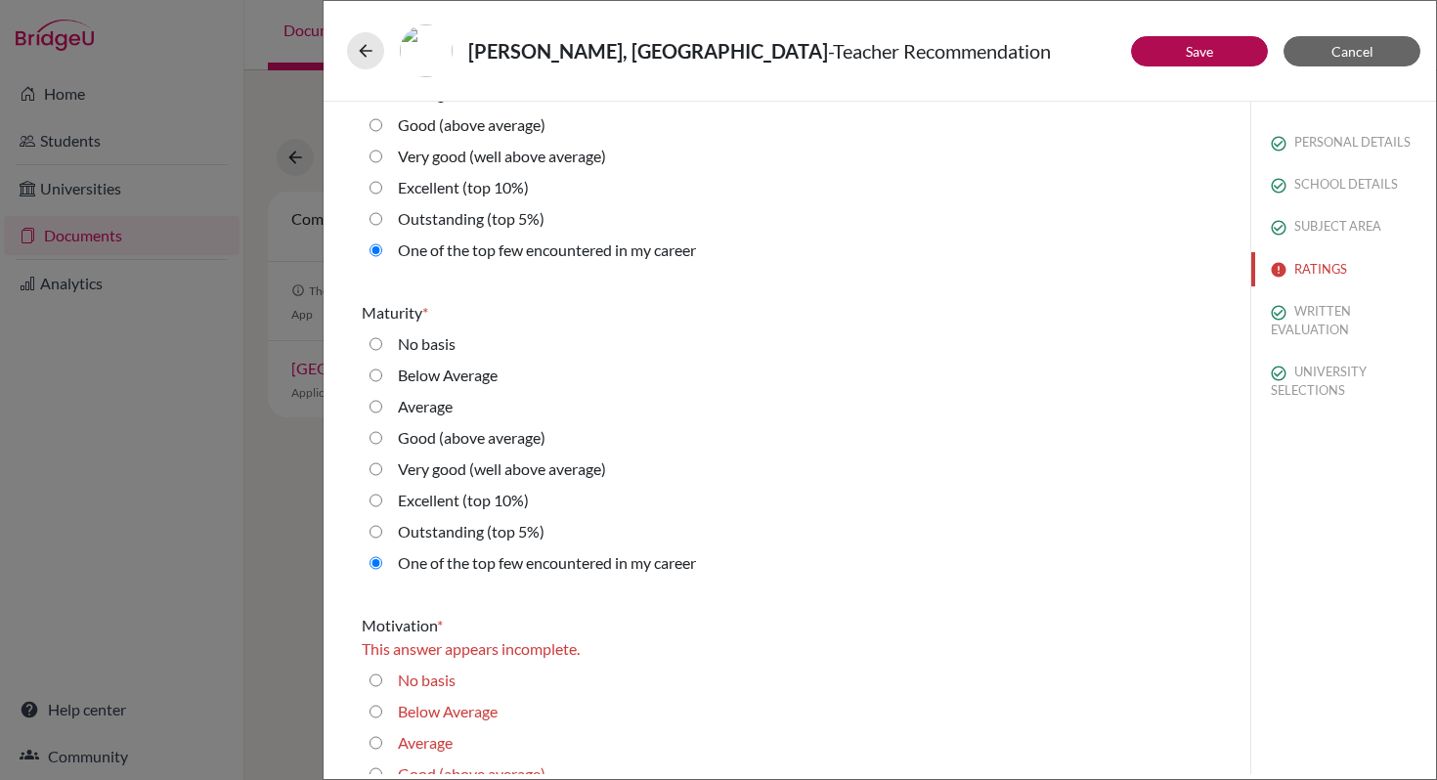
scroll to position [2332, 0]
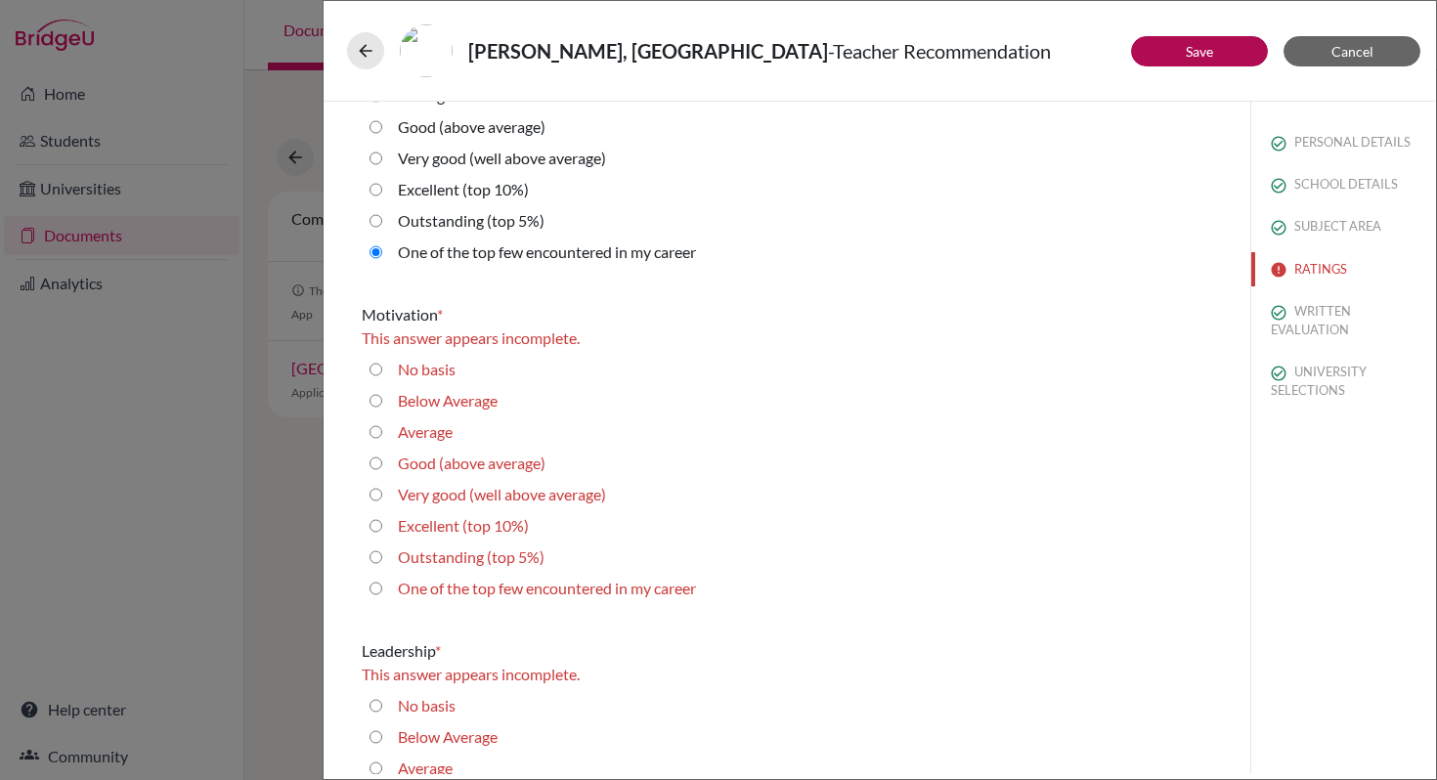
click at [372, 592] on career "One of the top few encountered in my career" at bounding box center [375, 588] width 13 height 23
radio career "true"
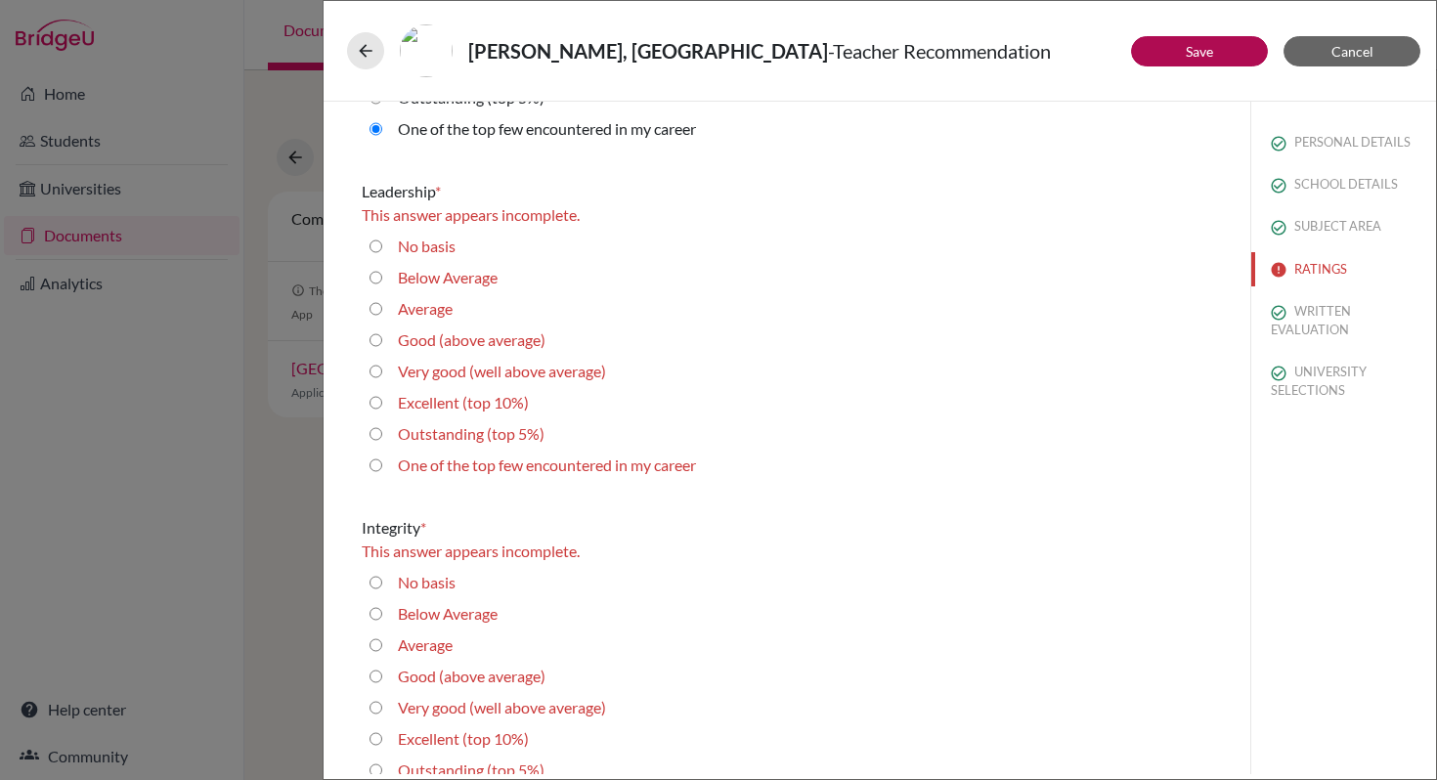
scroll to position [2934, 0]
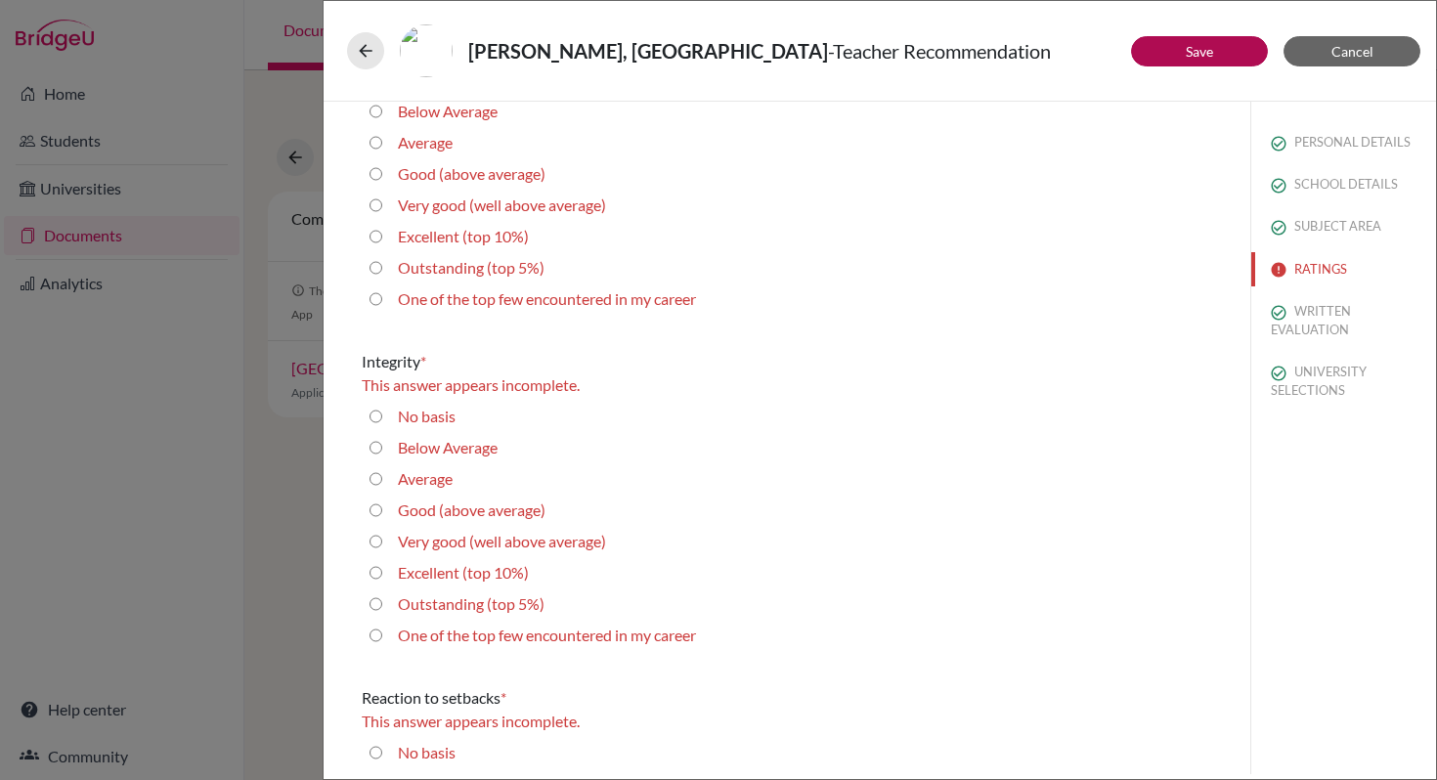
click at [376, 641] on career "One of the top few encountered in my career" at bounding box center [375, 635] width 13 height 23
radio career "true"
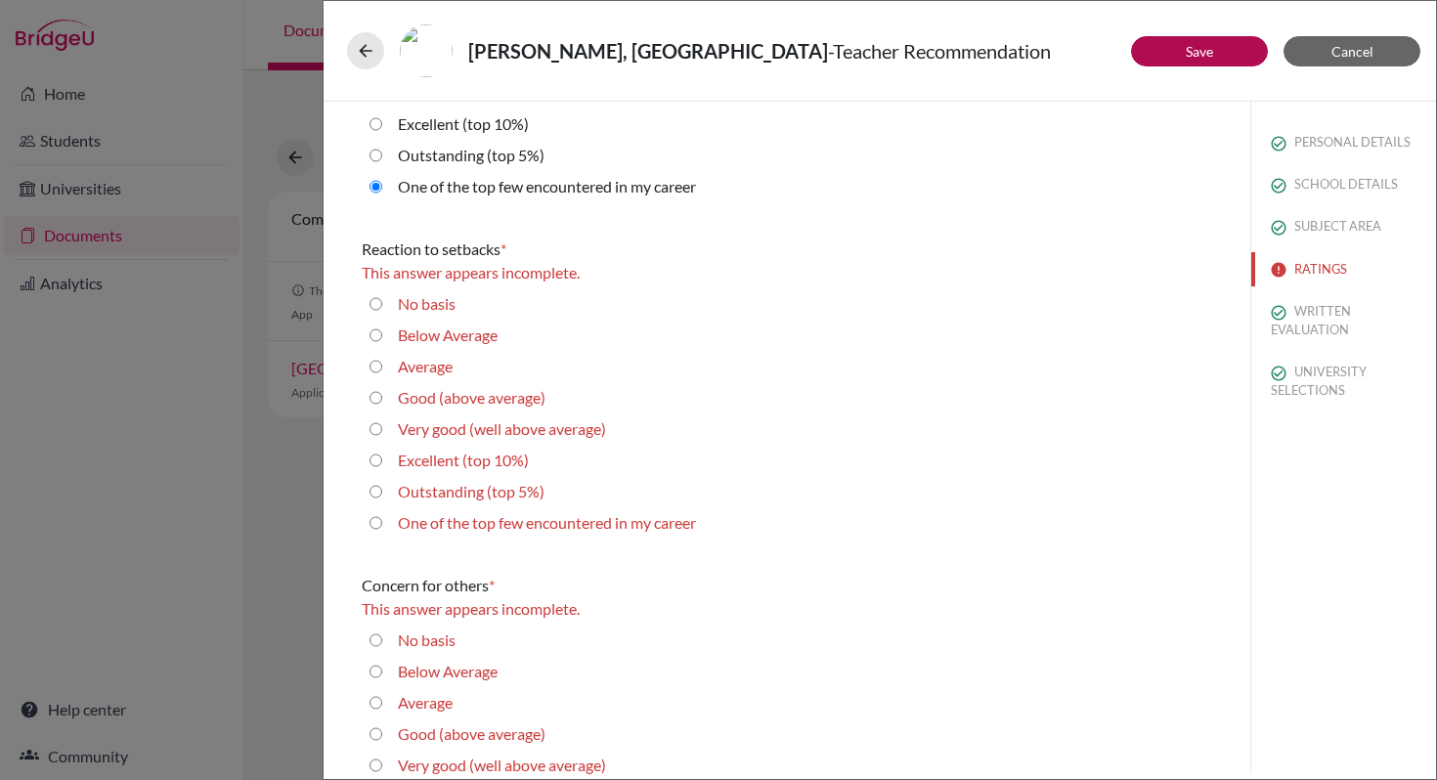
scroll to position [3359, 0]
click at [379, 526] on career "One of the top few encountered in my career" at bounding box center [375, 522] width 13 height 23
radio career "true"
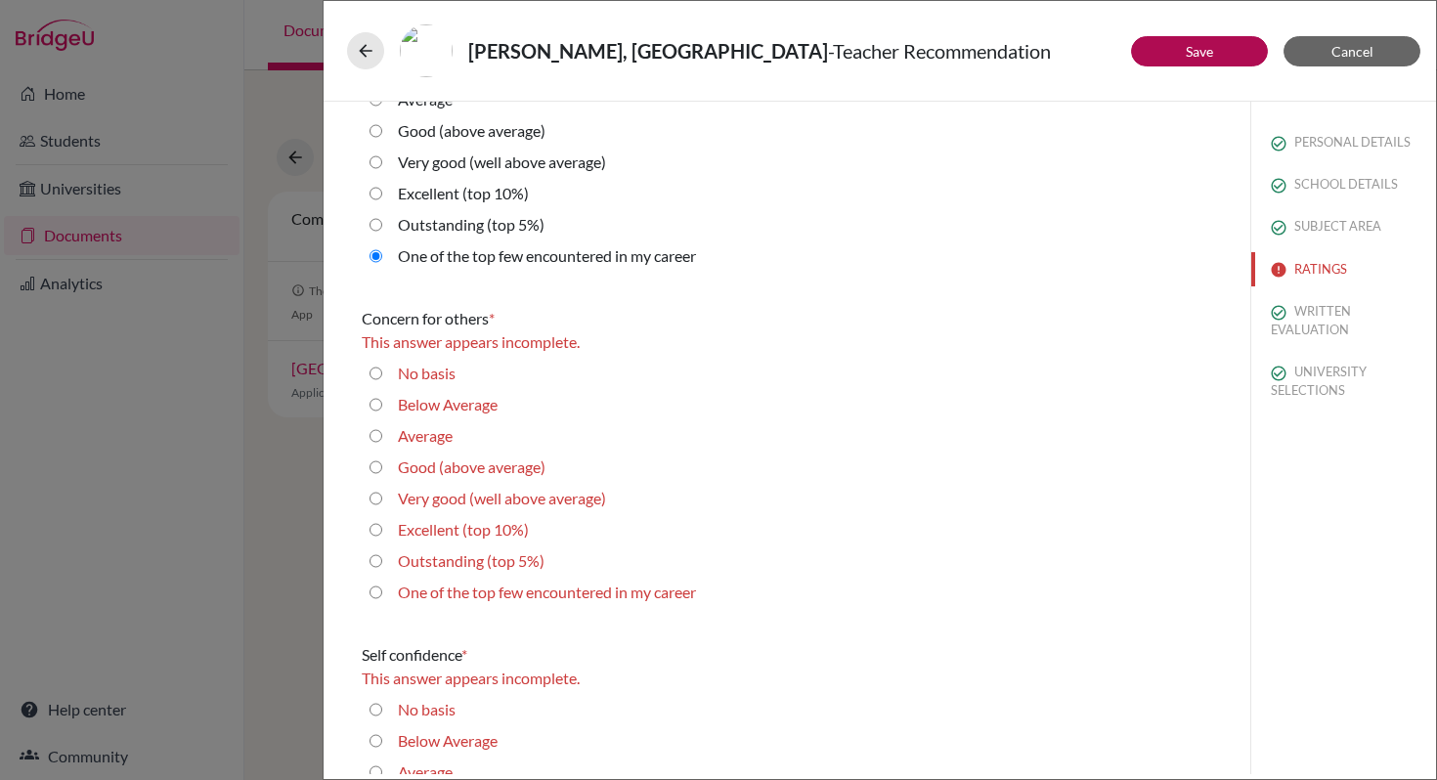
scroll to position [3612, 0]
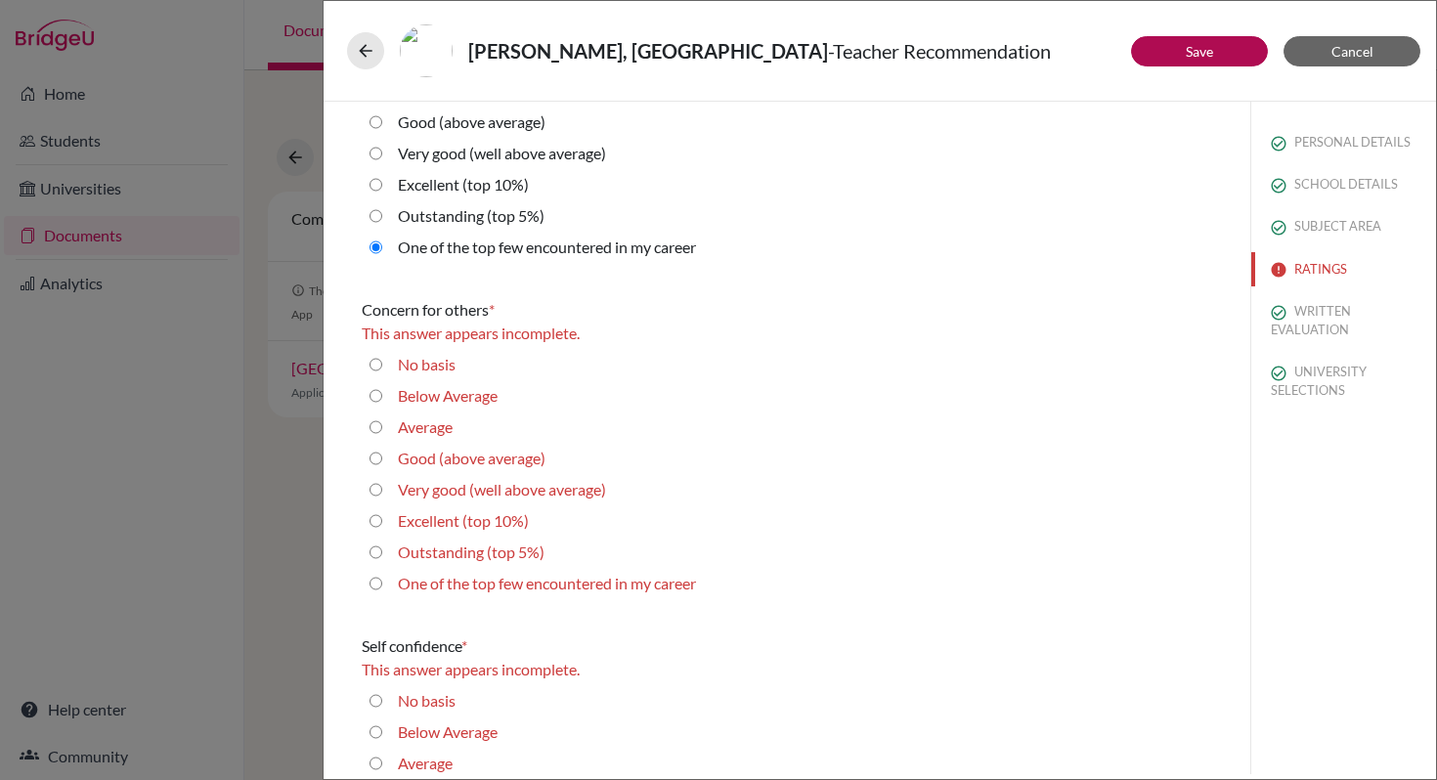
click at [376, 581] on career "One of the top few encountered in my career" at bounding box center [375, 583] width 13 height 23
radio career "true"
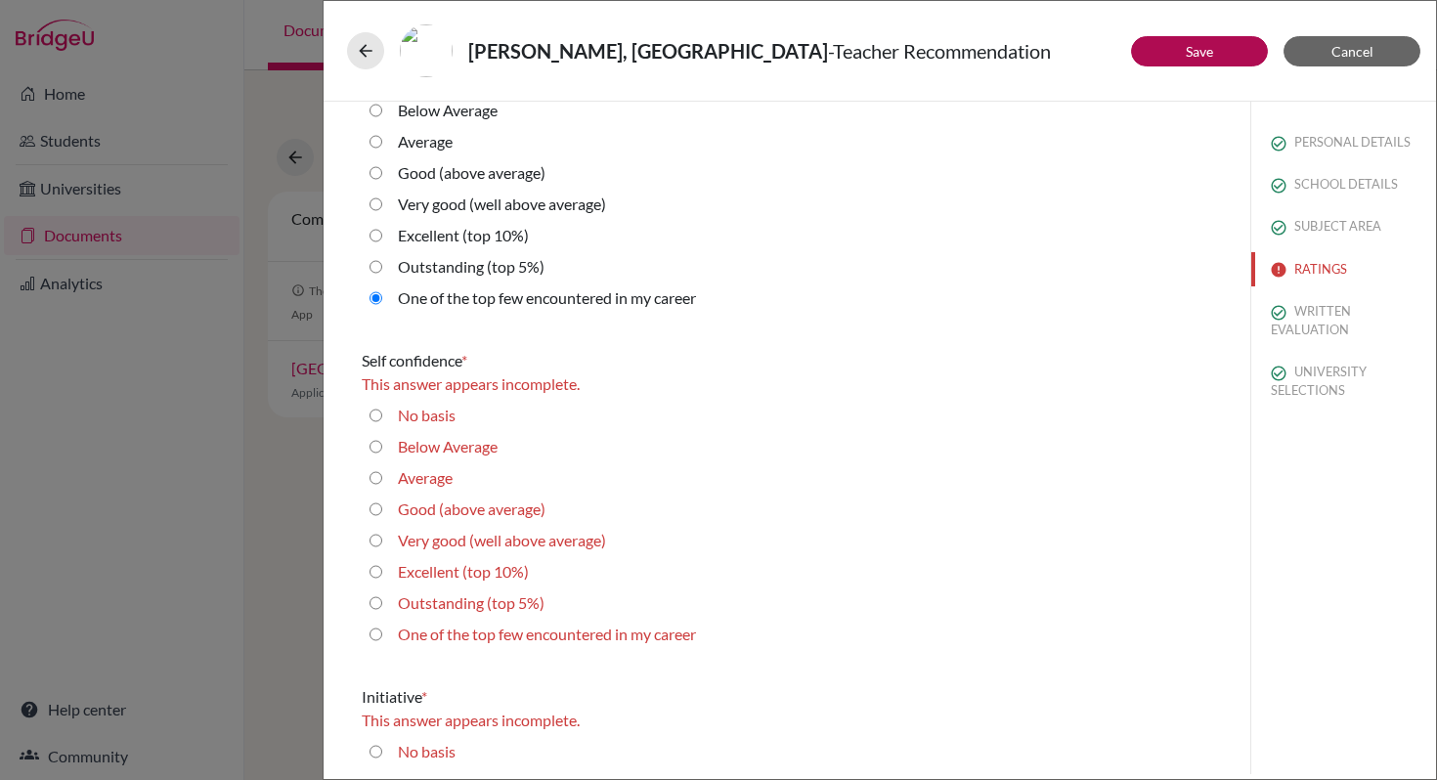
scroll to position [4302, 0]
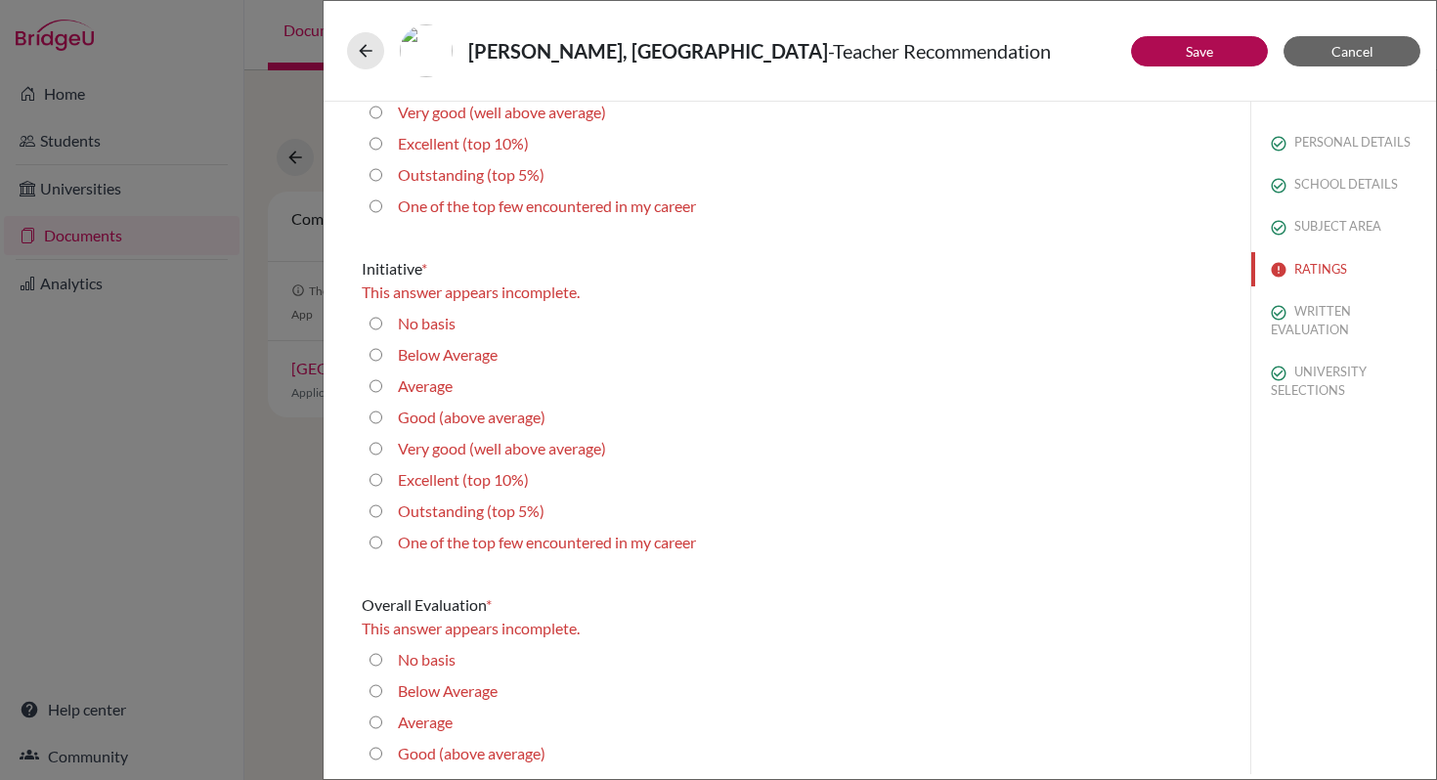
click at [374, 544] on career "One of the top few encountered in my career" at bounding box center [375, 542] width 13 height 23
radio career "true"
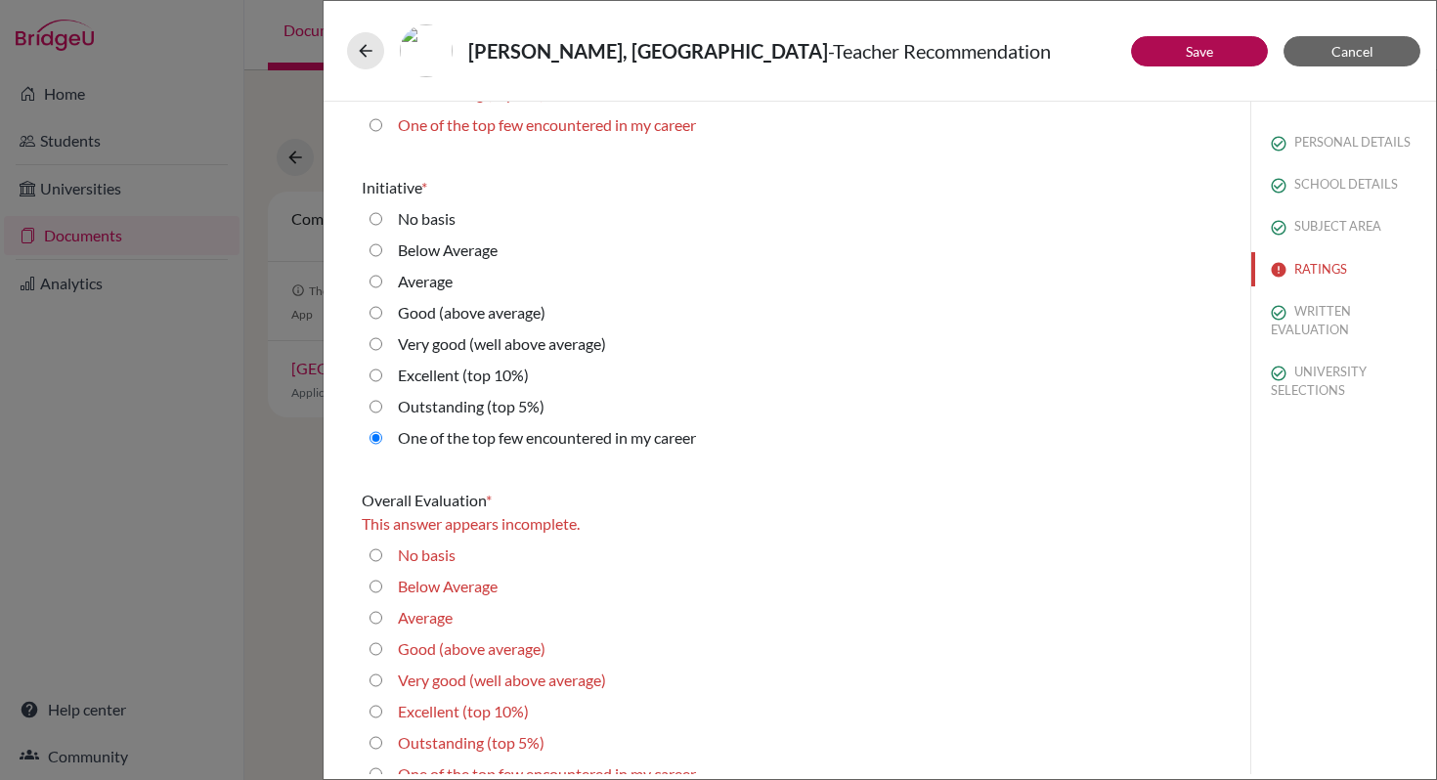
scroll to position [4410, 0]
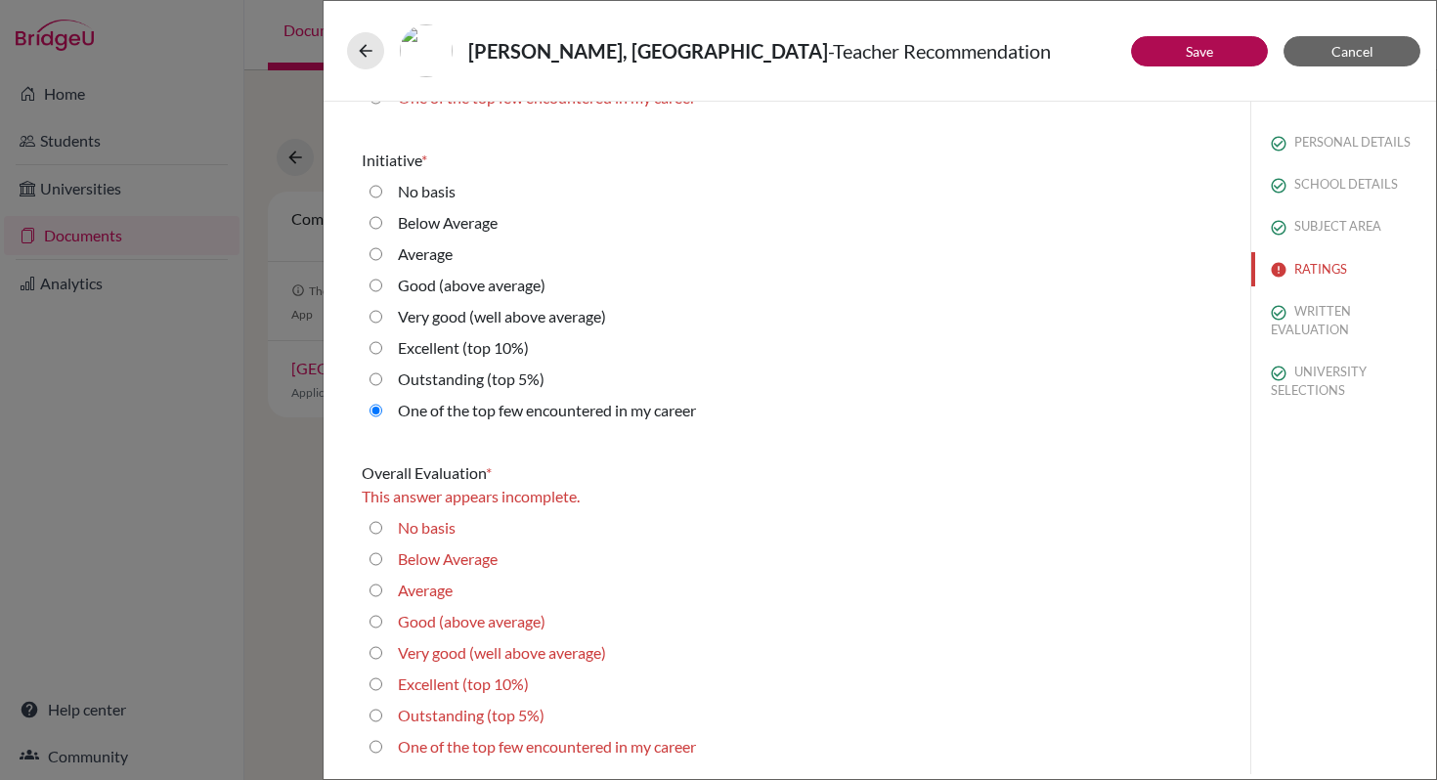
click at [380, 744] on career "One of the top few encountered in my career" at bounding box center [375, 746] width 13 height 23
radio career "true"
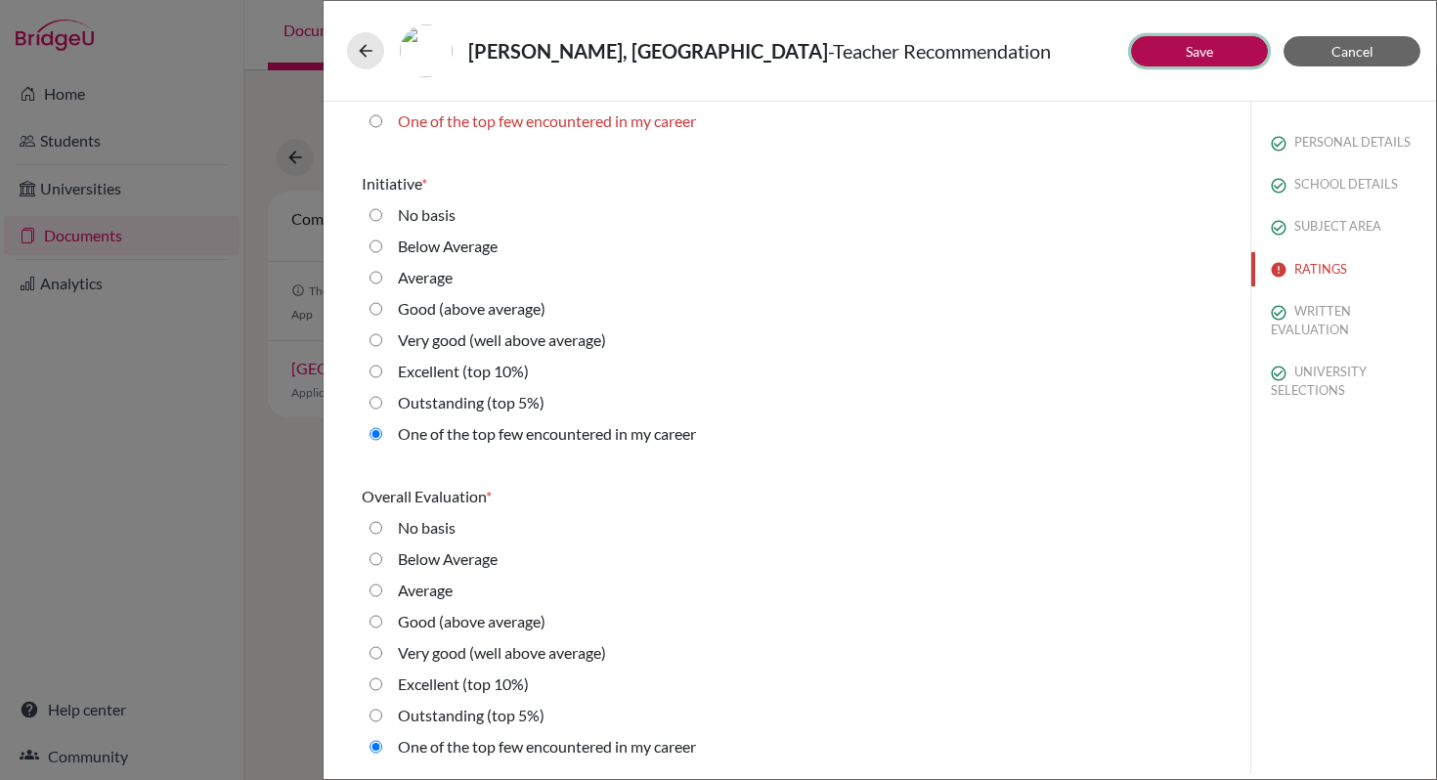
click at [1150, 61] on button "Save" at bounding box center [1199, 51] width 137 height 30
click at [1227, 54] on button "Save" at bounding box center [1199, 51] width 137 height 30
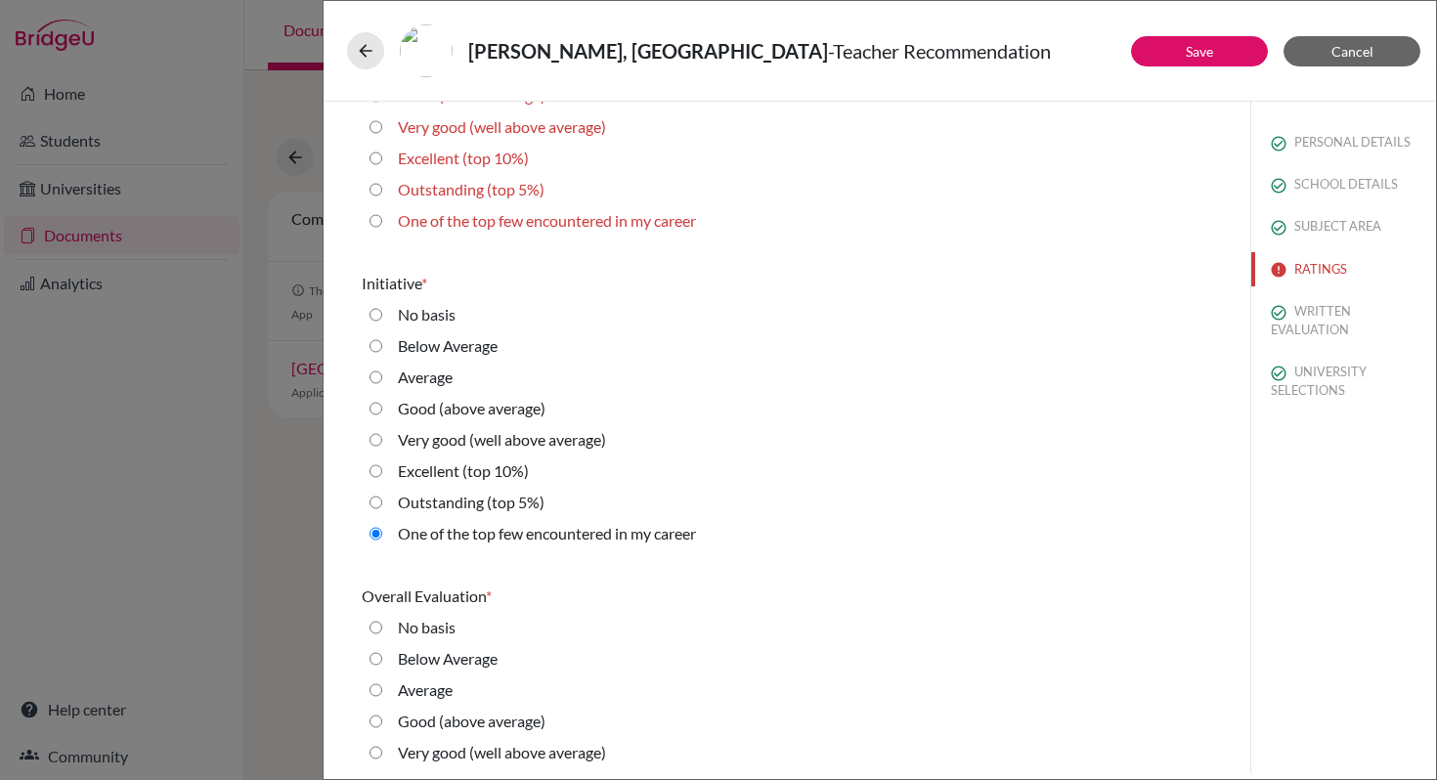
scroll to position [3978, 0]
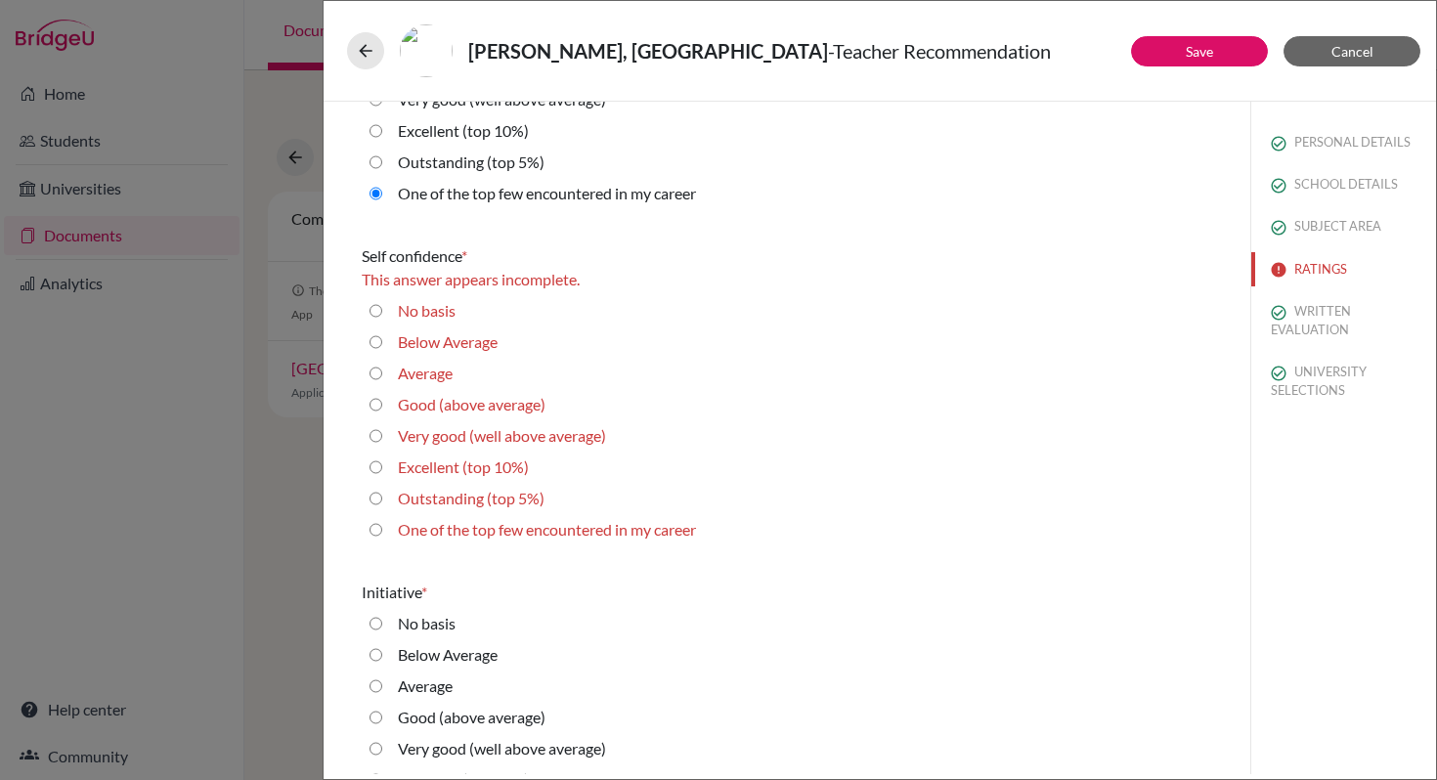
click at [378, 532] on career "One of the top few encountered in my career" at bounding box center [375, 529] width 13 height 23
radio career "true"
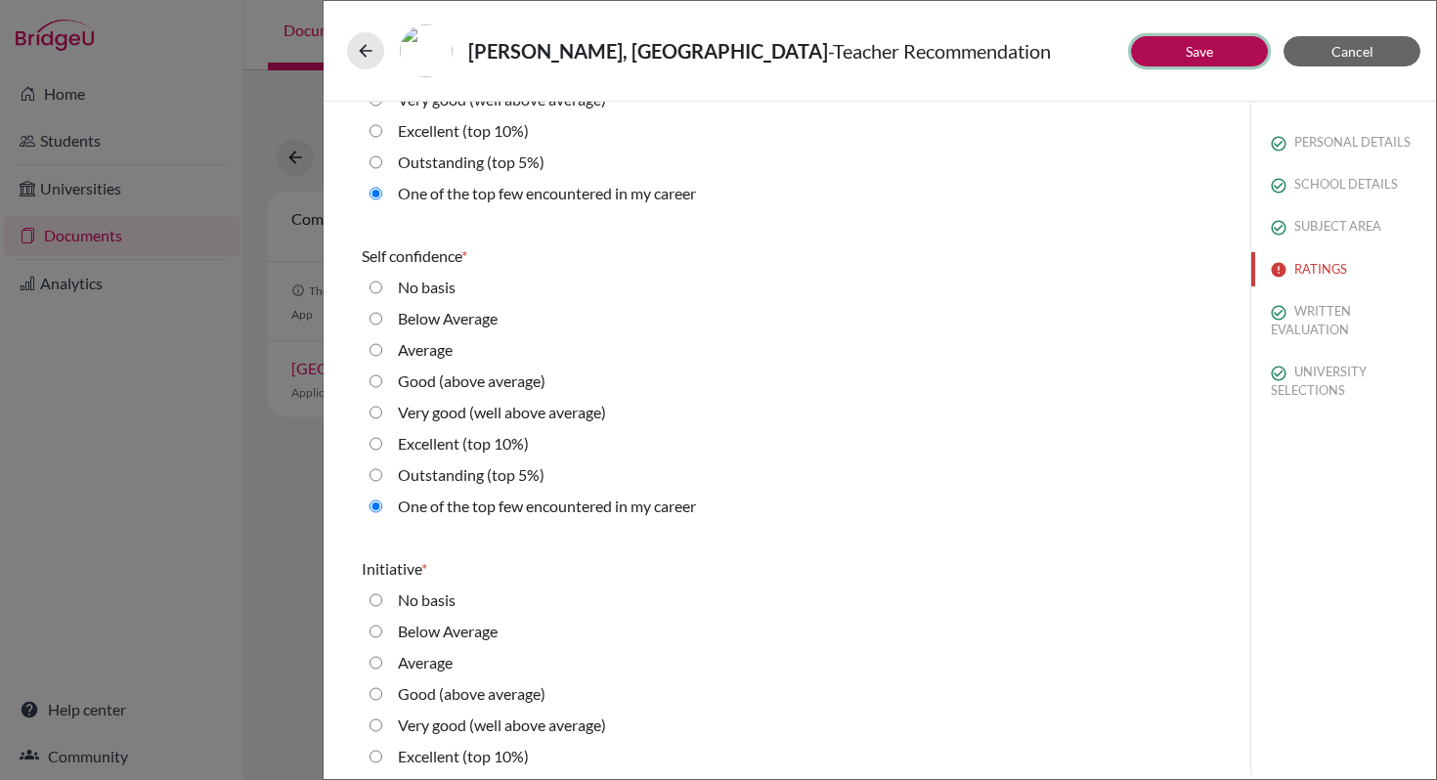
click at [1220, 64] on button "Save" at bounding box center [1199, 51] width 137 height 30
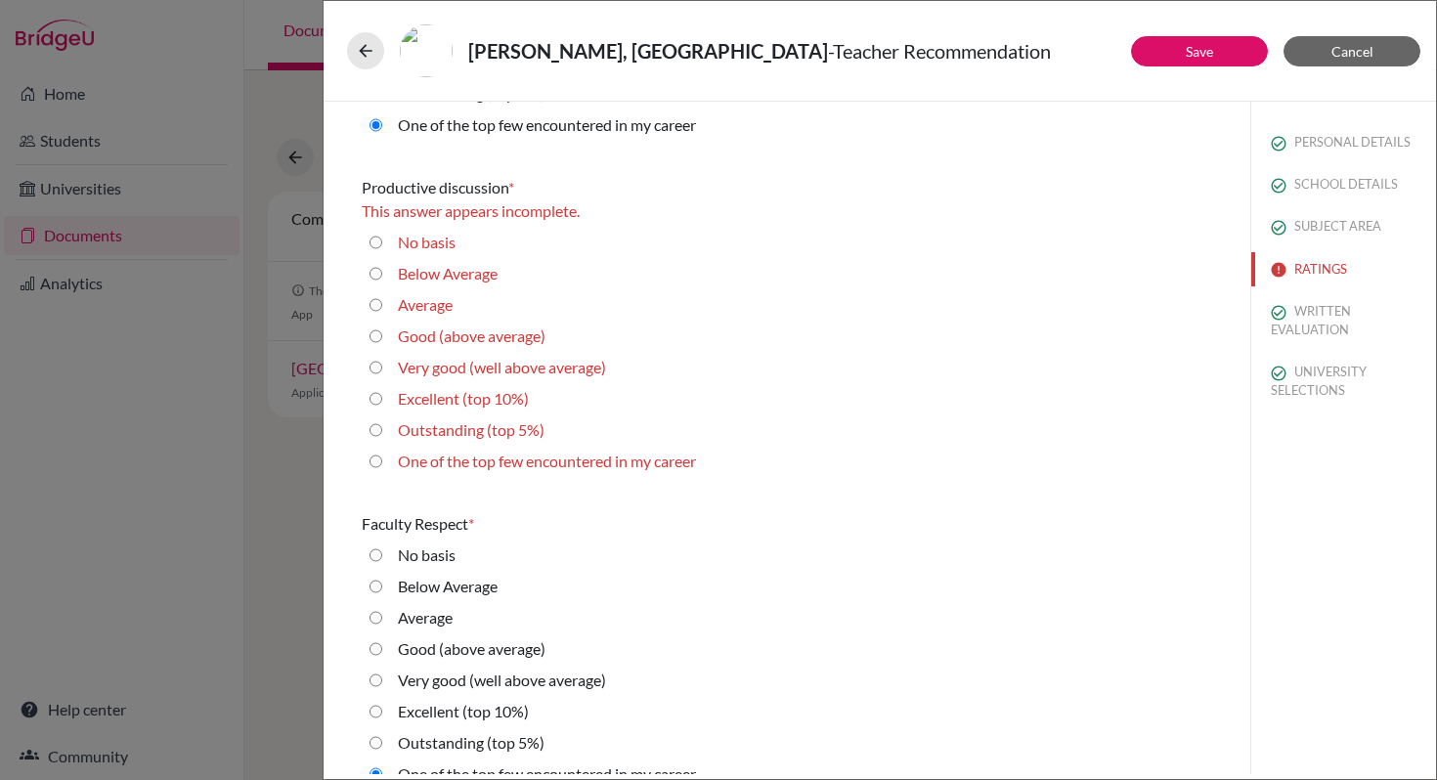
scroll to position [1186, 0]
click at [379, 459] on career "One of the top few encountered in my career" at bounding box center [375, 460] width 13 height 23
radio career "true"
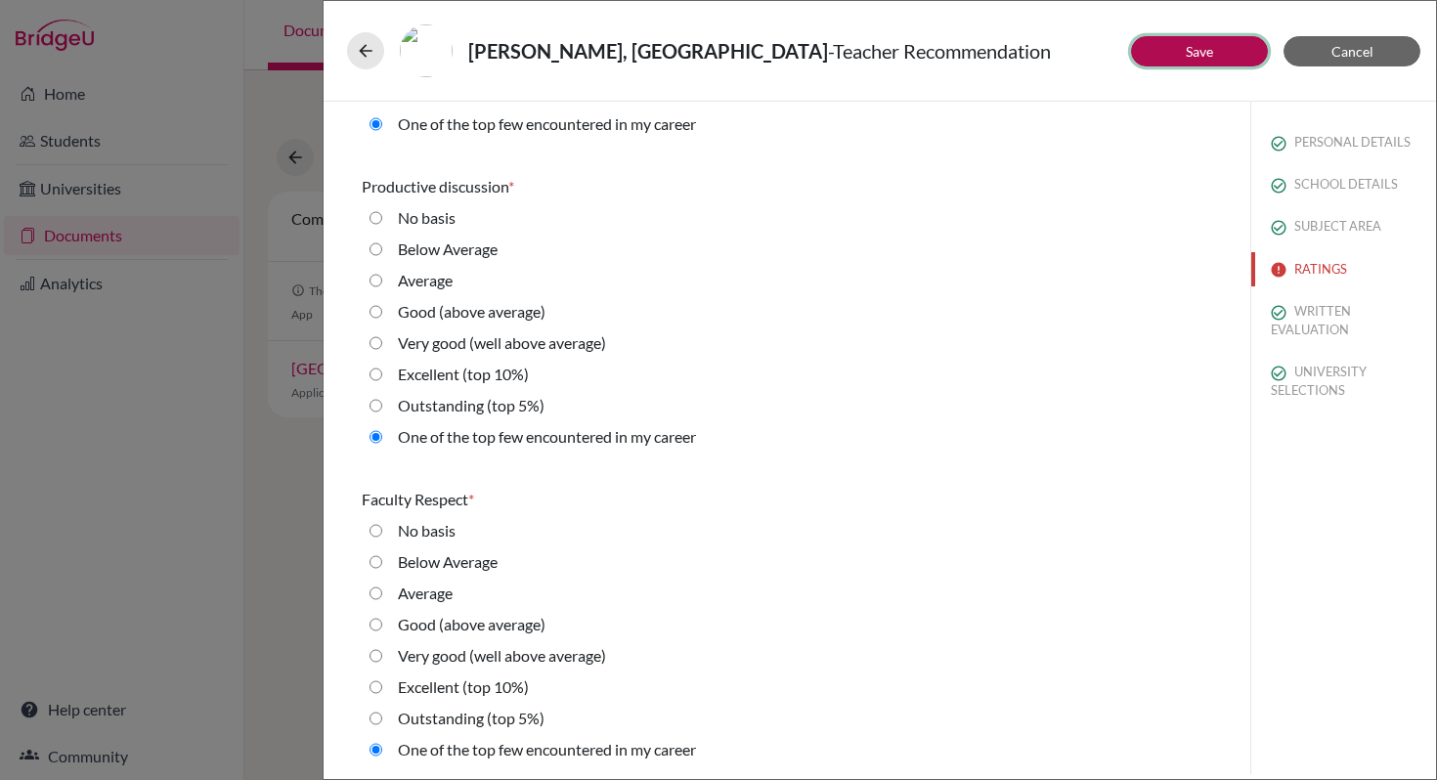
click at [1163, 58] on button "Save" at bounding box center [1199, 51] width 137 height 30
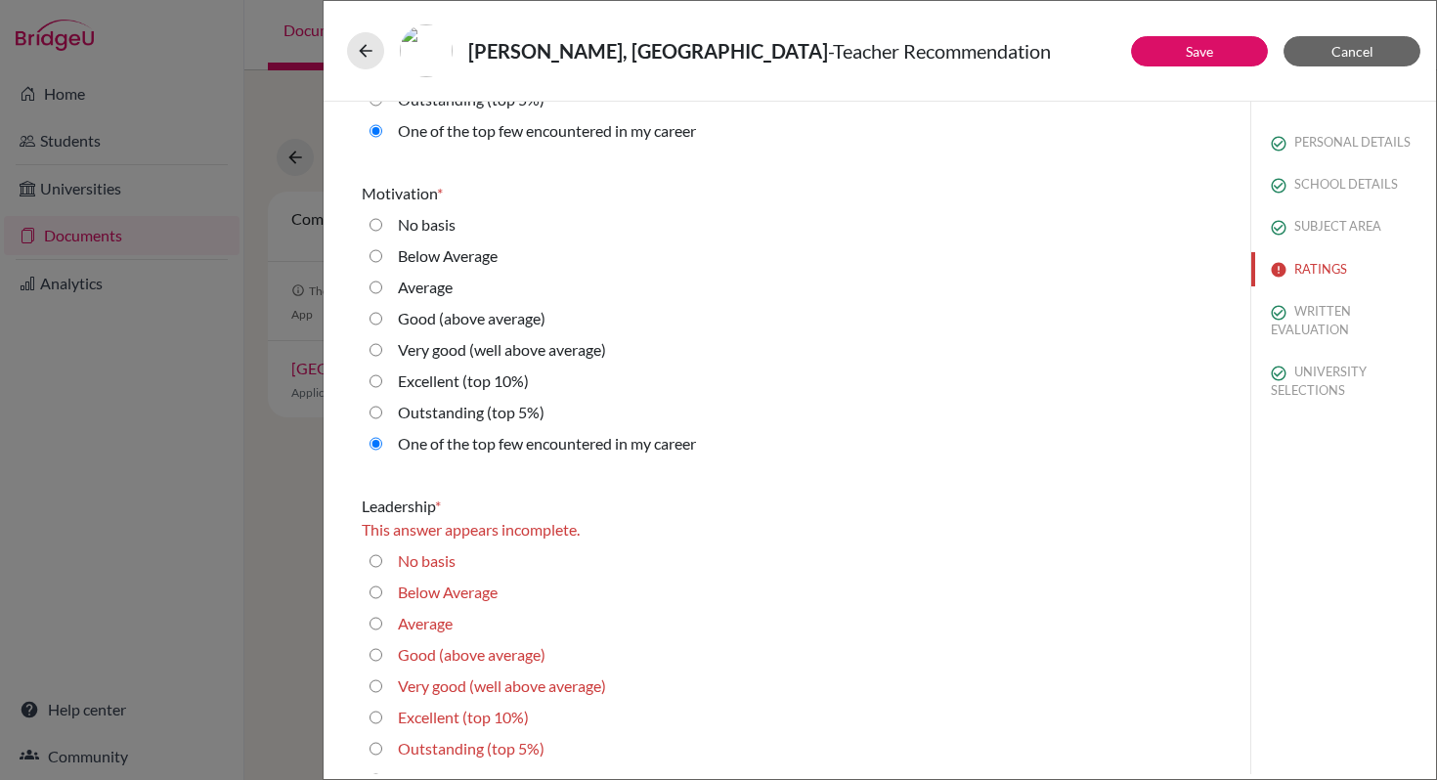
scroll to position [2868, 0]
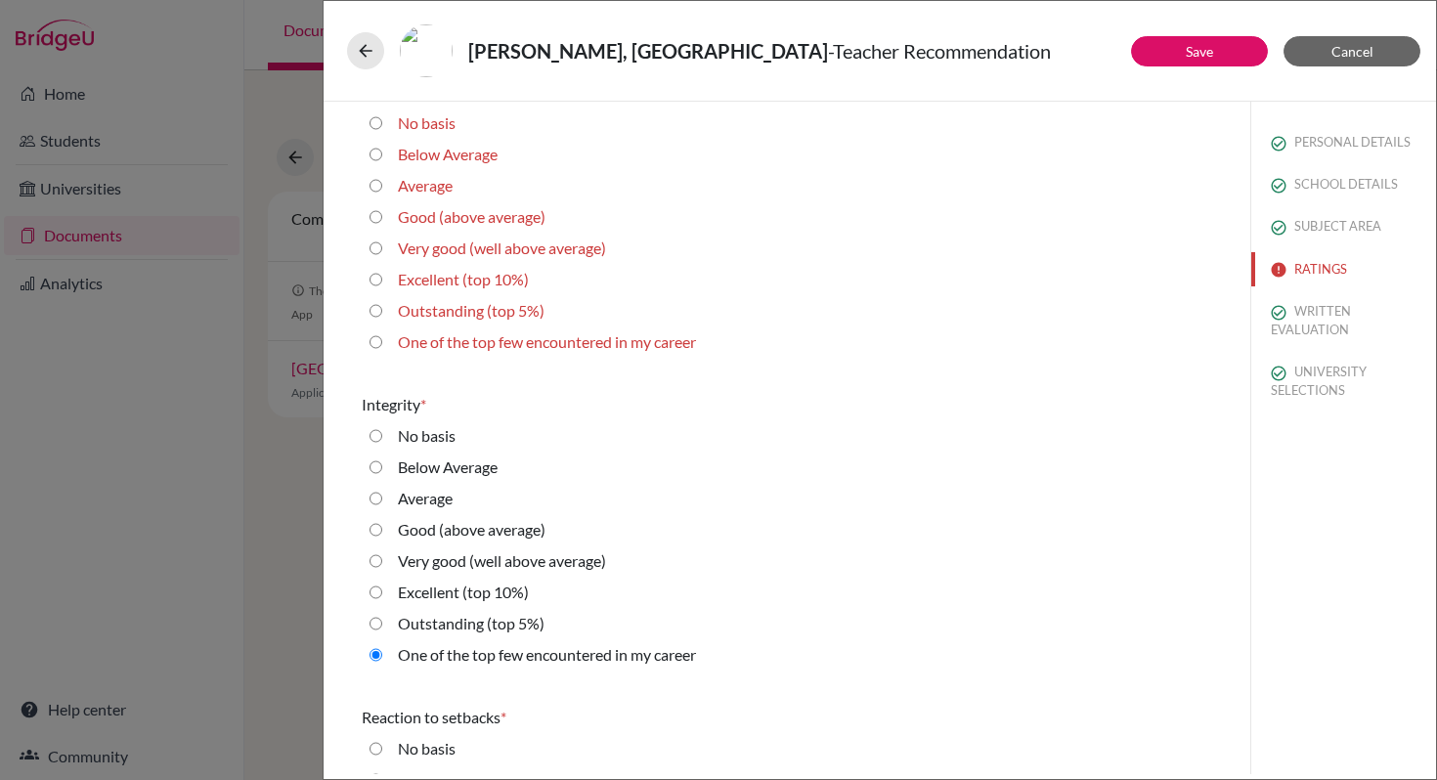
click at [377, 345] on career "One of the top few encountered in my career" at bounding box center [375, 341] width 13 height 23
radio career "true"
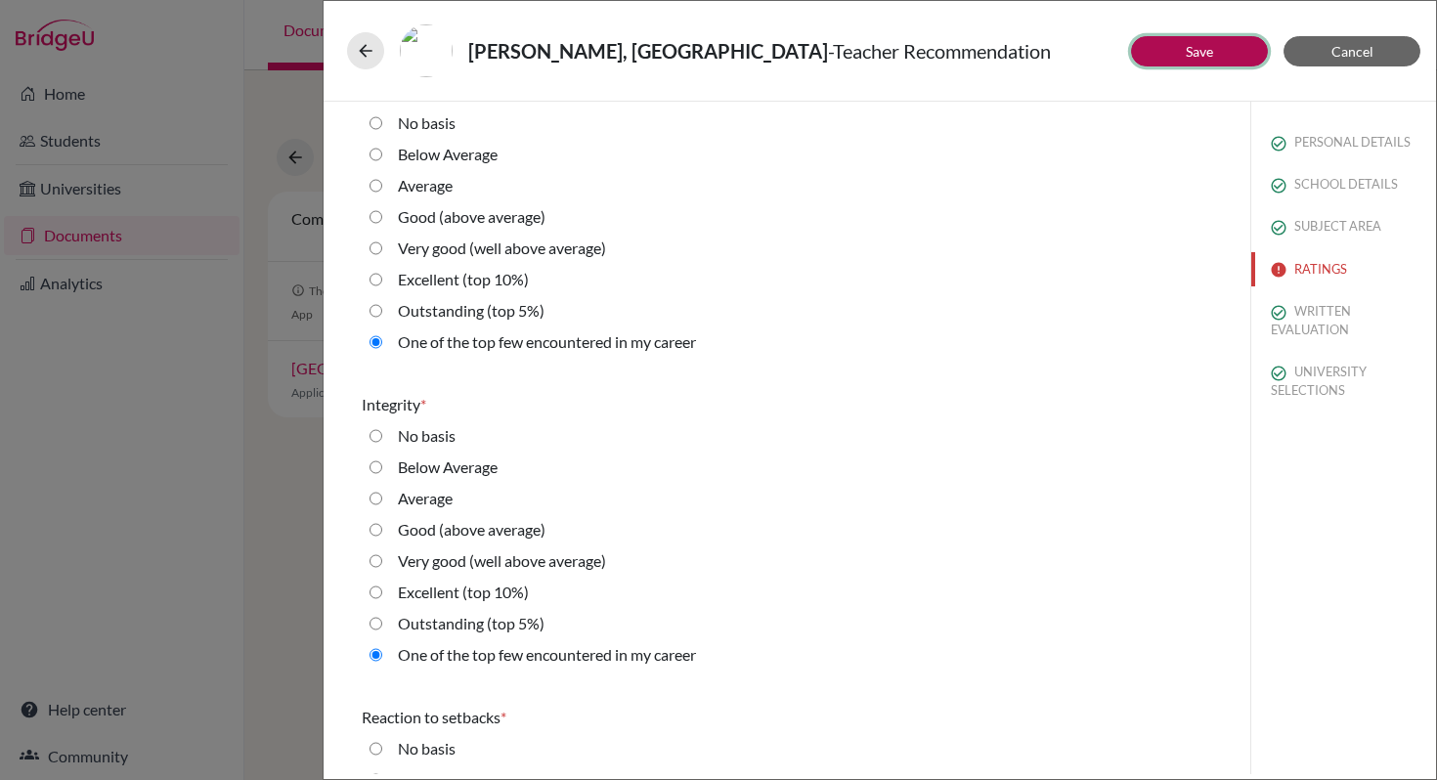
click at [1163, 50] on button "Save" at bounding box center [1199, 51] width 137 height 30
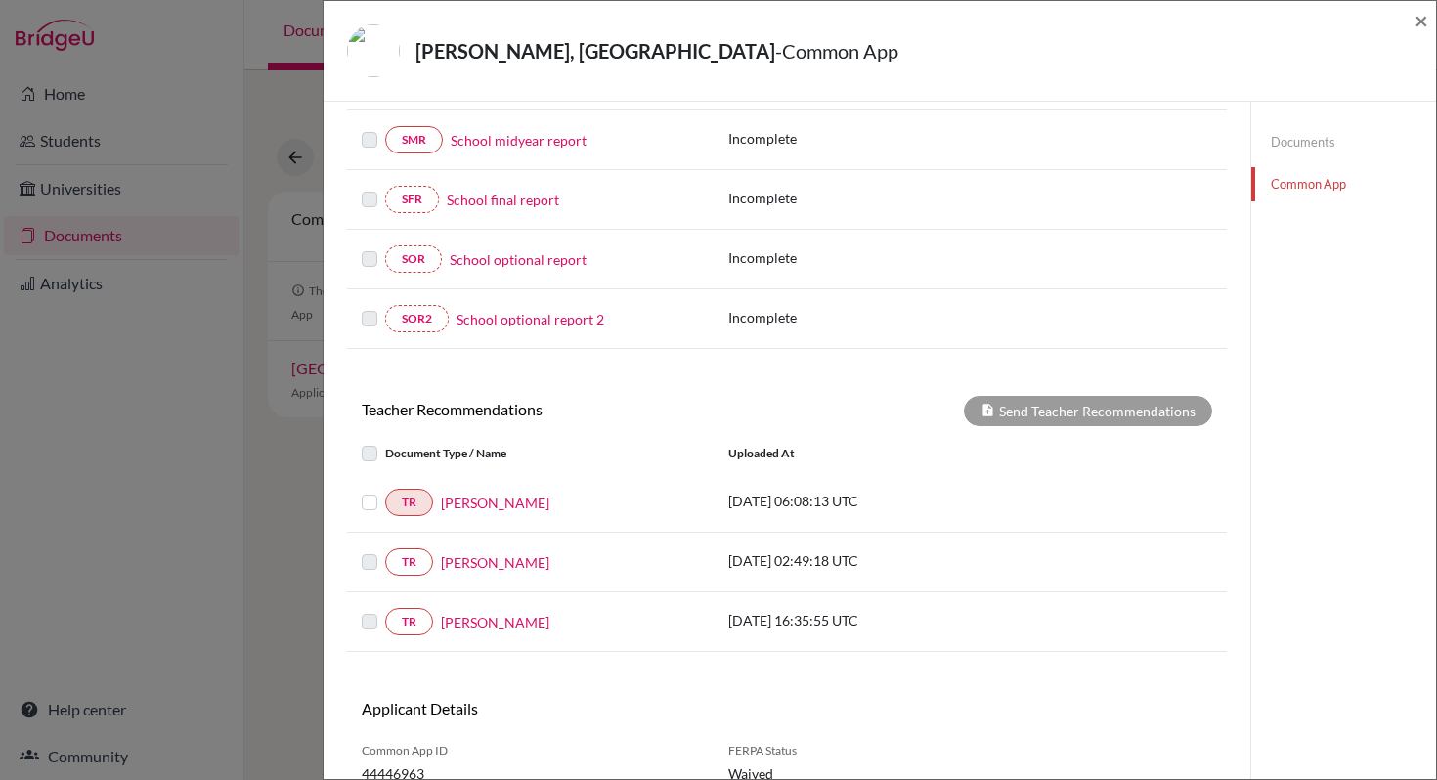
scroll to position [508, 0]
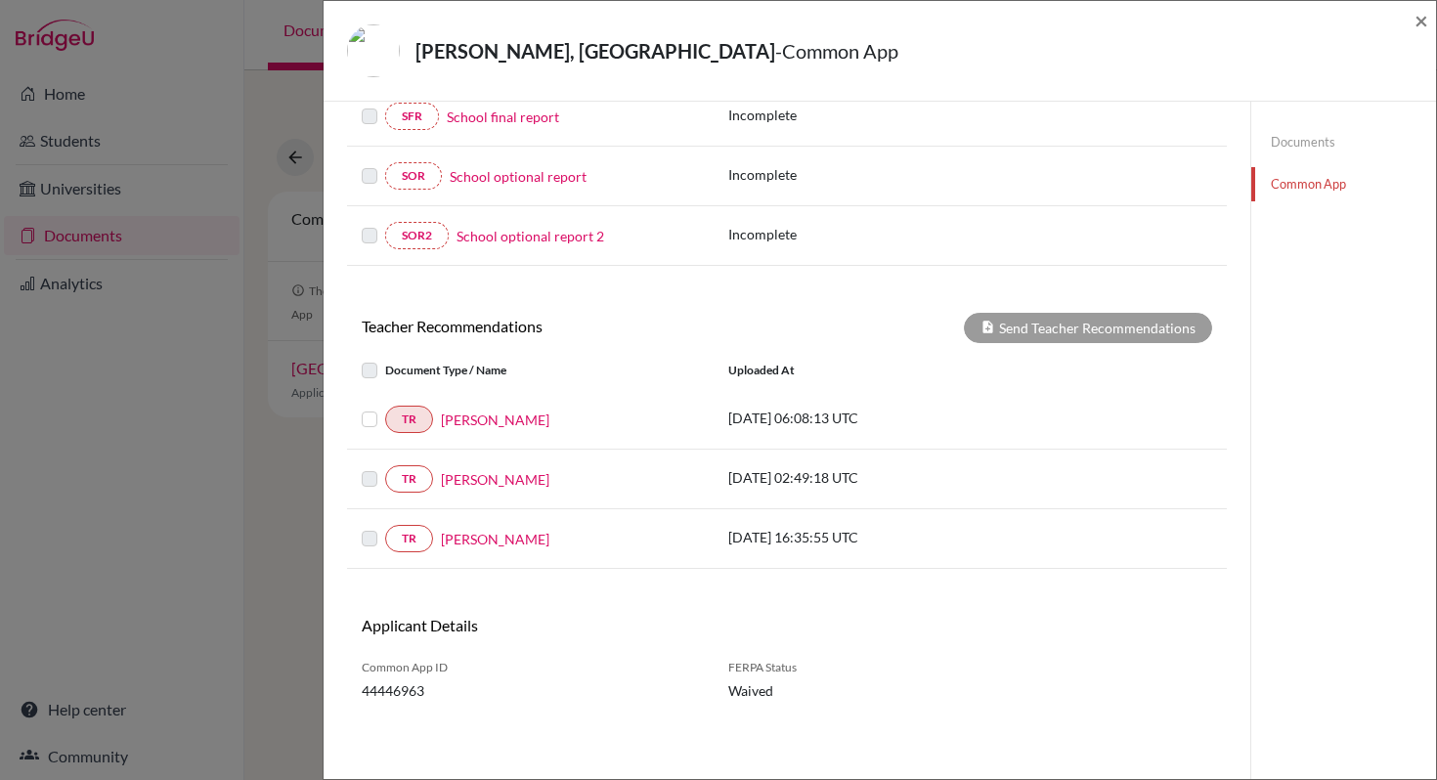
click at [385, 408] on label at bounding box center [385, 408] width 0 height 0
click at [0, 0] on input "checkbox" at bounding box center [0, 0] width 0 height 0
click at [385, 408] on label at bounding box center [385, 408] width 0 height 0
click at [0, 0] on input "checkbox" at bounding box center [0, 0] width 0 height 0
click at [1422, 24] on span "×" at bounding box center [1421, 20] width 14 height 28
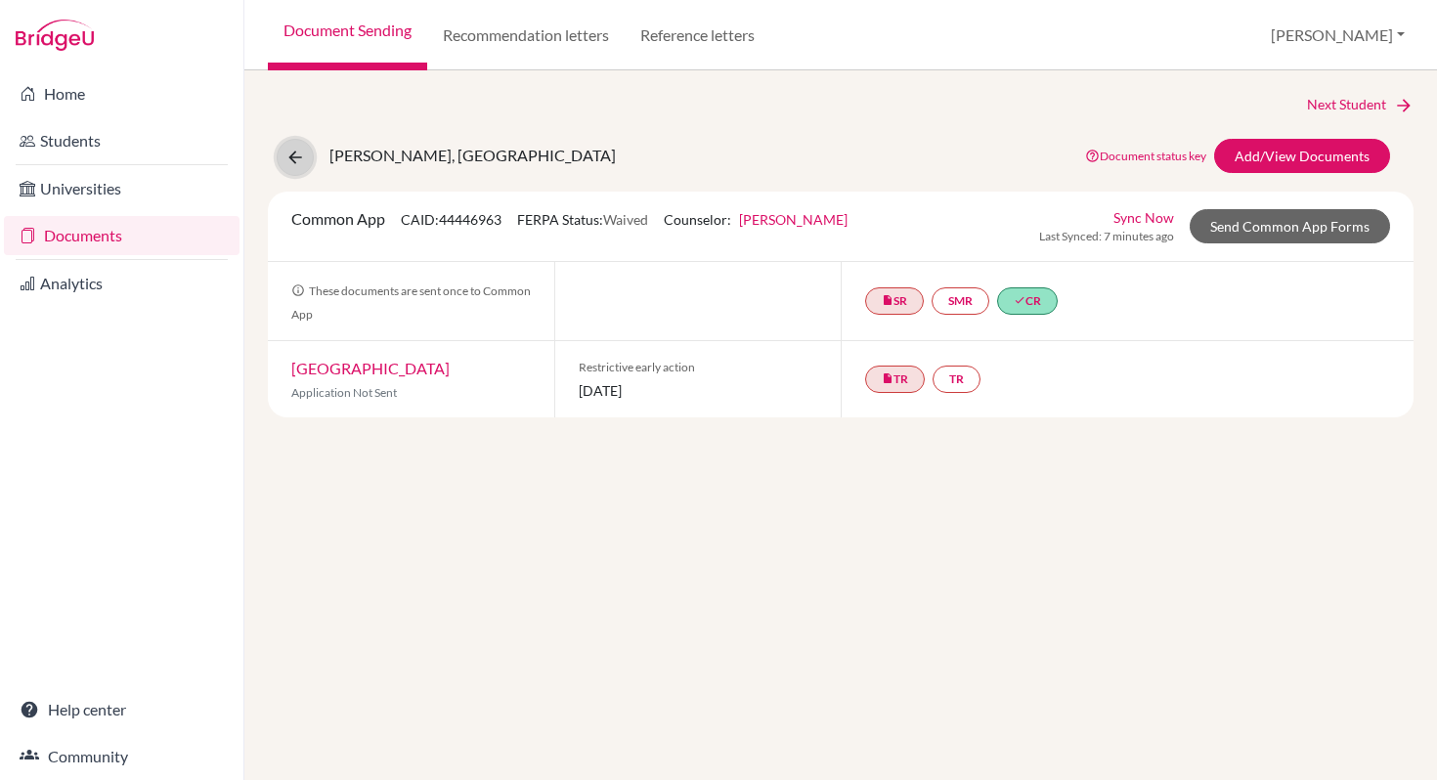
click at [290, 165] on icon at bounding box center [295, 158] width 20 height 20
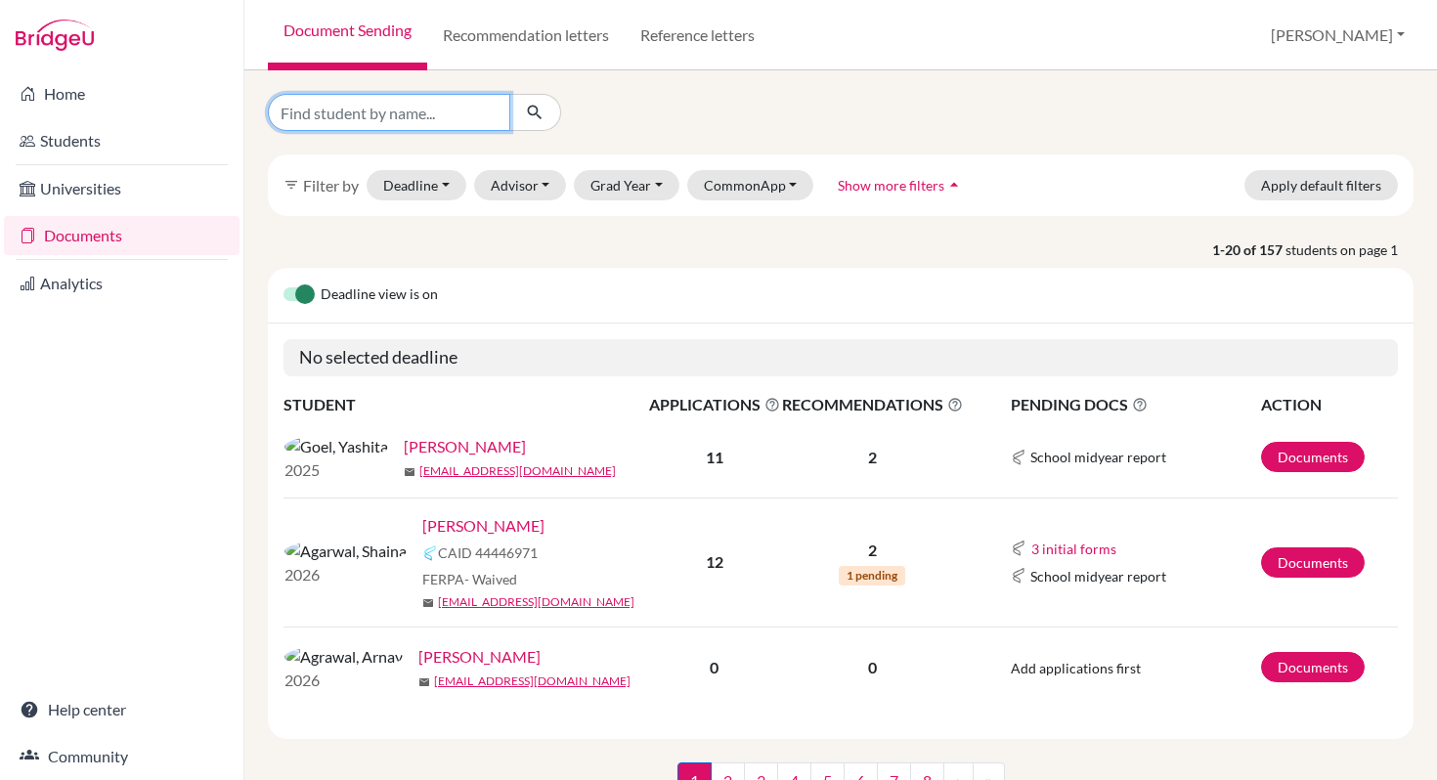
click at [395, 121] on input "Find student by name..." at bounding box center [389, 112] width 242 height 37
type input "Zara"
click button "submit" at bounding box center [535, 112] width 52 height 37
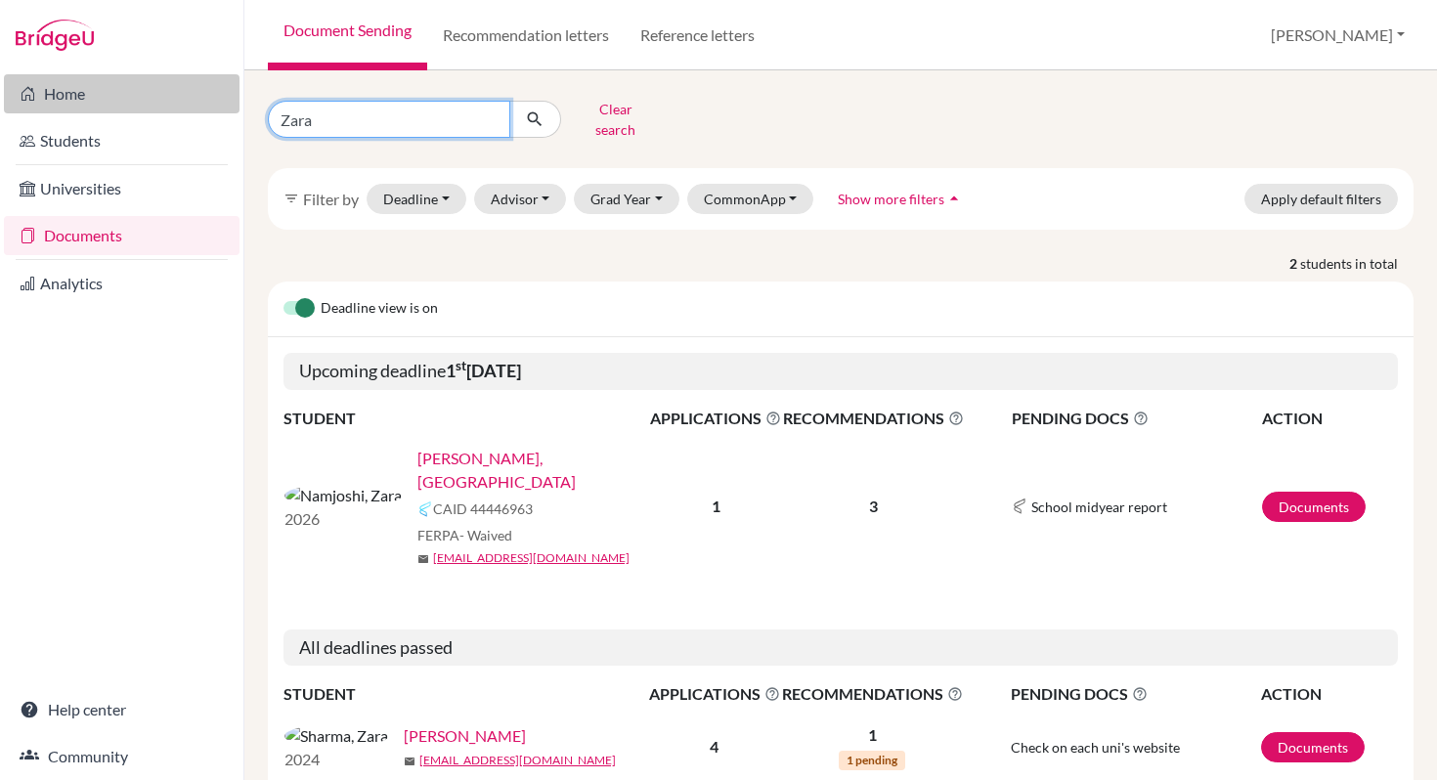
drag, startPoint x: 318, startPoint y: 113, endPoint x: 176, endPoint y: 110, distance: 141.8
click at [176, 110] on div "Home Students Universities Documents Analytics Help center Community Document S…" at bounding box center [718, 390] width 1437 height 780
type input "[PERSON_NAME]"
click button "submit" at bounding box center [535, 119] width 52 height 37
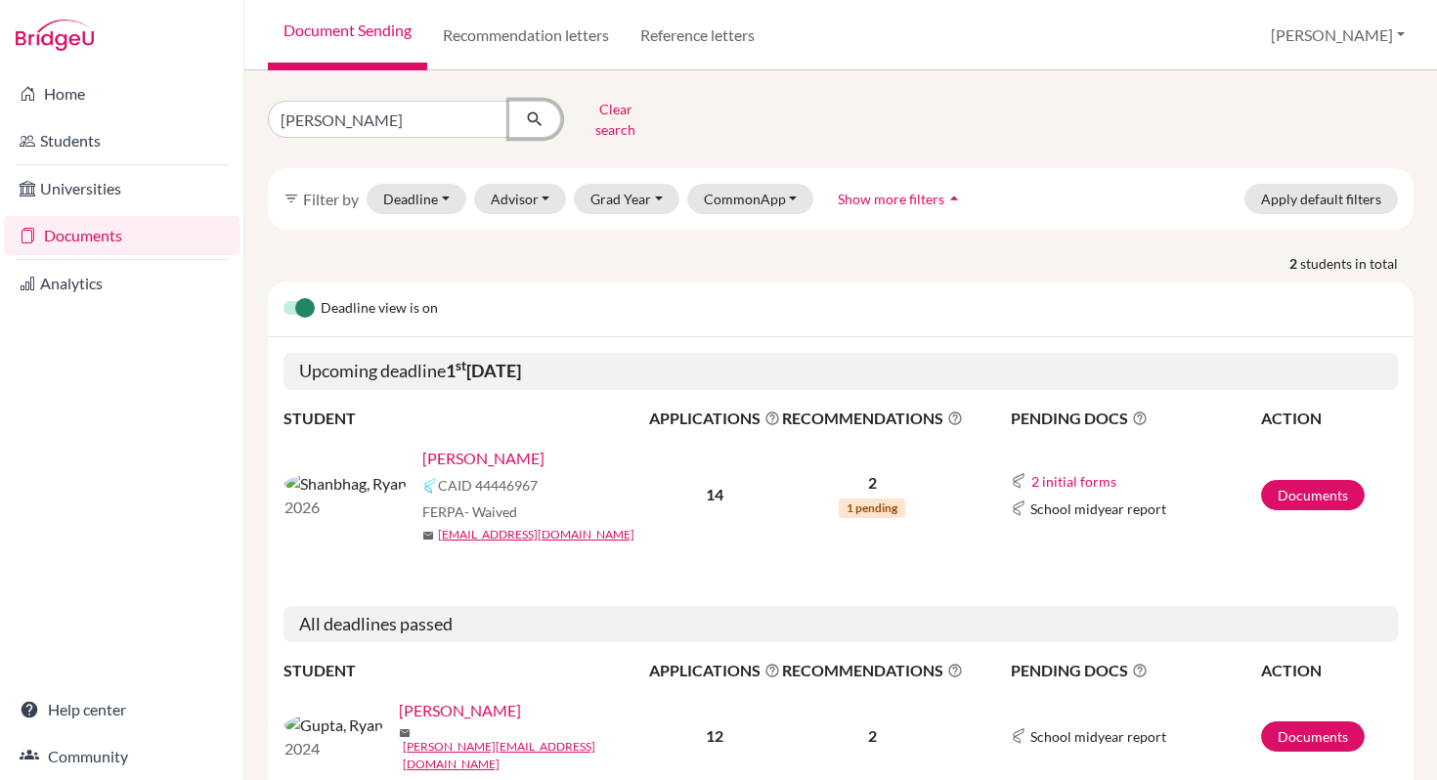
click at [537, 114] on icon "submit" at bounding box center [535, 119] width 20 height 20
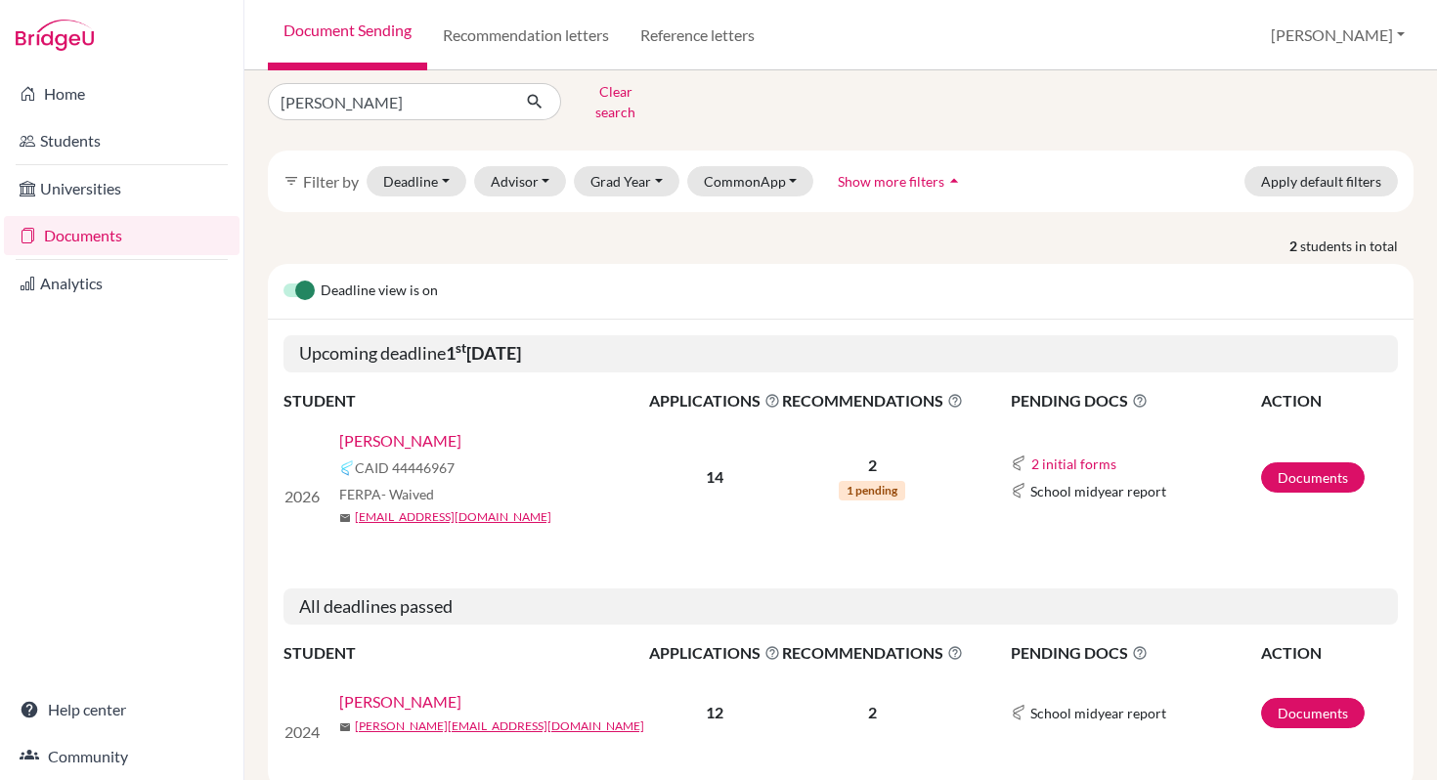
scroll to position [62, 0]
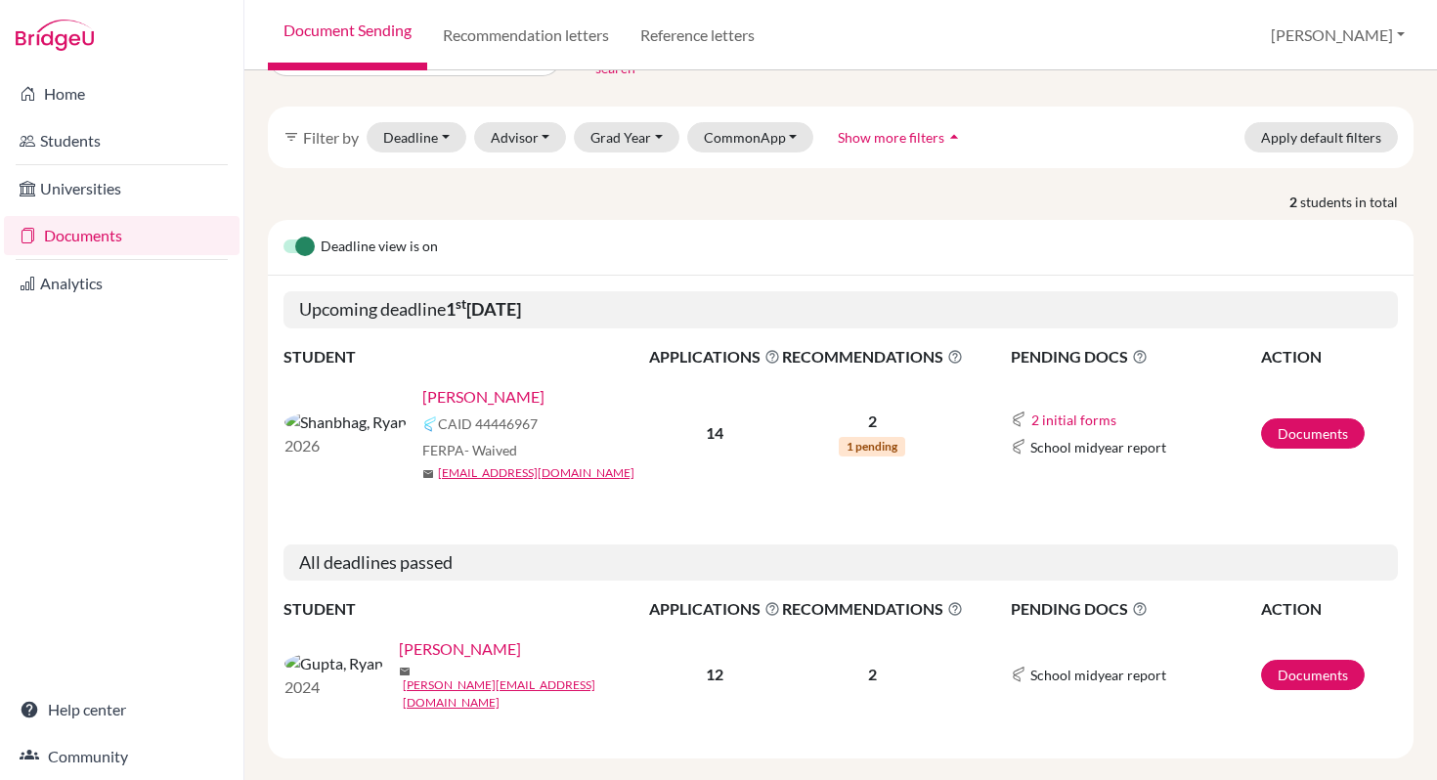
click at [422, 392] on link "[PERSON_NAME]" at bounding box center [483, 396] width 122 height 23
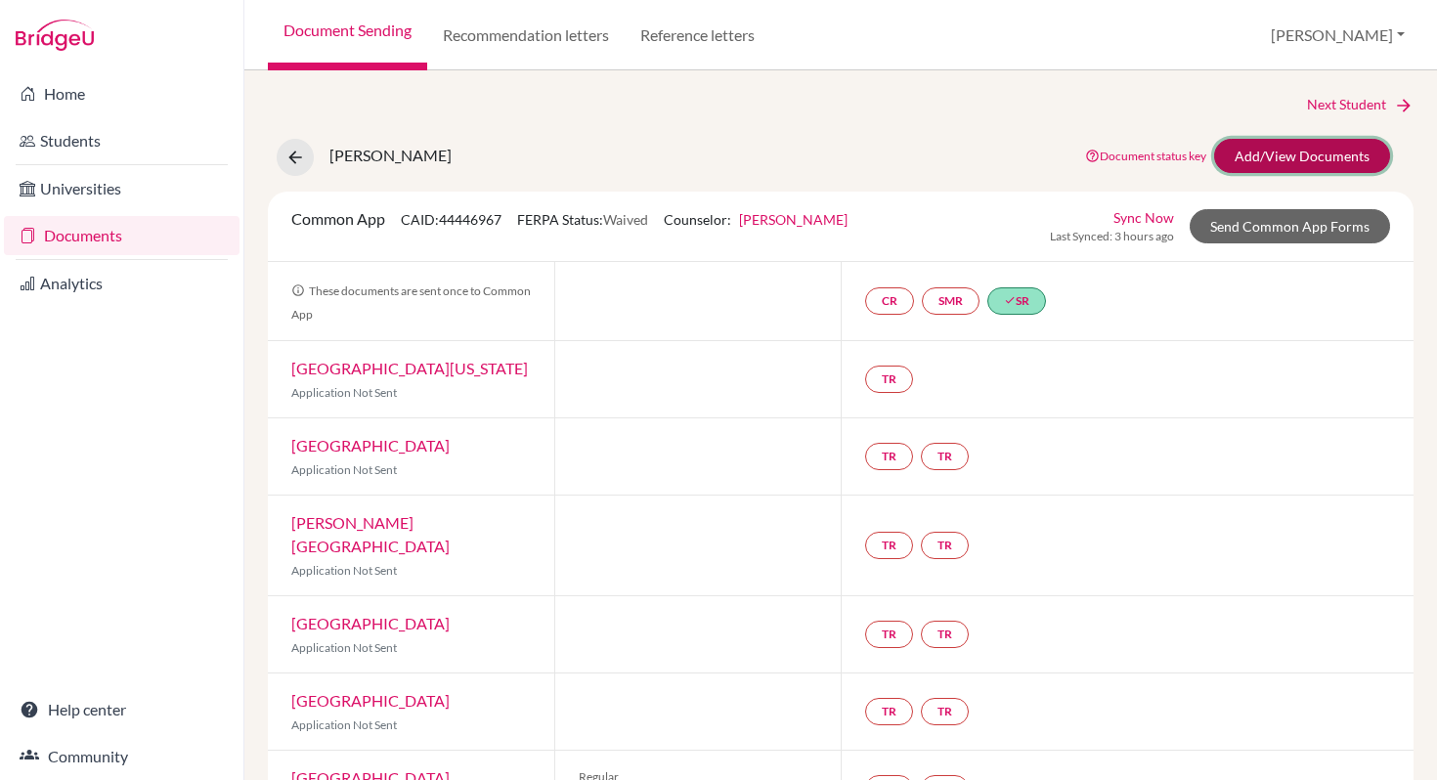
click at [1265, 152] on link "Add/View Documents" at bounding box center [1302, 156] width 176 height 34
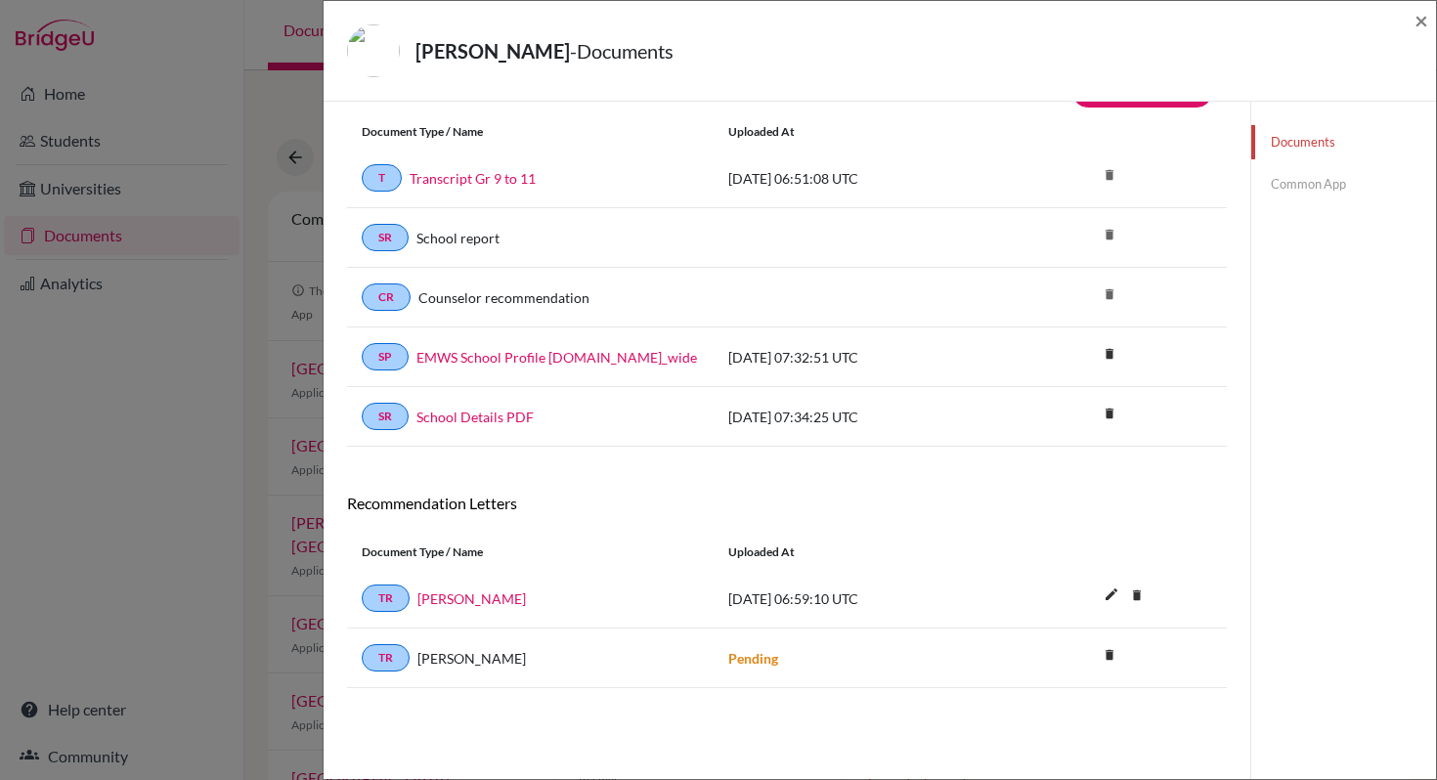
scroll to position [103, 0]
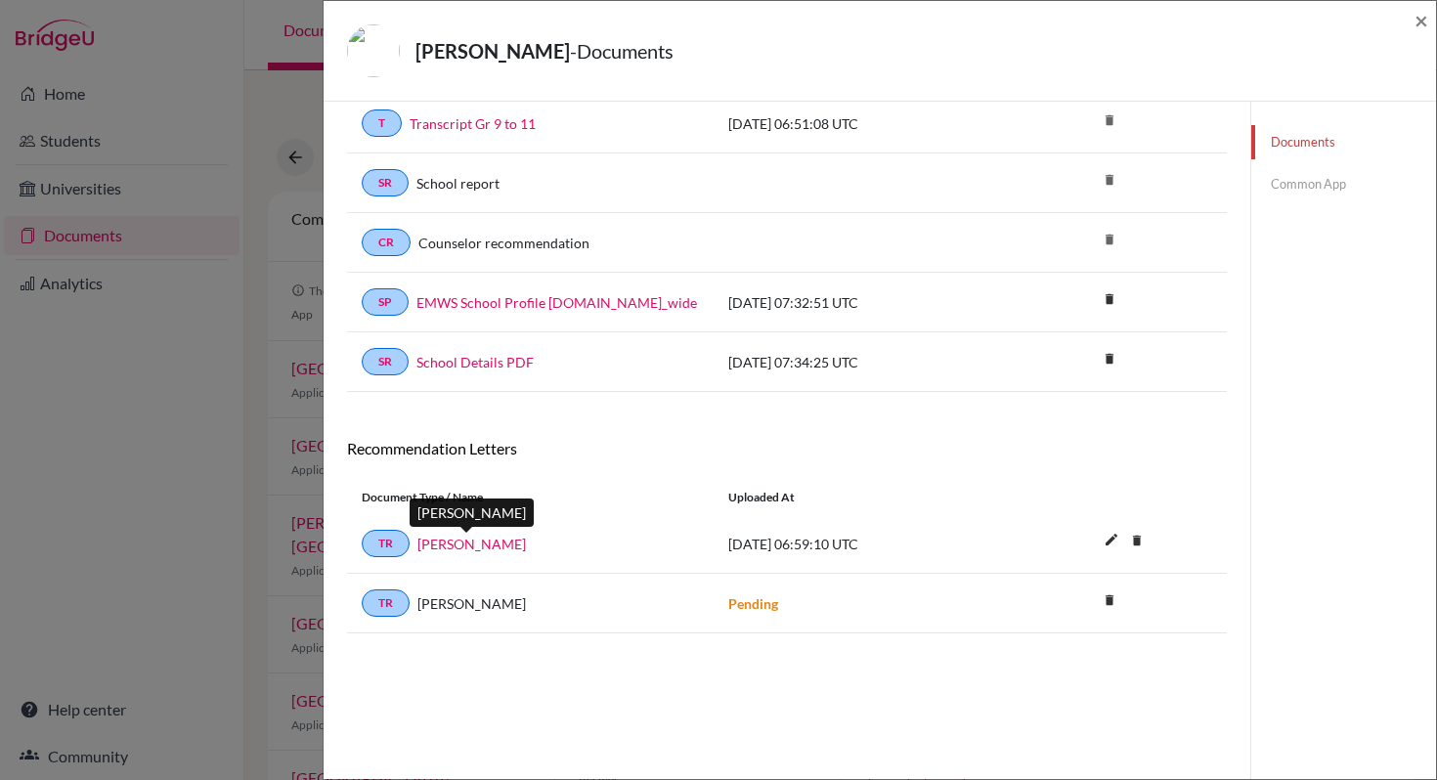
click at [476, 543] on link "[PERSON_NAME]" at bounding box center [471, 544] width 108 height 21
